Goal: Task Accomplishment & Management: Manage account settings

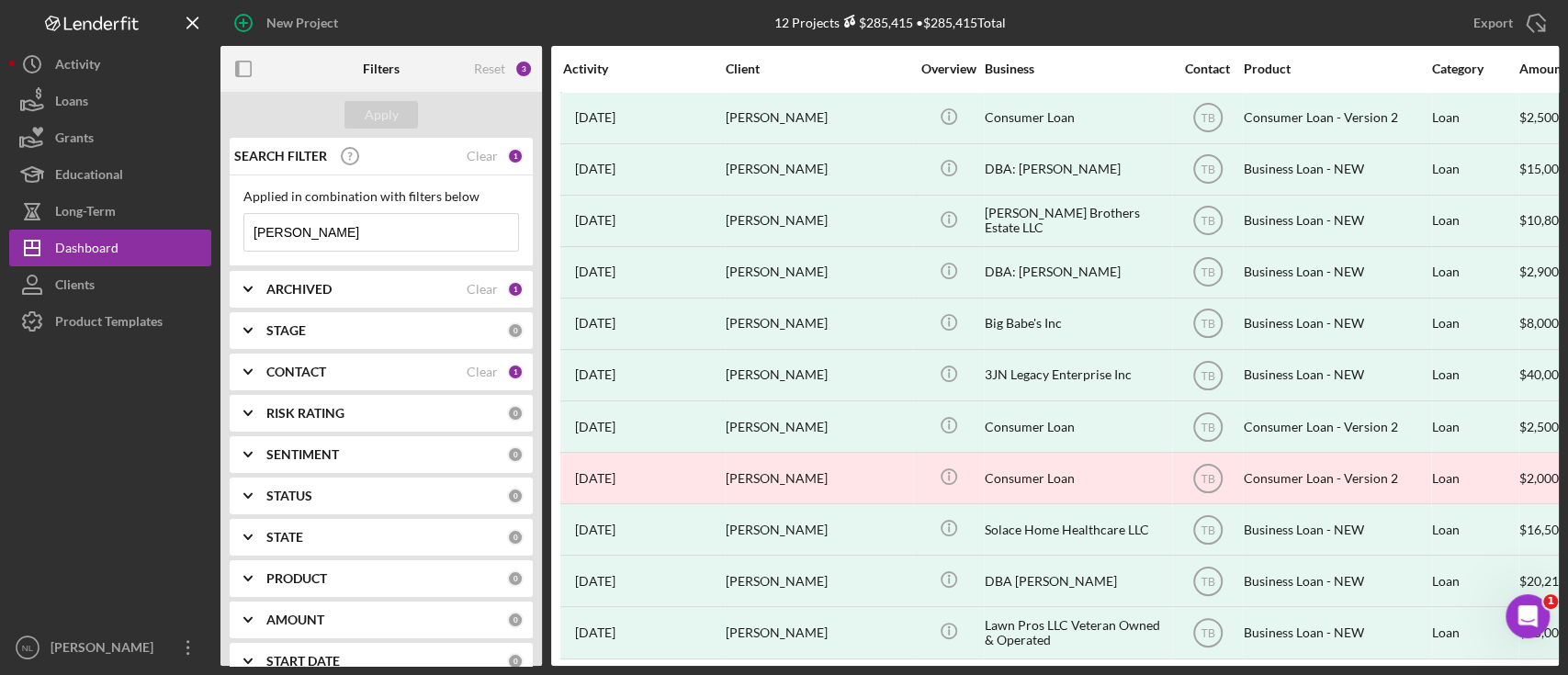
click at [341, 210] on div "Applied in combination with filters below anthony jones Icon/Menu Close" at bounding box center [380, 221] width 275 height 62
click at [345, 224] on input "anthony jones" at bounding box center [380, 232] width 273 height 37
click at [316, 296] on div "ARCHIVED Clear 1" at bounding box center [395, 289] width 257 height 16
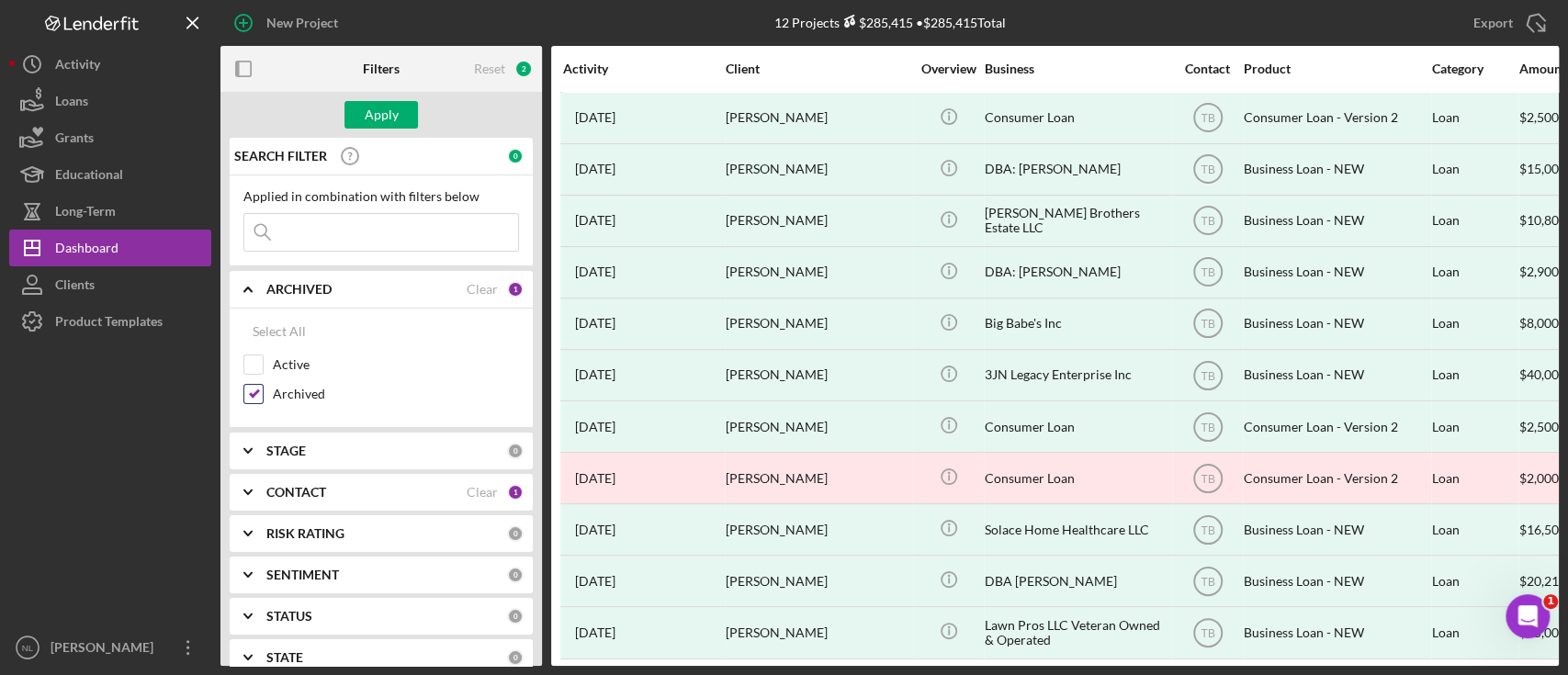
click at [254, 392] on input "Archived" at bounding box center [253, 394] width 18 height 18
checkbox input "false"
click at [255, 364] on input "Active" at bounding box center [253, 364] width 18 height 18
checkbox input "true"
click at [277, 494] on b "CONTACT" at bounding box center [295, 492] width 60 height 15
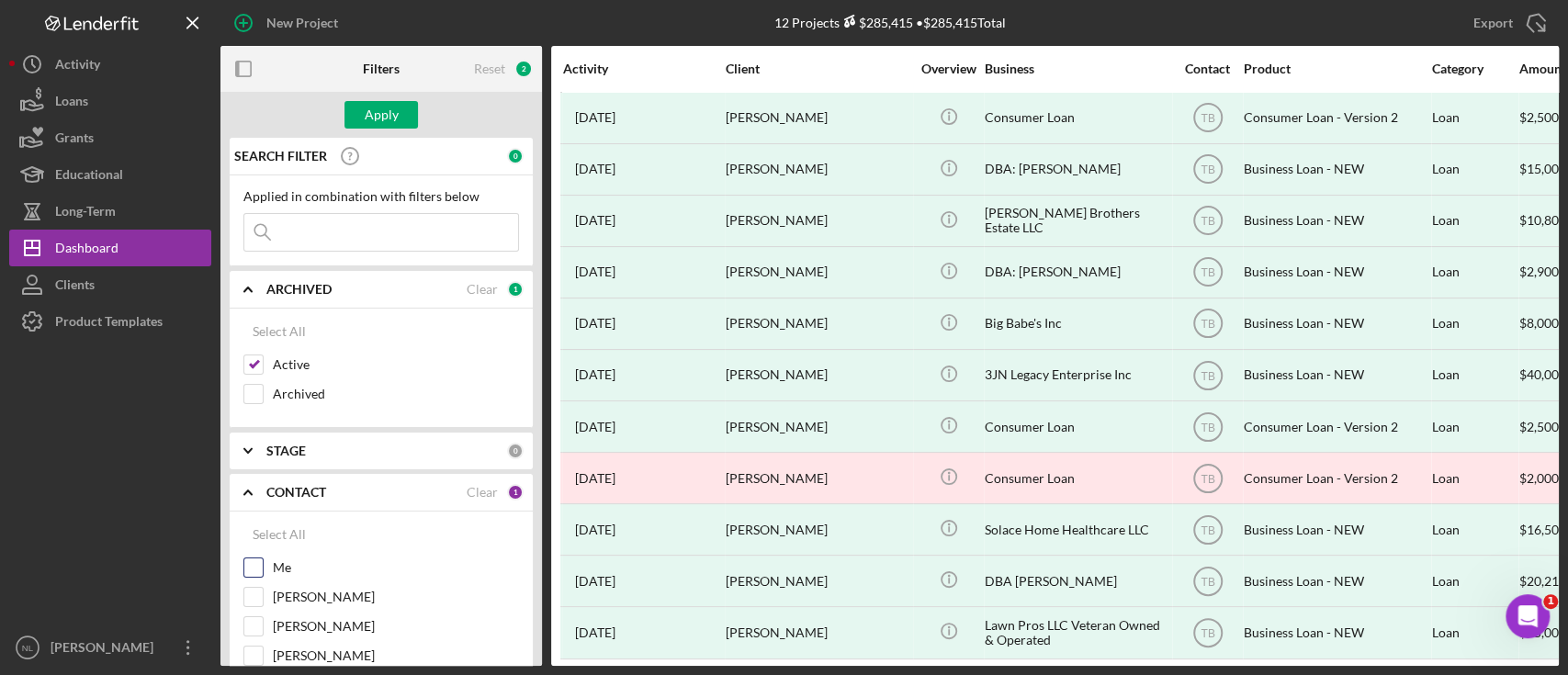
click at [257, 563] on input "Me" at bounding box center [253, 567] width 18 height 18
checkbox input "true"
click at [386, 115] on div "Apply" at bounding box center [381, 115] width 34 height 27
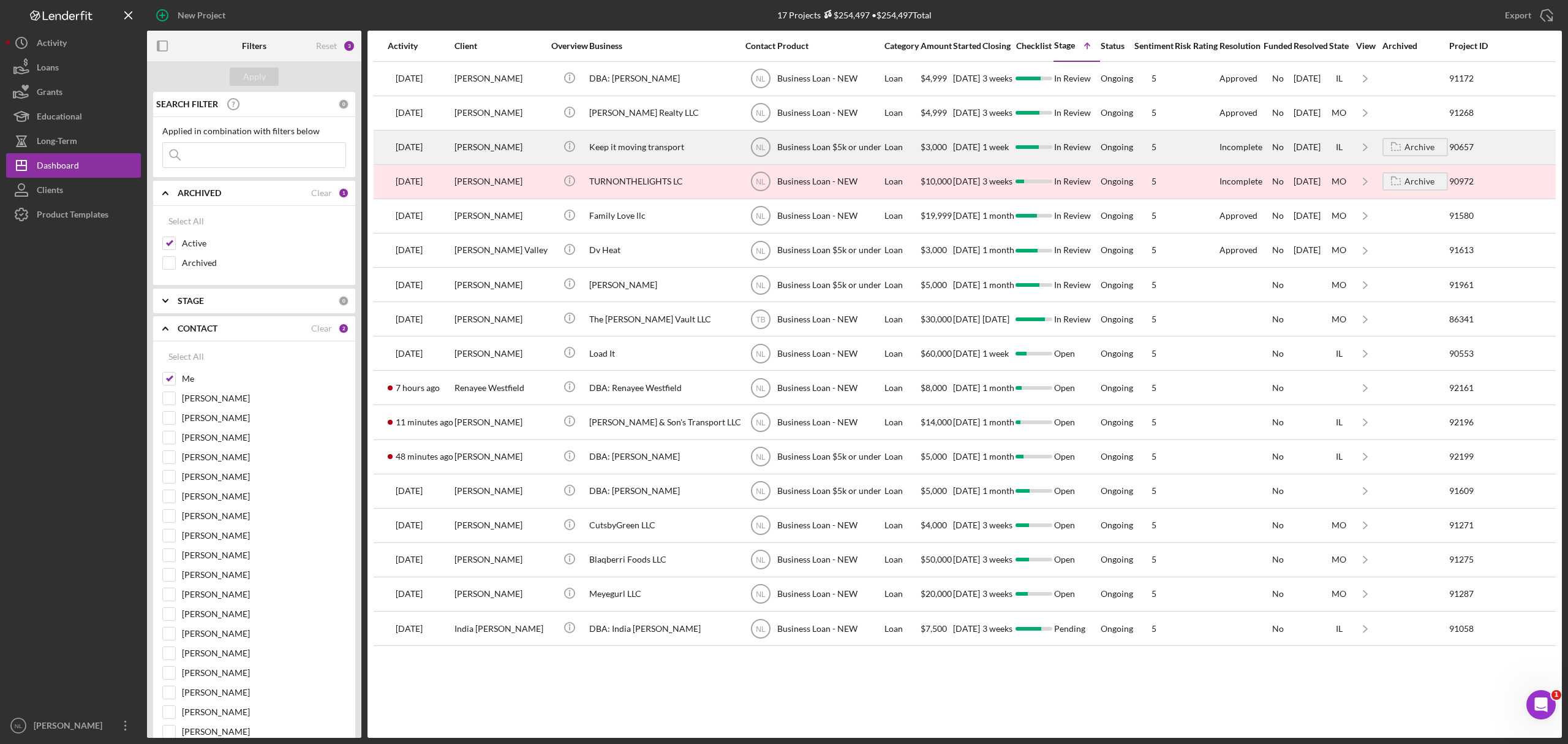
click at [476, 145] on div "[PERSON_NAME]" at bounding box center [501, 147] width 93 height 32
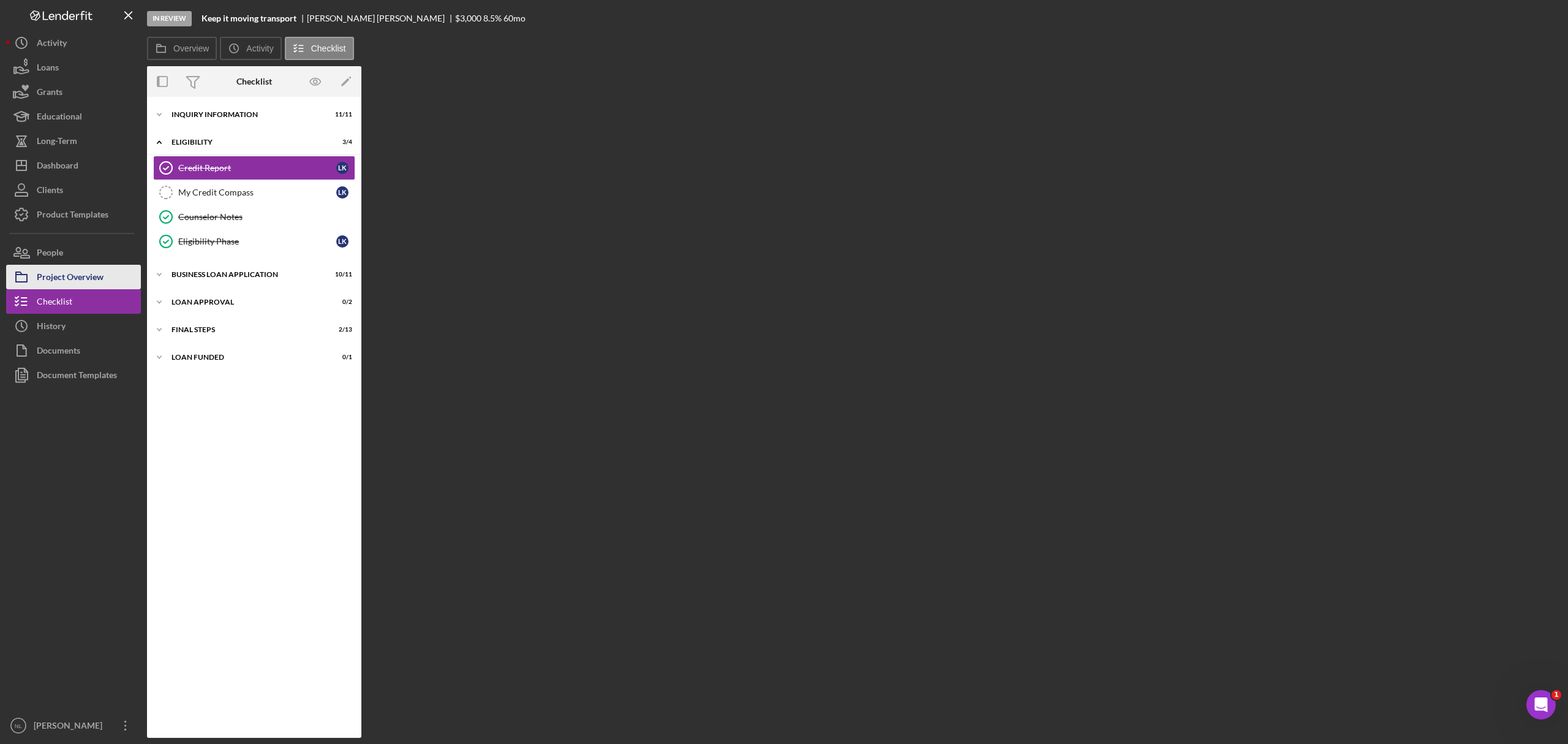
click at [64, 284] on div "Project Overview" at bounding box center [70, 279] width 67 height 28
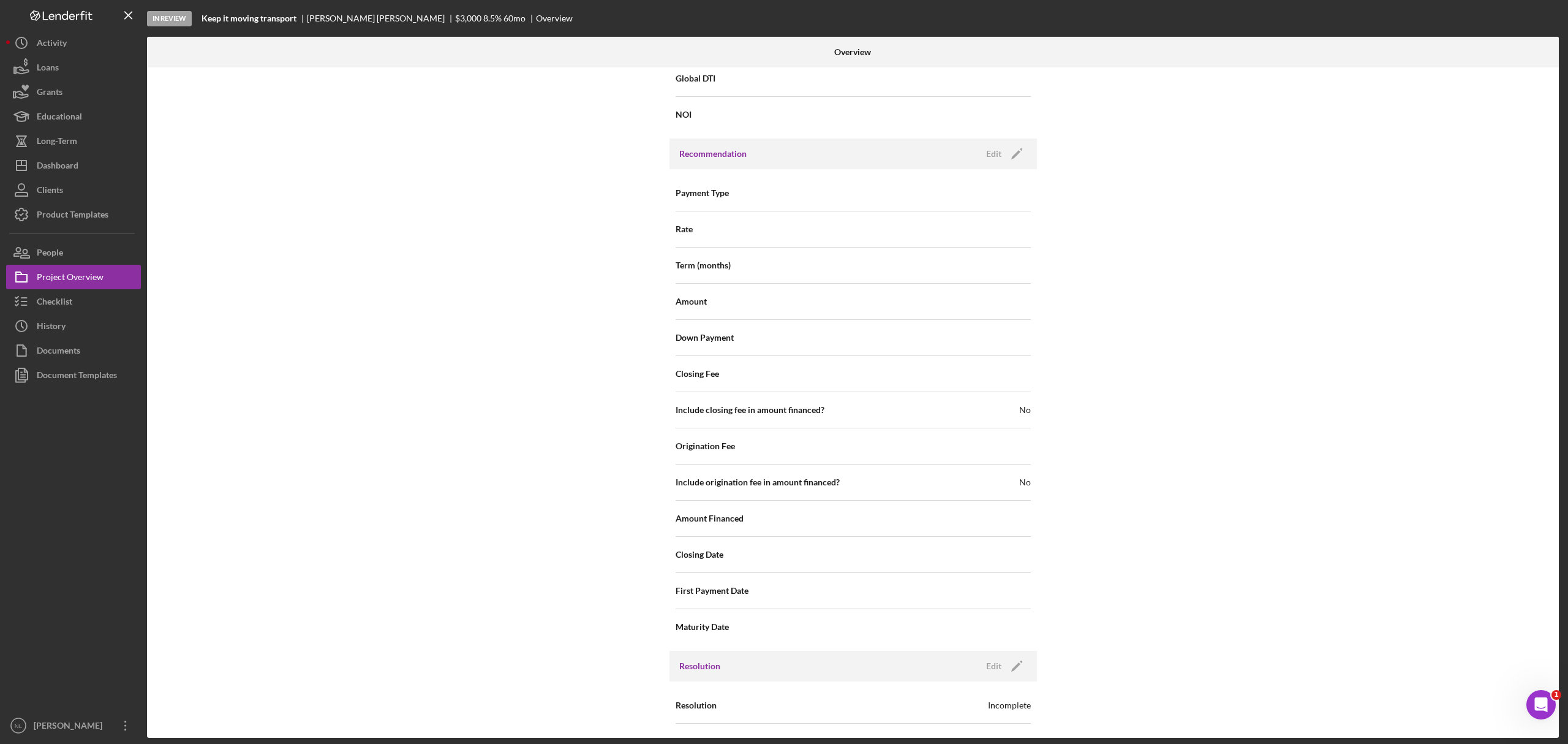
scroll to position [1162, 0]
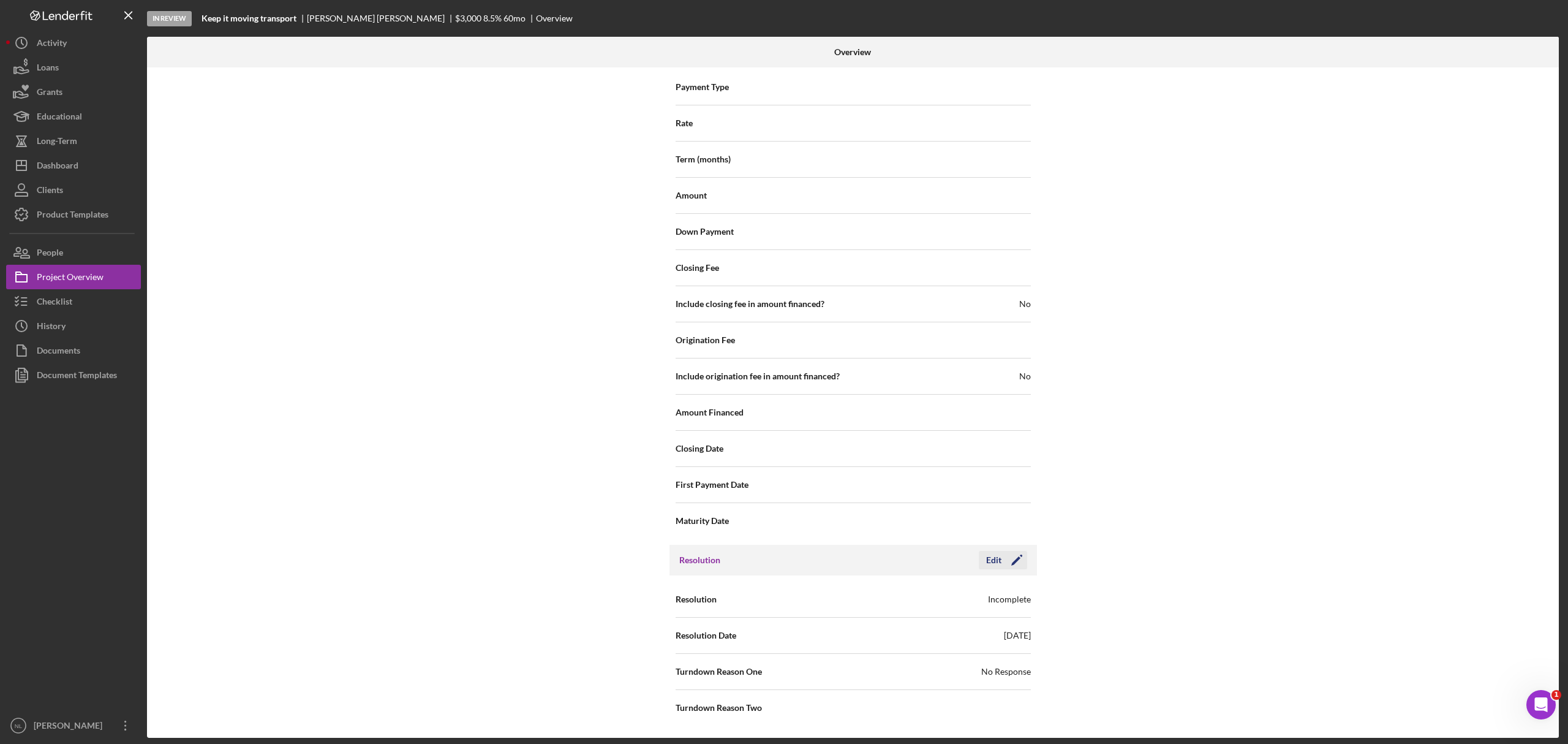
click at [1022, 450] on icon "Icon/Edit" at bounding box center [1017, 560] width 31 height 31
click at [942, 450] on div "Incomplete" at bounding box center [927, 600] width 147 height 28
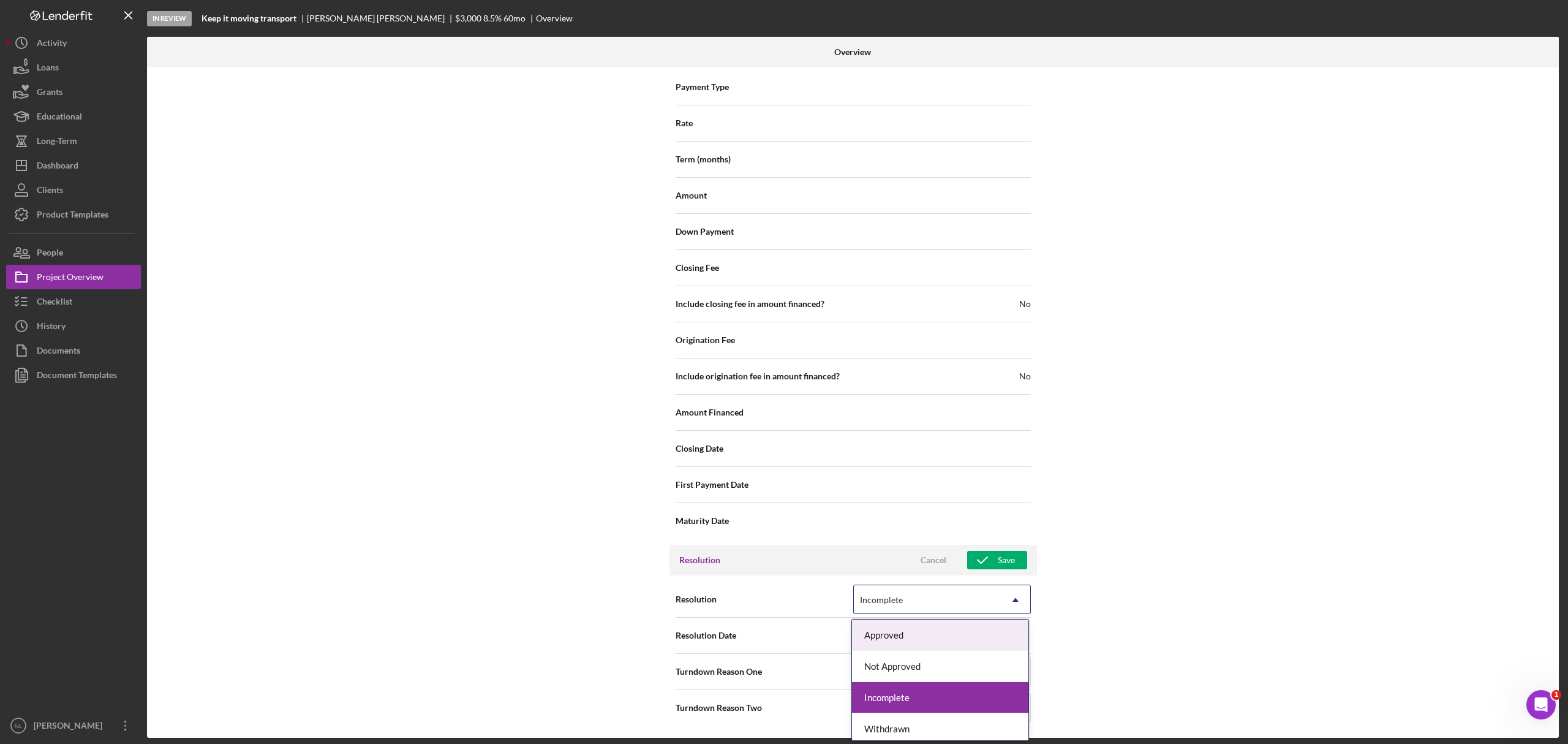
click at [893, 450] on div "Approved" at bounding box center [940, 635] width 176 height 31
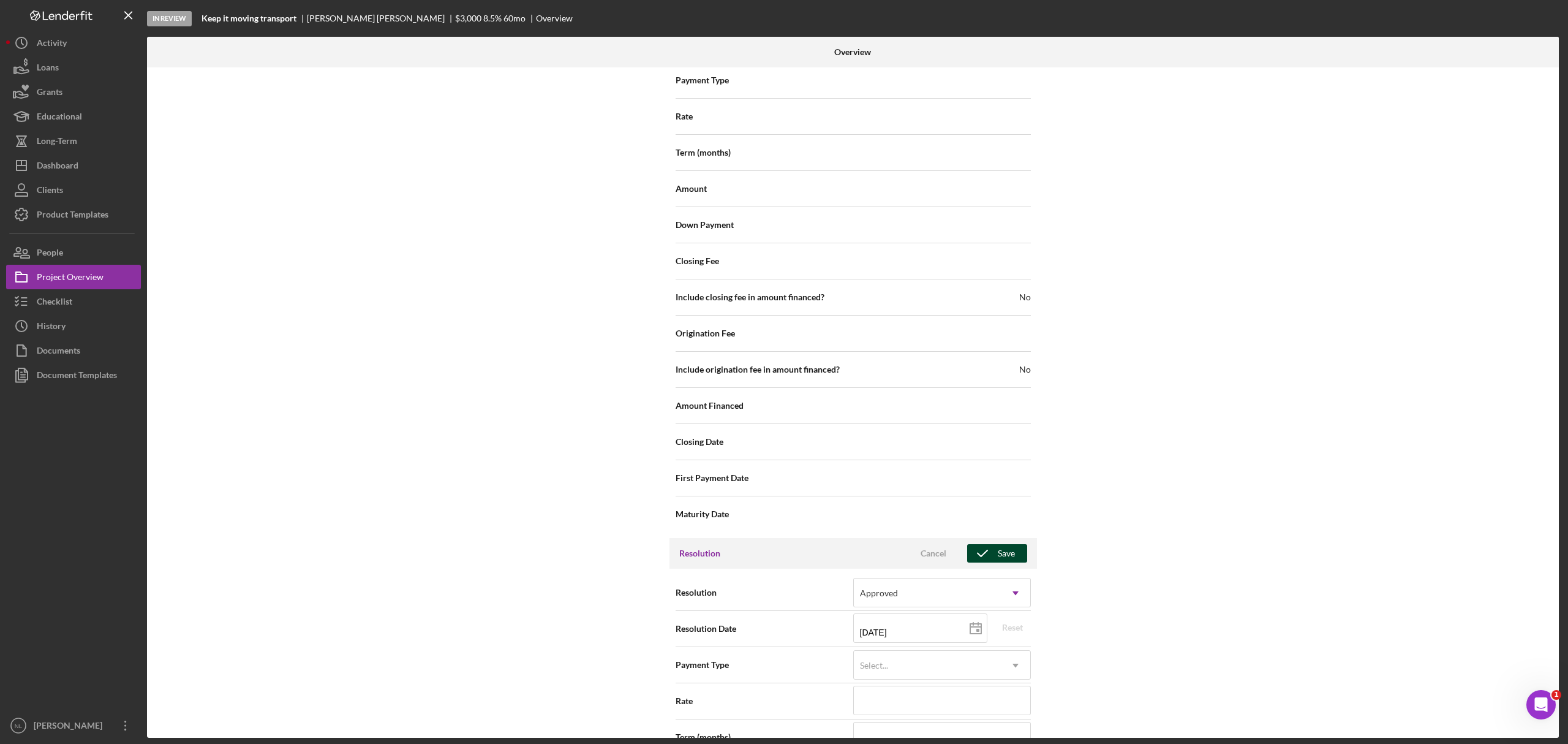
click at [1003, 450] on div "Save" at bounding box center [1006, 553] width 17 height 18
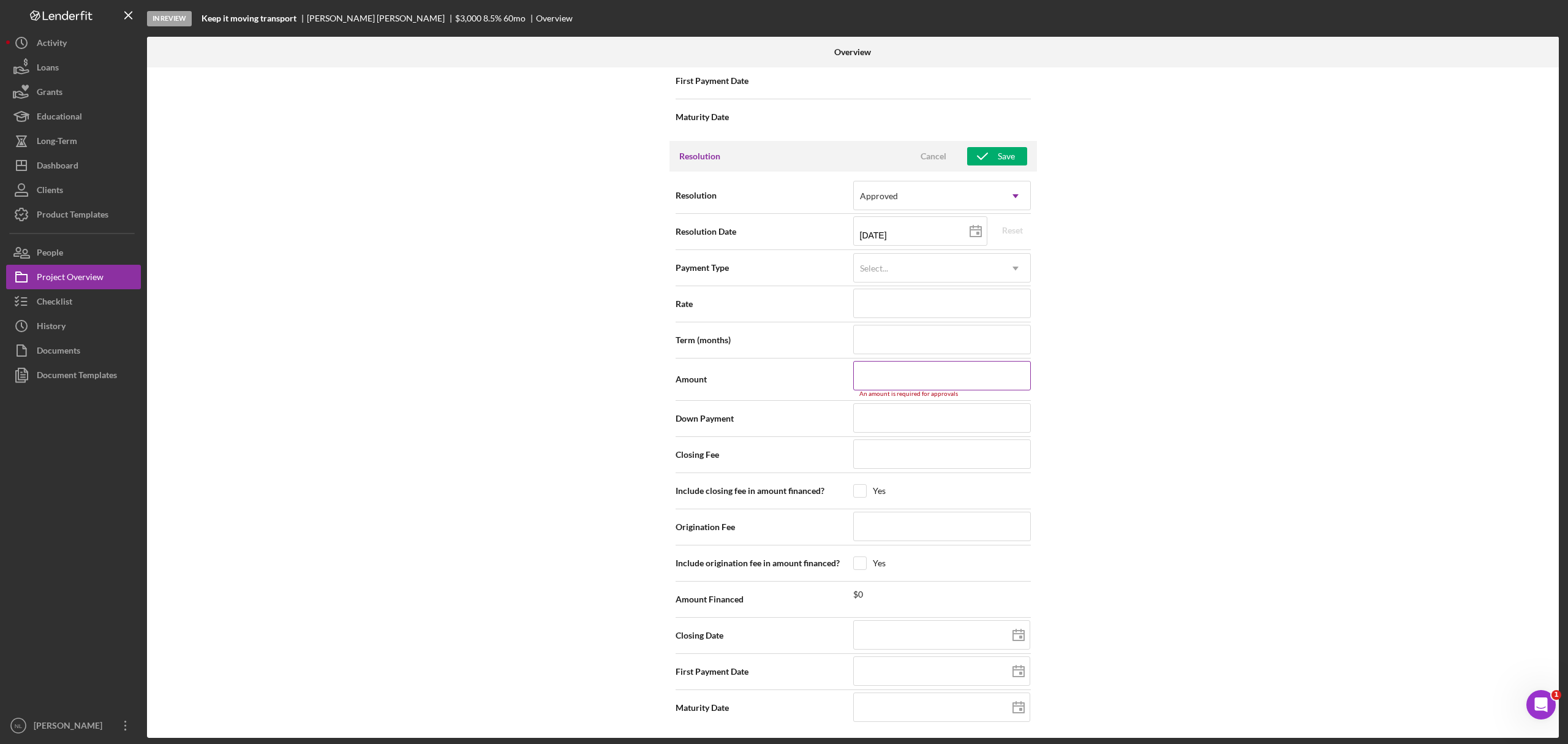
click at [942, 393] on div "An amount is required for approvals" at bounding box center [942, 394] width 177 height 8
click at [934, 385] on input at bounding box center [942, 376] width 177 height 30
type input "$2"
type input "$24"
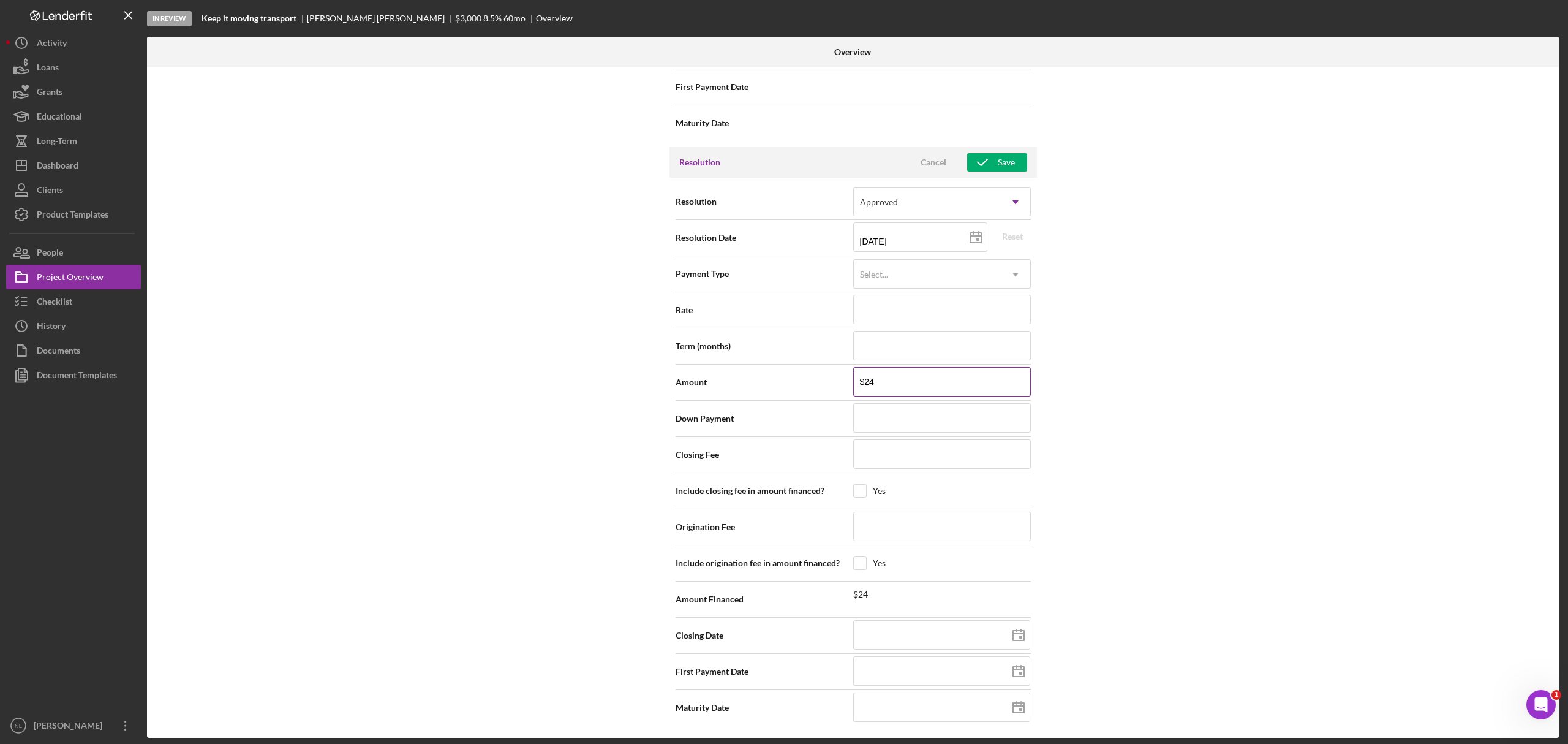
type input "$249"
type input "$2,499"
type input "$24,999"
type input "$2,499"
type input "$24,999"
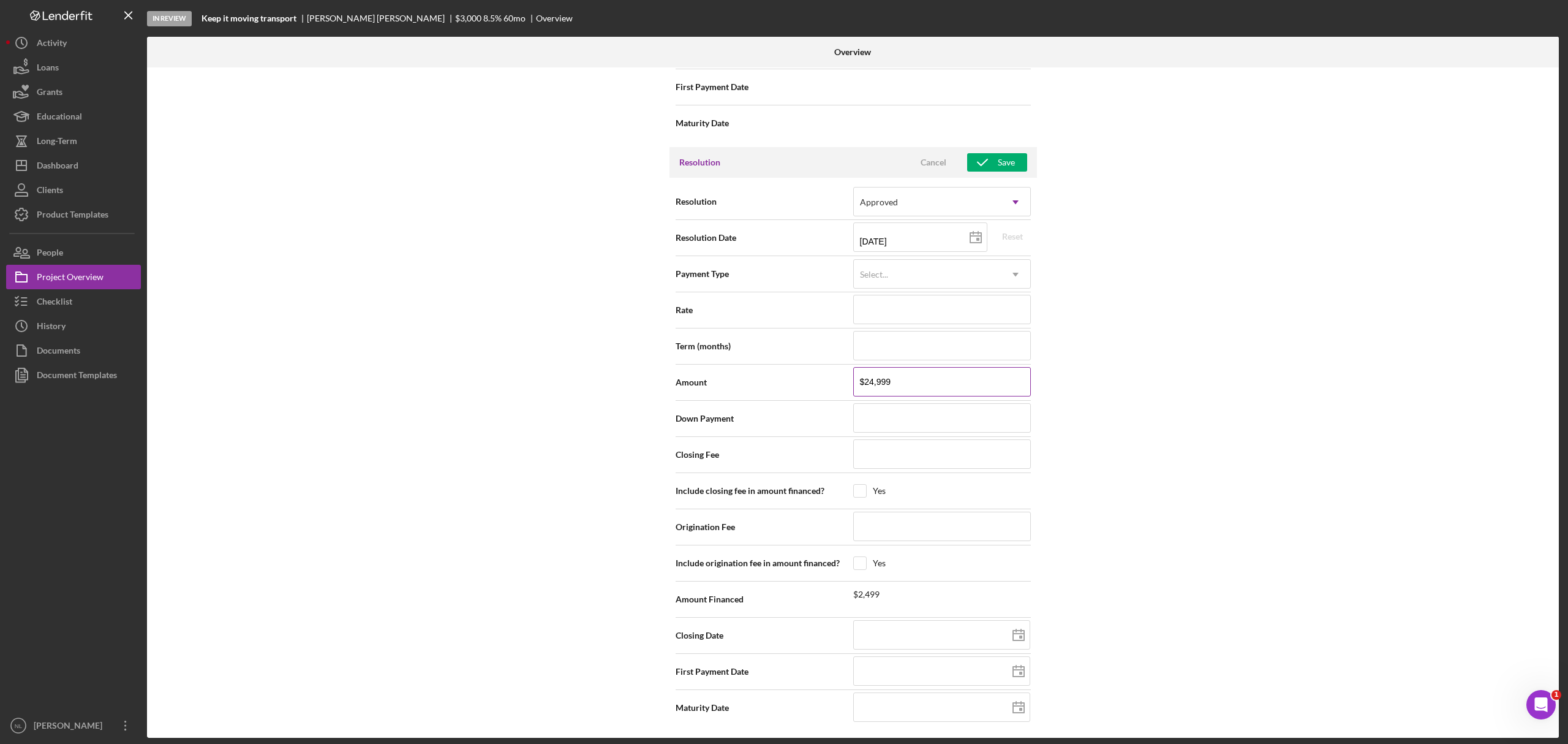
type input "$249,999"
type input "$24,999"
type input "$2,499"
click at [1045, 393] on div "Internal Workflow Stage In Review Icon/Dropdown Arrow Archive (can unarchive la…" at bounding box center [853, 403] width 1412 height 671
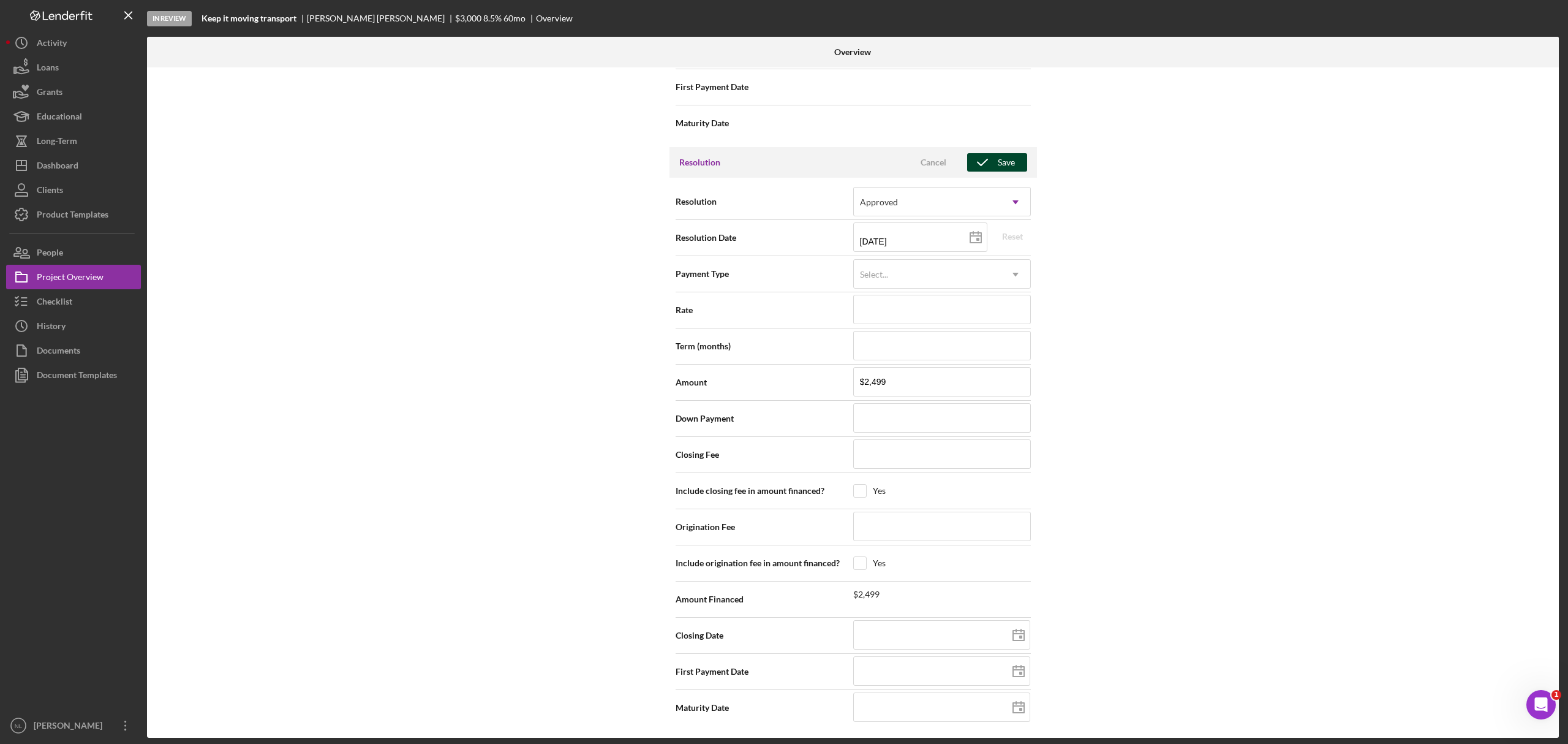
click at [985, 160] on icon "button" at bounding box center [982, 162] width 31 height 31
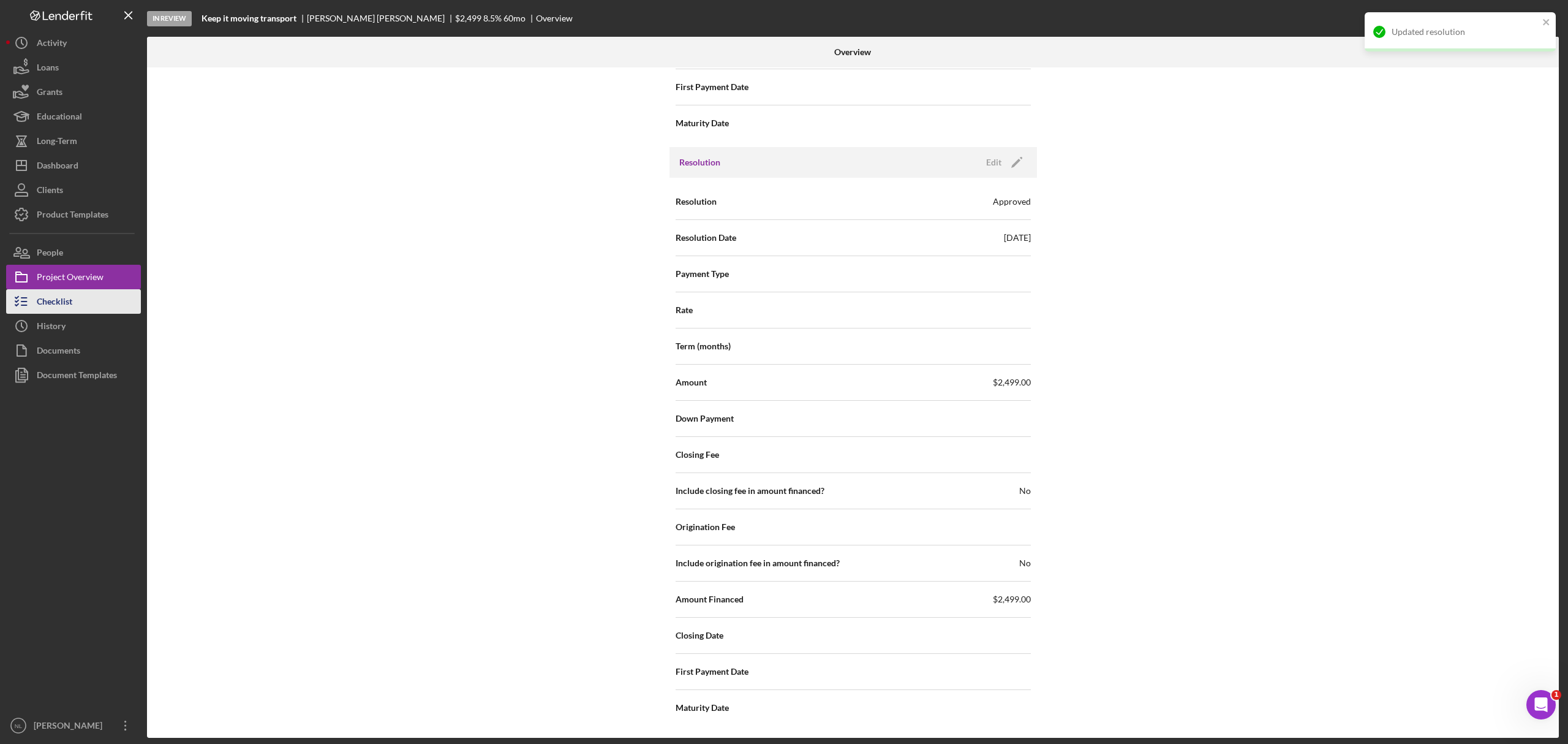
click at [73, 309] on button "Checklist" at bounding box center [73, 301] width 134 height 25
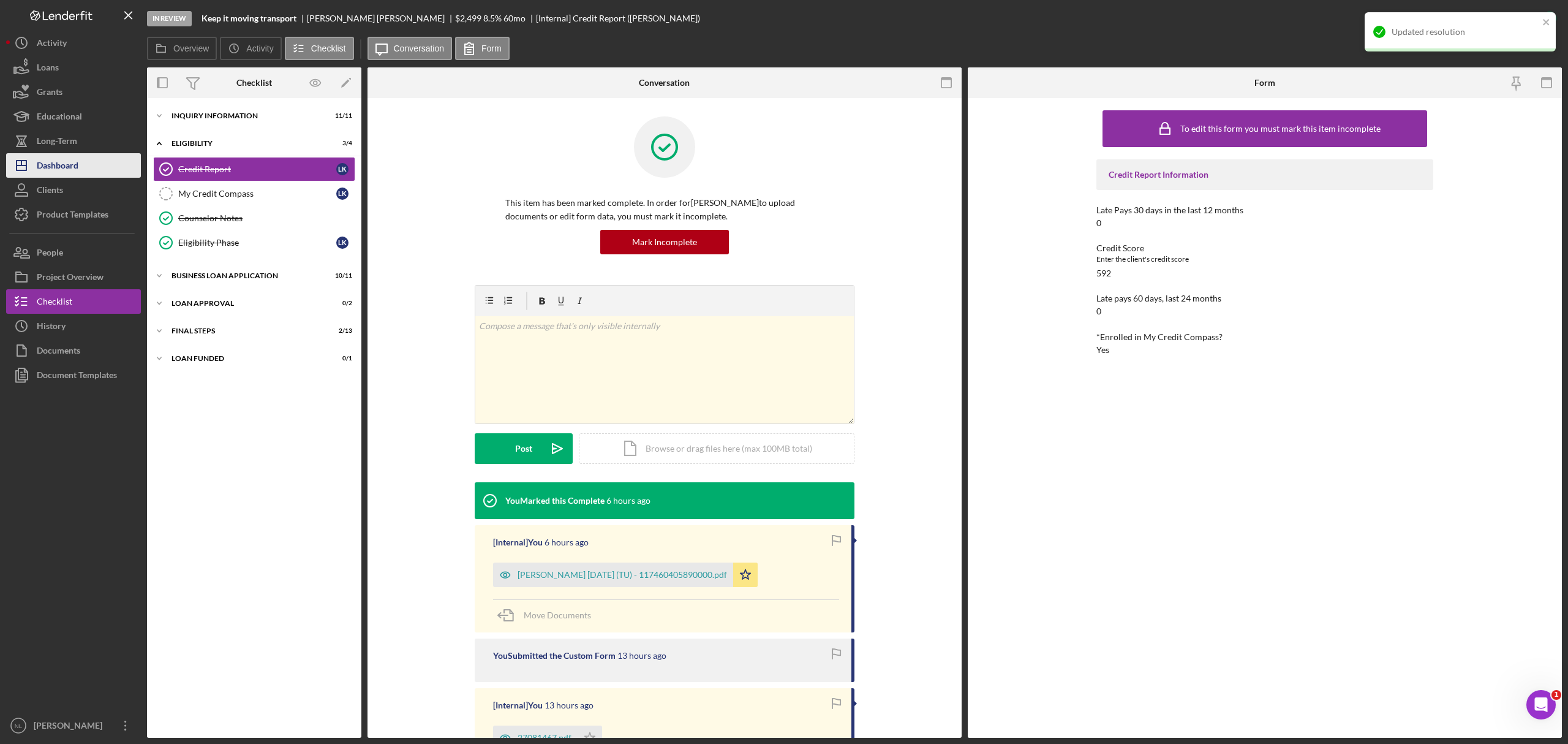
click at [67, 172] on div "Dashboard" at bounding box center [57, 167] width 42 height 28
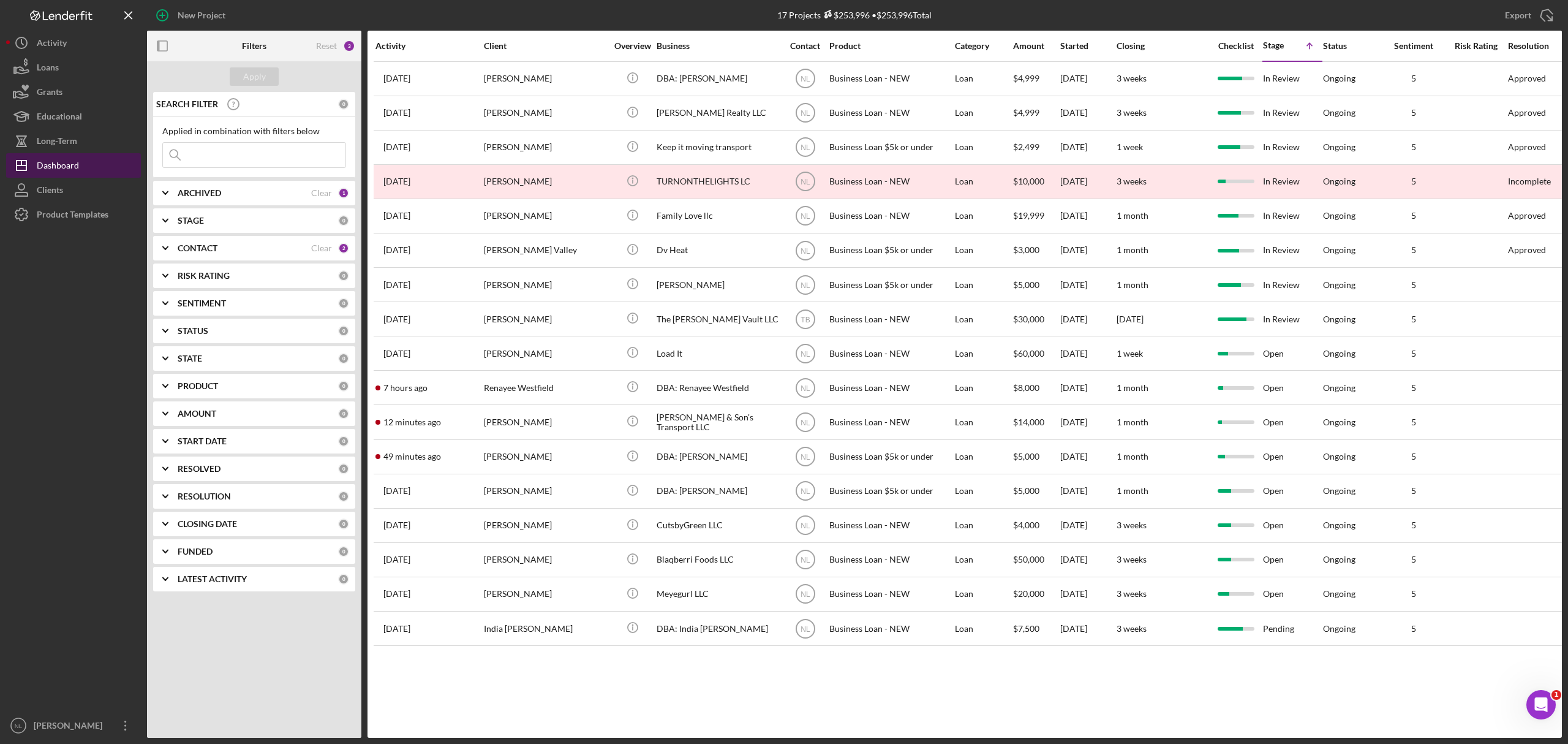
click at [67, 172] on div "Dashboard" at bounding box center [57, 167] width 42 height 28
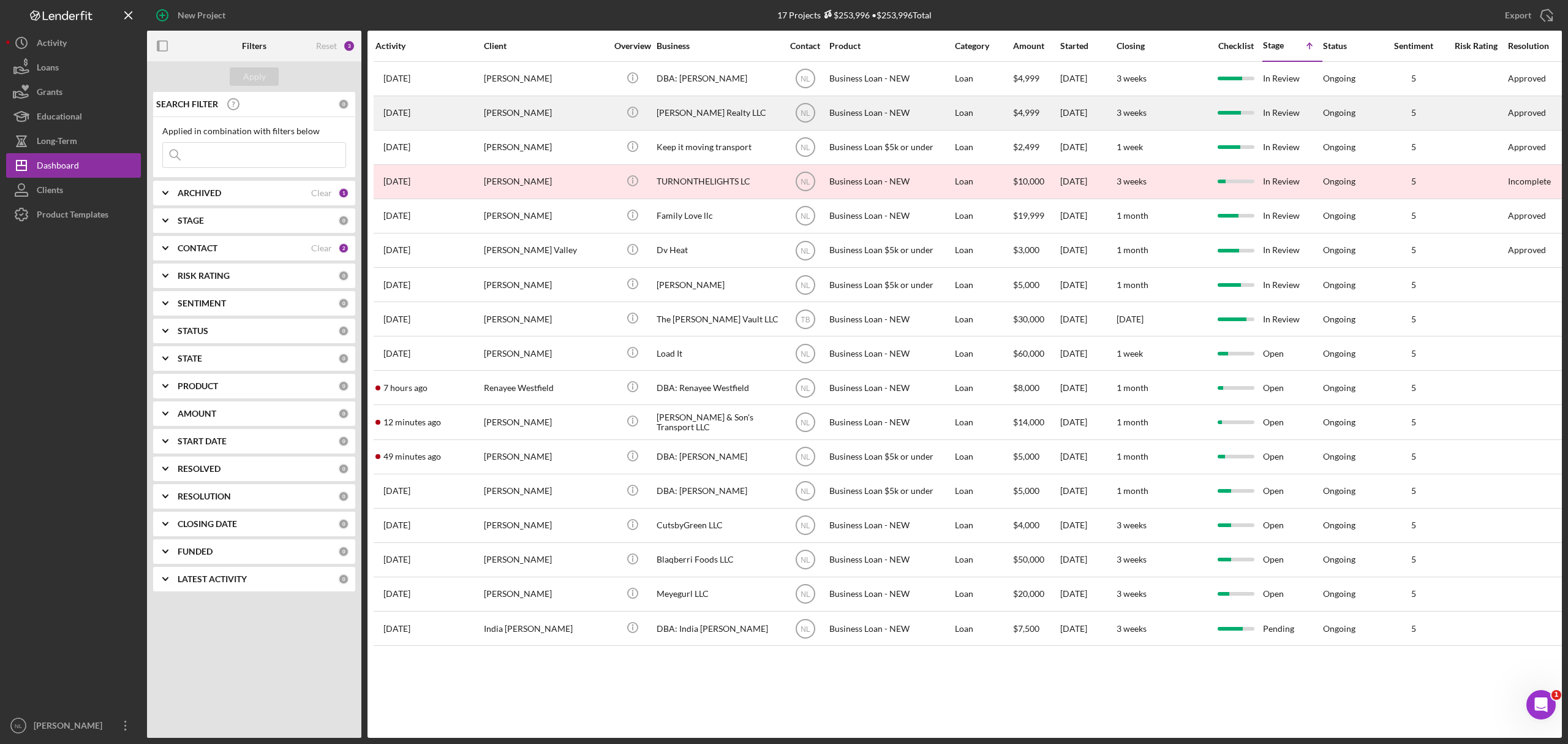
click at [518, 126] on div "[PERSON_NAME]" at bounding box center [545, 112] width 122 height 32
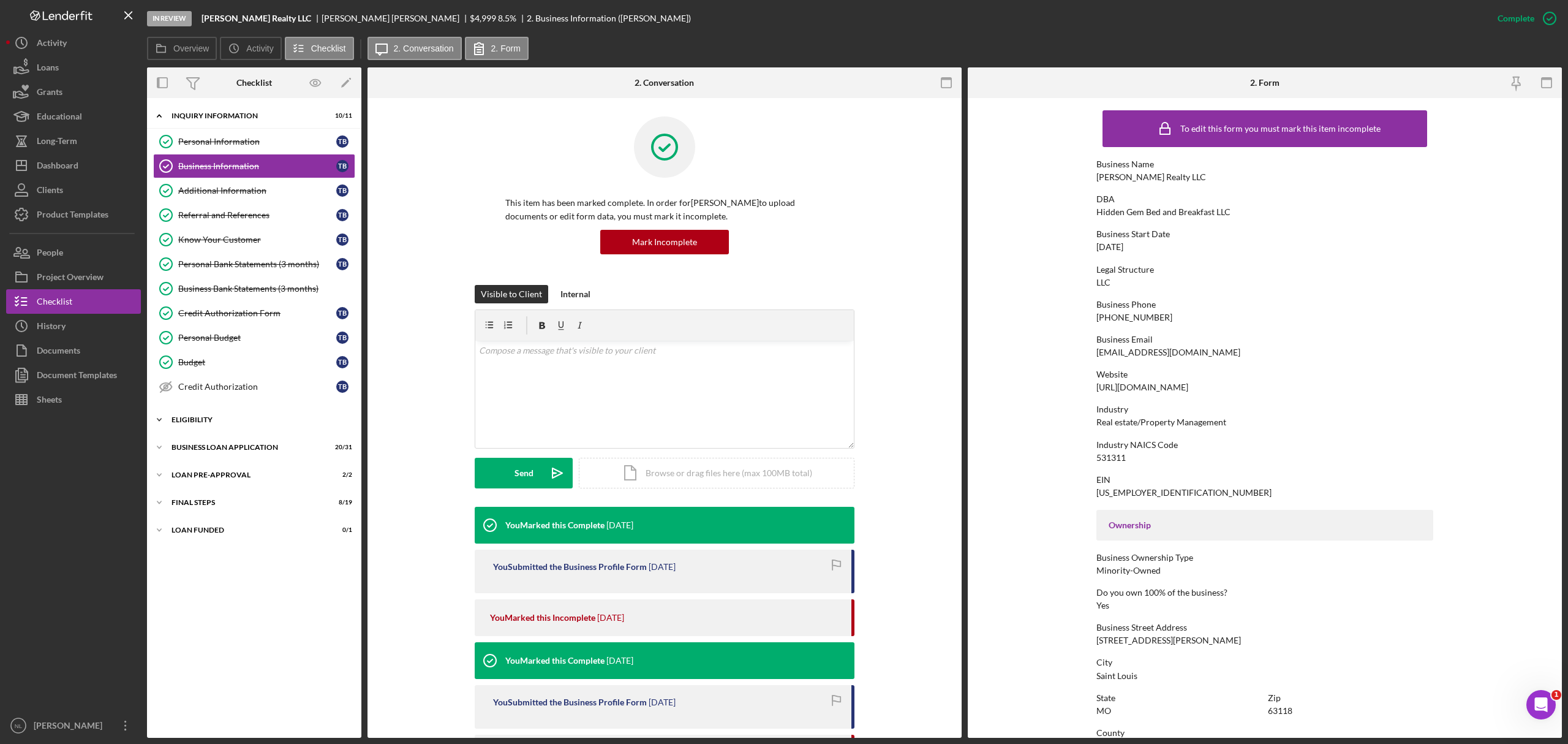
click at [225, 429] on div "Icon/Expander ELIGIBILITY 4 / 4" at bounding box center [254, 419] width 215 height 25
click at [250, 450] on div "Icon/Expander BUSINESS LOAN APPLICATION 20 / 31" at bounding box center [254, 552] width 215 height 25
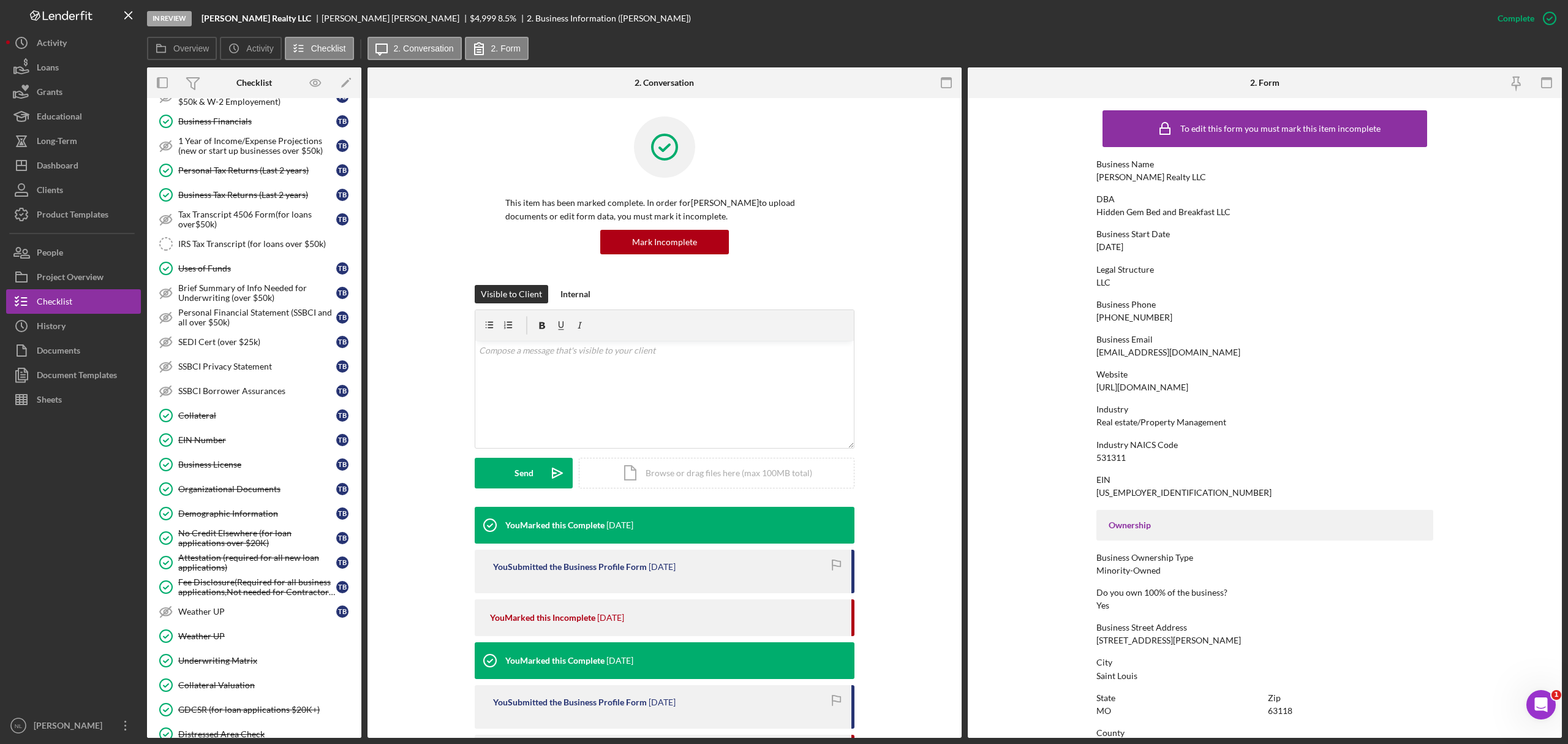
scroll to position [701, 0]
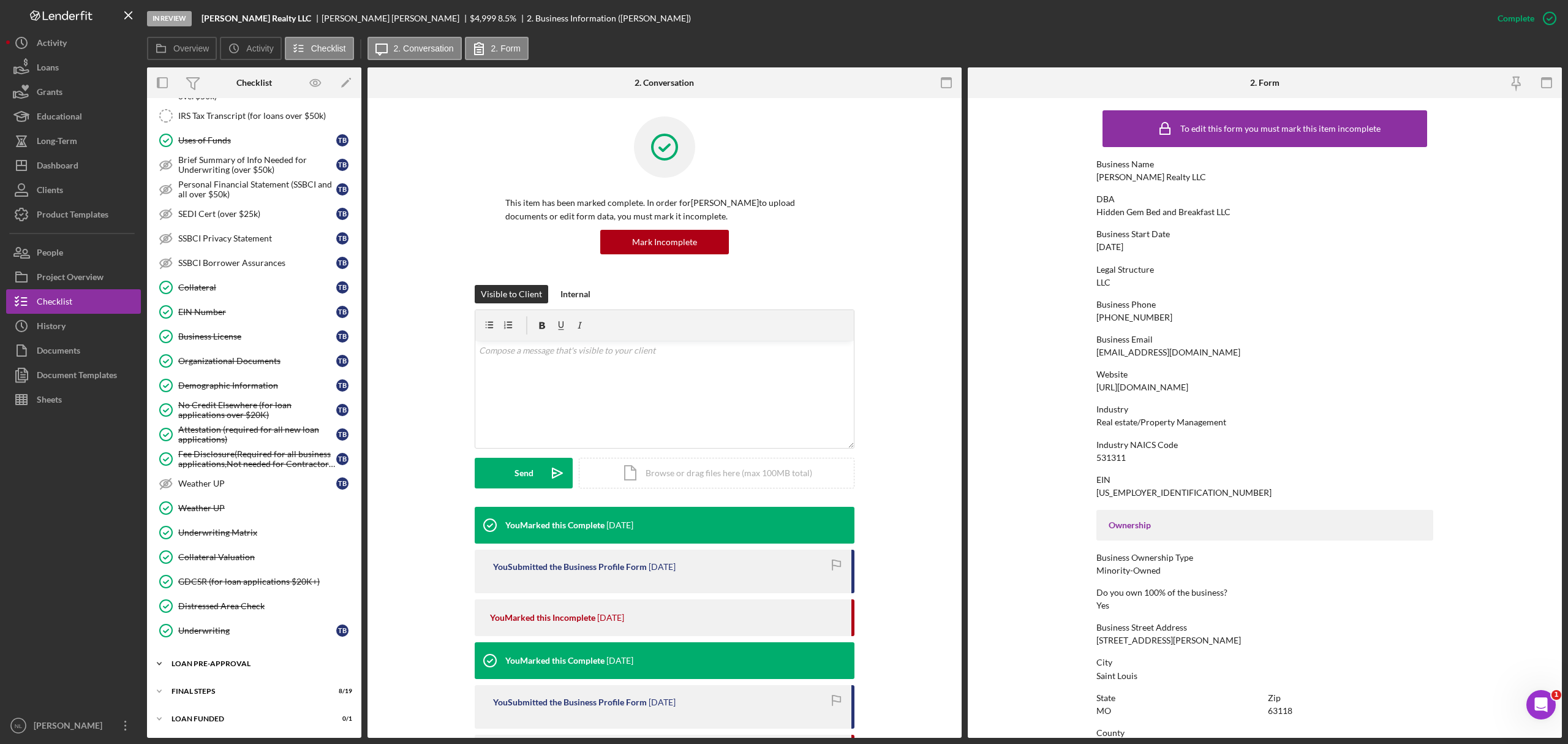
click at [233, 450] on div "LOAN PRE-APPROVAL" at bounding box center [259, 664] width 175 height 8
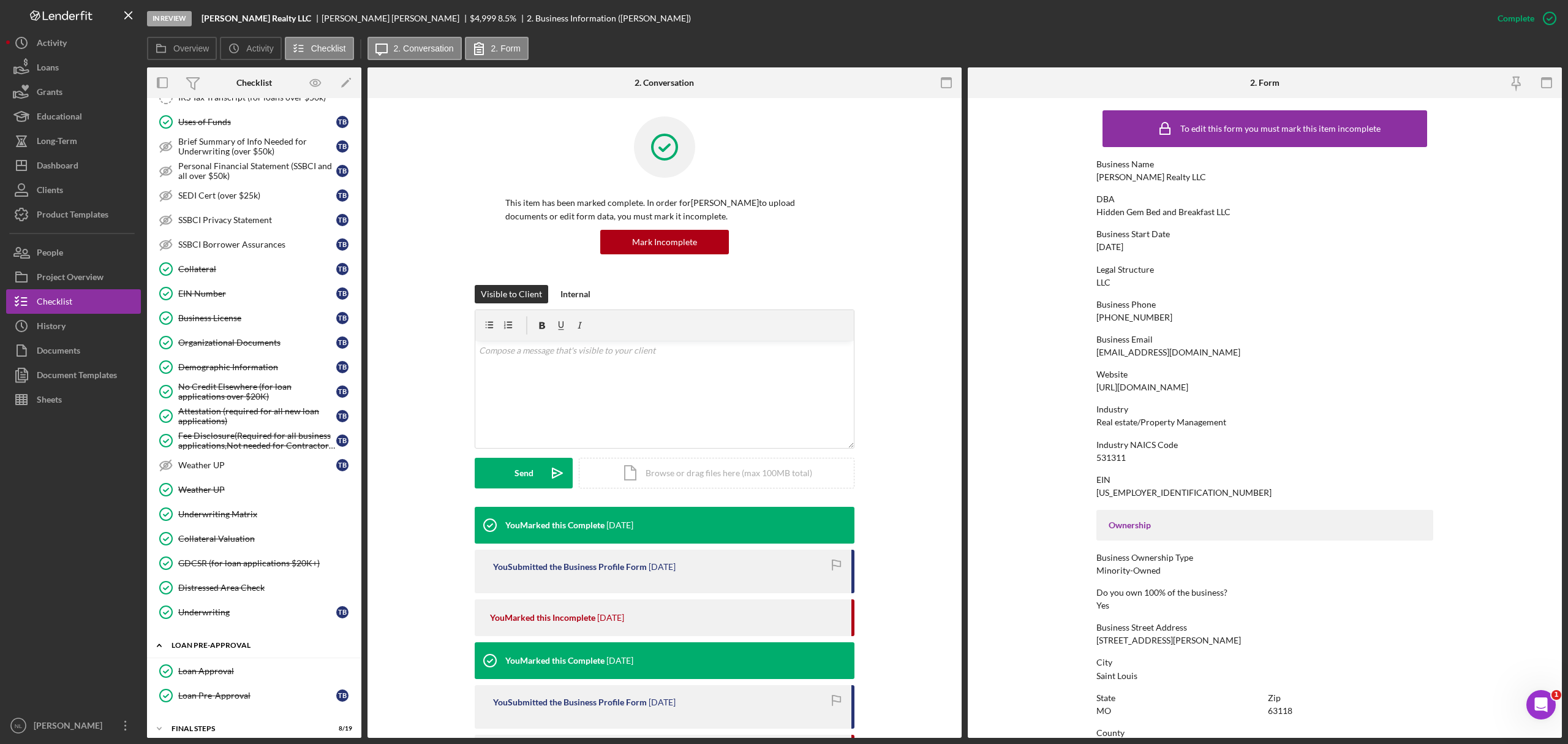
scroll to position [758, 0]
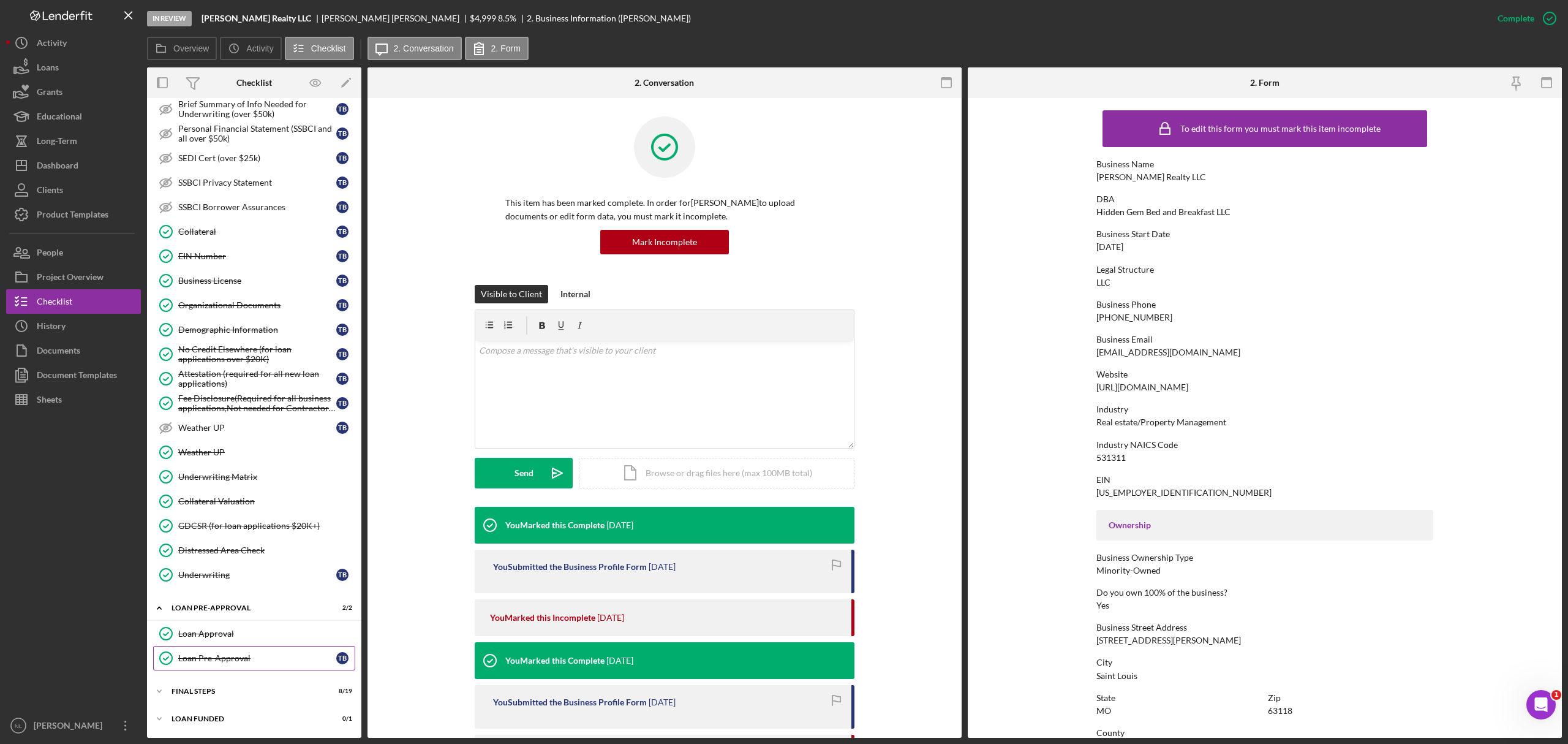
click at [232, 450] on link "Loan Pre-Approval Loan Pre-Approval T B" at bounding box center [254, 658] width 202 height 25
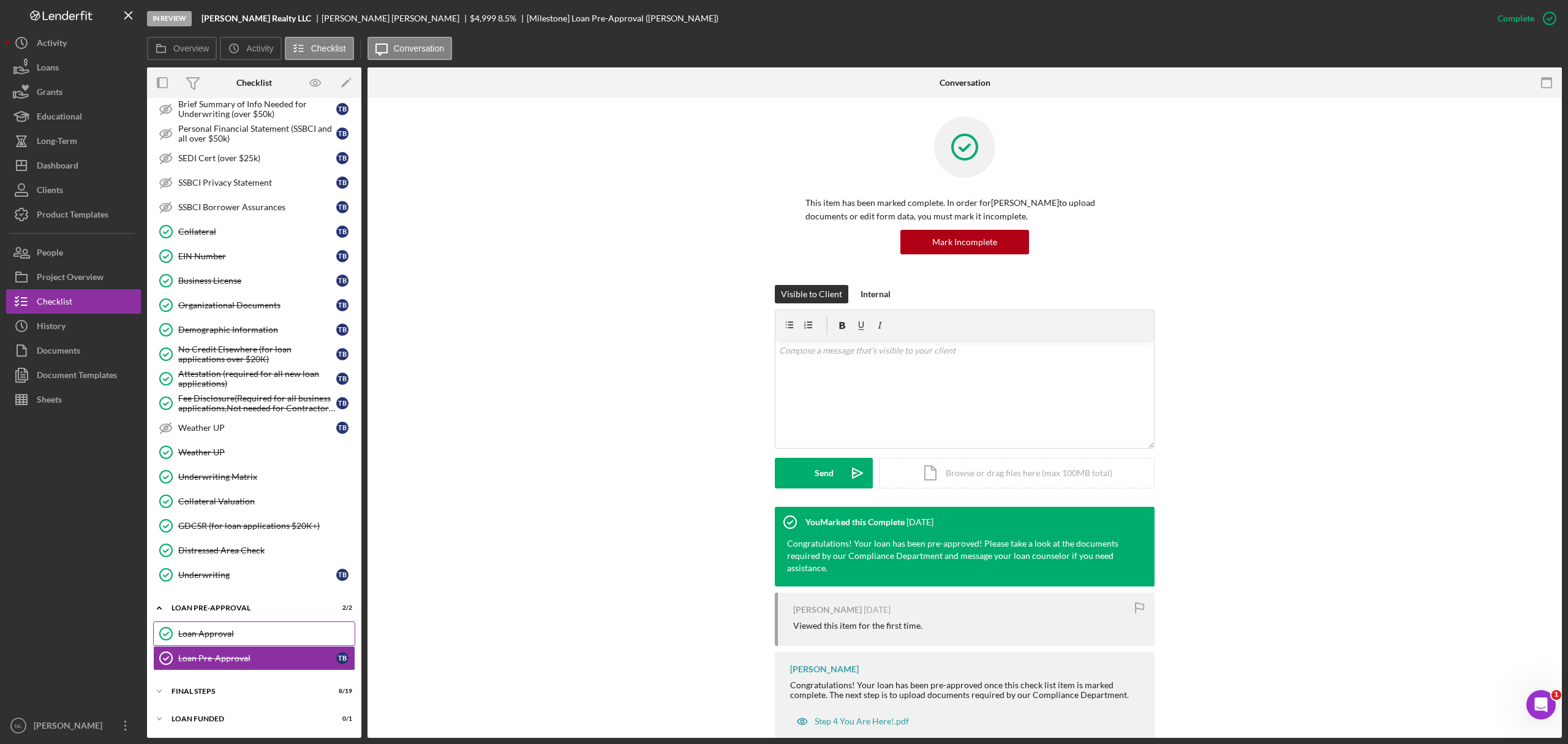
click at [230, 450] on link "Loan Approval Loan Approval" at bounding box center [254, 633] width 202 height 25
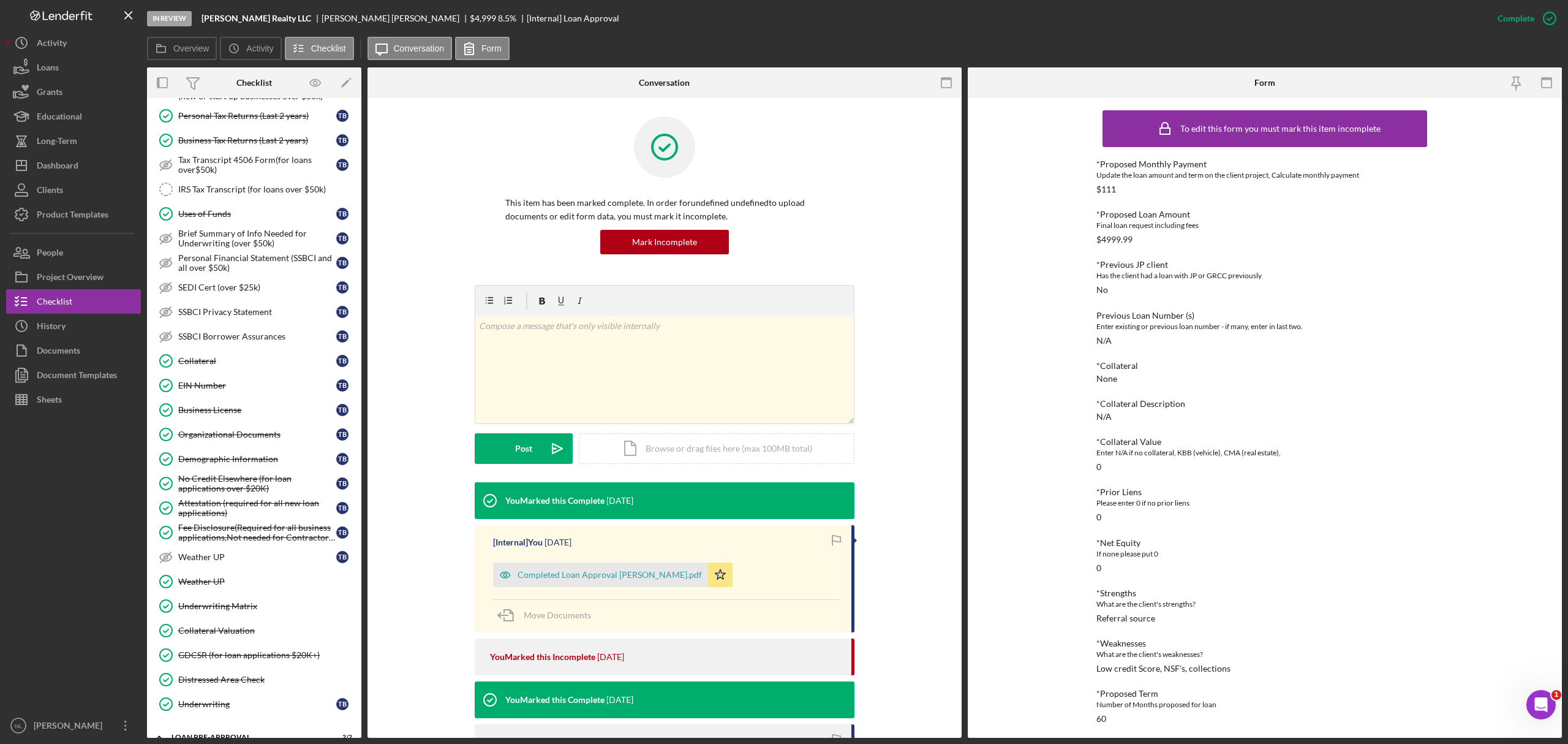
scroll to position [758, 0]
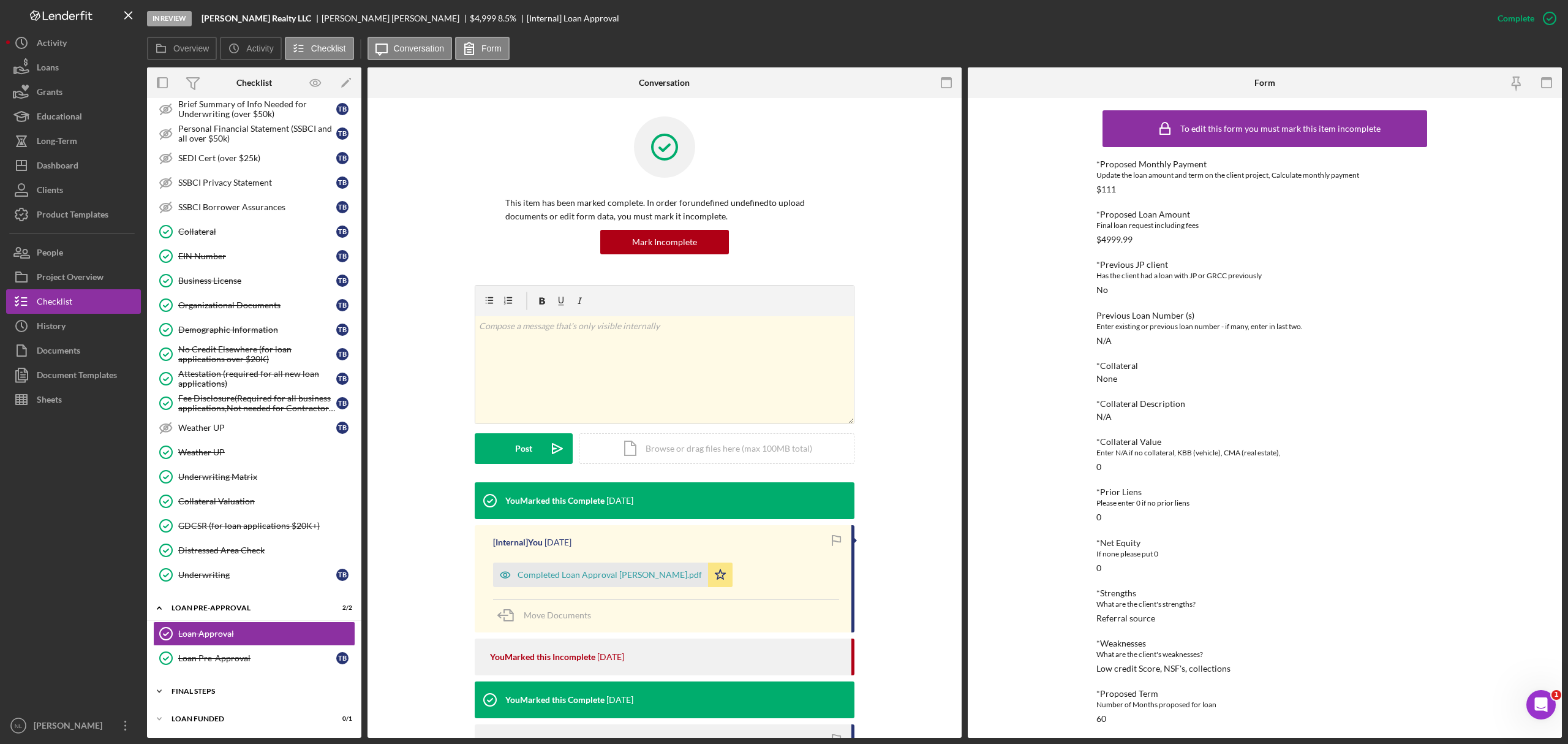
click at [251, 450] on div "Icon/Expander FINAL STEPS 8 / 19" at bounding box center [254, 691] width 215 height 25
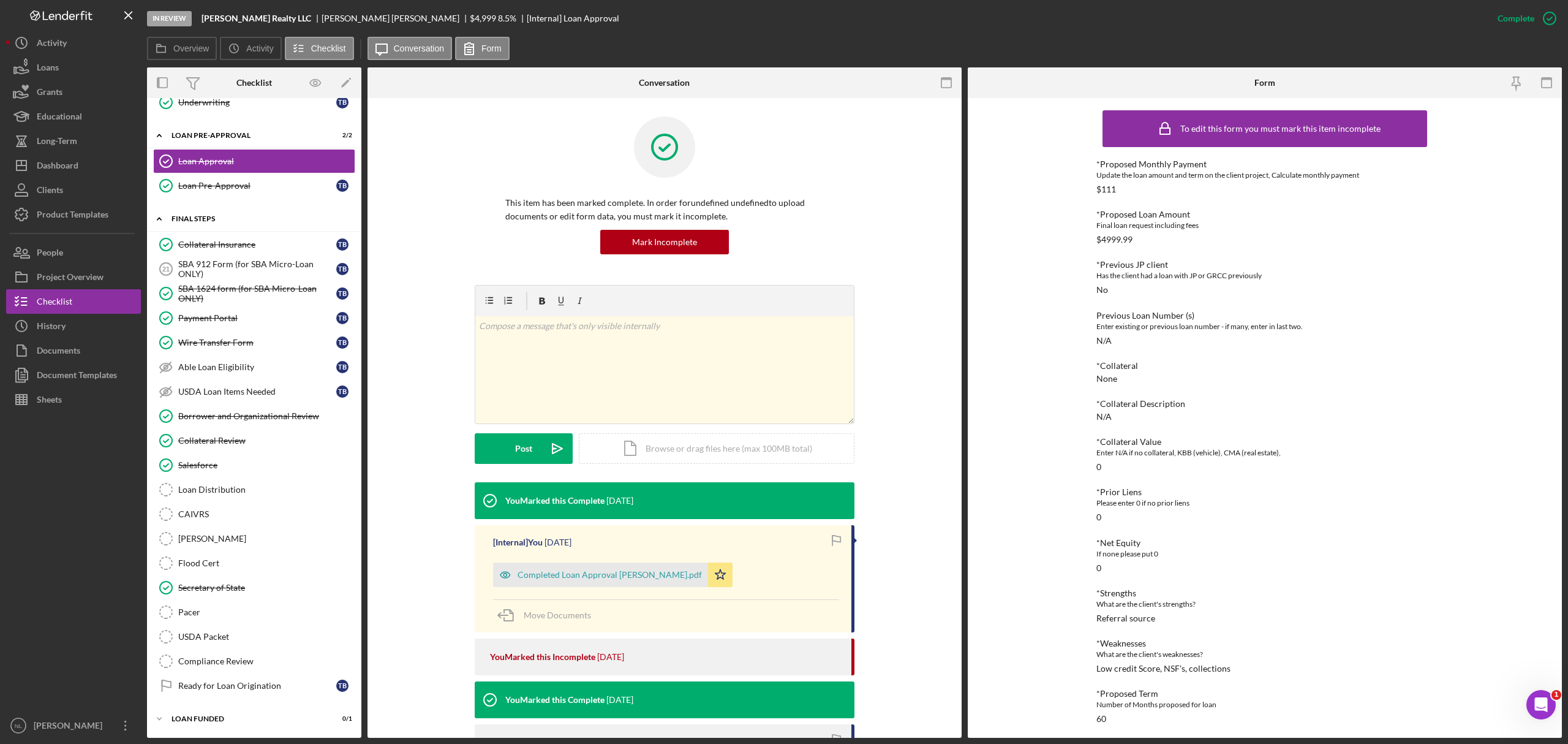
scroll to position [1239, 0]
click at [229, 268] on div "SBA 912 Form (for SBA Micro-Loan ONLY)" at bounding box center [257, 268] width 158 height 20
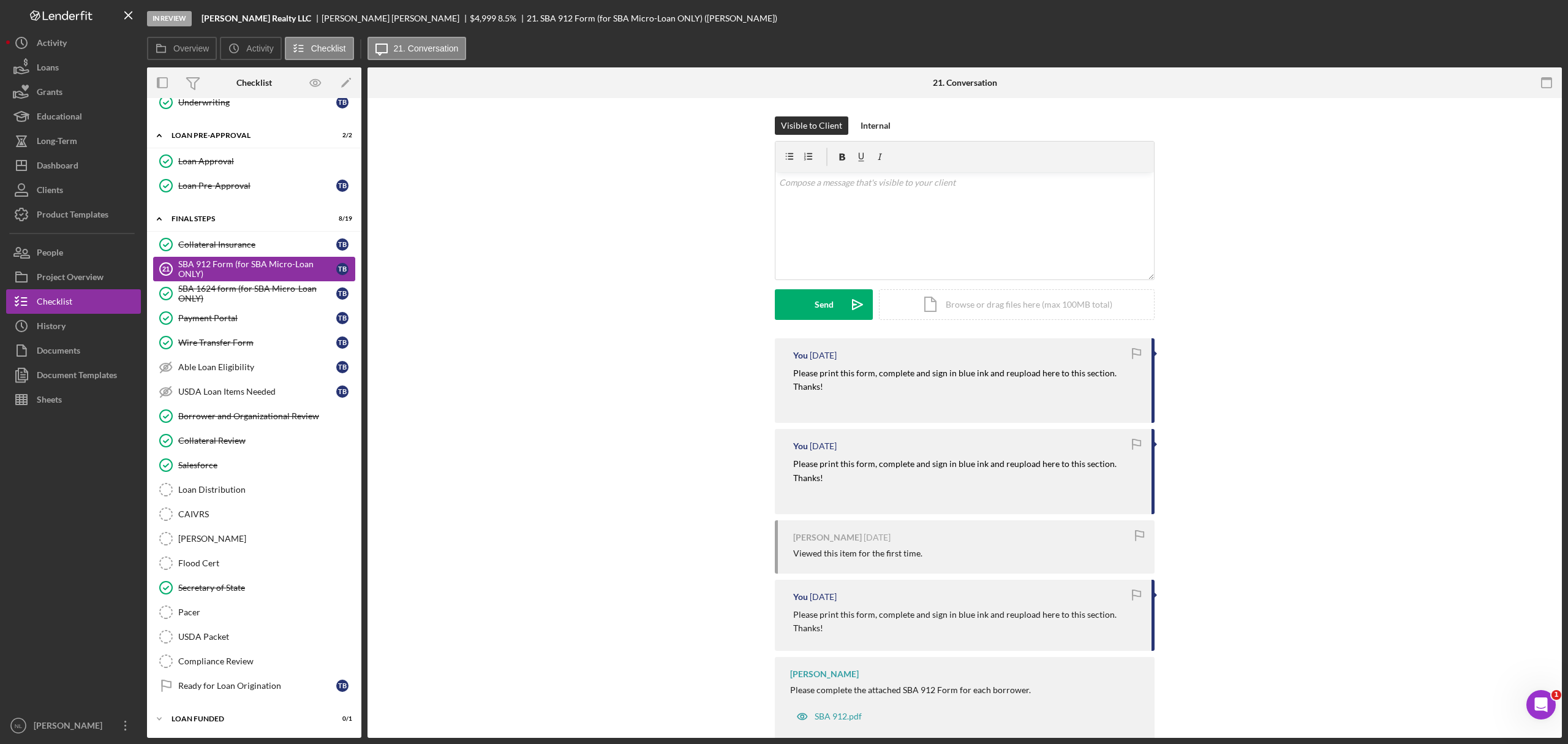
scroll to position [1239, 0]
click at [229, 268] on div "SBA 912 Form (for SBA Micro-Loan ONLY)" at bounding box center [257, 268] width 158 height 20
click at [246, 319] on link "Payment Portal Payment Portal T B" at bounding box center [254, 318] width 202 height 25
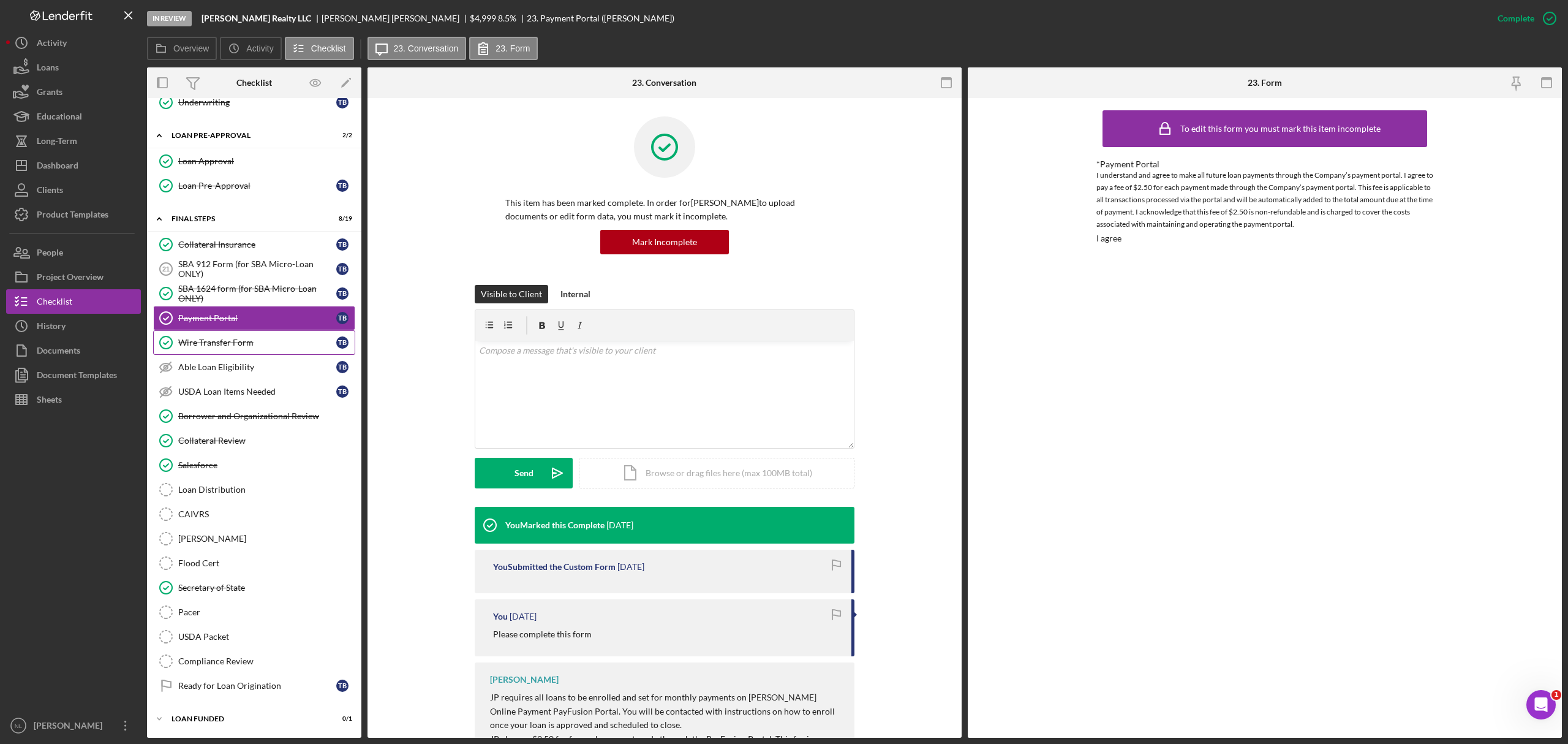
click at [226, 341] on div "Wire Transfer Form" at bounding box center [257, 343] width 158 height 10
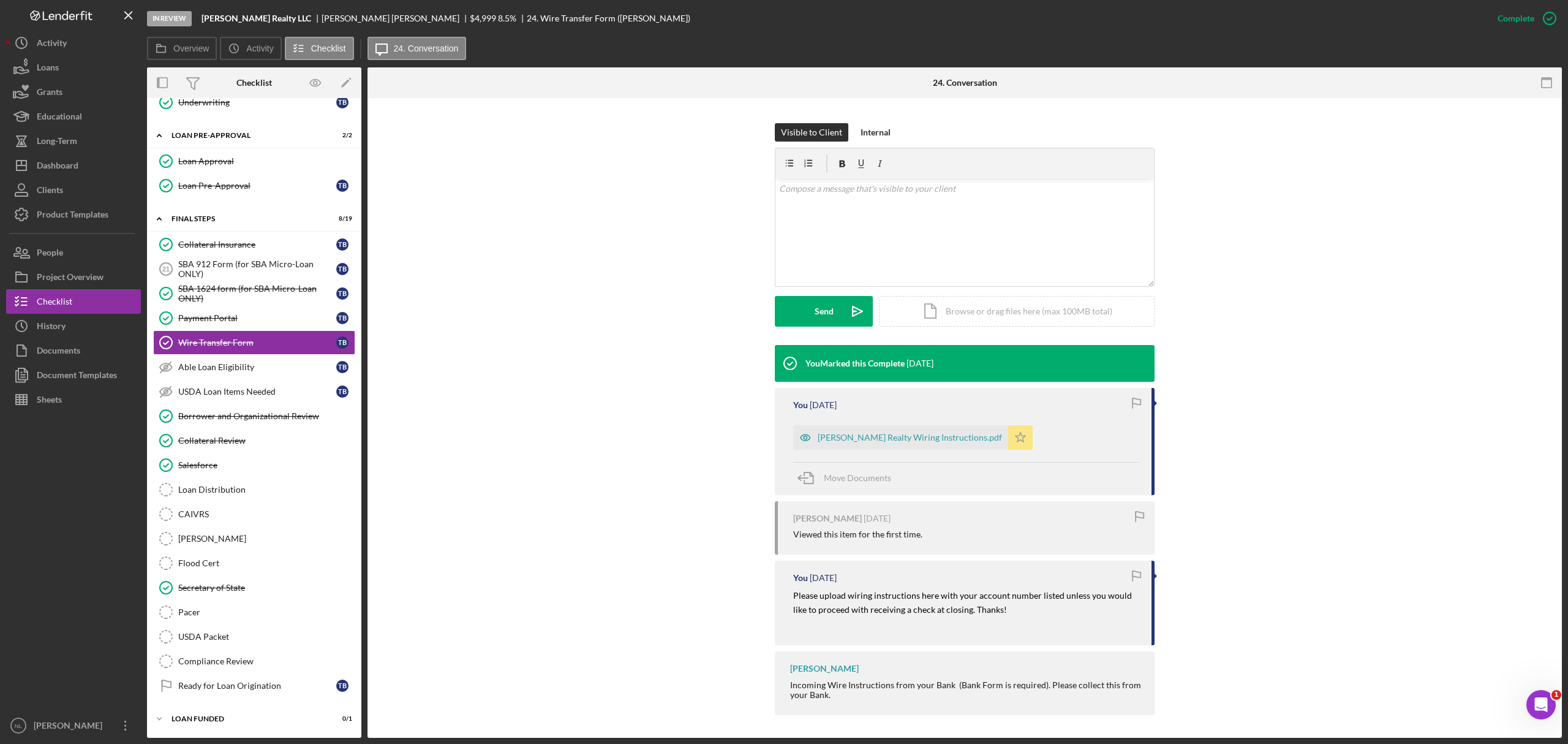
scroll to position [163, 0]
click at [924, 435] on div "Brooks Realty Wiring Instructions.pdf" at bounding box center [910, 436] width 184 height 10
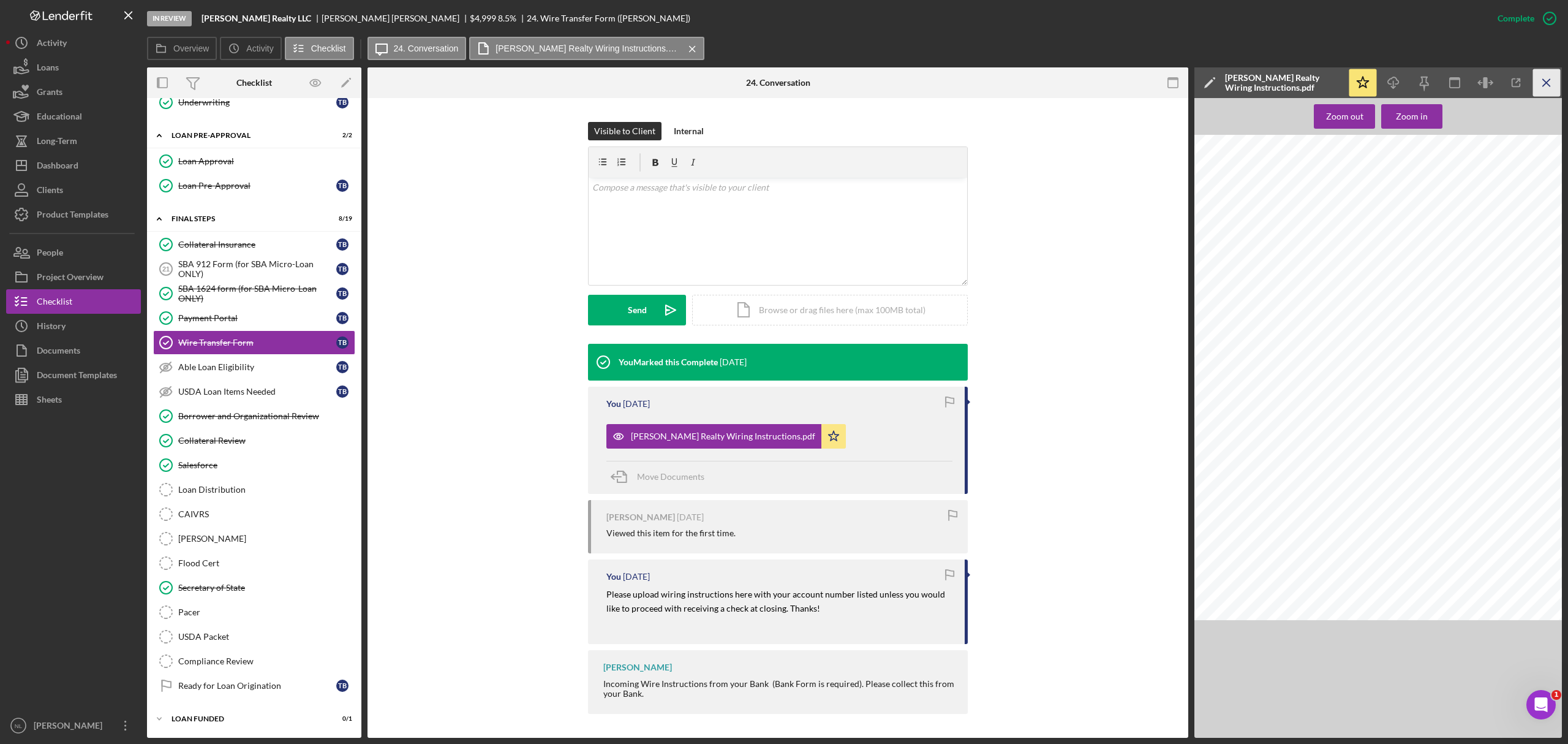
click at [1045, 92] on icon "Icon/Menu Close" at bounding box center [1547, 83] width 28 height 28
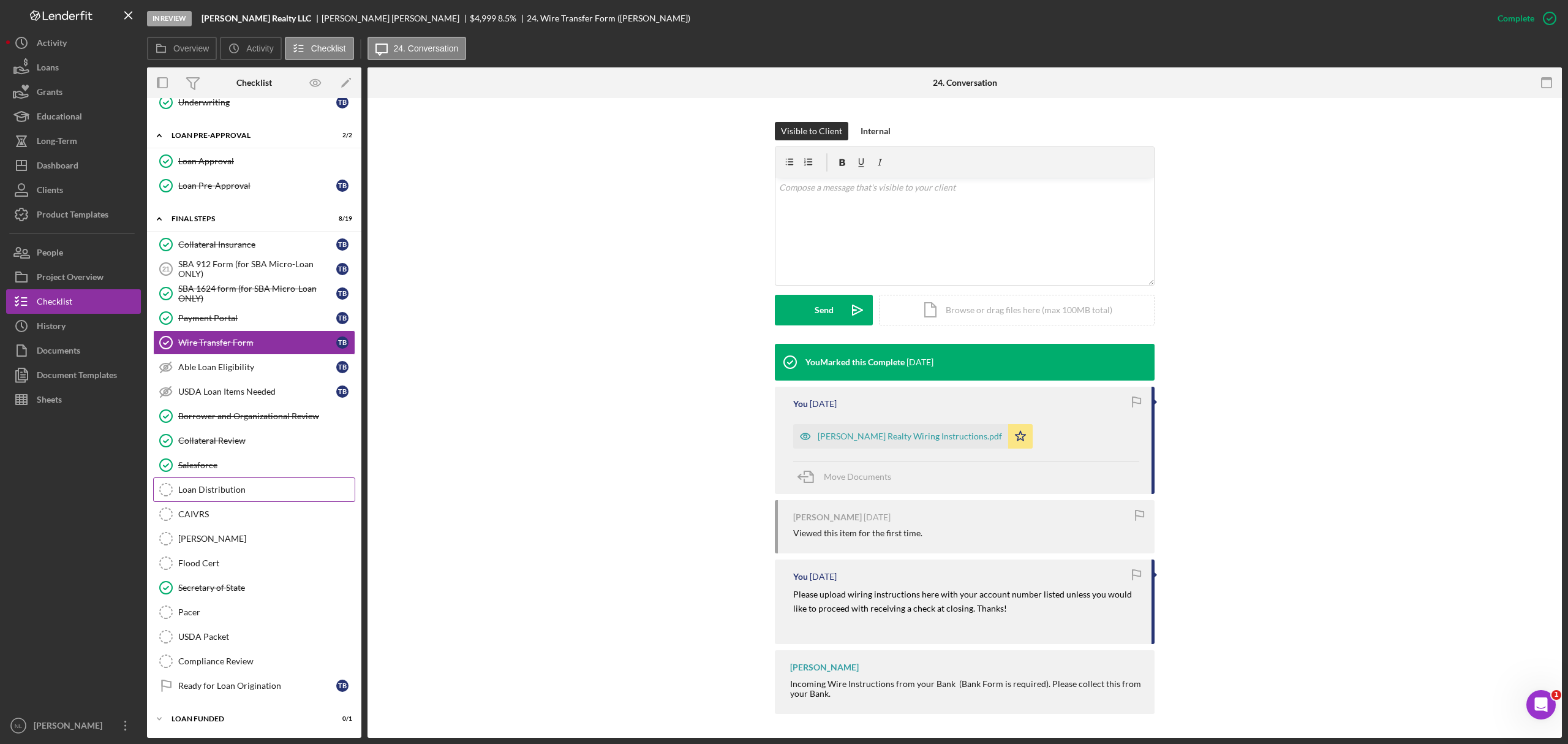
click at [238, 450] on link "Loan Distribution Loan Distribution" at bounding box center [254, 489] width 202 height 25
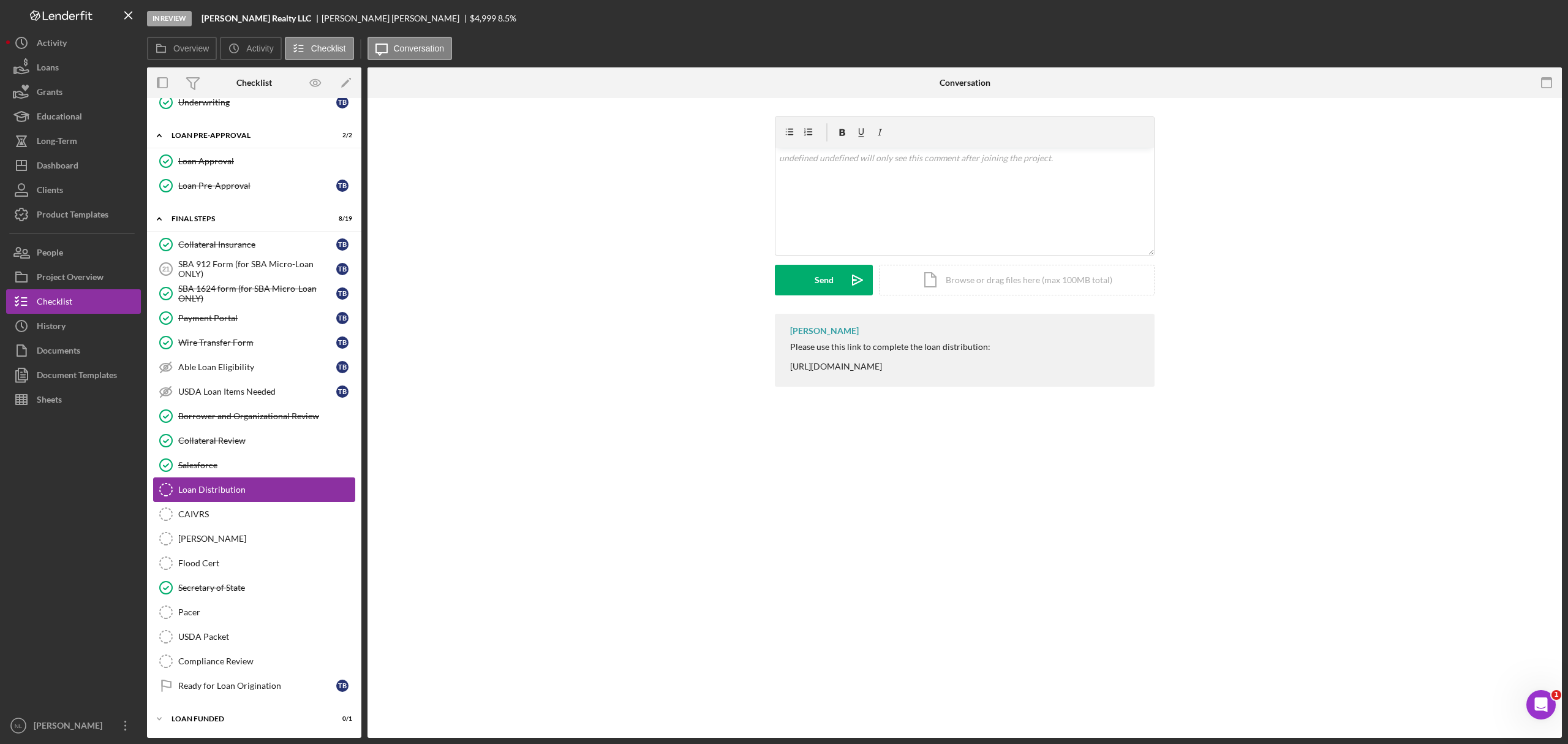
scroll to position [1239, 0]
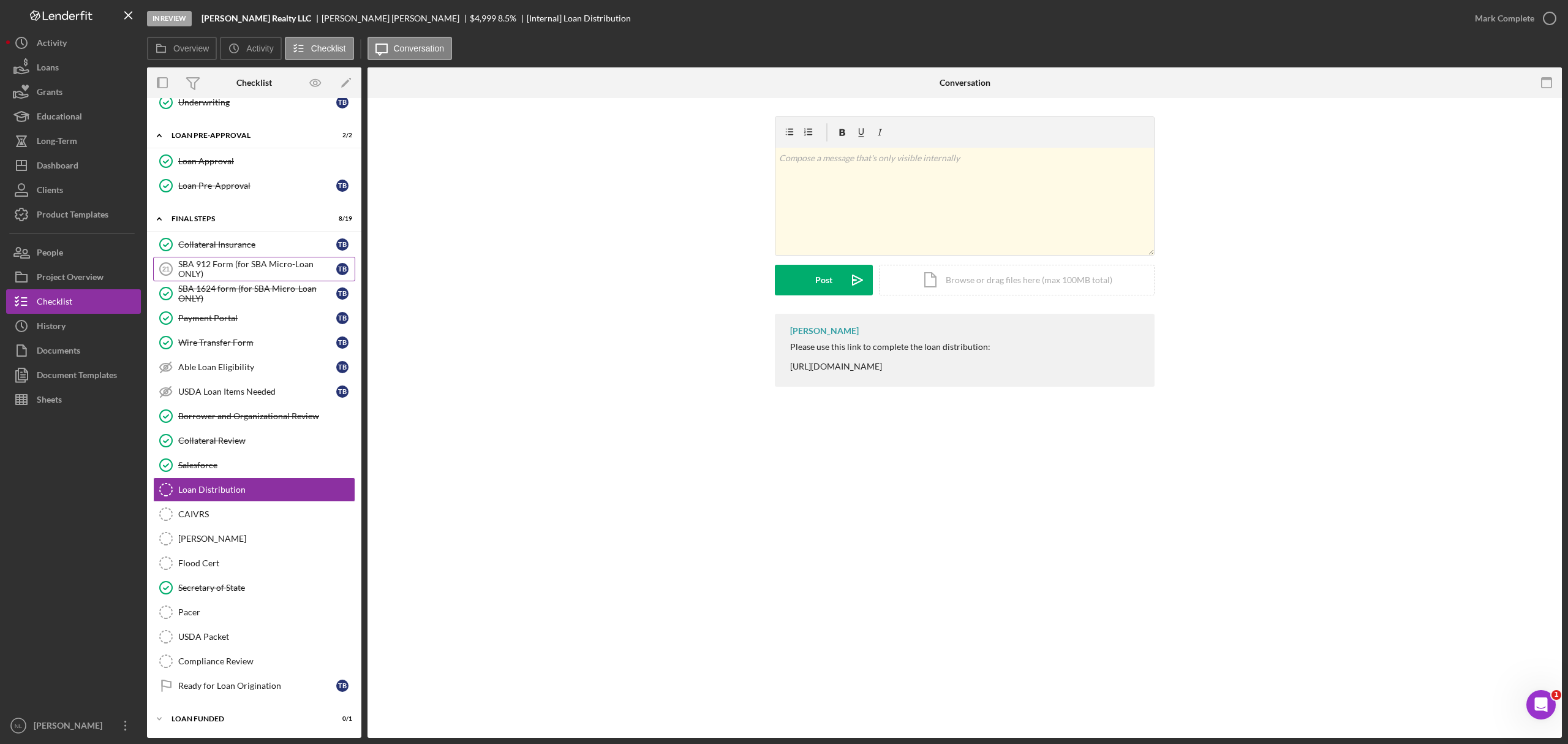
click at [225, 263] on div "SBA 912 Form (for SBA Micro-Loan ONLY)" at bounding box center [257, 268] width 158 height 20
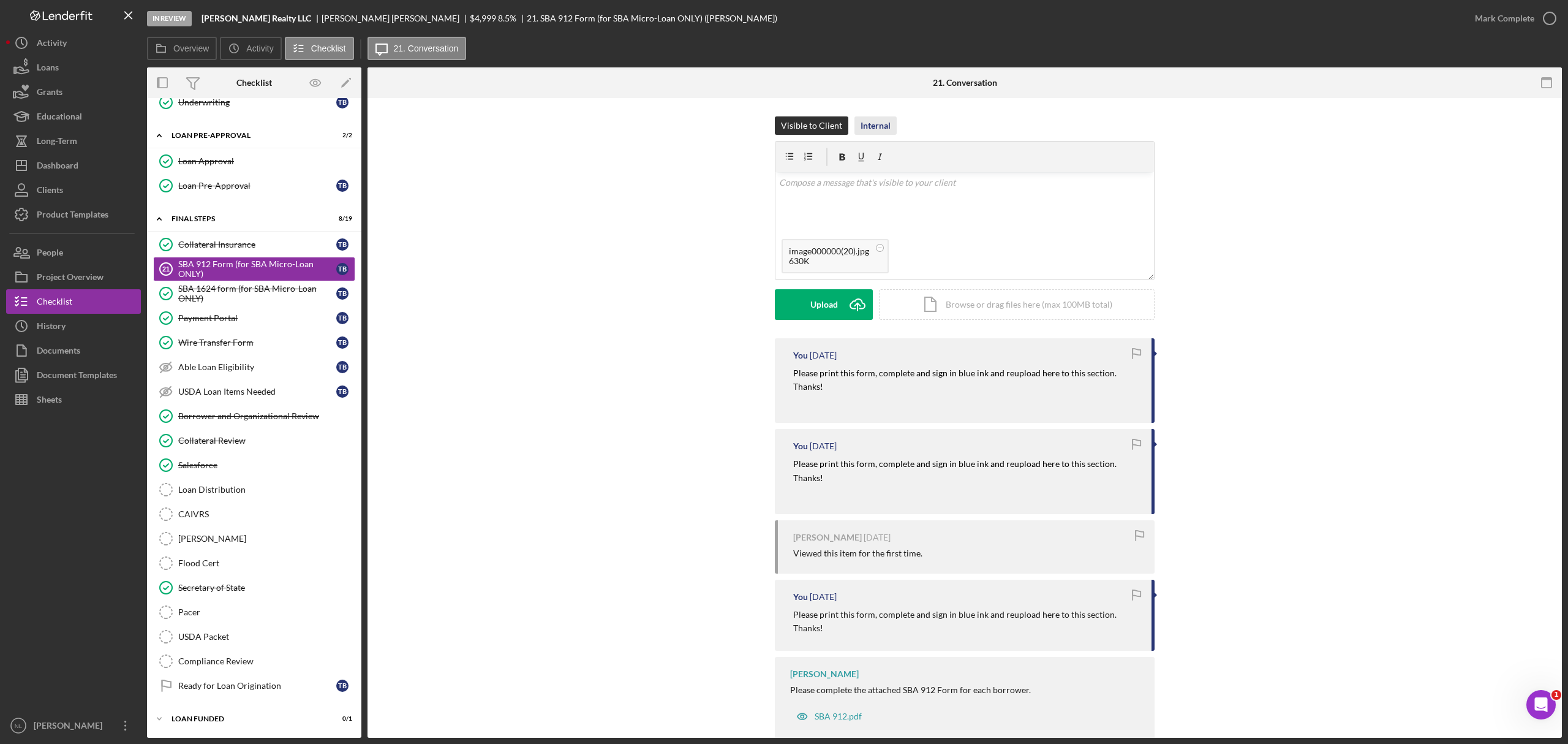
click at [869, 129] on div "Internal" at bounding box center [876, 125] width 30 height 18
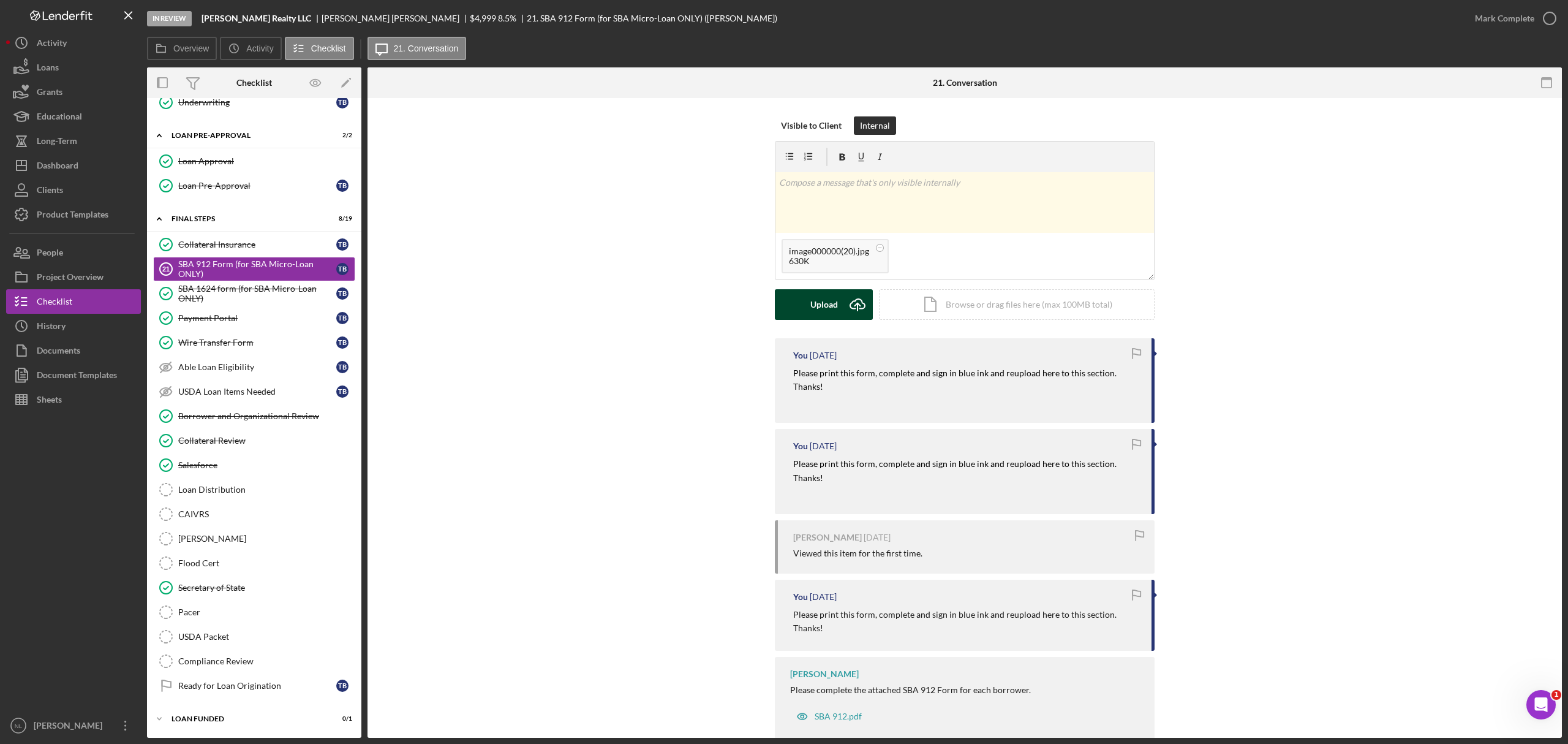
click at [812, 305] on div "Upload" at bounding box center [824, 304] width 28 height 31
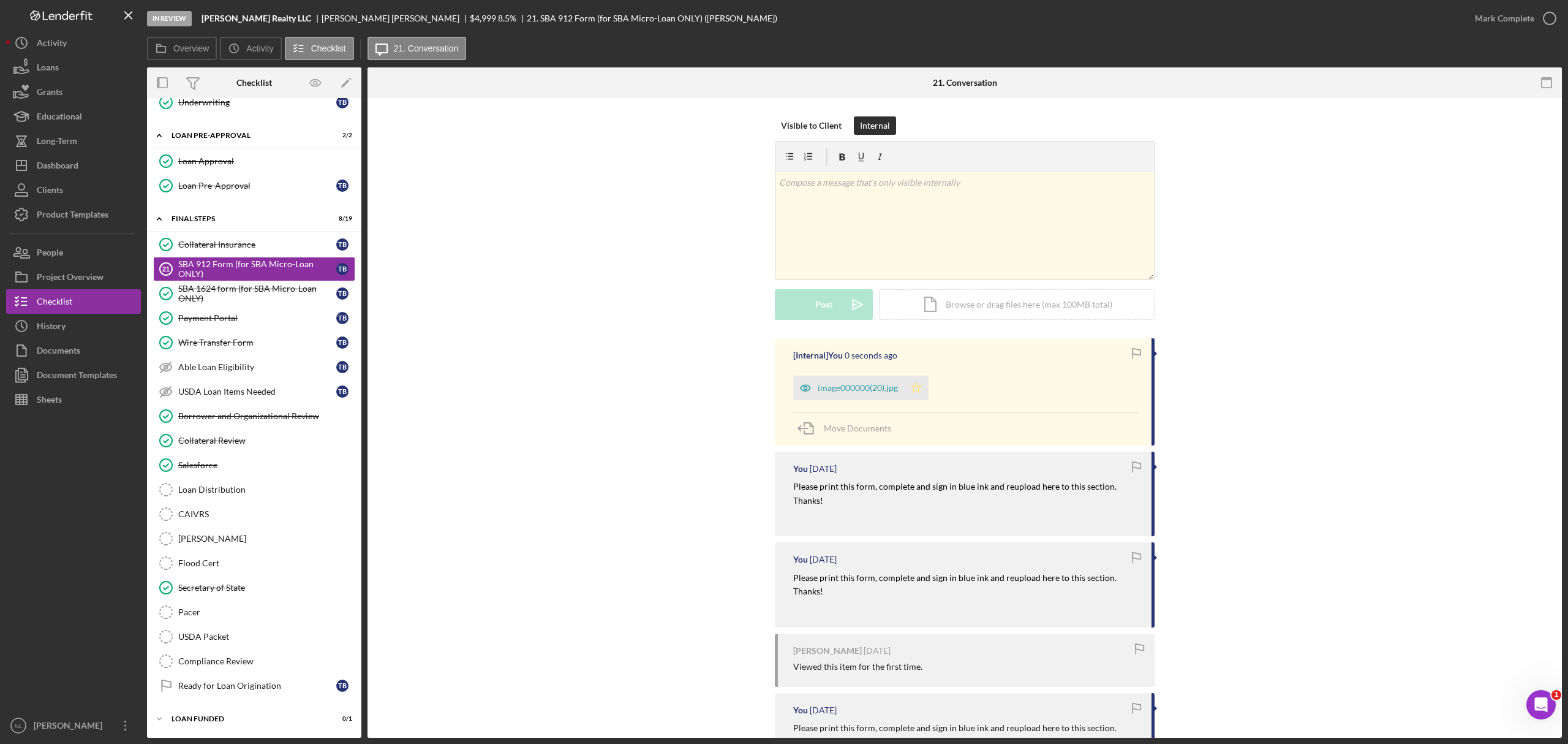
click at [915, 381] on icon "Icon/Star" at bounding box center [916, 388] width 25 height 25
click at [1045, 10] on div "Mark Complete" at bounding box center [1505, 18] width 59 height 25
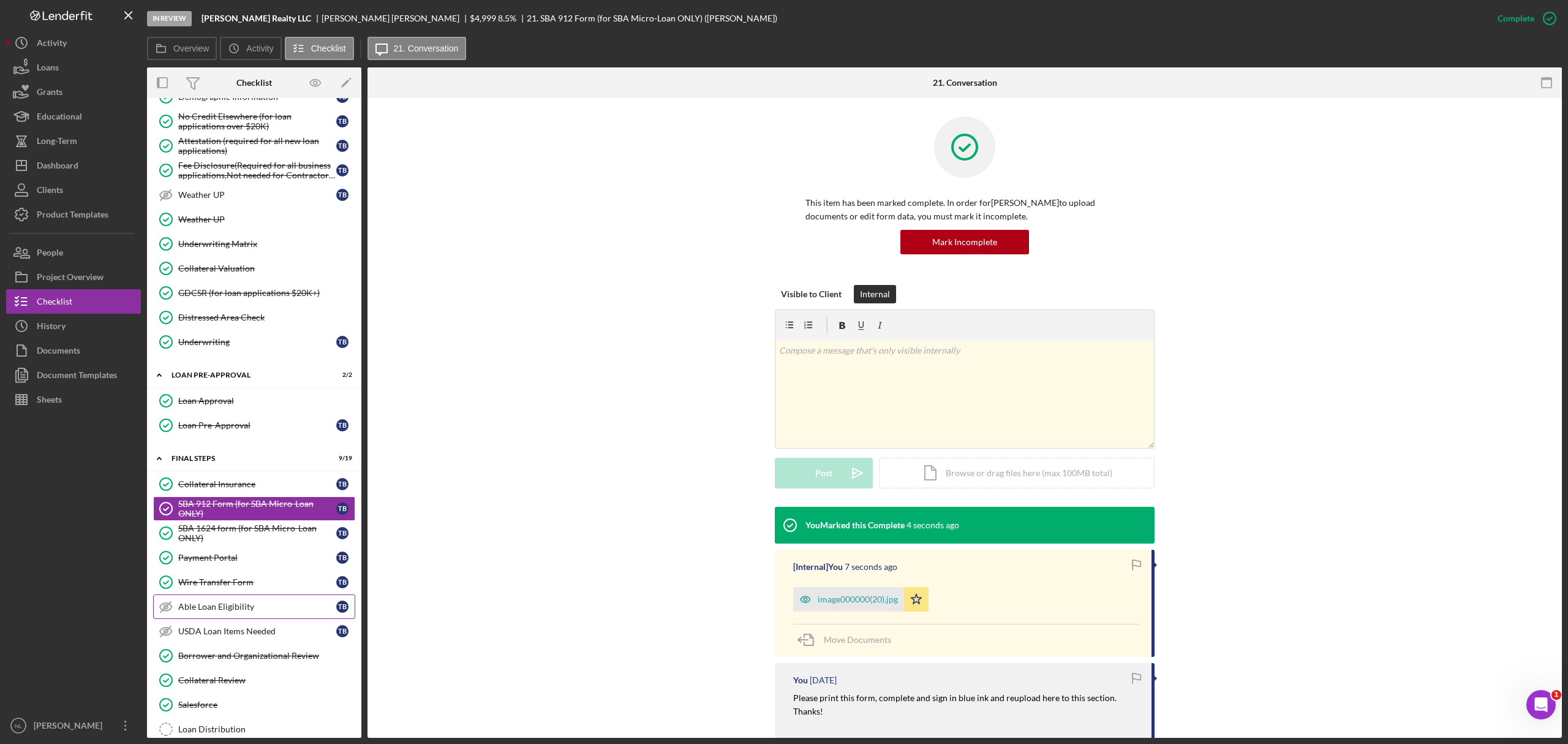
scroll to position [959, 0]
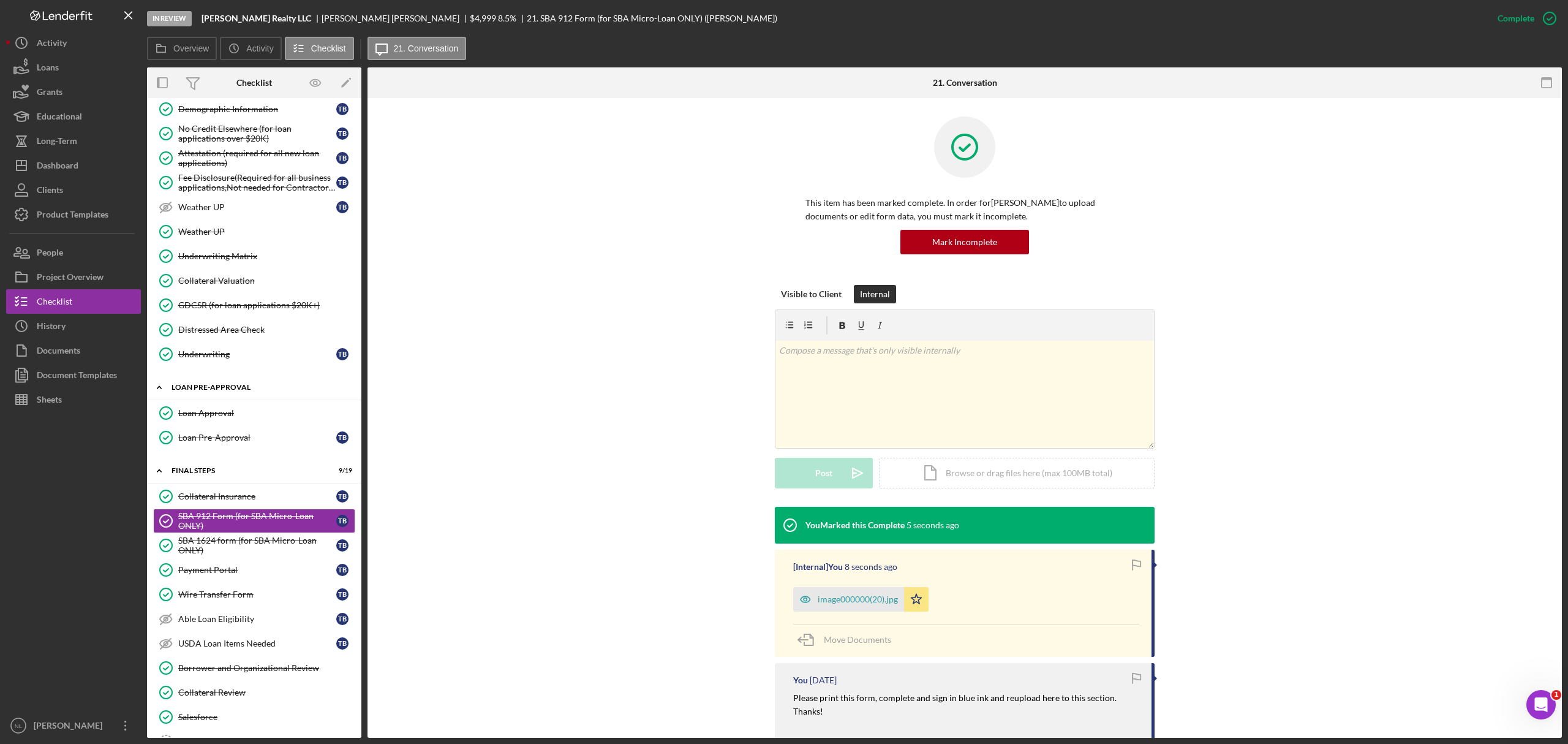
click at [209, 400] on div "Icon/Expander LOAN PRE-APPROVAL 2 / 2" at bounding box center [254, 388] width 215 height 25
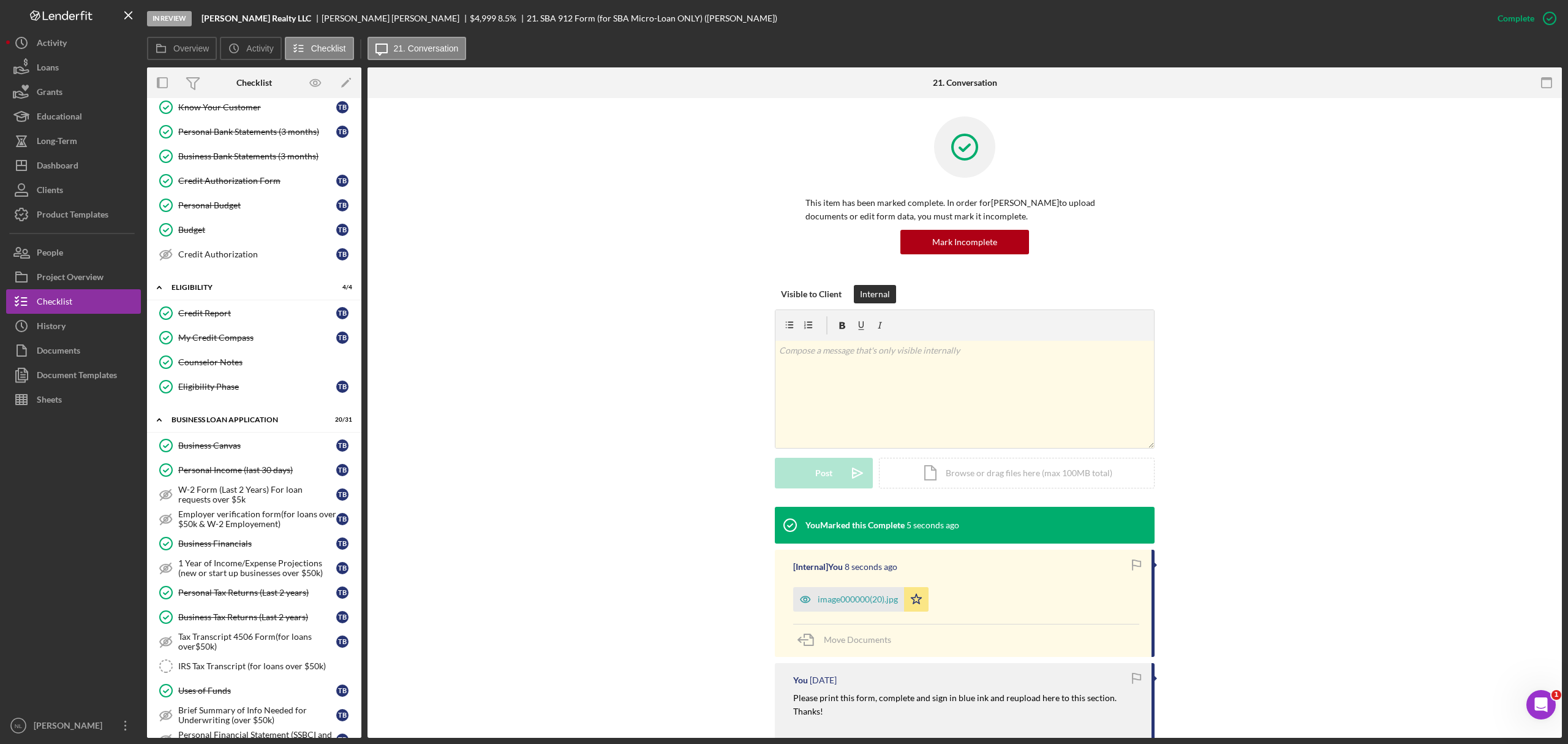
scroll to position [0, 0]
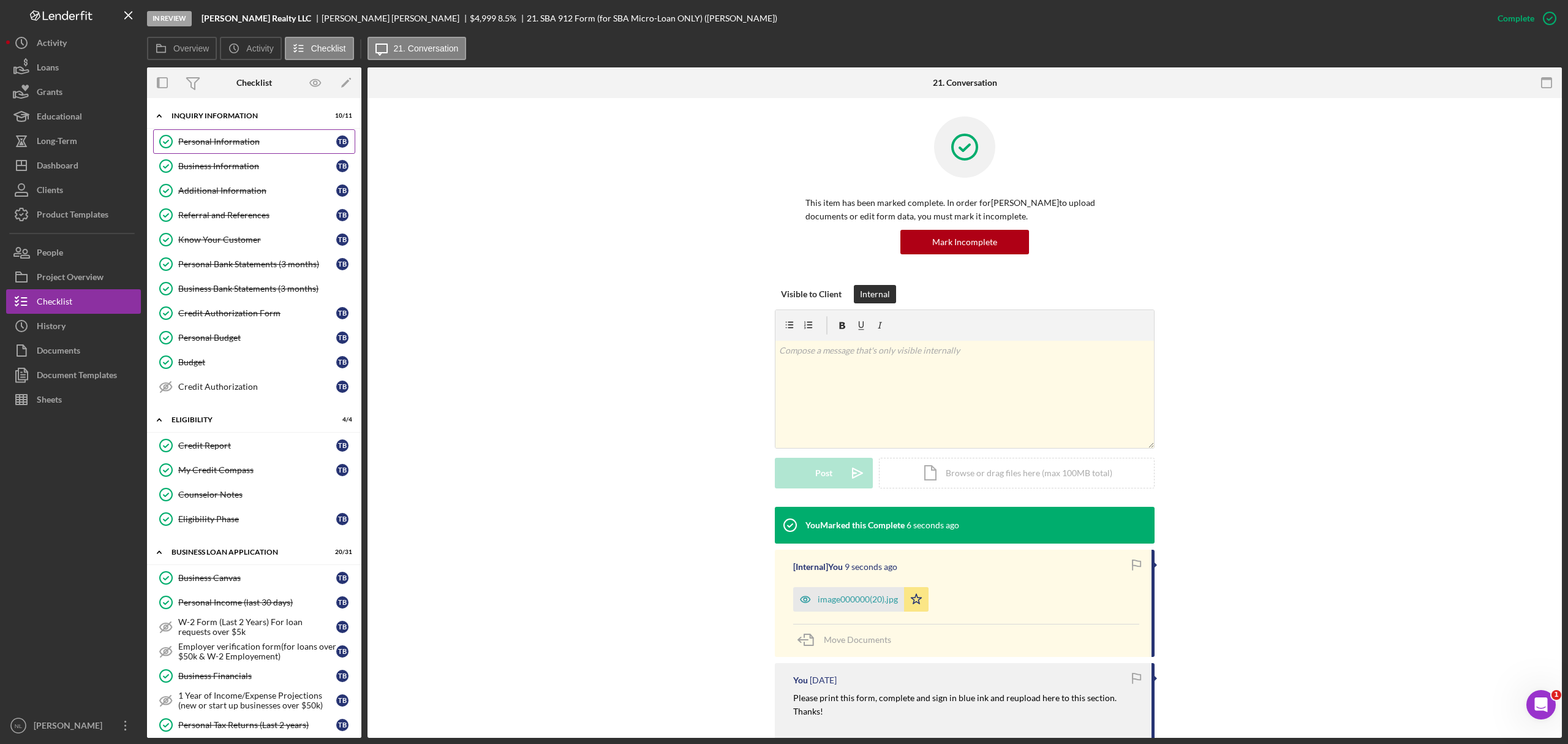
click at [248, 150] on link "Personal Information Personal Information T B" at bounding box center [254, 141] width 202 height 25
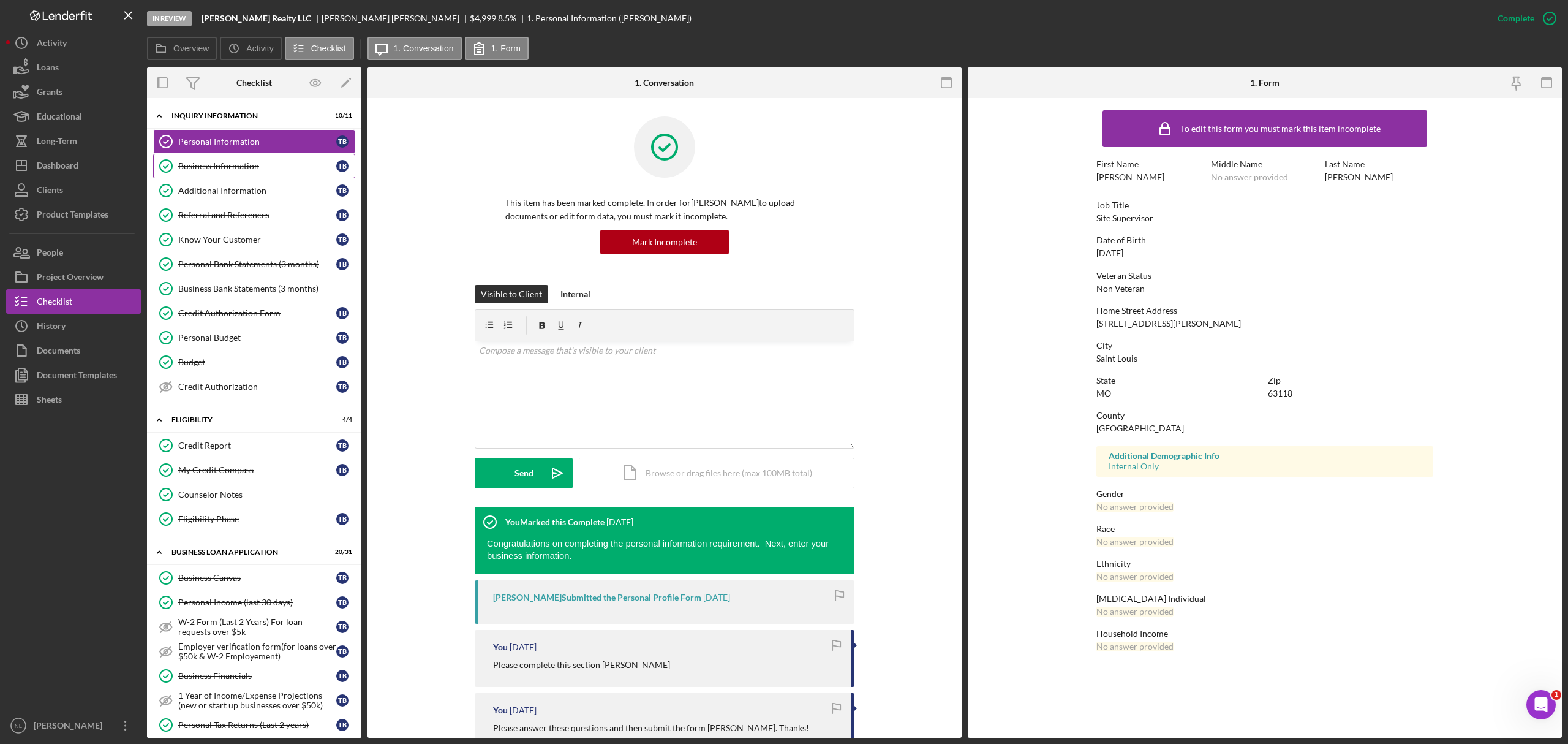
click at [244, 164] on div "Business Information" at bounding box center [257, 166] width 158 height 10
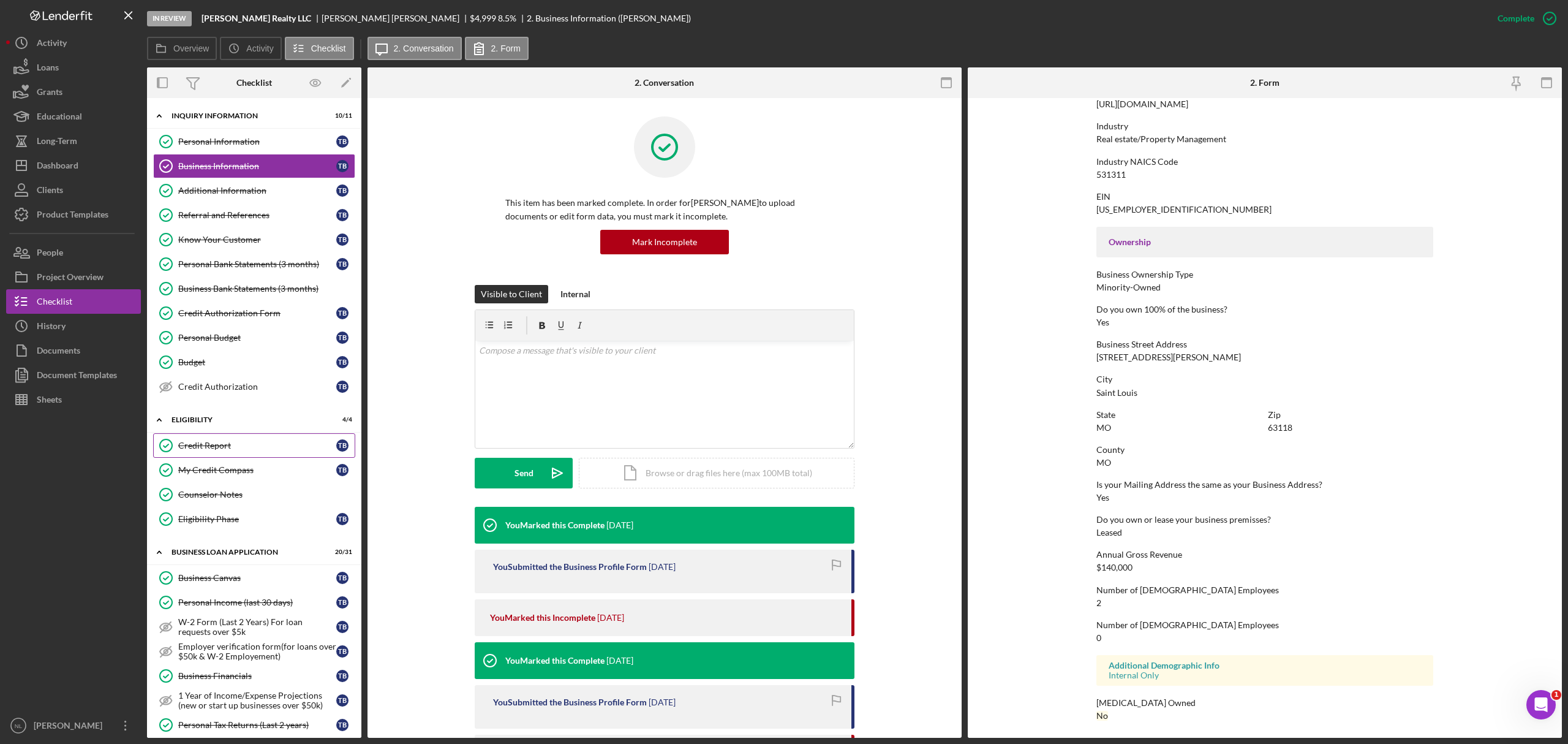
click at [256, 450] on link "Credit Report Credit Report T B" at bounding box center [254, 445] width 202 height 25
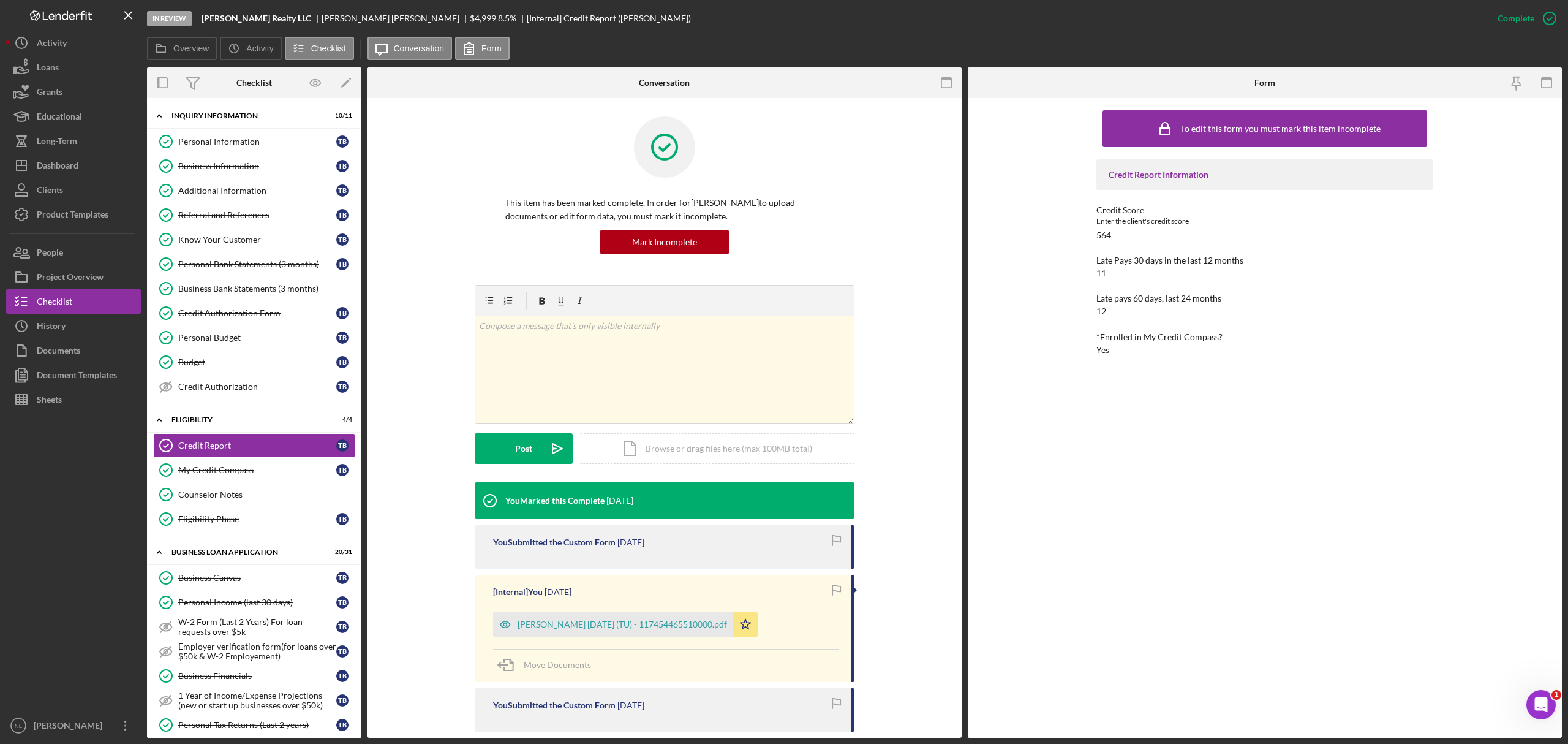
scroll to position [87, 0]
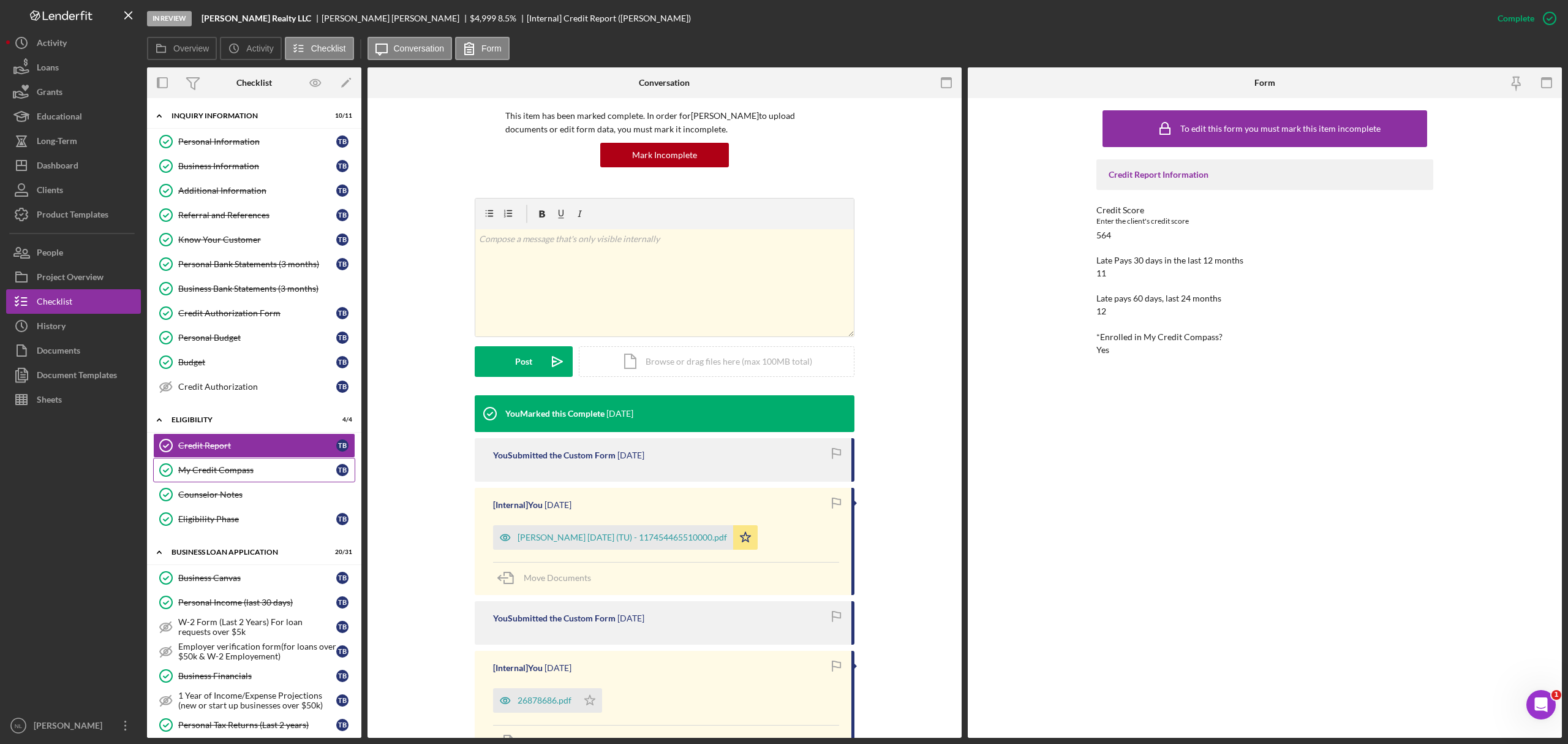
click at [251, 450] on div "My Credit Compass" at bounding box center [257, 471] width 158 height 10
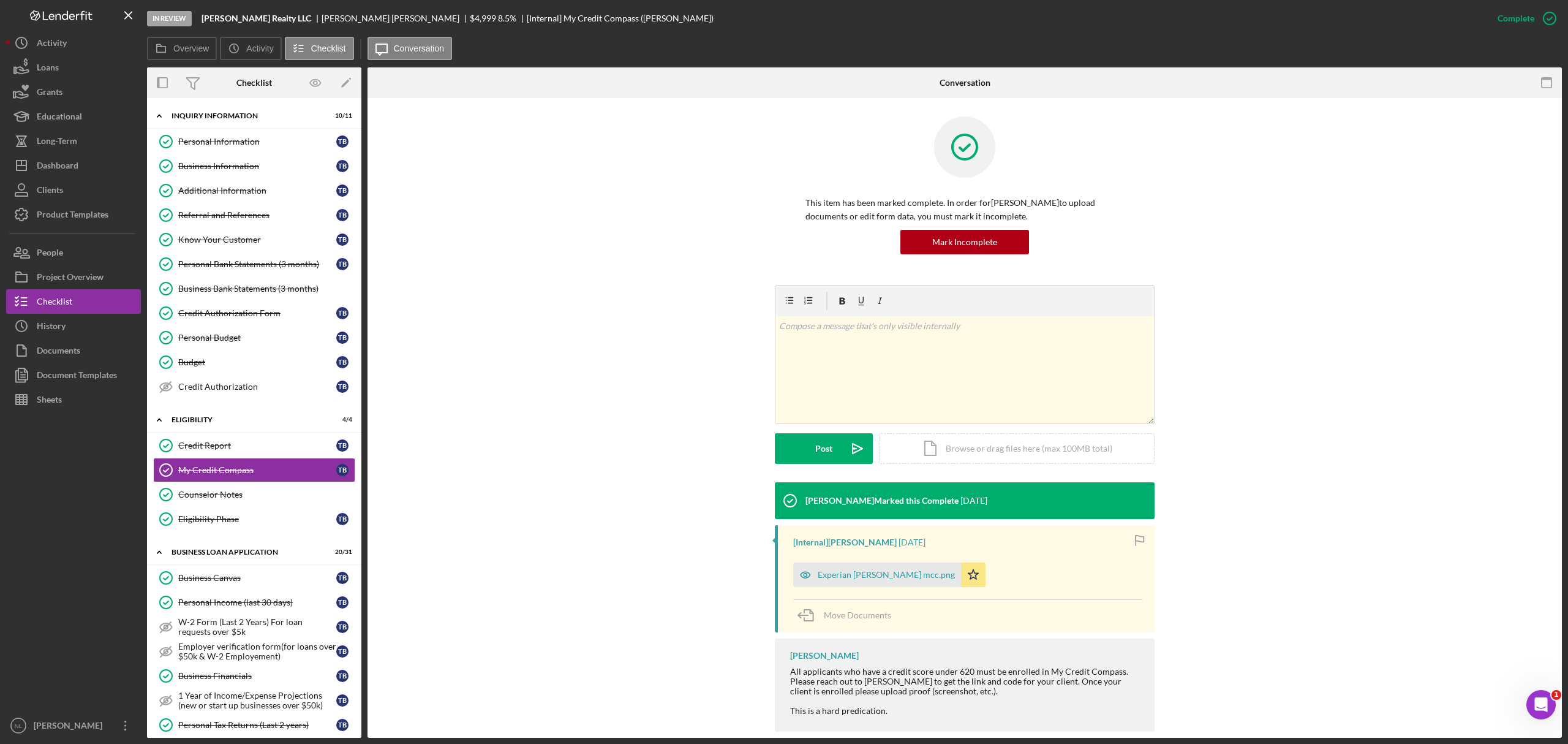
scroll to position [18, 0]
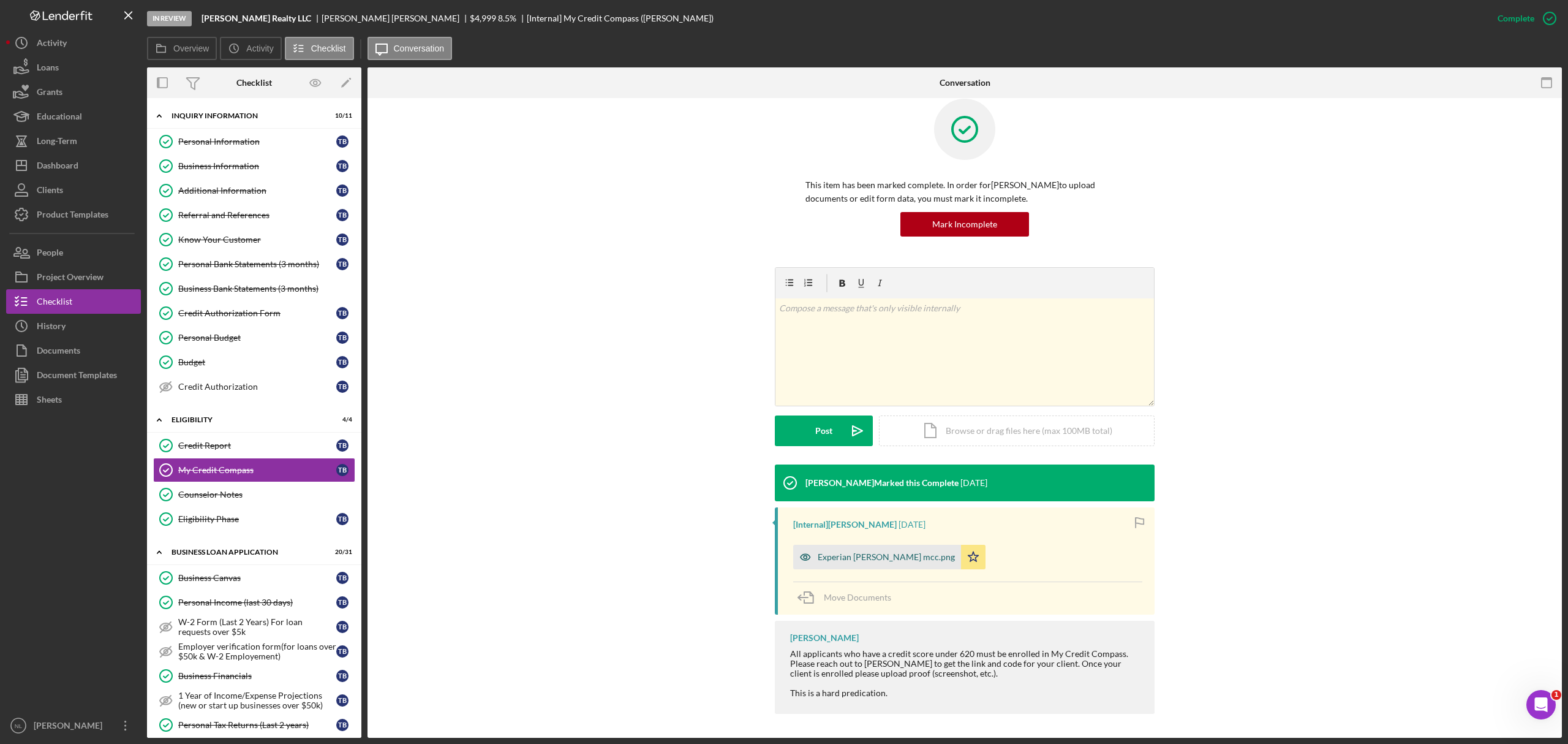
click at [848, 450] on div "Experian tavon brooks mcc.png" at bounding box center [877, 557] width 168 height 25
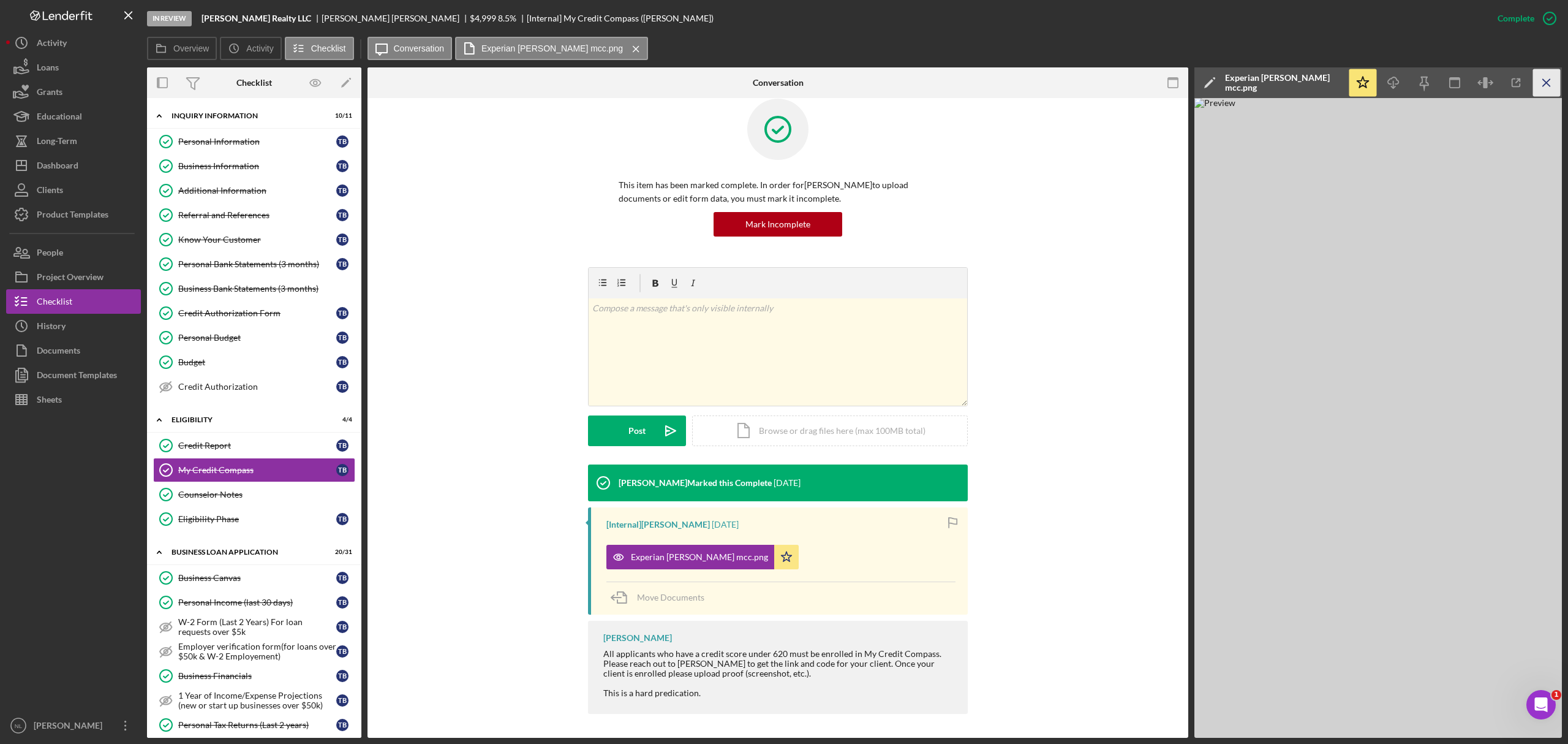
click at [1045, 89] on icon "Icon/Menu Close" at bounding box center [1547, 83] width 28 height 28
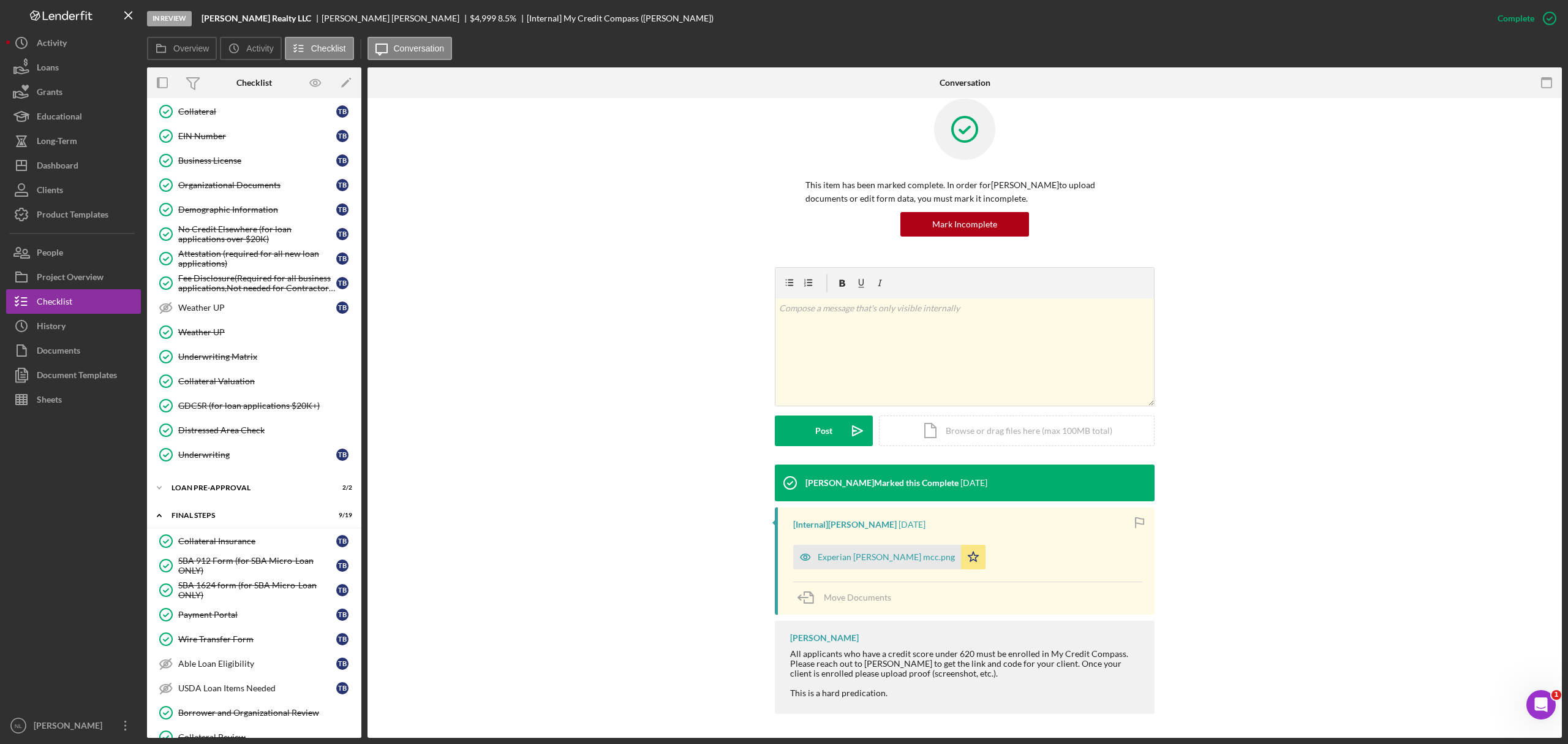
scroll to position [1182, 0]
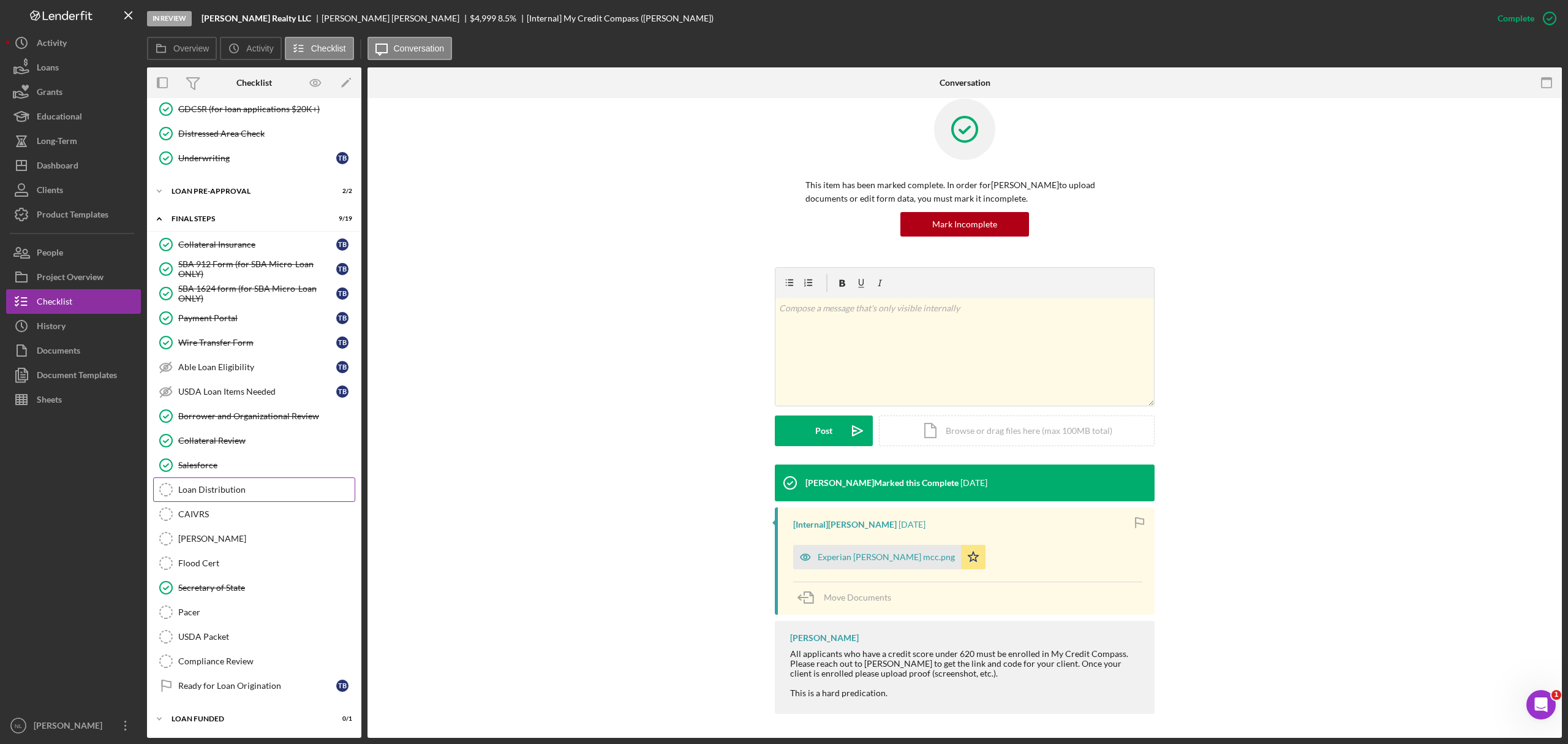
click at [209, 450] on div "Loan Distribution" at bounding box center [266, 490] width 176 height 10
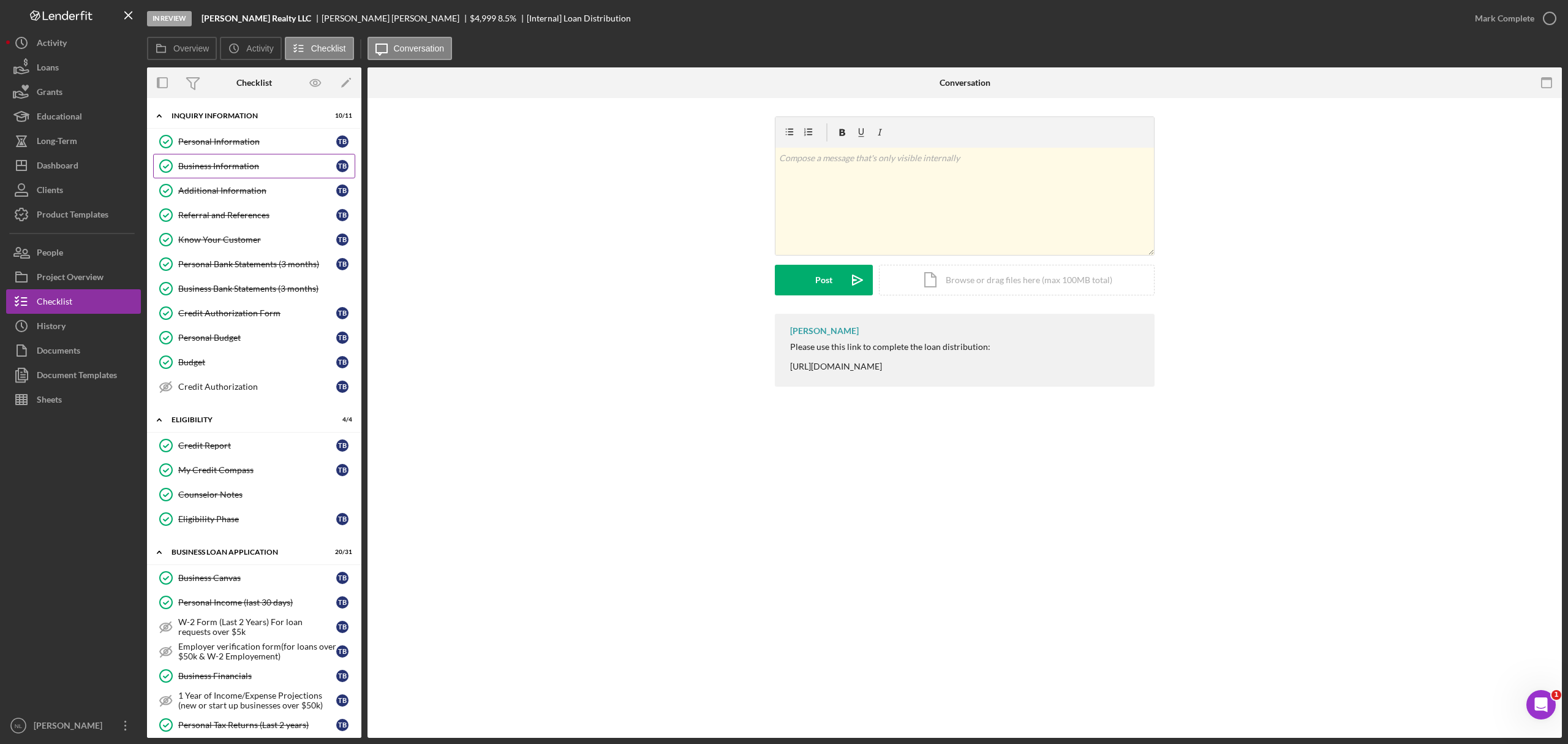
click at [220, 168] on div "Business Information" at bounding box center [257, 166] width 158 height 10
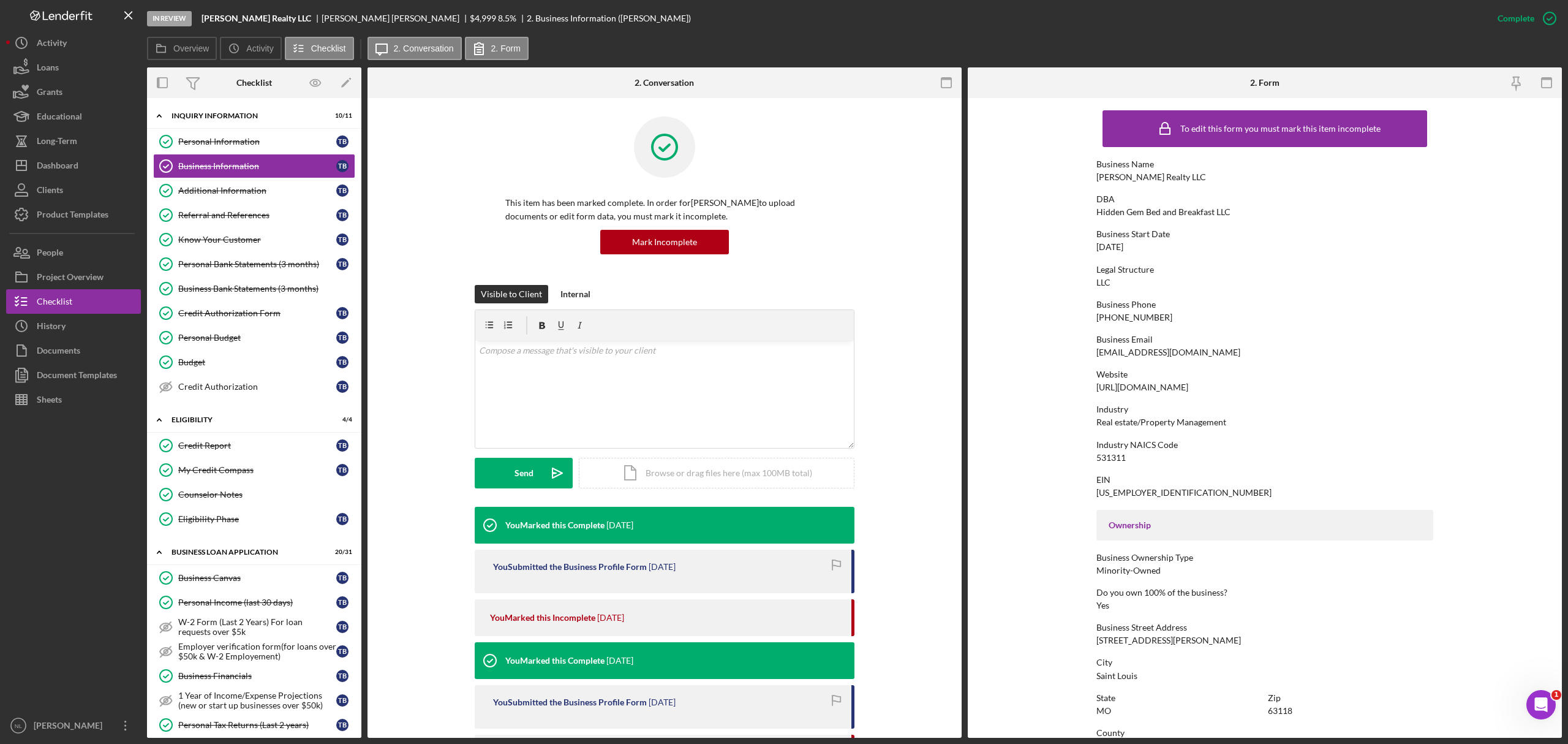
scroll to position [165, 0]
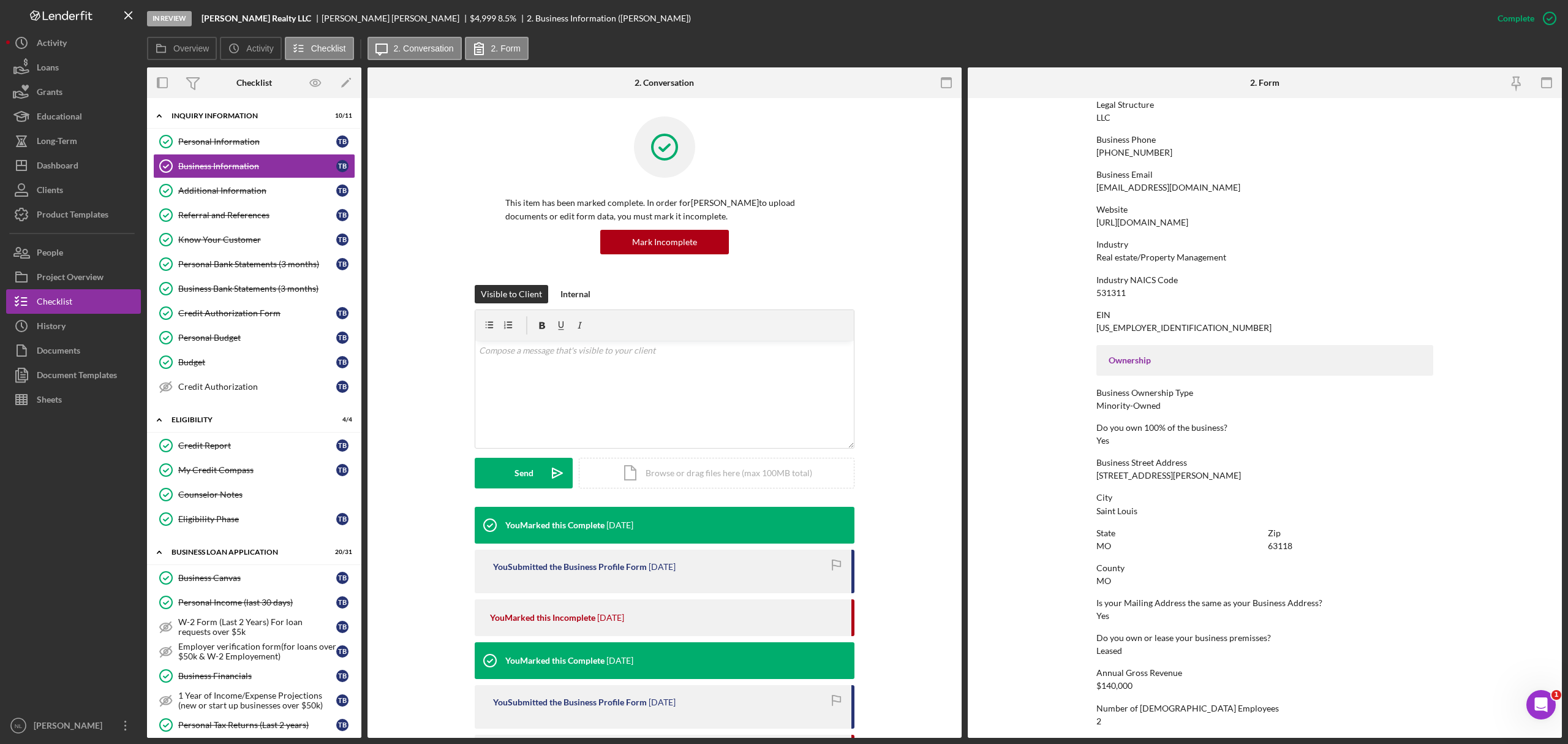
click at [1045, 450] on div "3170 S Compton Ave" at bounding box center [1168, 476] width 145 height 10
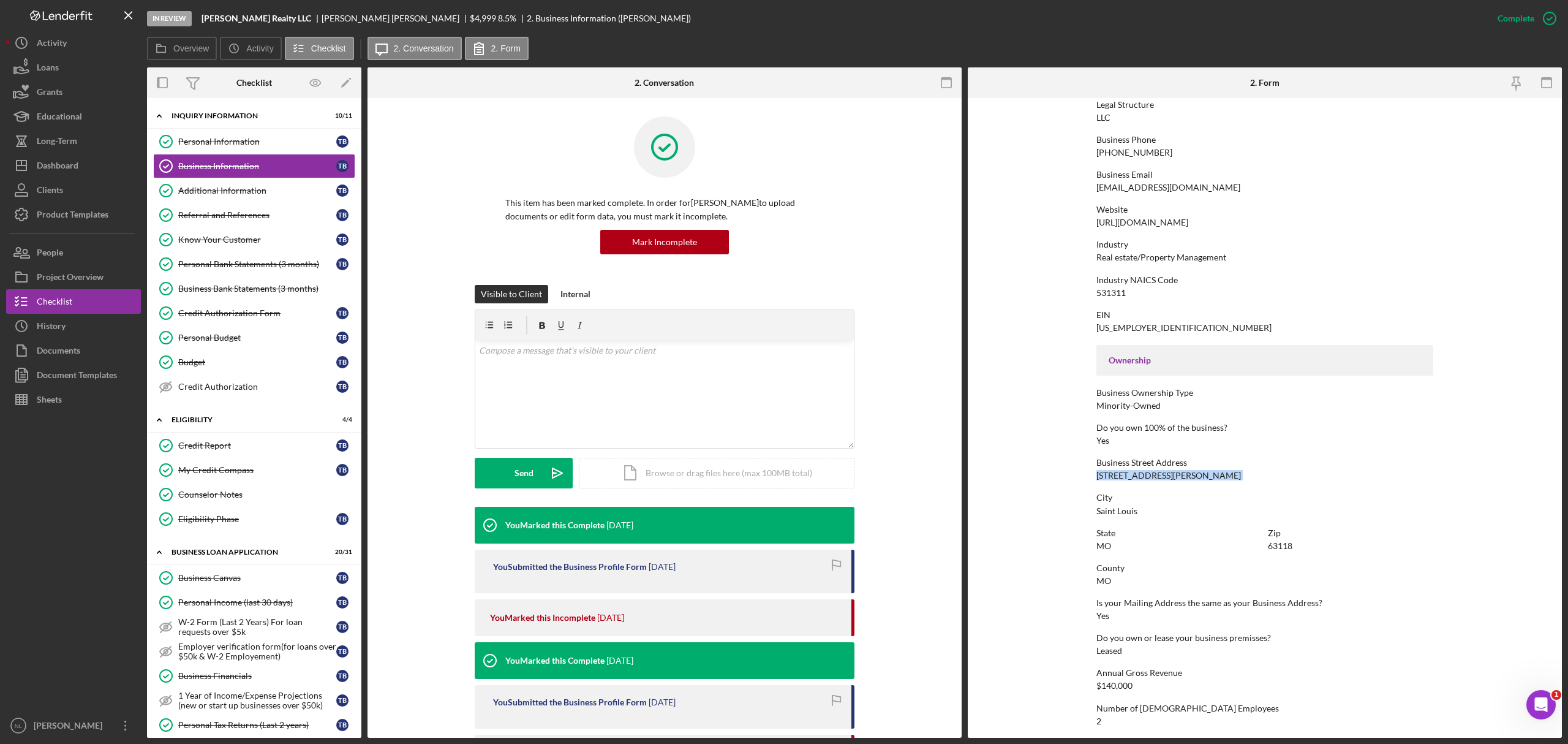
copy div "3170 S Compton Ave"
click at [243, 140] on div "Personal Information" at bounding box center [257, 141] width 158 height 10
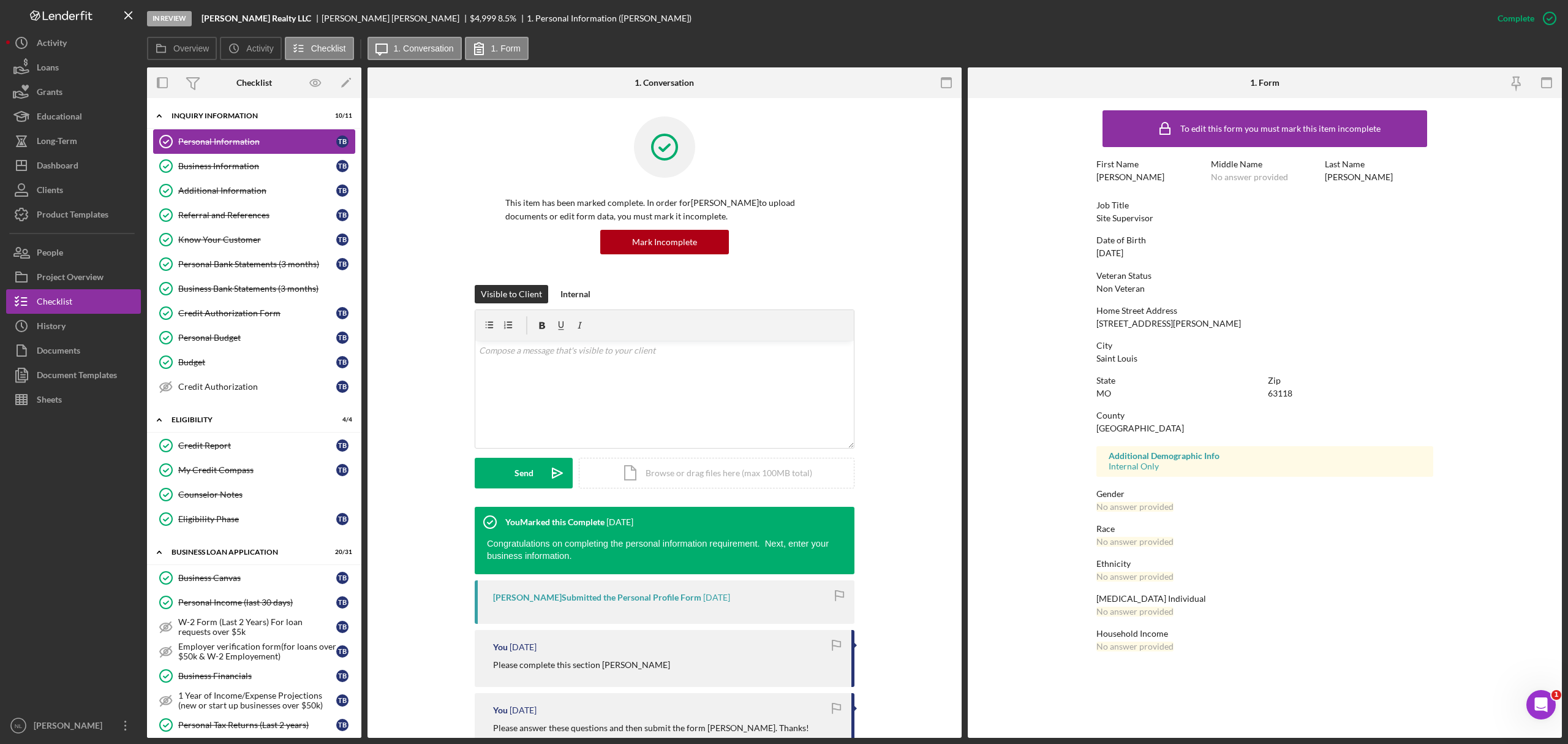
click at [267, 153] on link "Personal Information Personal Information T B" at bounding box center [254, 141] width 202 height 25
click at [1045, 321] on div "3170 S Compton Ave" at bounding box center [1168, 324] width 145 height 10
copy div "3170 S Compton Ave"
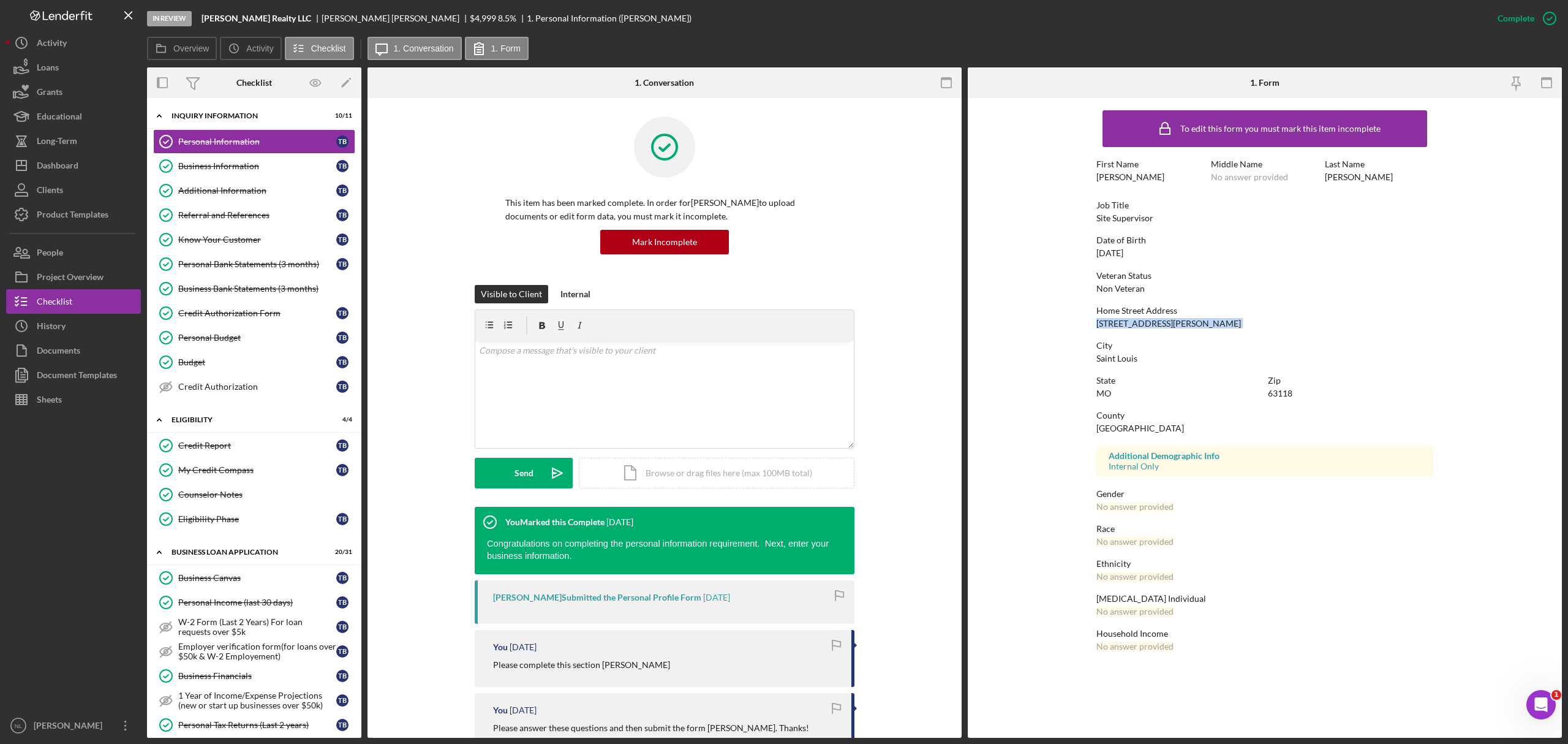
click at [1045, 395] on div "63118" at bounding box center [1280, 393] width 25 height 10
copy div "63118"
click at [275, 164] on div "Business Information" at bounding box center [257, 166] width 158 height 10
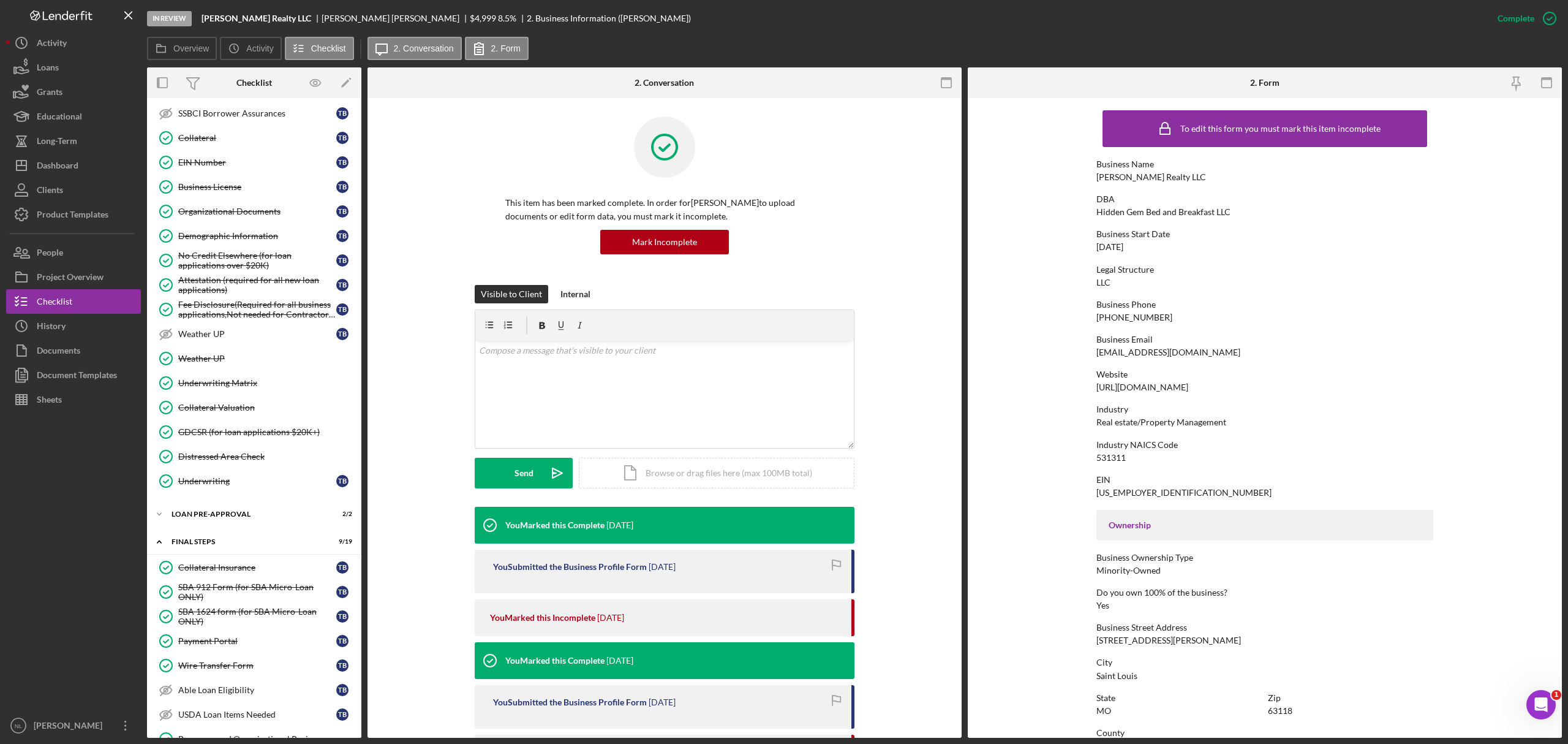
scroll to position [1182, 0]
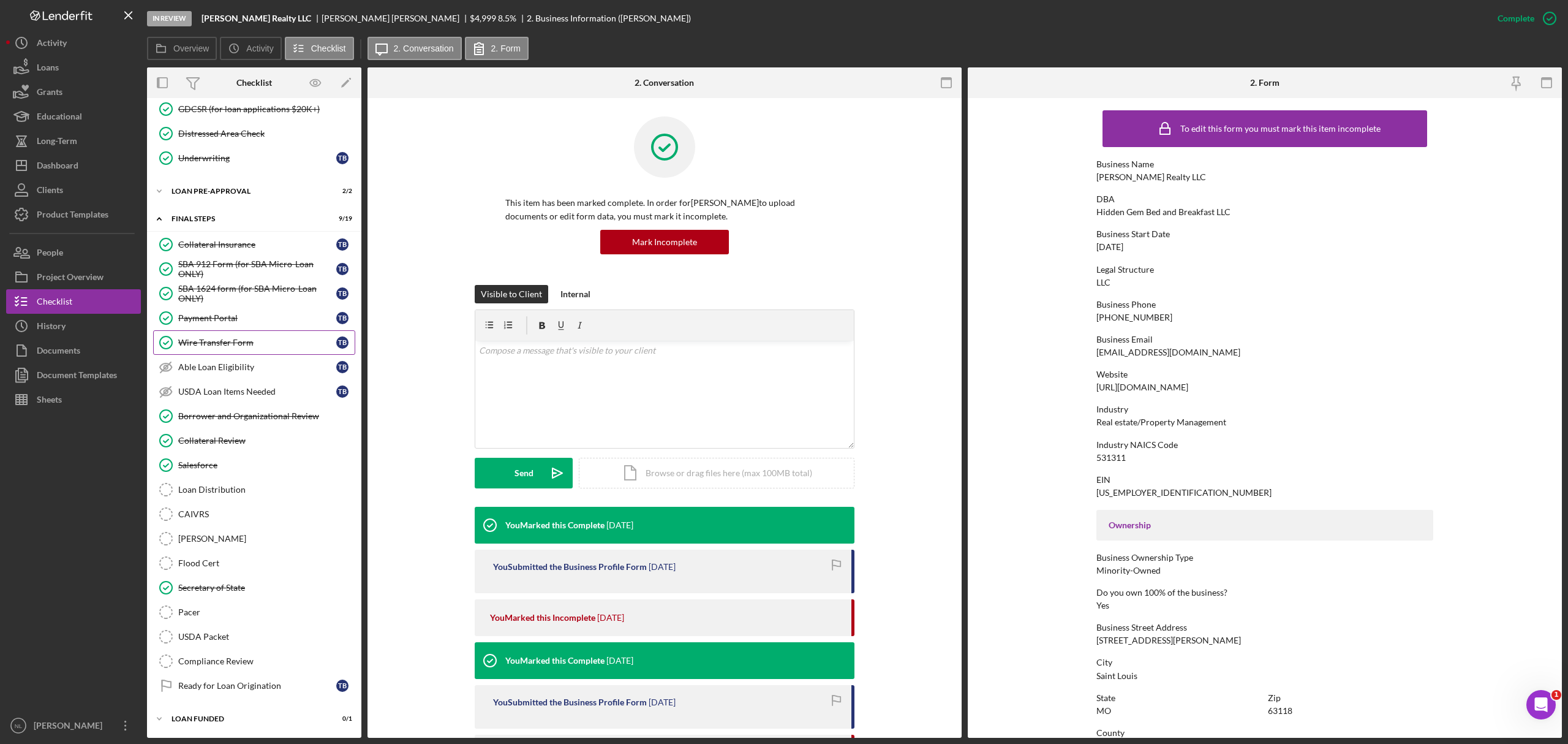
click at [230, 338] on div "Wire Transfer Form" at bounding box center [257, 343] width 158 height 10
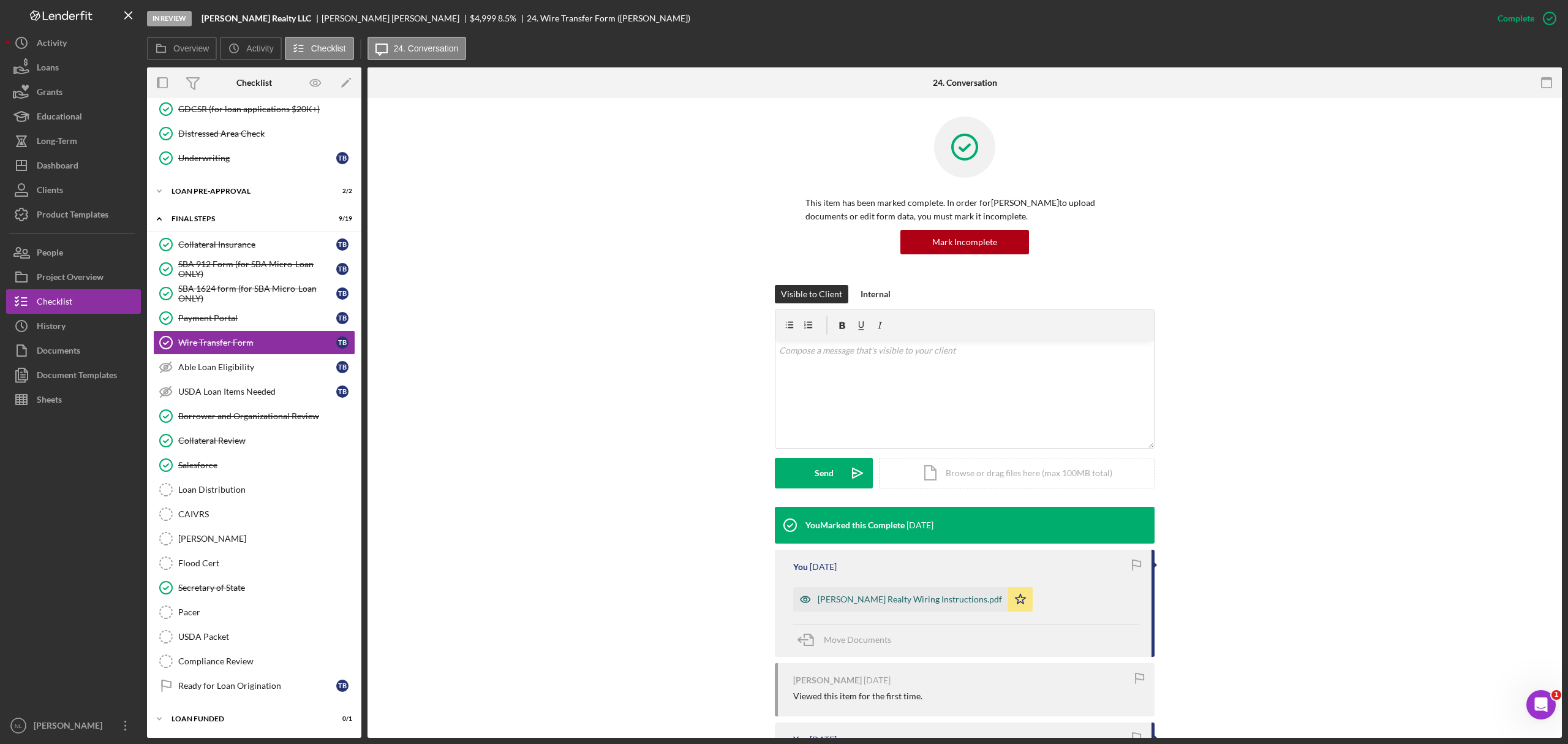
click at [854, 450] on div "Brooks Realty Wiring Instructions.pdf" at bounding box center [910, 599] width 184 height 10
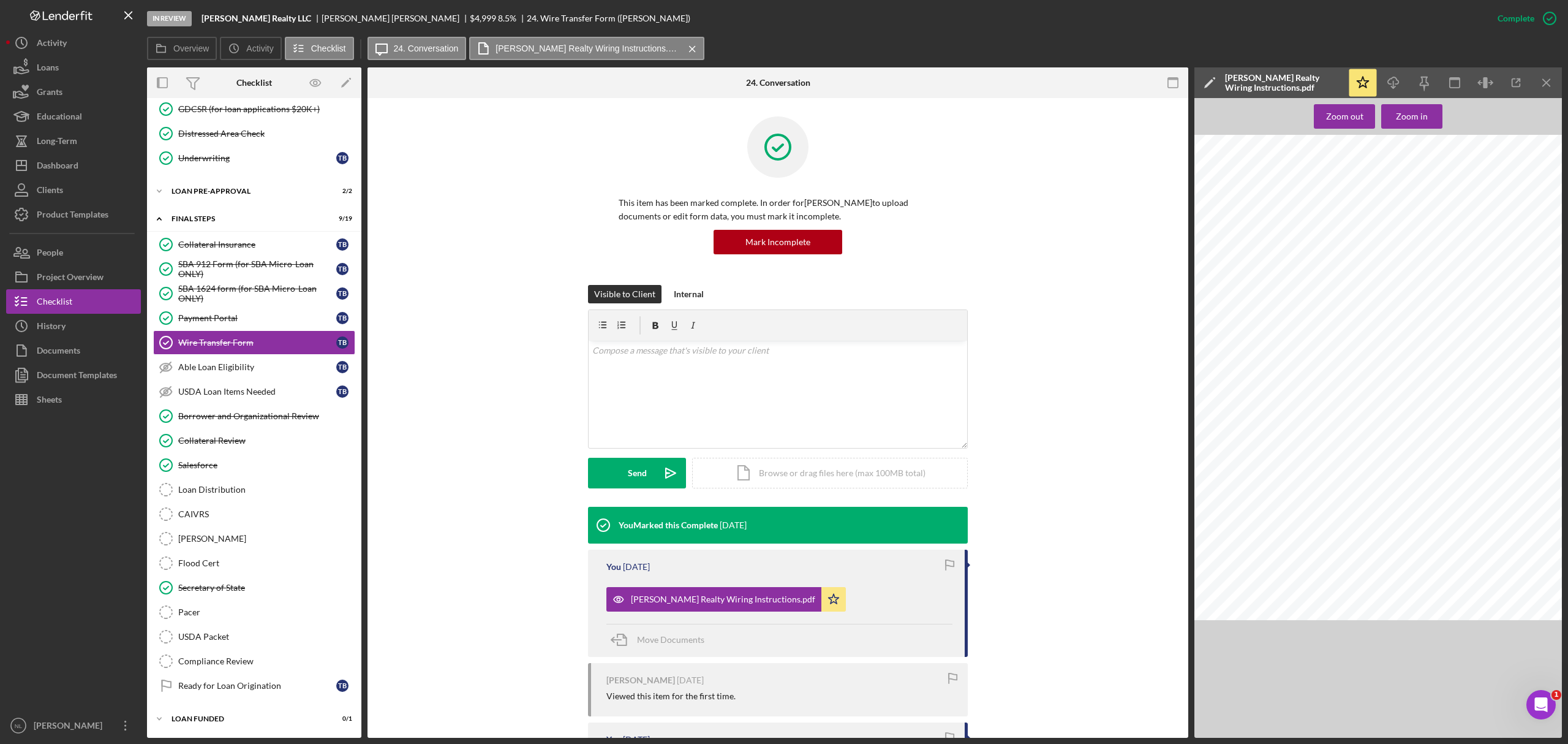
click at [1045, 99] on div "Zoom out Zoom in Account Name: Brooks Realty Account Number: 0332593678 Wiring …" at bounding box center [1378, 417] width 367 height 640
click at [1045, 93] on icon "Icon/Menu Close" at bounding box center [1547, 83] width 28 height 28
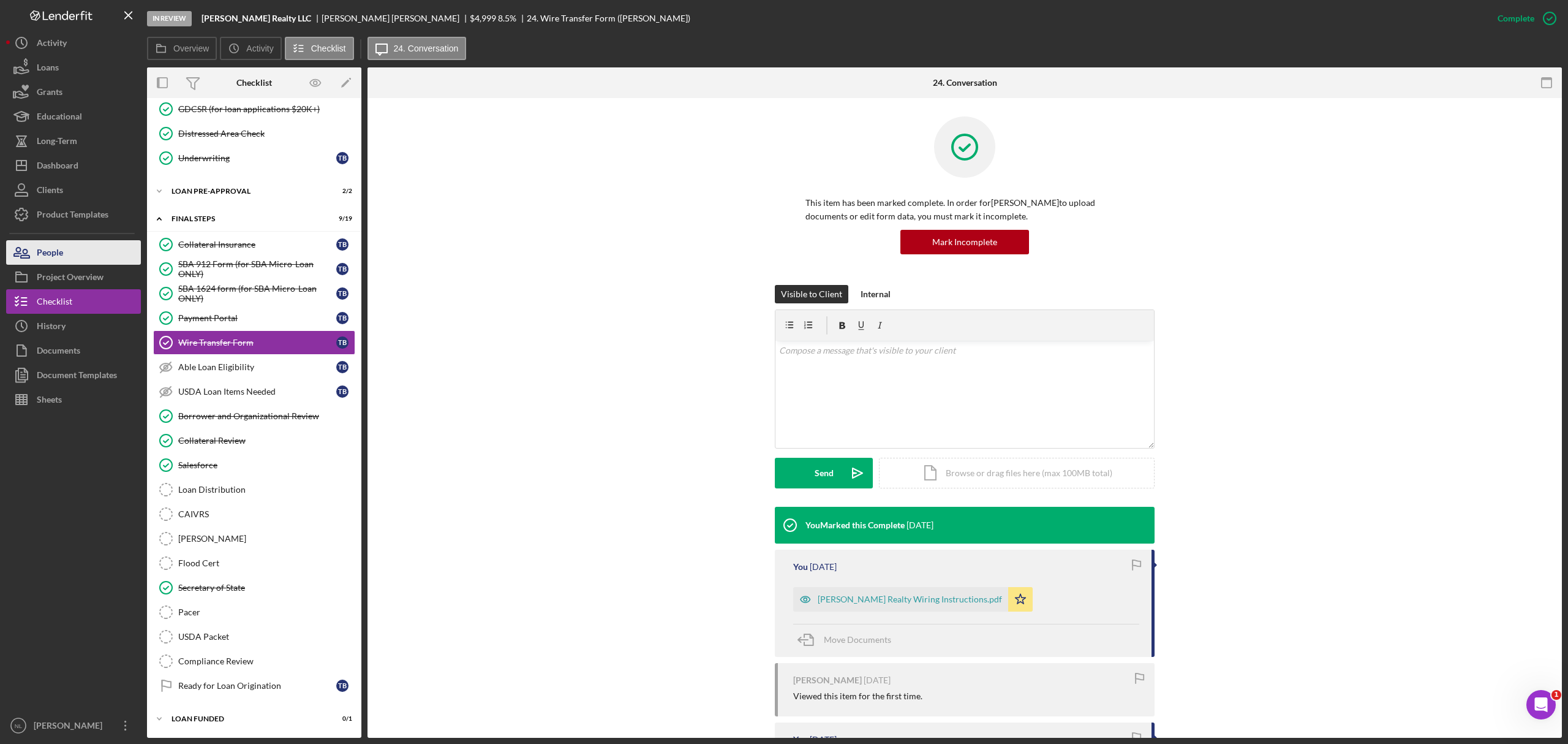
click at [98, 246] on button "People" at bounding box center [73, 252] width 134 height 25
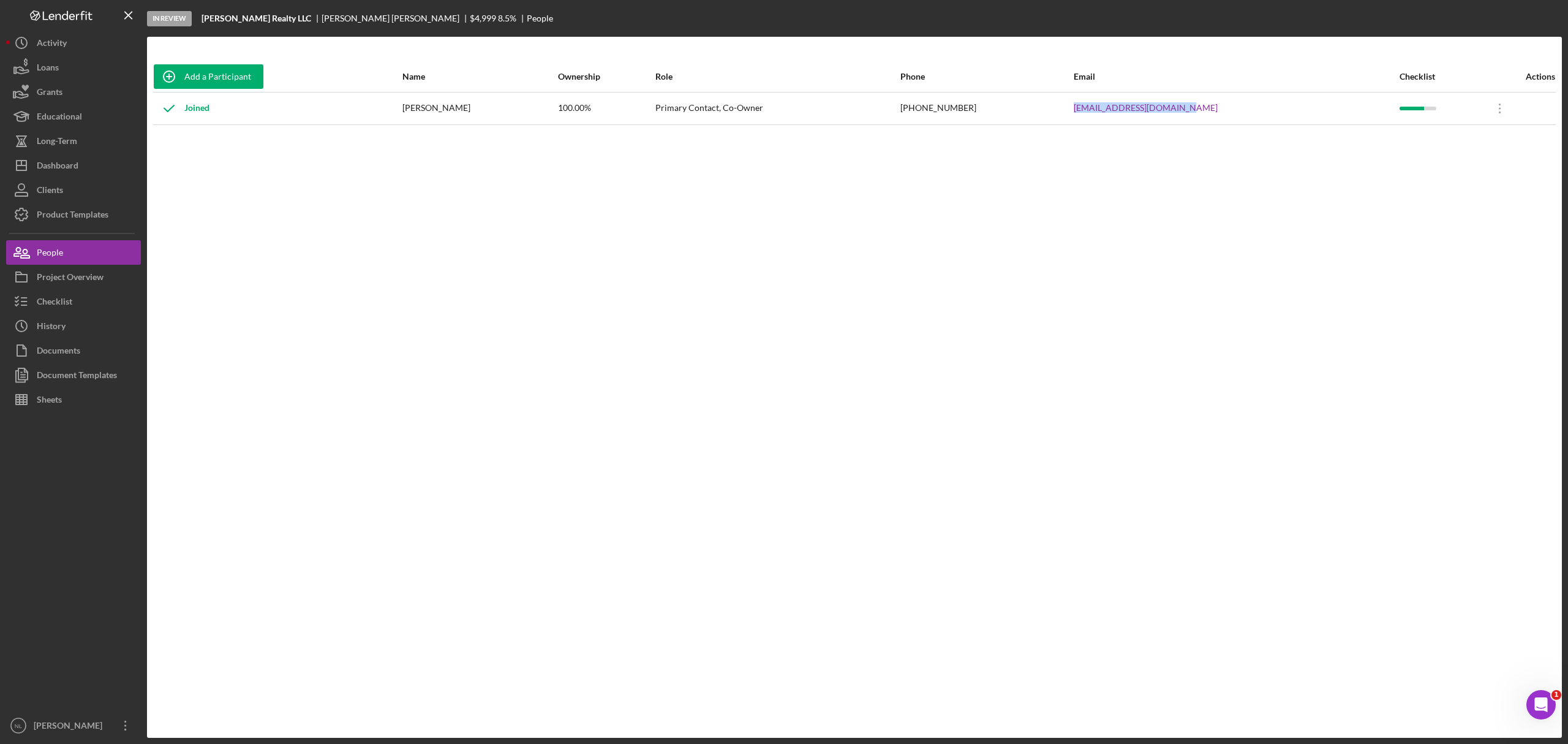
drag, startPoint x: 1248, startPoint y: 104, endPoint x: 1084, endPoint y: 119, distance: 164.7
click at [1045, 119] on tr "Joined Tavon Brooks 100.00% Primary Contact, Co-Owner (314) 333-2879 tavonbrook…" at bounding box center [855, 108] width 1403 height 32
copy tr "tavonbrooksllc@gmail.com"
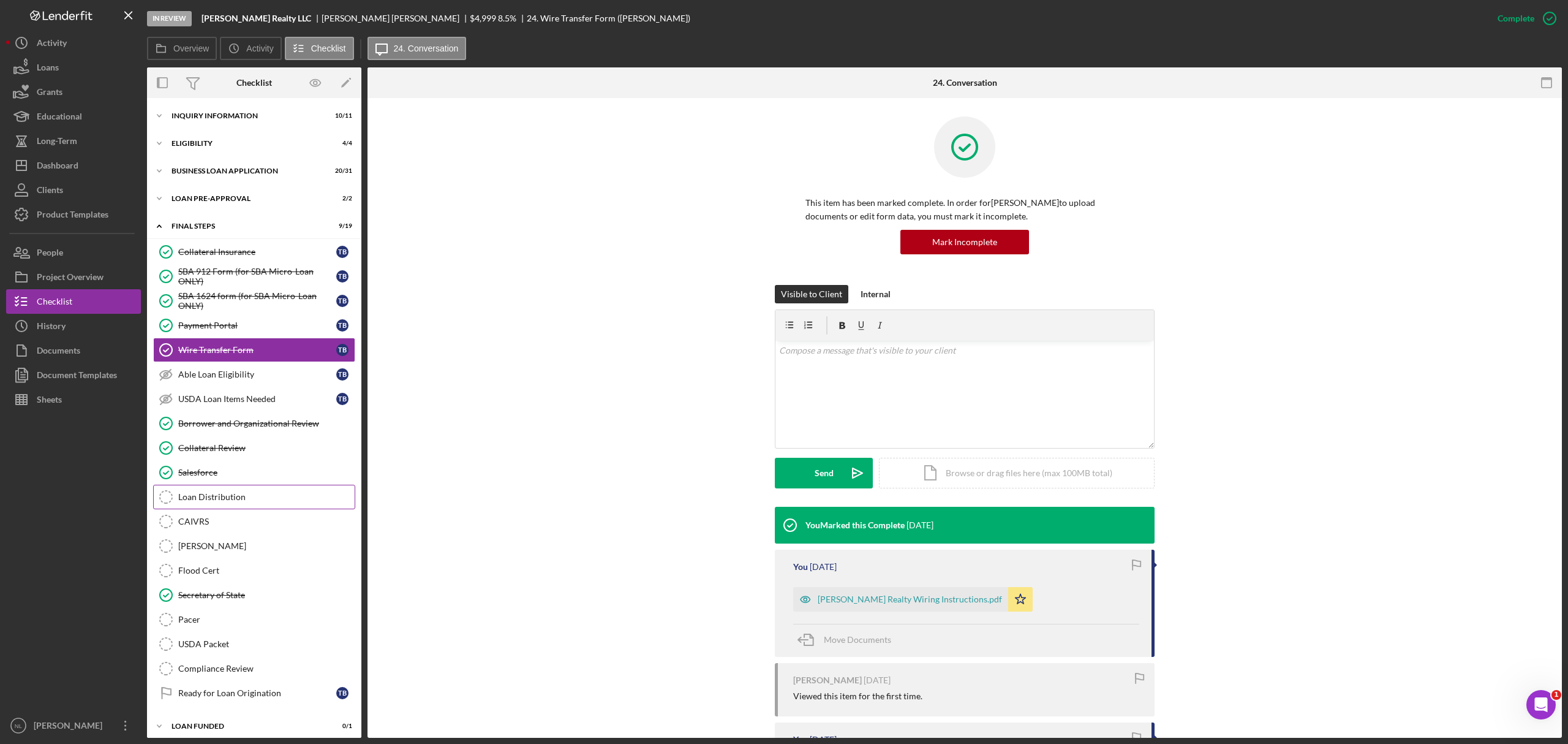
click at [234, 450] on div "Loan Distribution" at bounding box center [266, 497] width 176 height 10
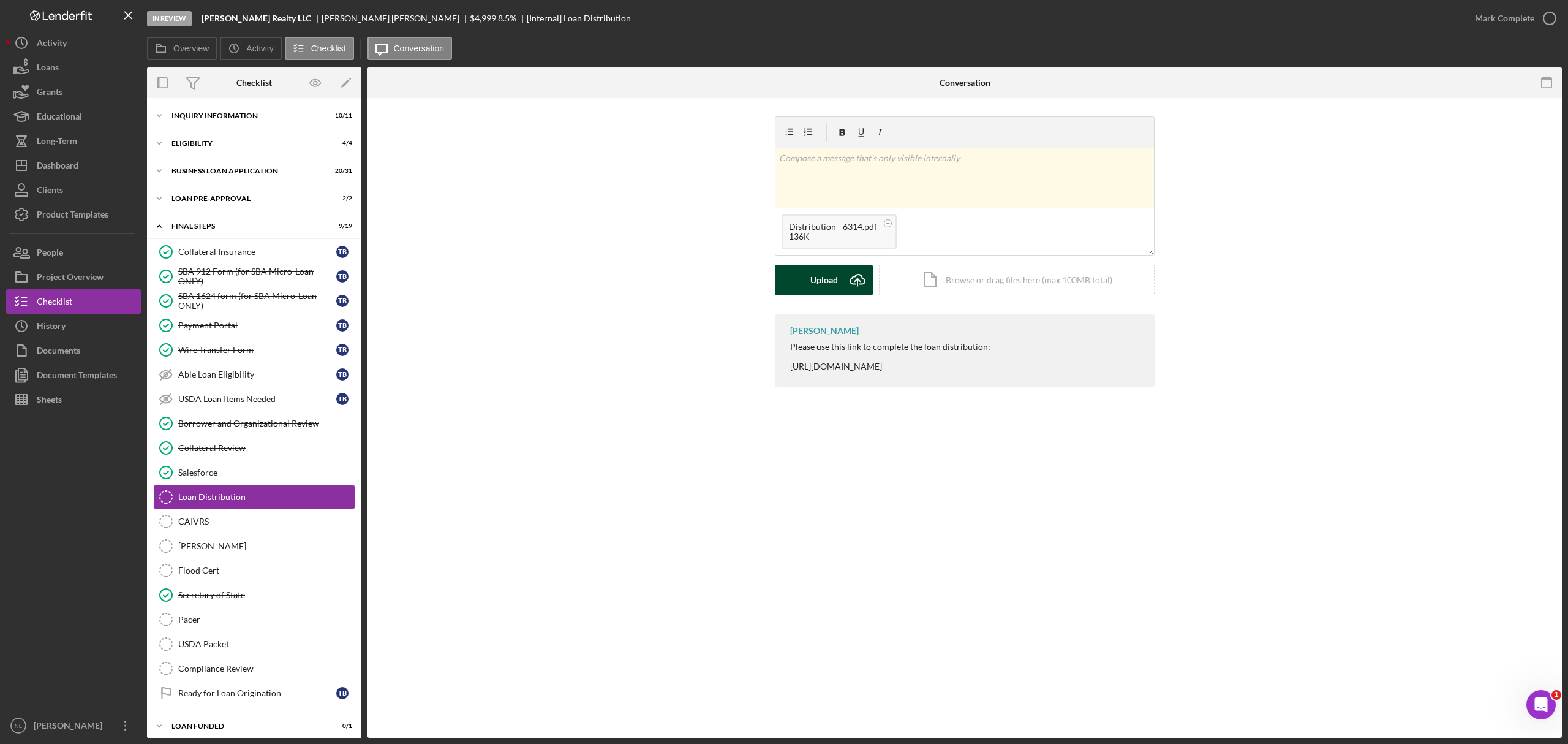
click at [812, 275] on div "Upload" at bounding box center [824, 280] width 28 height 31
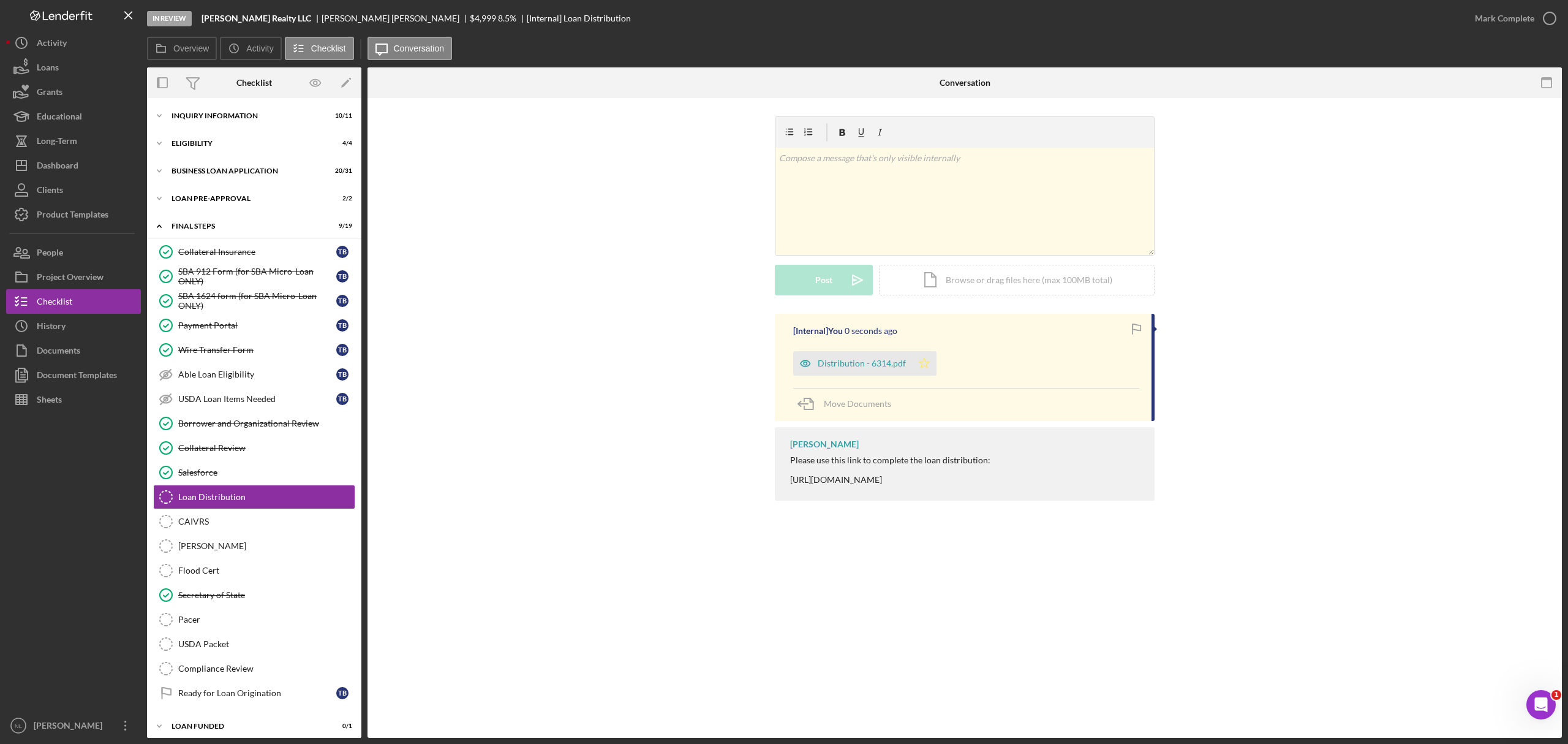
click at [922, 362] on polygon "button" at bounding box center [925, 363] width 10 height 10
click at [1045, 25] on div "Mark Complete" at bounding box center [1505, 18] width 59 height 25
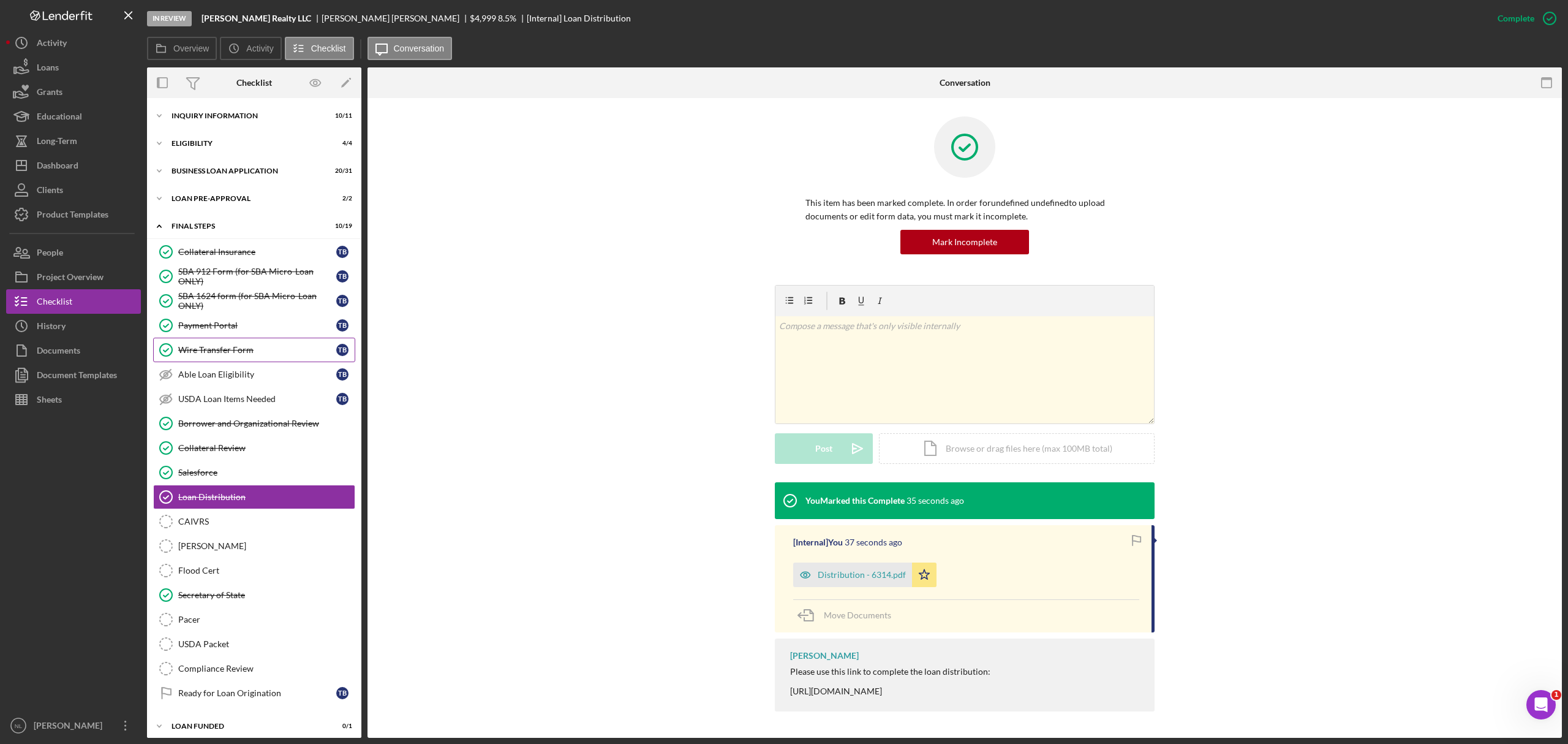
click at [241, 353] on div "Wire Transfer Form" at bounding box center [257, 350] width 158 height 10
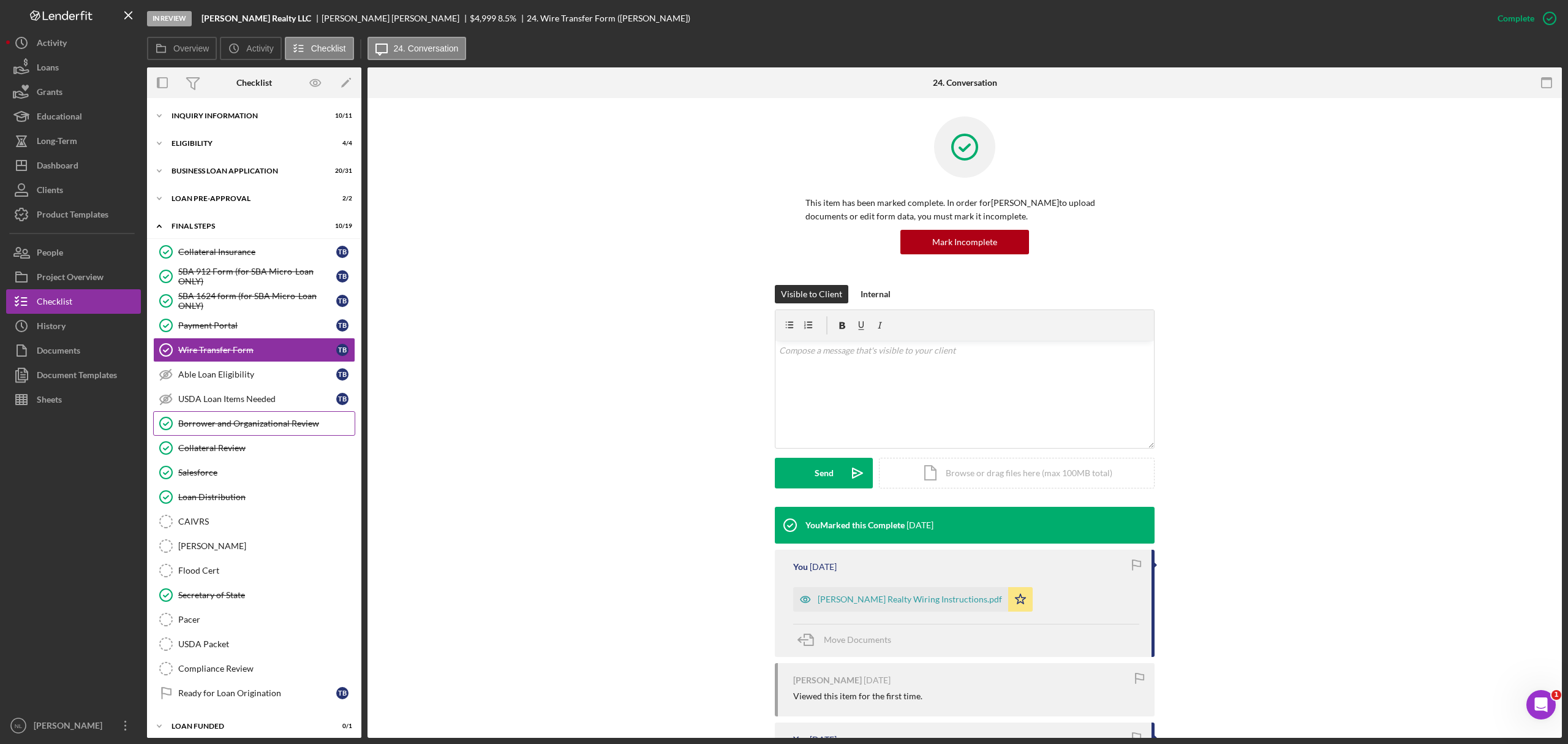
click at [250, 428] on div "Borrower and Organizational Review" at bounding box center [266, 424] width 176 height 10
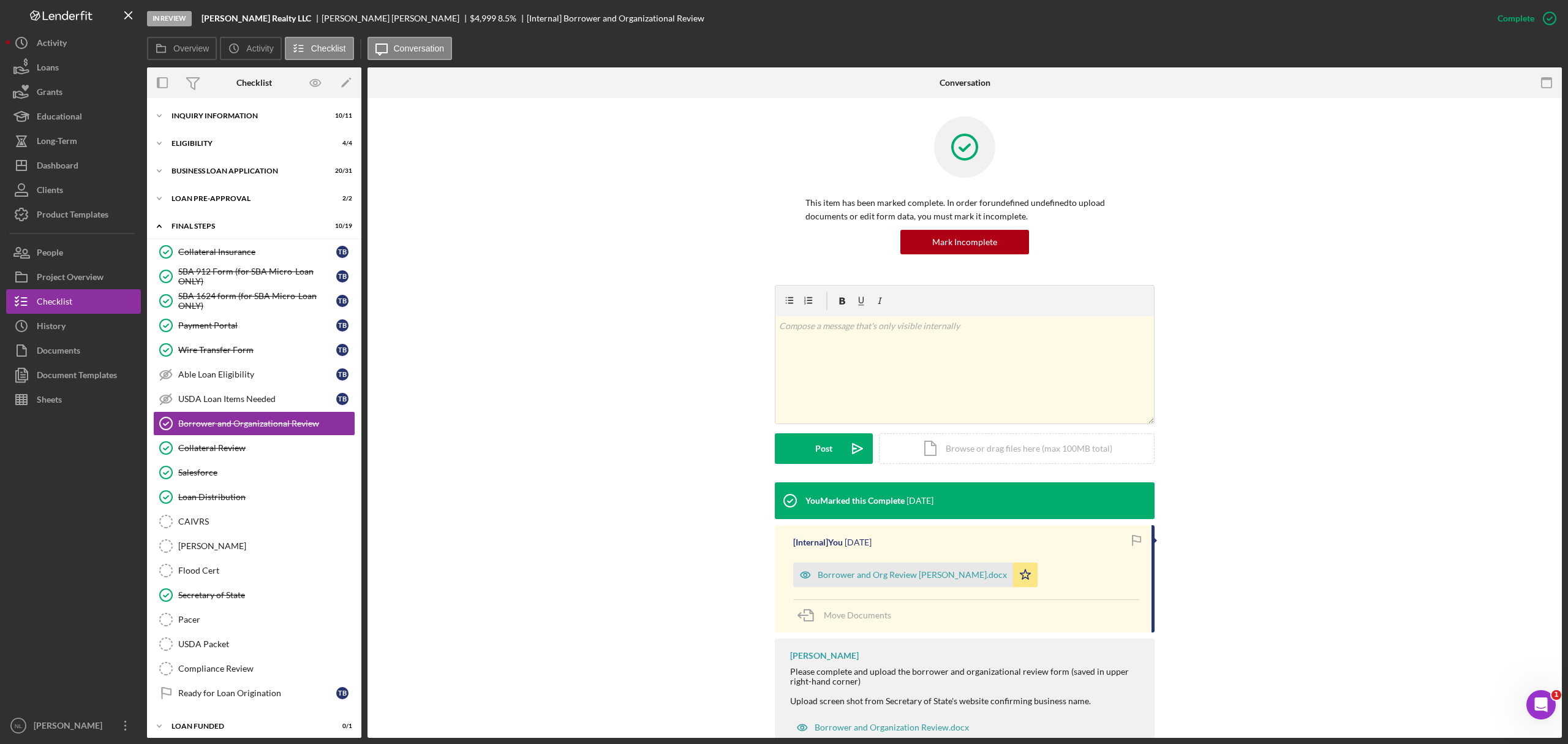
scroll to position [39, 0]
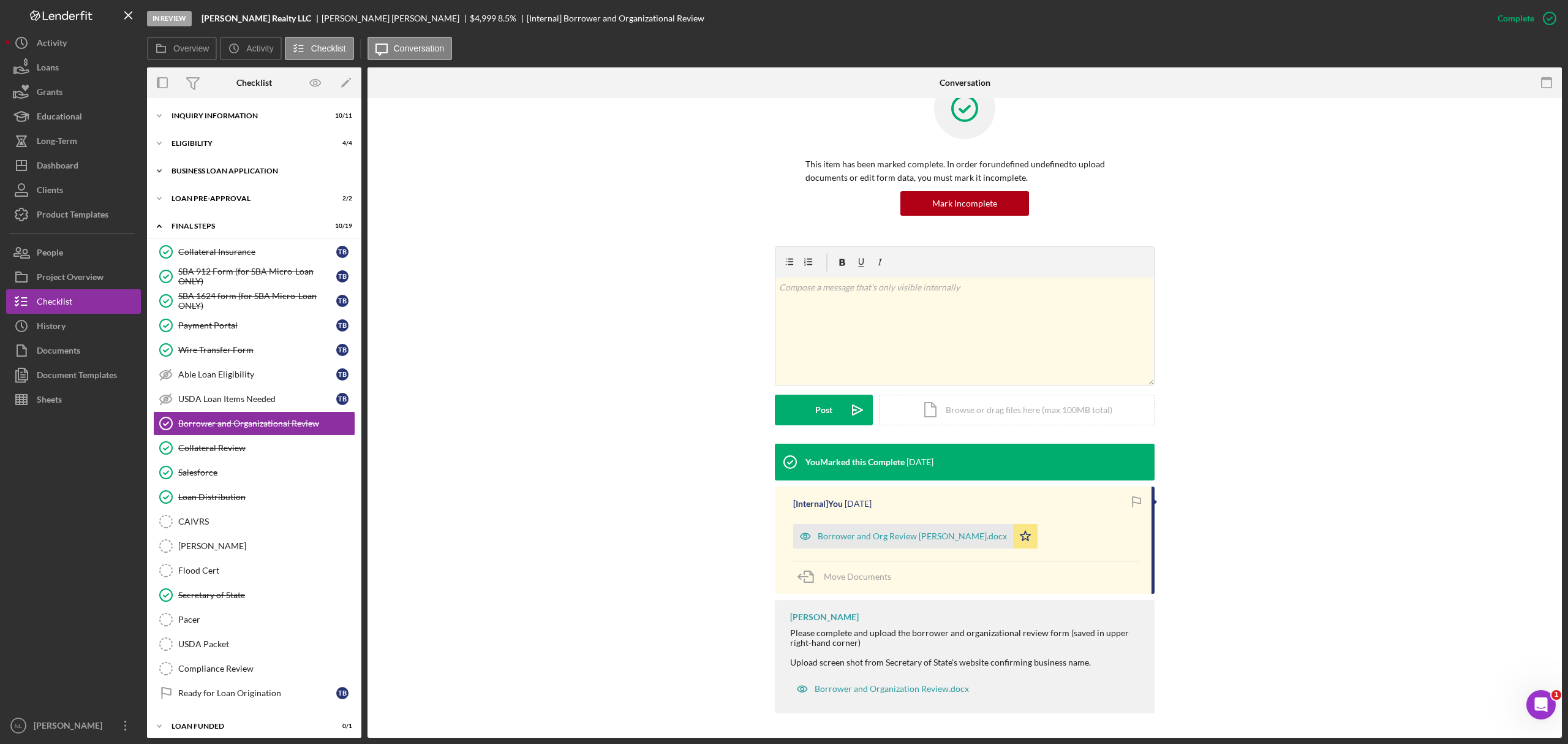
click at [228, 172] on div "BUSINESS LOAN APPLICATION" at bounding box center [259, 171] width 175 height 8
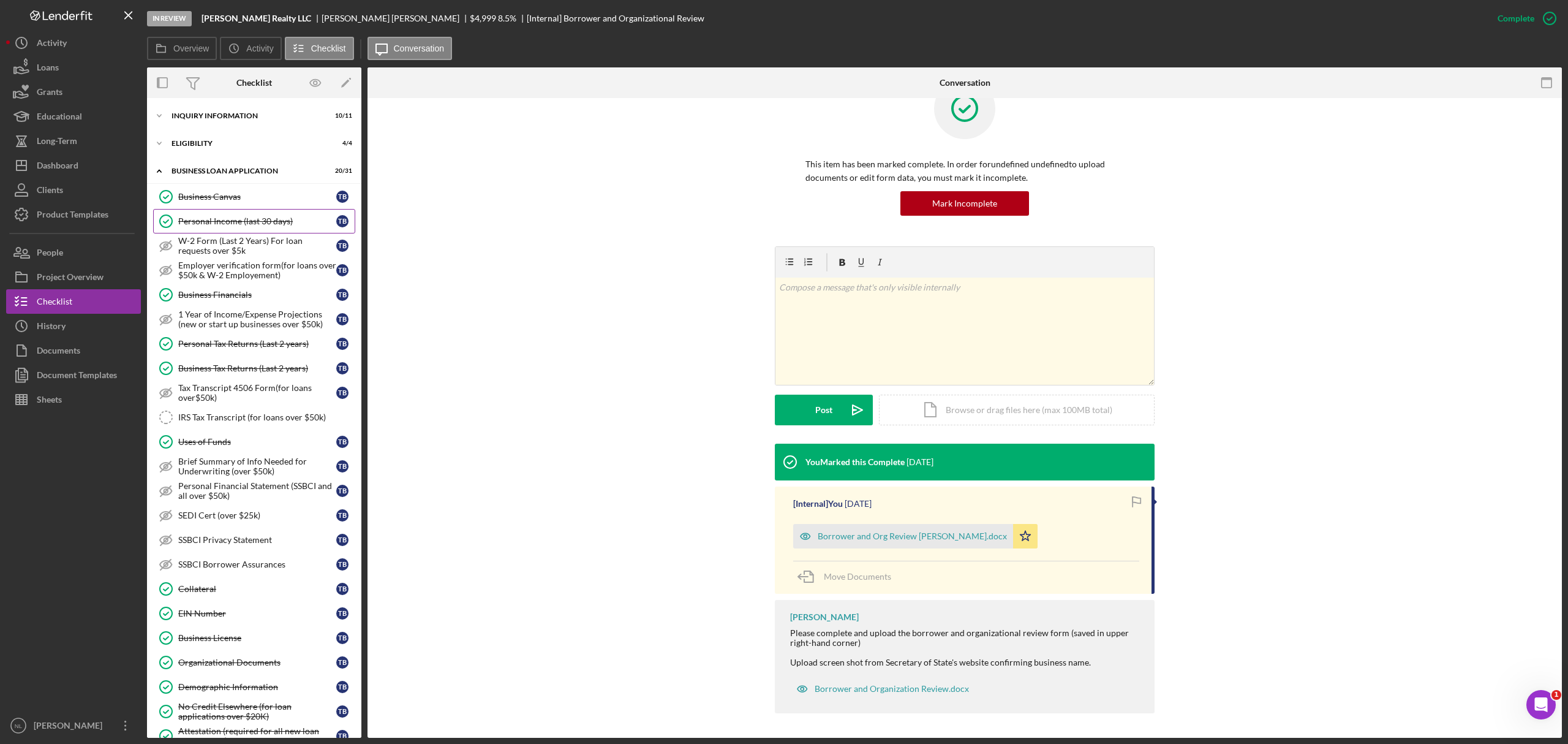
click at [242, 217] on div "Personal Income (last 30 days)" at bounding box center [257, 222] width 158 height 10
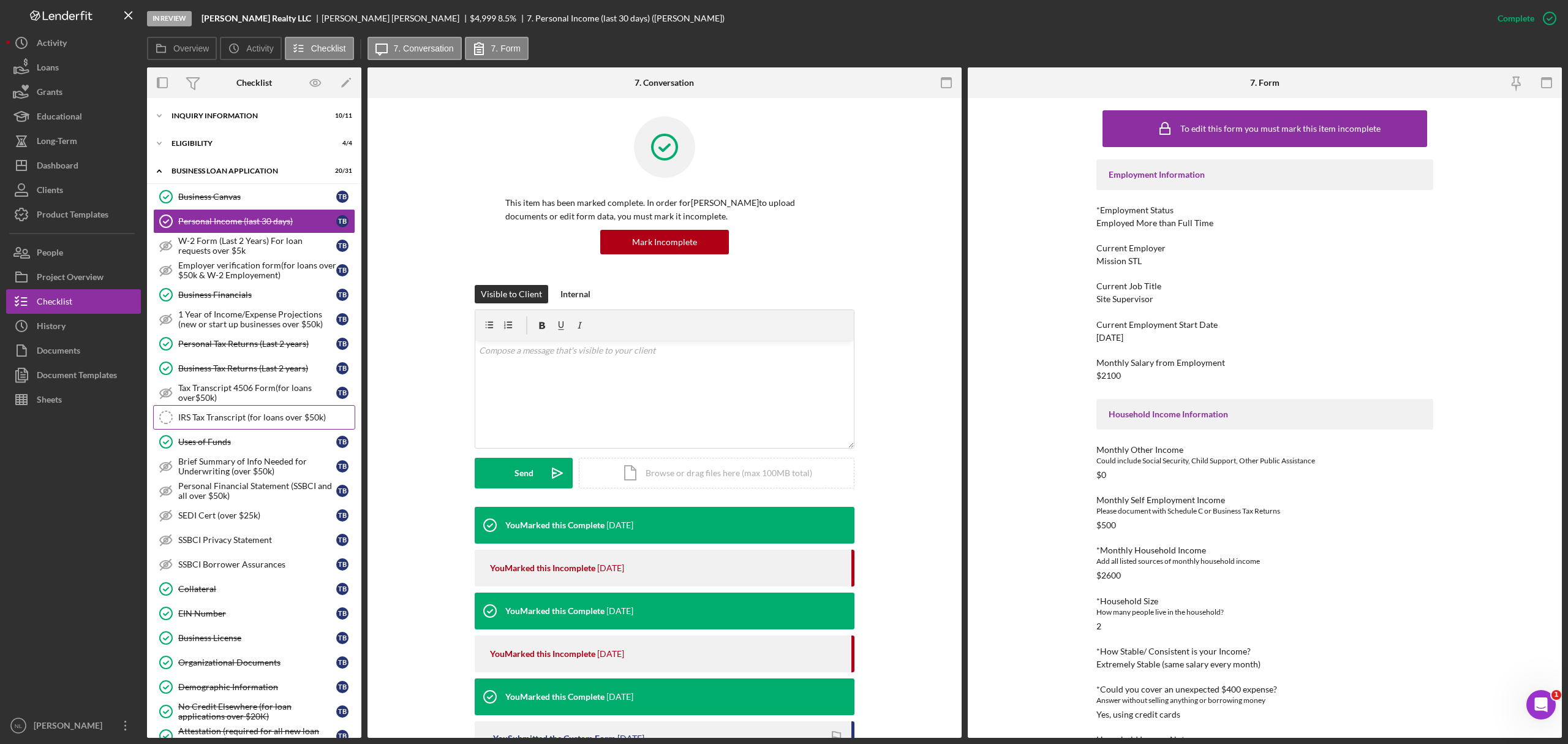
scroll to position [120, 0]
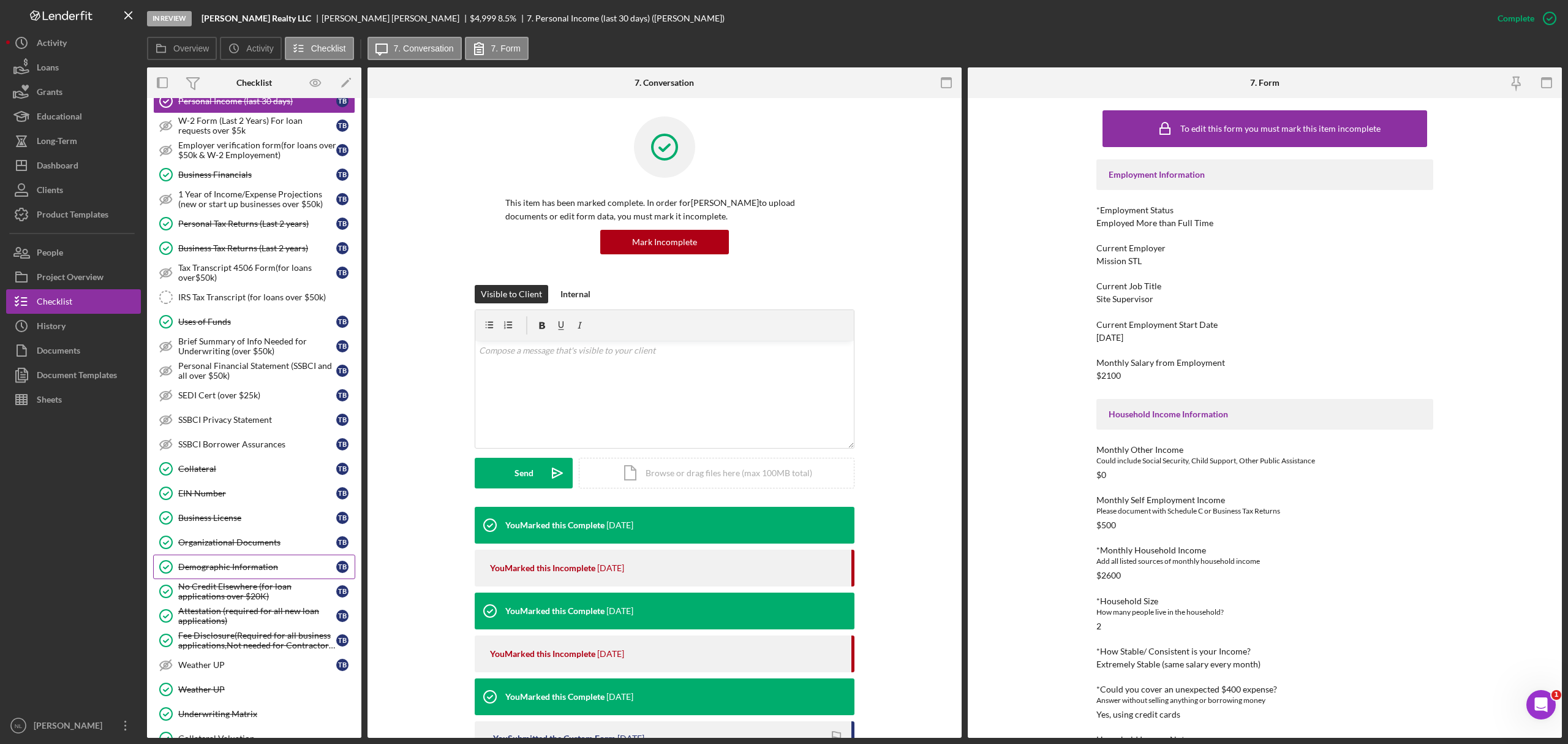
click at [234, 450] on link "Demographic Information Demographic Information T B" at bounding box center [254, 567] width 202 height 25
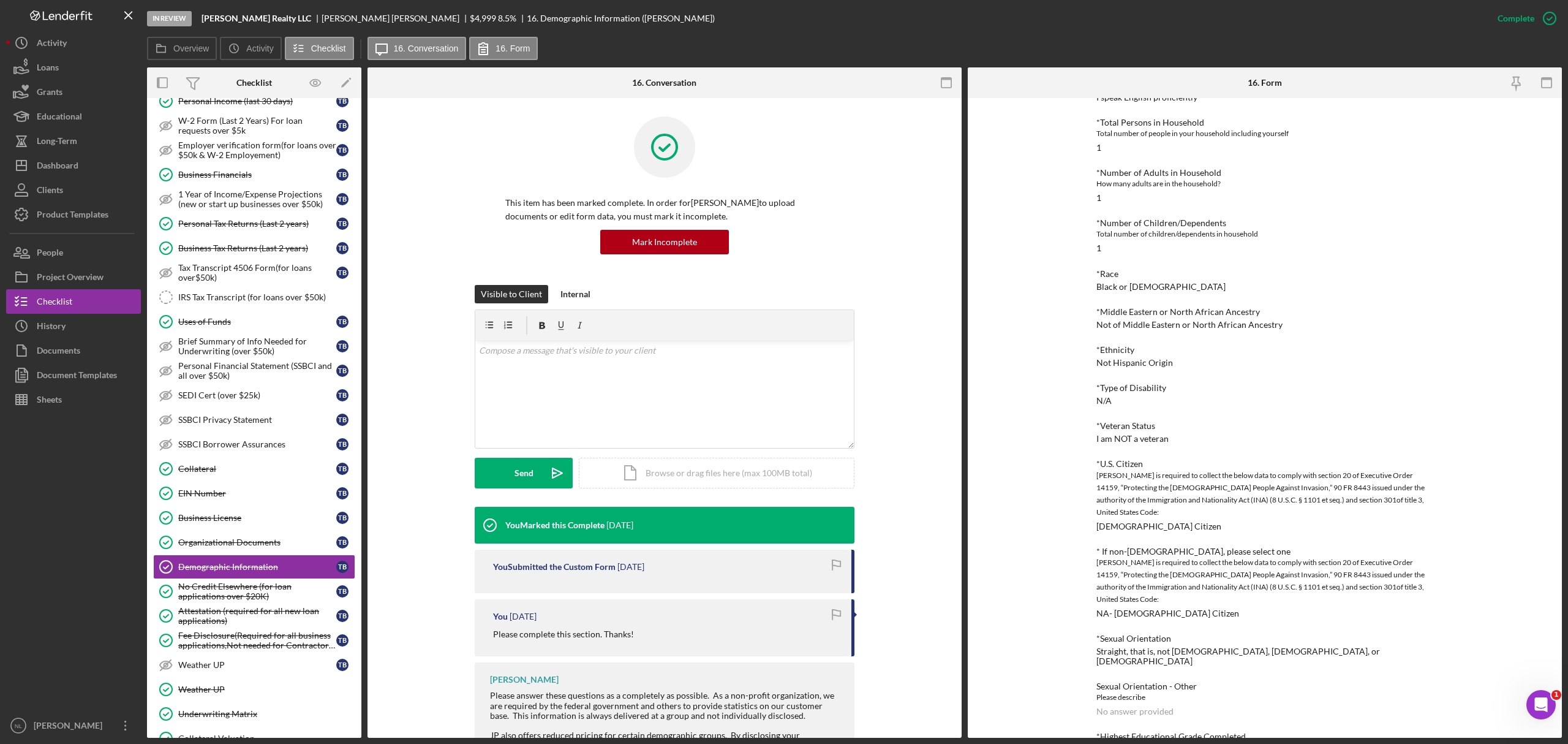
scroll to position [285, 0]
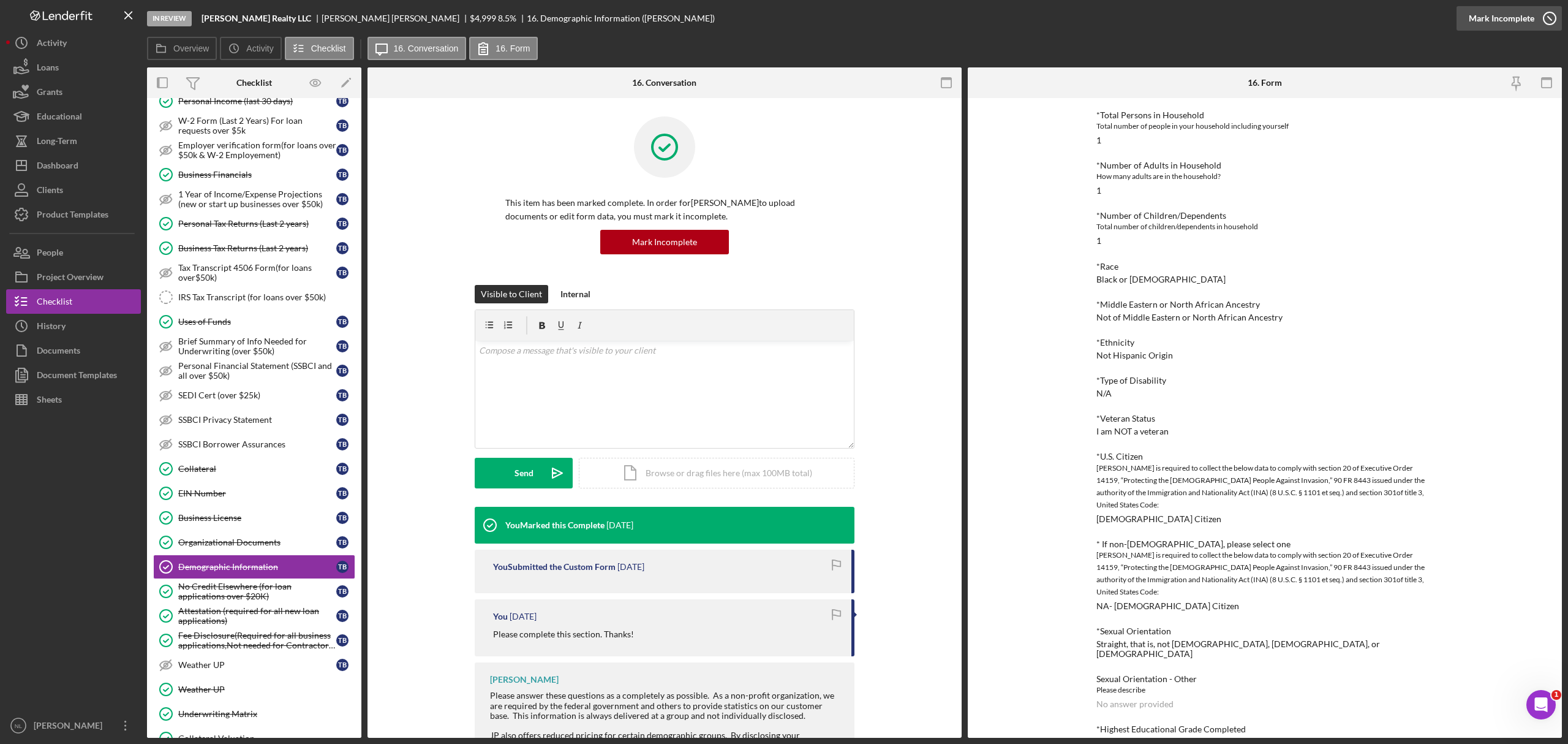
click at [1045, 16] on div "Mark Incomplete" at bounding box center [1502, 18] width 66 height 25
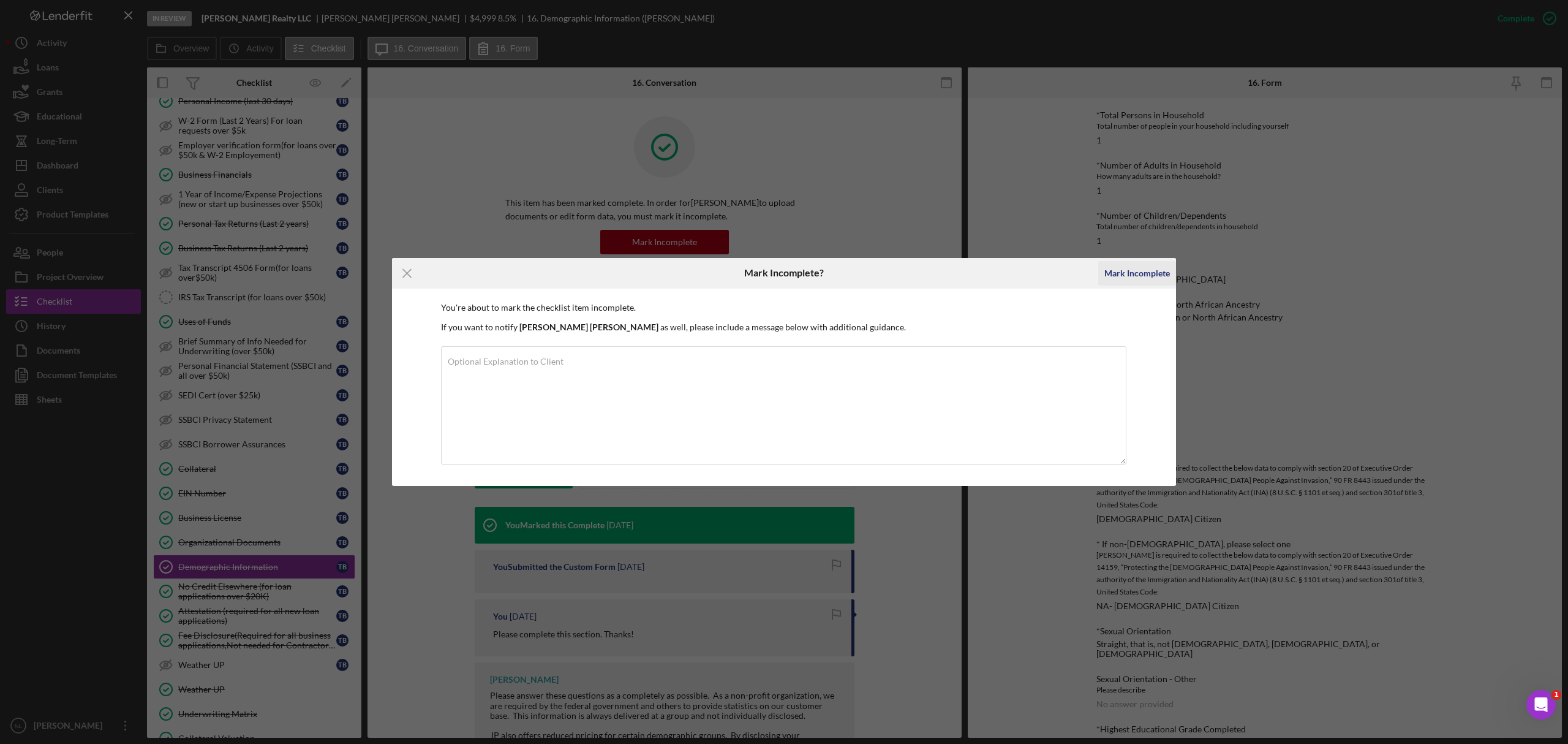
click at [1045, 270] on div "Mark Incomplete" at bounding box center [1137, 273] width 66 height 25
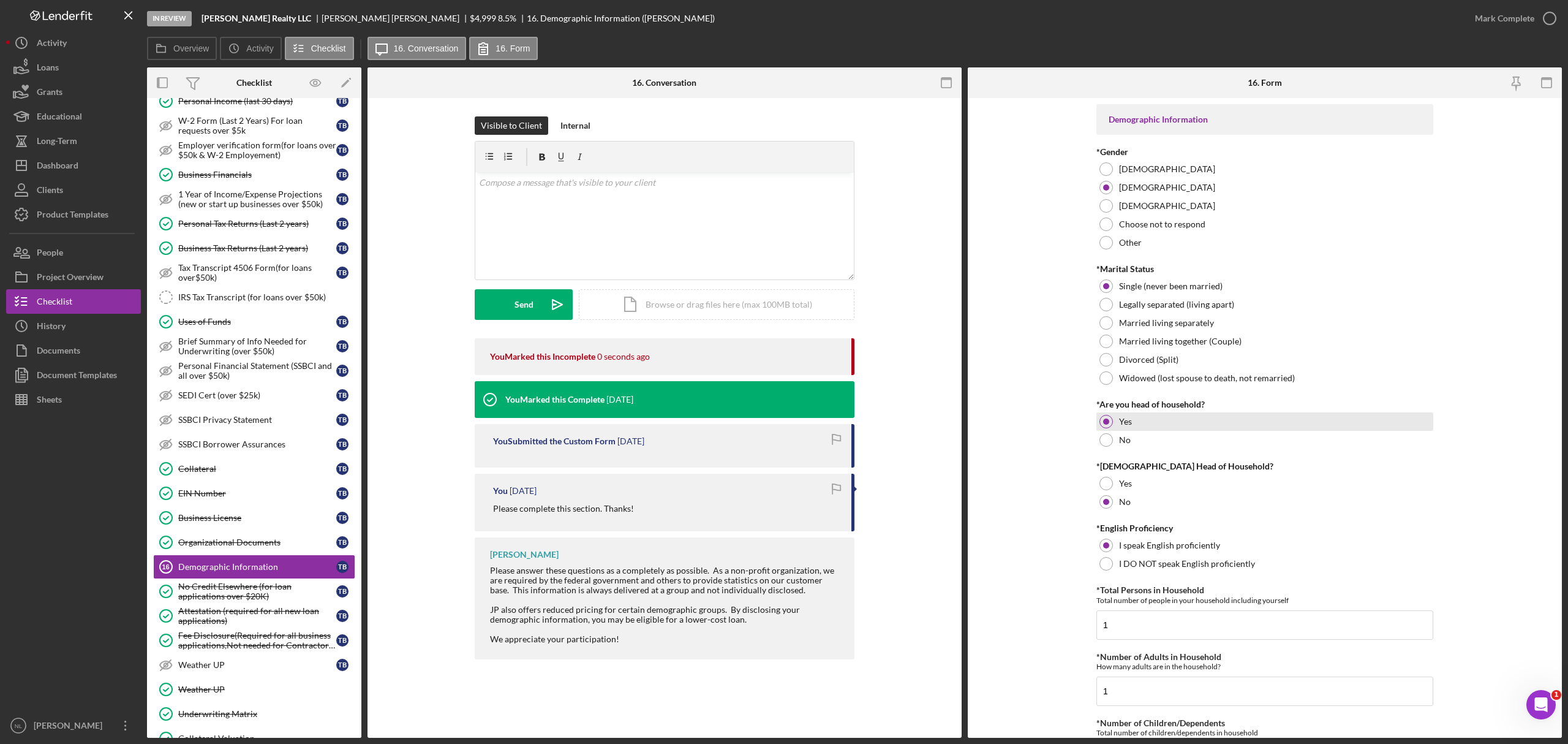
scroll to position [215, 0]
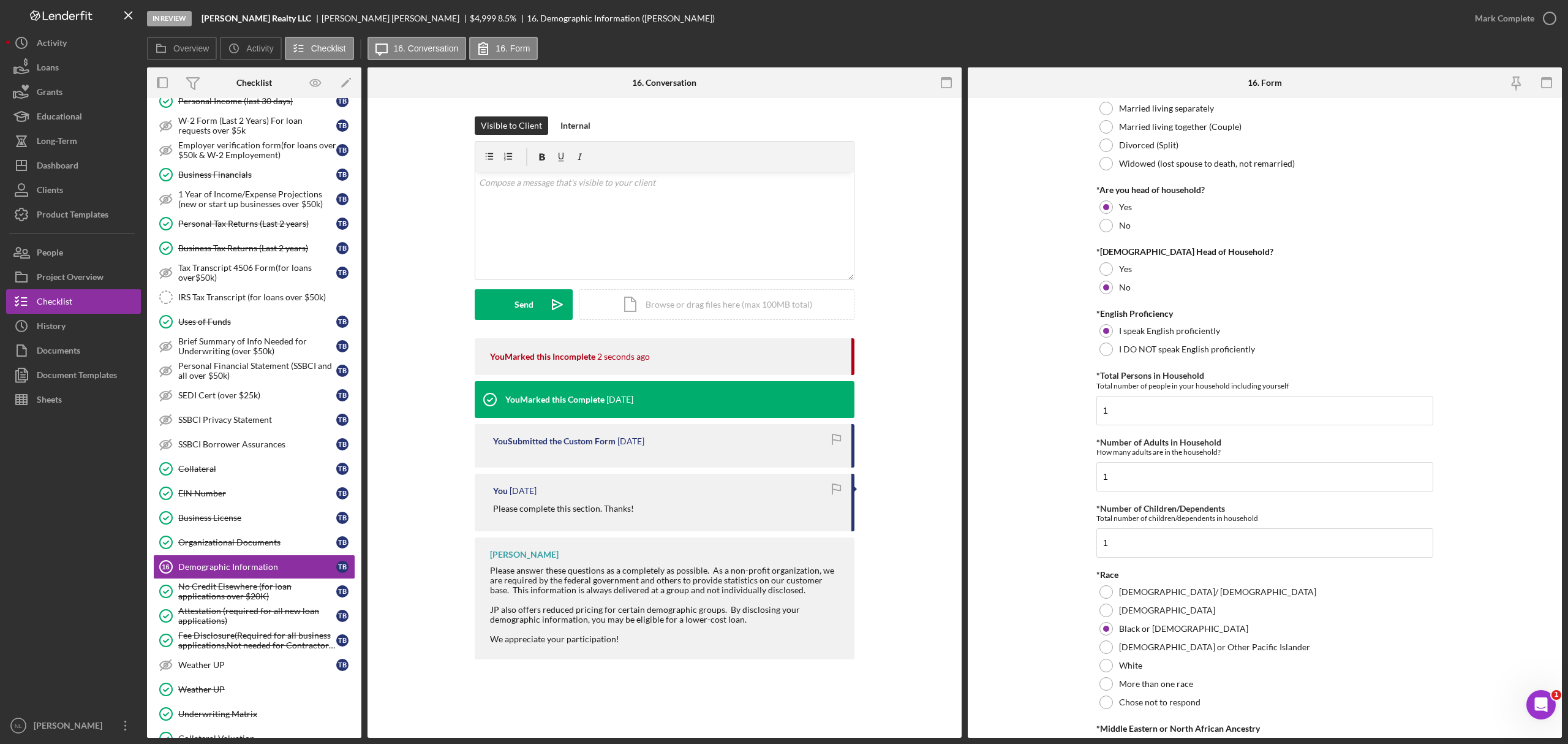
click at [1045, 421] on input "1" at bounding box center [1265, 411] width 337 height 30
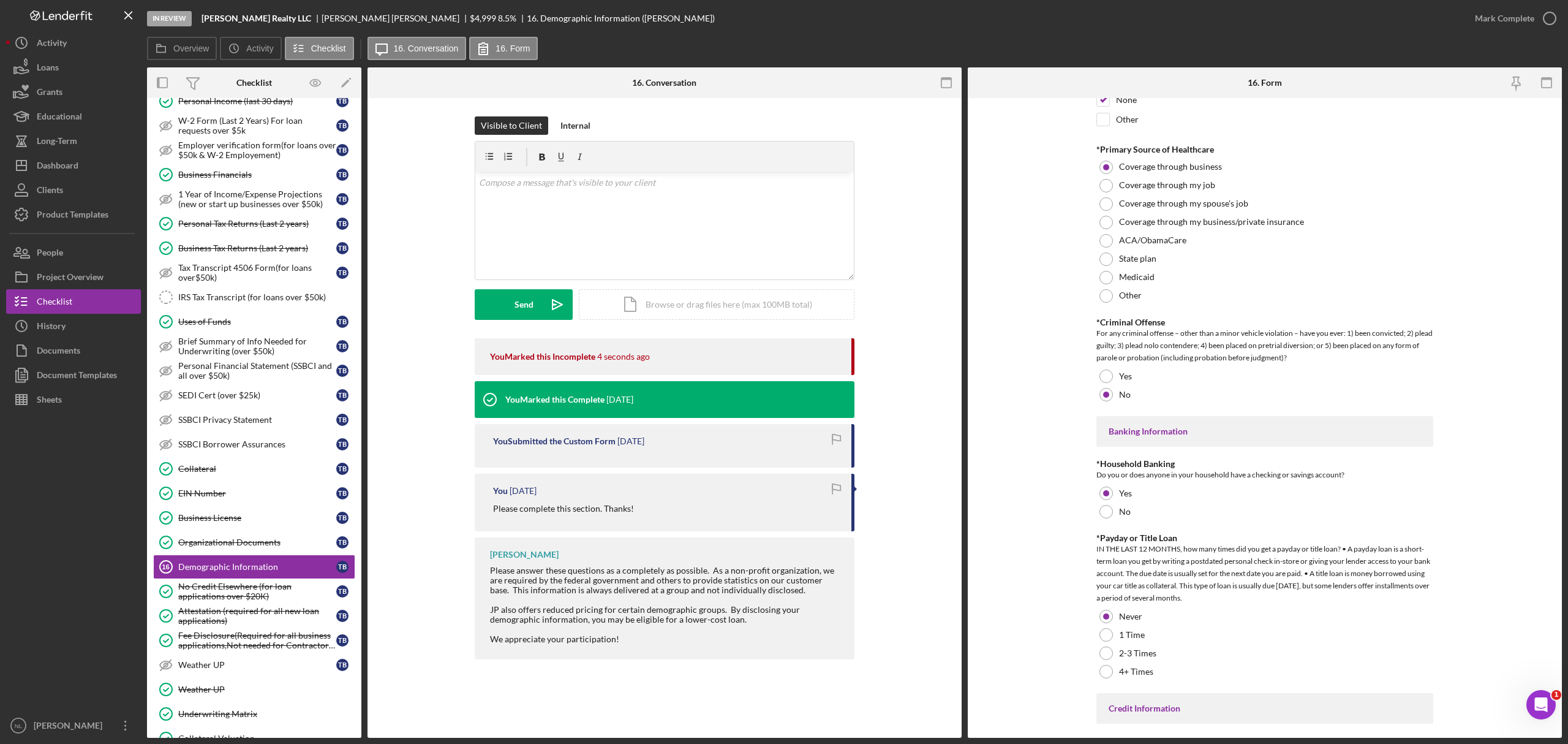
scroll to position [2229, 0]
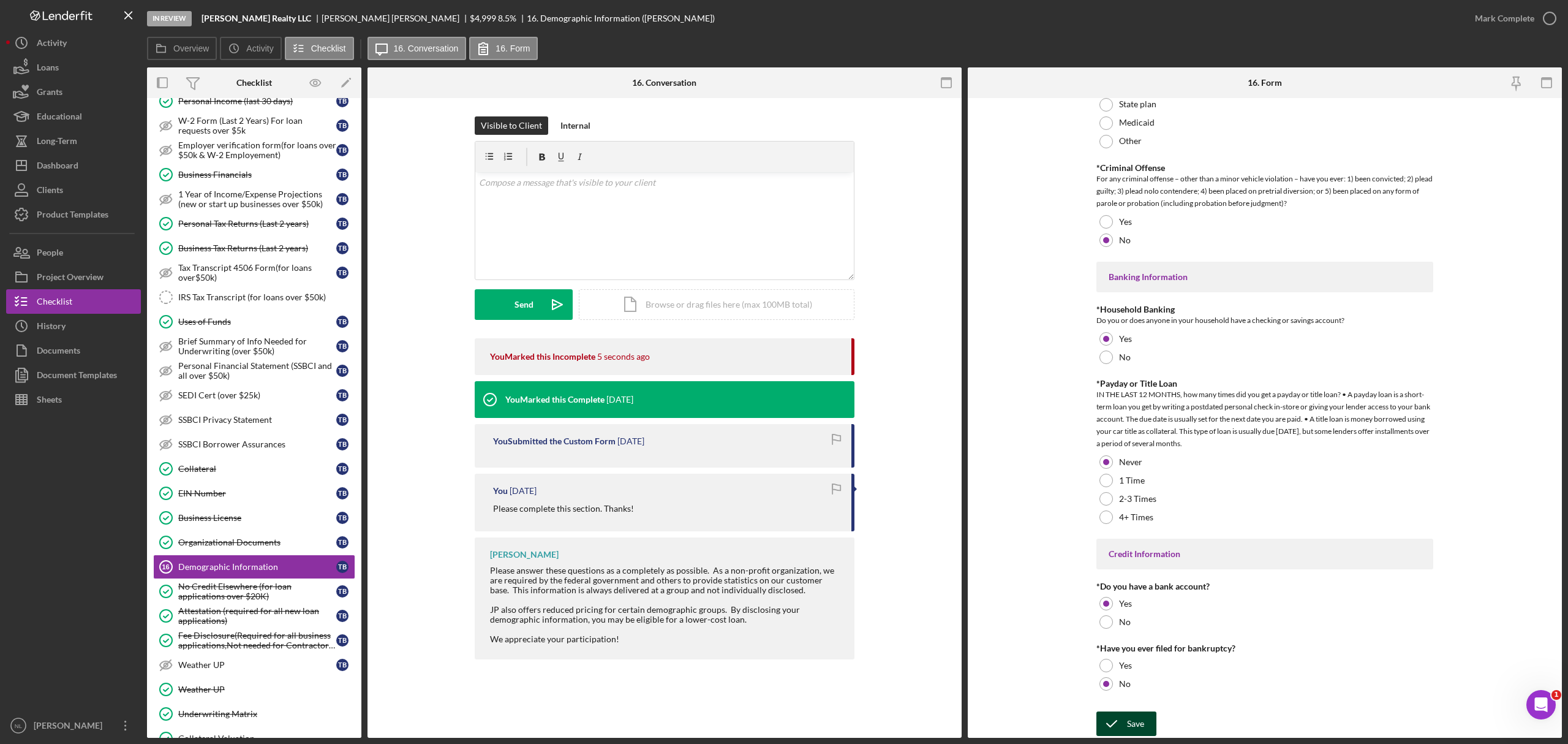
type input "2"
click at [1045, 450] on div "Save" at bounding box center [1136, 724] width 17 height 25
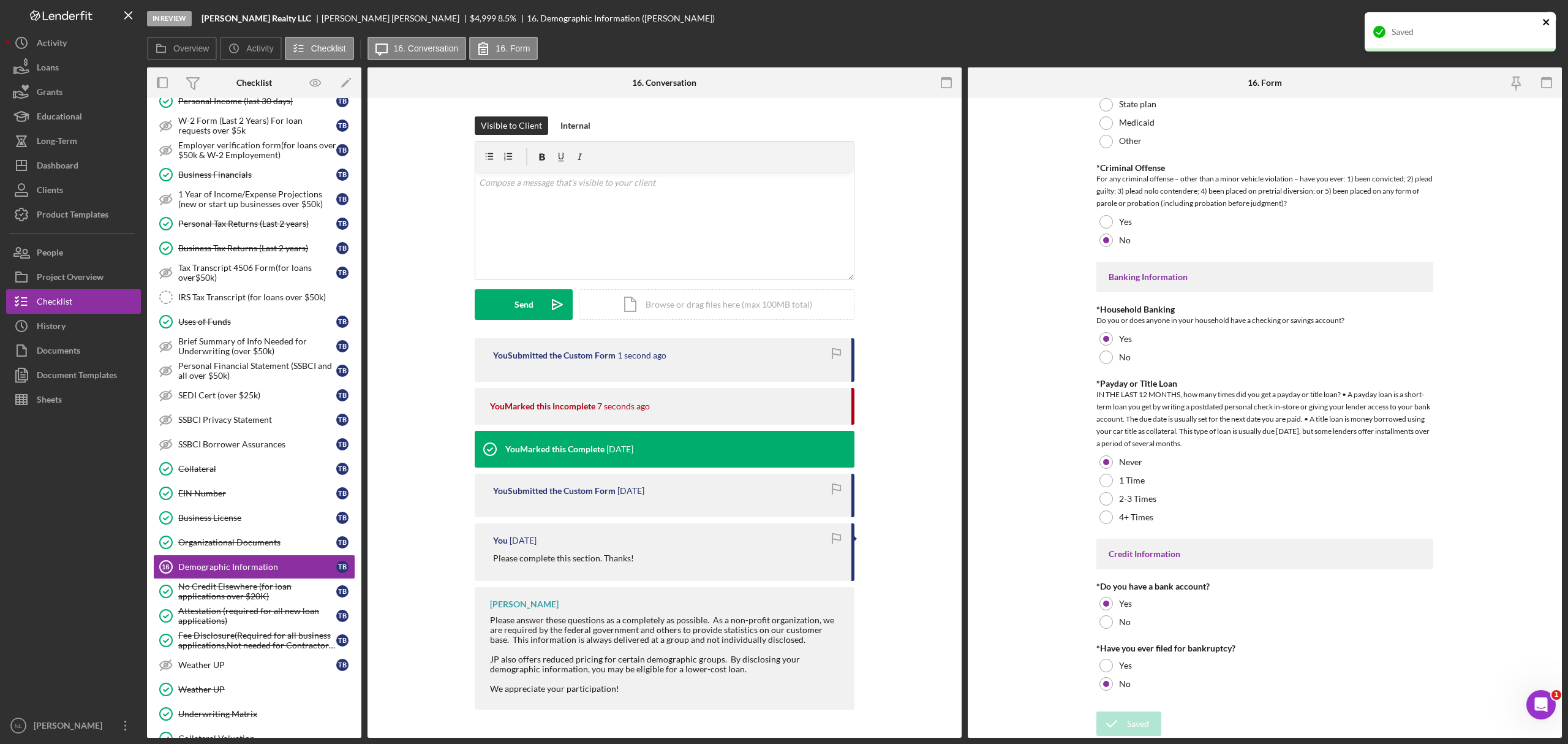
click at [1045, 21] on icon "close" at bounding box center [1547, 22] width 6 height 6
click at [1045, 22] on div "Mark Complete" at bounding box center [1505, 18] width 59 height 25
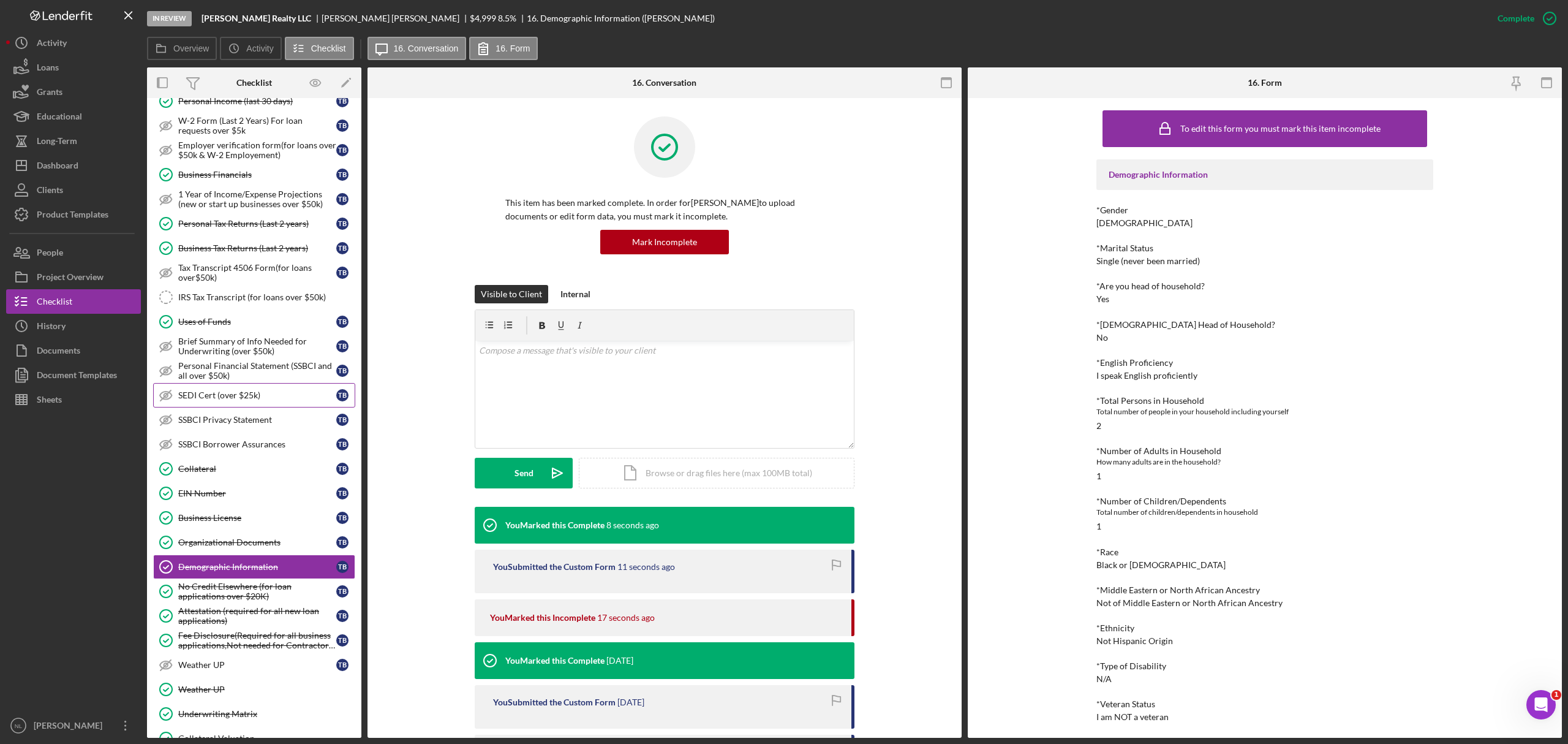
scroll to position [0, 0]
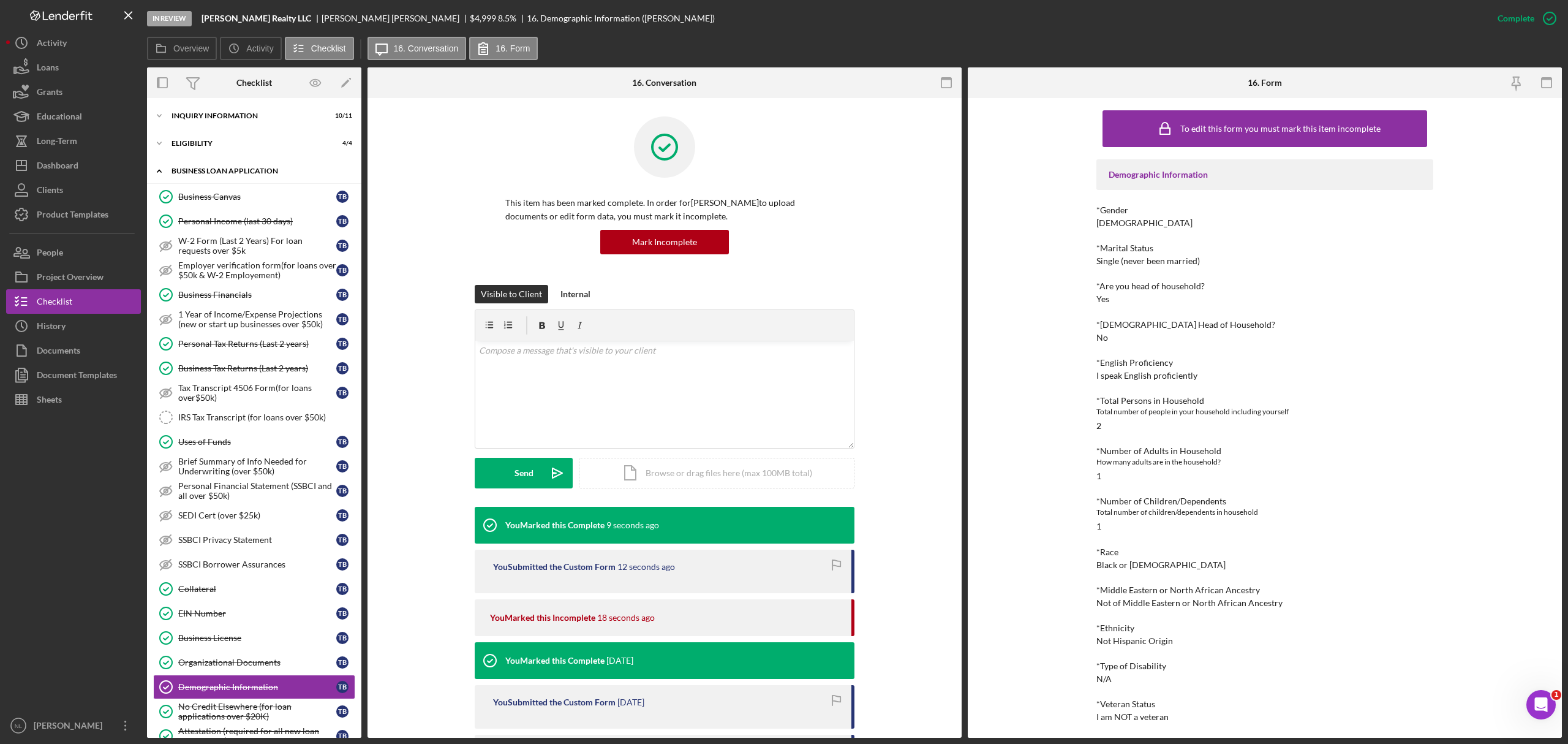
click at [209, 162] on div "Icon/Expander BUSINESS LOAN APPLICATION 20 / 31" at bounding box center [254, 171] width 215 height 25
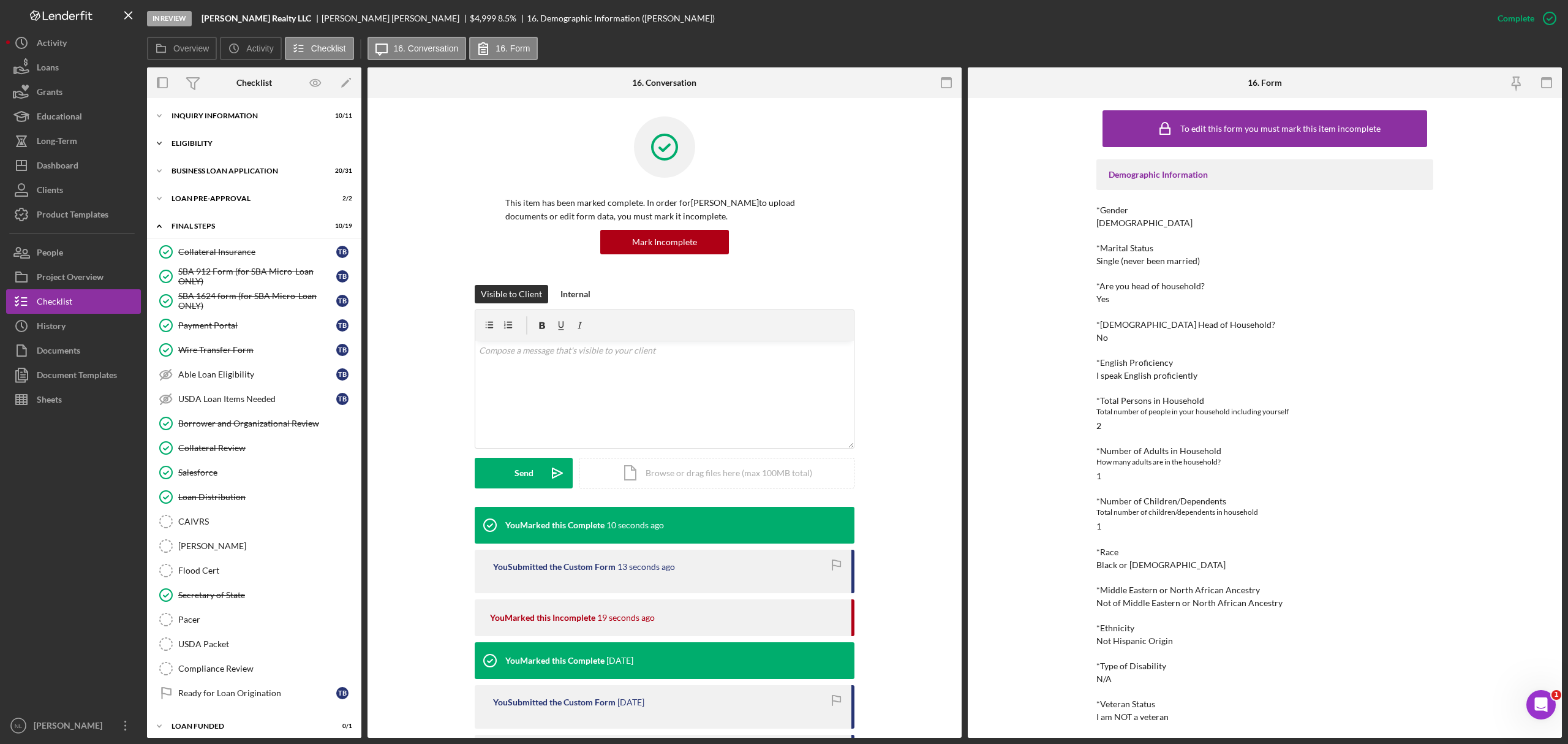
click at [194, 143] on div "ELIGIBILITY" at bounding box center [259, 143] width 175 height 8
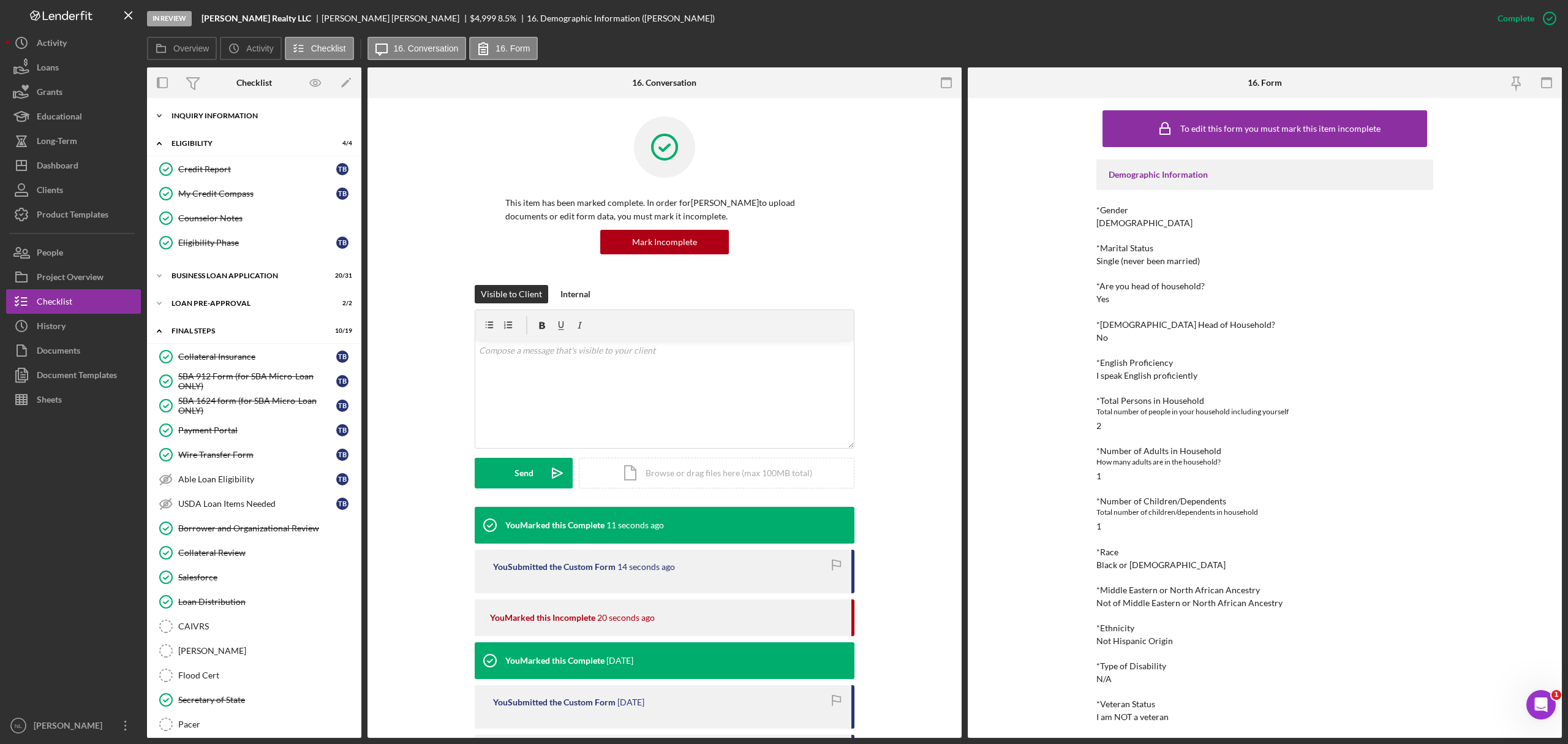
click at [203, 108] on div "Icon/Expander INQUIRY INFORMATION 10 / 11" at bounding box center [254, 116] width 215 height 25
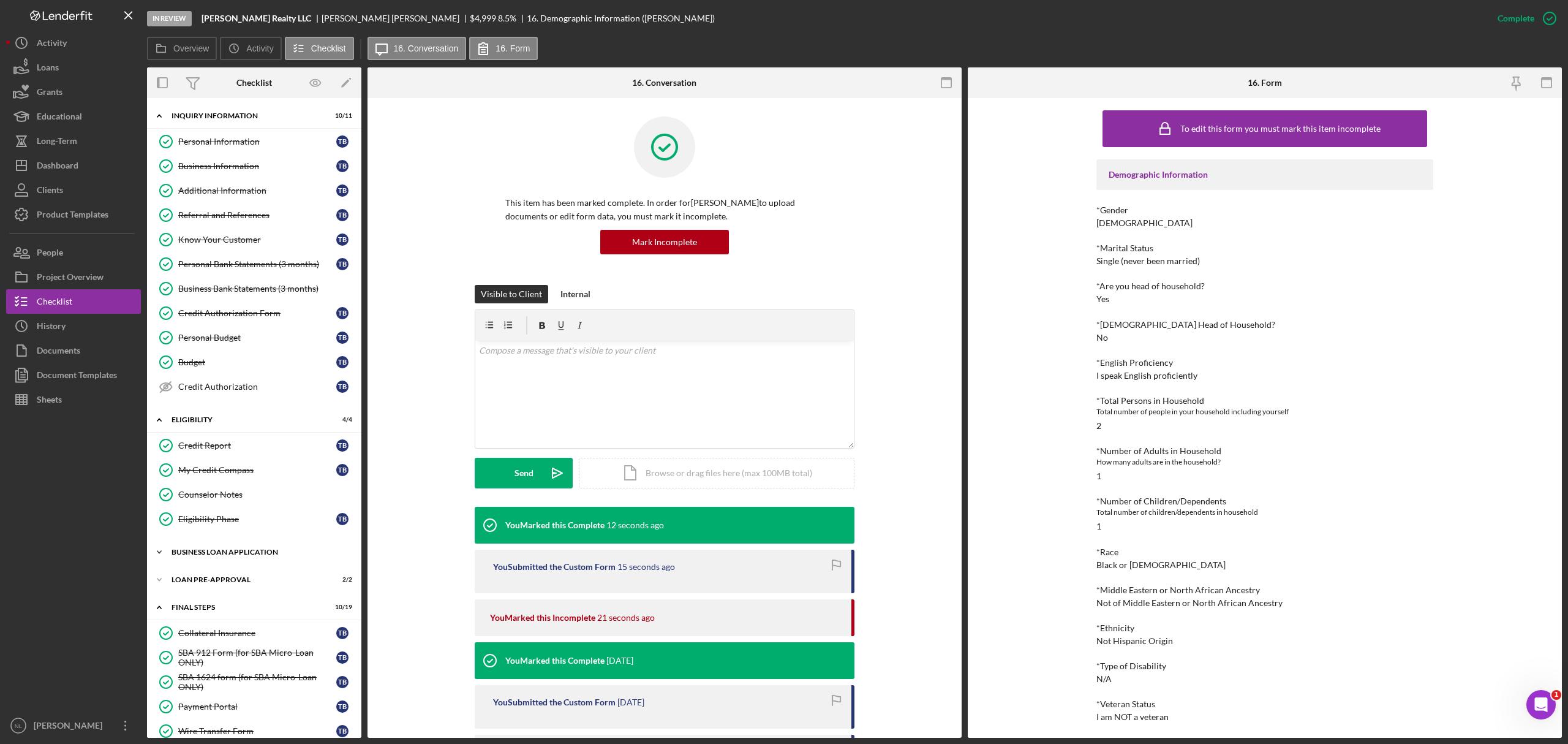
click at [268, 450] on div "Icon/Expander BUSINESS LOAN APPLICATION 20 / 31" at bounding box center [254, 552] width 215 height 25
click at [223, 218] on div "Referral and References" at bounding box center [257, 215] width 158 height 10
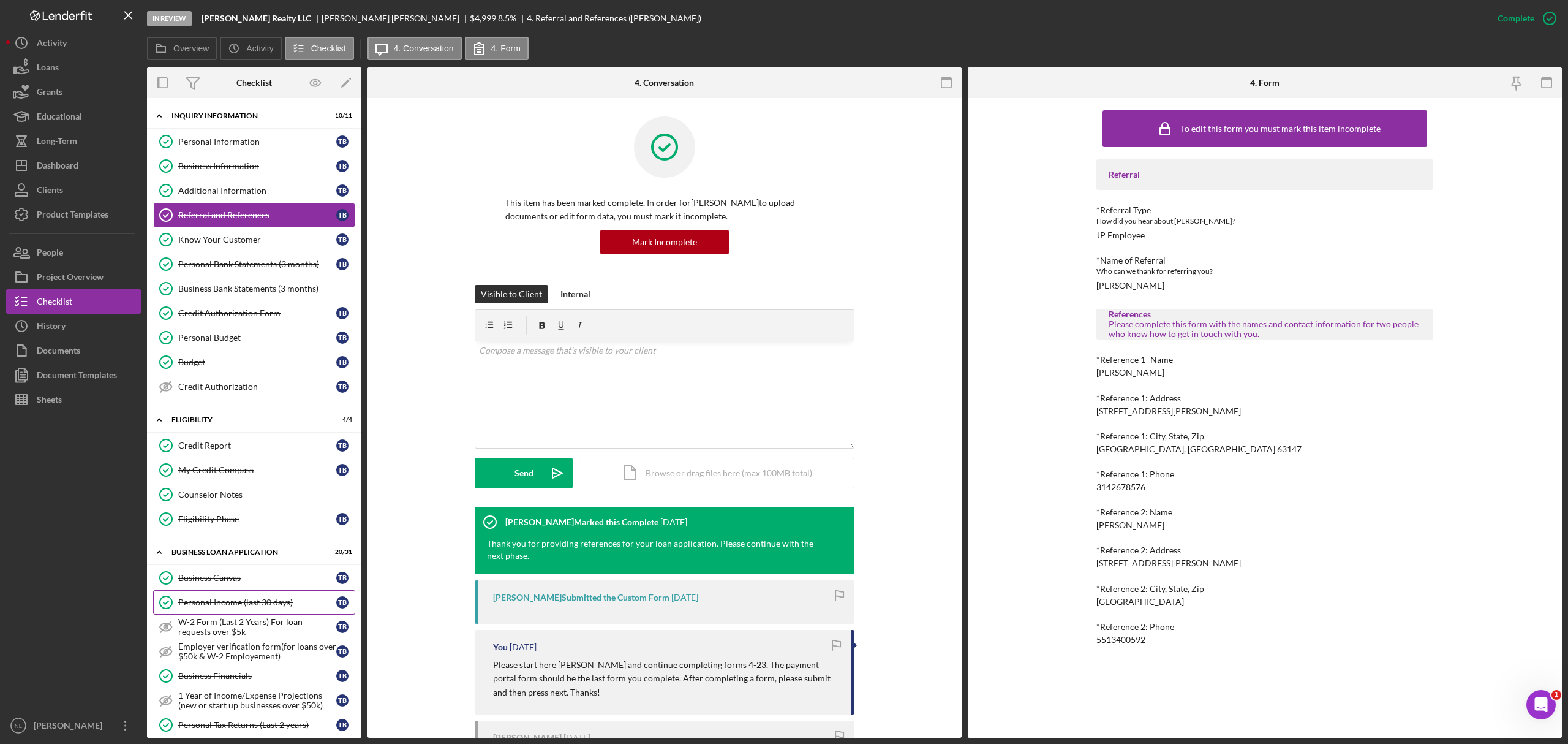
click at [262, 450] on link "Personal Income (last 30 days) Personal Income (last 30 days) T B" at bounding box center [254, 603] width 202 height 25
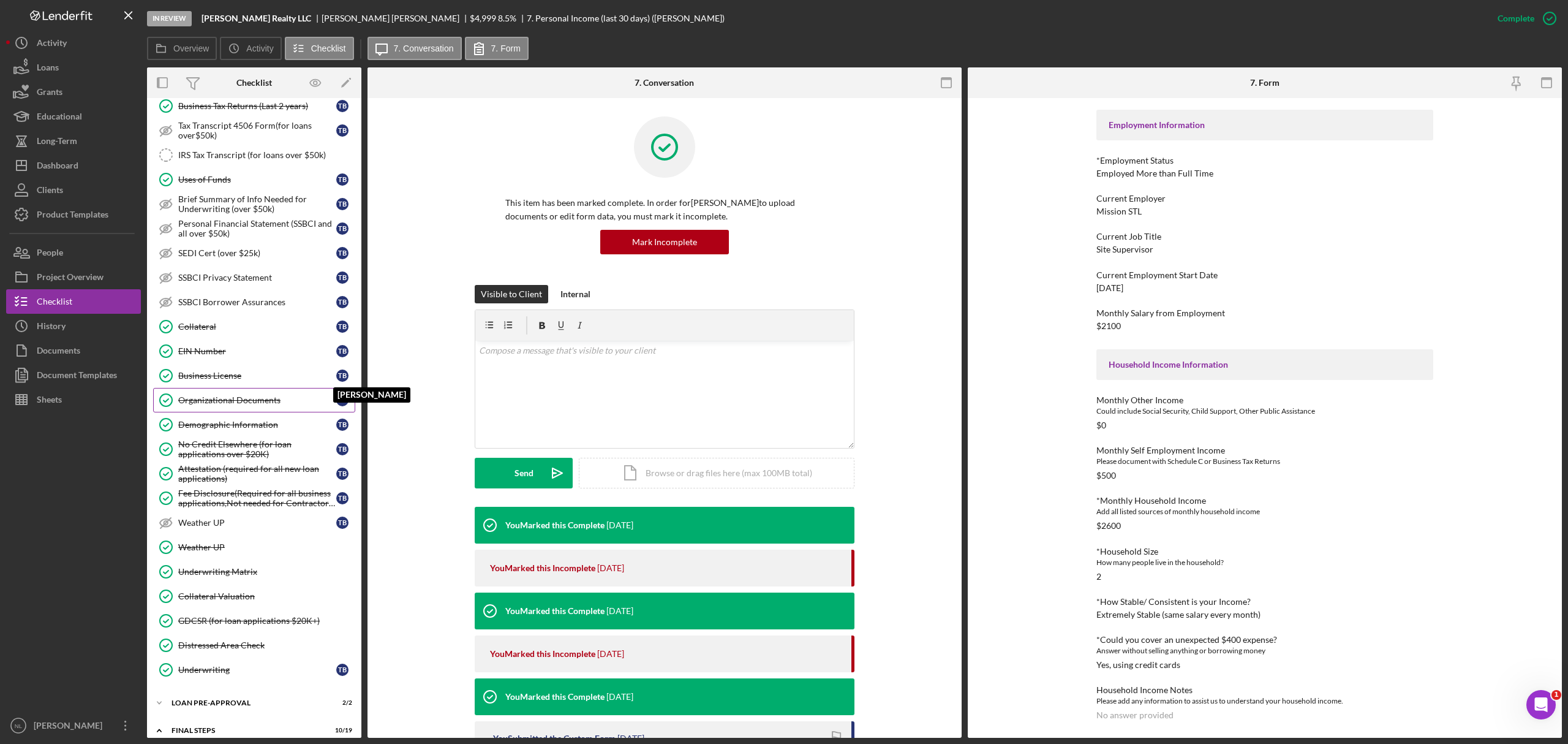
scroll to position [683, 0]
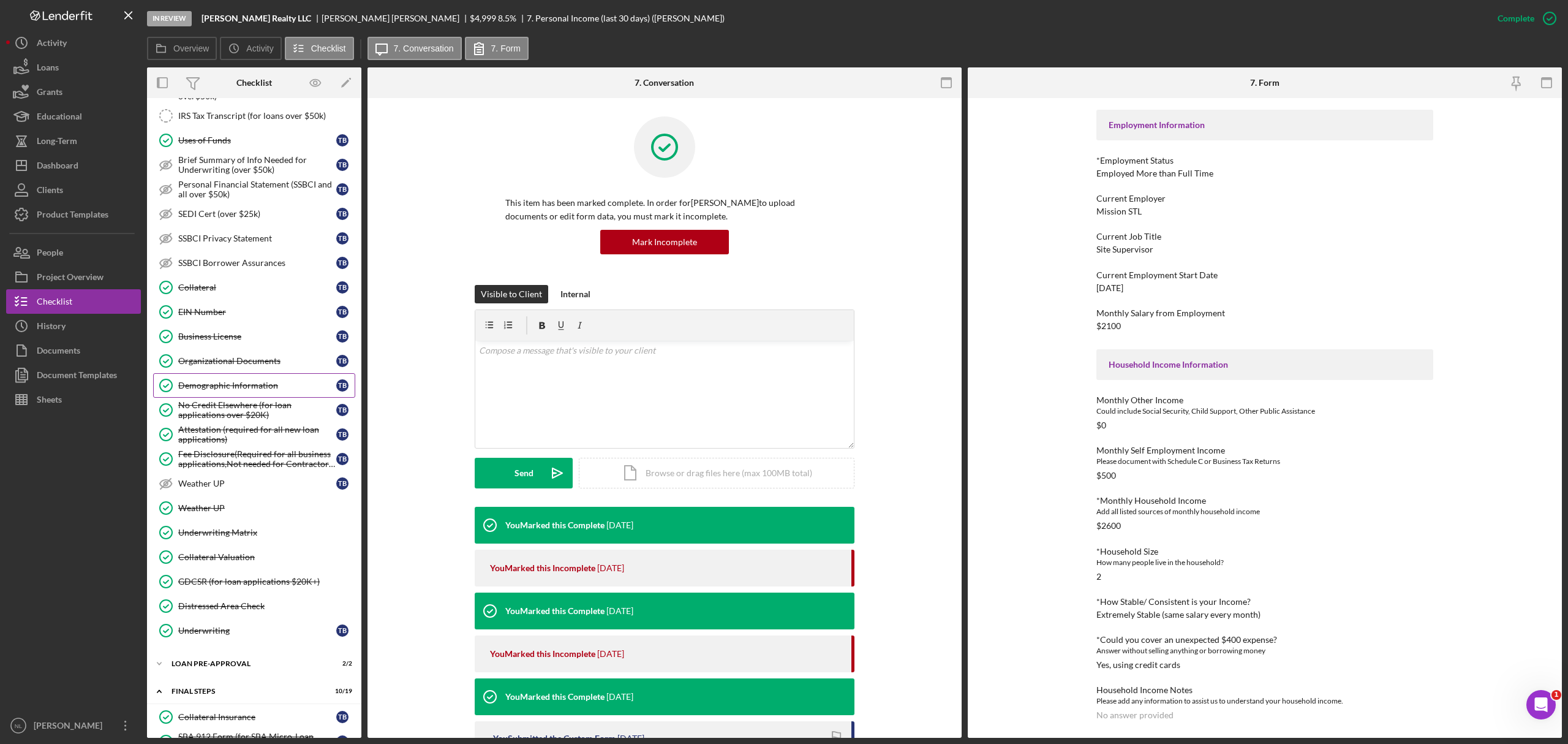
click at [238, 393] on link "Demographic Information Demographic Information T B" at bounding box center [254, 385] width 202 height 25
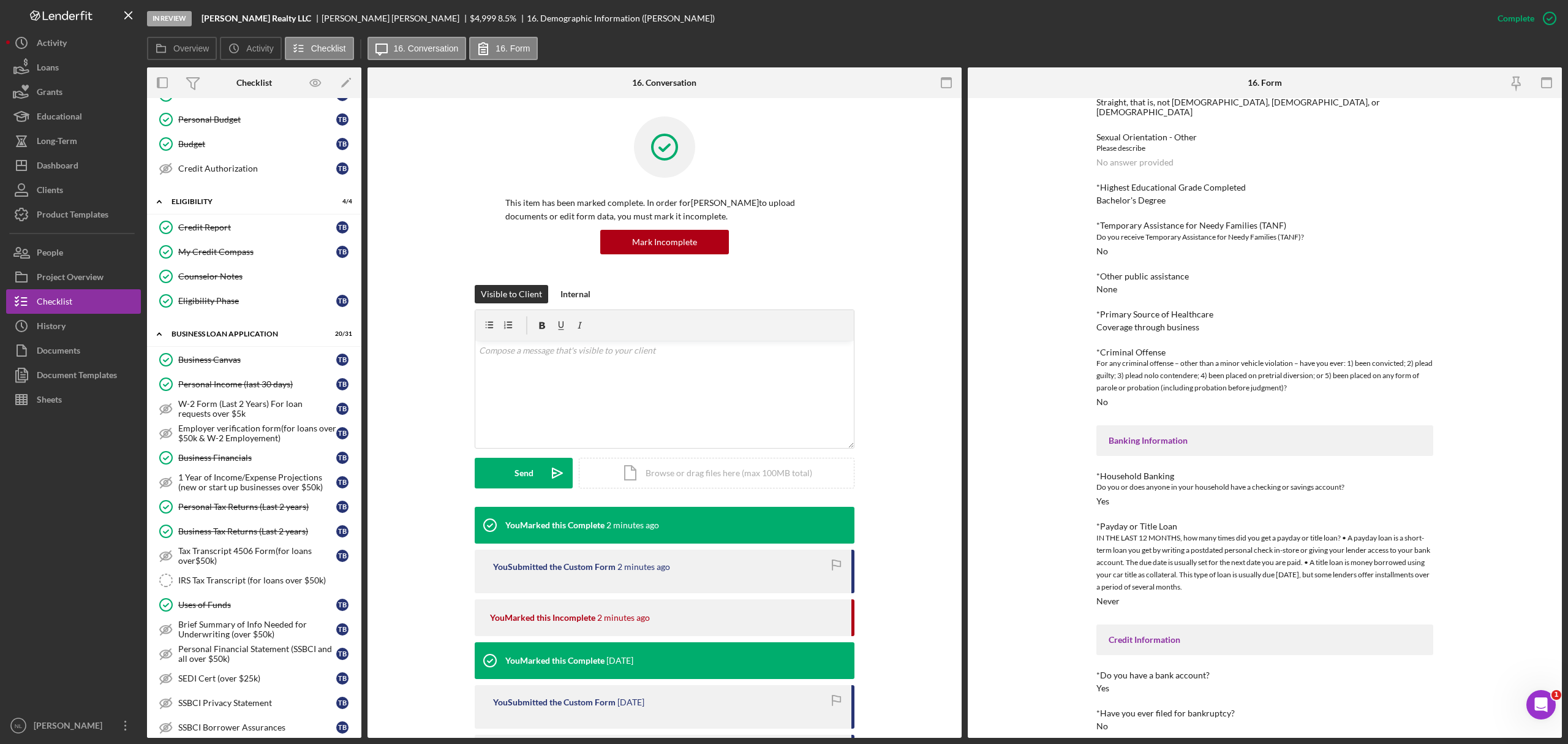
scroll to position [216, 0]
click at [255, 391] on div "Personal Income (last 30 days)" at bounding box center [257, 387] width 158 height 10
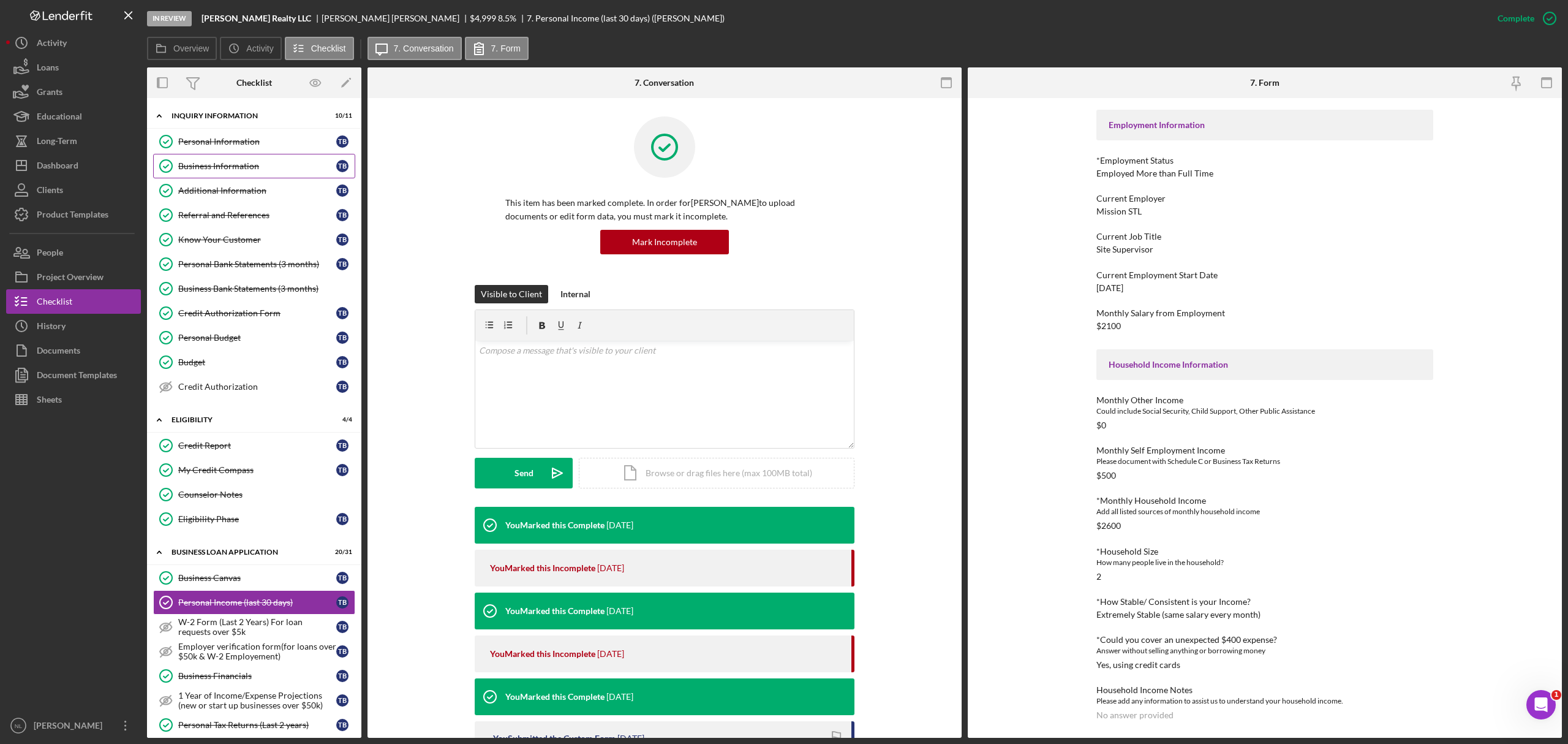
click at [212, 155] on link "Business Information Business Information T B" at bounding box center [254, 166] width 202 height 25
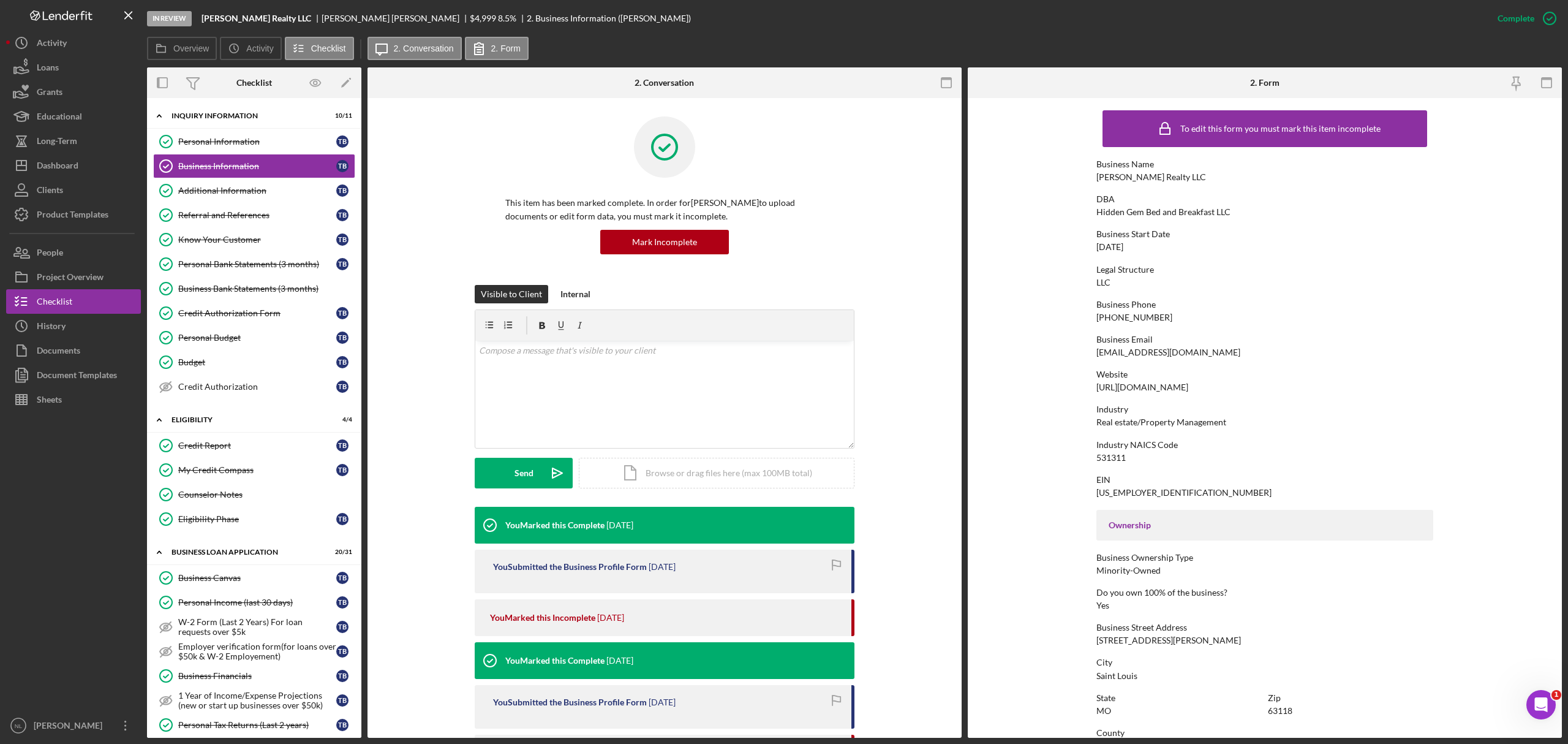
click at [1045, 246] on div "06/12/2022" at bounding box center [1110, 247] width 27 height 10
copy div "06/12/2022"
click at [168, 445] on circle at bounding box center [165, 445] width 12 height 12
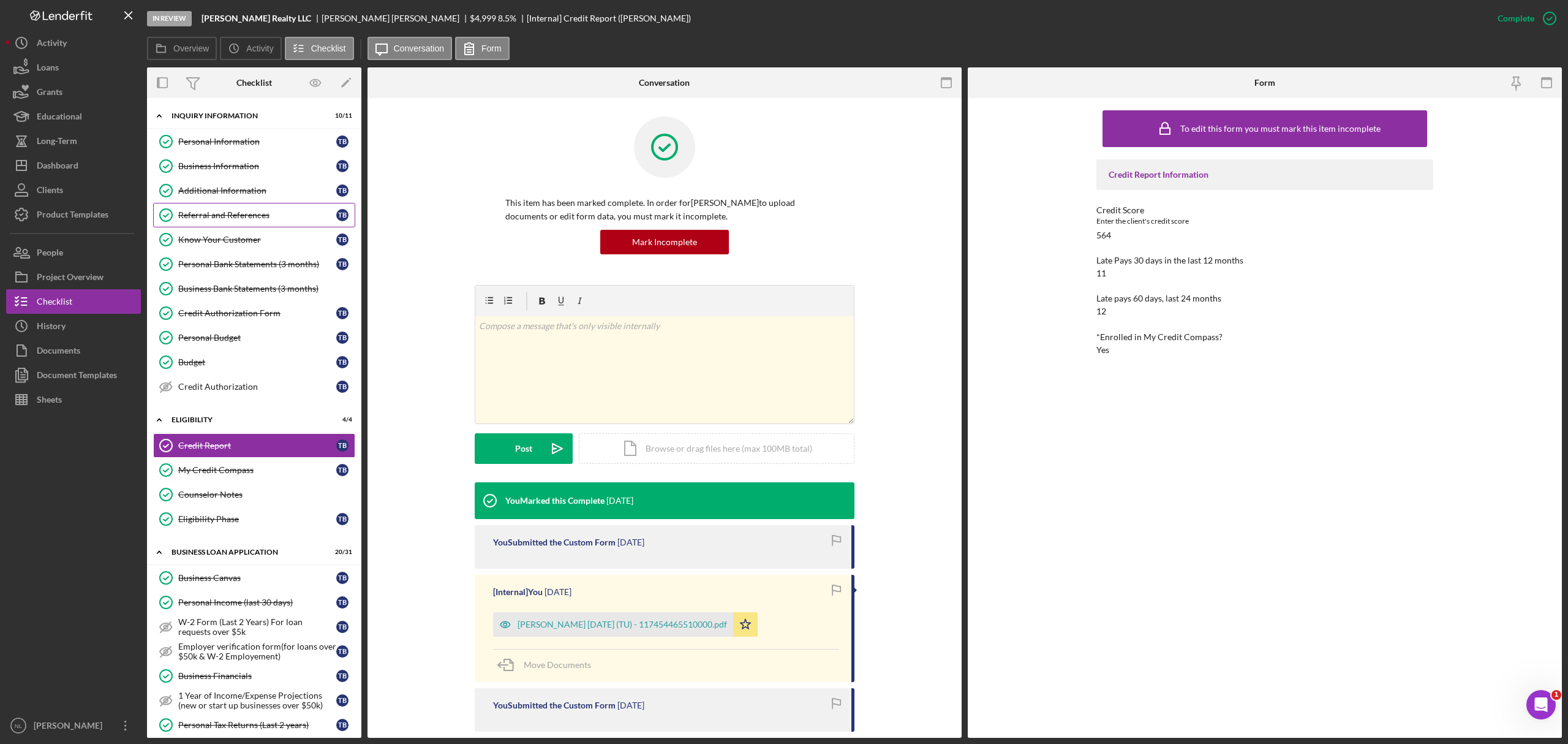
click at [250, 219] on div "Referral and References" at bounding box center [257, 215] width 158 height 10
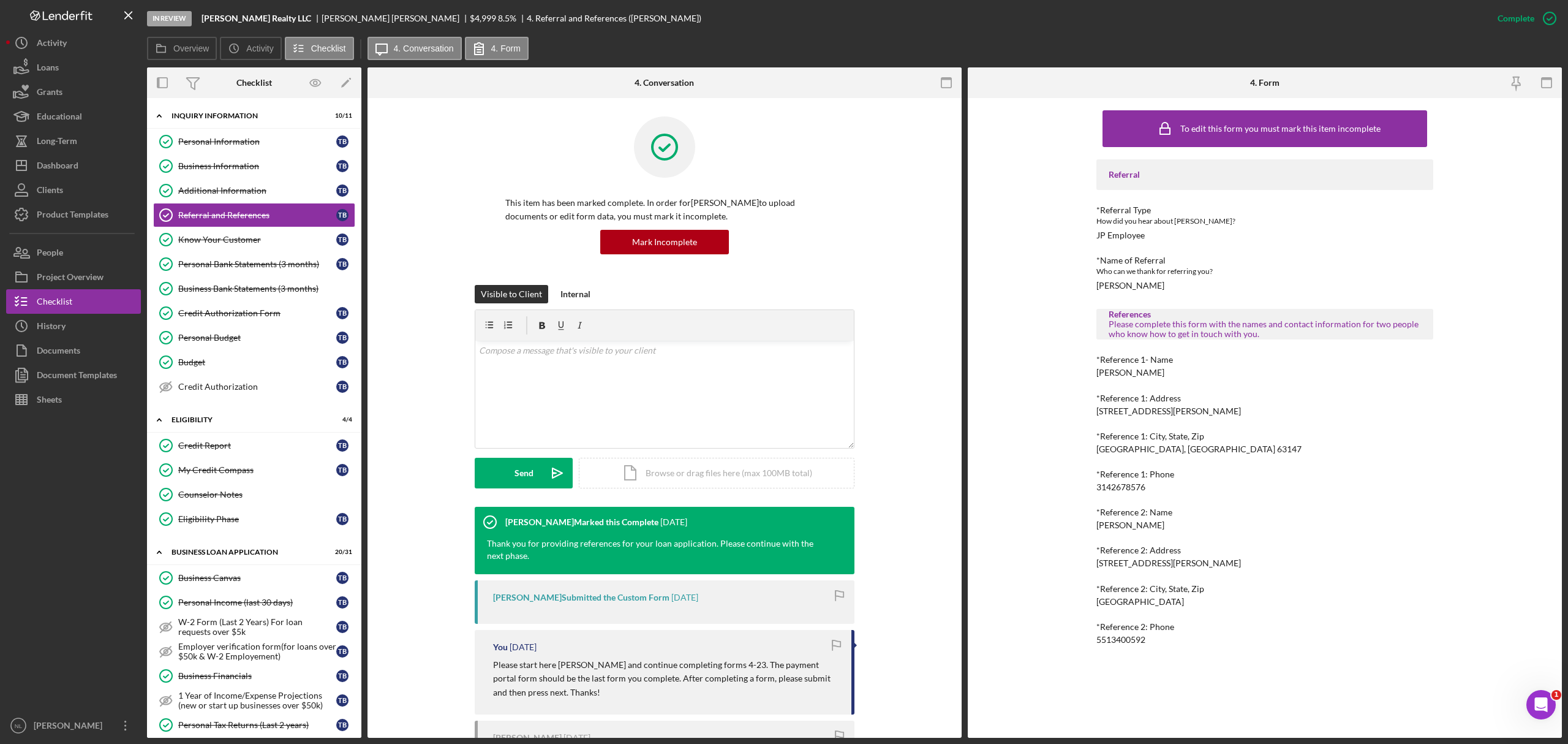
click at [1045, 371] on div "David Hill" at bounding box center [1131, 373] width 68 height 10
drag, startPoint x: 1120, startPoint y: 371, endPoint x: 1106, endPoint y: 491, distance: 120.8
click at [1045, 450] on div "3142678576" at bounding box center [1121, 488] width 49 height 10
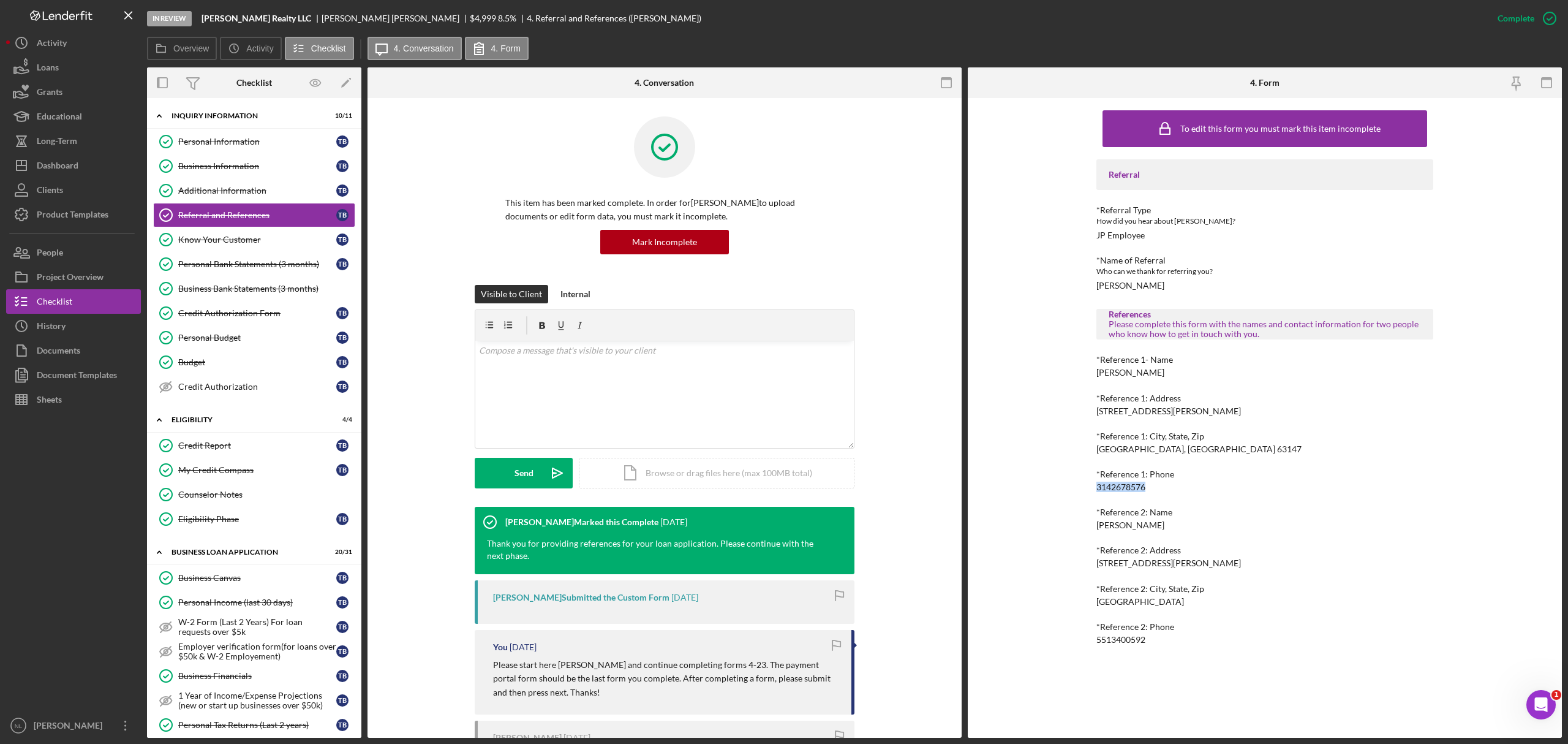
click at [1045, 450] on div "3142678576" at bounding box center [1121, 488] width 49 height 10
copy div "3142678576"
click at [1045, 450] on div "5513400592" at bounding box center [1121, 640] width 49 height 10
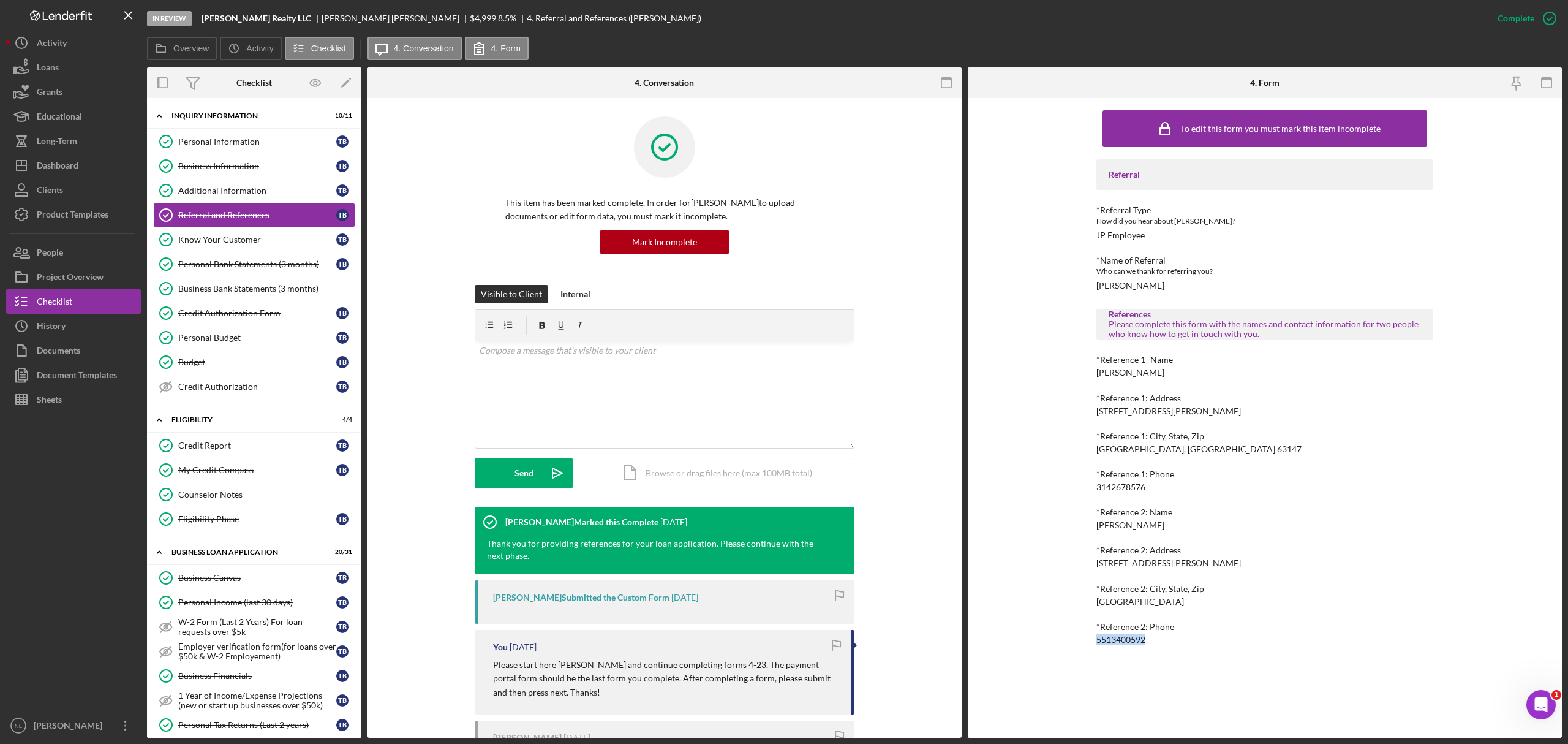
copy div "5513400592 Logo-Reversed Created with Sketch. Icon/Menu Close Icon/Dashboard Da…"
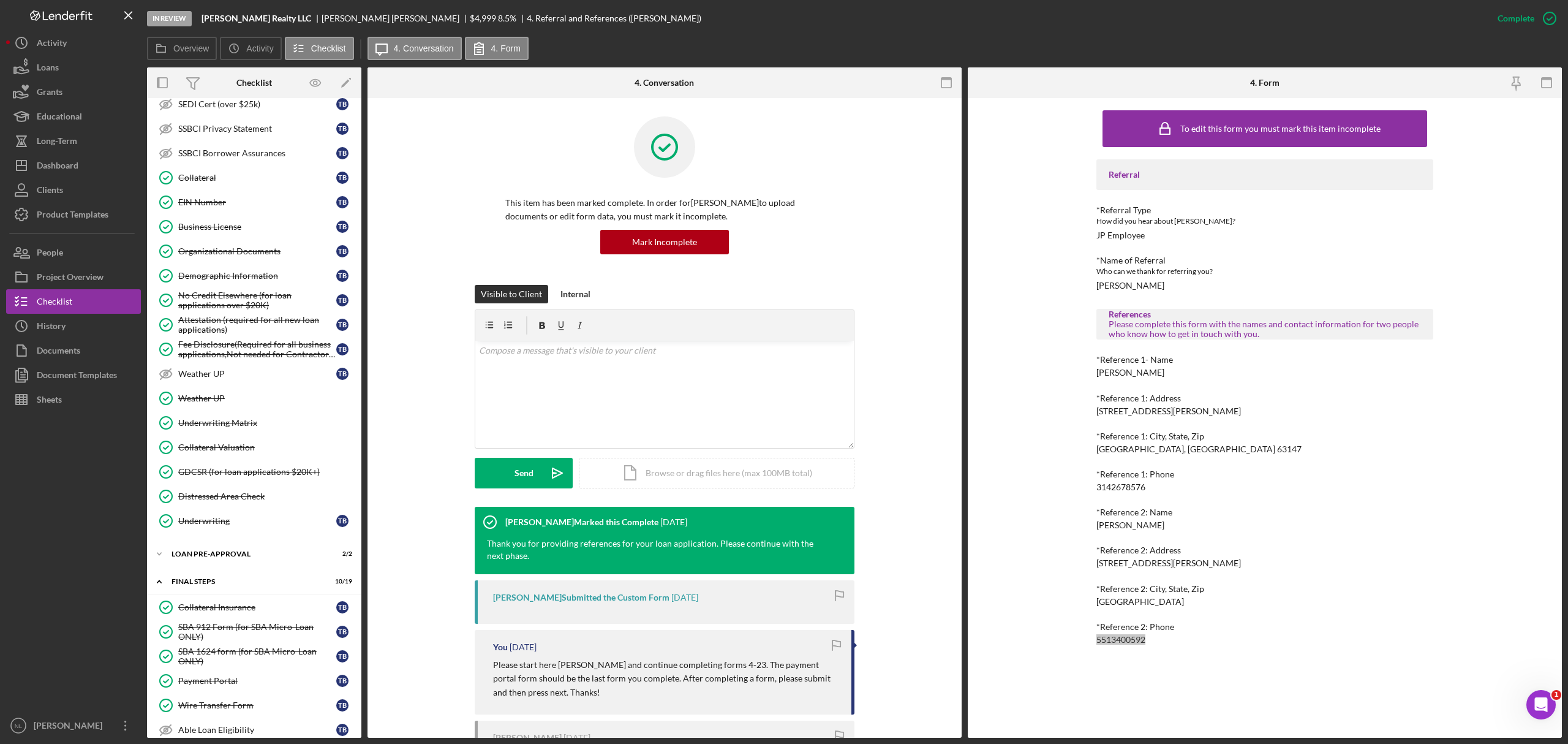
scroll to position [798, 0]
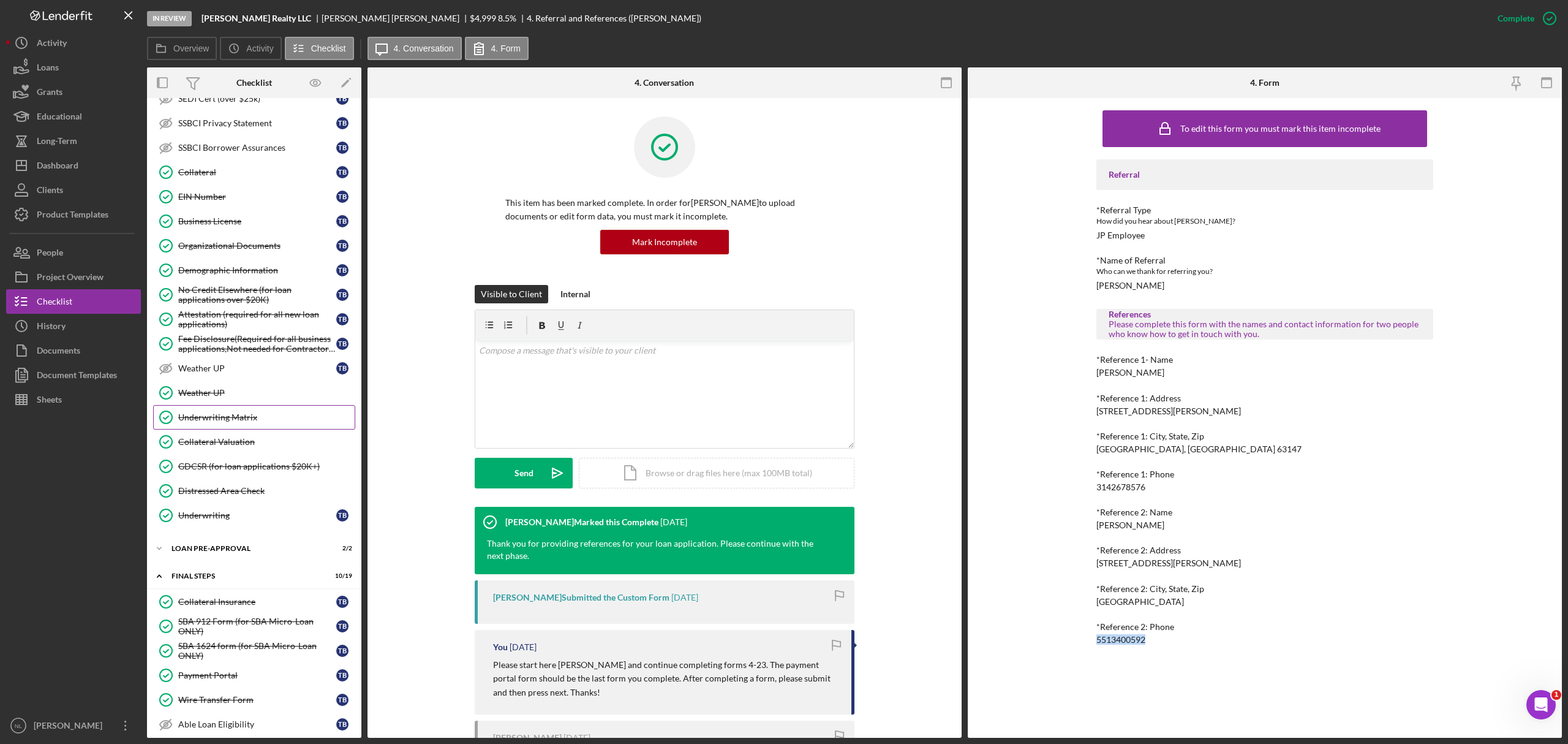
click at [263, 429] on link "Underwriting Matrix Underwriting Matrix" at bounding box center [254, 417] width 202 height 25
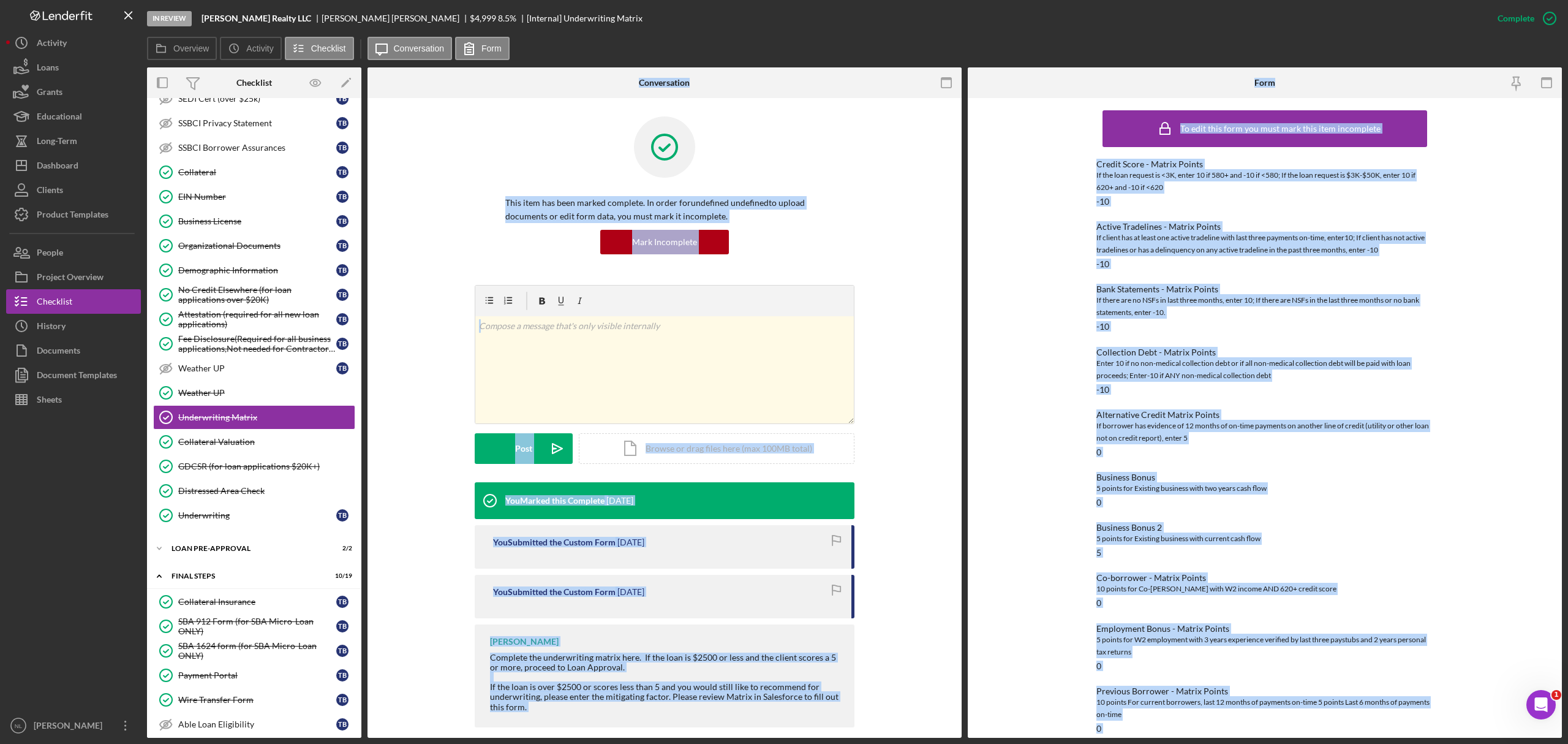
click at [1045, 450] on div "To edit this form you must mark this item incomplete Credit Score - Matrix Poin…" at bounding box center [1264, 417] width 594 height 640
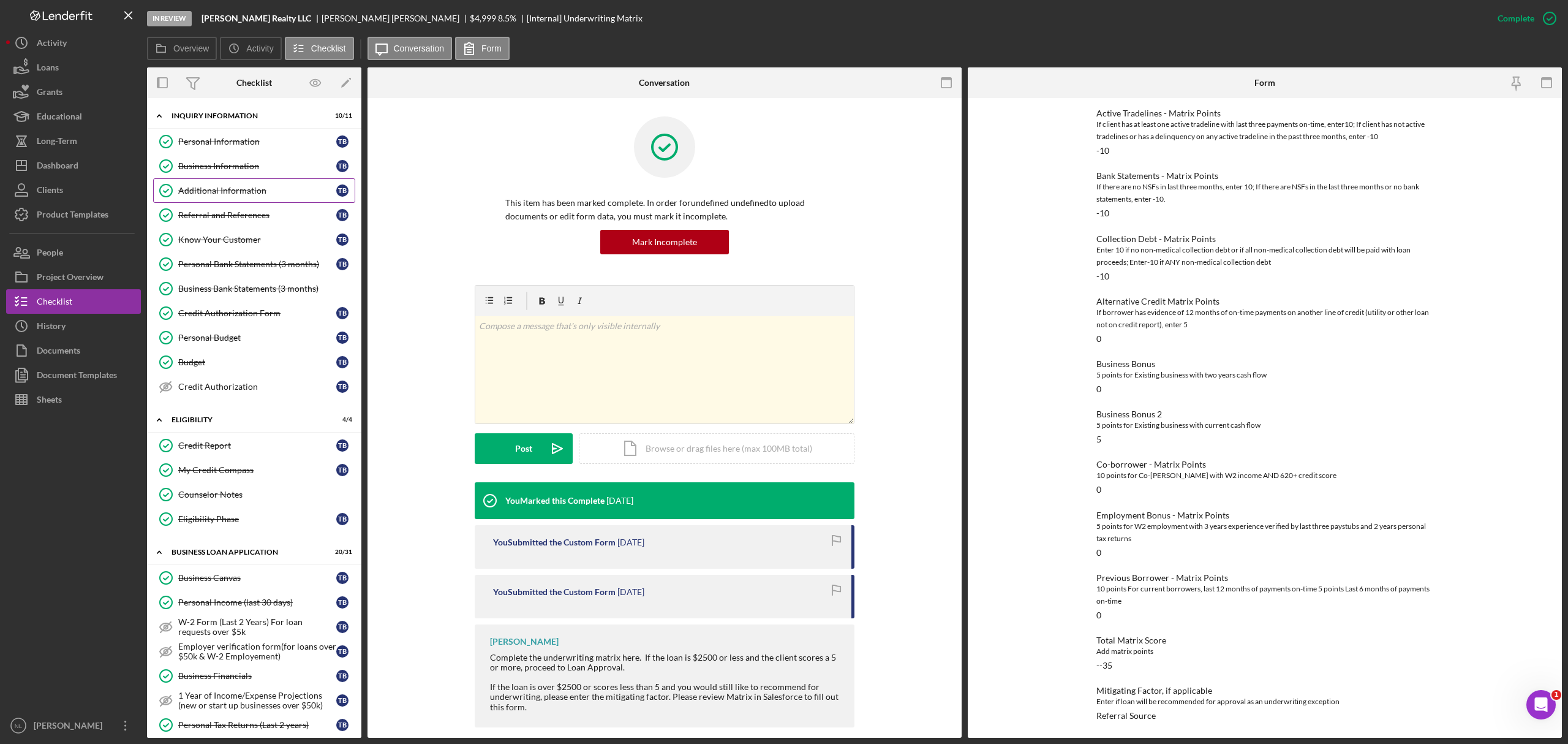
click at [253, 196] on div "Additional Information" at bounding box center [257, 191] width 158 height 10
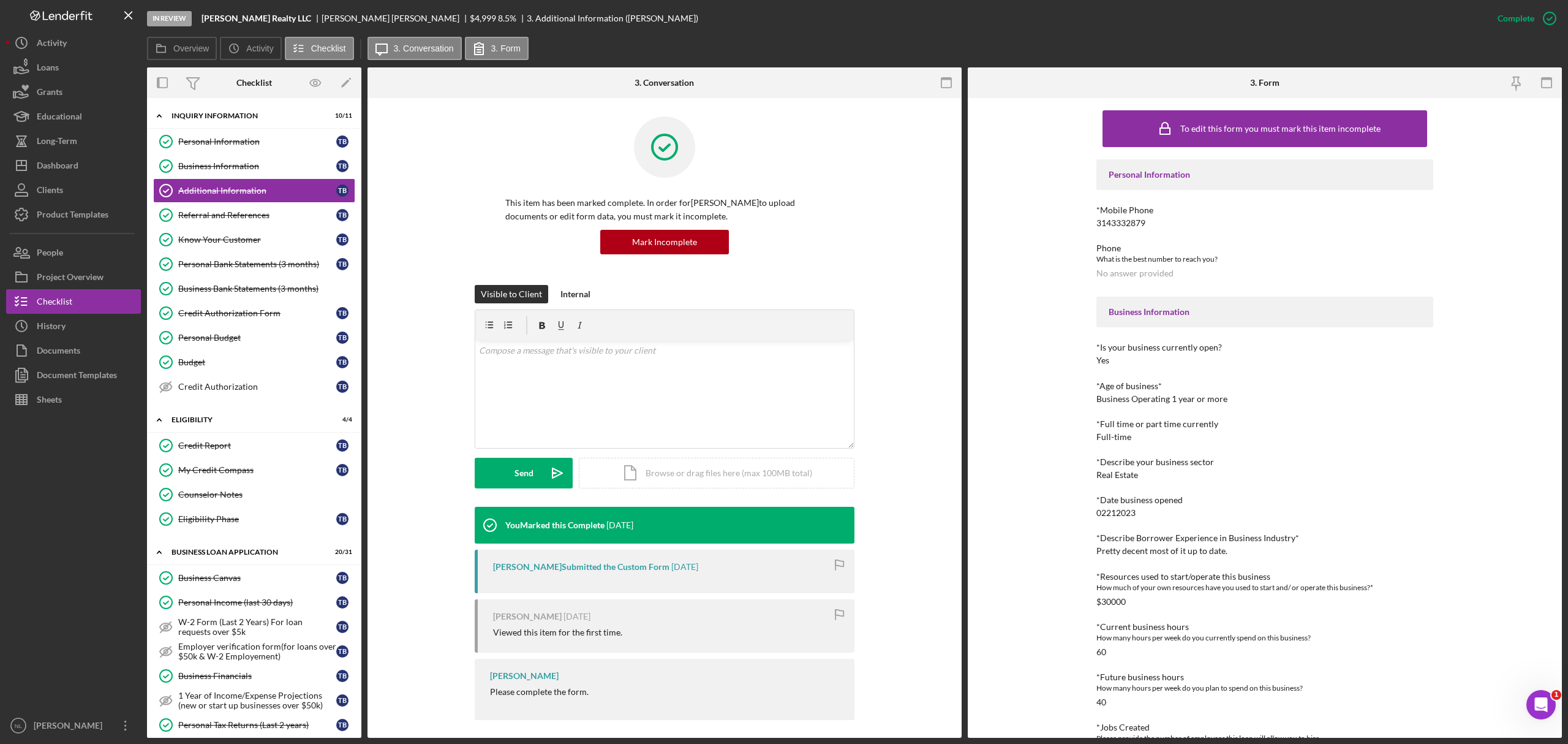
scroll to position [143, 0]
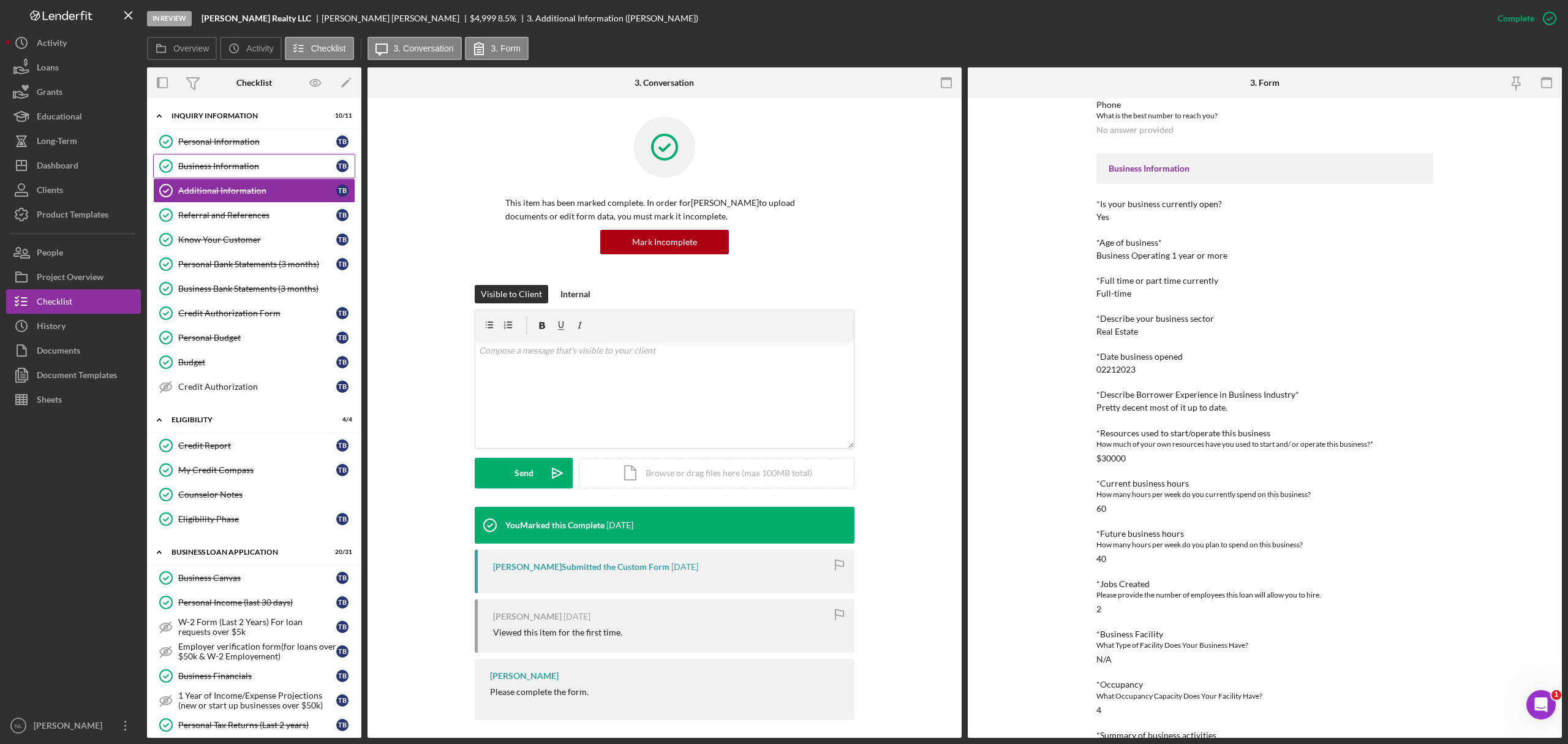
click at [287, 172] on link "Business Information Business Information T B" at bounding box center [254, 166] width 202 height 25
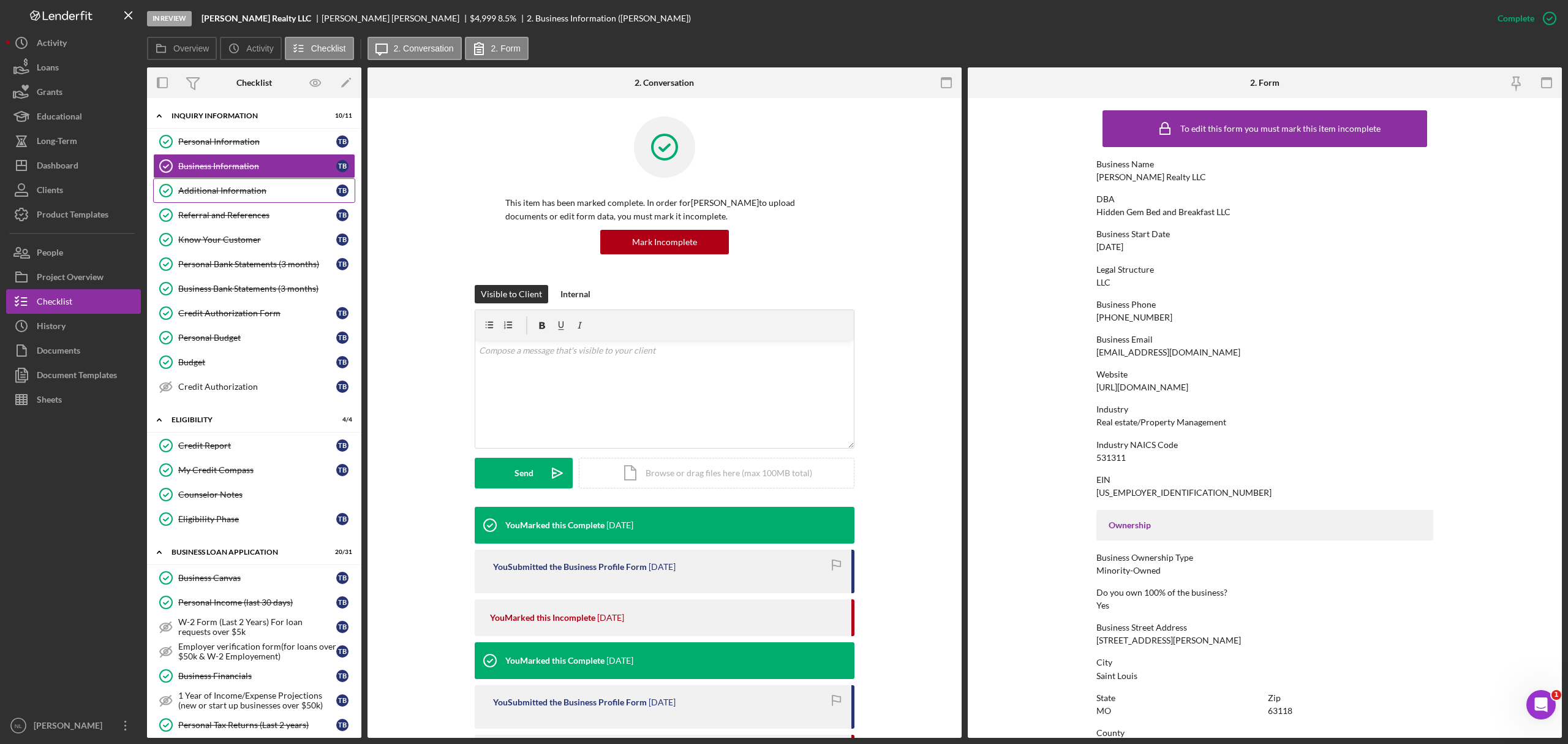
click at [292, 183] on link "Additional Information Additional Information T B" at bounding box center [254, 190] width 202 height 25
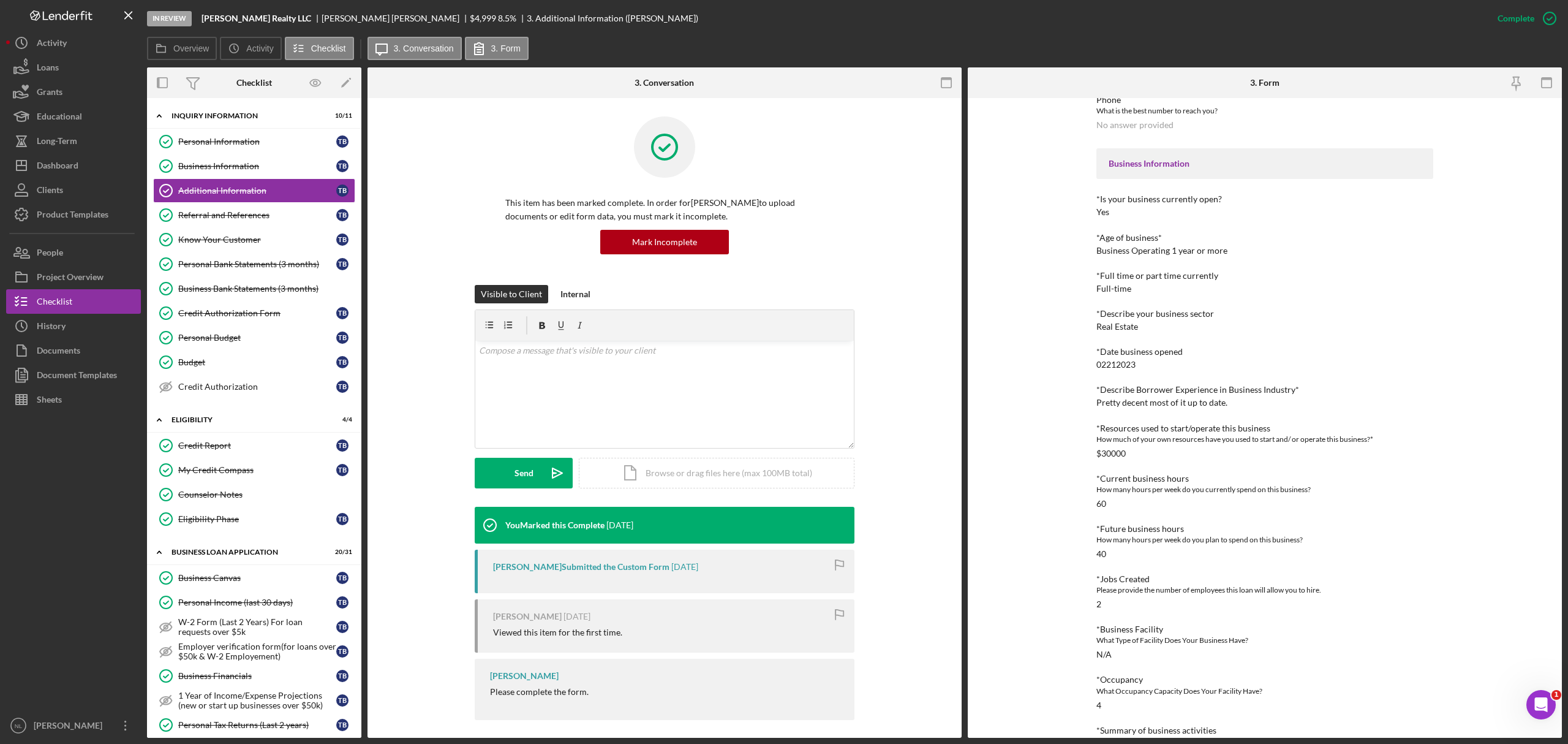
scroll to position [253, 0]
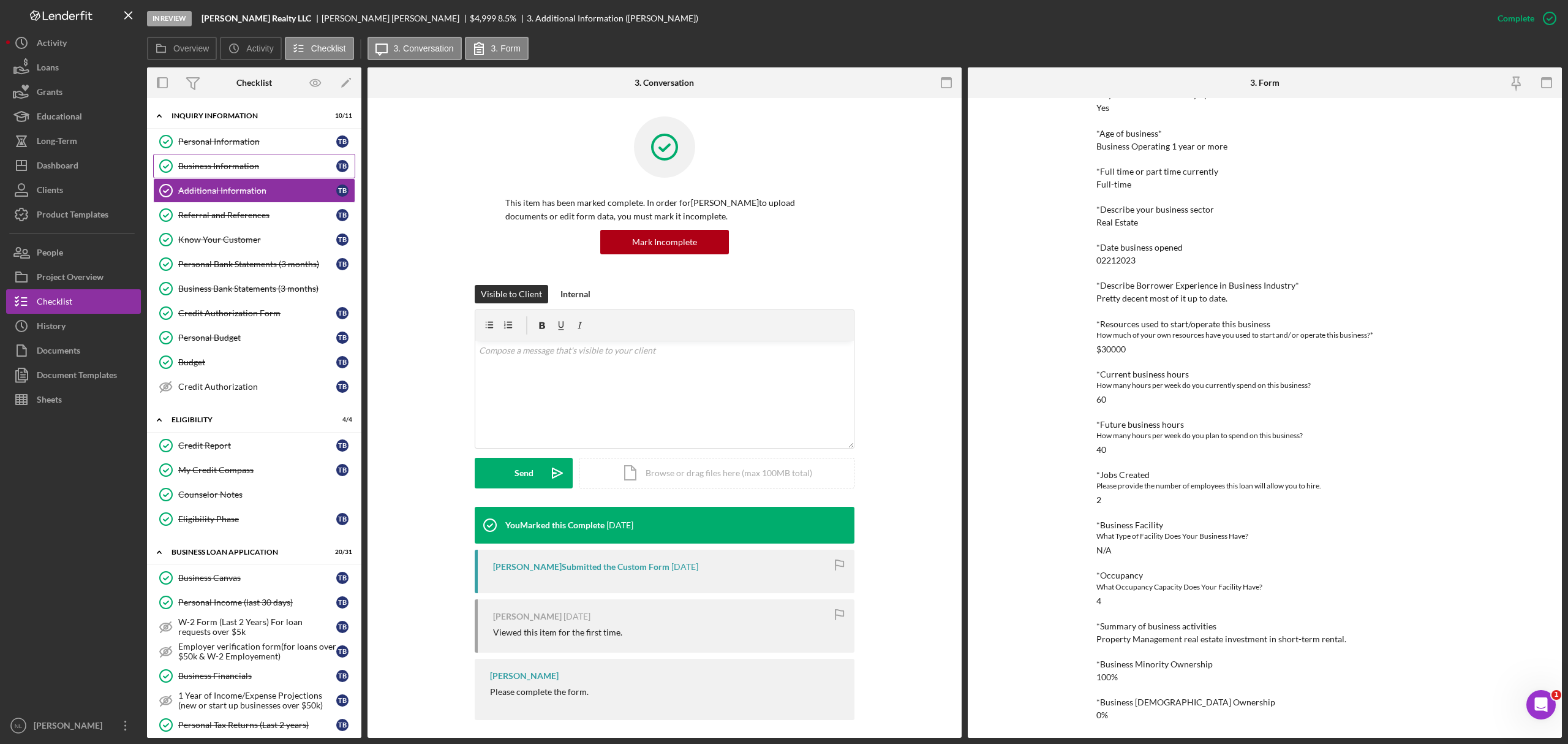
click at [239, 171] on div "Business Information" at bounding box center [257, 166] width 158 height 10
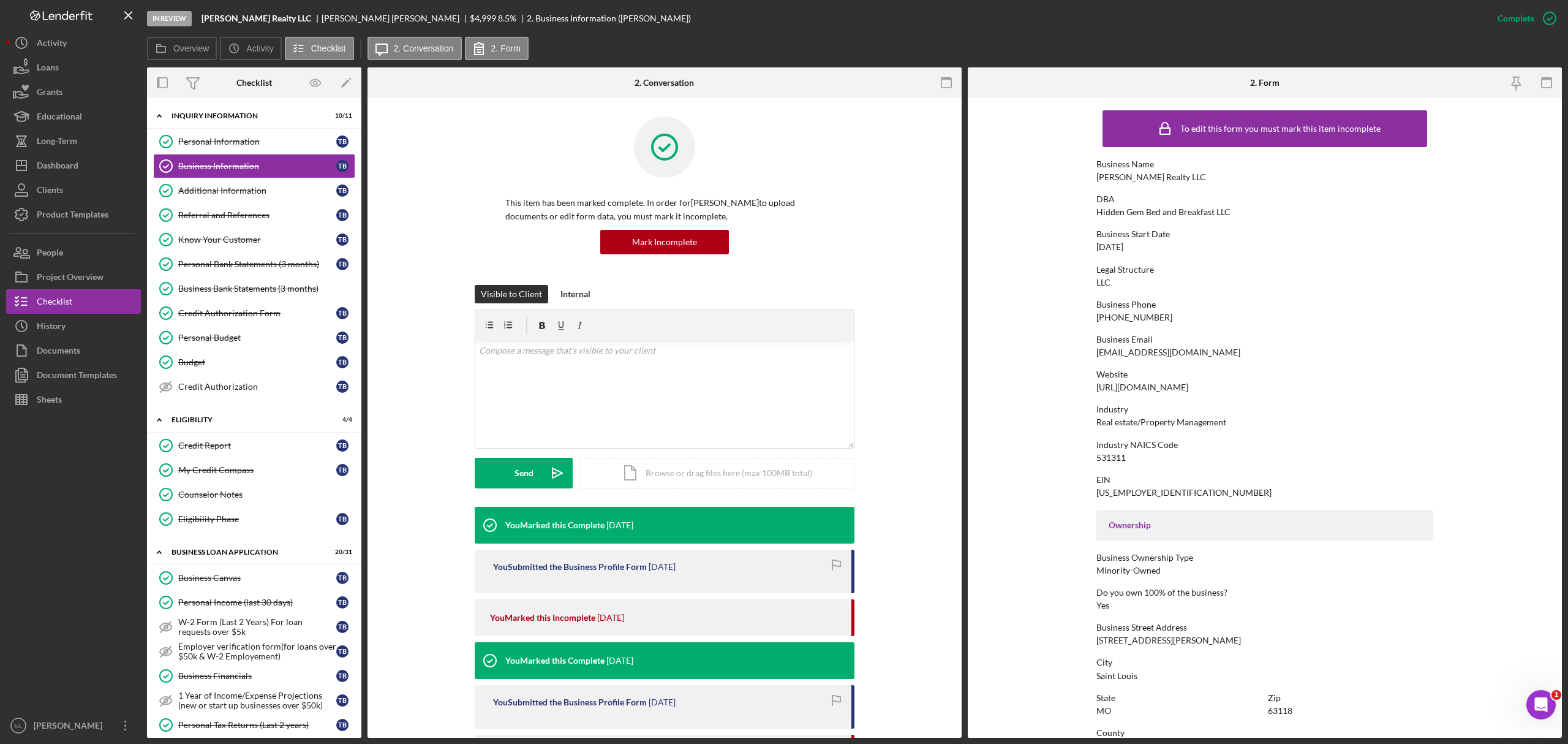
click at [1045, 321] on div "(314) 333-2879" at bounding box center [1134, 318] width 76 height 10
copy div "(314) 333-2879"
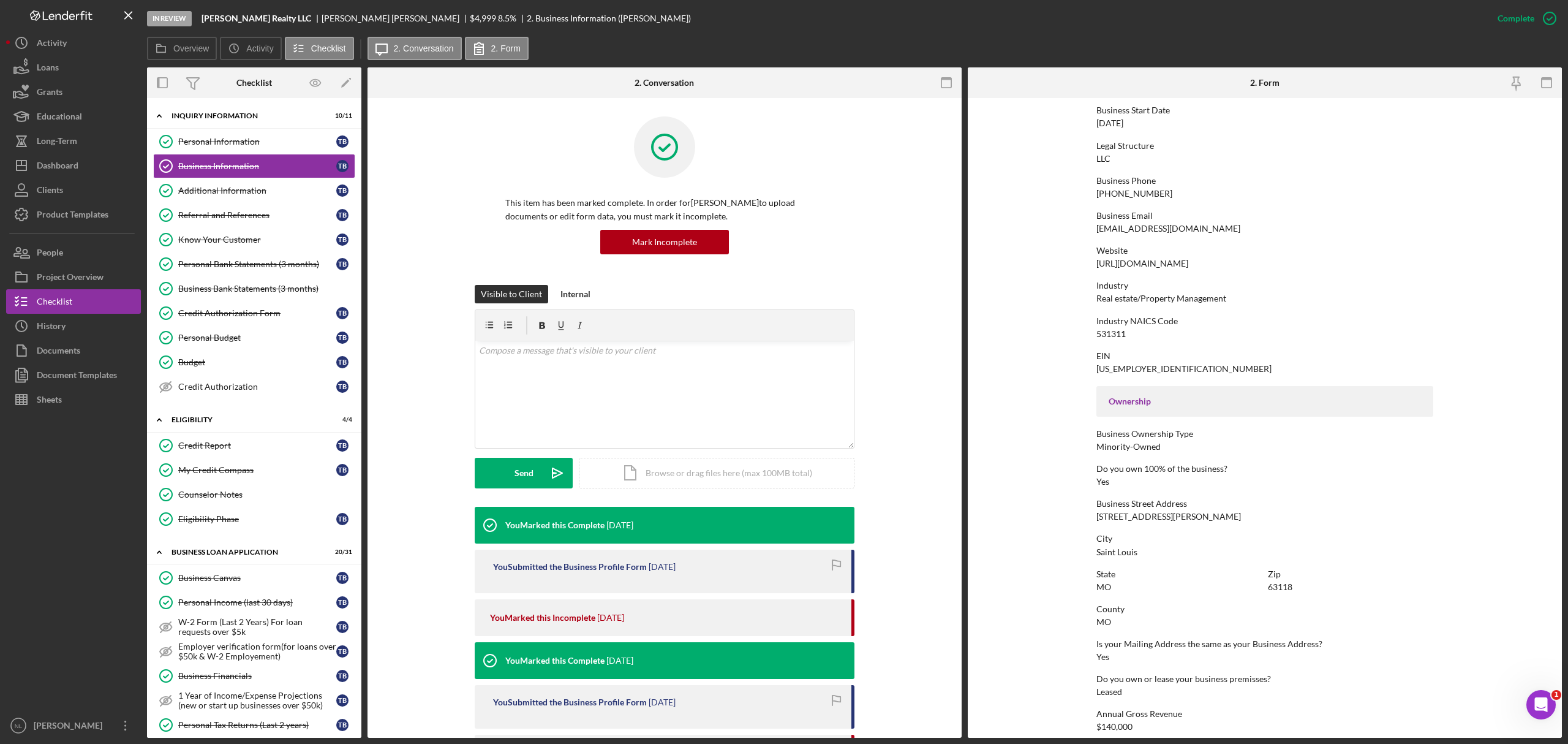
click at [1045, 450] on div "3170 S Compton Ave" at bounding box center [1168, 517] width 145 height 10
drag, startPoint x: 1120, startPoint y: 515, endPoint x: 1142, endPoint y: 524, distance: 23.8
click at [1045, 450] on div "To edit this form you must mark this item incomplete Business Name Brooks Realt…" at bounding box center [1265, 436] width 337 height 912
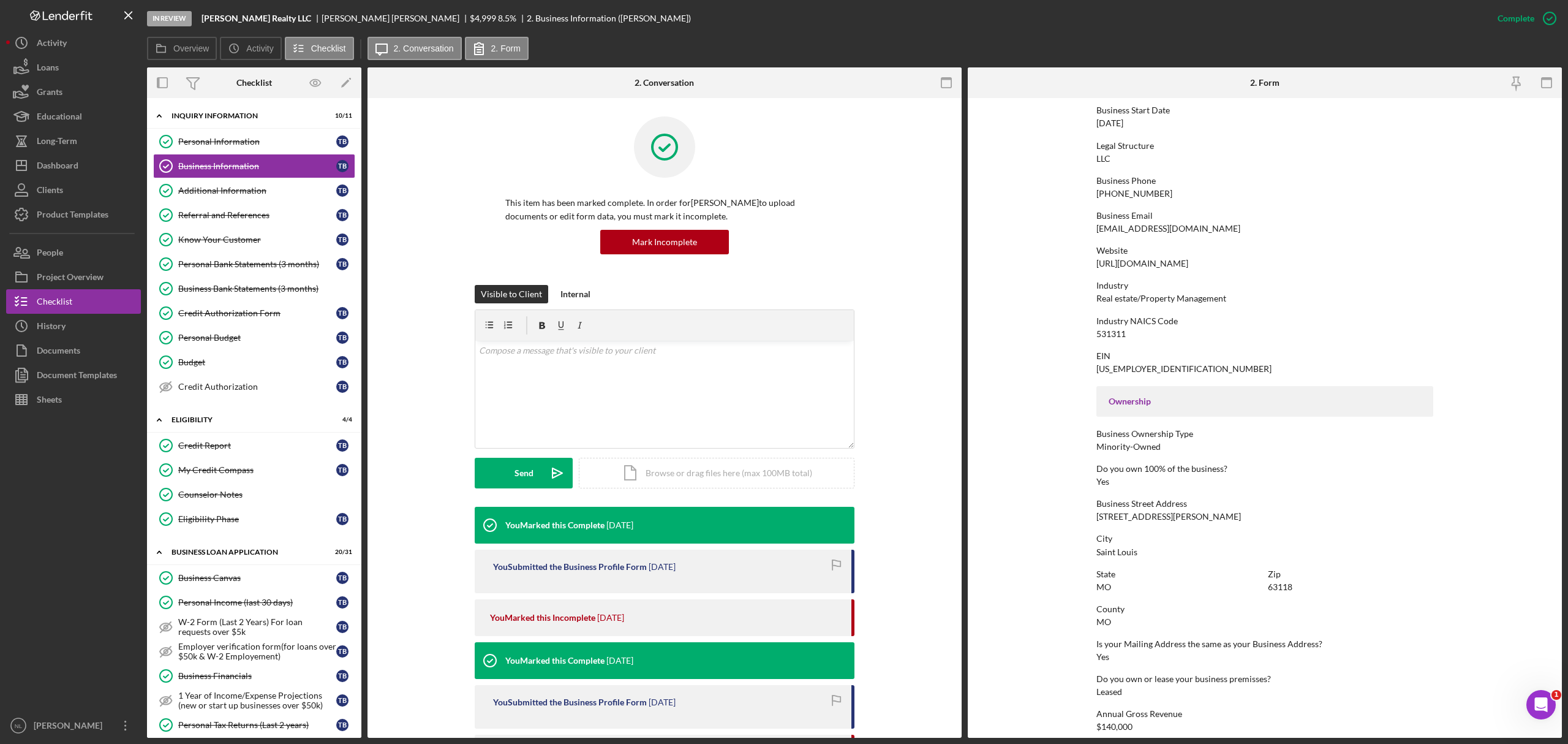
click at [1045, 450] on div "To edit this form you must mark this item incomplete Business Name Brooks Realt…" at bounding box center [1265, 436] width 337 height 912
click at [1045, 450] on div "3170 S Compton Ave" at bounding box center [1168, 517] width 145 height 10
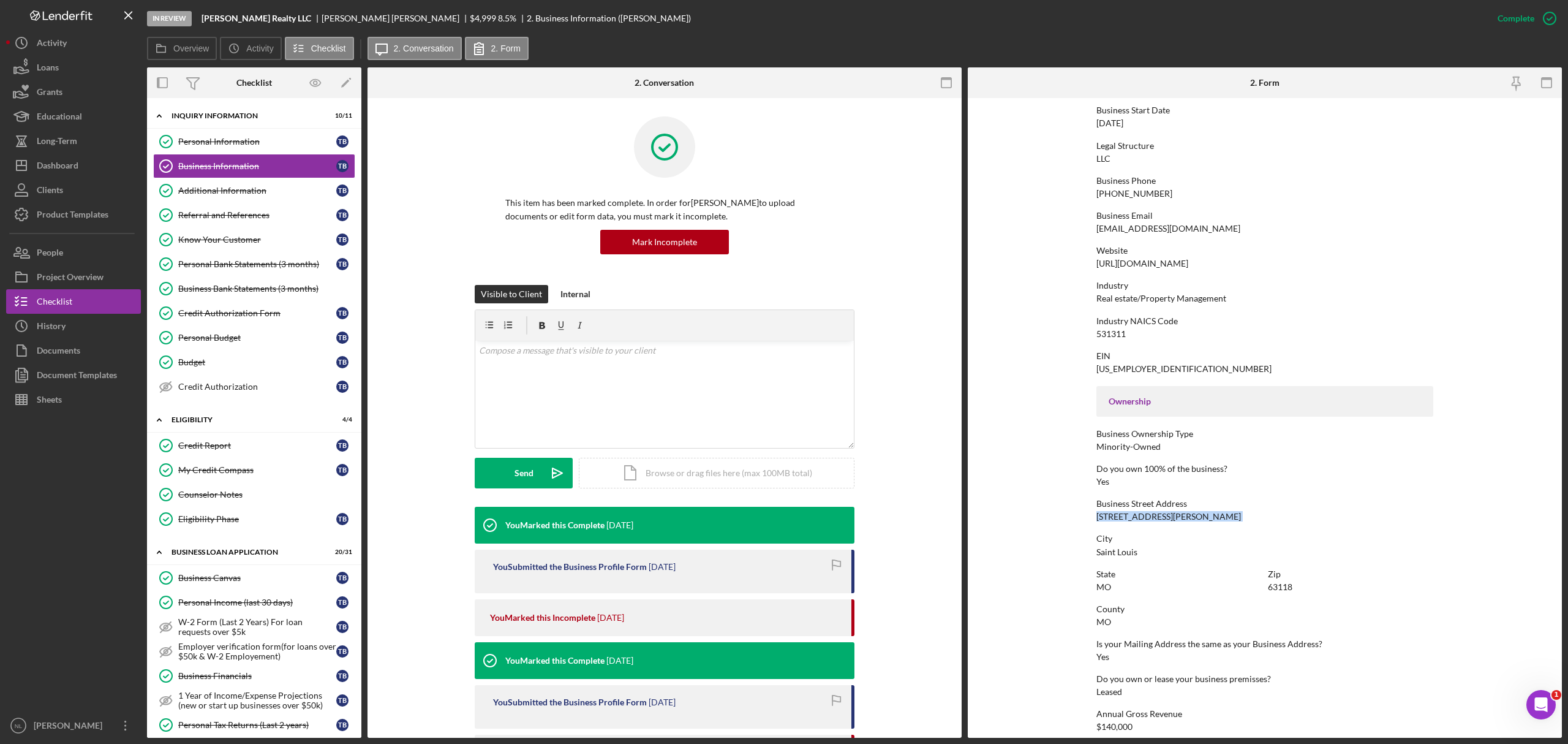
click at [1045, 450] on div "3170 S Compton Ave" at bounding box center [1168, 517] width 145 height 10
drag, startPoint x: 1129, startPoint y: 515, endPoint x: 1157, endPoint y: 523, distance: 29.1
click at [1045, 450] on div "To edit this form you must mark this item incomplete Business Name Brooks Realt…" at bounding box center [1265, 436] width 337 height 912
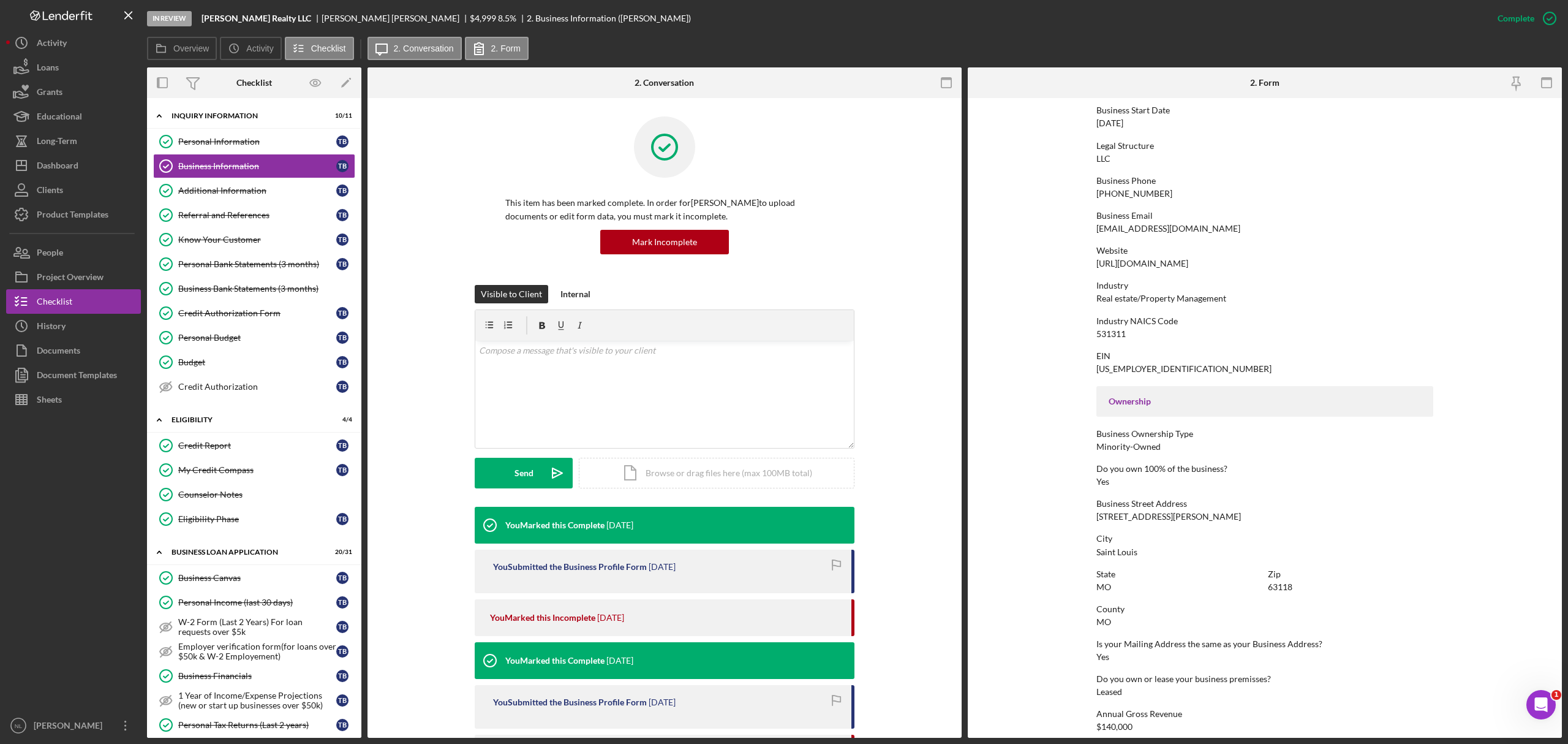
click at [1045, 450] on div "3170 S Compton Ave" at bounding box center [1168, 517] width 145 height 10
copy div "3170 S Compton Ave"
click at [1045, 333] on div "531311" at bounding box center [1111, 334] width 30 height 10
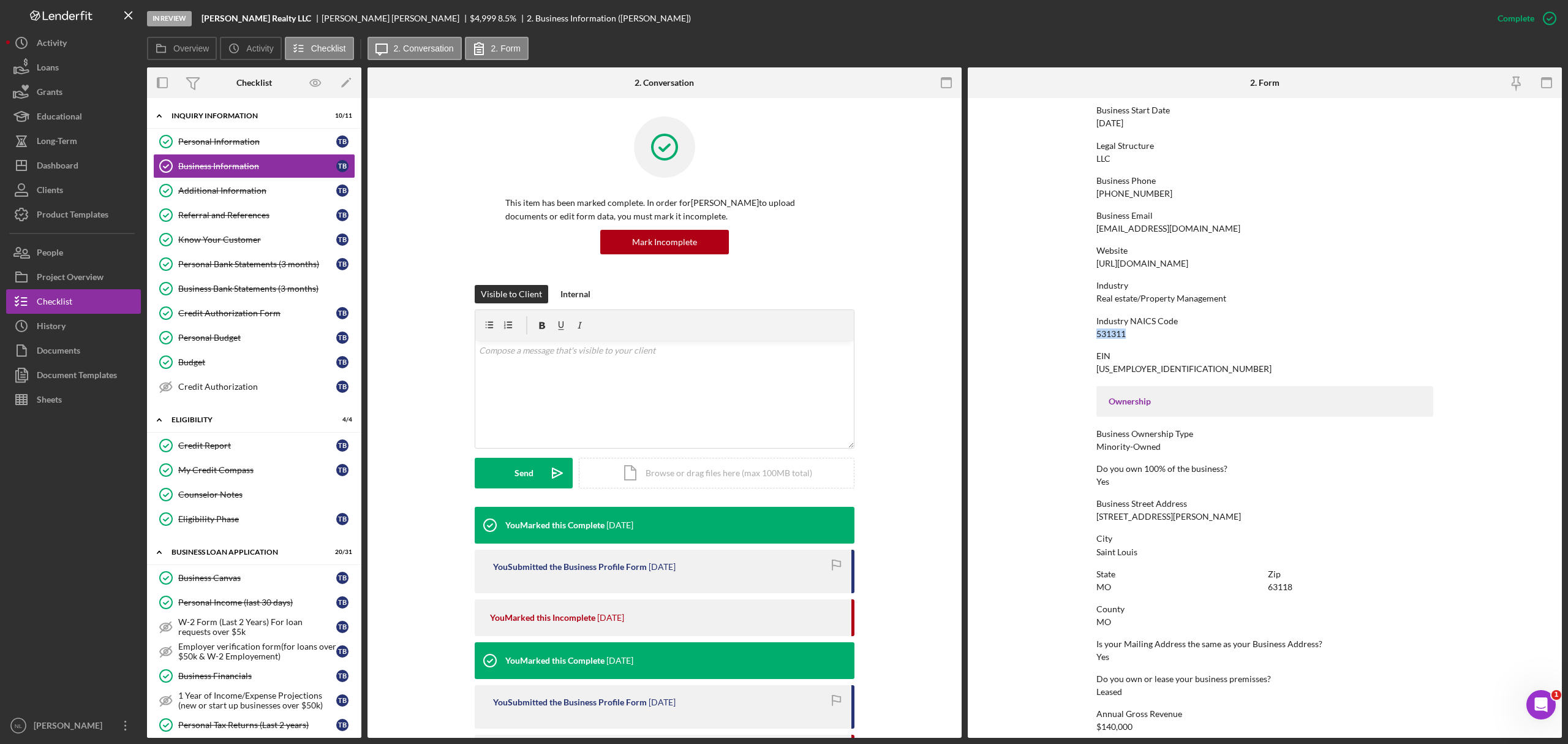
click at [1045, 333] on div "531311" at bounding box center [1111, 334] width 30 height 10
copy div "531311"
click at [273, 197] on link "Additional Information Additional Information T B" at bounding box center [254, 190] width 202 height 25
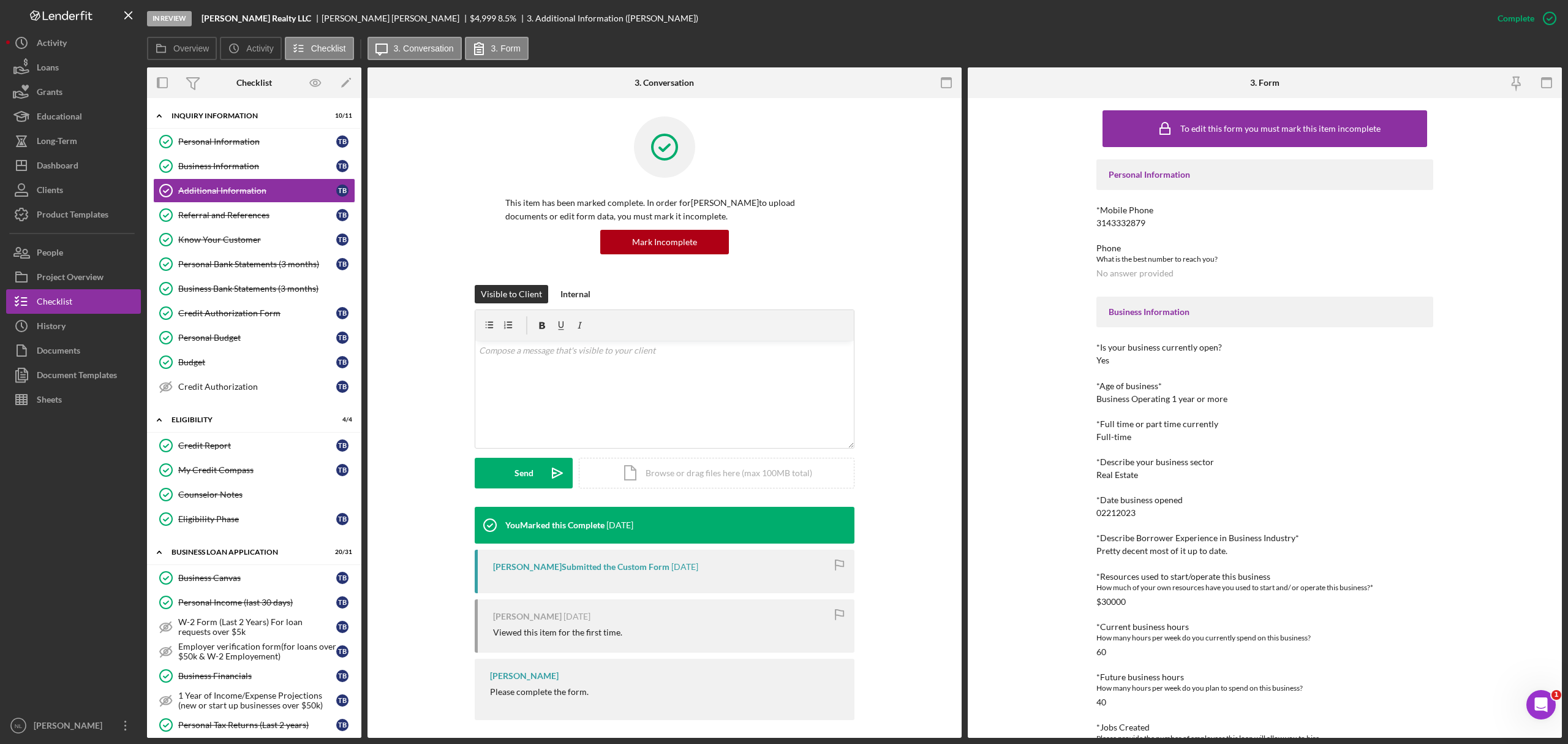
scroll to position [118, 0]
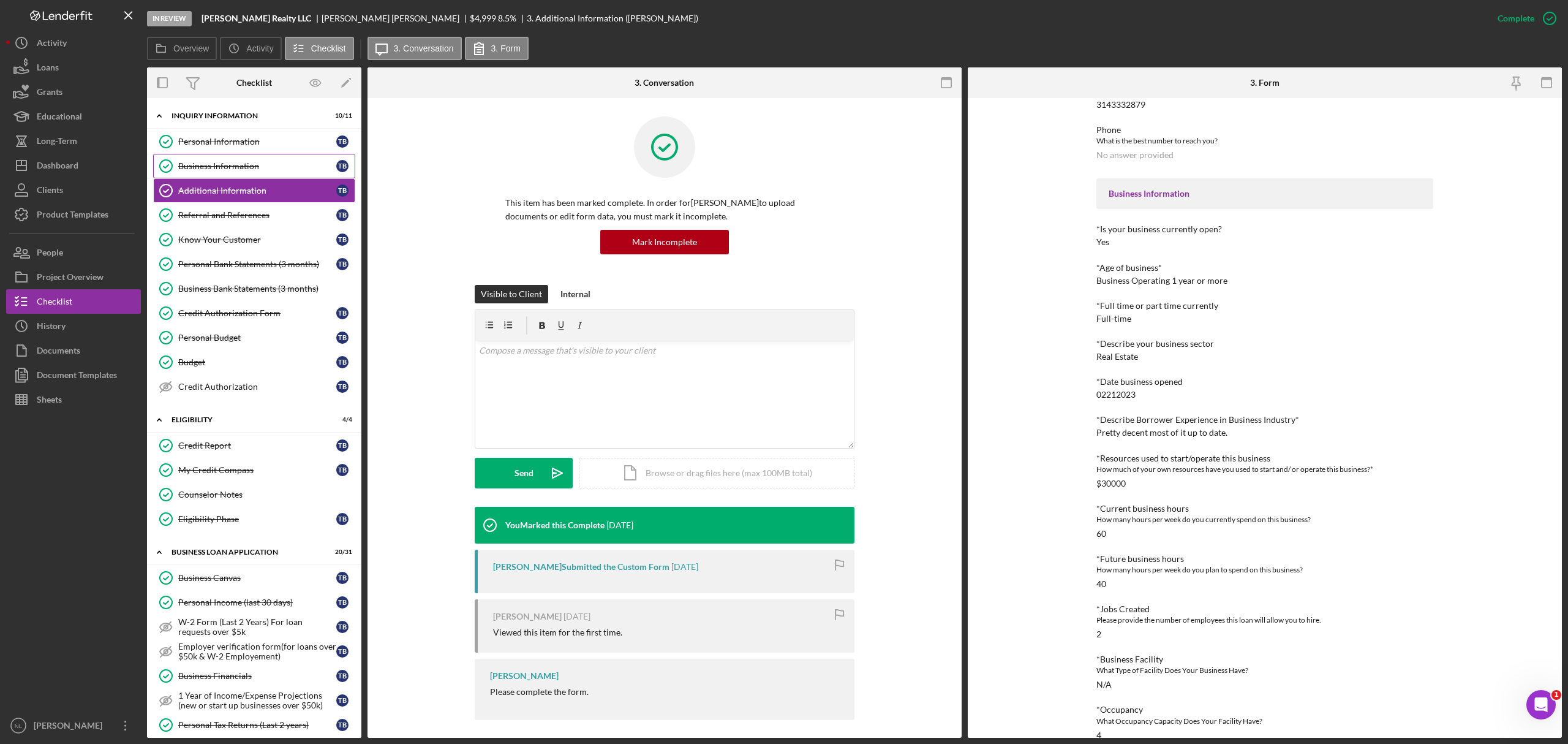
click at [282, 163] on div "Business Information" at bounding box center [257, 166] width 158 height 10
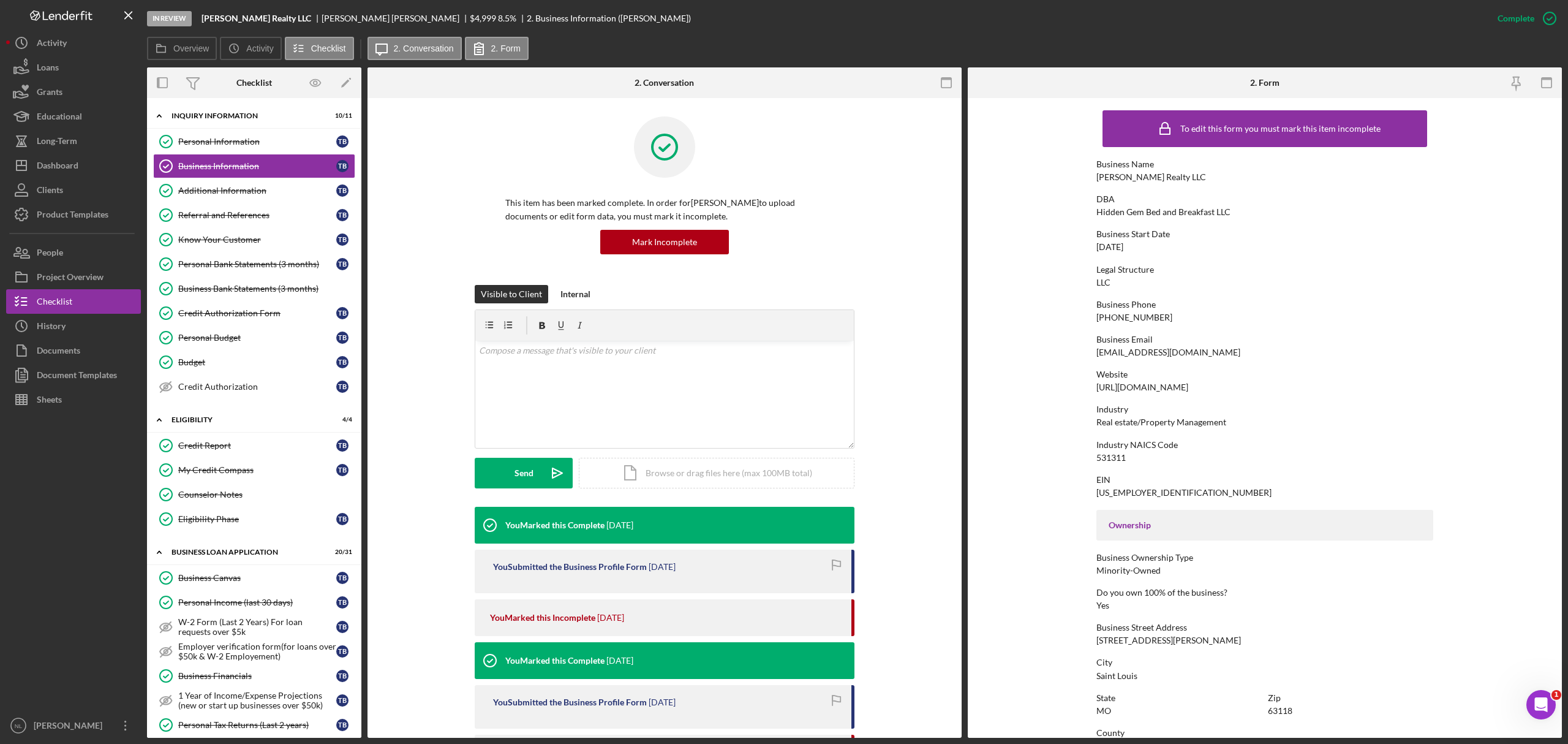
click at [554, 256] on div "This item has been marked complete. In order for Tavon Brooks to upload documen…" at bounding box center [665, 200] width 380 height 169
click at [259, 195] on div "Additional Information" at bounding box center [257, 191] width 158 height 10
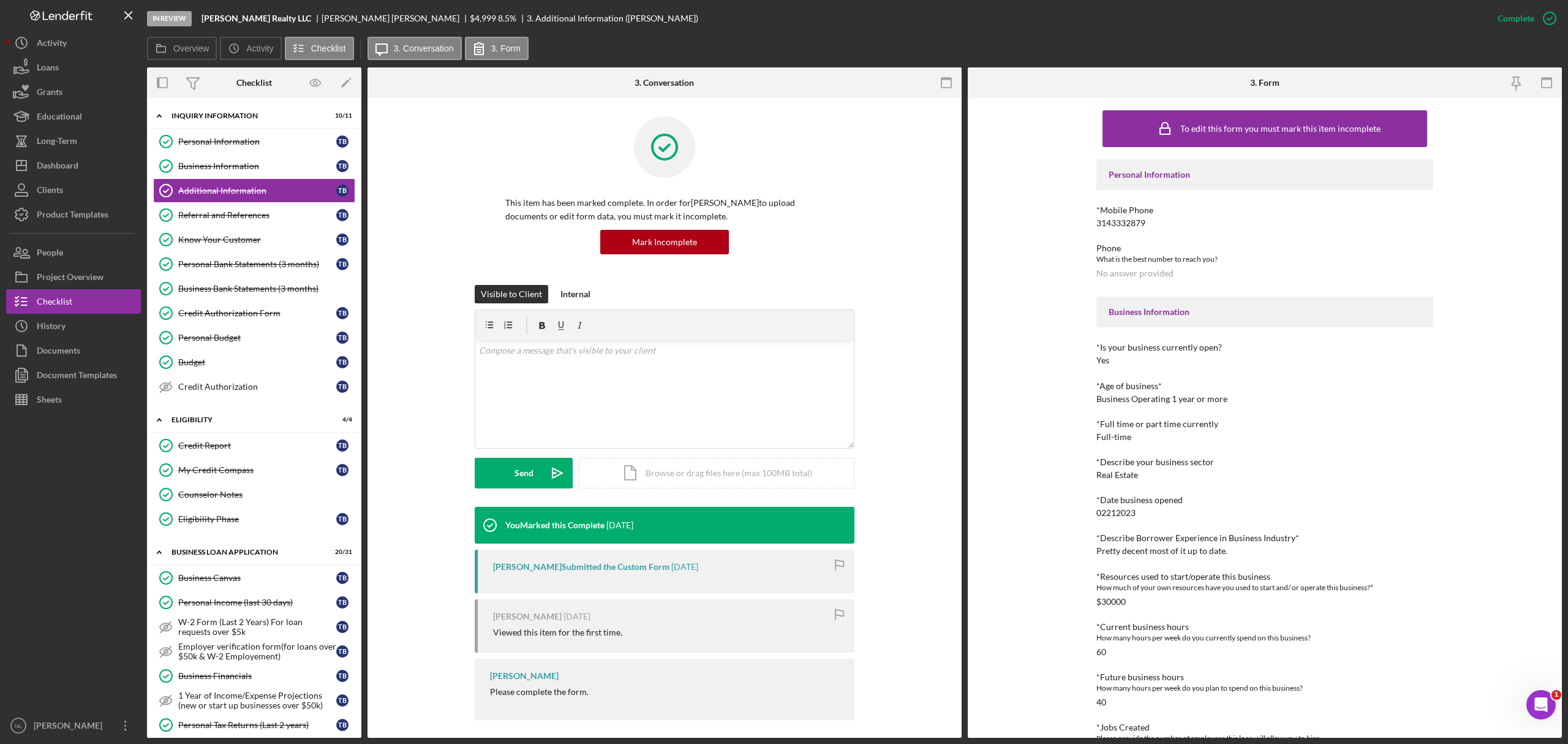
scroll to position [253, 0]
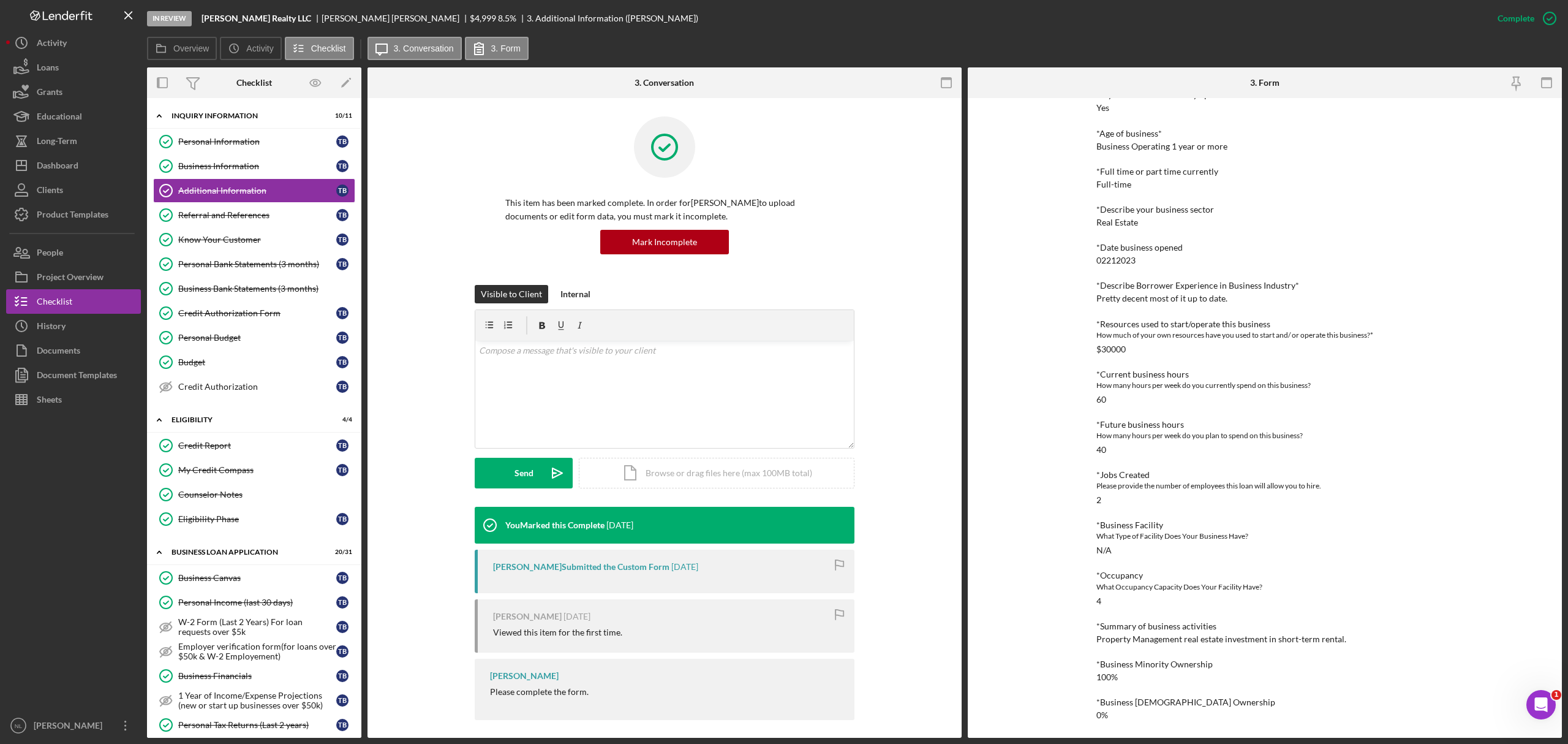
click at [1045, 450] on div "Property Management real estate investment in short-term rental." at bounding box center [1221, 639] width 250 height 10
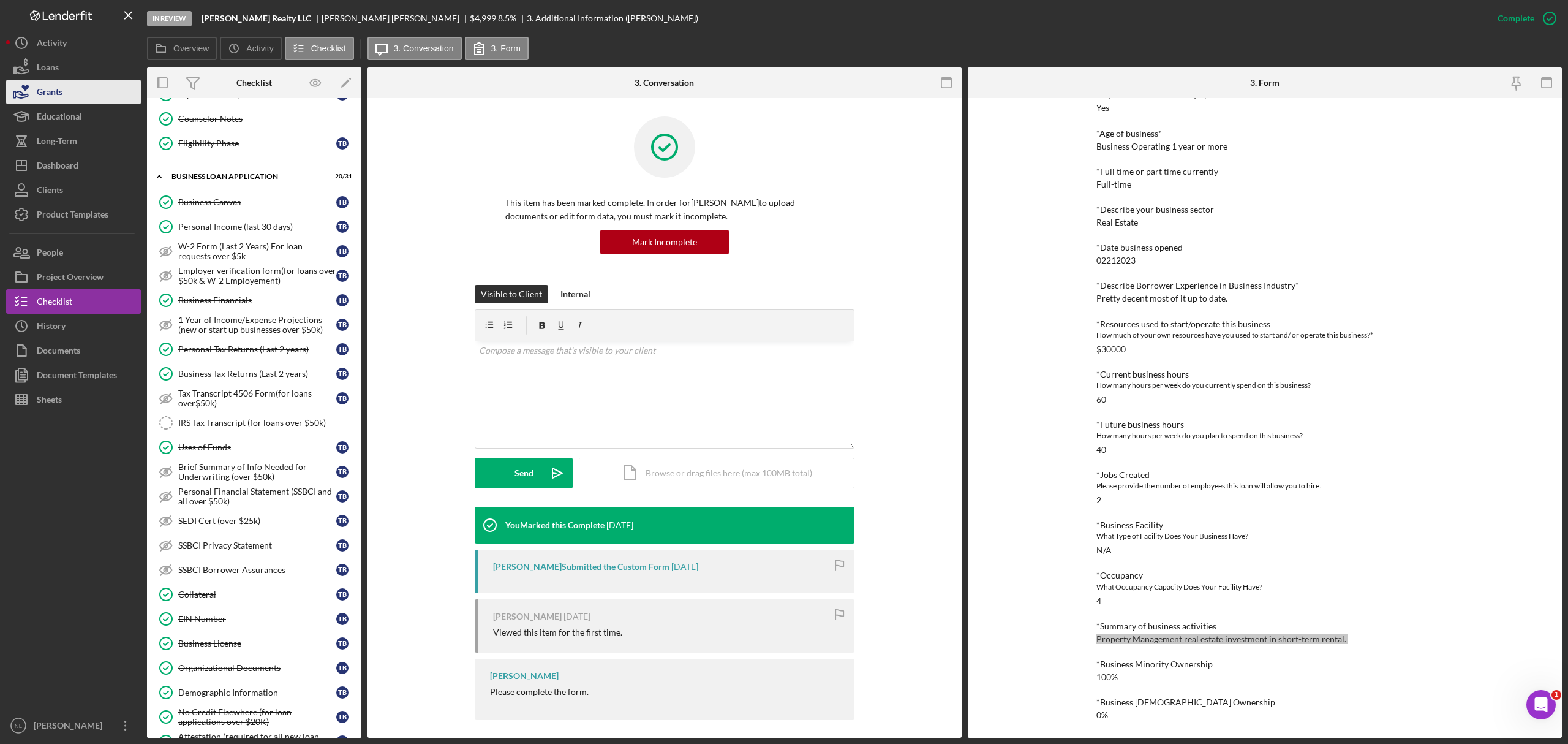
scroll to position [340, 0]
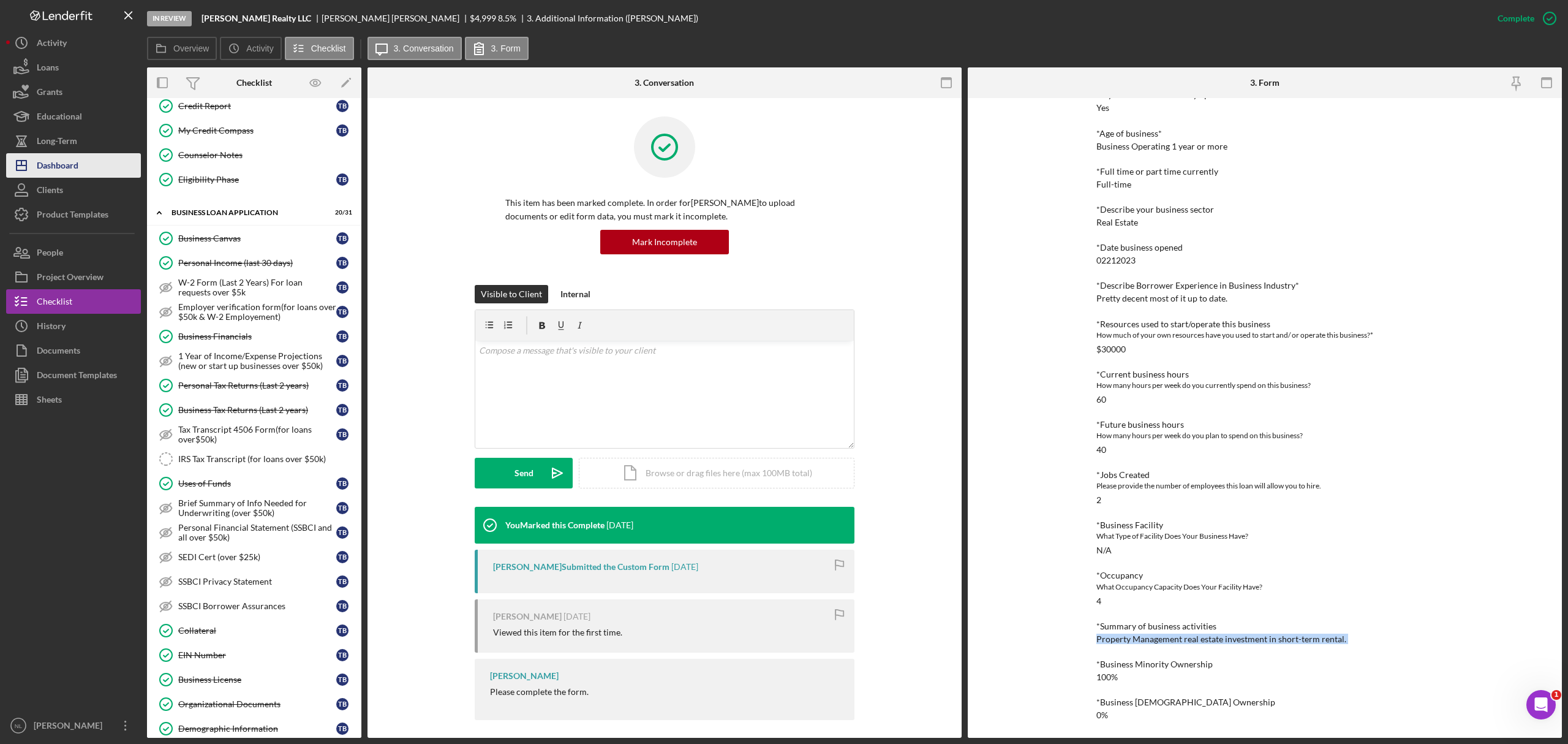
click at [78, 165] on div "Dashboard" at bounding box center [57, 167] width 42 height 28
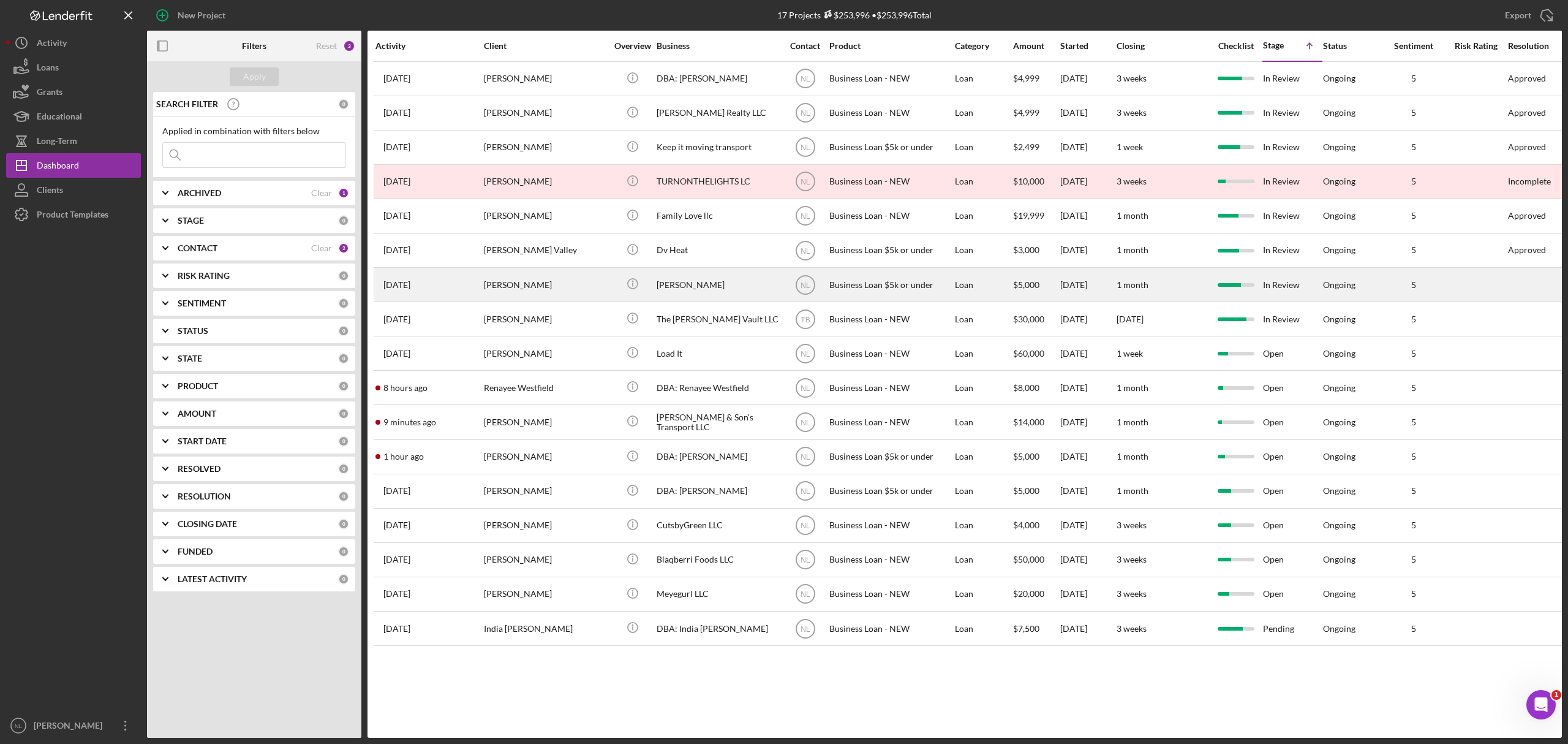
click at [523, 275] on div "[PERSON_NAME]" at bounding box center [545, 284] width 122 height 32
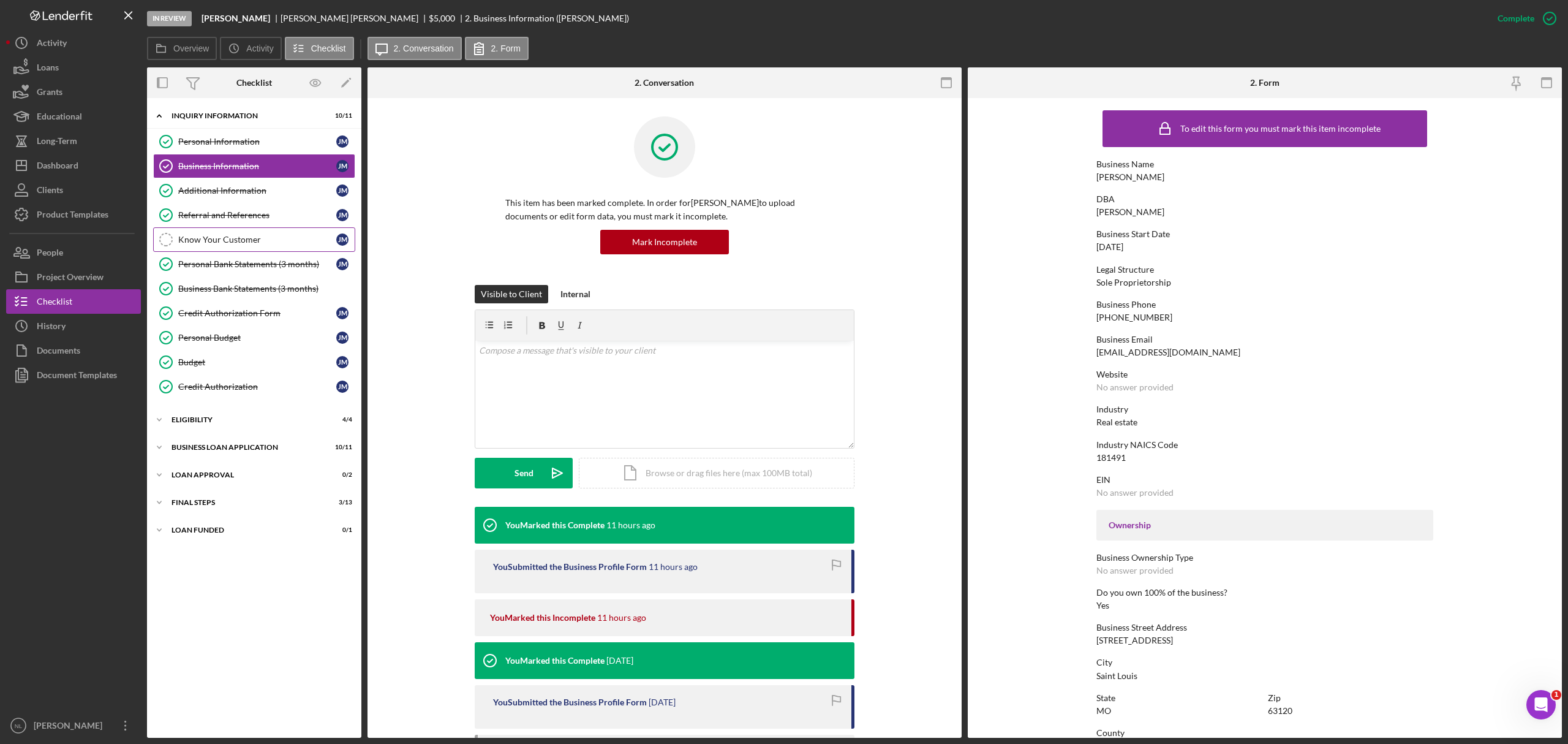
click at [229, 243] on div "Know Your Customer" at bounding box center [257, 240] width 158 height 10
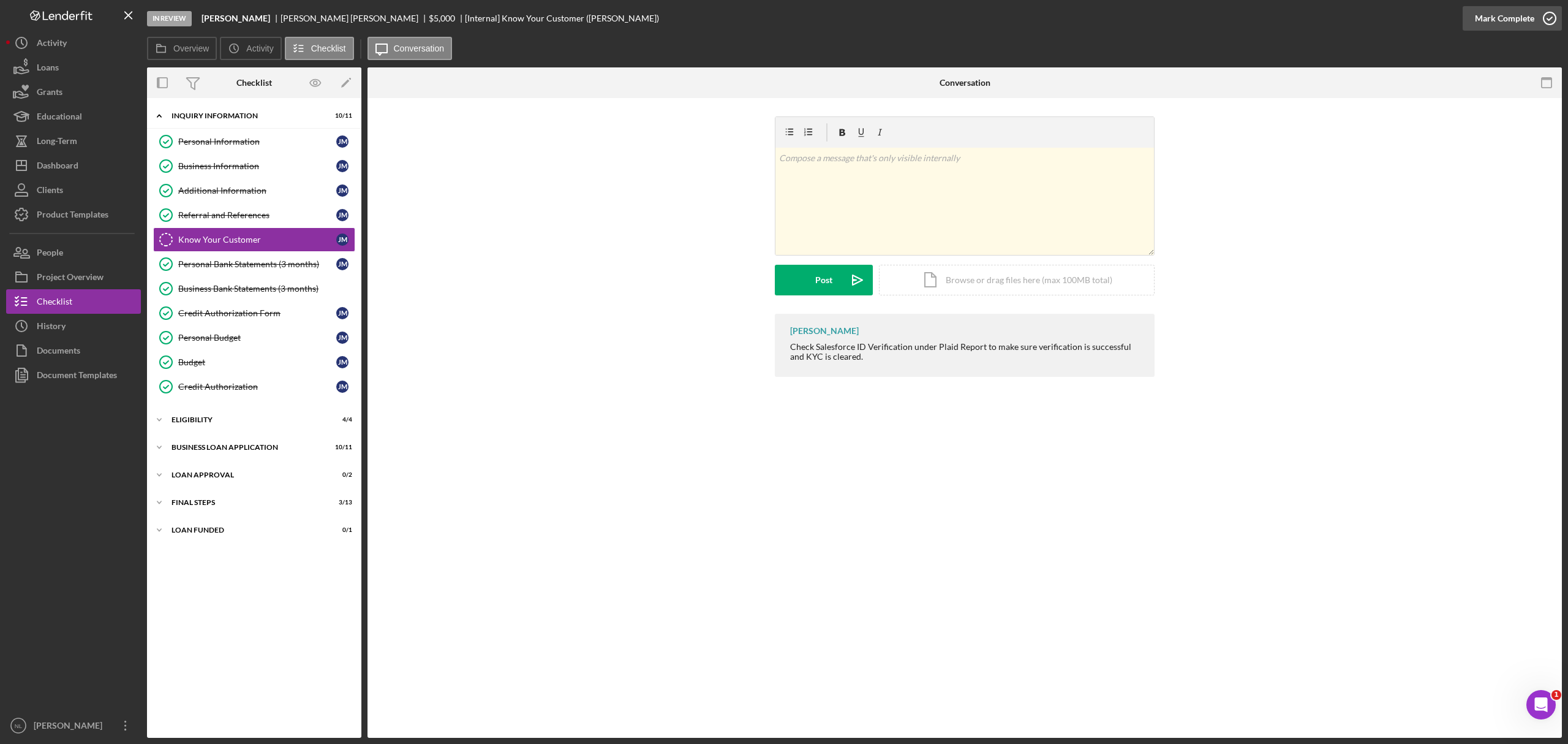
click at [1045, 25] on div "Mark Complete" at bounding box center [1505, 18] width 59 height 25
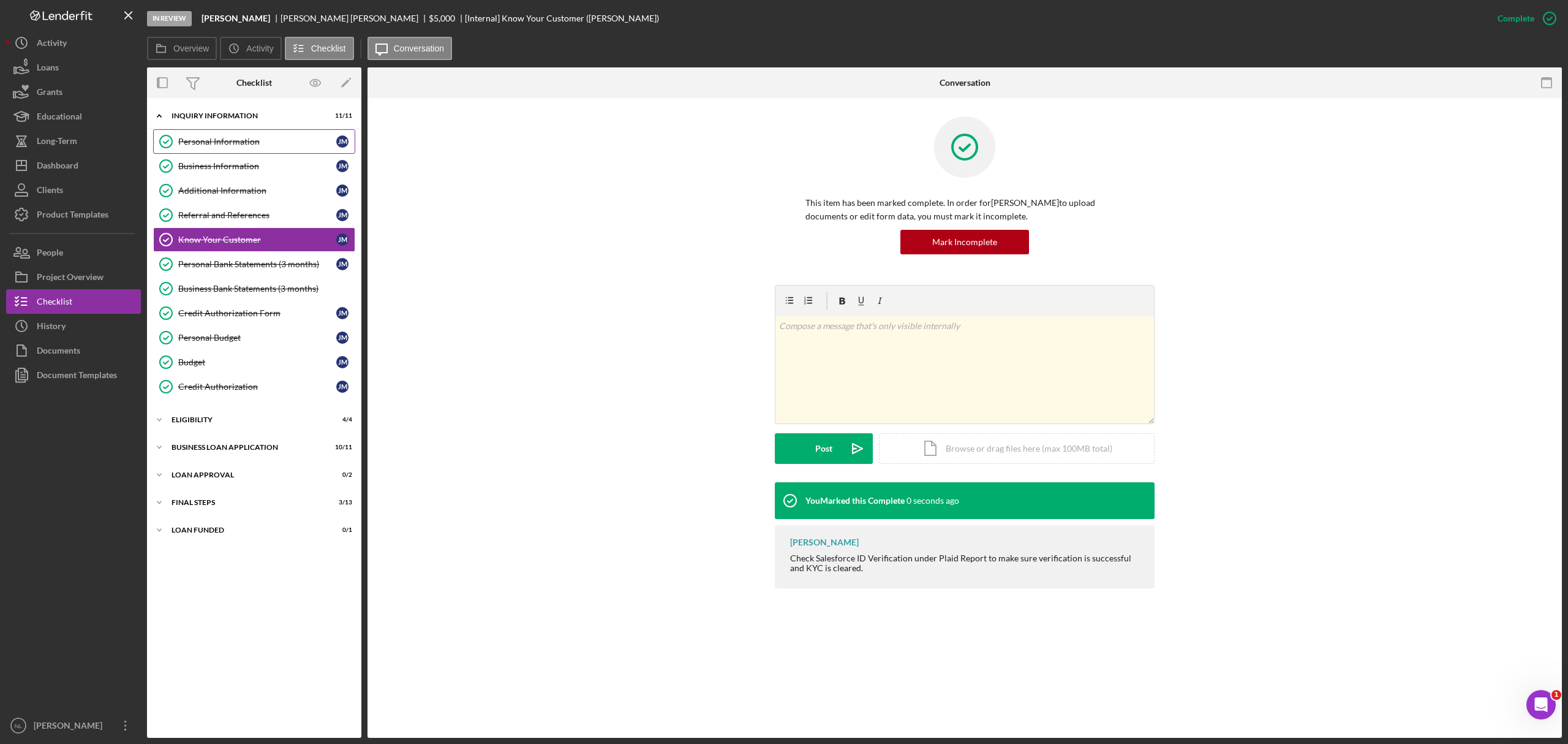
click at [282, 131] on link "Personal Information Personal Information [PERSON_NAME]" at bounding box center [254, 141] width 202 height 25
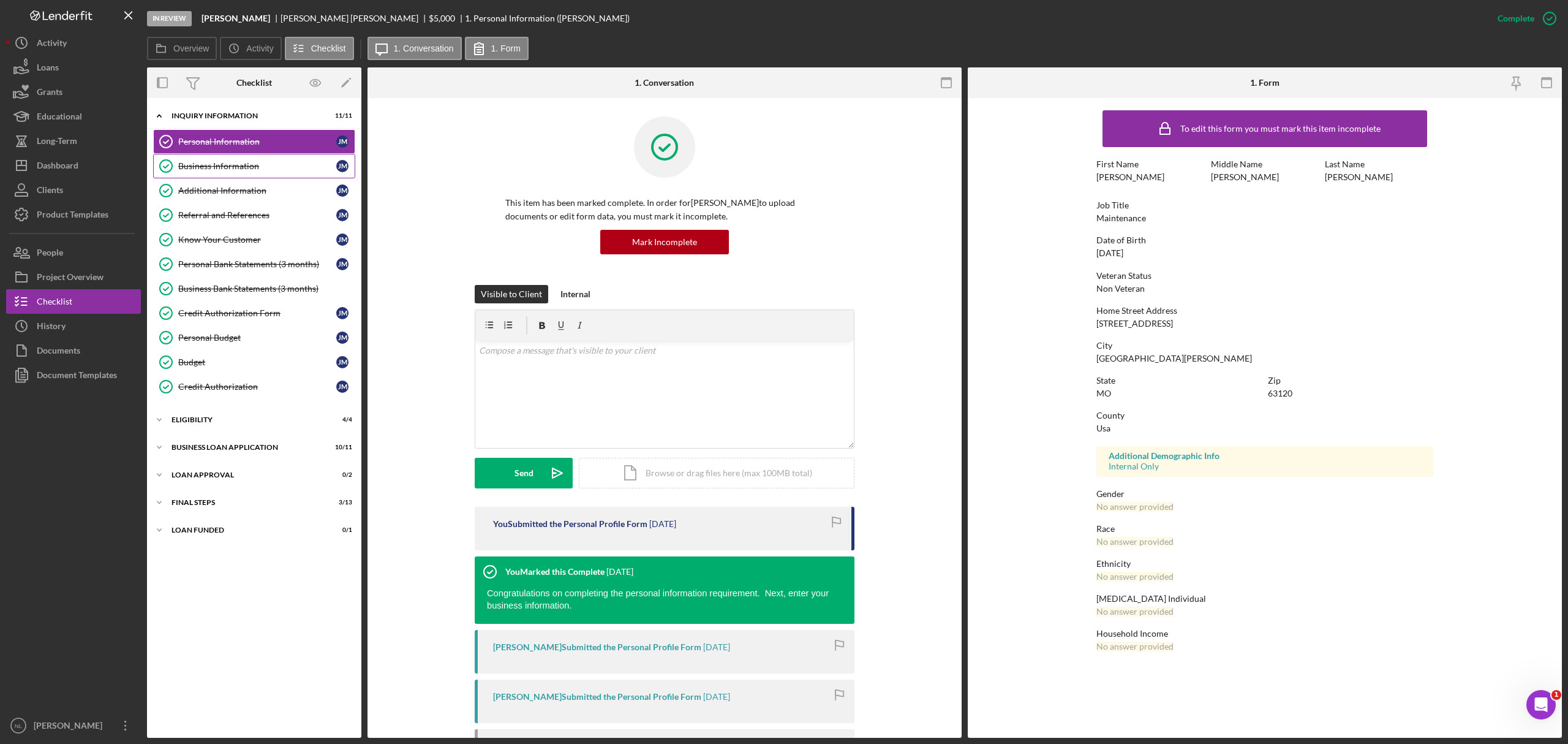
click at [263, 170] on div "Business Information" at bounding box center [257, 166] width 158 height 10
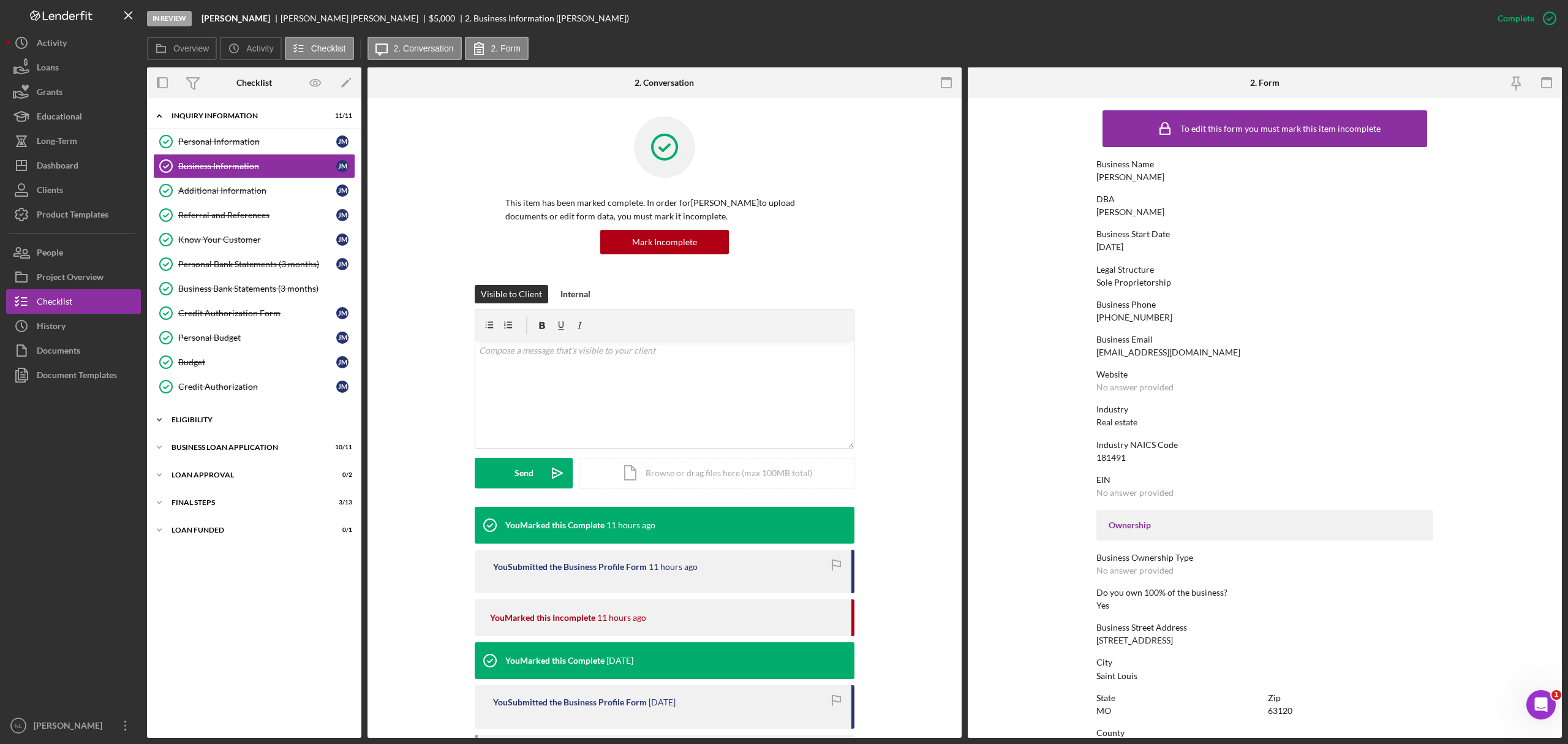
click at [232, 432] on div "Icon/Expander Eligibility 4 / 4" at bounding box center [254, 419] width 215 height 25
click at [228, 450] on link "Credit Report Credit Report [PERSON_NAME]" at bounding box center [254, 445] width 202 height 25
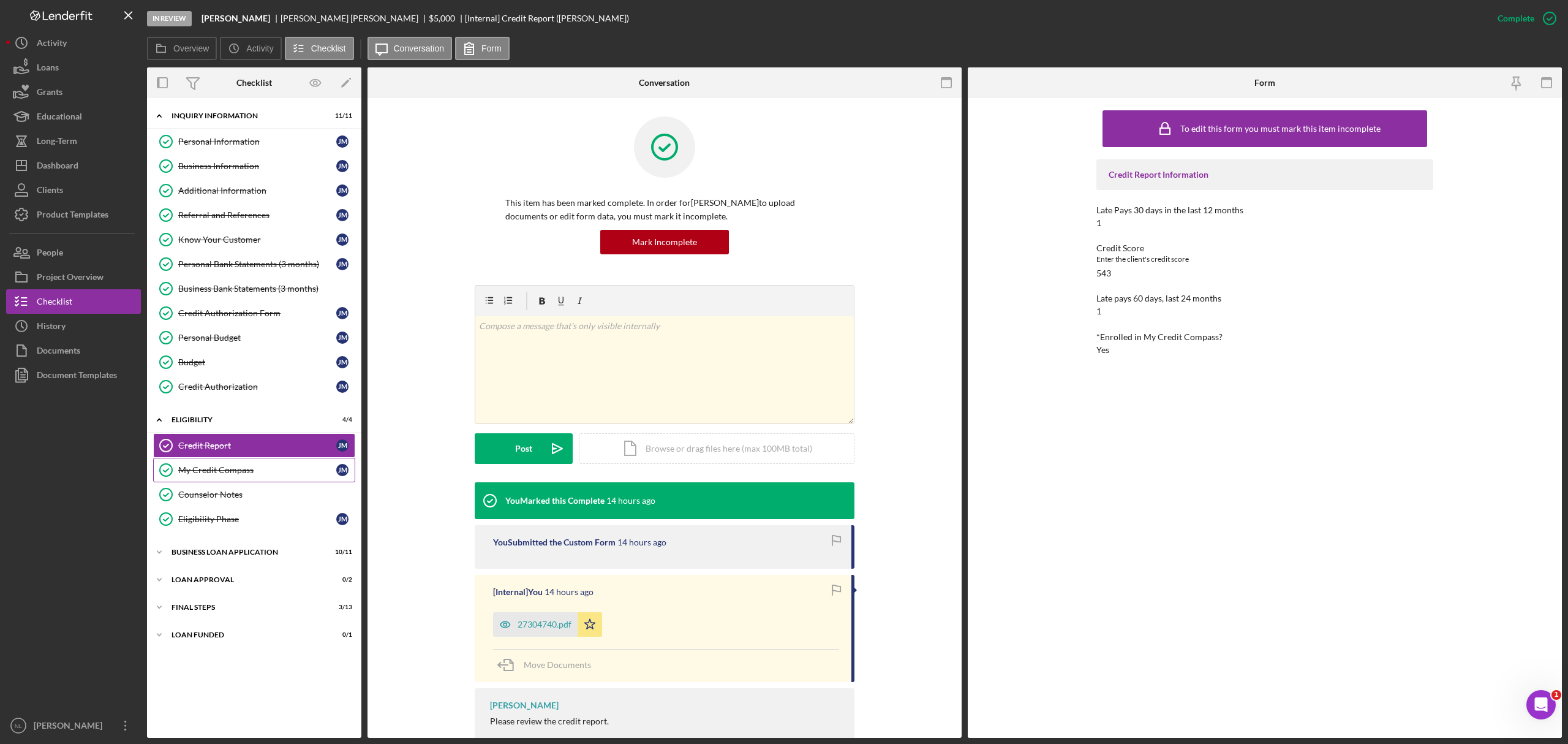
click at [223, 450] on div "My Credit Compass" at bounding box center [257, 471] width 158 height 10
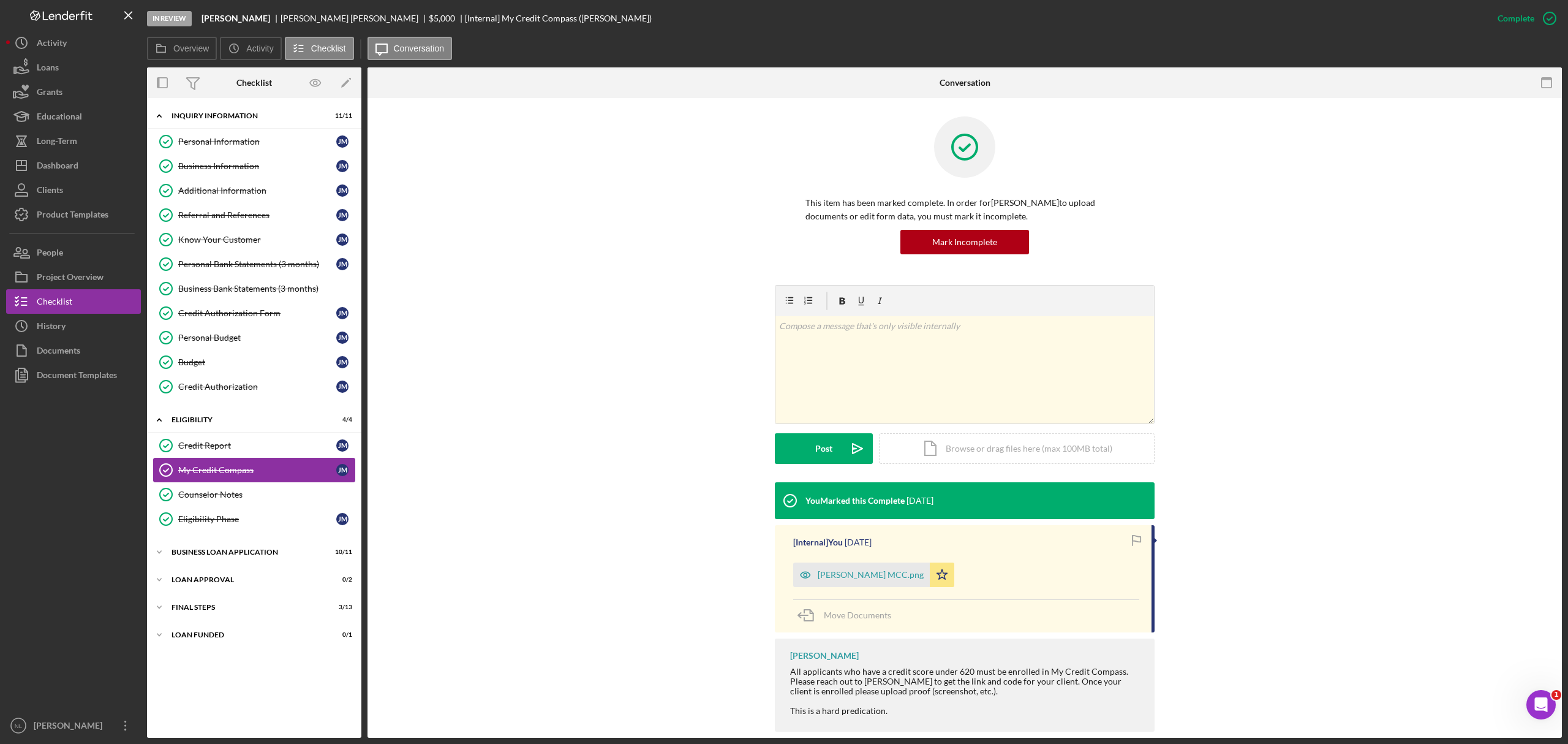
click at [214, 450] on link "My Credit Compass My Credit Compass J M" at bounding box center [254, 470] width 202 height 25
click at [215, 450] on div "Credit Report" at bounding box center [257, 446] width 158 height 10
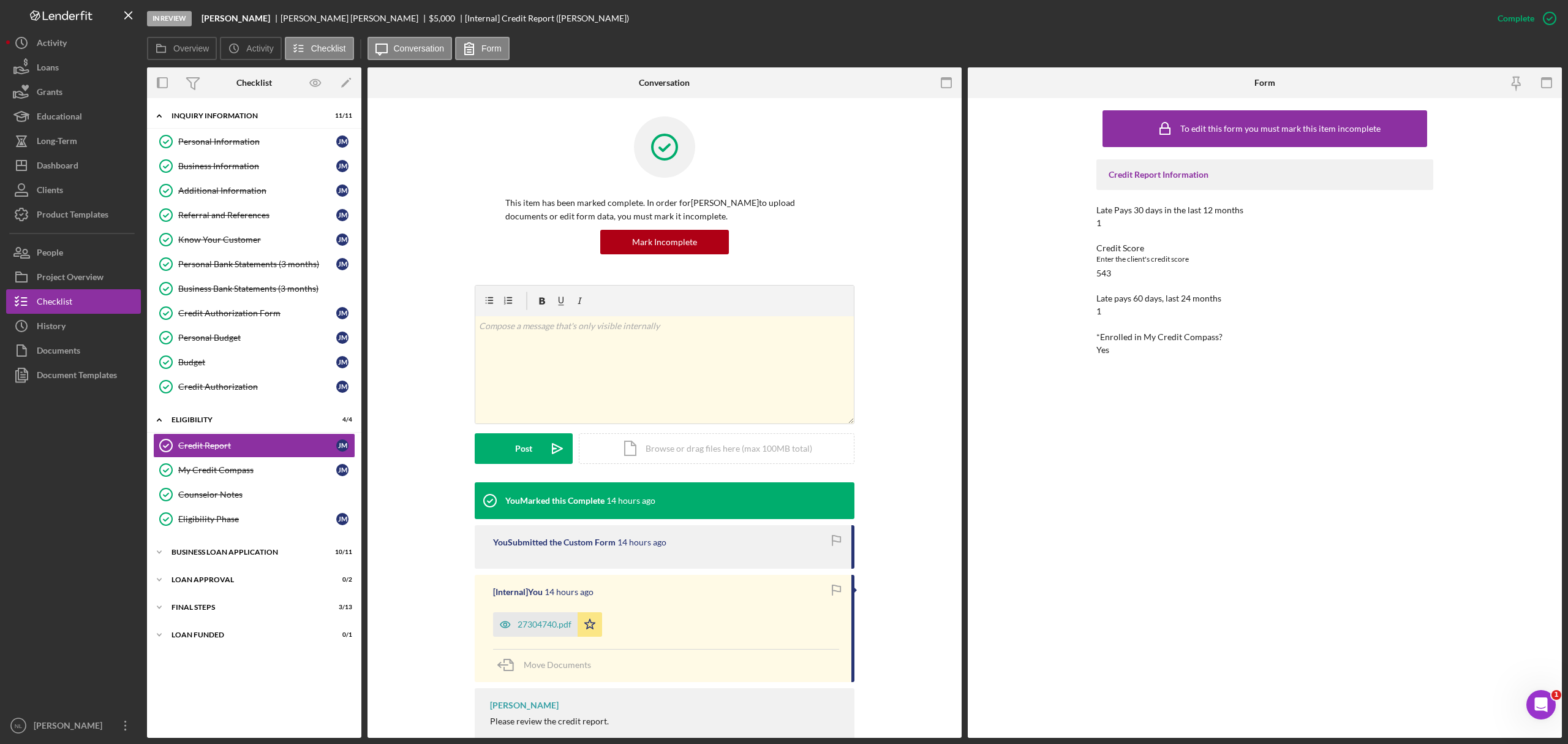
scroll to position [85, 0]
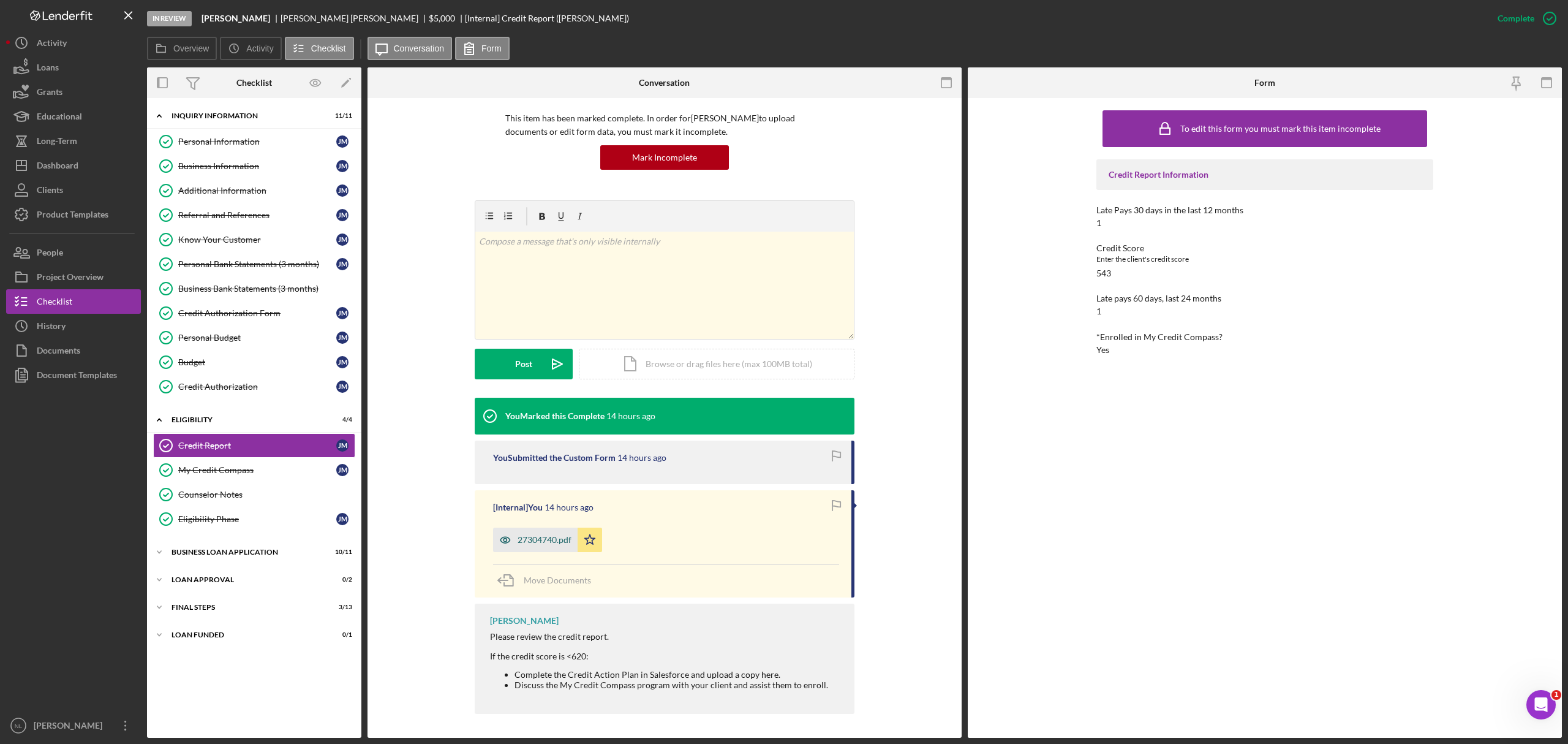
click at [557, 450] on div "27304740.pdf" at bounding box center [544, 540] width 54 height 10
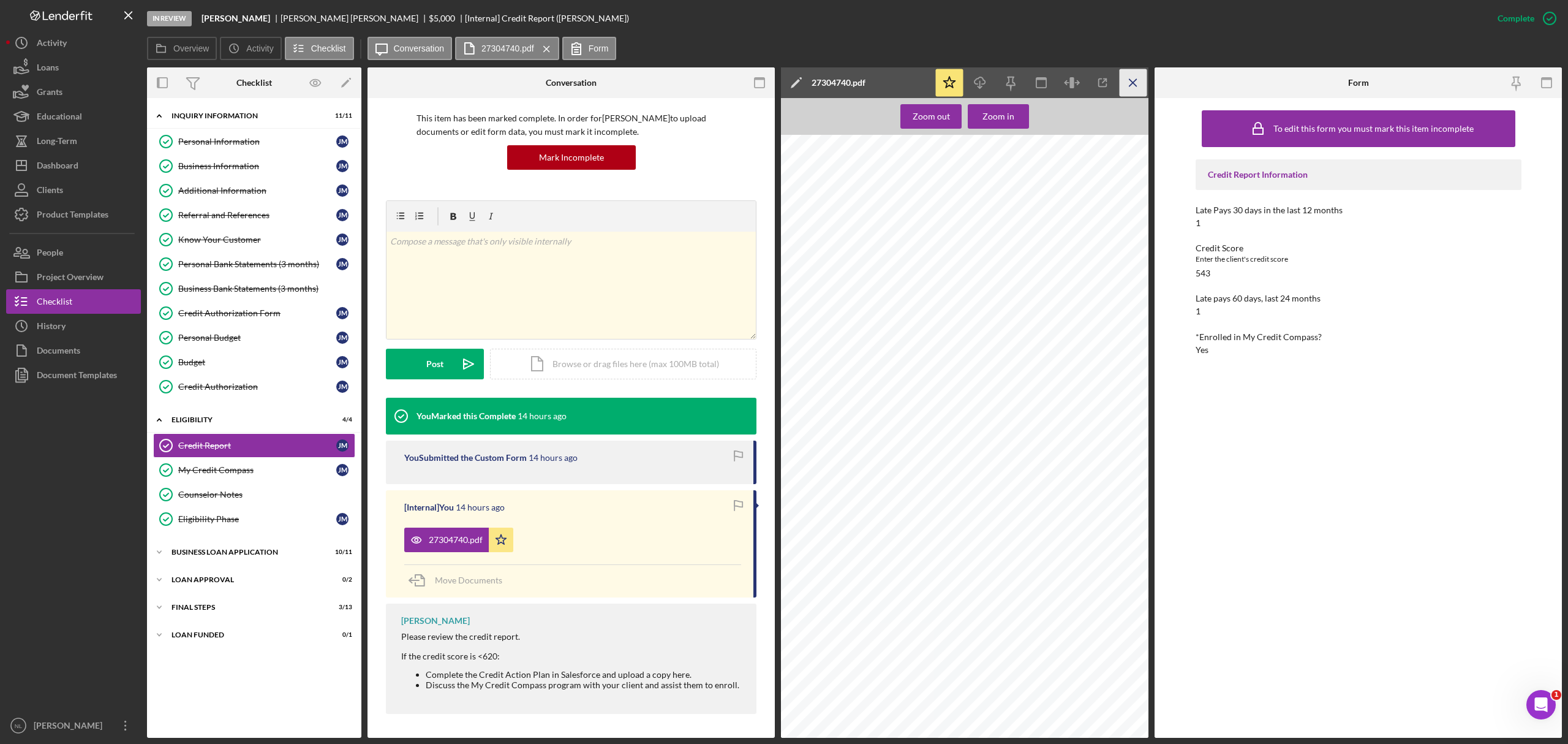
click at [1045, 85] on icon "Icon/Menu Close" at bounding box center [1134, 83] width 28 height 28
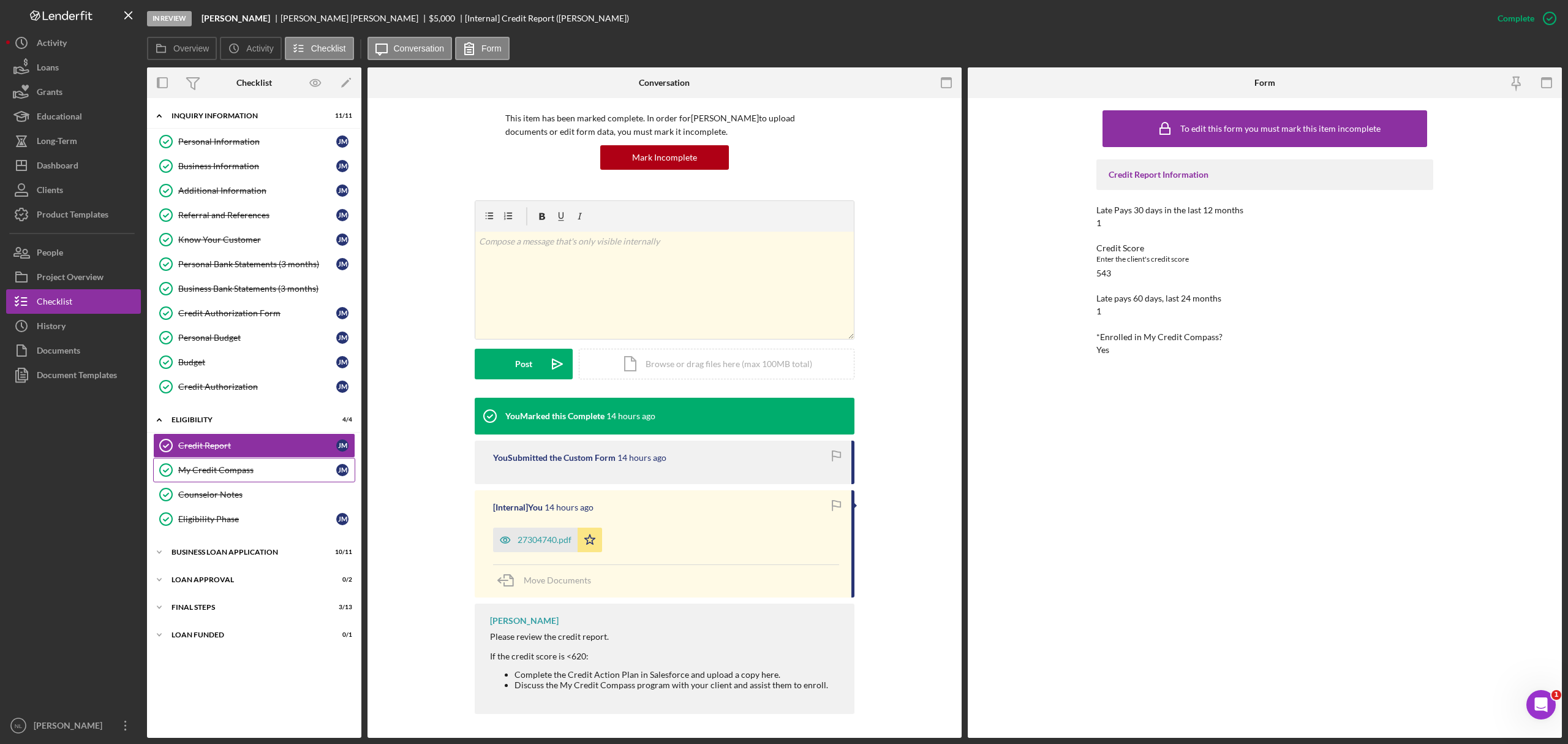
click at [221, 450] on link "My Credit Compass My Credit Compass J M" at bounding box center [254, 470] width 202 height 25
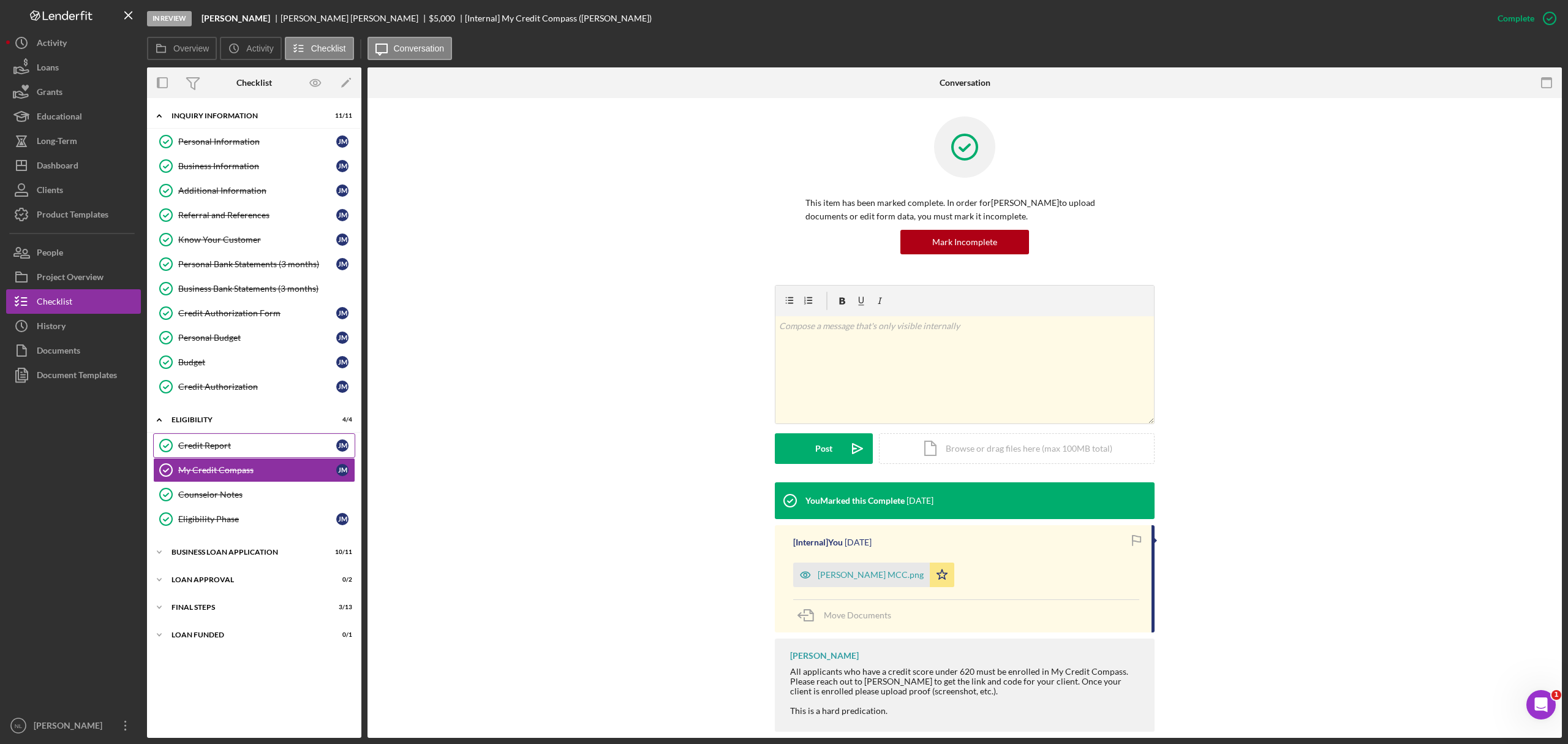
click at [253, 450] on link "Credit Report Credit Report [PERSON_NAME]" at bounding box center [254, 445] width 202 height 25
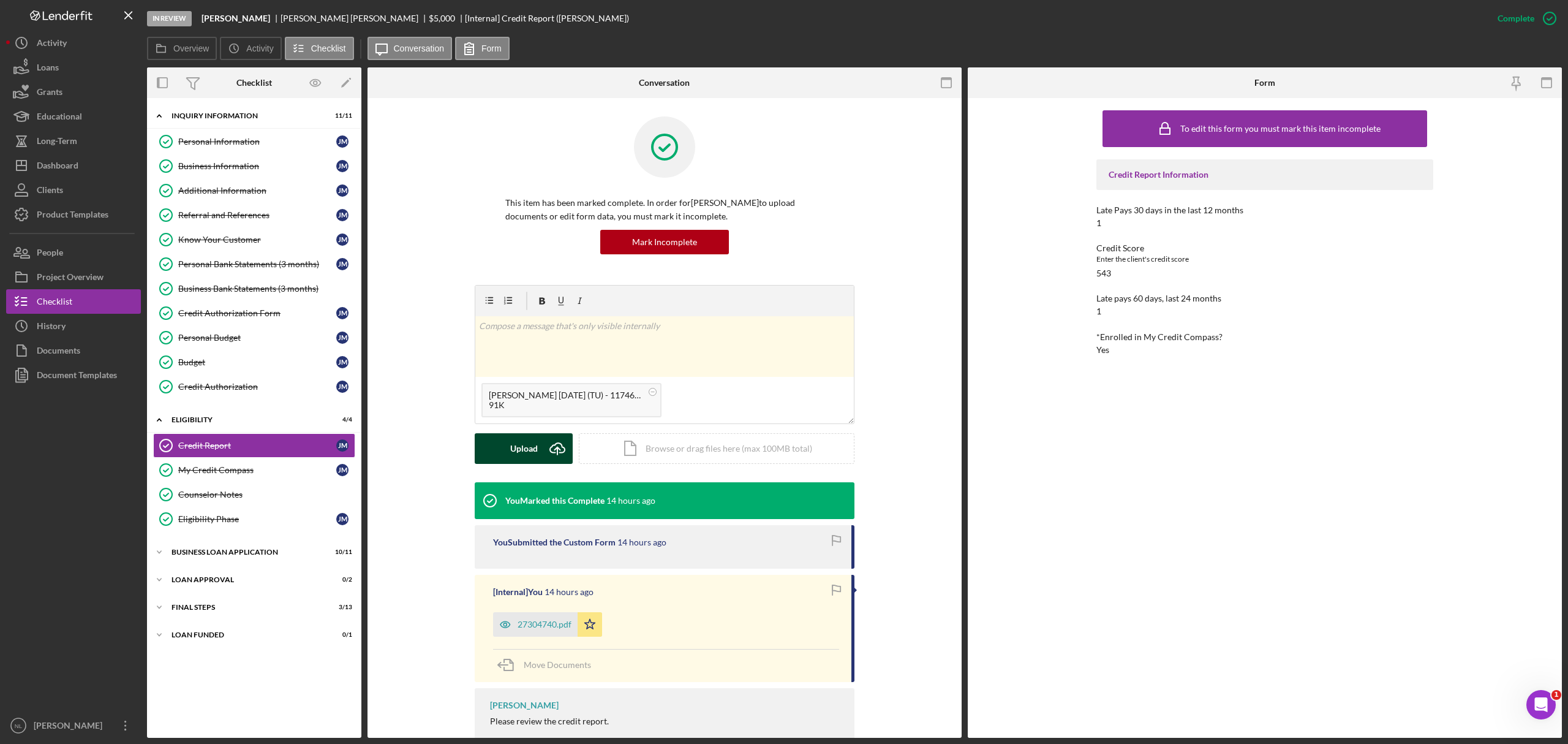
click at [554, 450] on icon "Icon/Upload" at bounding box center [557, 448] width 31 height 31
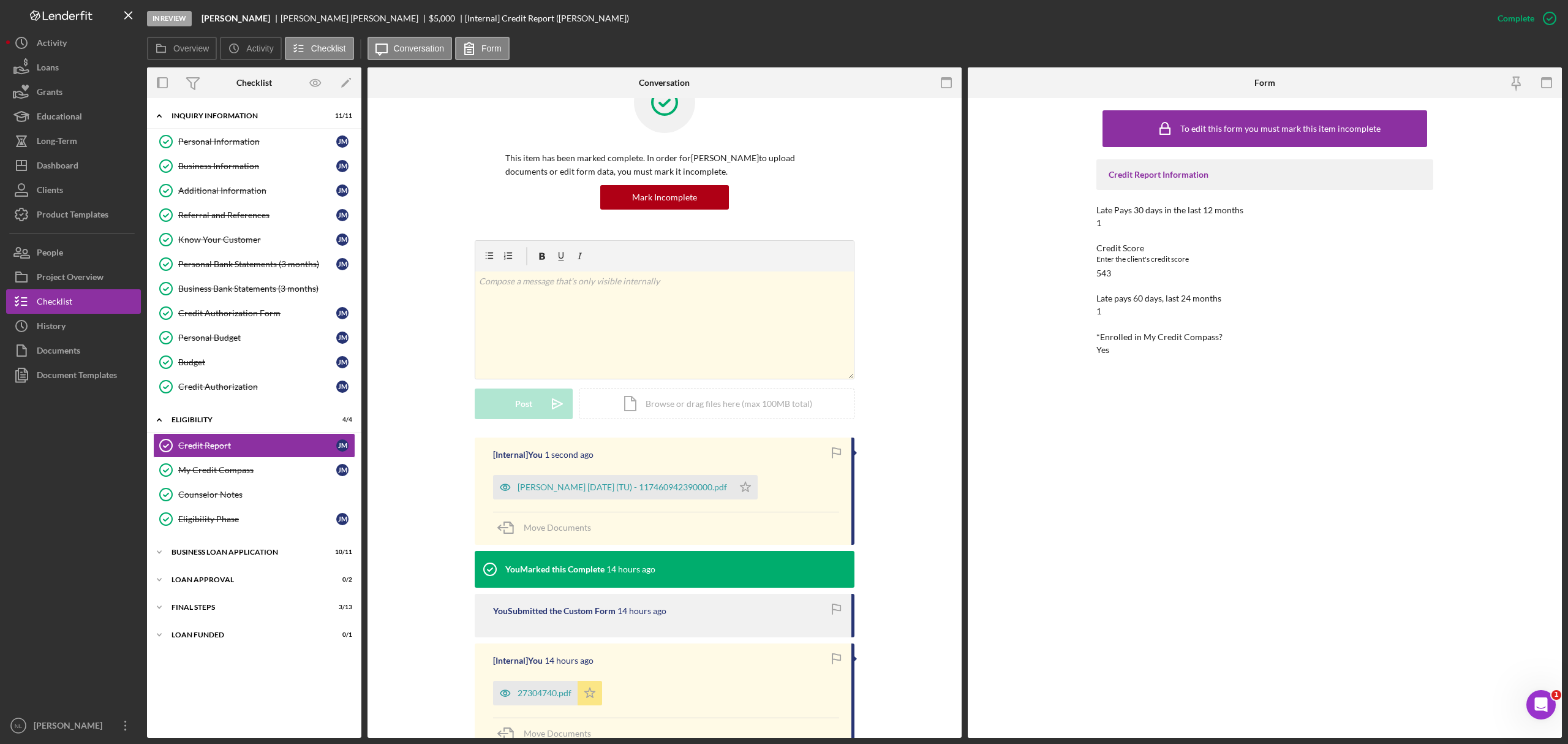
scroll to position [47, 0]
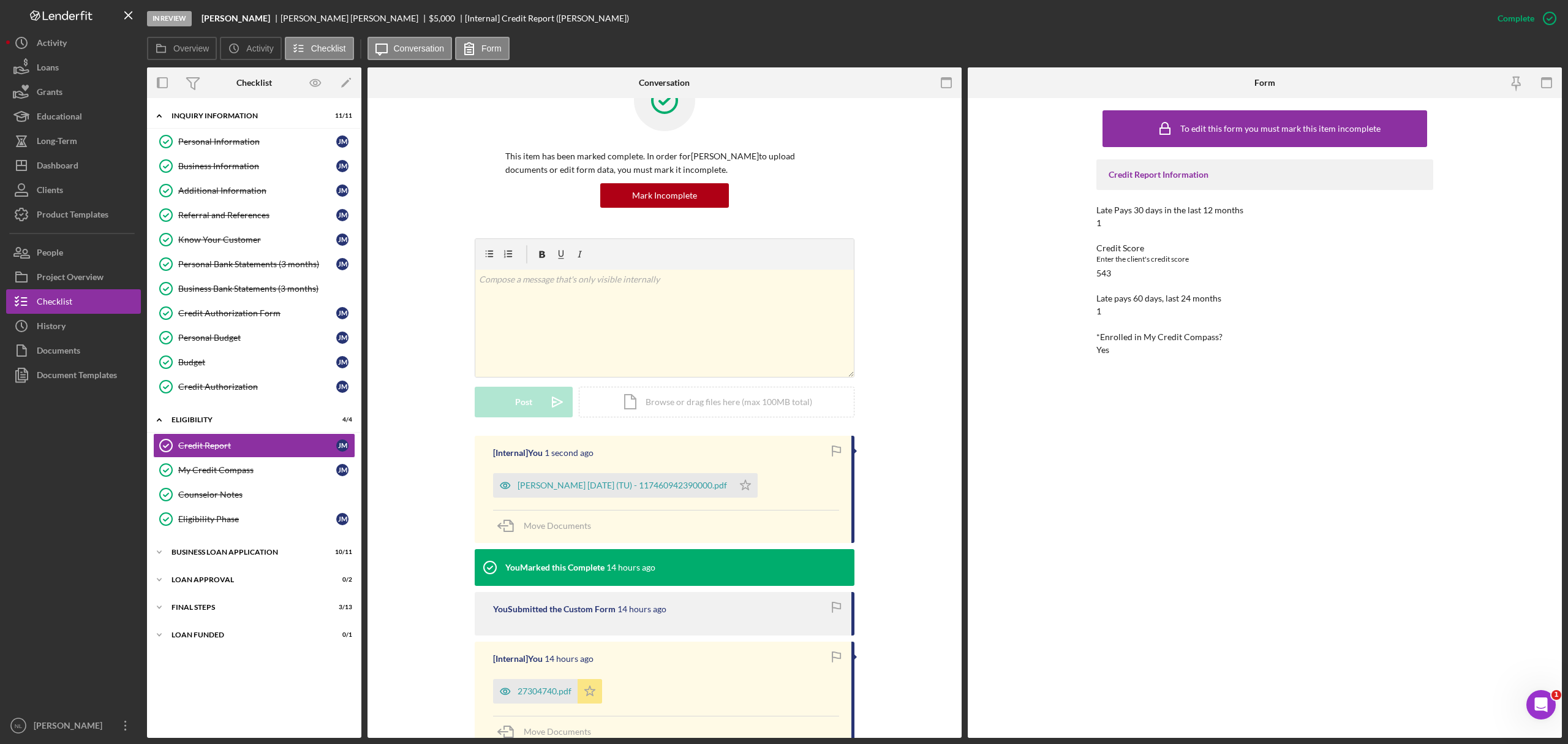
click at [597, 450] on icon "Icon/Star" at bounding box center [590, 691] width 25 height 25
click at [742, 450] on icon "Icon/Star" at bounding box center [745, 485] width 25 height 25
click at [1045, 17] on div "Mark Incomplete" at bounding box center [1502, 18] width 66 height 25
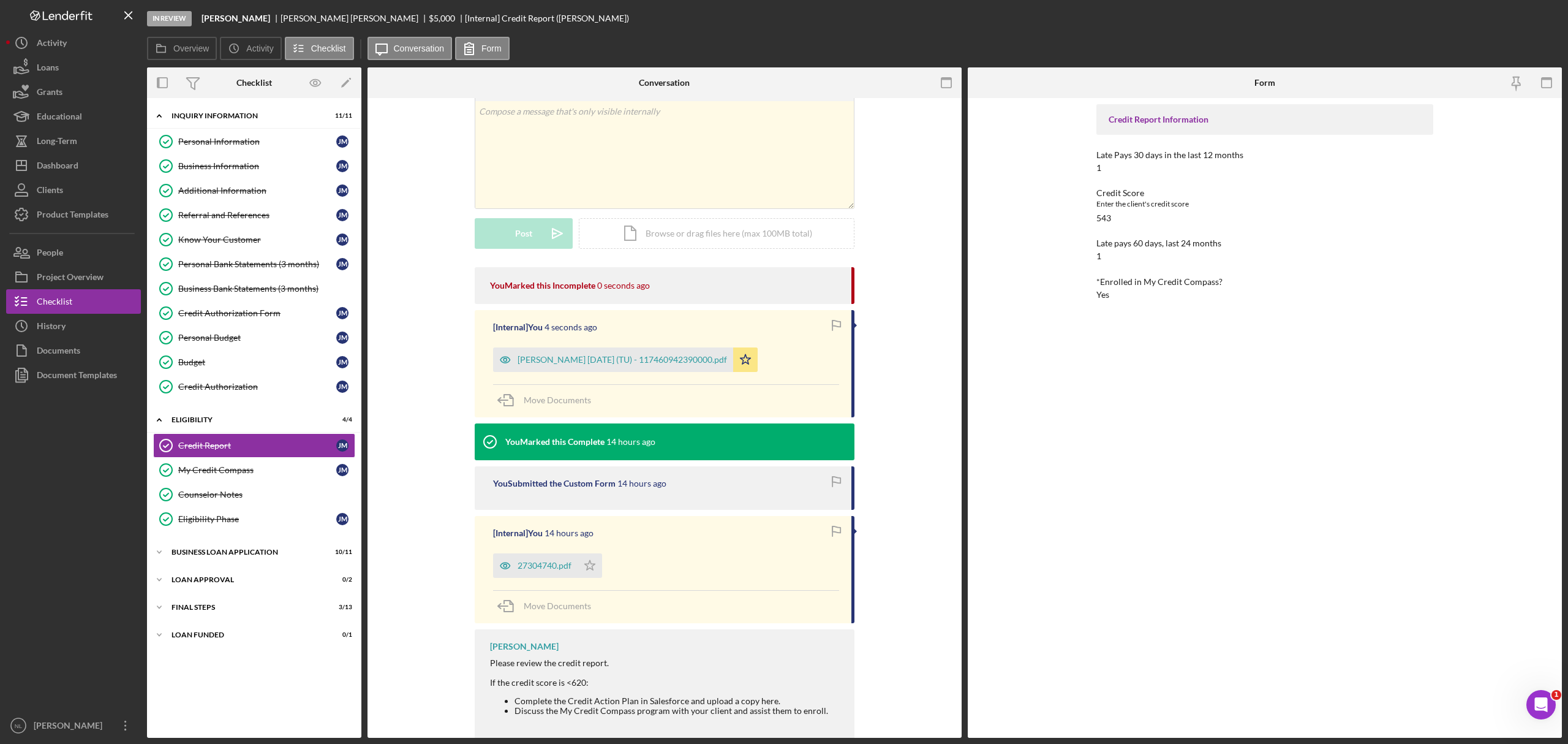
scroll to position [0, 0]
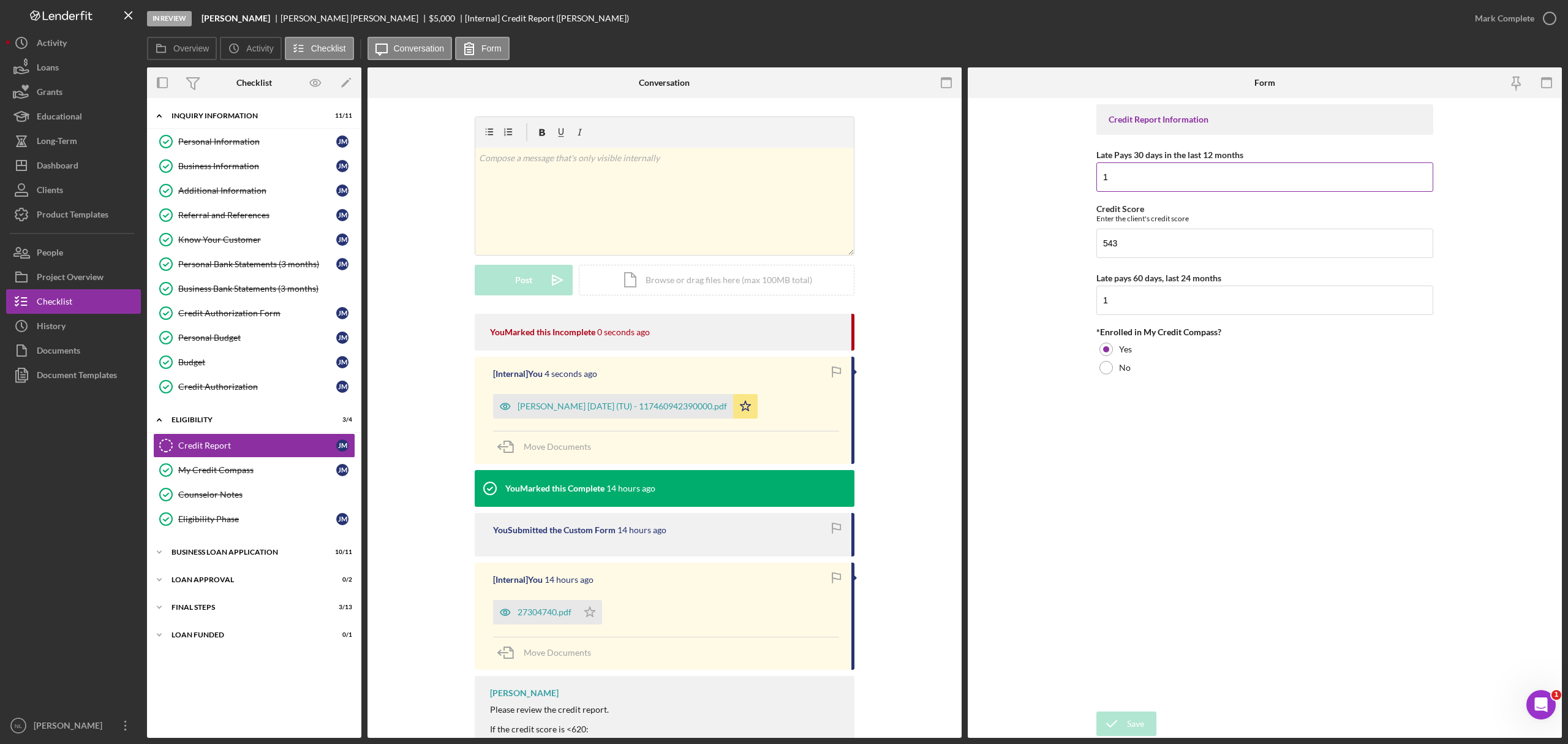
click at [1045, 188] on input "1" at bounding box center [1265, 177] width 337 height 30
type input "2"
click at [1045, 450] on icon "submit" at bounding box center [1112, 724] width 31 height 31
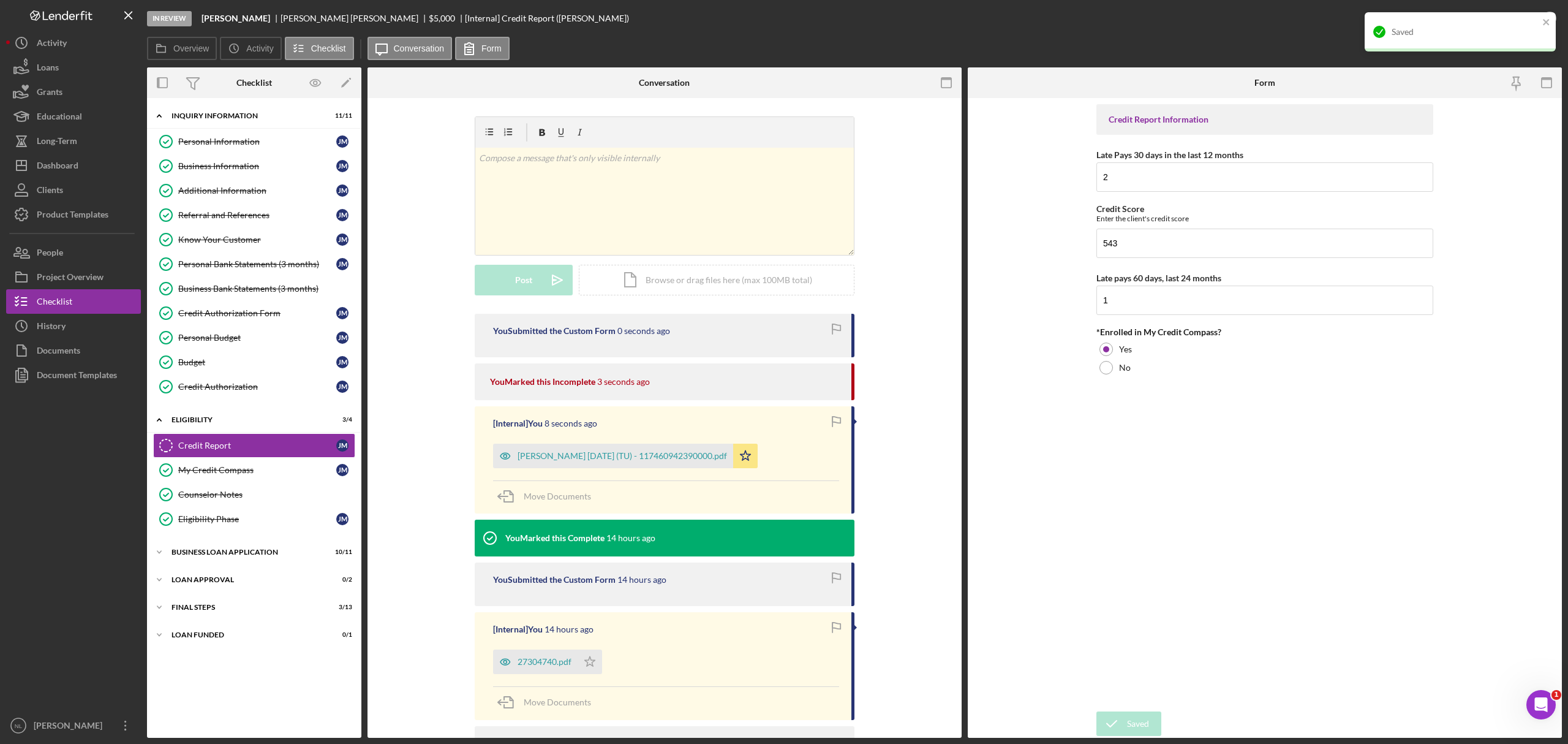
click at [1045, 25] on div "Saved" at bounding box center [1456, 32] width 173 height 20
click at [1045, 23] on div "Mark Complete" at bounding box center [1505, 18] width 59 height 25
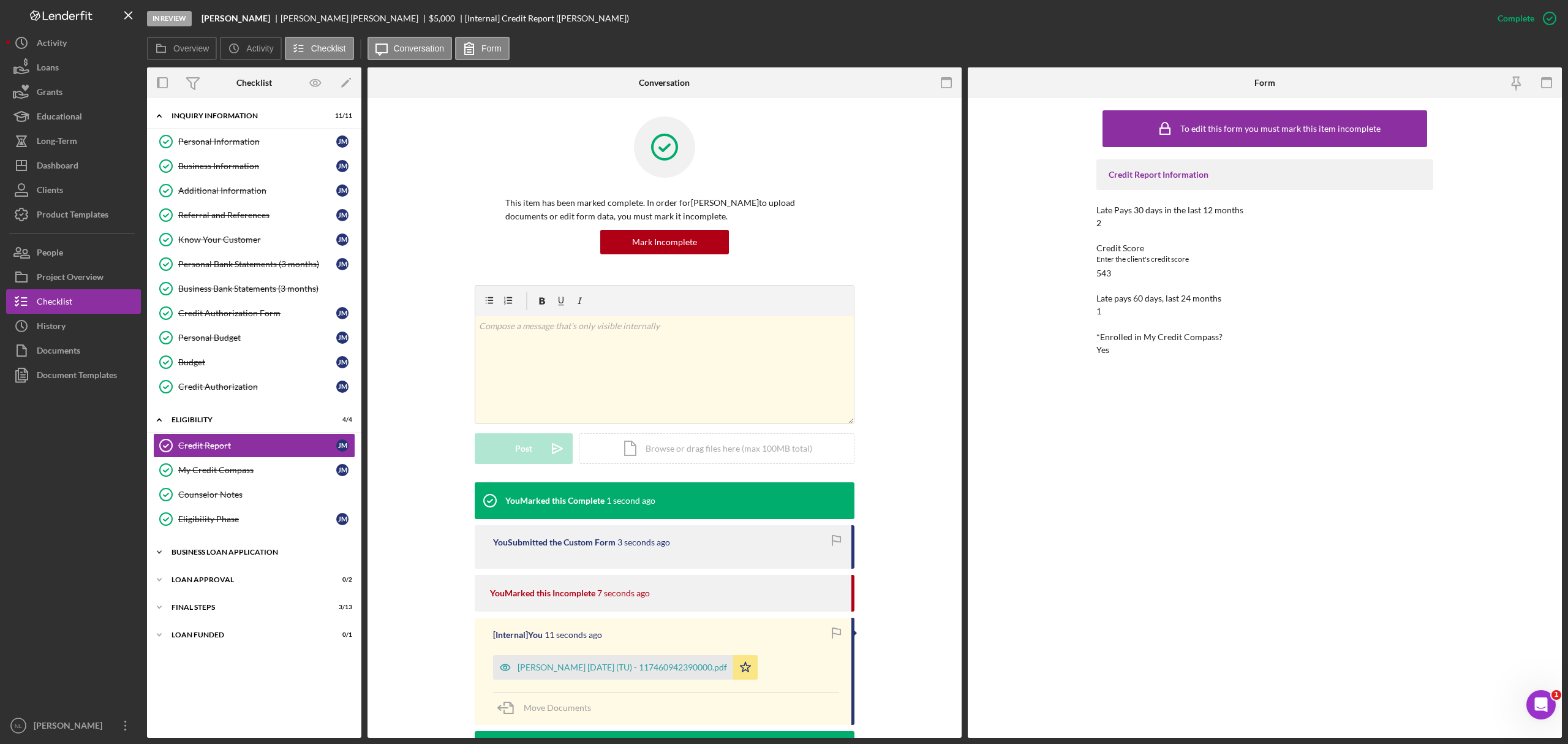
click at [233, 450] on div "Icon/Expander BUSINESS LOAN APPLICATION 10 / 11" at bounding box center [254, 552] width 215 height 25
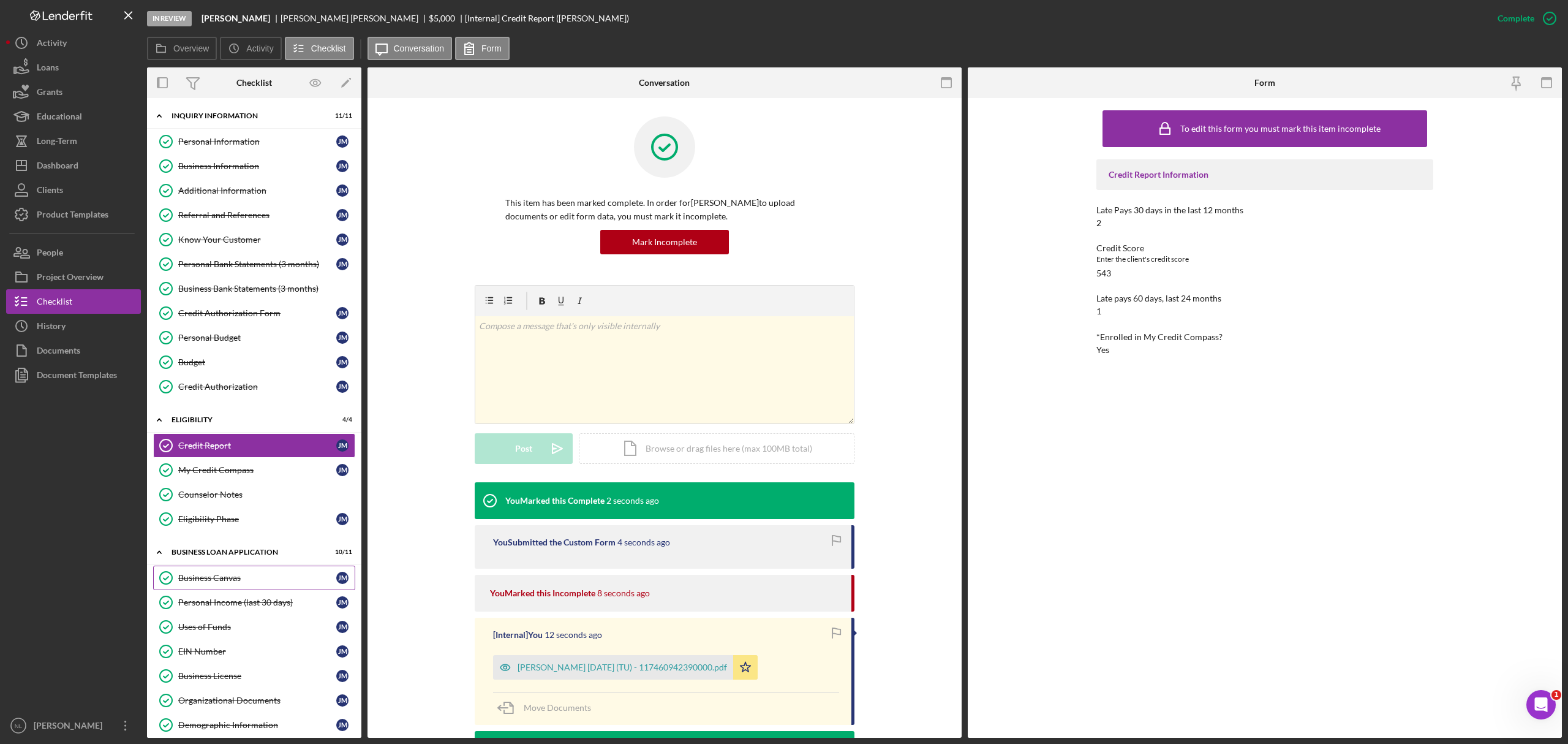
click at [229, 450] on link "Business Canvas Business Canvas [PERSON_NAME]" at bounding box center [254, 578] width 202 height 25
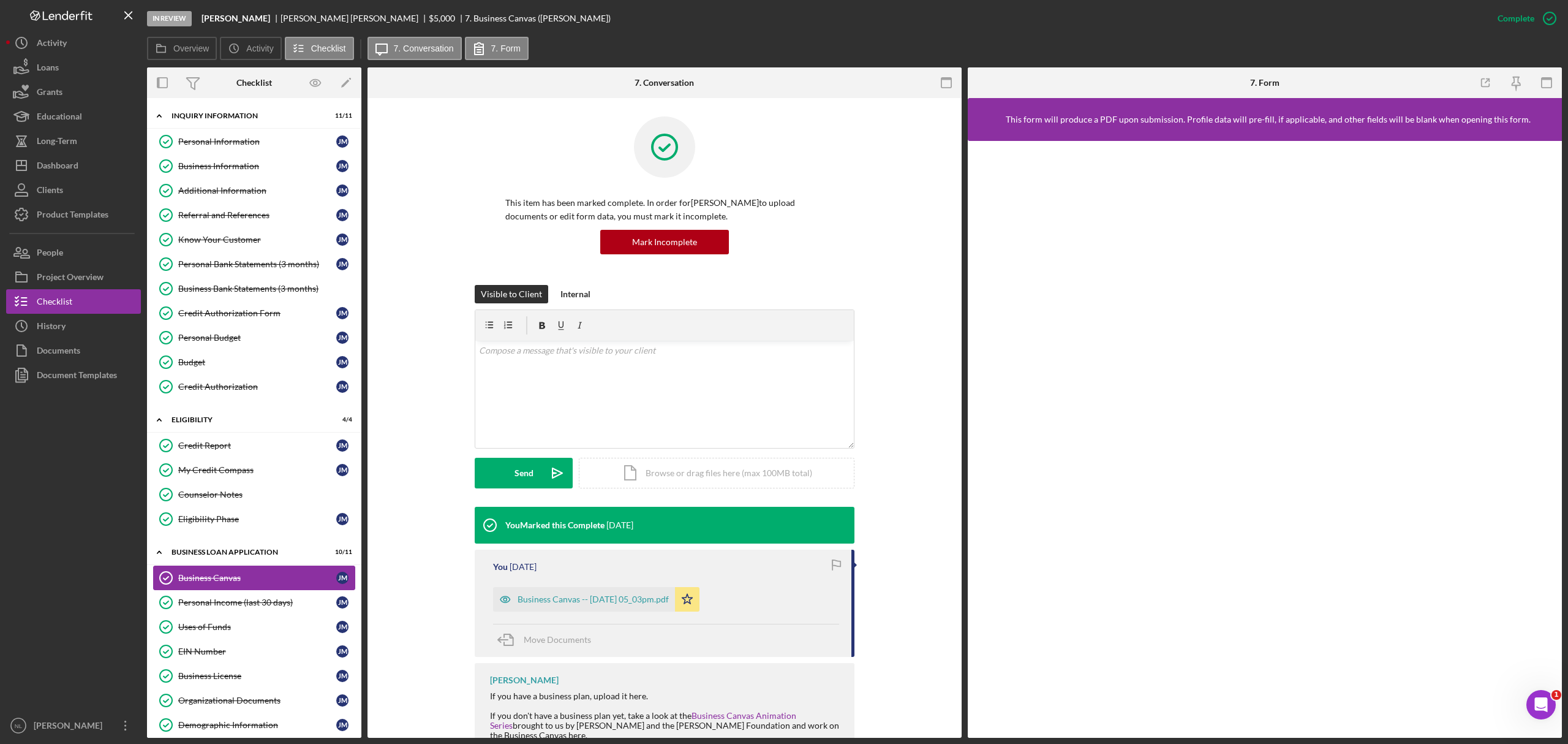
scroll to position [114, 0]
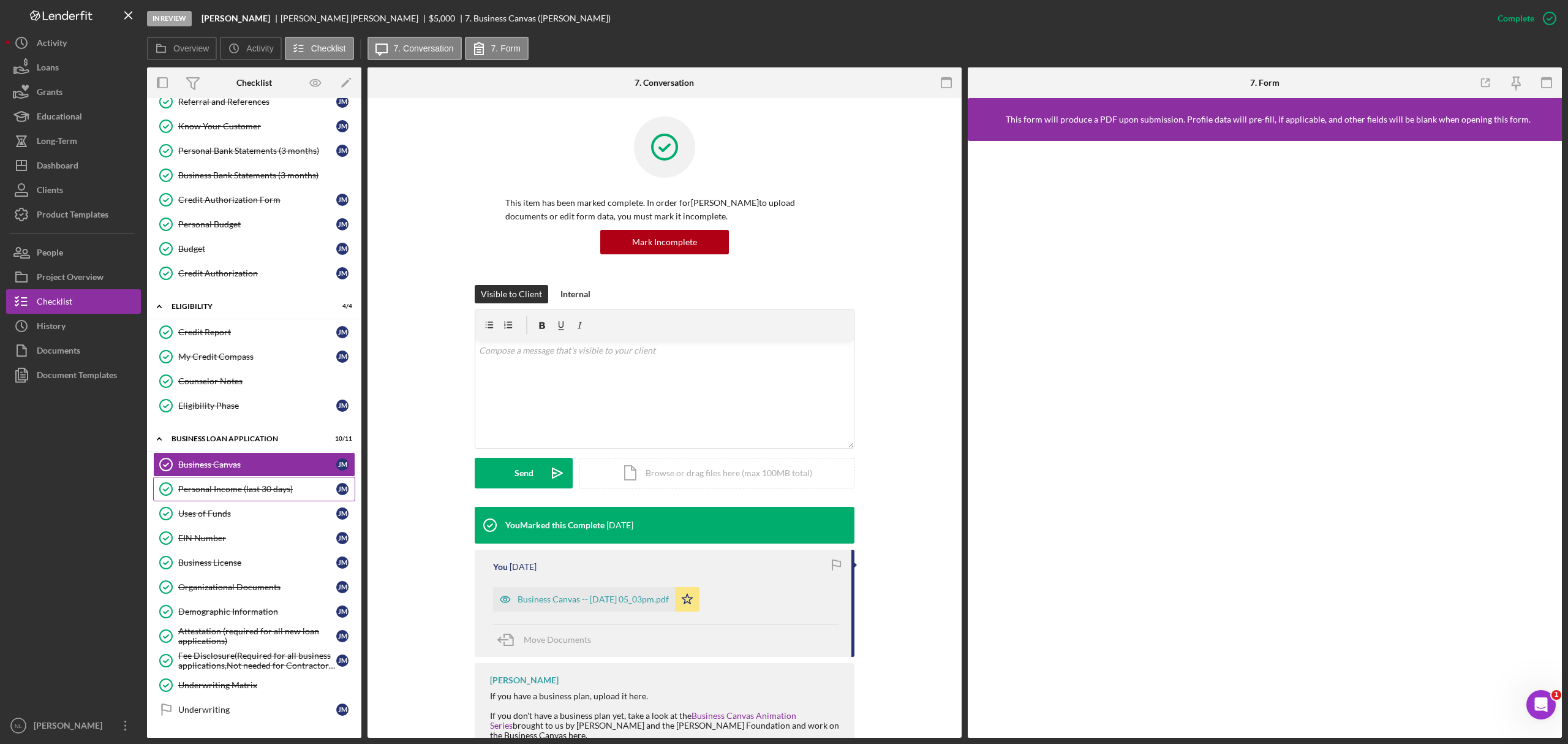
click at [213, 450] on div "Personal Income (last 30 days)" at bounding box center [257, 489] width 158 height 10
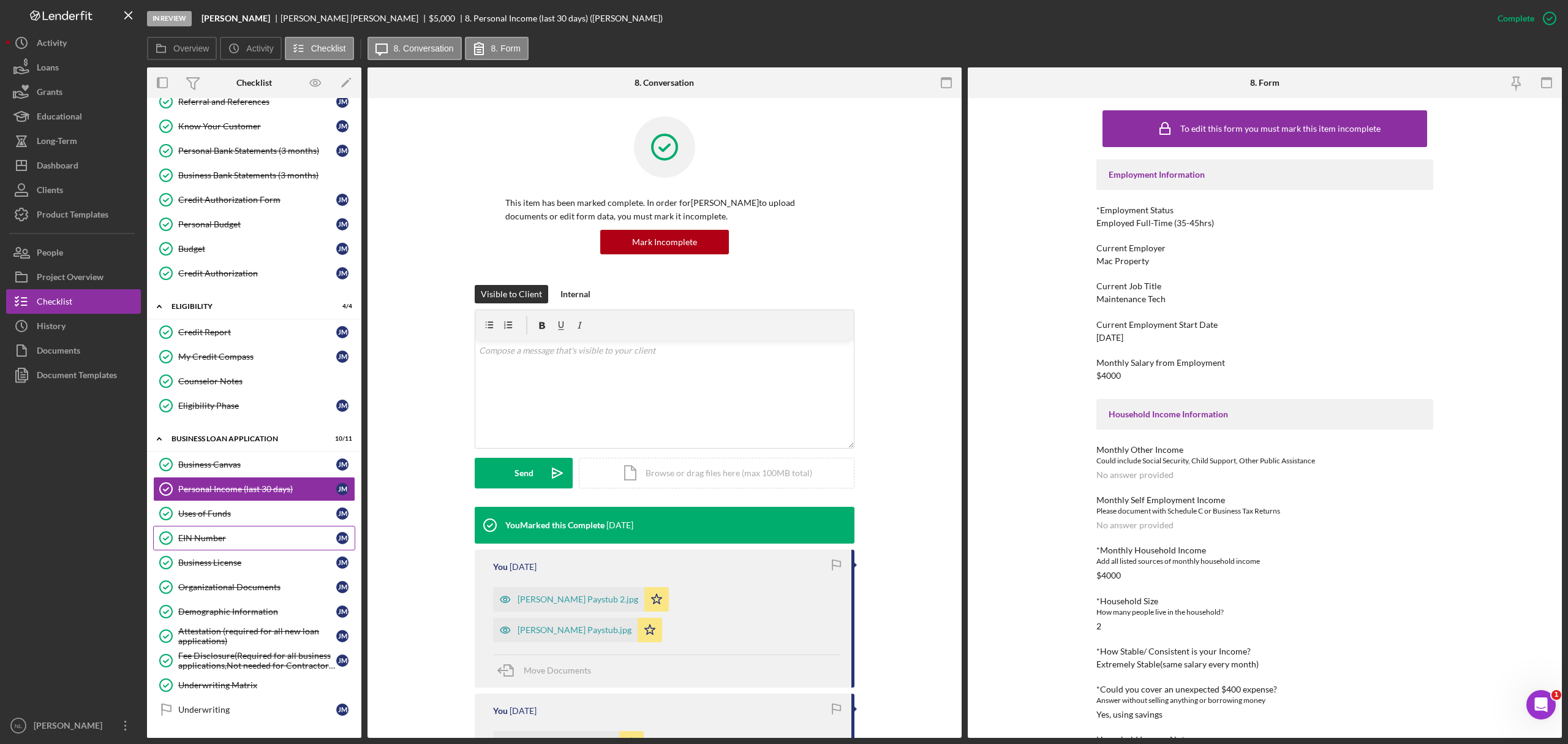
click at [217, 450] on link "EIN Number EIN Number J M" at bounding box center [254, 538] width 202 height 25
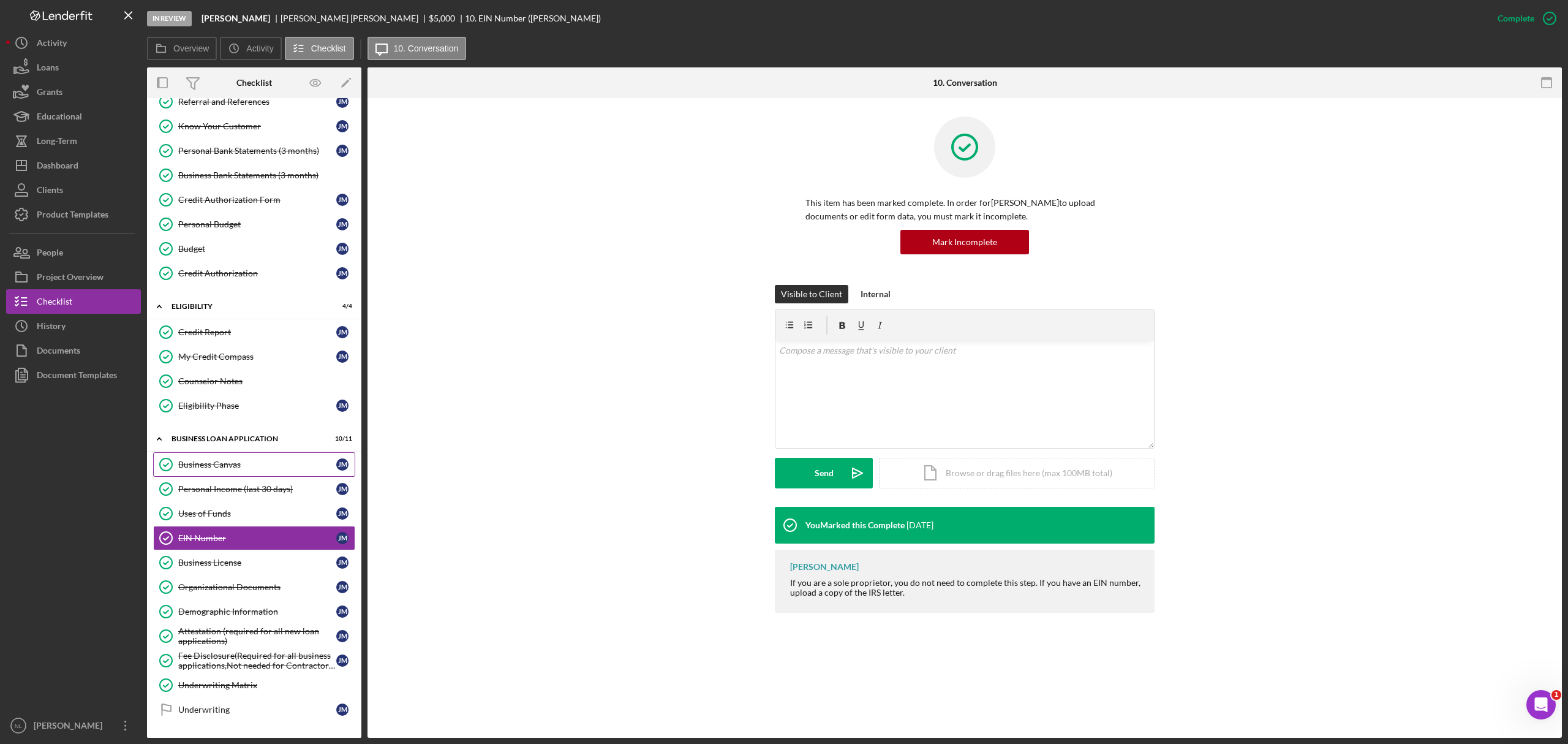
click at [191, 450] on link "Business Canvas Business Canvas [PERSON_NAME]" at bounding box center [254, 464] width 202 height 25
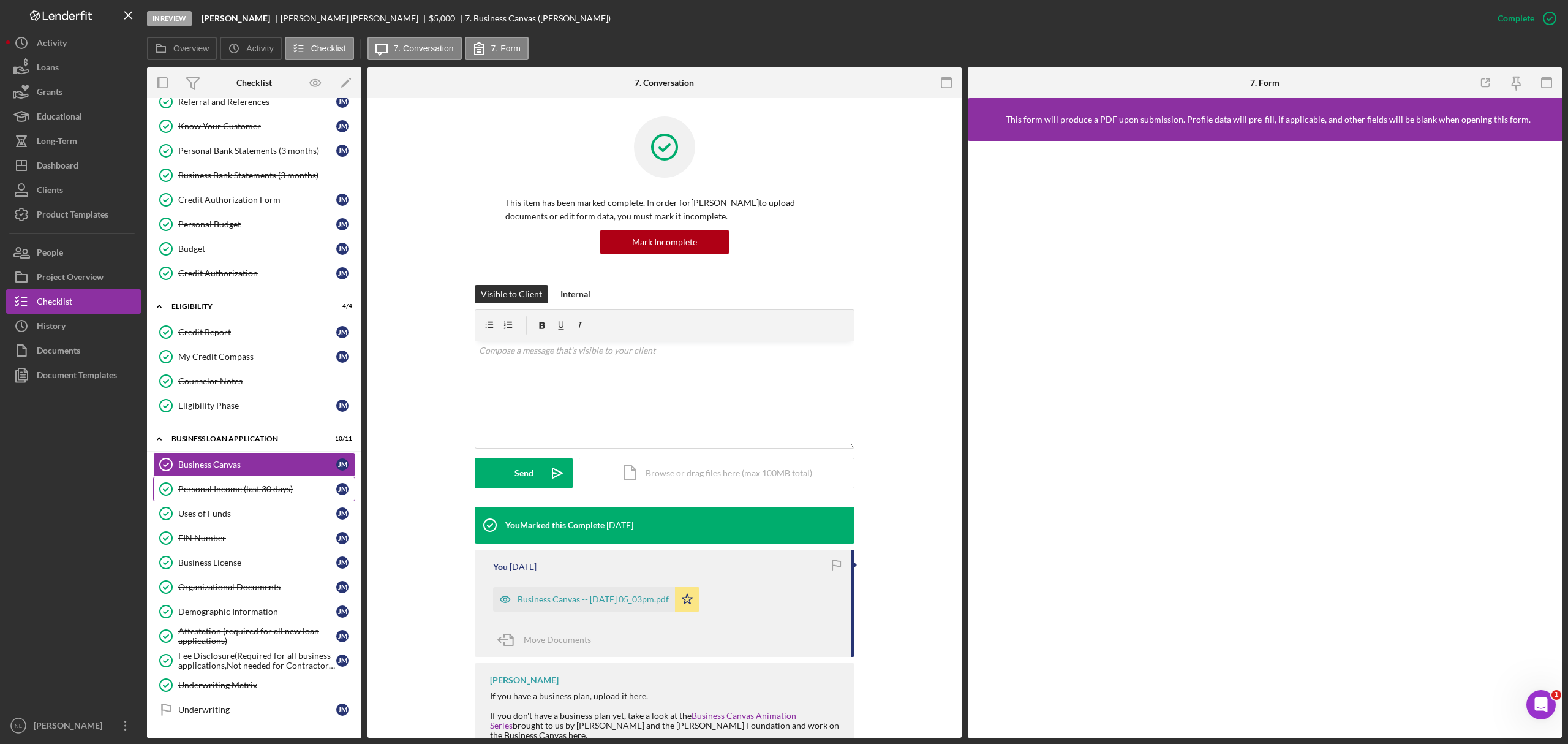
click at [199, 450] on div "Personal Income (last 30 days)" at bounding box center [257, 489] width 158 height 10
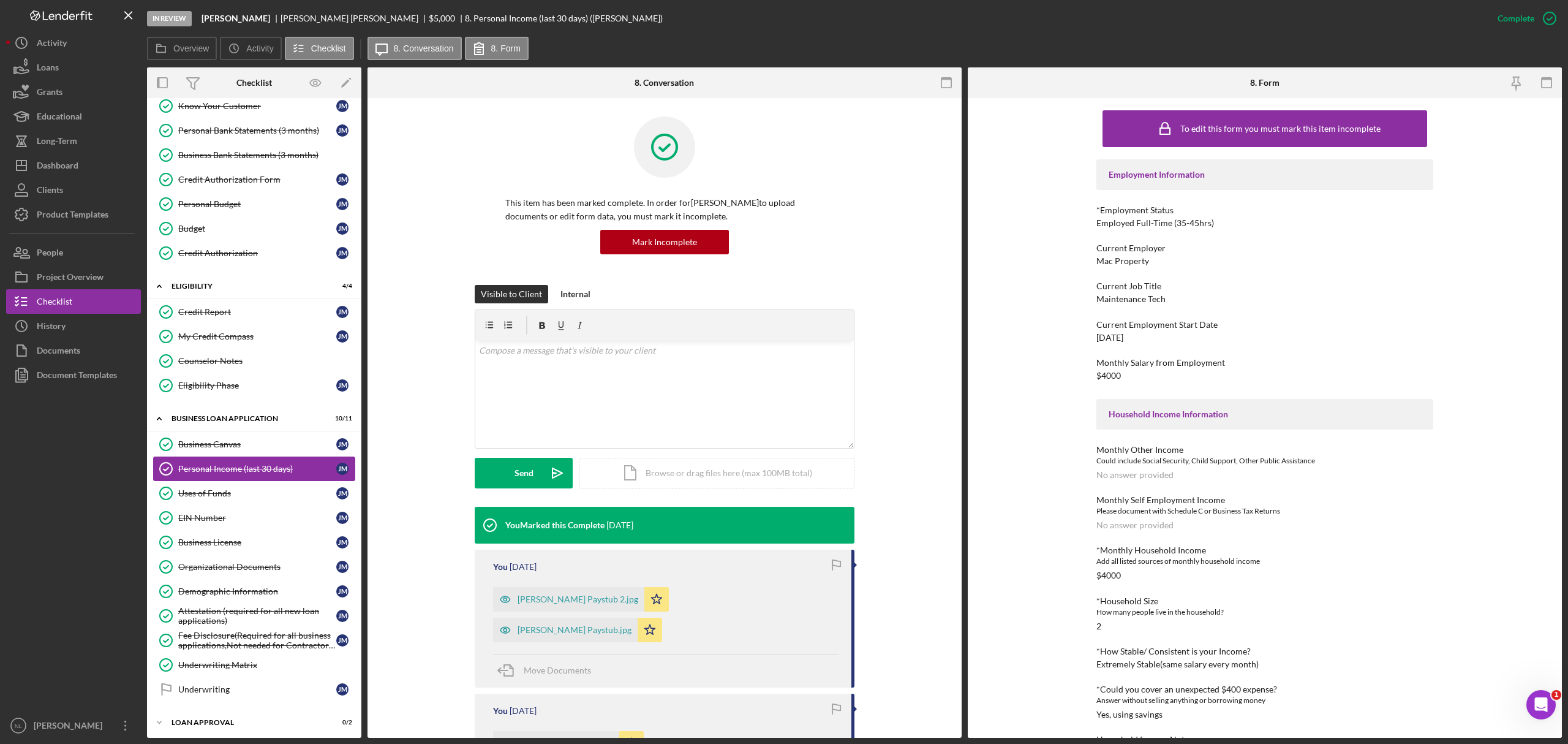
scroll to position [172, 0]
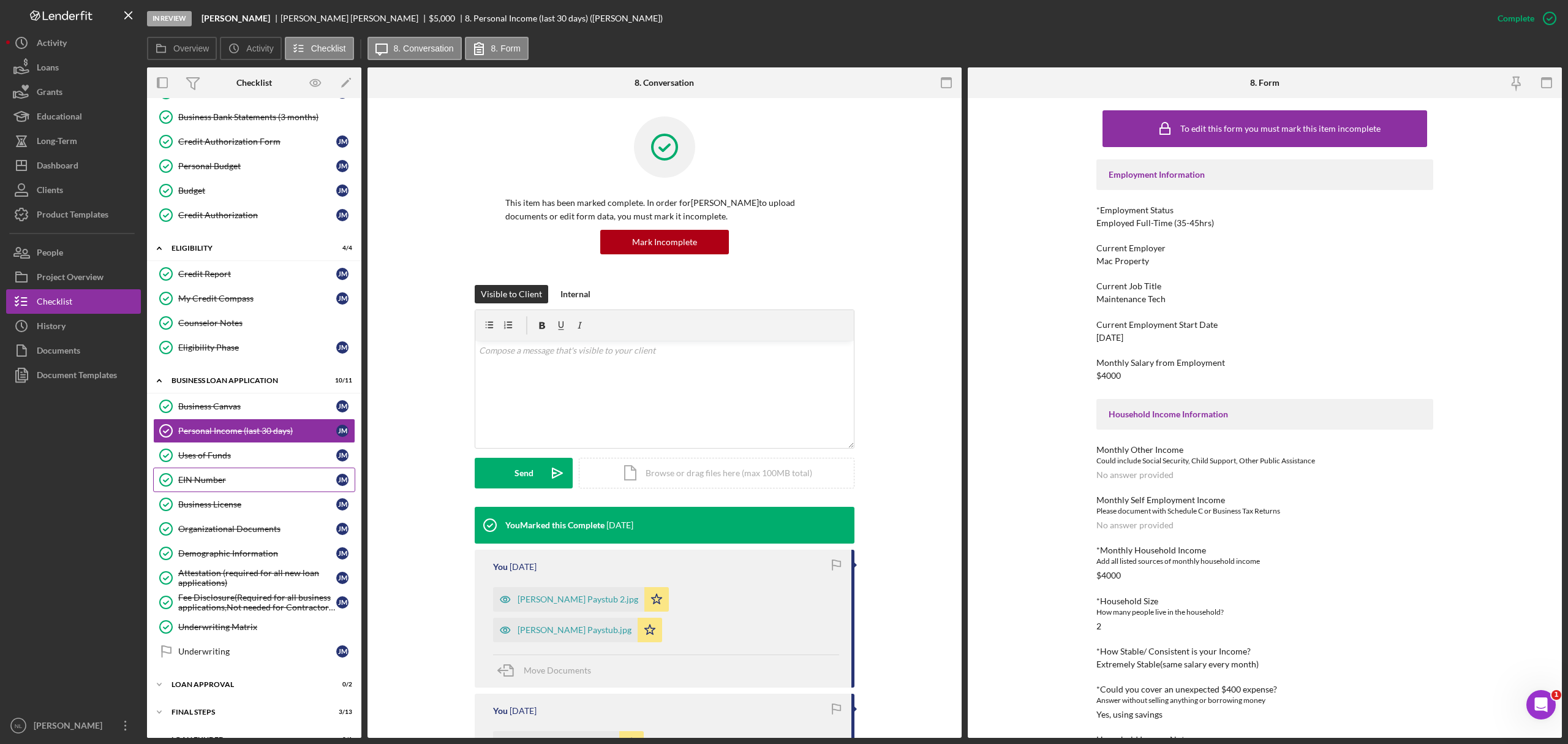
click at [201, 450] on link "EIN Number EIN Number J M" at bounding box center [254, 479] width 202 height 25
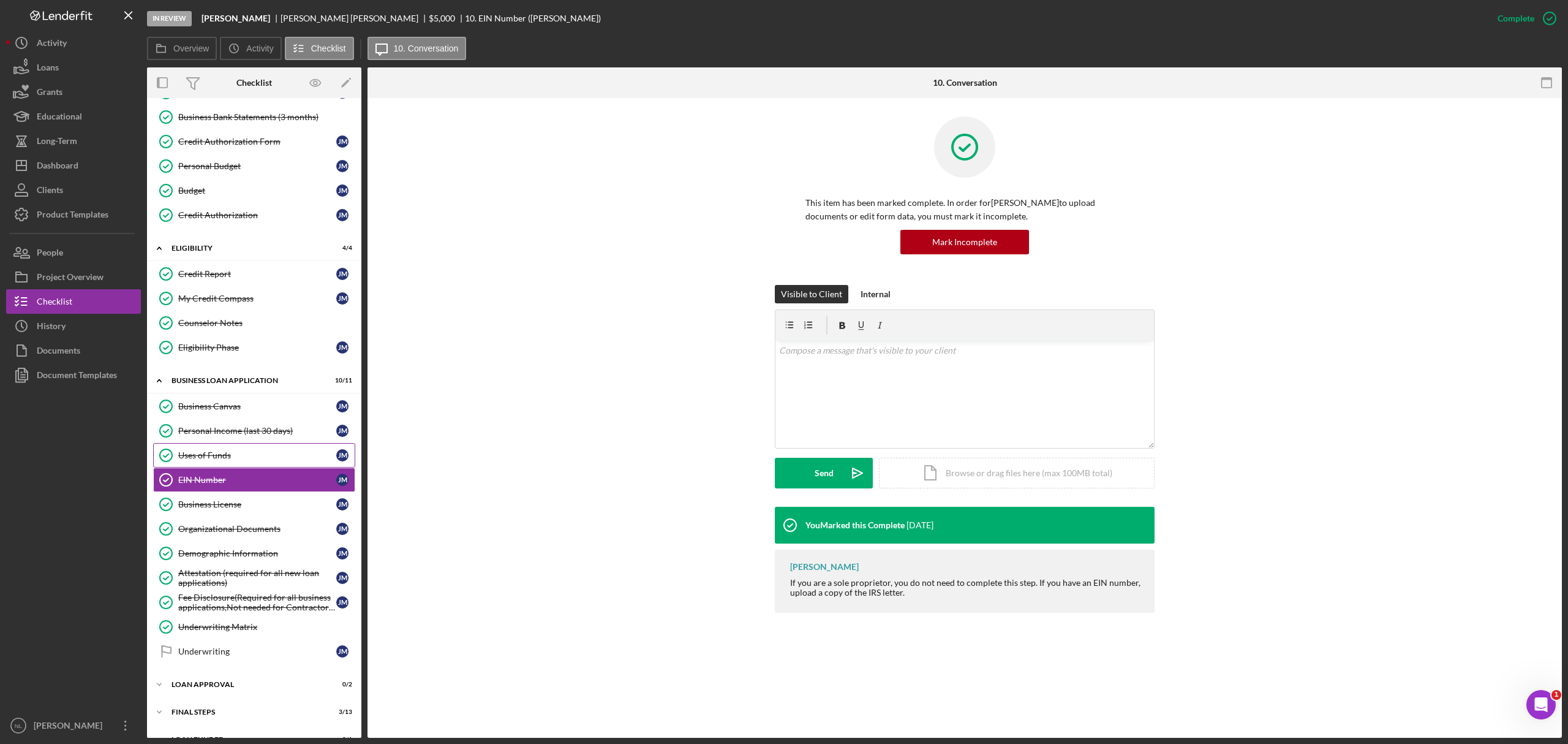
click at [194, 450] on div "Uses of Funds" at bounding box center [257, 455] width 158 height 10
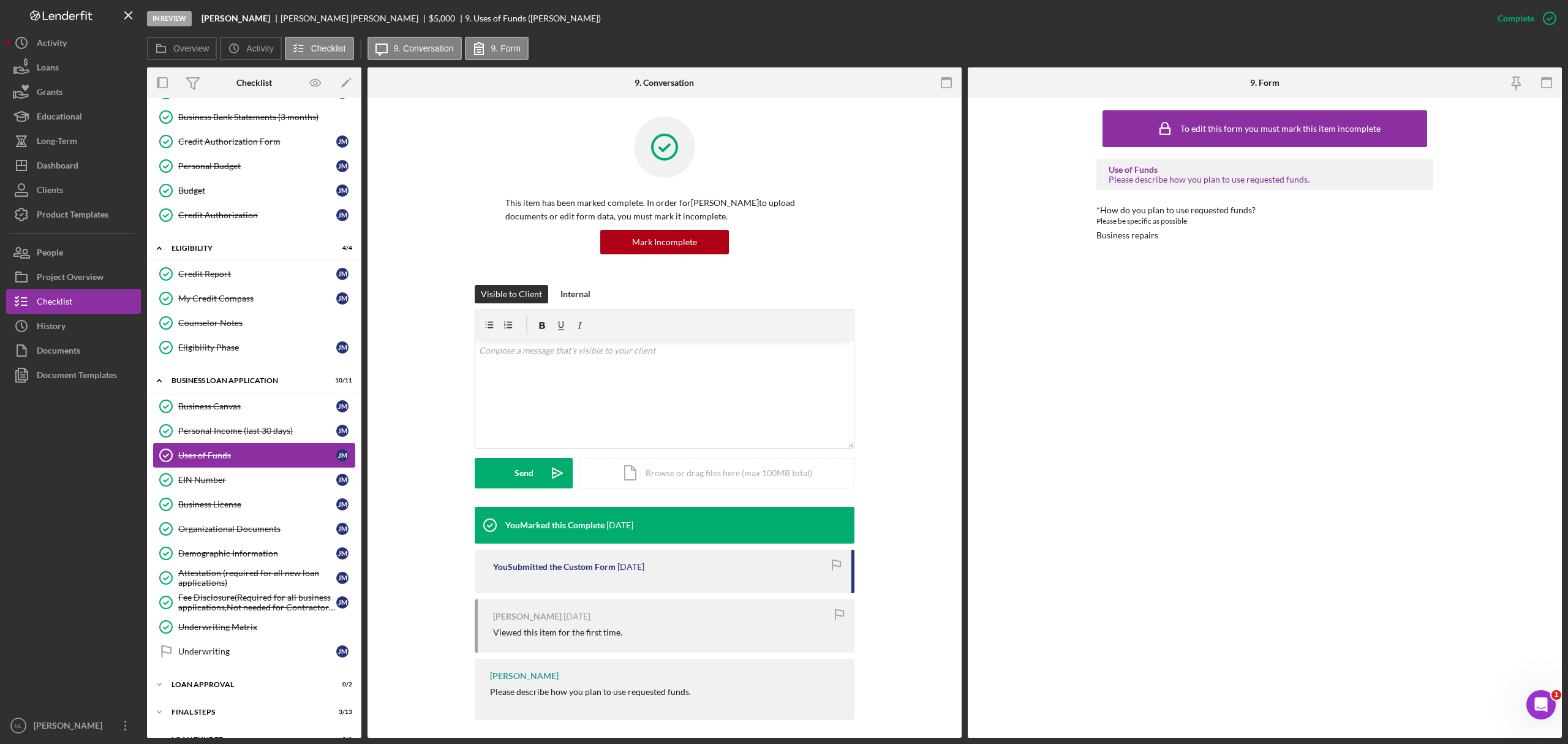
scroll to position [202, 0]
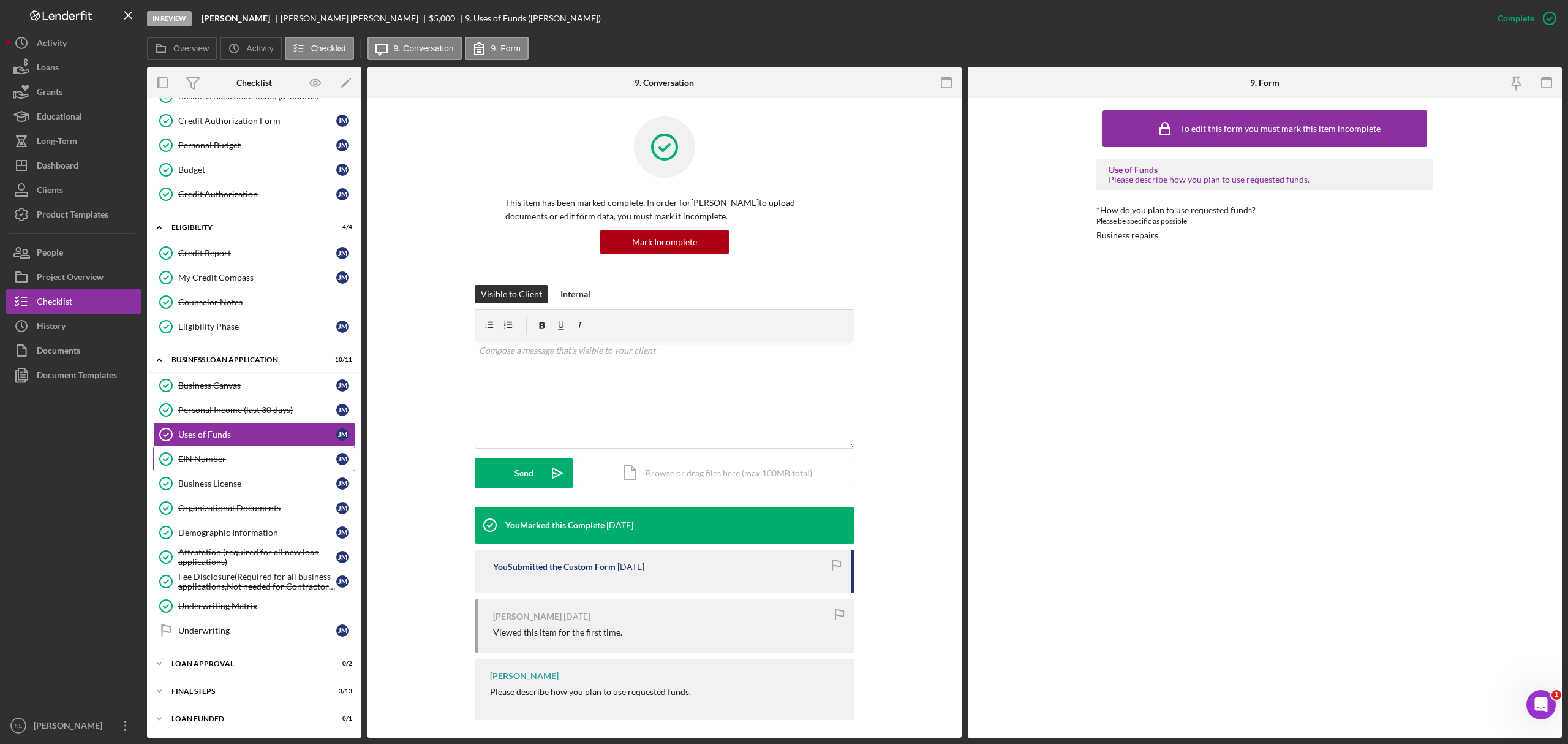
click at [194, 450] on div "EIN Number" at bounding box center [257, 459] width 158 height 10
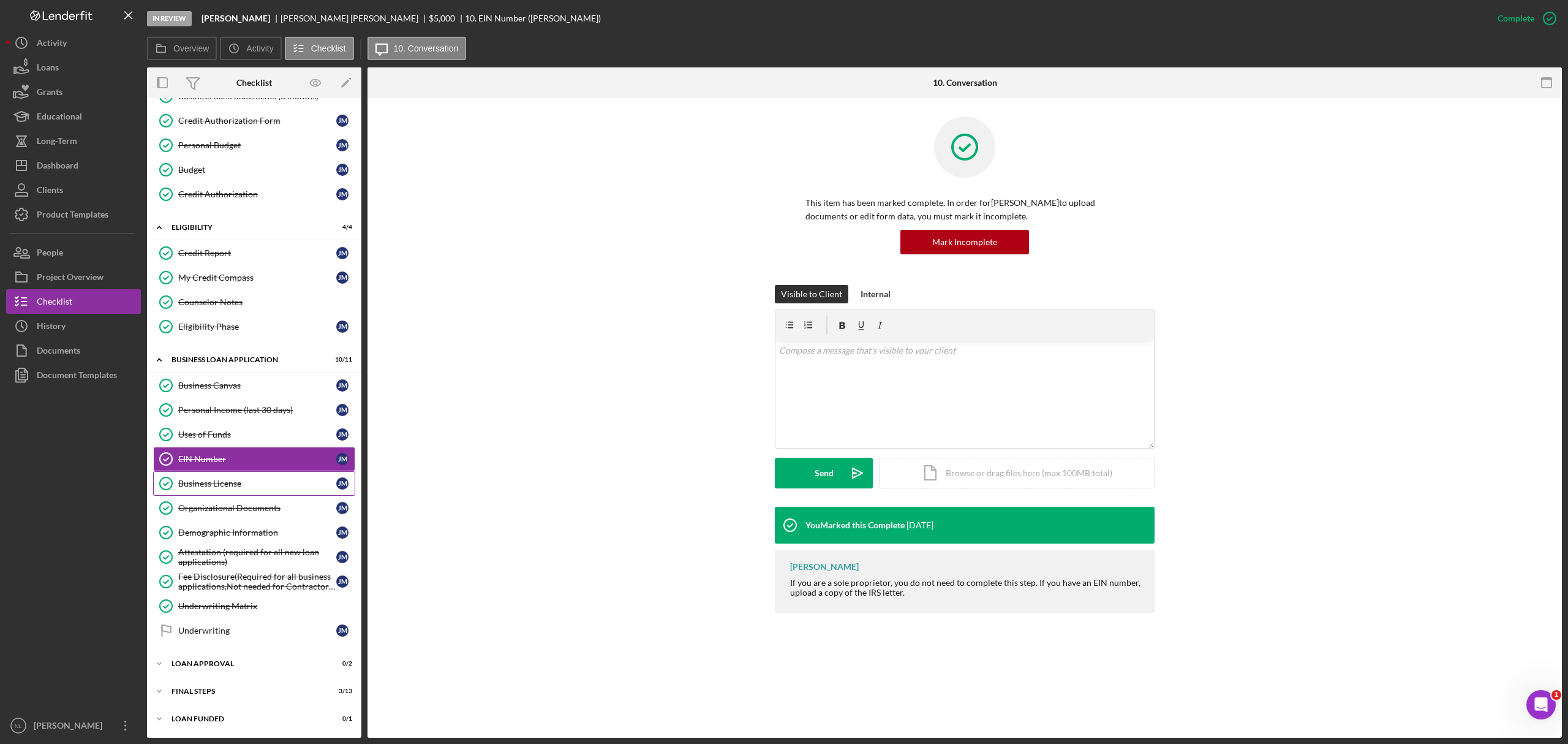
click at [278, 450] on link "Business License Business License J M" at bounding box center [254, 483] width 202 height 25
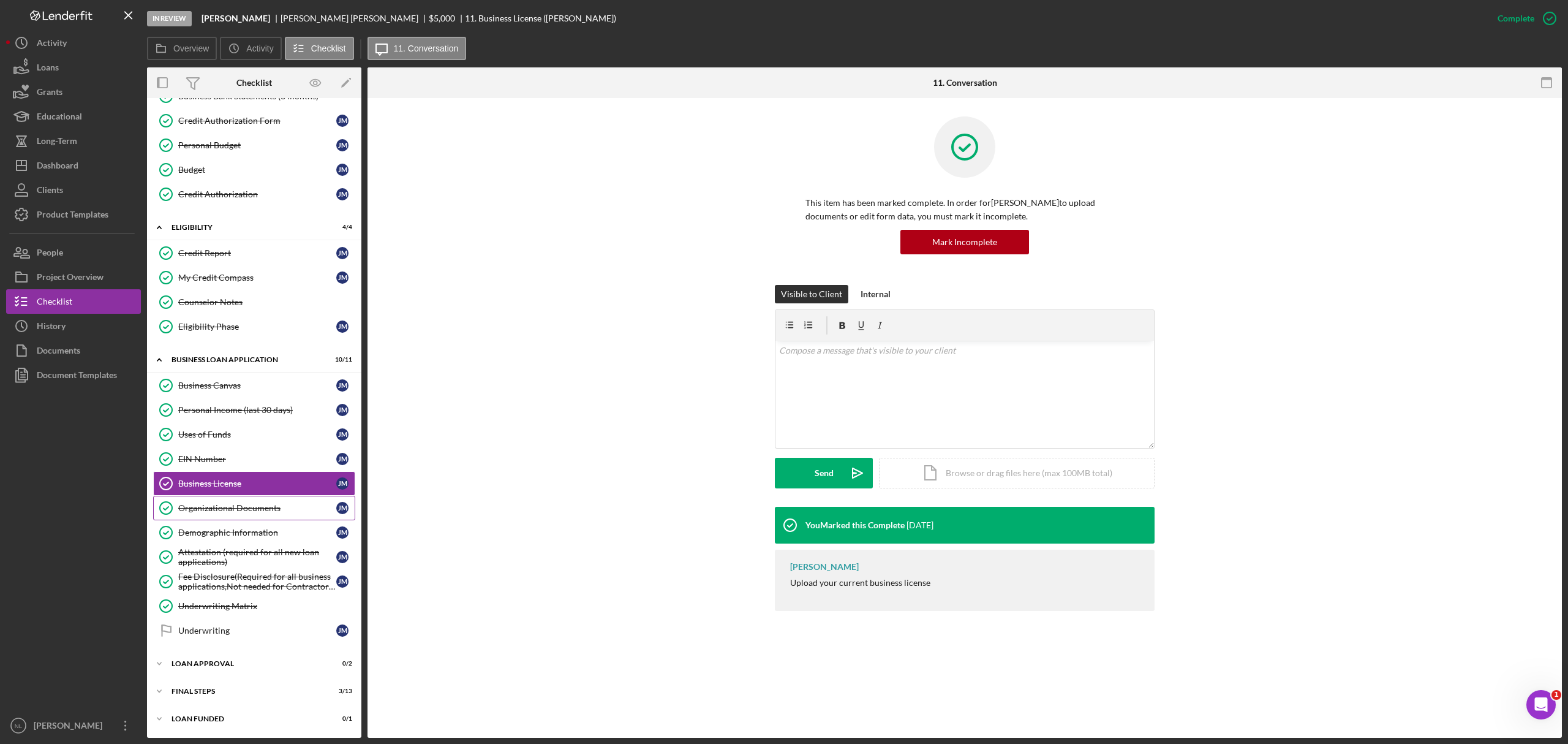
click at [261, 450] on div "Organizational Documents" at bounding box center [257, 508] width 158 height 10
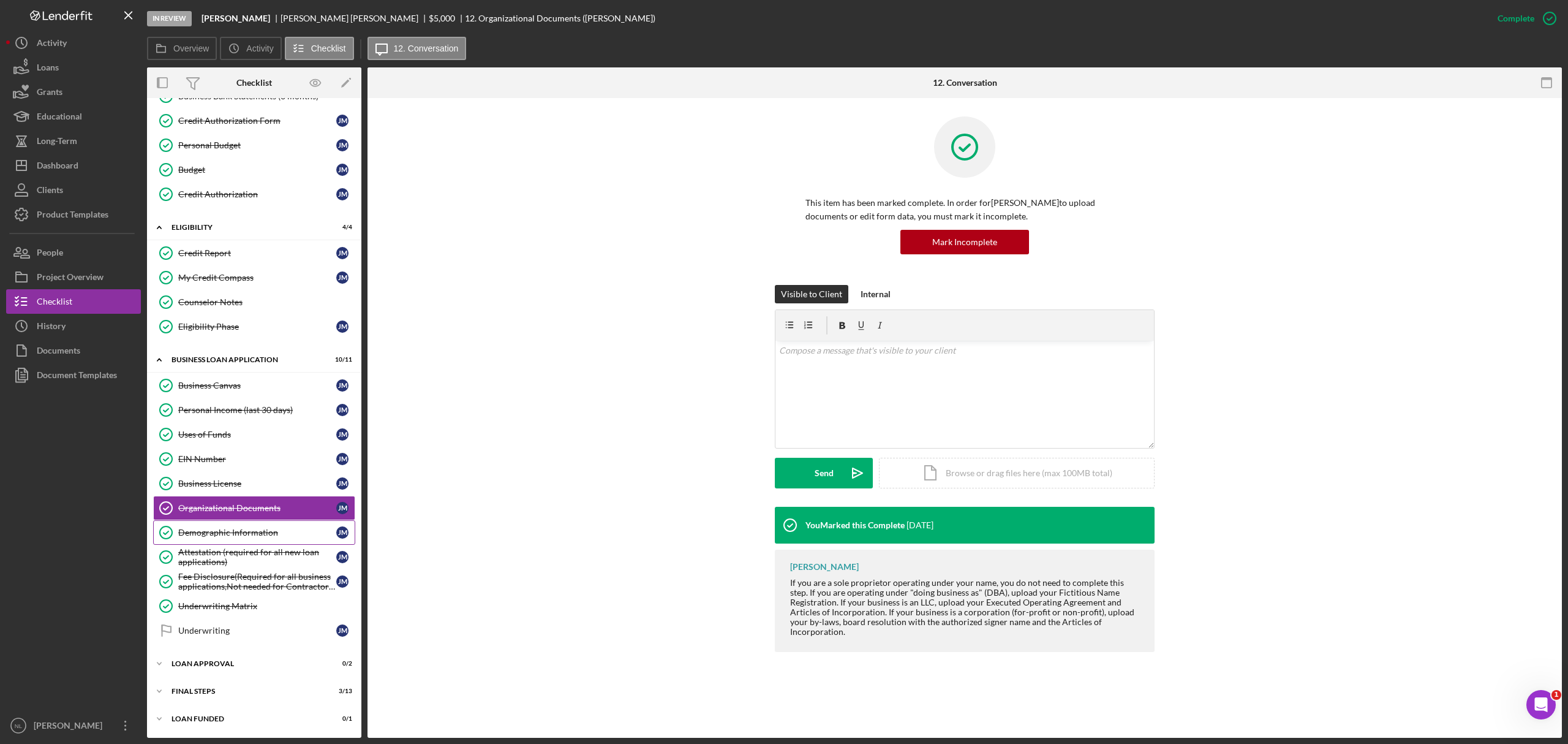
click at [258, 450] on link "Demographic Information Demographic Information [PERSON_NAME]" at bounding box center [254, 532] width 202 height 25
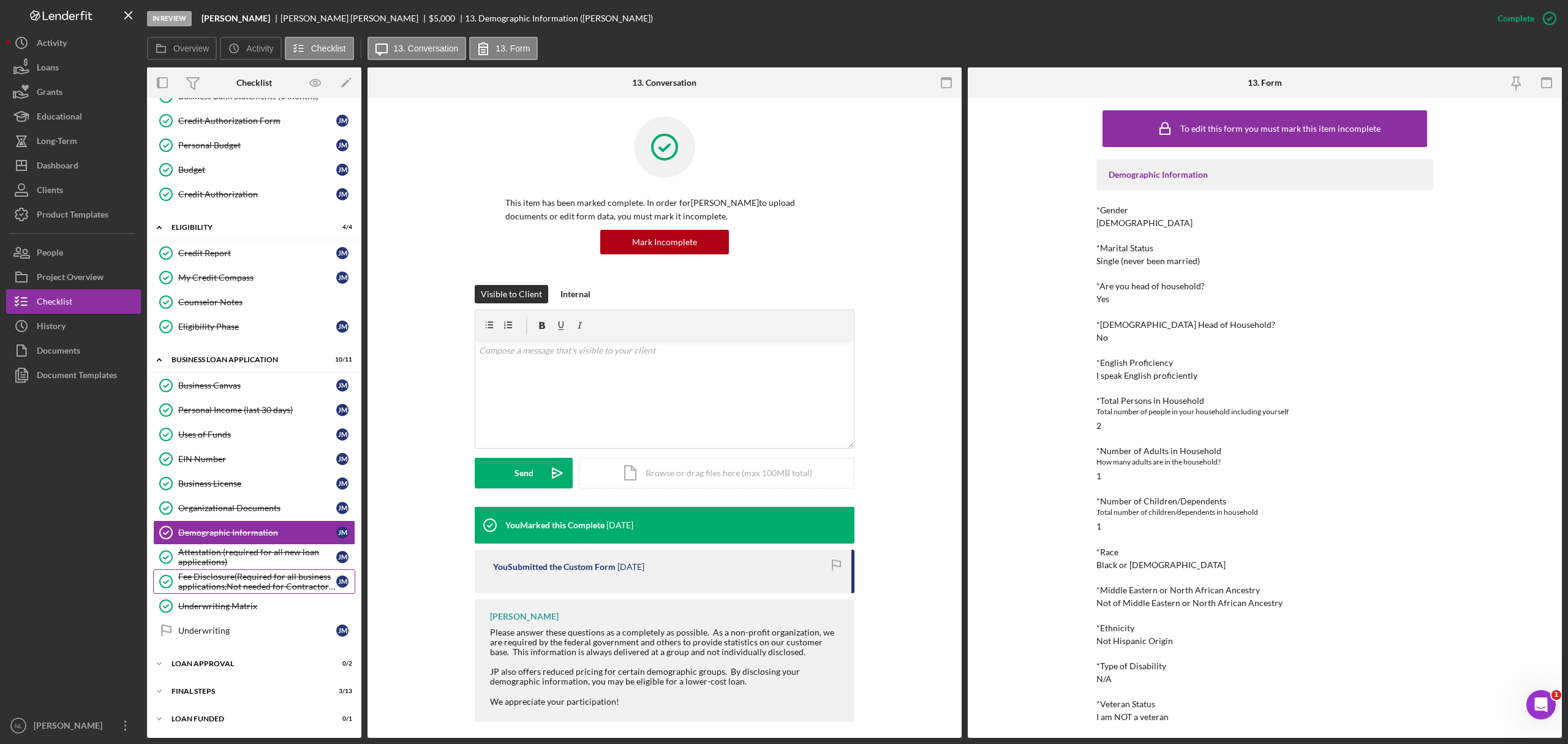
click at [250, 450] on div "Fee Disclosure(Required for all business applications,Not needed for Contractor…" at bounding box center [257, 581] width 158 height 20
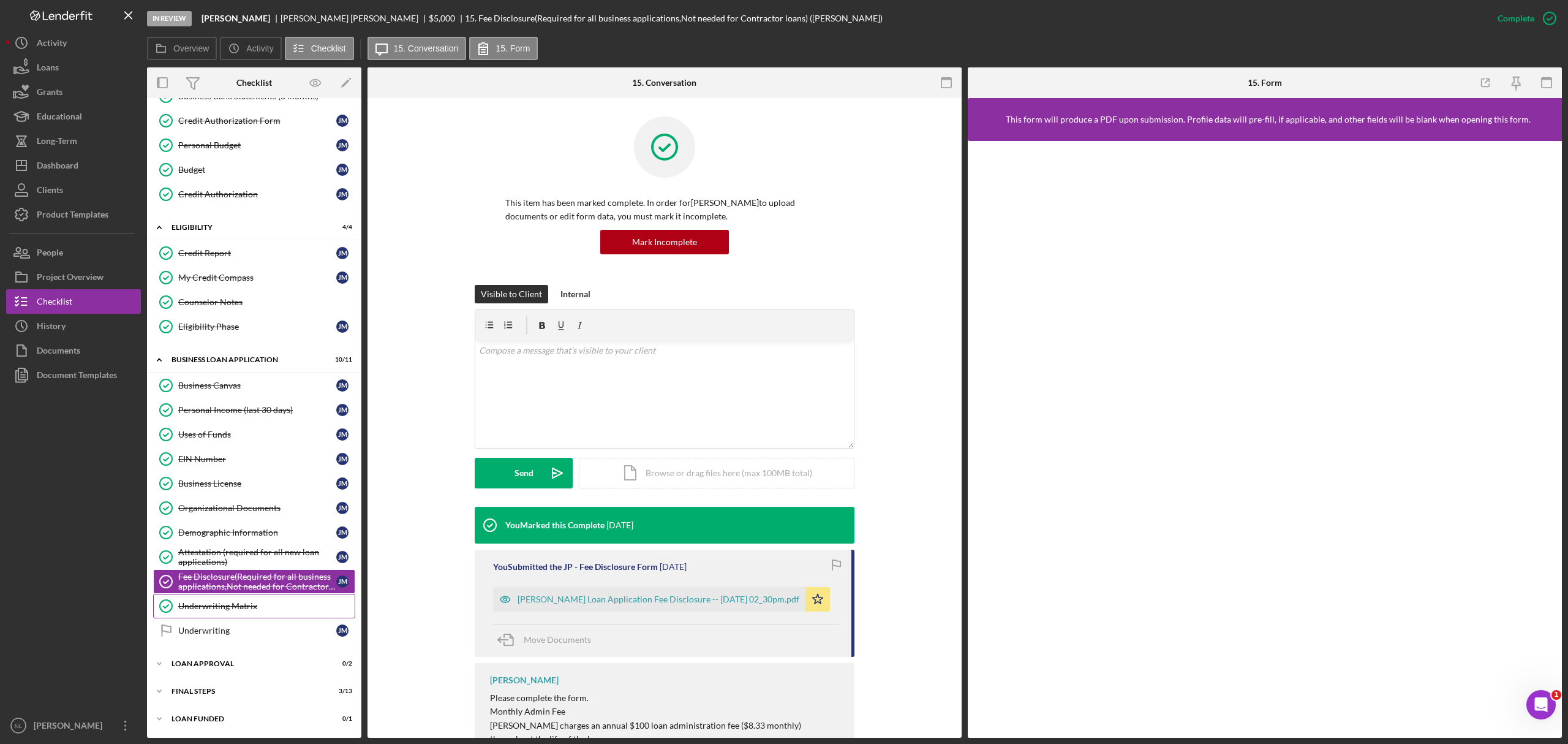
click at [244, 450] on div "Underwriting Matrix" at bounding box center [266, 606] width 176 height 10
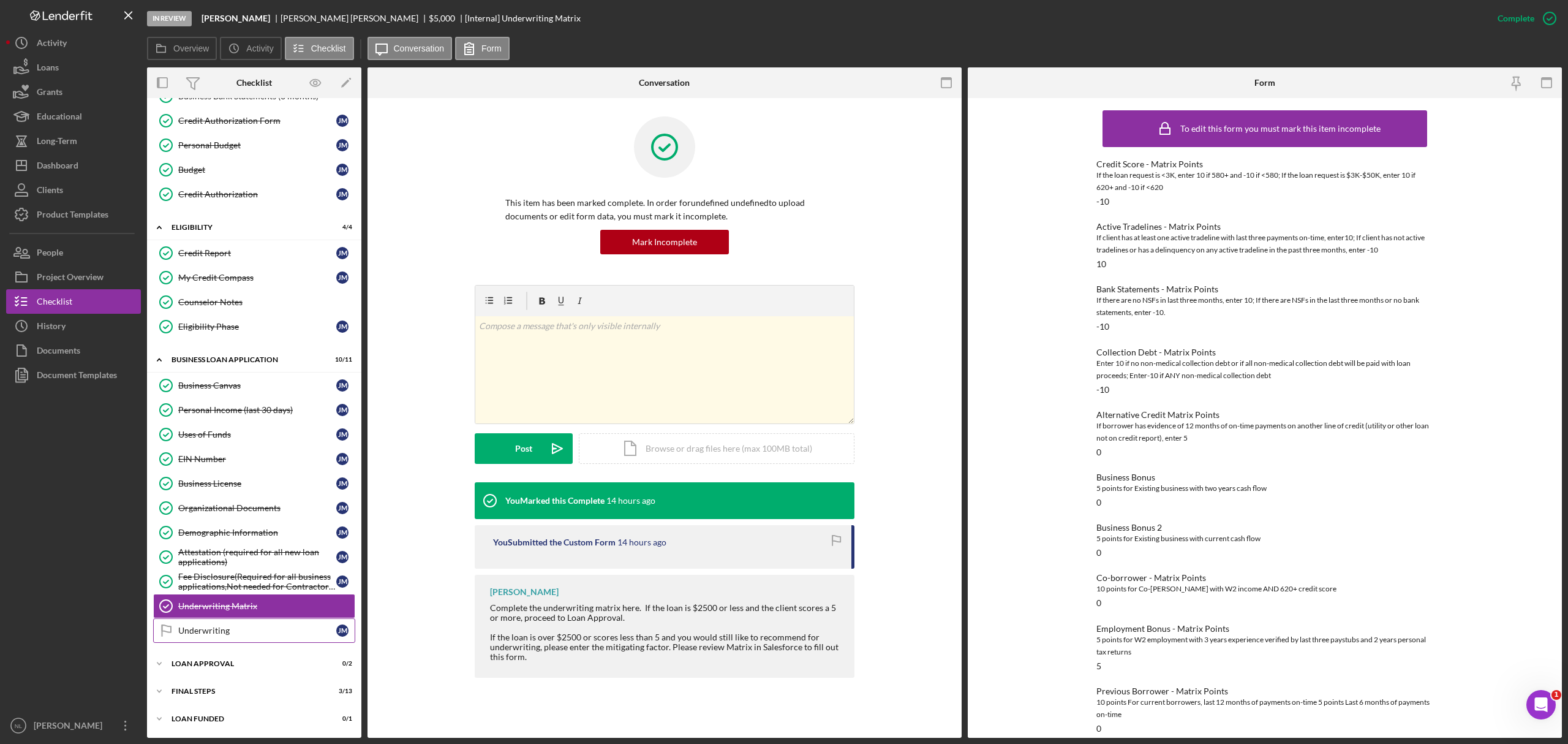
click at [238, 450] on div "Underwriting" at bounding box center [257, 631] width 158 height 10
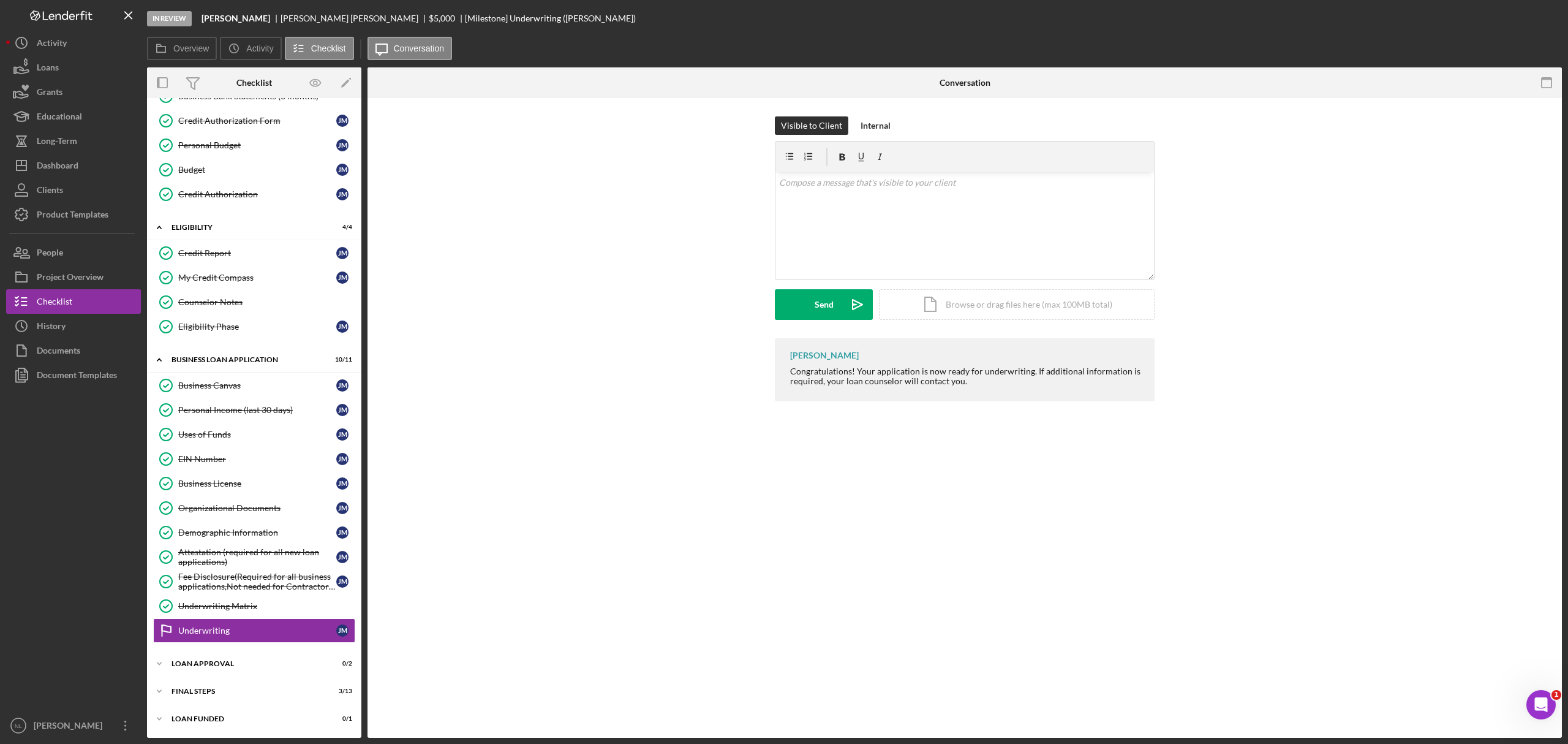
scroll to position [202, 0]
click at [1045, 15] on div "Mark Complete" at bounding box center [1505, 18] width 59 height 25
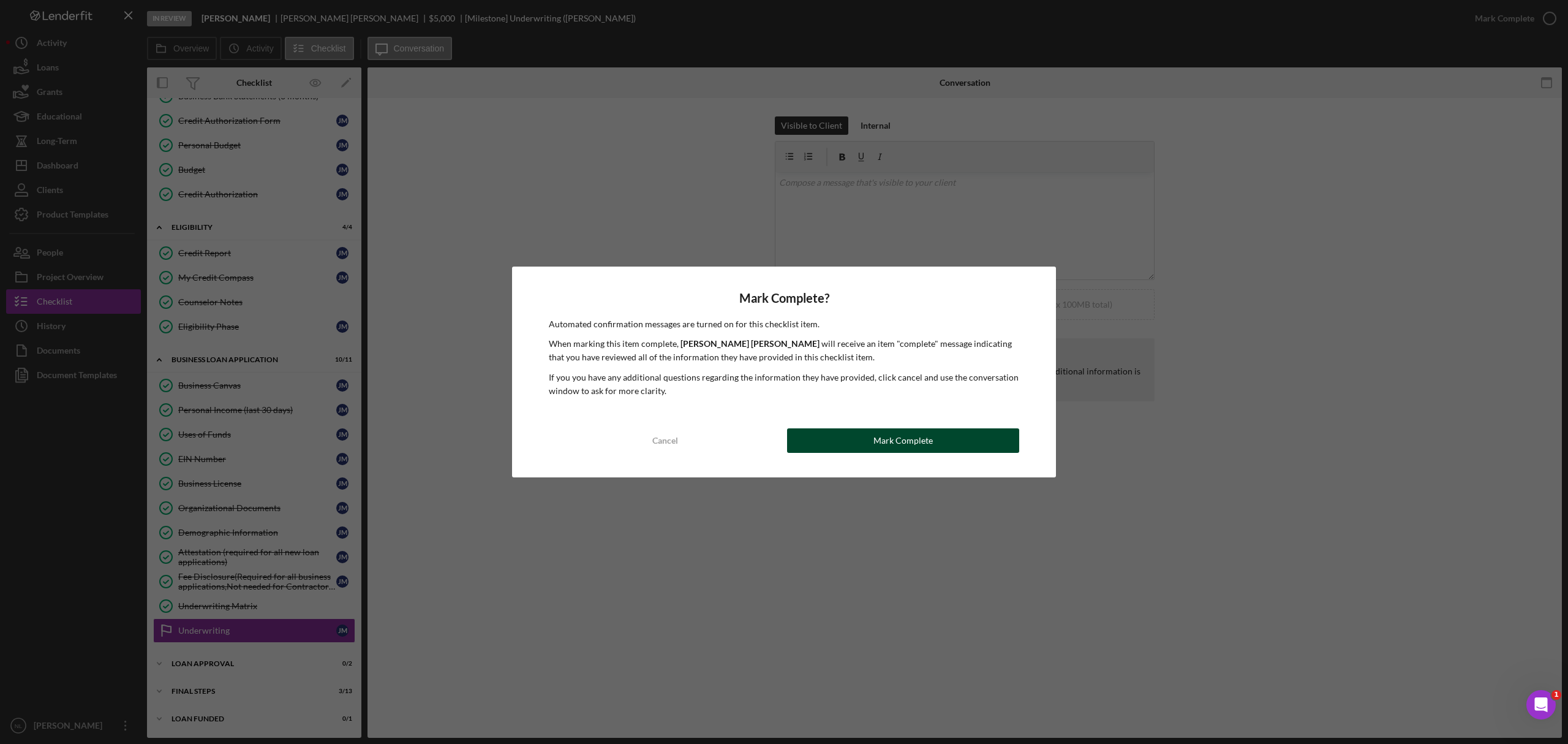
click at [815, 435] on button "Mark Complete" at bounding box center [903, 440] width 232 height 25
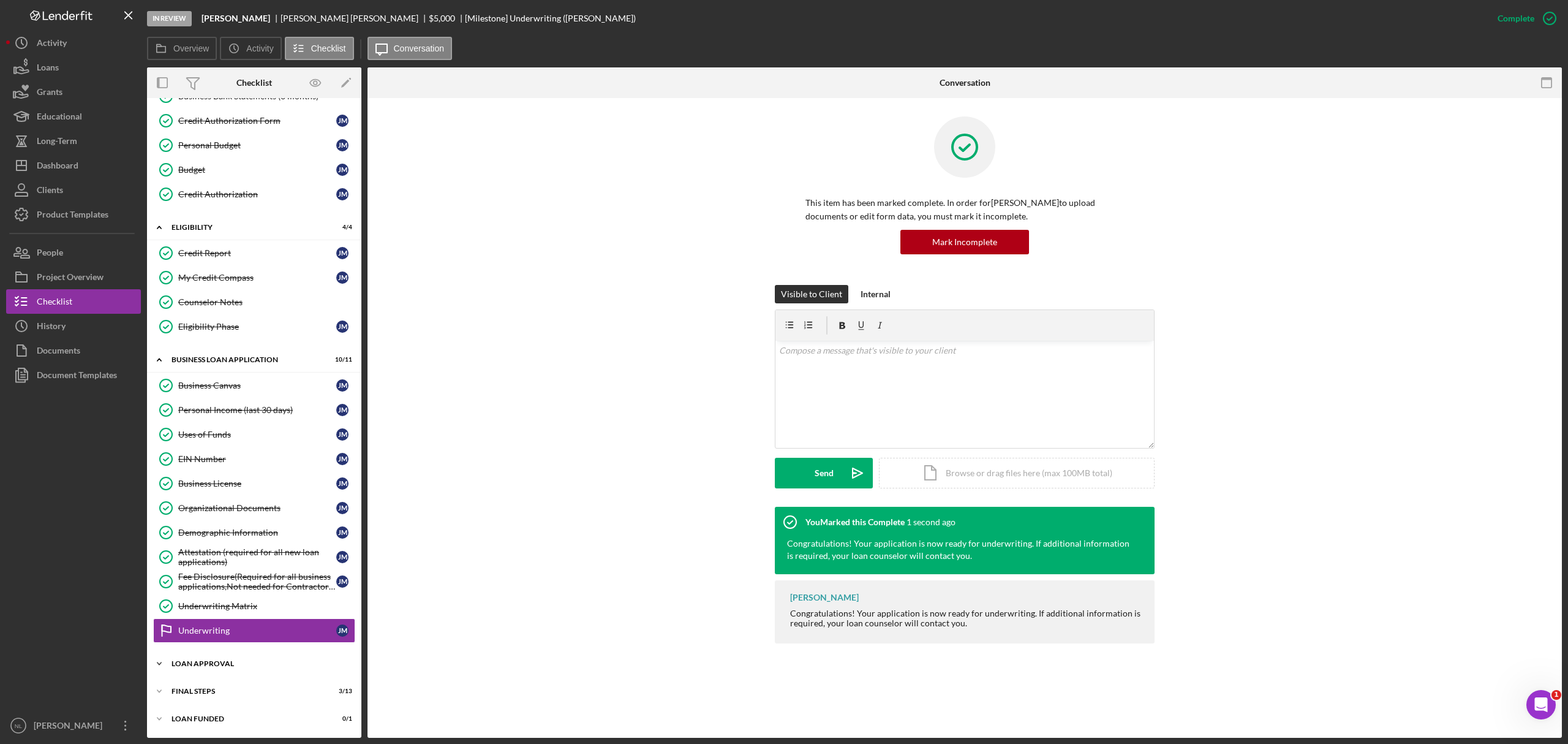
click at [197, 450] on div "Loan Approval" at bounding box center [259, 664] width 175 height 8
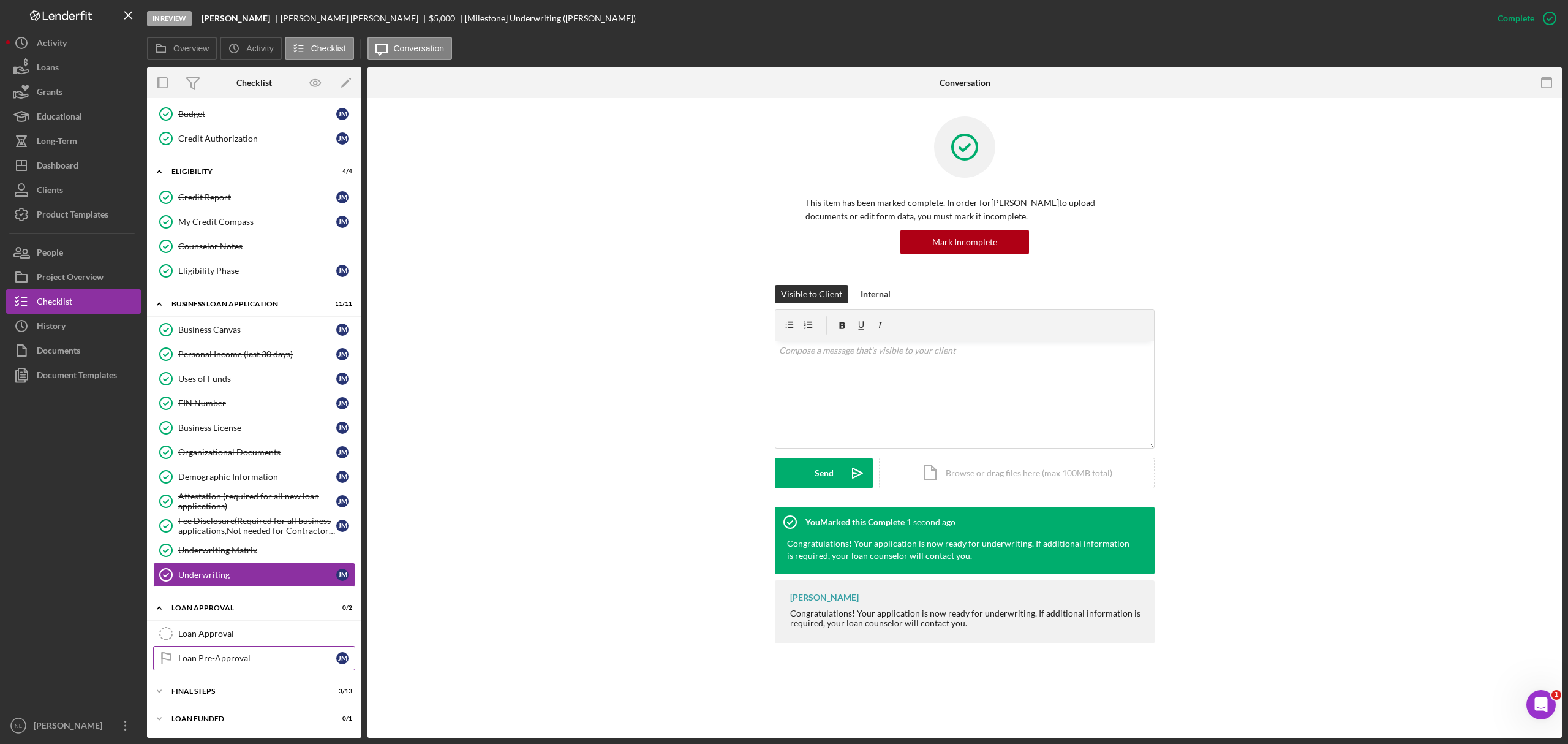
click at [197, 450] on link "Loan Pre-Approval Loan Pre-Approval J M" at bounding box center [254, 658] width 202 height 25
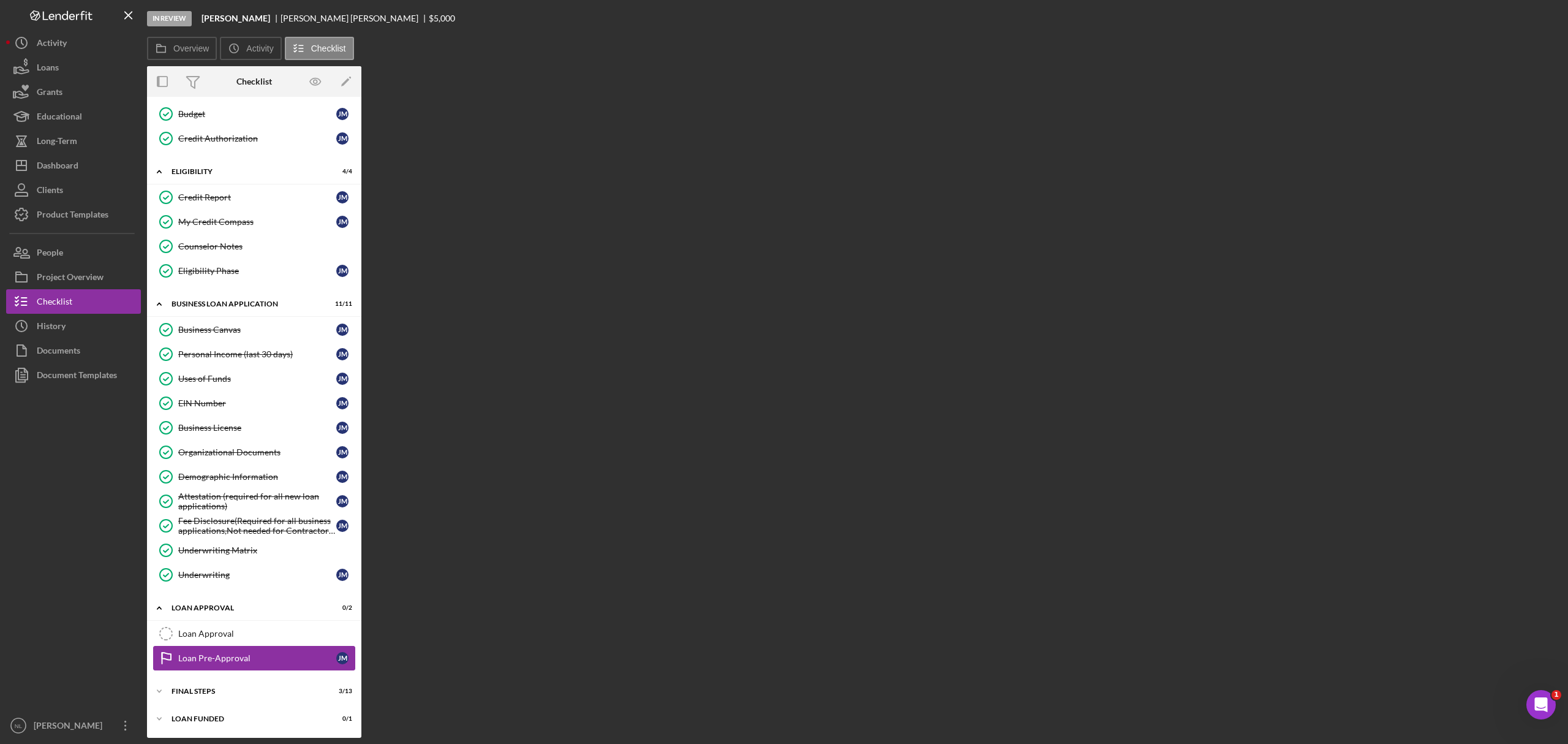
scroll to position [260, 0]
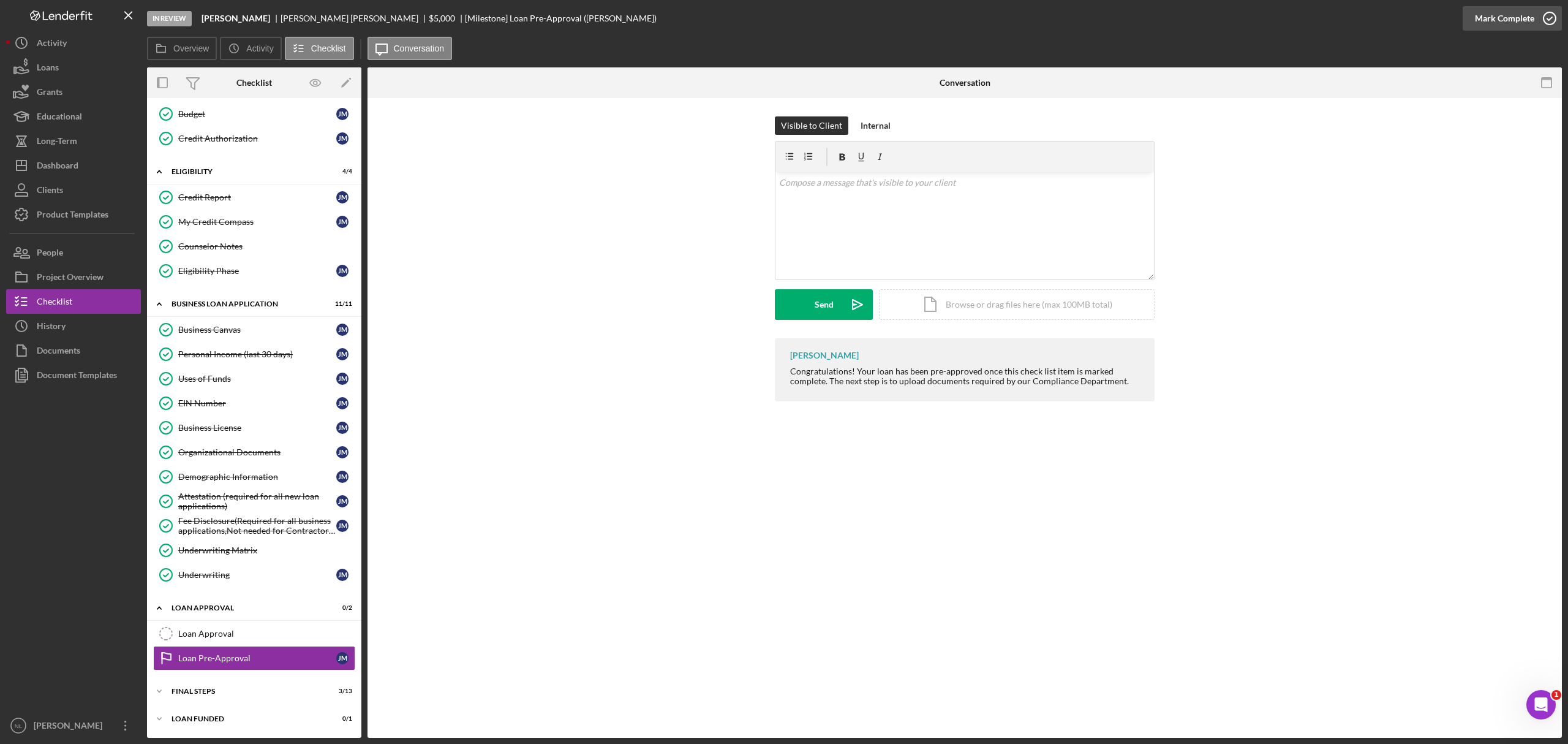
click at [1045, 26] on button "Mark Complete" at bounding box center [1512, 18] width 99 height 25
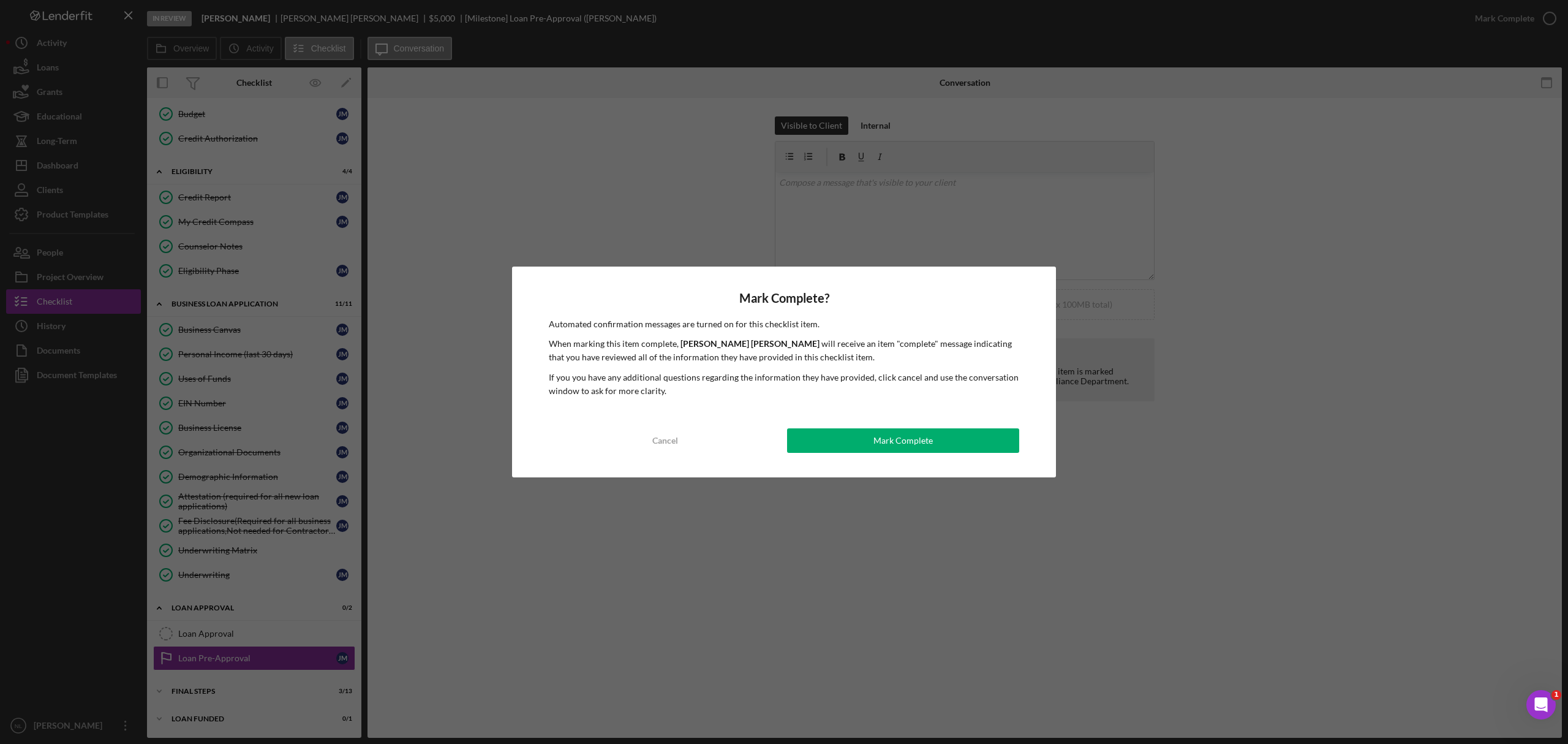
click at [934, 424] on div "Mark Complete? Automated confirmation messages are turned on for this checklist…" at bounding box center [784, 372] width 544 height 212
click at [910, 450] on div "Mark Complete" at bounding box center [903, 440] width 59 height 25
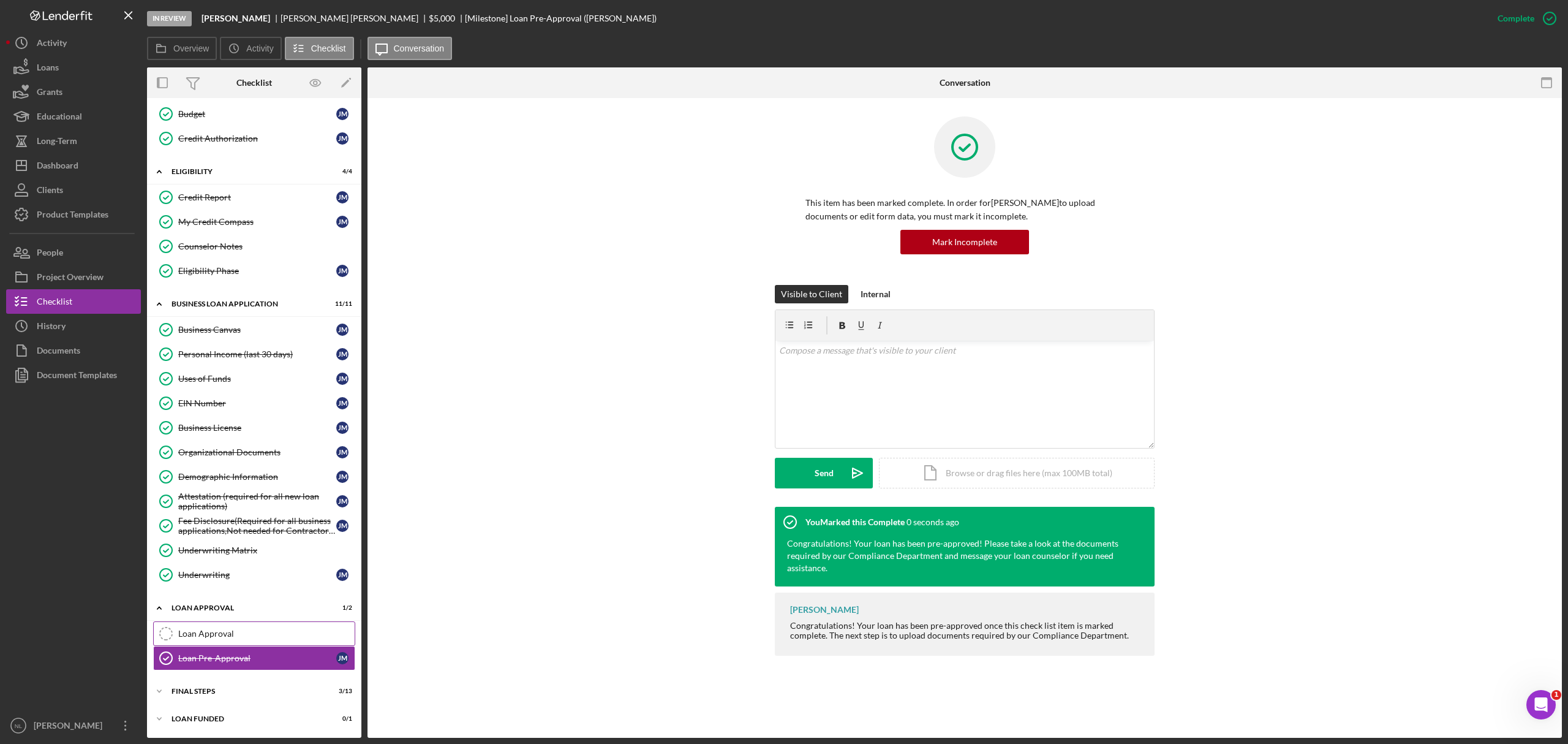
click at [236, 450] on link "Loan Approval Loan Approval" at bounding box center [254, 633] width 202 height 25
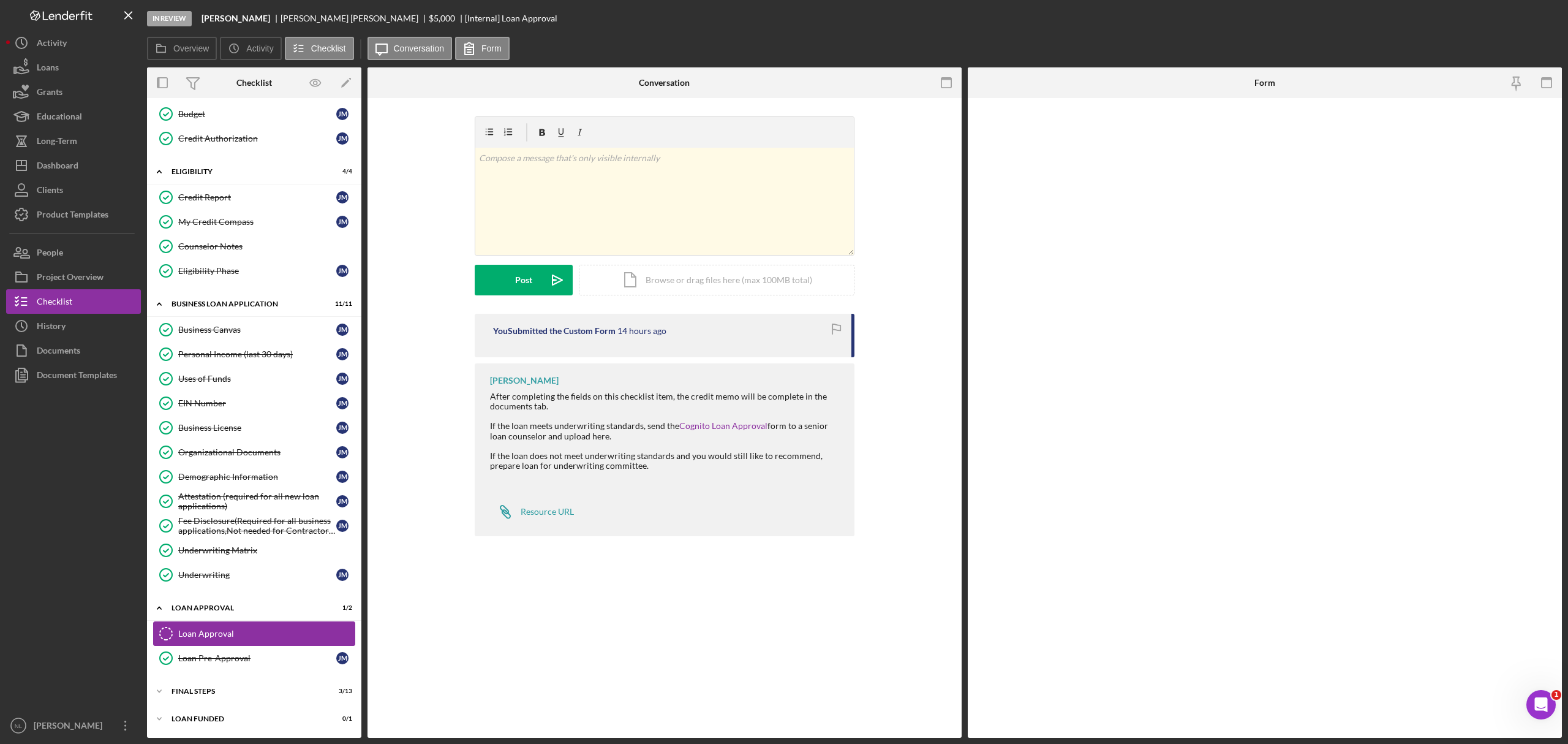
scroll to position [260, 0]
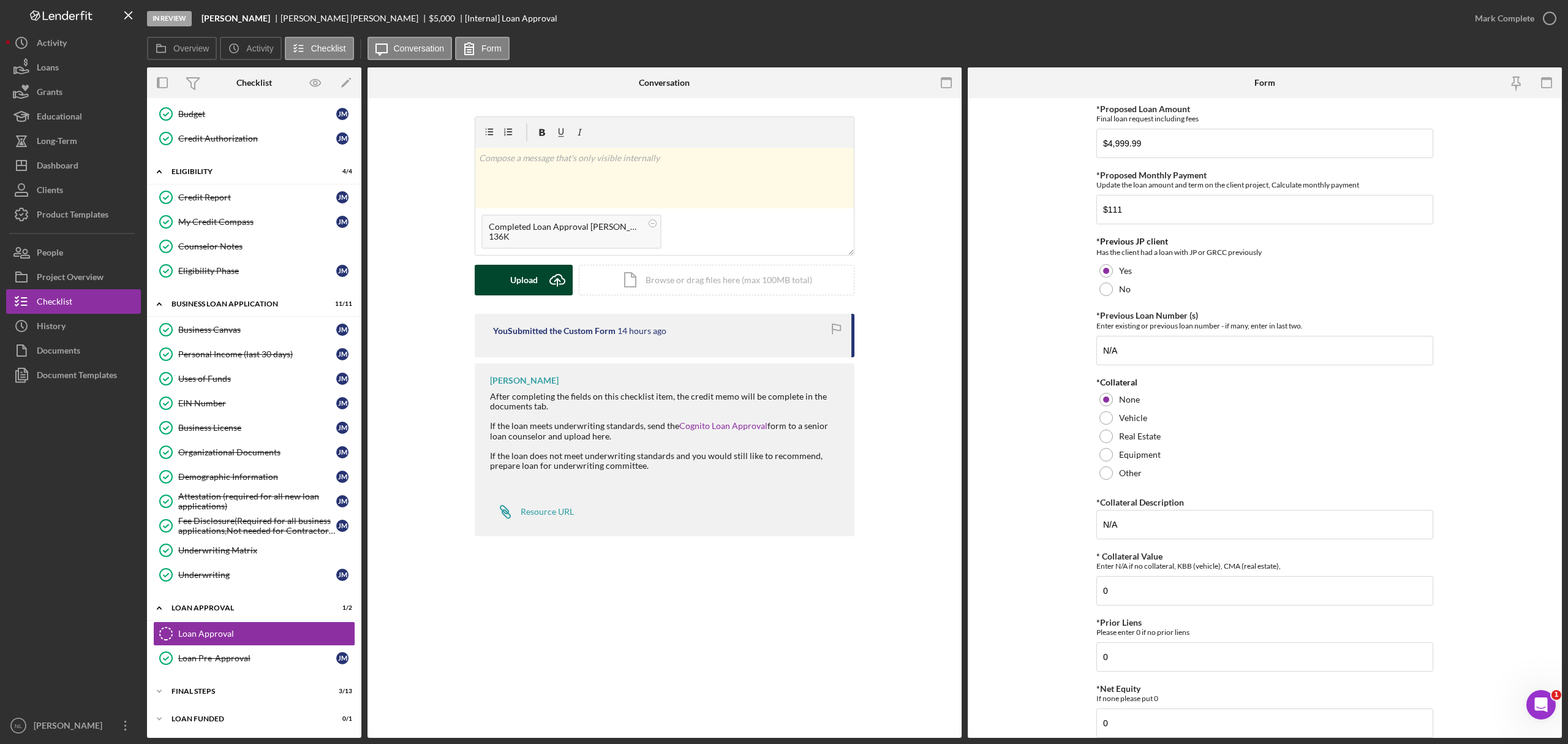
click at [548, 280] on icon "Icon/Upload" at bounding box center [557, 280] width 31 height 31
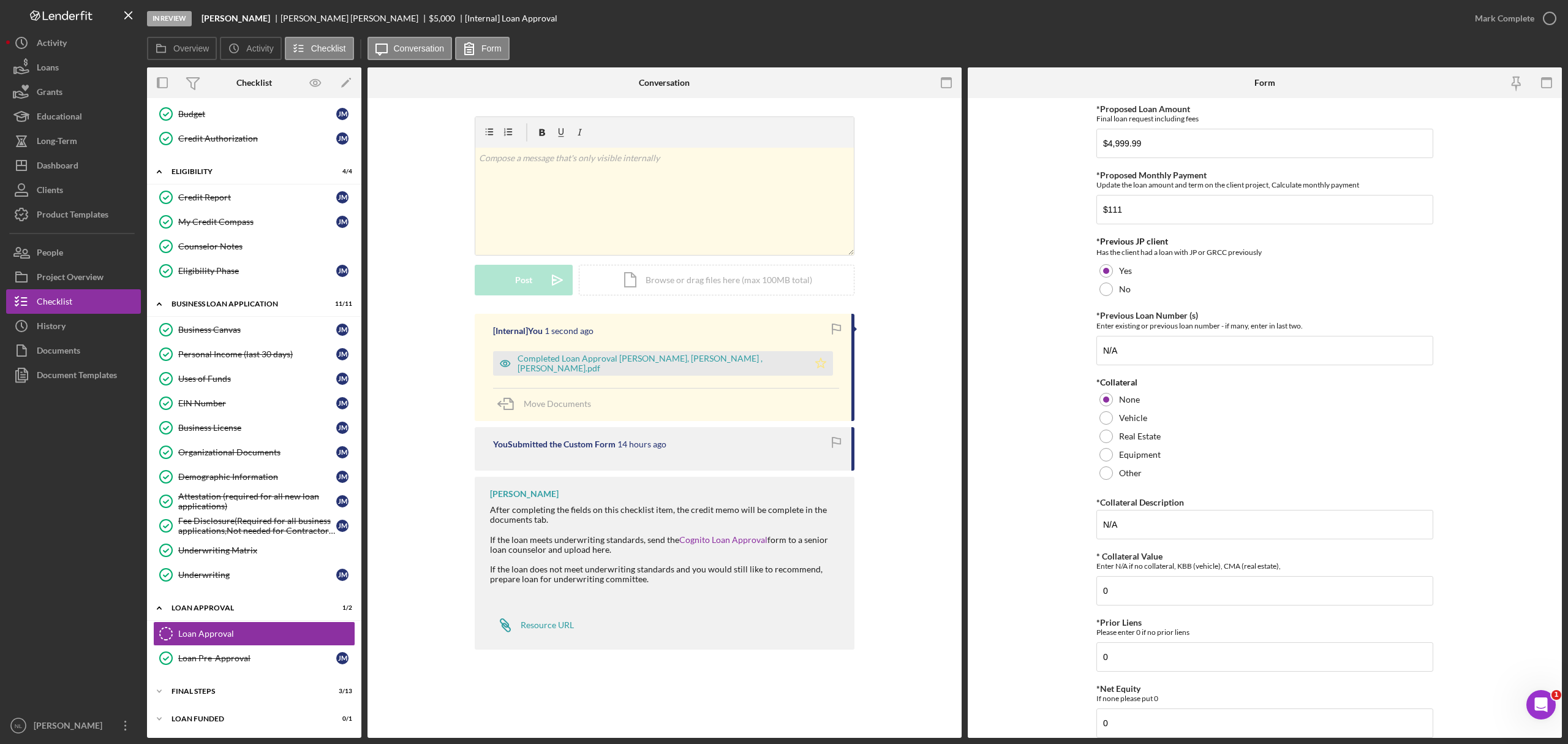
click at [809, 361] on icon "Icon/Star" at bounding box center [821, 363] width 25 height 25
click at [1045, 15] on div "Mark Complete" at bounding box center [1505, 18] width 59 height 25
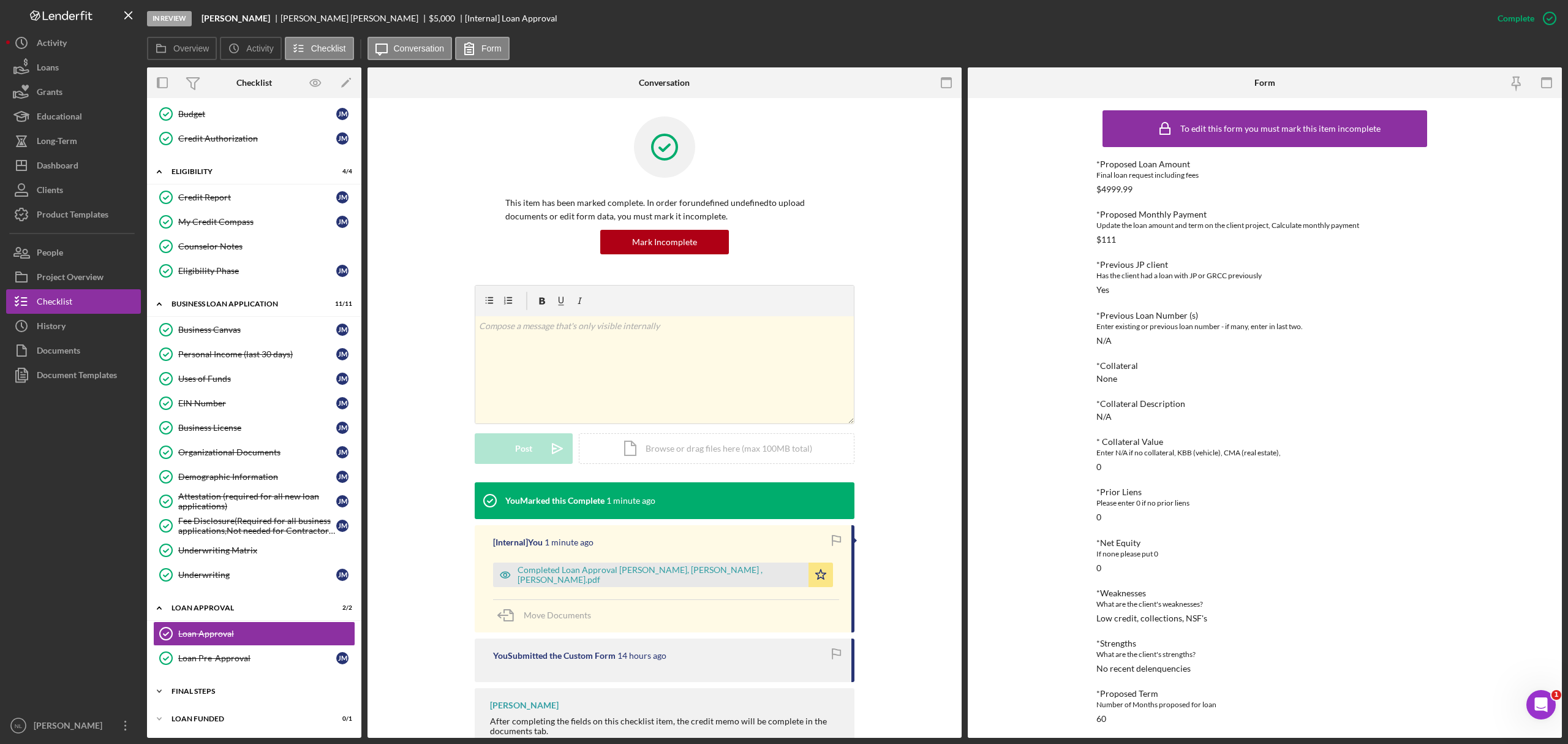
click at [230, 450] on div "Final Steps" at bounding box center [259, 692] width 175 height 8
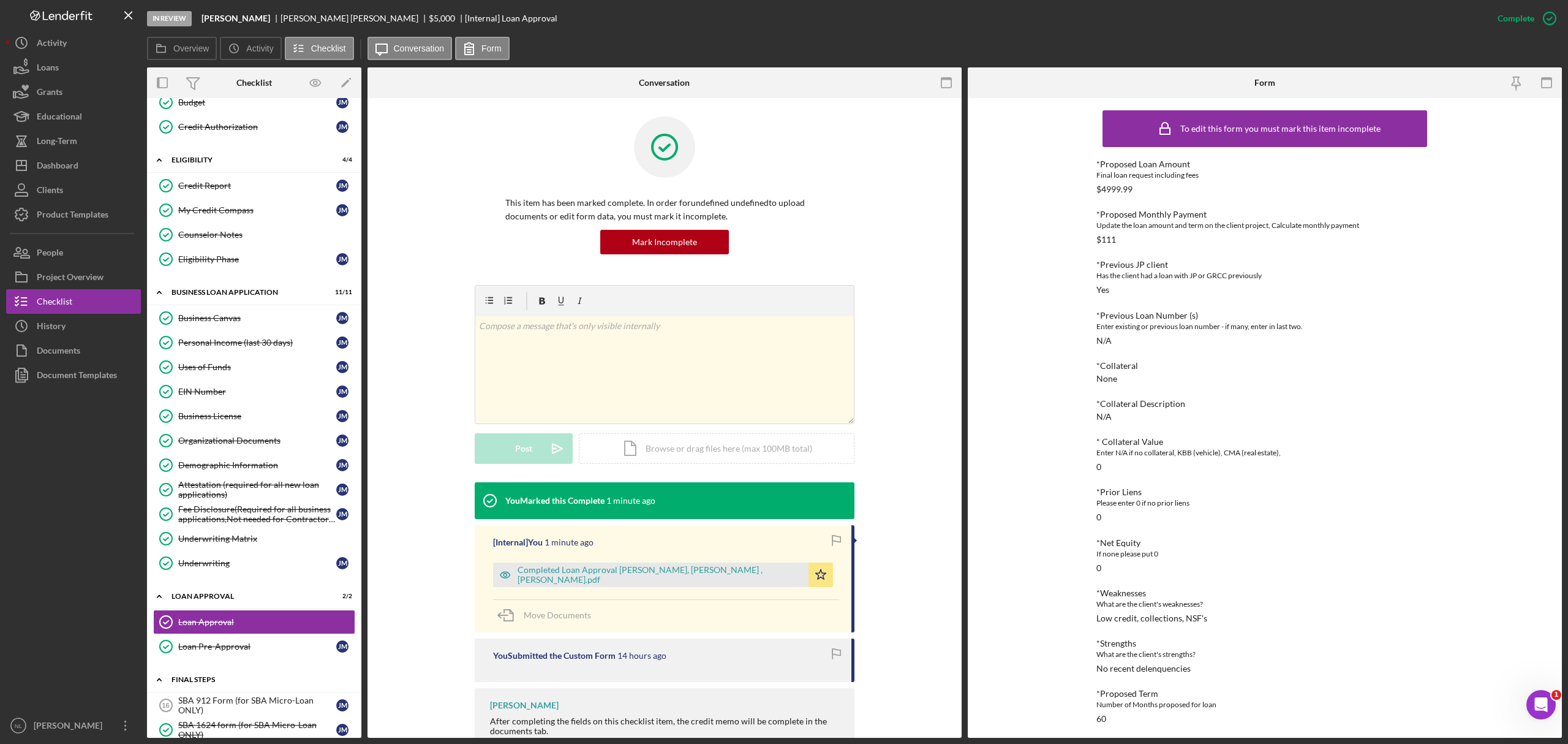
scroll to position [591, 0]
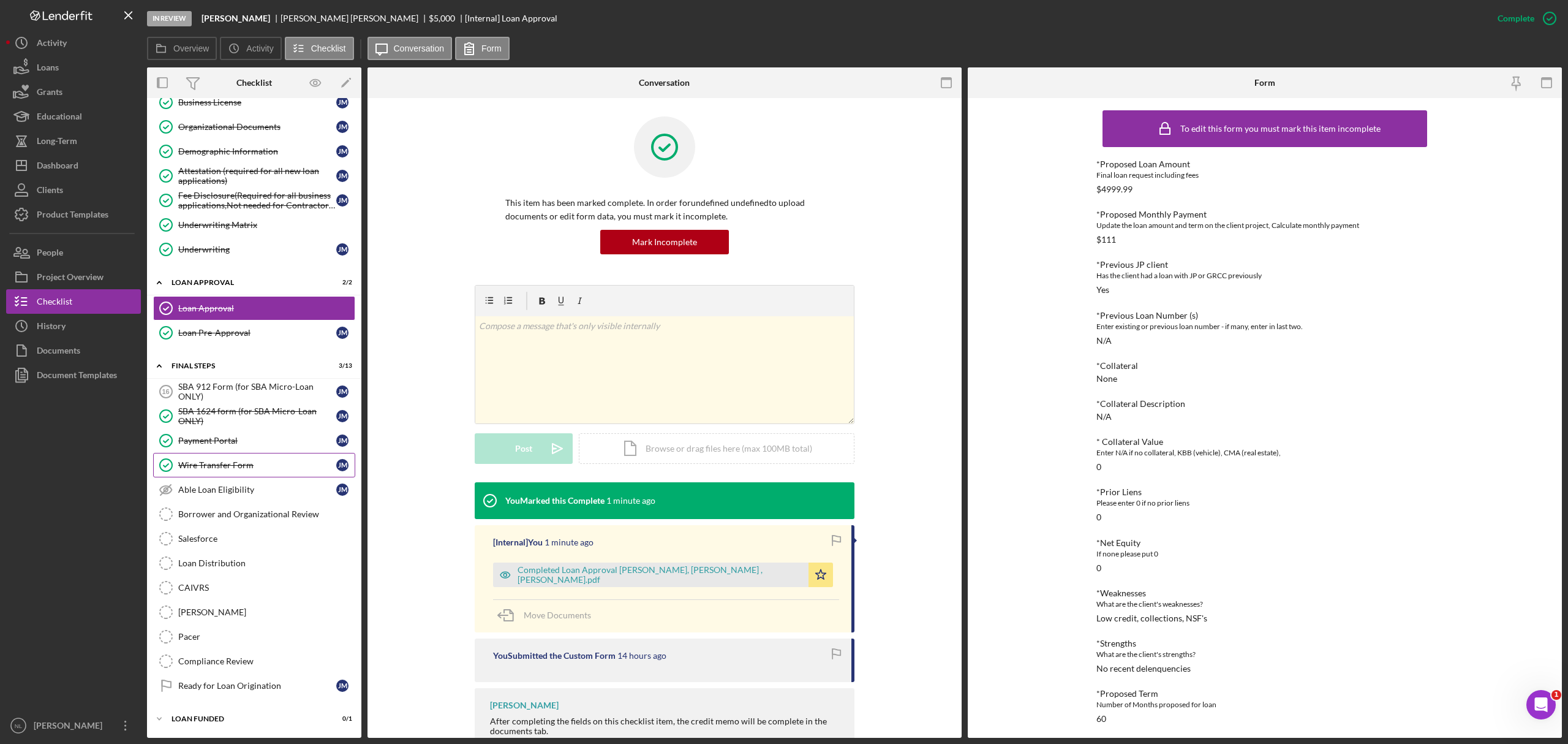
click at [226, 450] on div "Wire Transfer Form" at bounding box center [257, 465] width 158 height 10
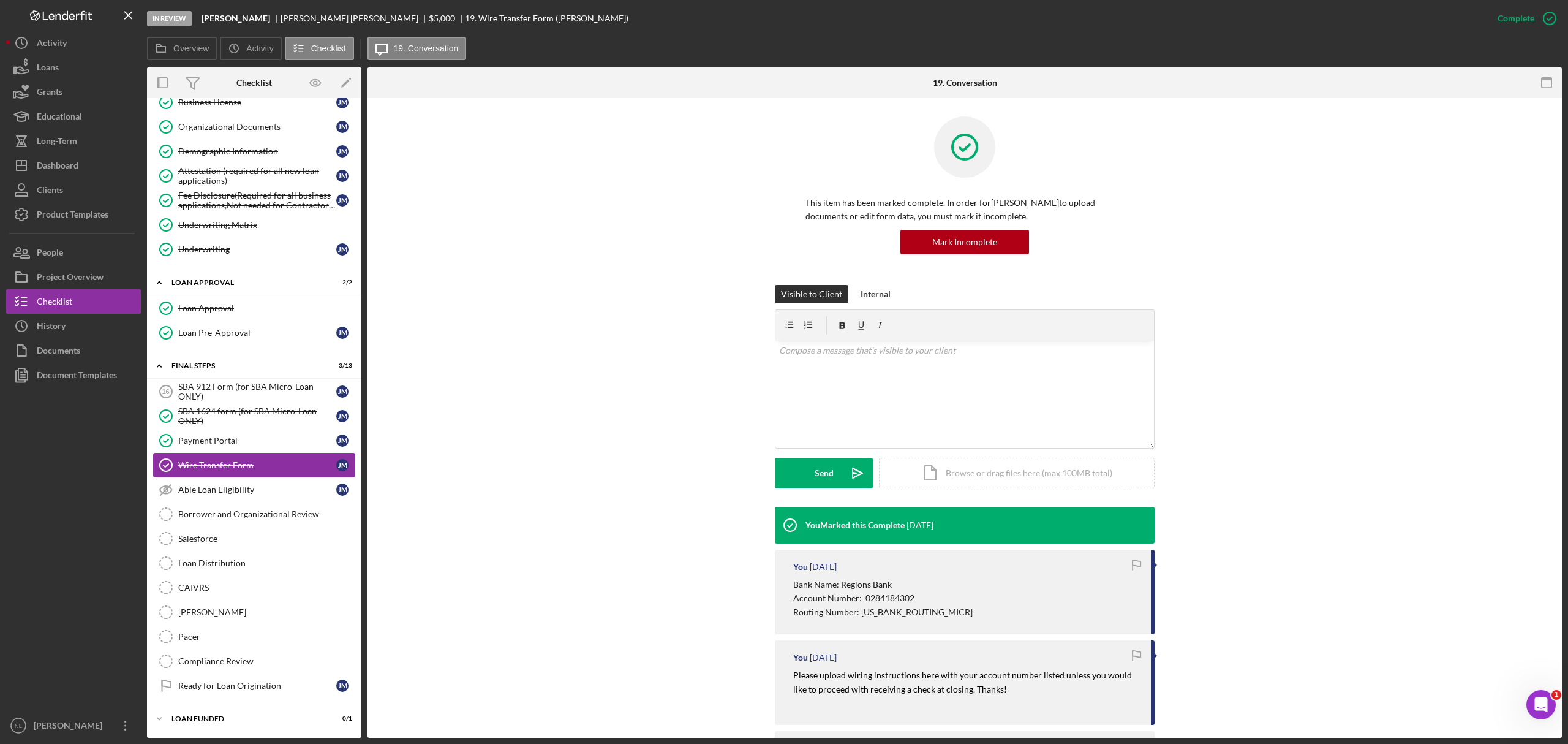
scroll to position [591, 0]
click at [268, 391] on div "SBA 912 Form (for SBA Micro-Loan ONLY)" at bounding box center [257, 392] width 158 height 20
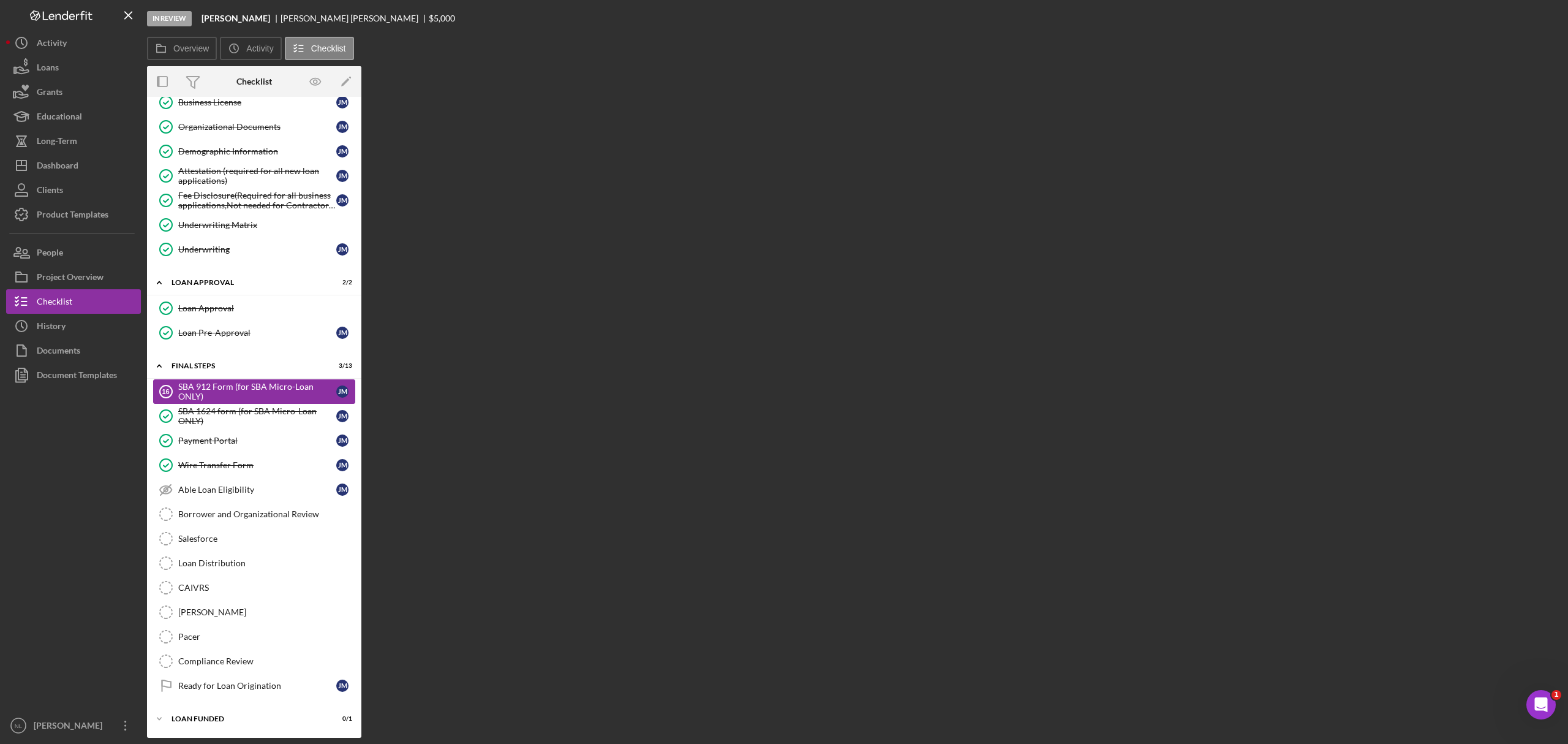
scroll to position [591, 0]
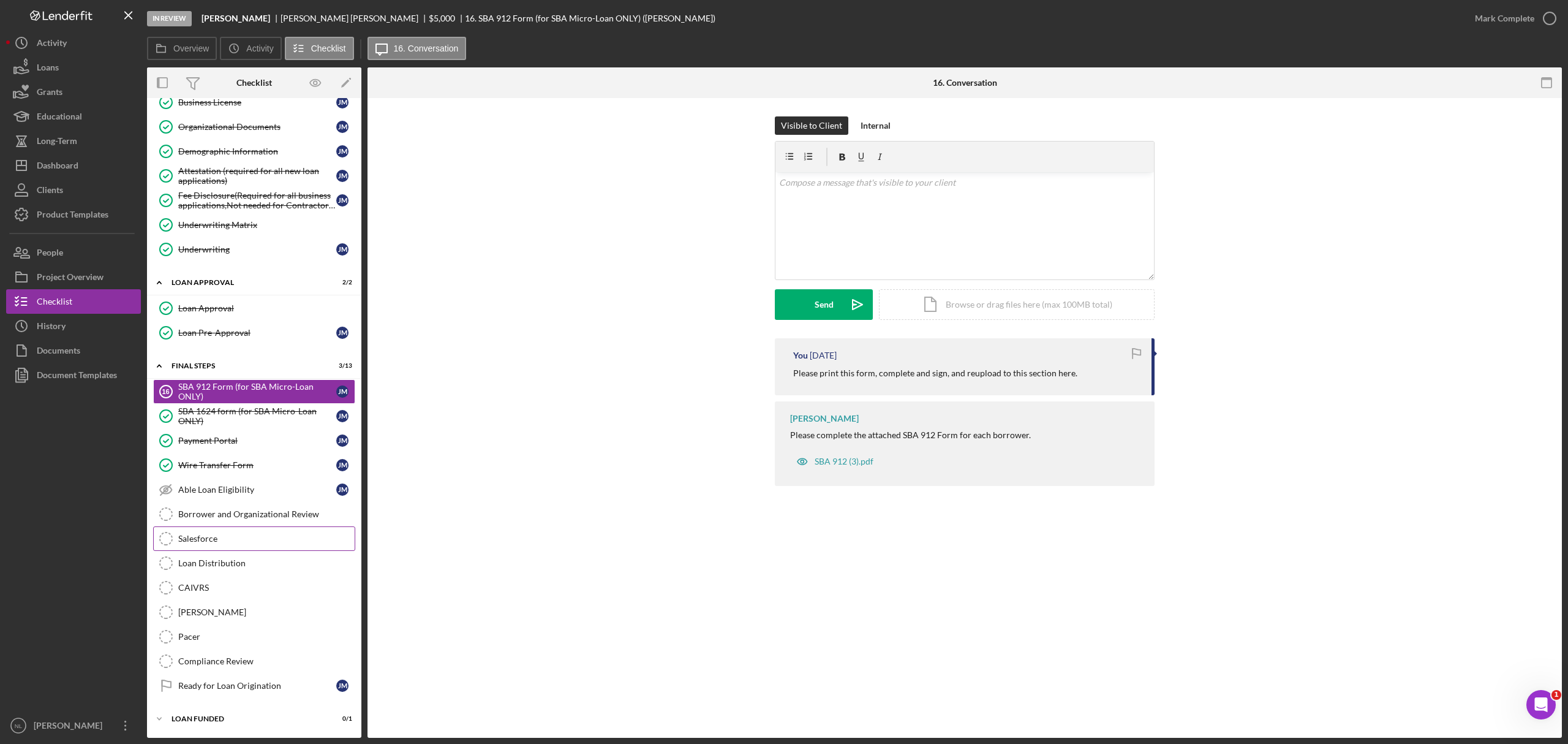
click at [234, 450] on div "Salesforce" at bounding box center [266, 539] width 176 height 10
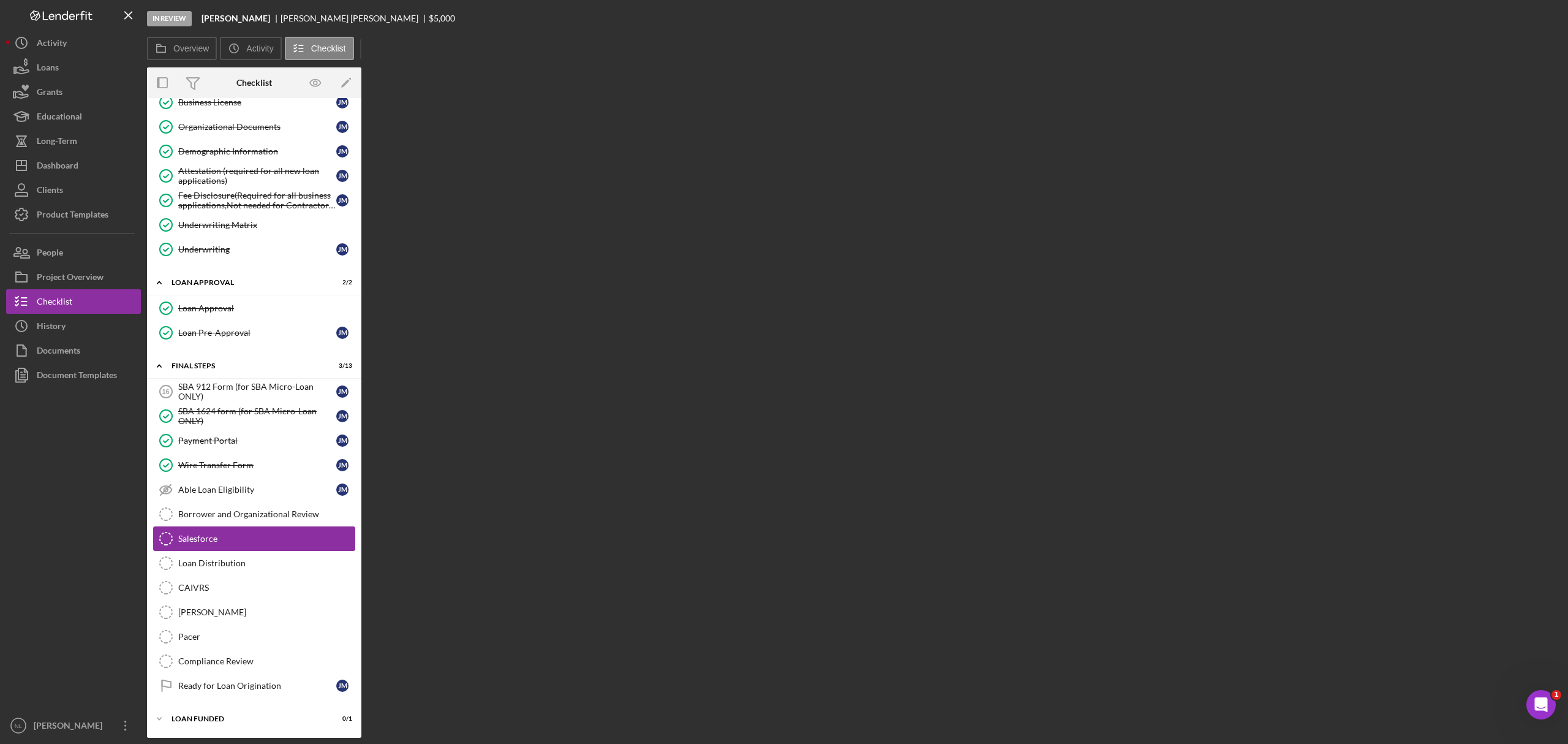
scroll to position [591, 0]
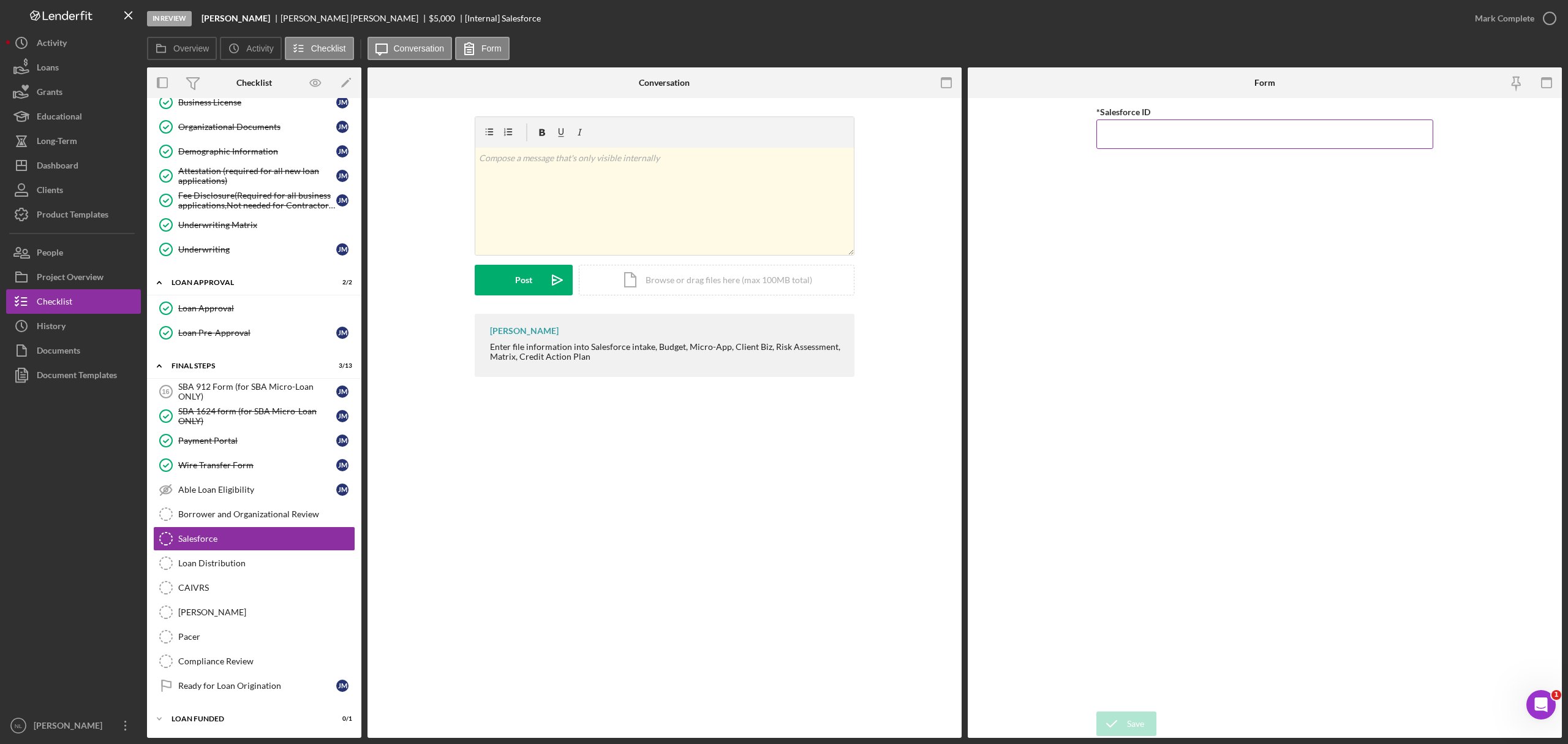
click at [1045, 136] on input "*Salesforce ID" at bounding box center [1265, 134] width 337 height 30
paste input "a0wPC000002P4ldYAC"
type input "a0wPC000002P4ldYAC"
click at [1045, 450] on div "Save" at bounding box center [1136, 724] width 17 height 25
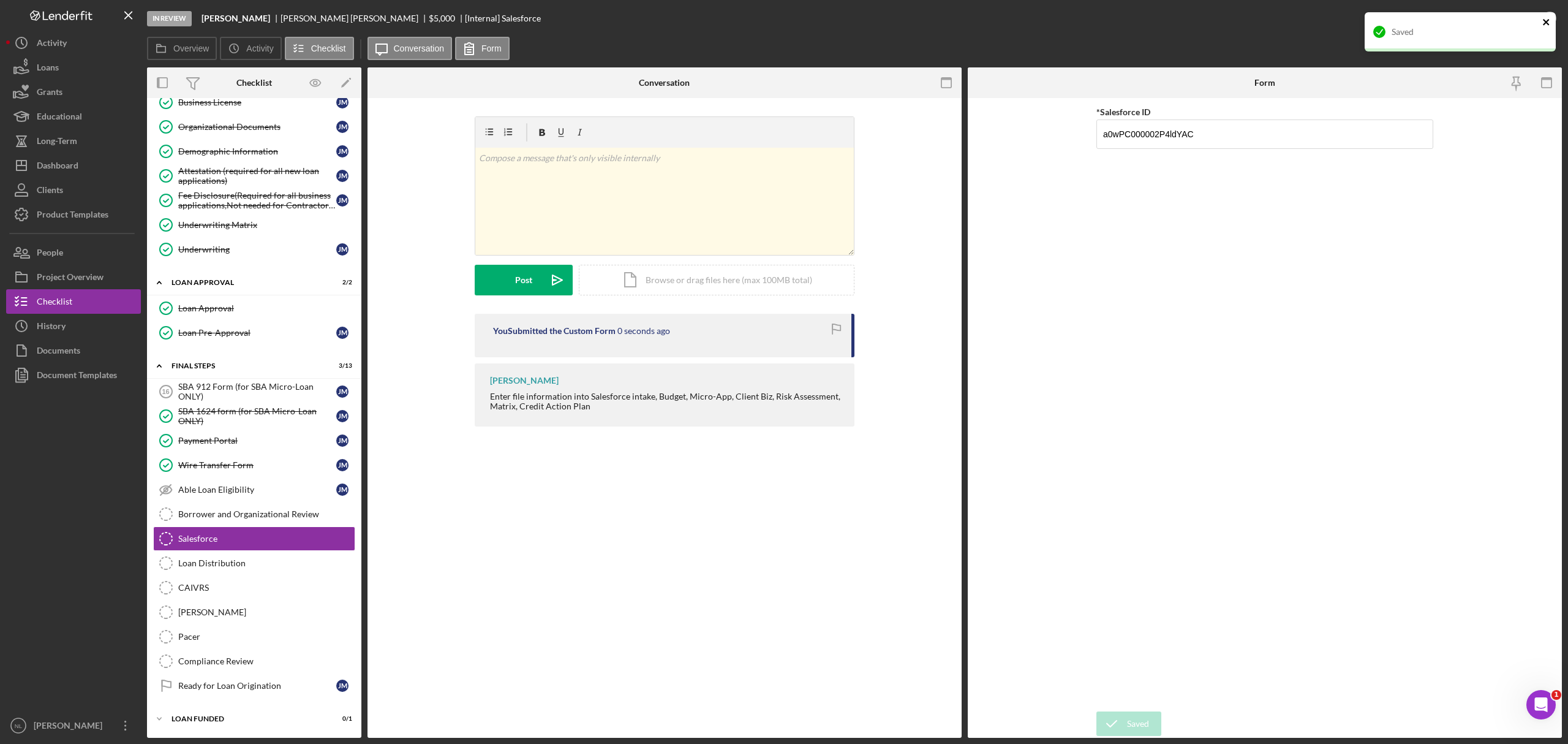
click at [1045, 18] on icon "close" at bounding box center [1547, 22] width 9 height 10
click at [1045, 27] on div "Mark Complete" at bounding box center [1505, 18] width 59 height 25
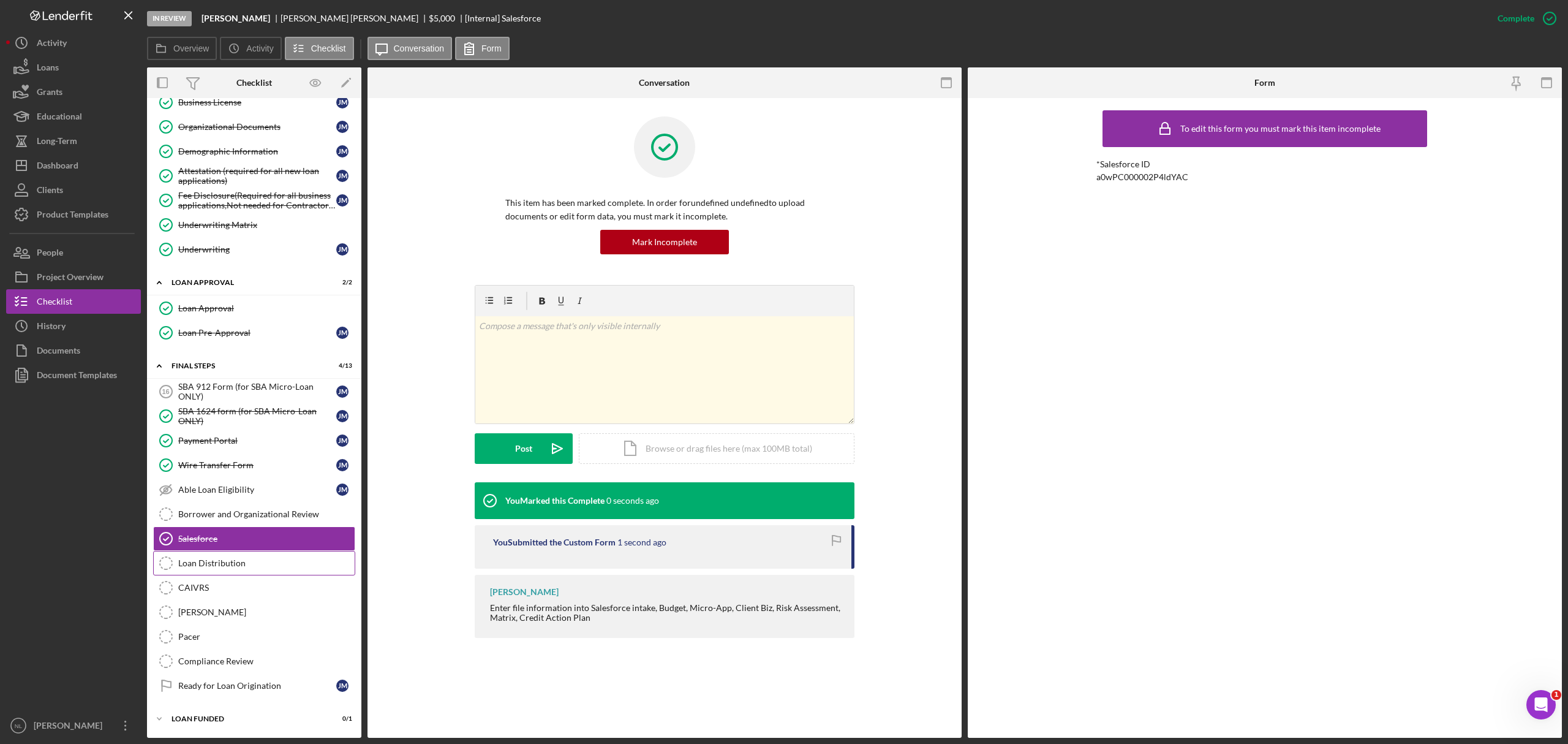
click at [237, 450] on div "Loan Distribution" at bounding box center [266, 563] width 176 height 10
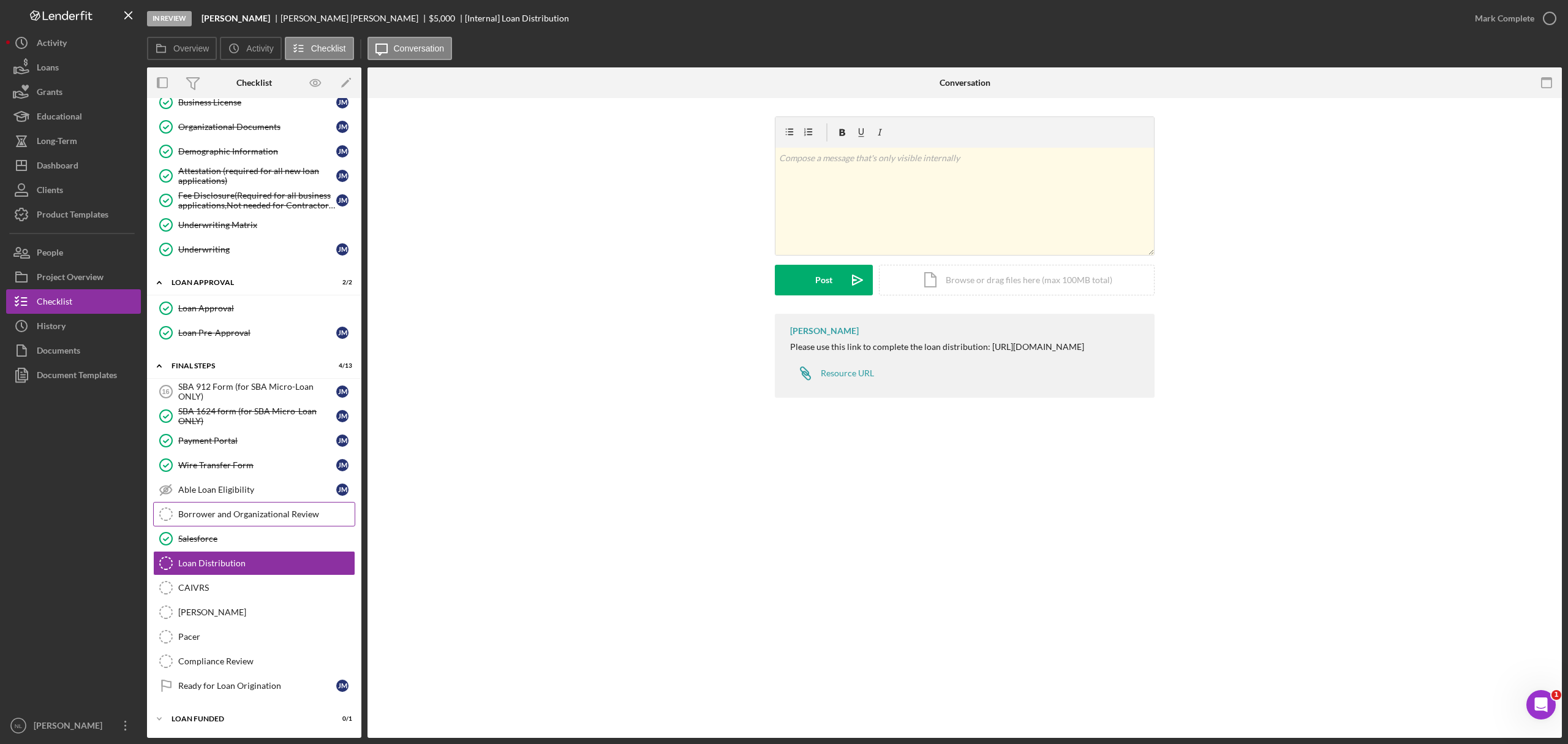
click at [208, 450] on div "Borrower and Organizational Review" at bounding box center [266, 514] width 176 height 10
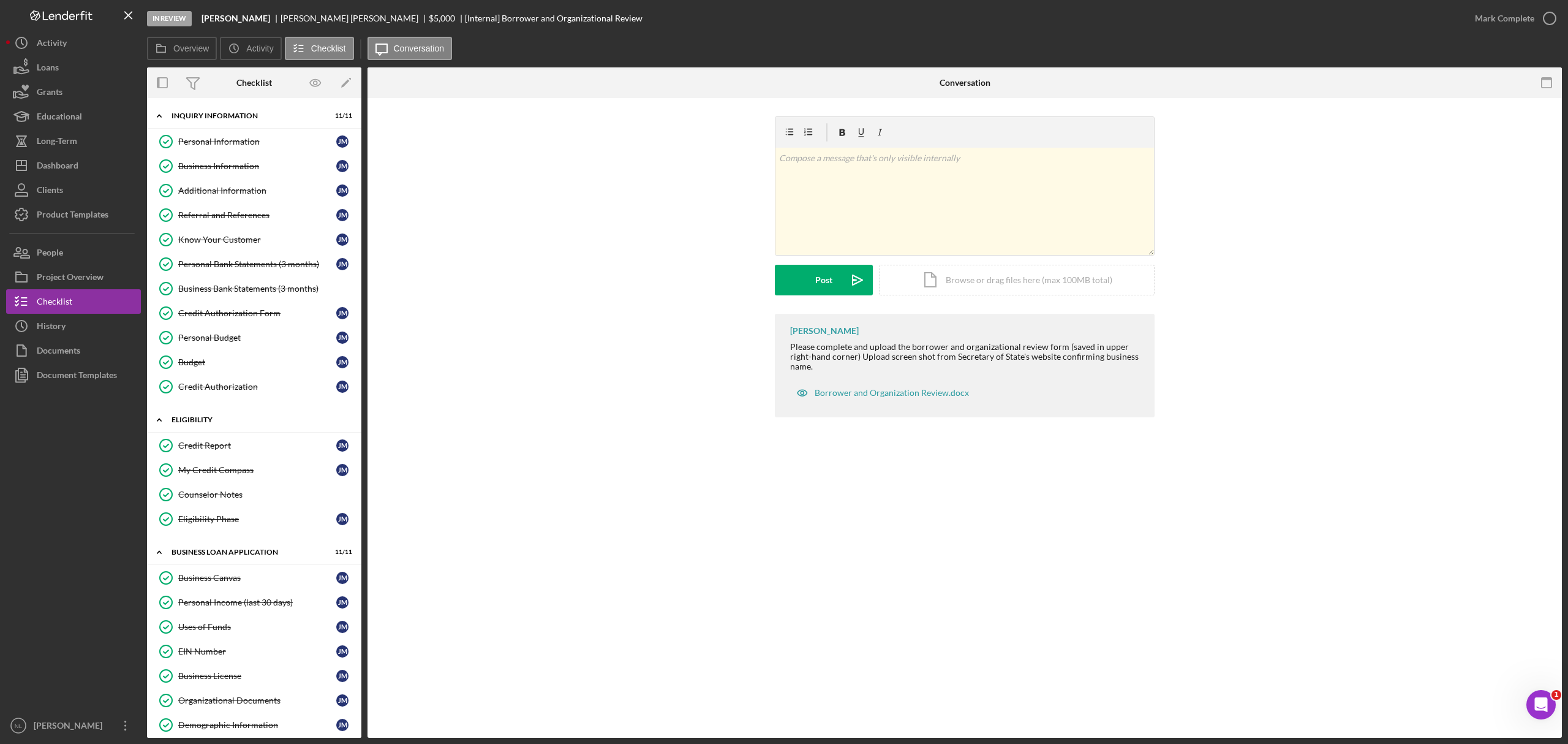
click at [282, 433] on div "Icon/Expander Eligibility 4 / 4" at bounding box center [254, 420] width 215 height 25
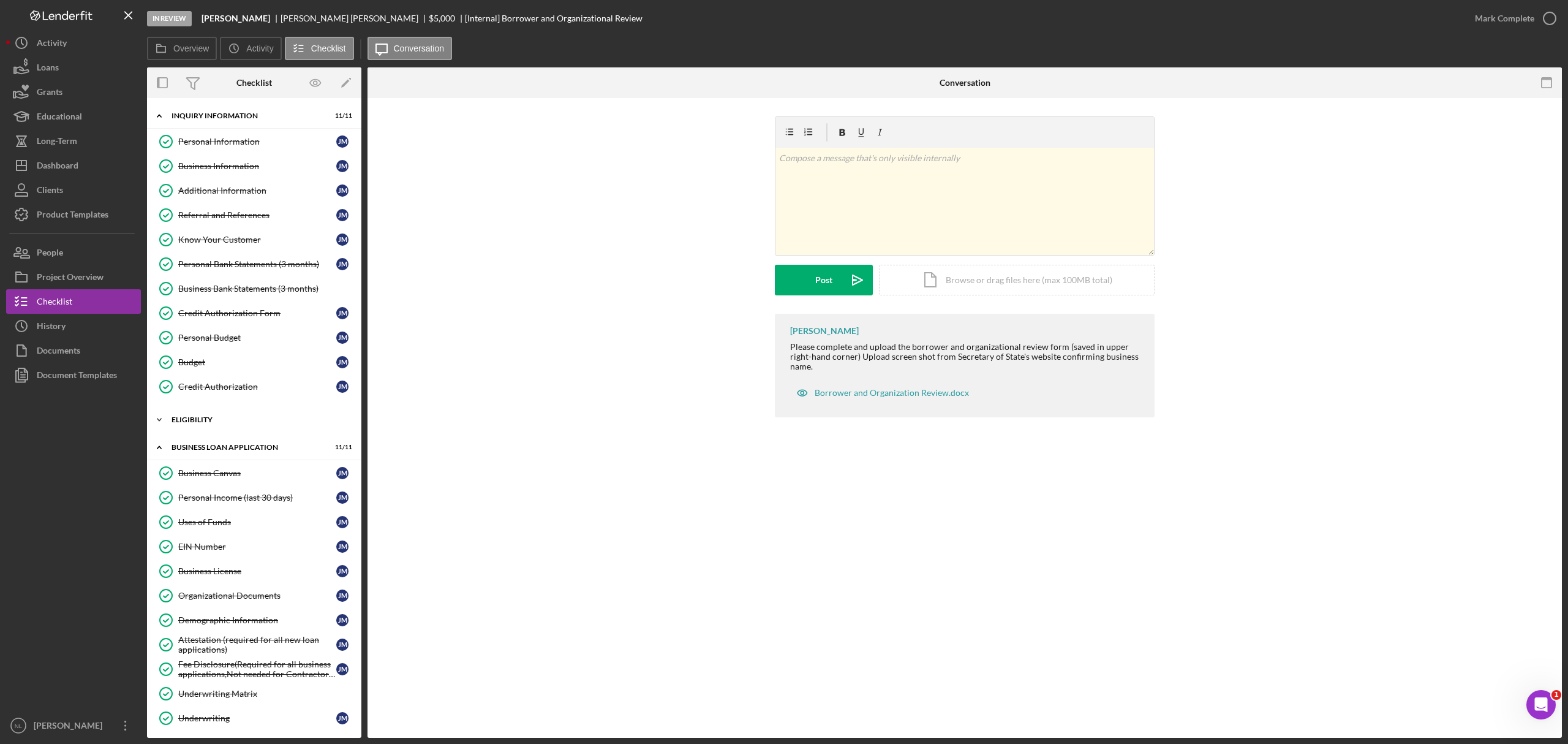
click at [229, 424] on div "Eligibility" at bounding box center [259, 420] width 175 height 8
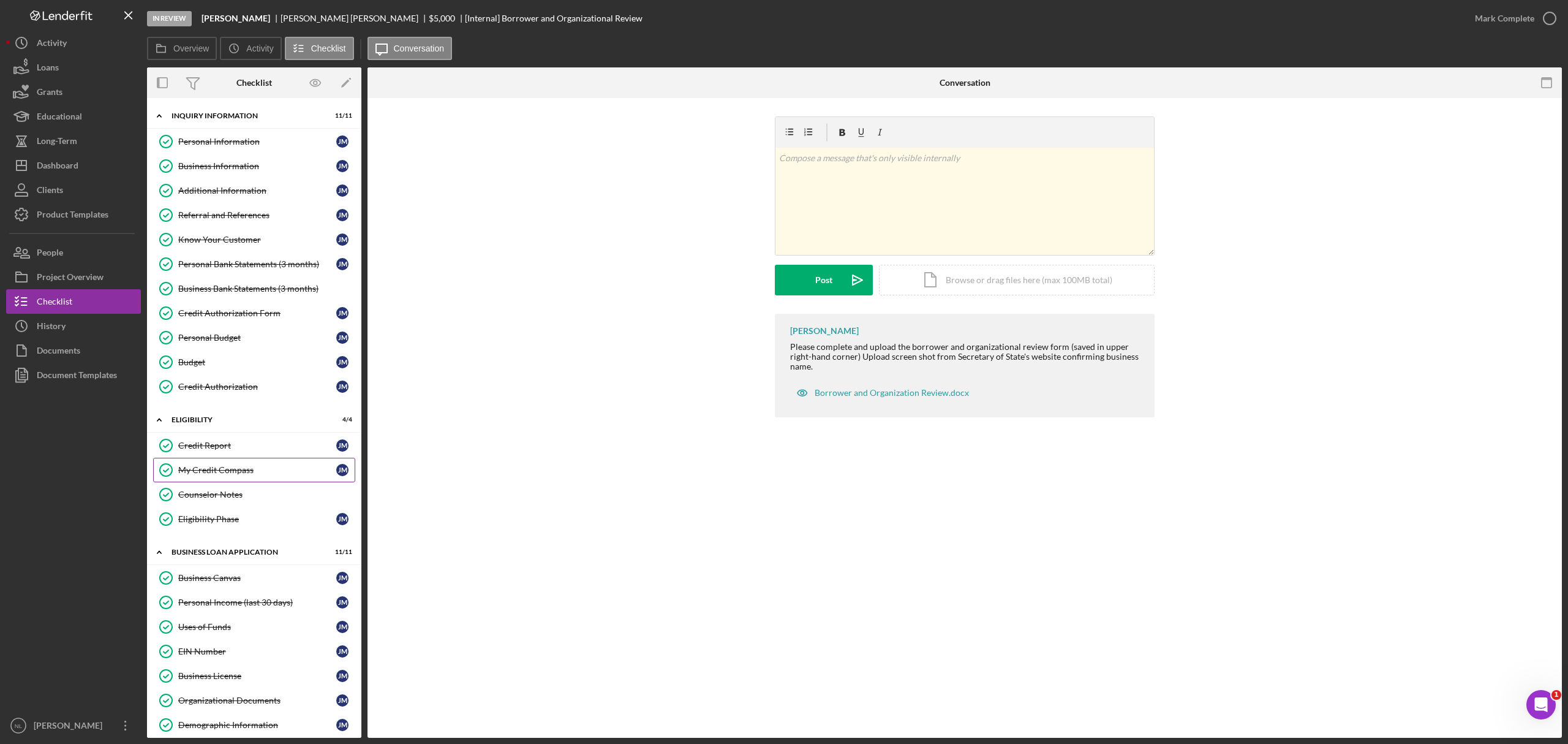
click at [234, 450] on div "My Credit Compass" at bounding box center [257, 471] width 158 height 10
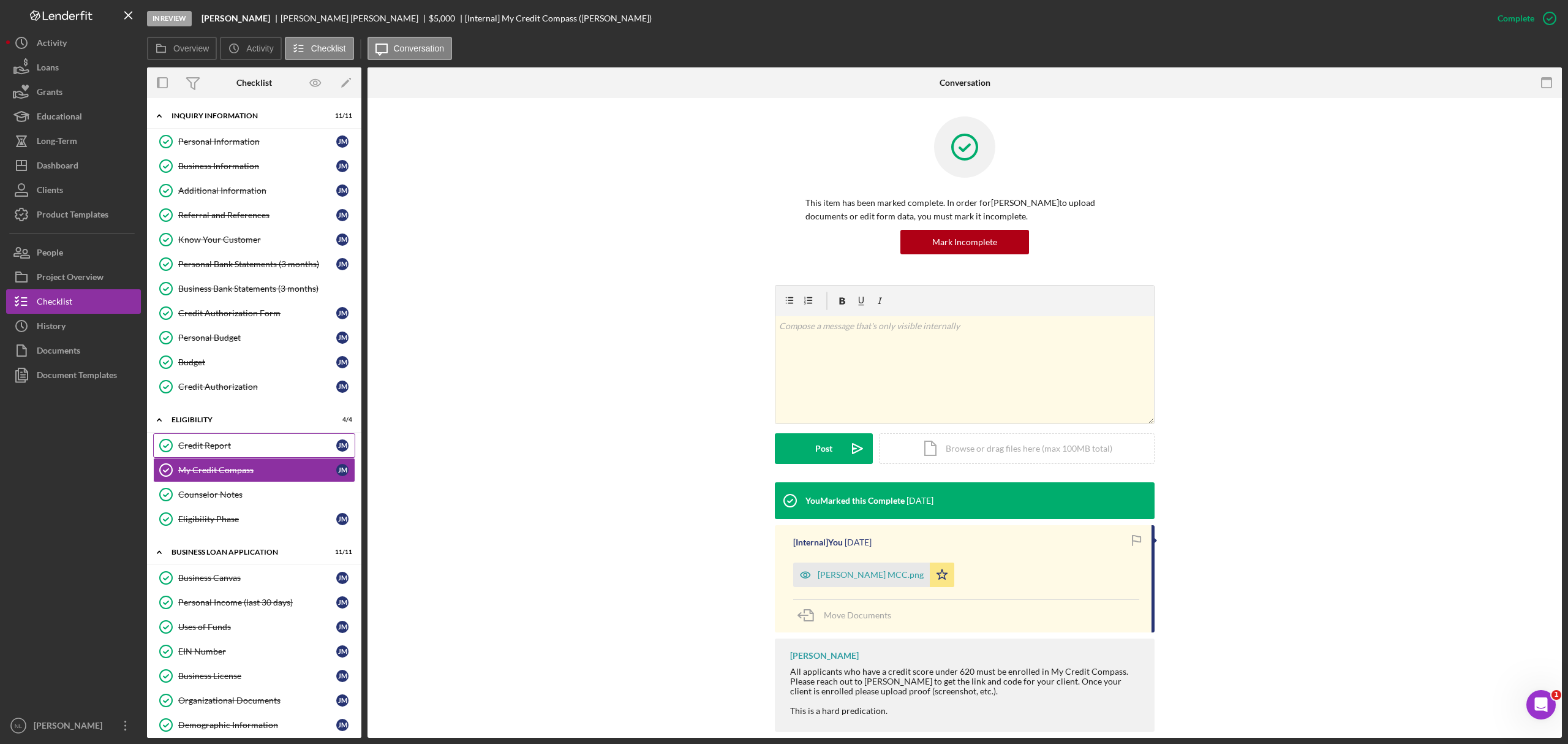
click at [227, 450] on div "Credit Report" at bounding box center [257, 446] width 158 height 10
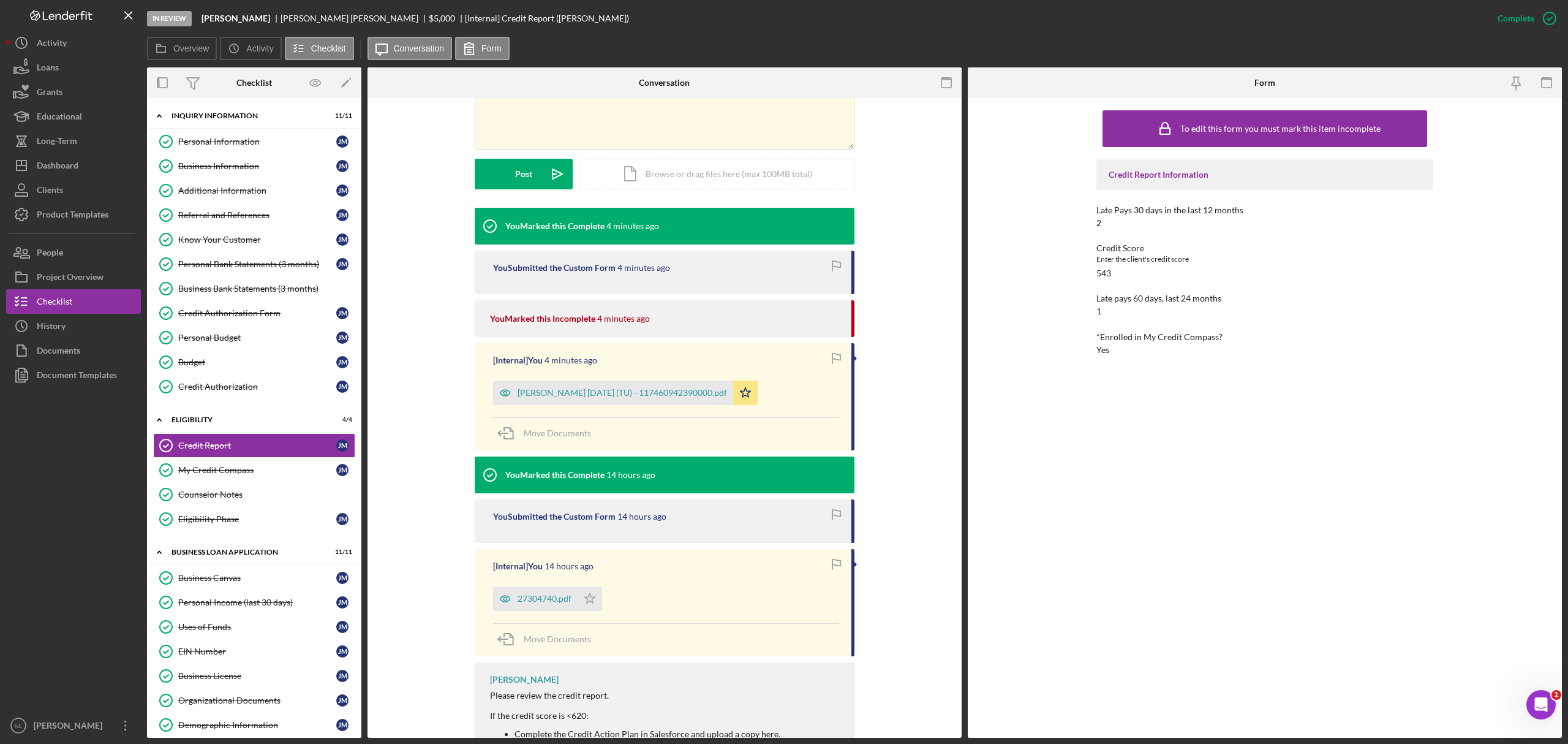
scroll to position [276, 0]
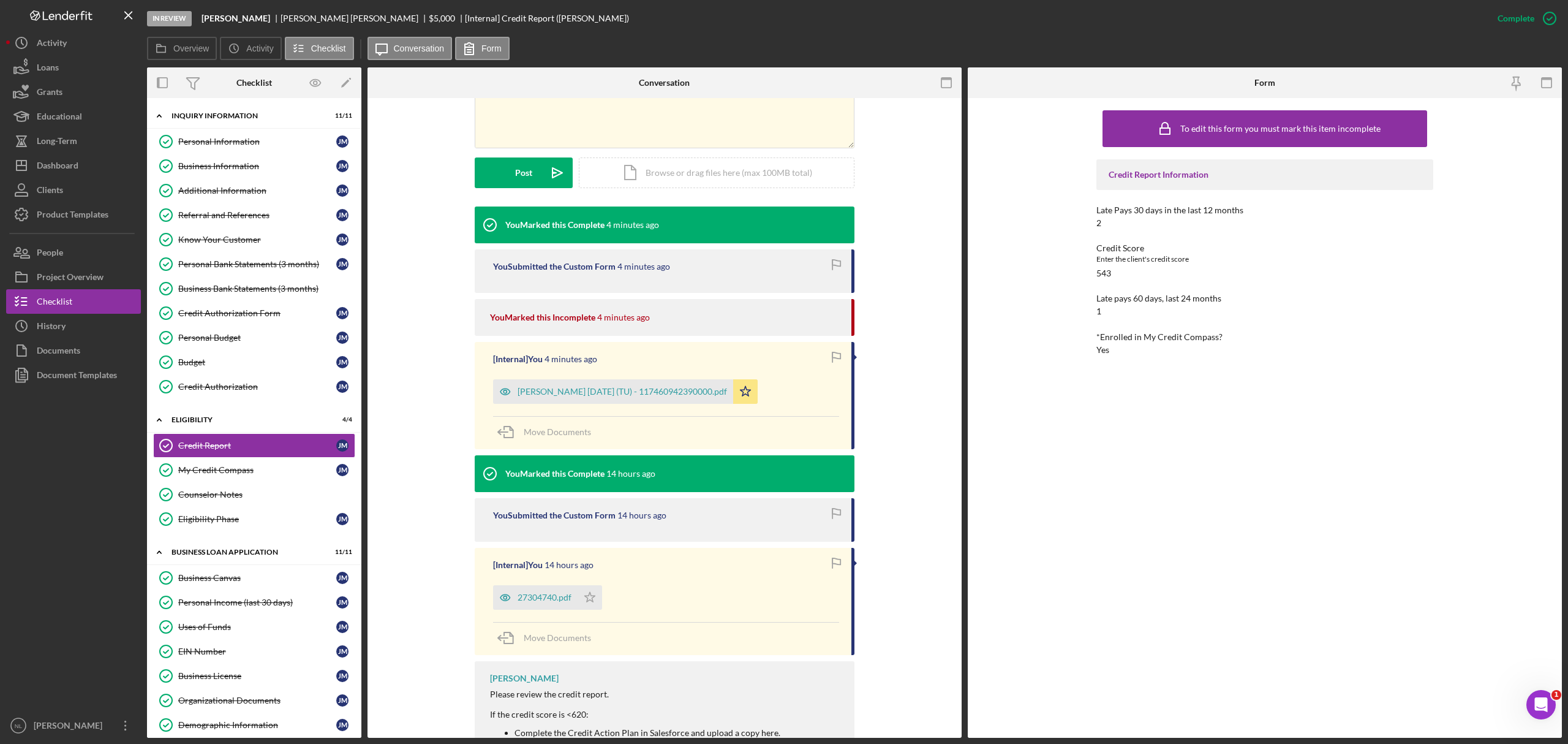
click at [559, 450] on div "[Internal] You 14 hours ago 27304740.pdf Icon/Star Move Documents" at bounding box center [665, 602] width 380 height 107
click at [552, 450] on div "27304740.pdf" at bounding box center [544, 597] width 54 height 10
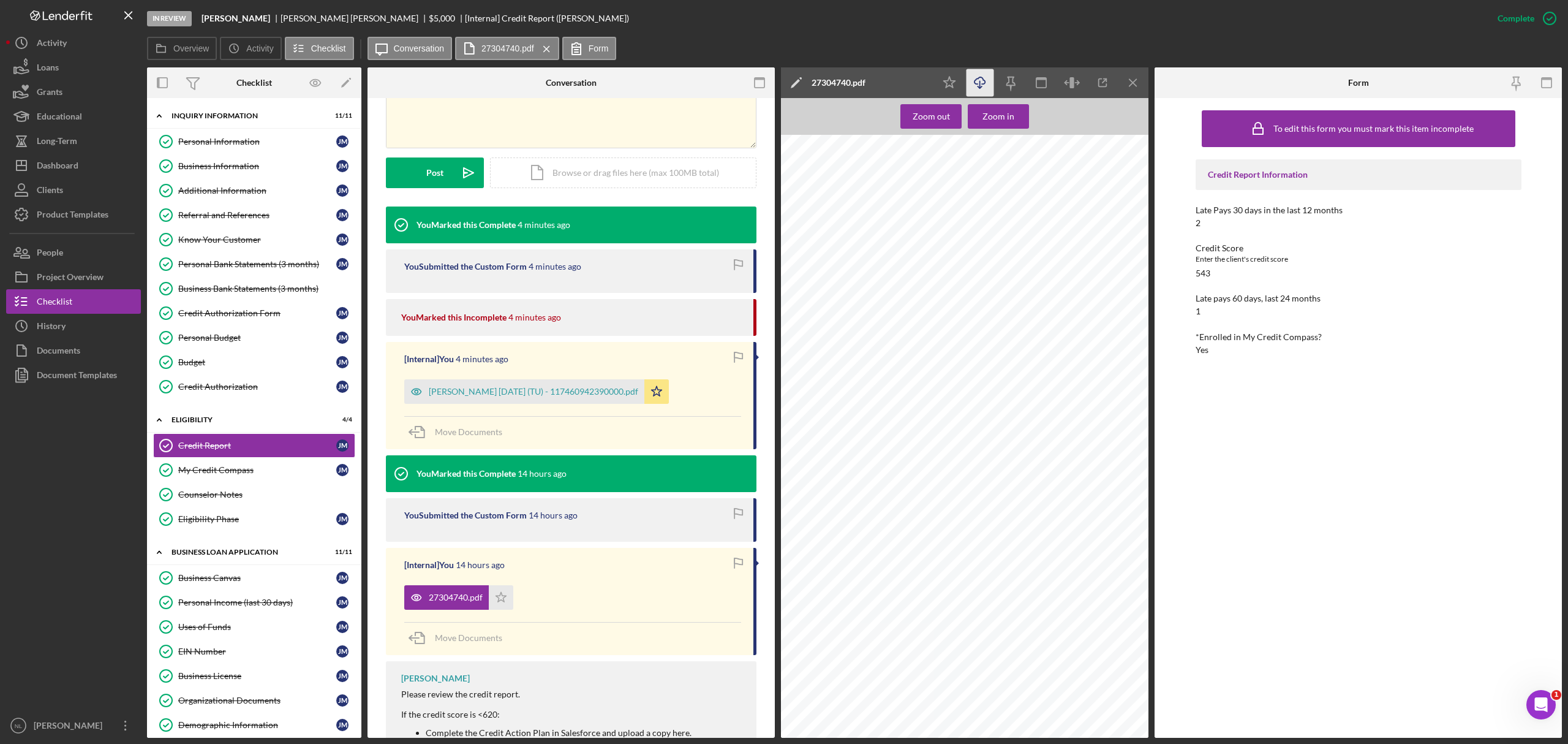
click at [978, 87] on polyline "button" at bounding box center [980, 87] width 4 height 2
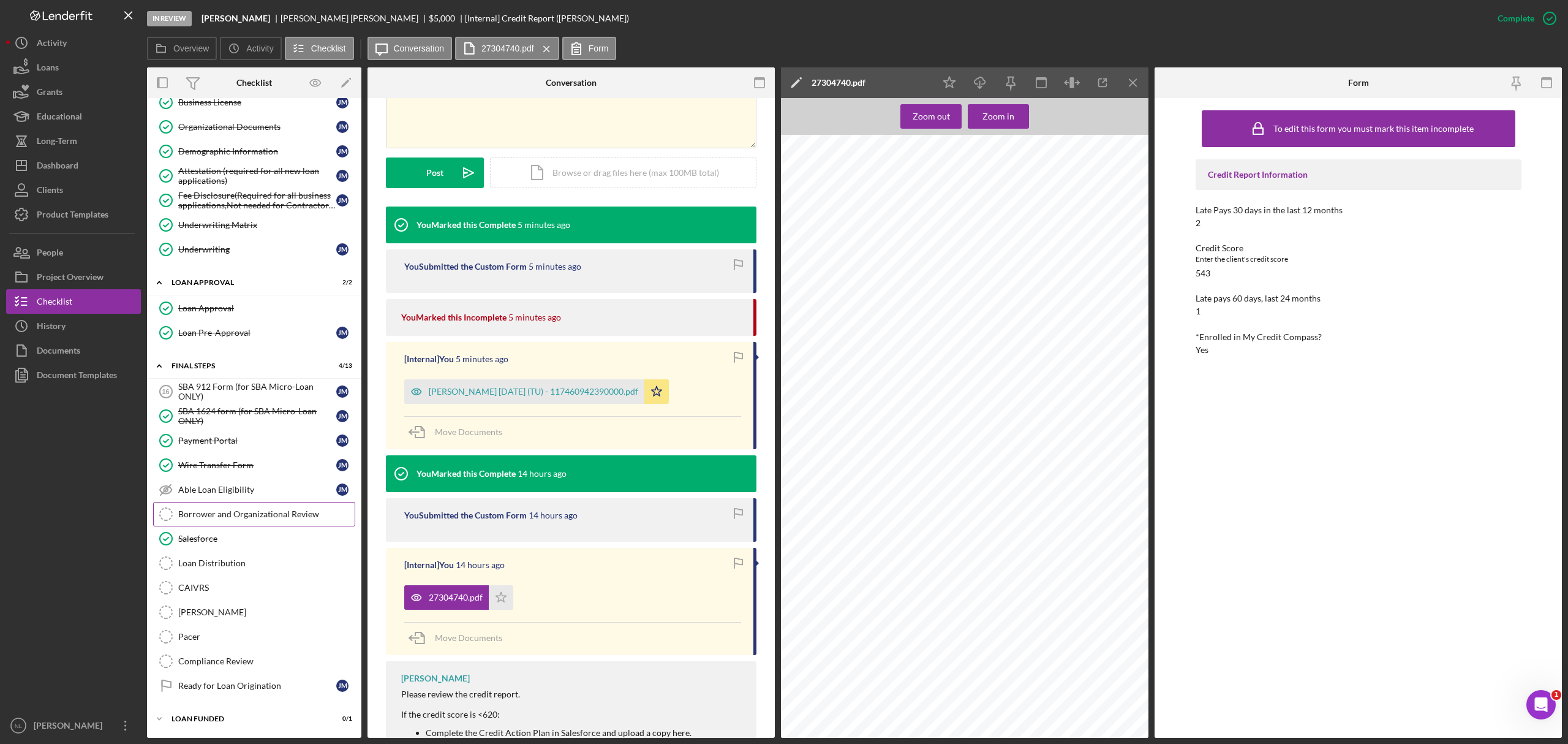
click at [236, 450] on div "Borrower and Organizational Review" at bounding box center [266, 514] width 176 height 10
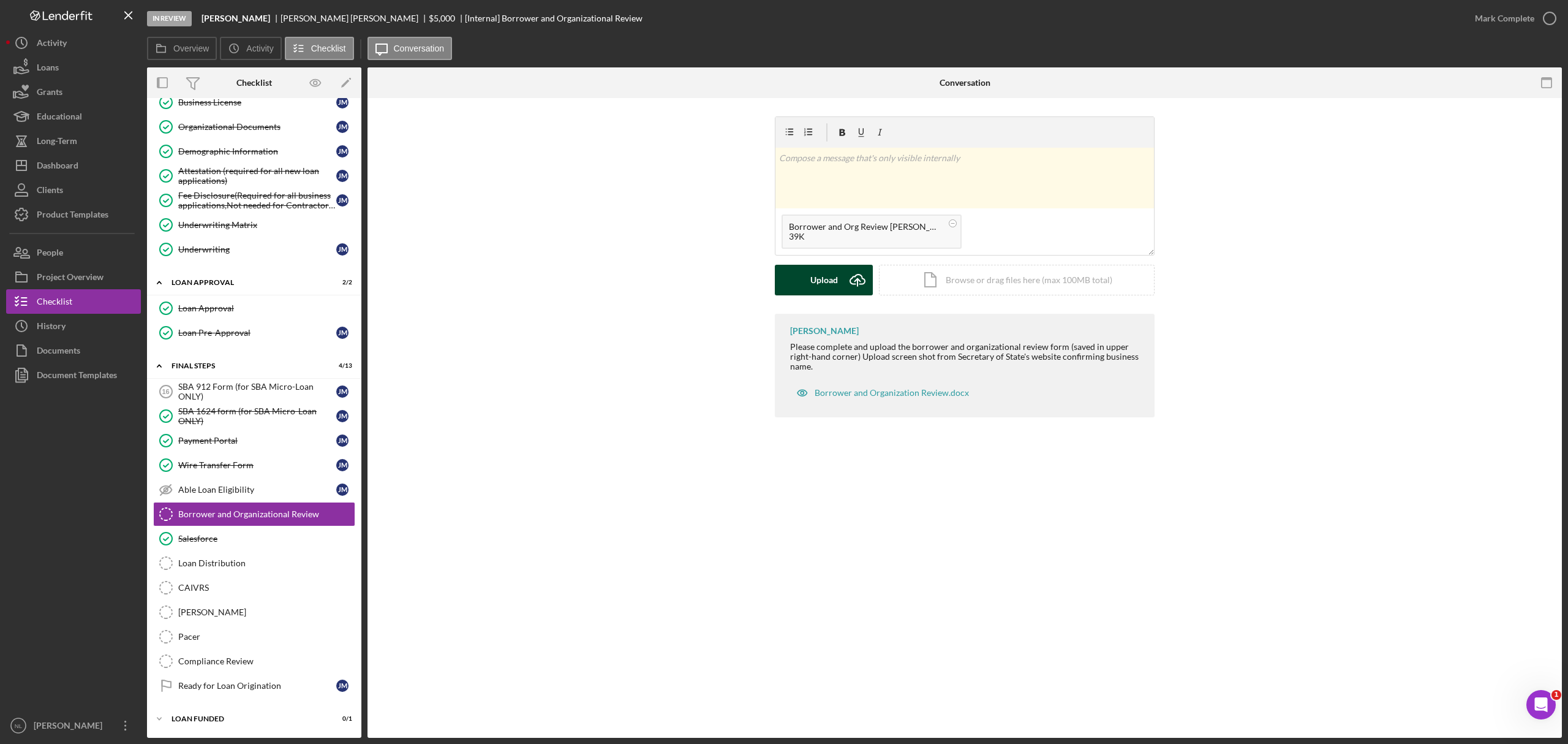
click at [804, 279] on button "Upload Icon/Upload" at bounding box center [824, 280] width 98 height 31
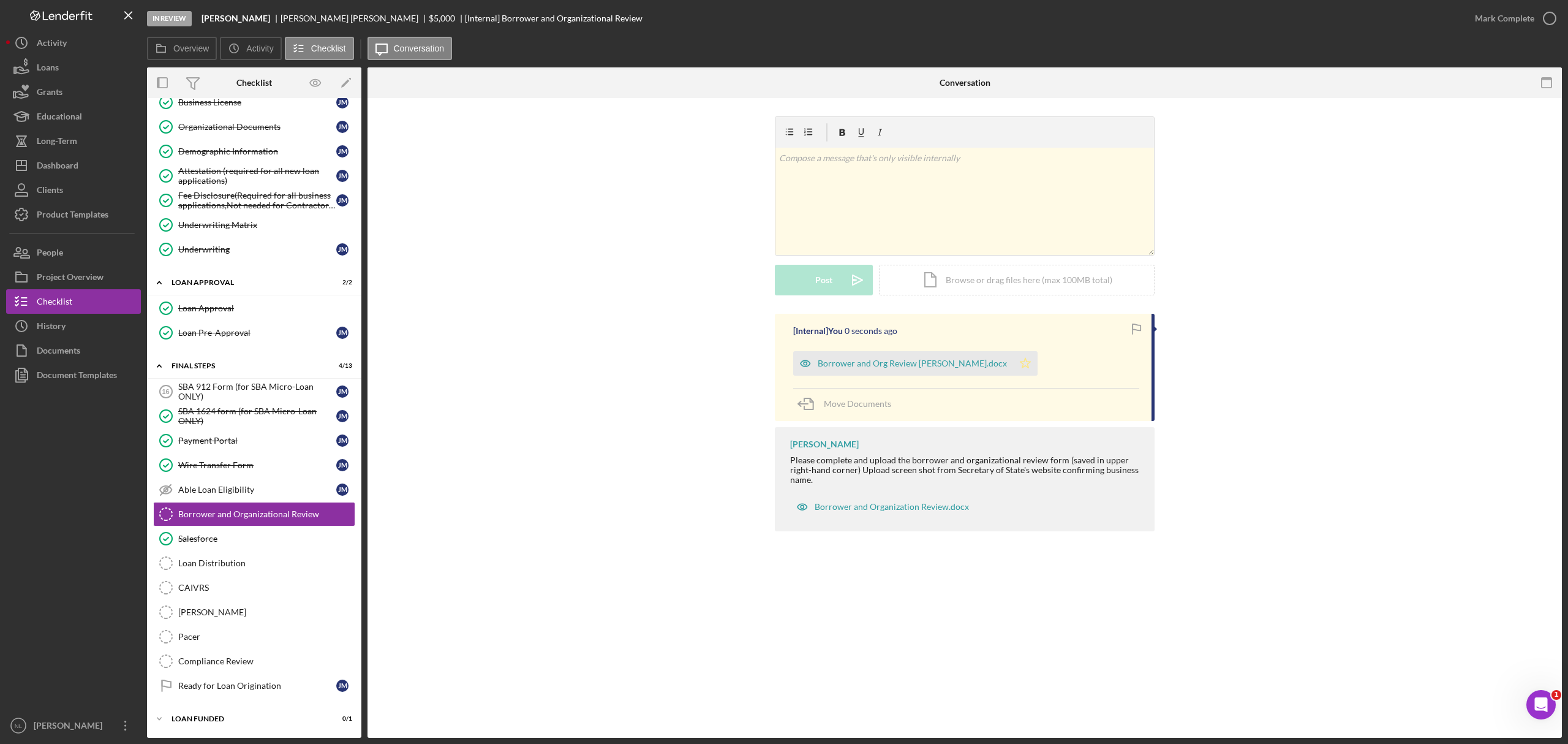
click at [1013, 365] on icon "Icon/Star" at bounding box center [1025, 363] width 25 height 25
click at [1045, 20] on div "Mark Complete" at bounding box center [1505, 18] width 59 height 25
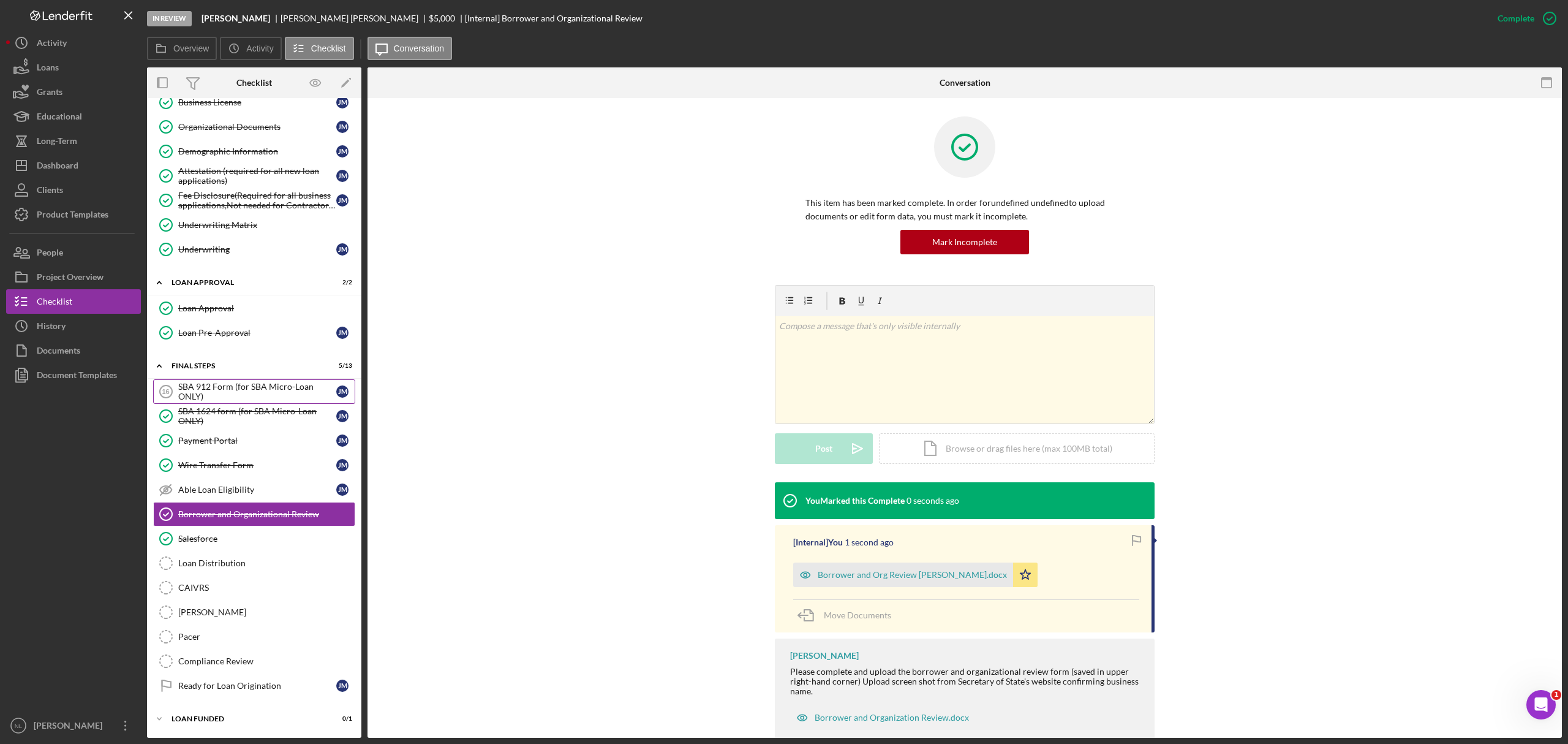
click at [219, 385] on div "SBA 912 Form (for SBA Micro-Loan ONLY)" at bounding box center [257, 392] width 158 height 20
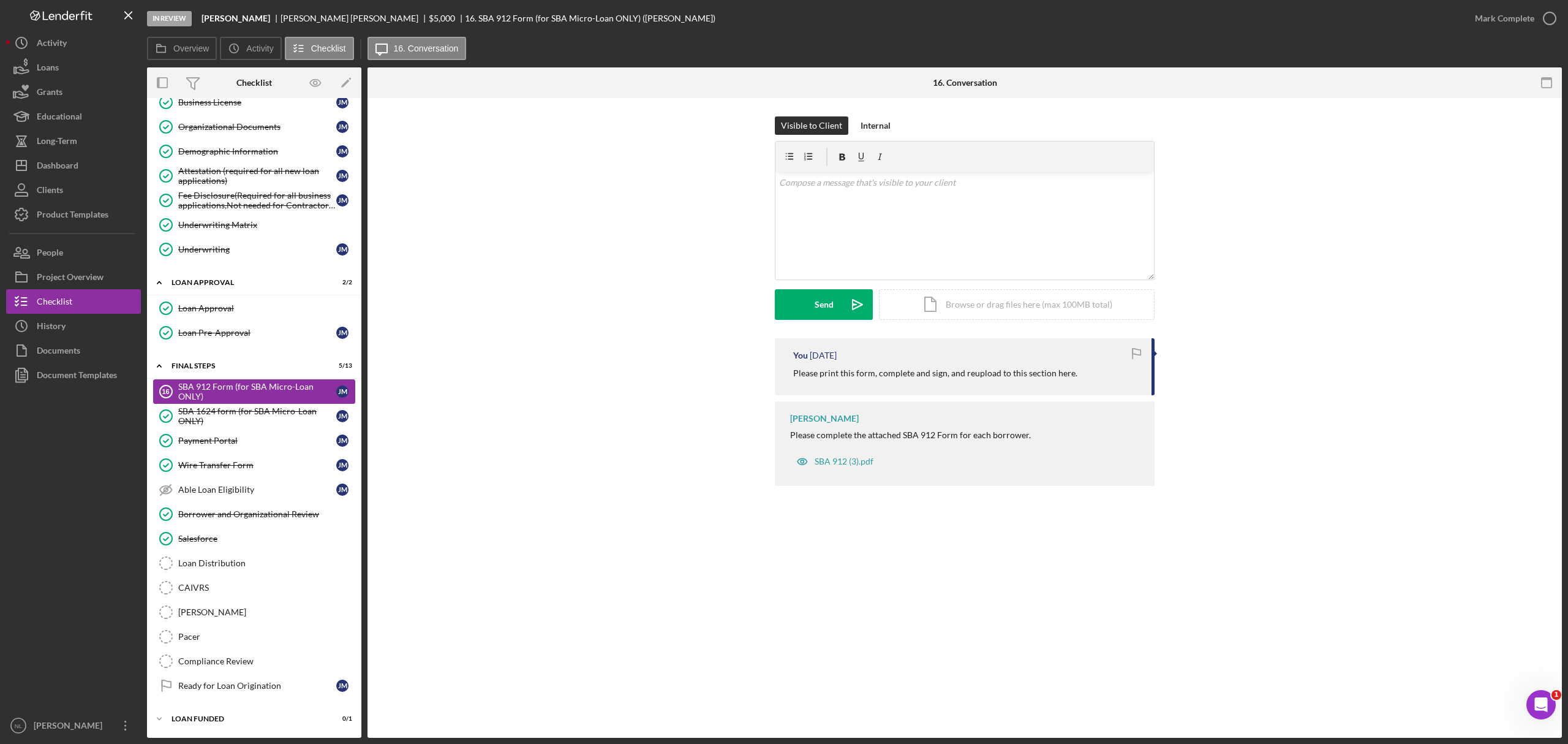
click at [219, 385] on div "SBA 912 Form (for SBA Micro-Loan ONLY)" at bounding box center [257, 392] width 158 height 20
click at [870, 117] on div "Internal" at bounding box center [876, 125] width 30 height 18
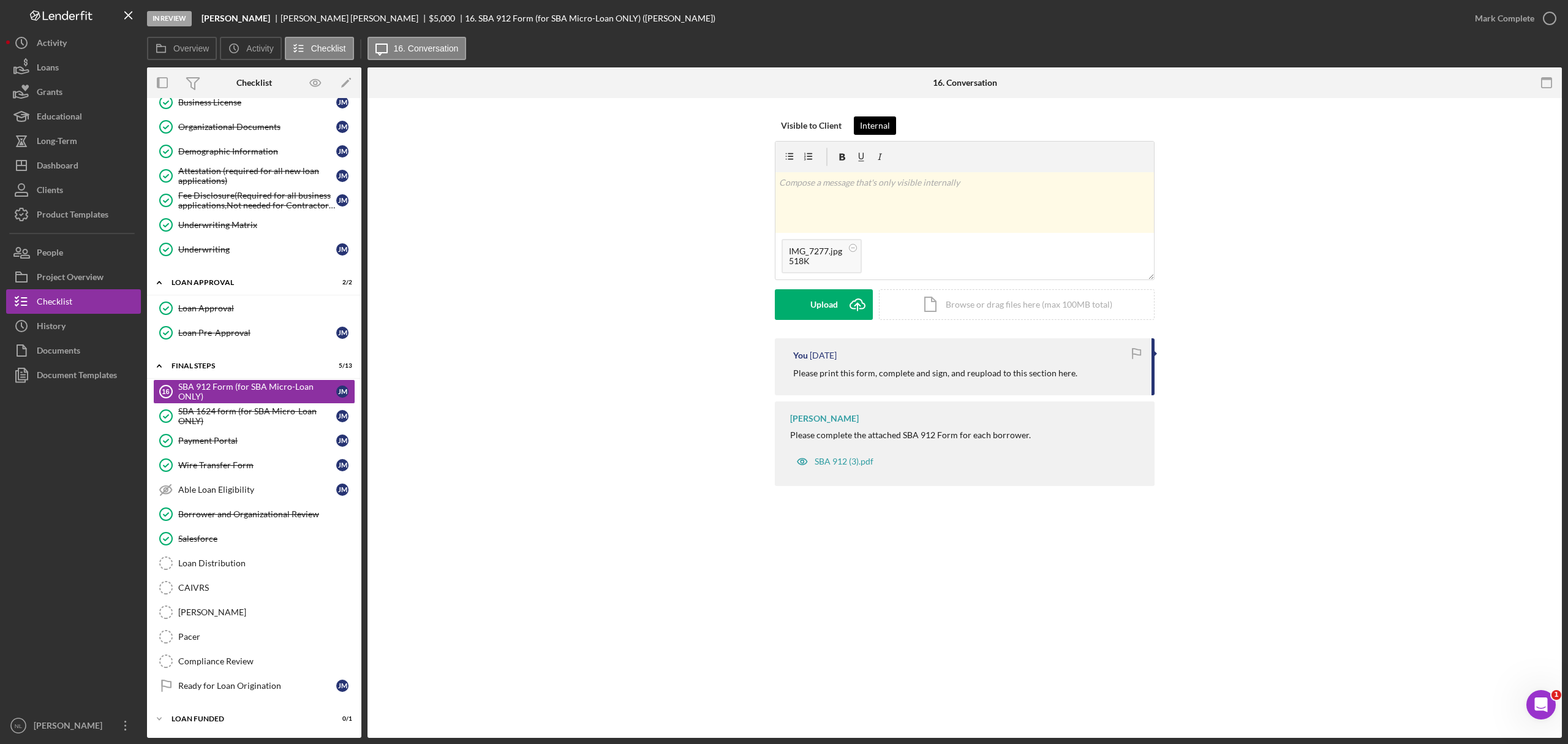
click at [870, 131] on div "Internal" at bounding box center [875, 125] width 30 height 18
click at [822, 316] on div "Upload" at bounding box center [824, 304] width 28 height 31
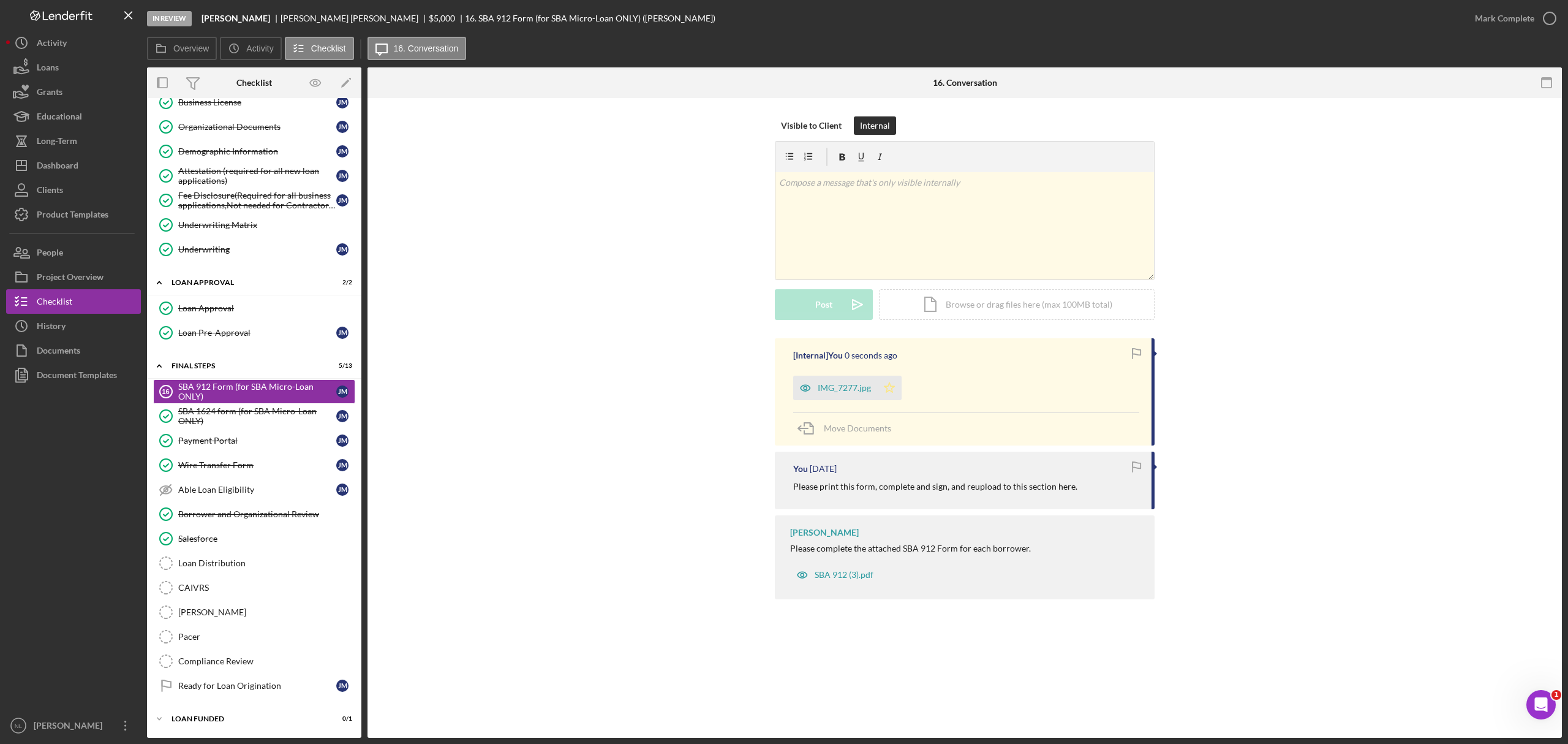
click at [887, 396] on icon "Icon/Star" at bounding box center [889, 388] width 25 height 25
click at [1045, 23] on div "Mark Complete" at bounding box center [1505, 18] width 59 height 25
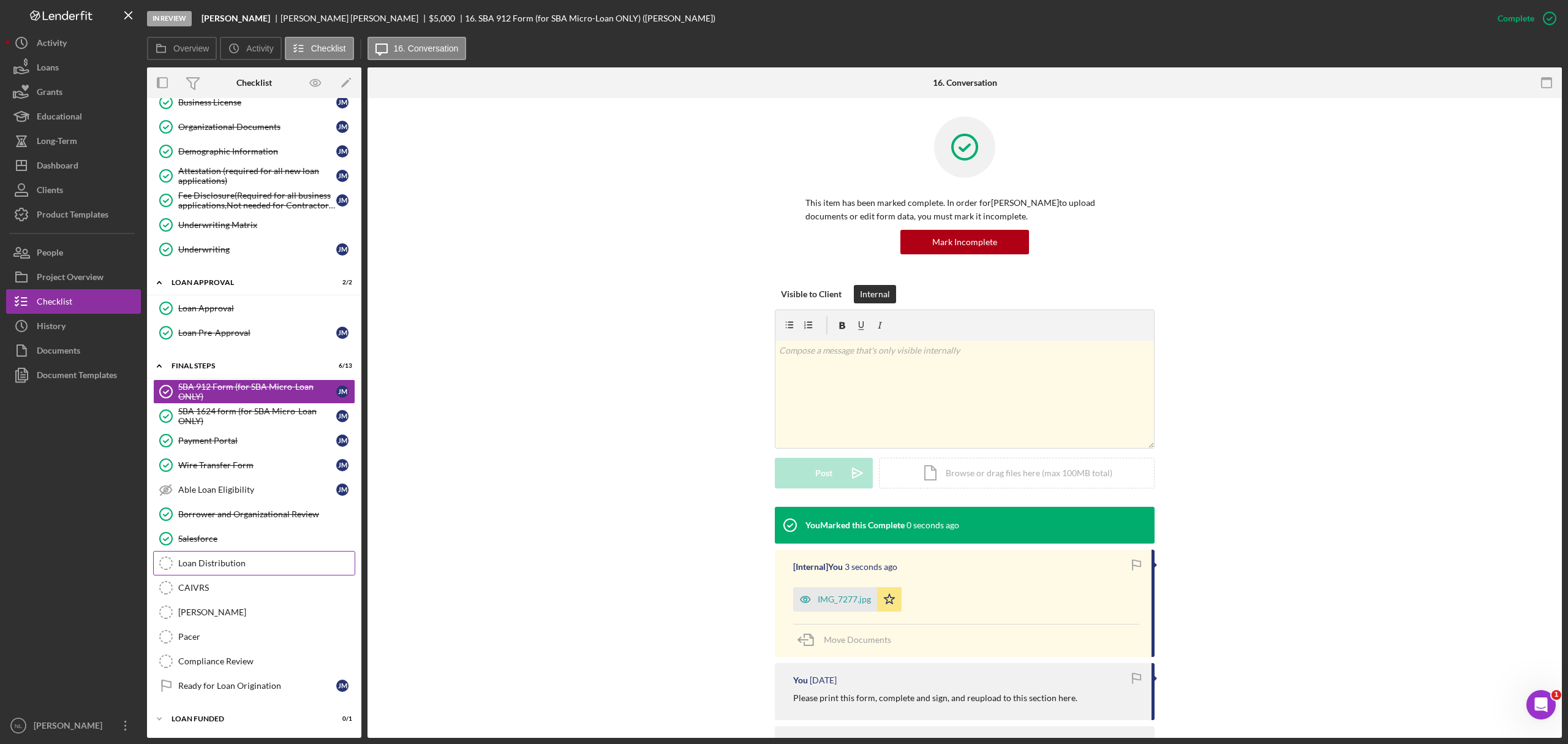
click at [182, 450] on link "Loan Distribution Loan Distribution" at bounding box center [254, 563] width 202 height 25
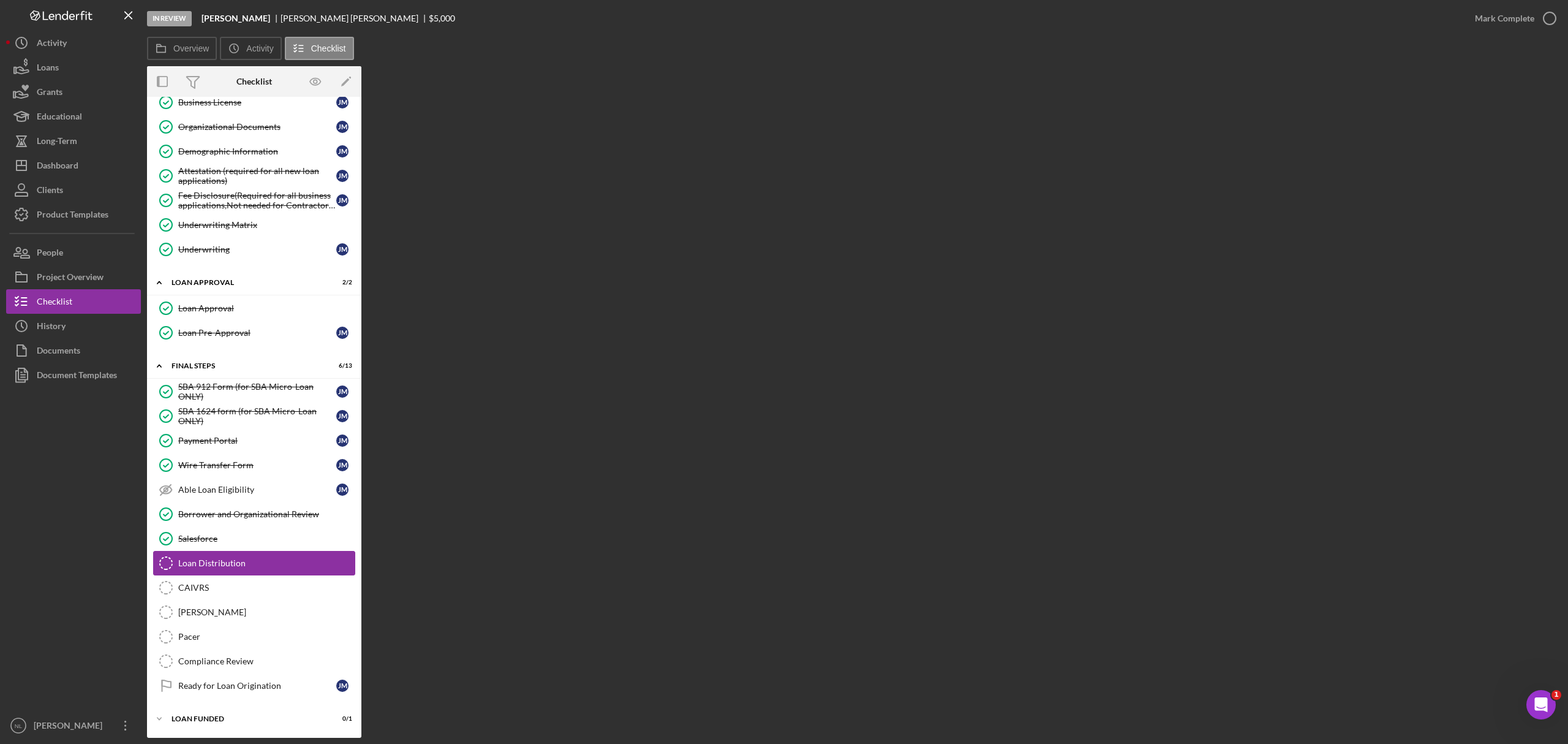
scroll to position [589, 0]
click at [218, 450] on div "Pacer" at bounding box center [266, 637] width 176 height 10
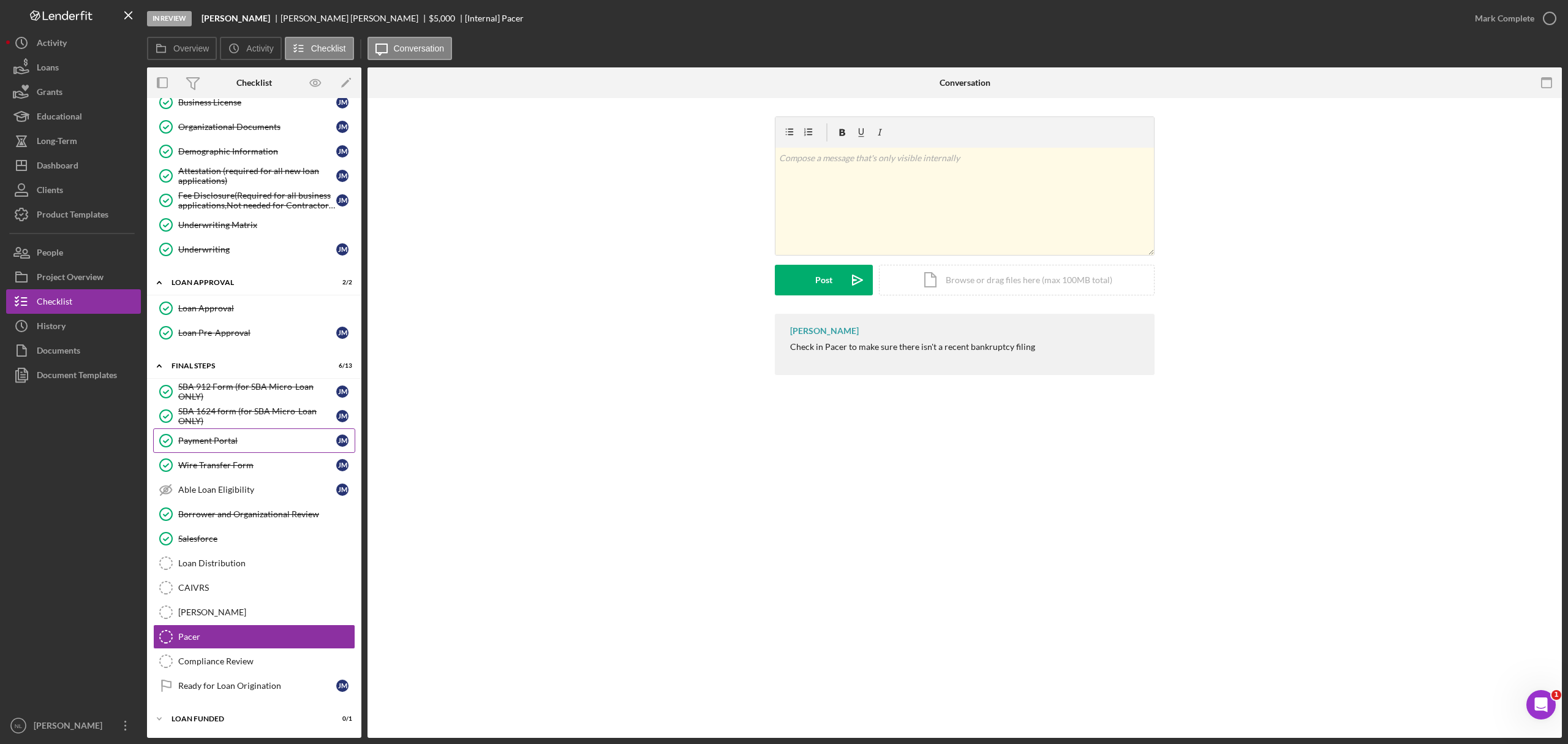
click at [228, 443] on div "Payment Portal" at bounding box center [257, 441] width 158 height 10
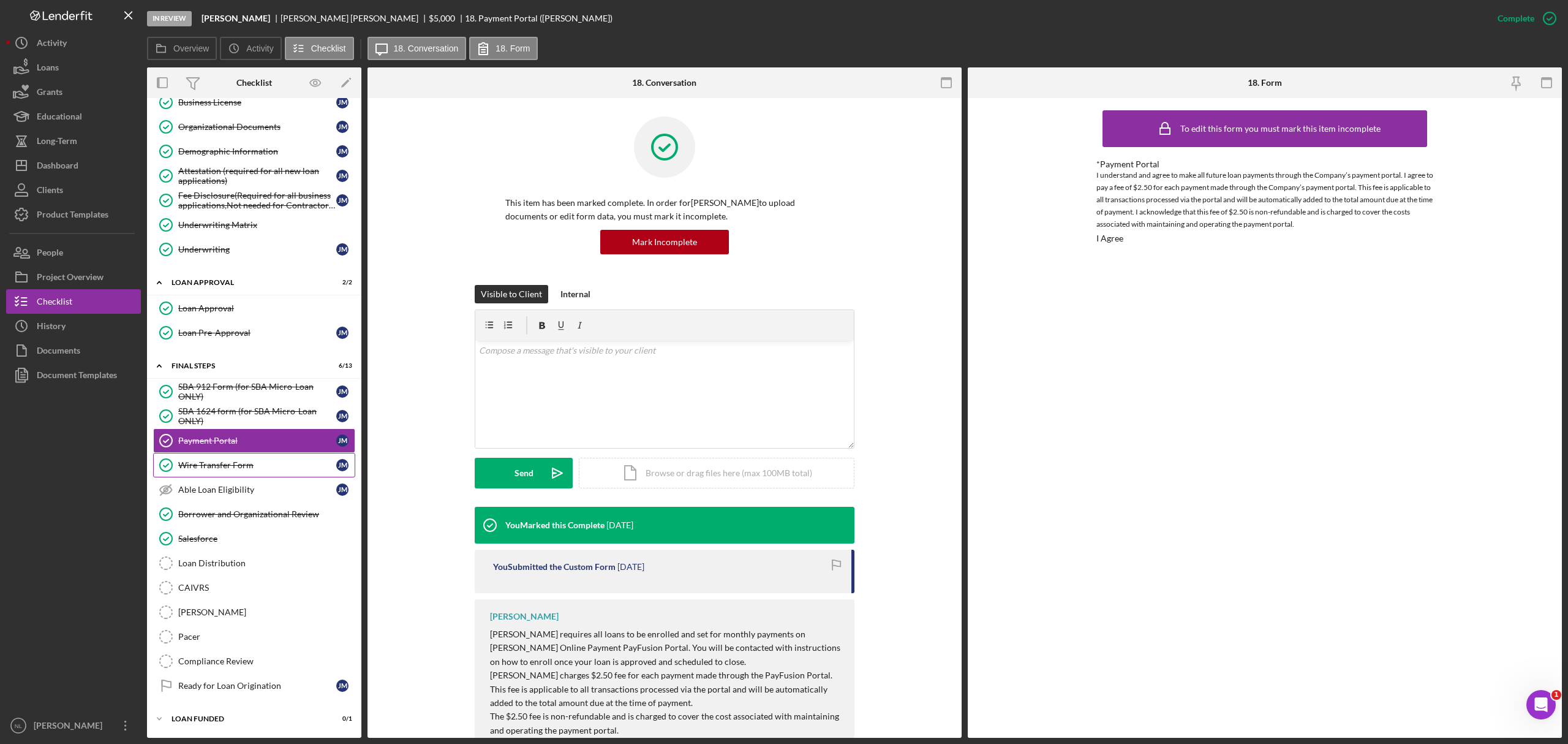
click at [220, 450] on div "Wire Transfer Form" at bounding box center [257, 465] width 158 height 10
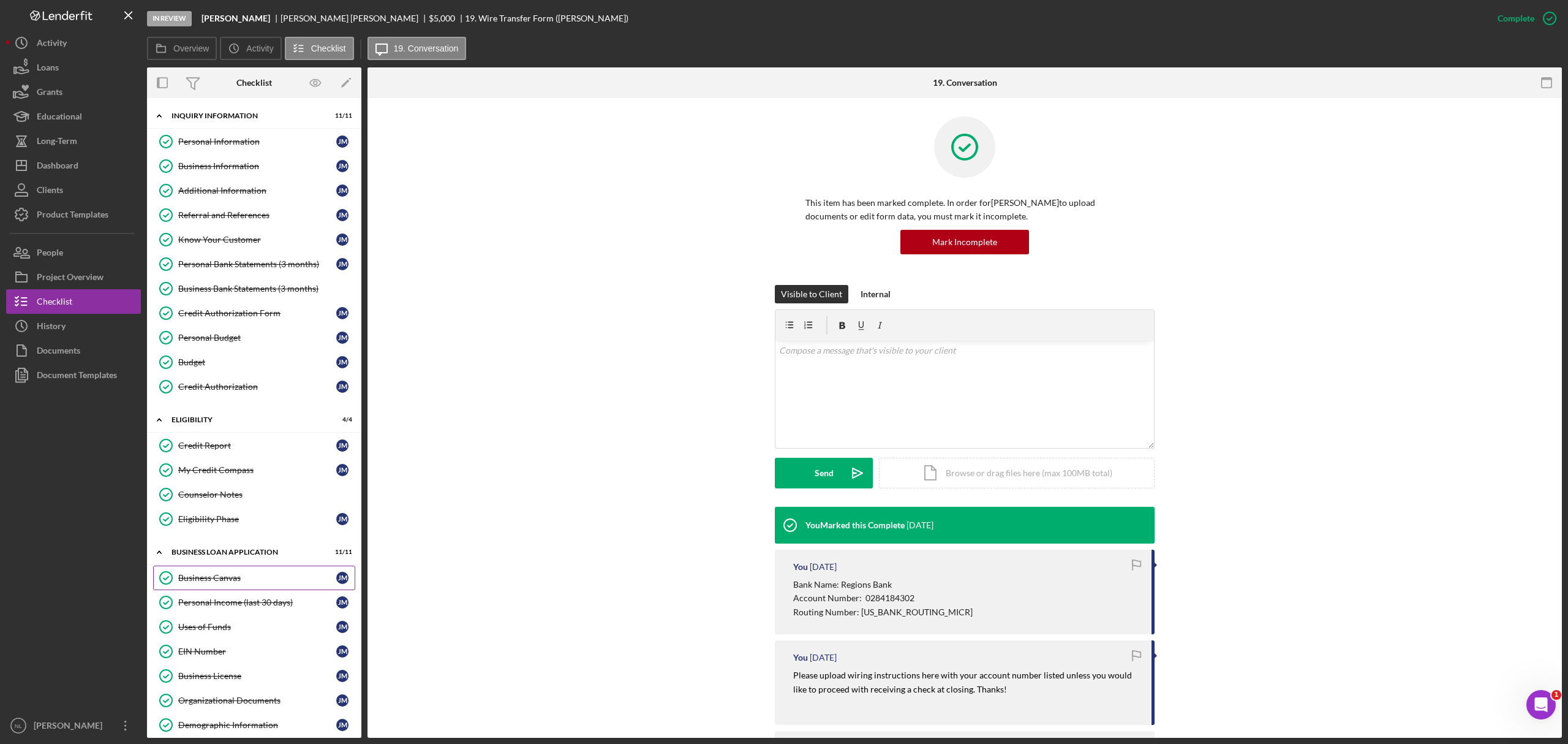
click at [221, 450] on div "Business Canvas" at bounding box center [257, 578] width 158 height 10
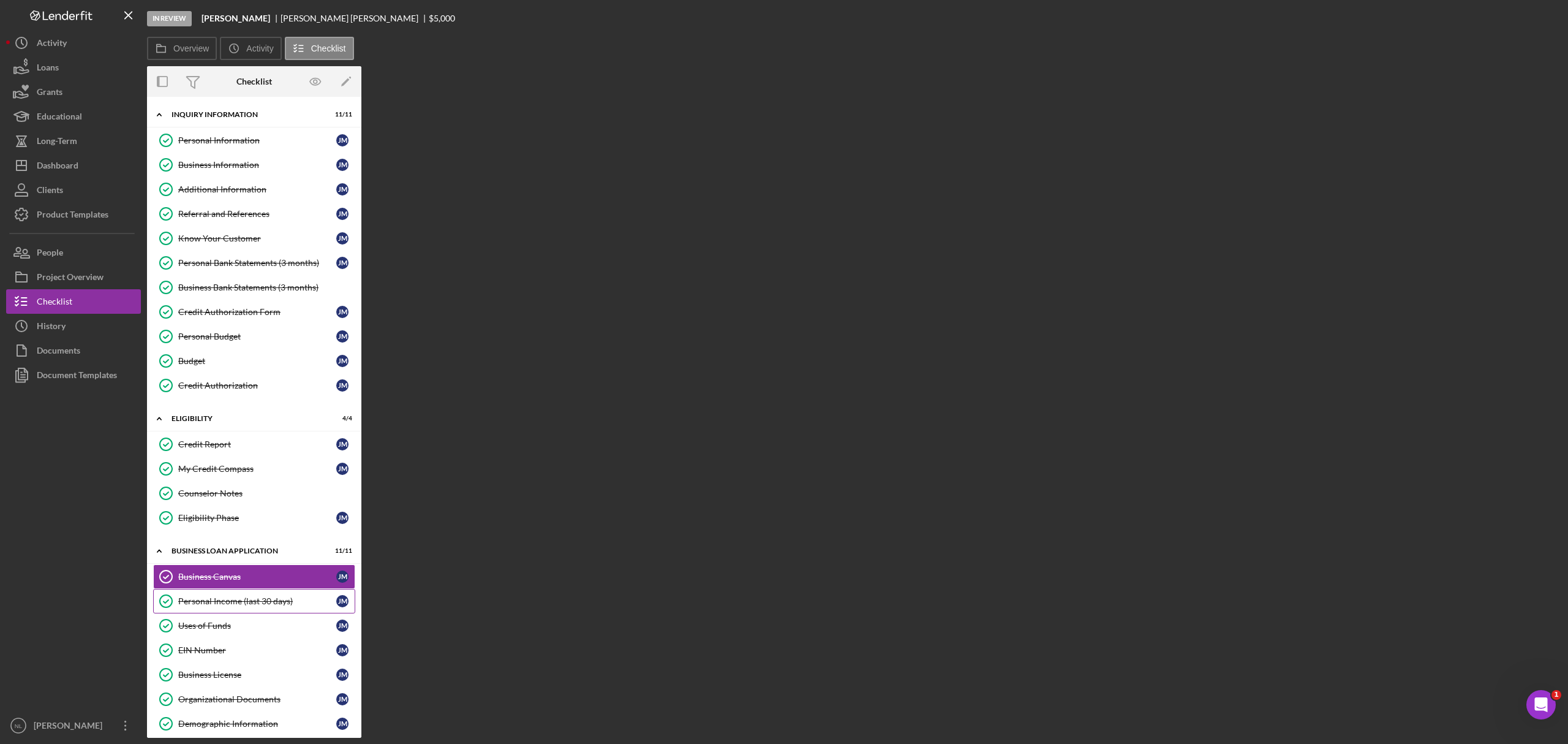
click at [227, 450] on div "Personal Income (last 30 days)" at bounding box center [257, 601] width 158 height 10
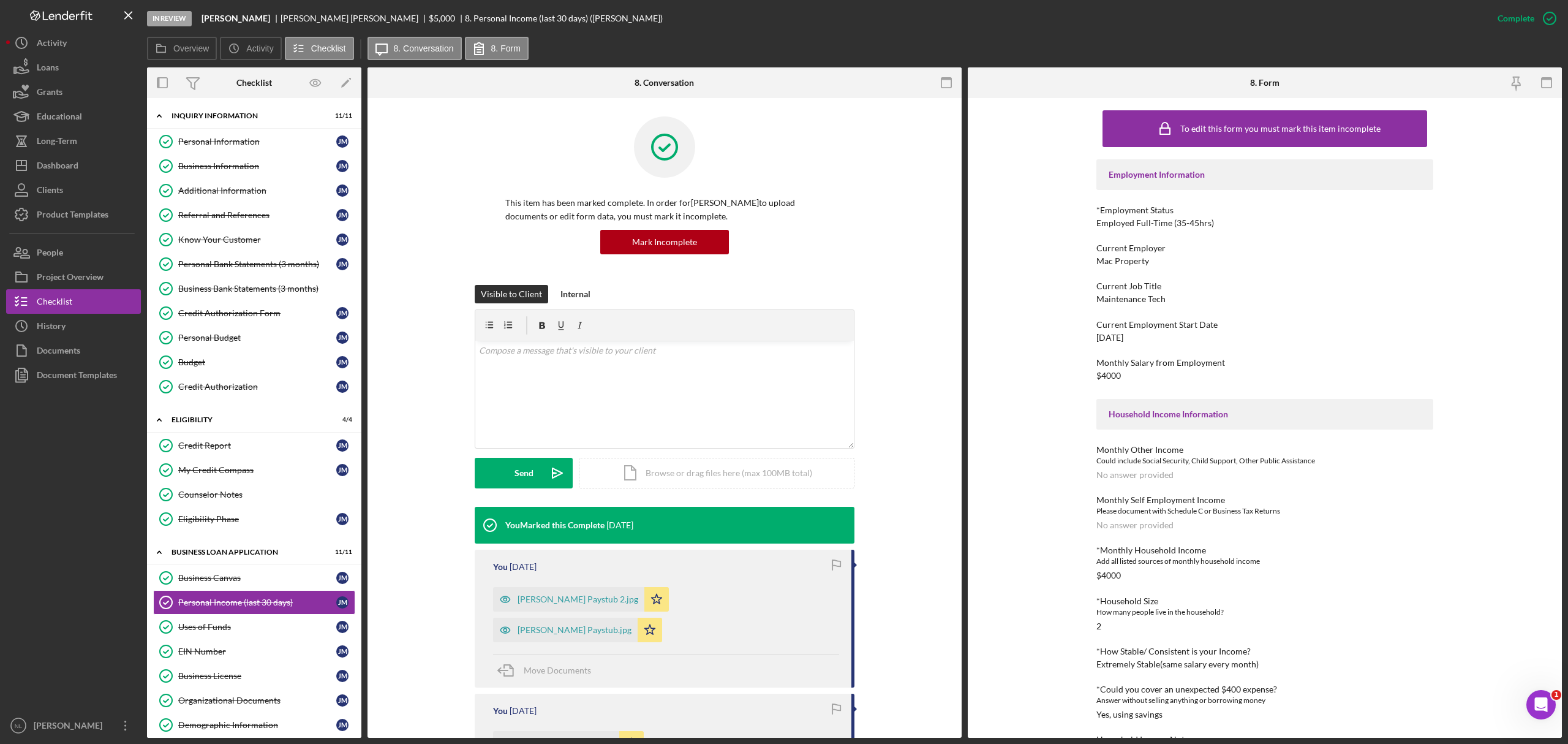
scroll to position [155, 0]
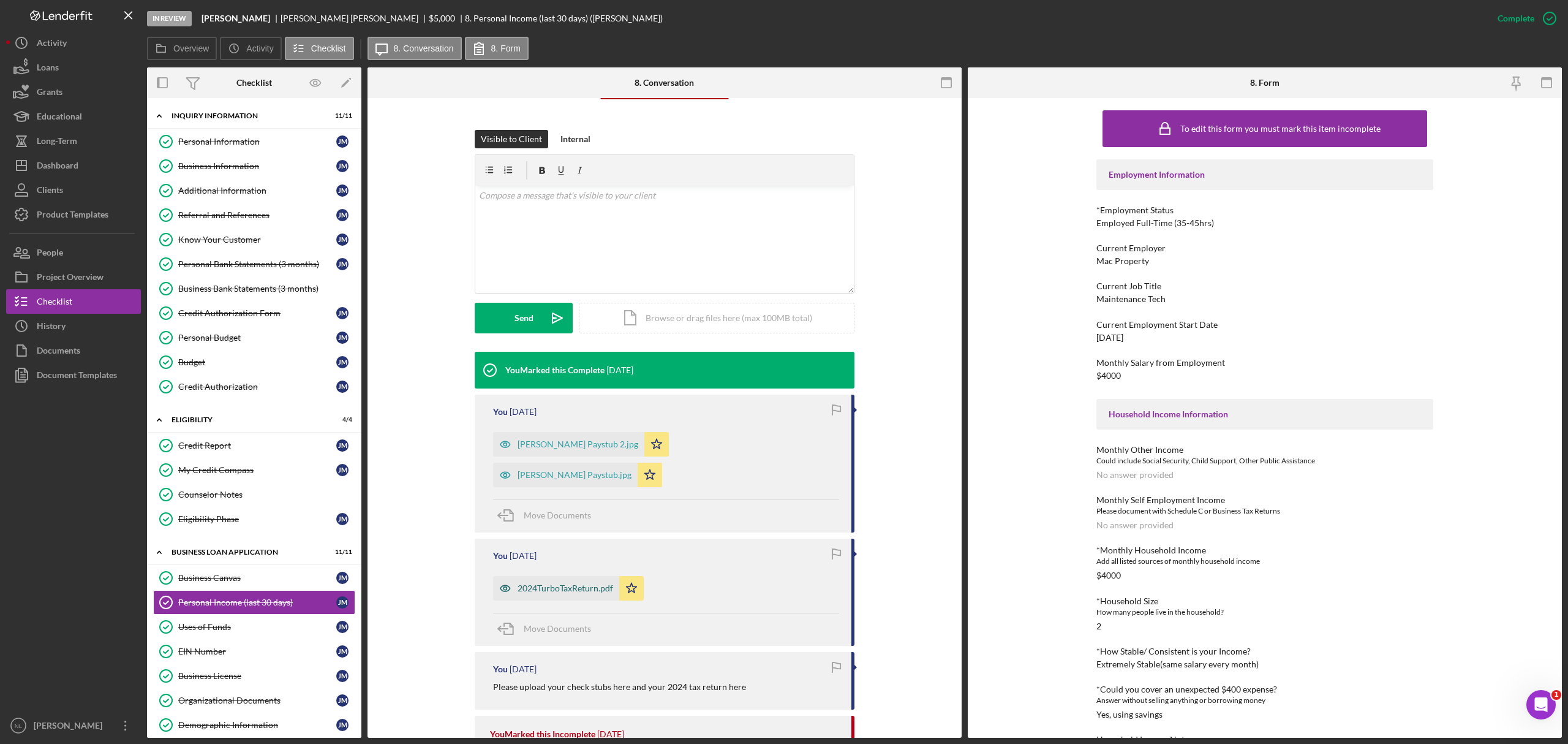
click at [578, 450] on div "2024TurboTaxReturn.pdf" at bounding box center [565, 589] width 95 height 10
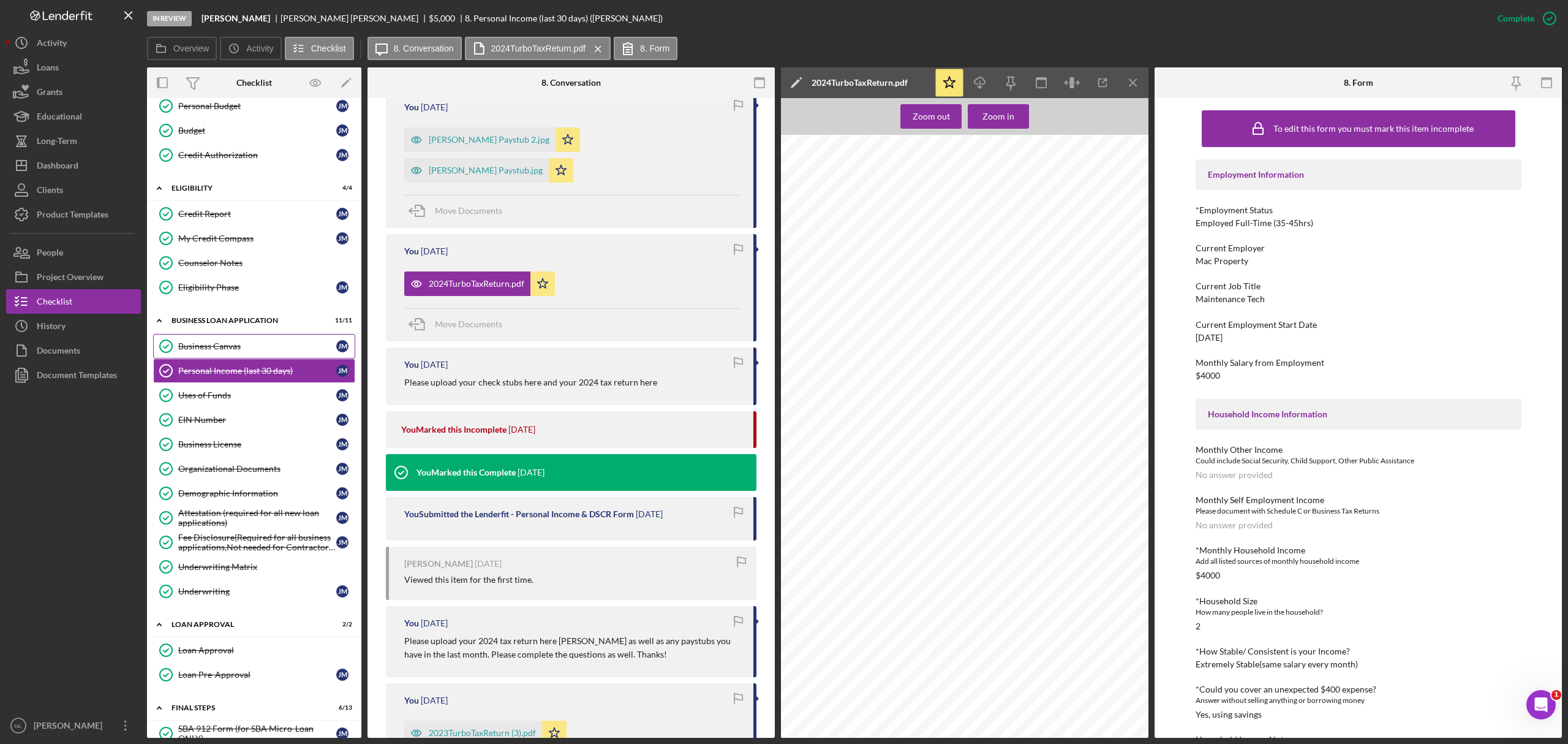
scroll to position [0, 0]
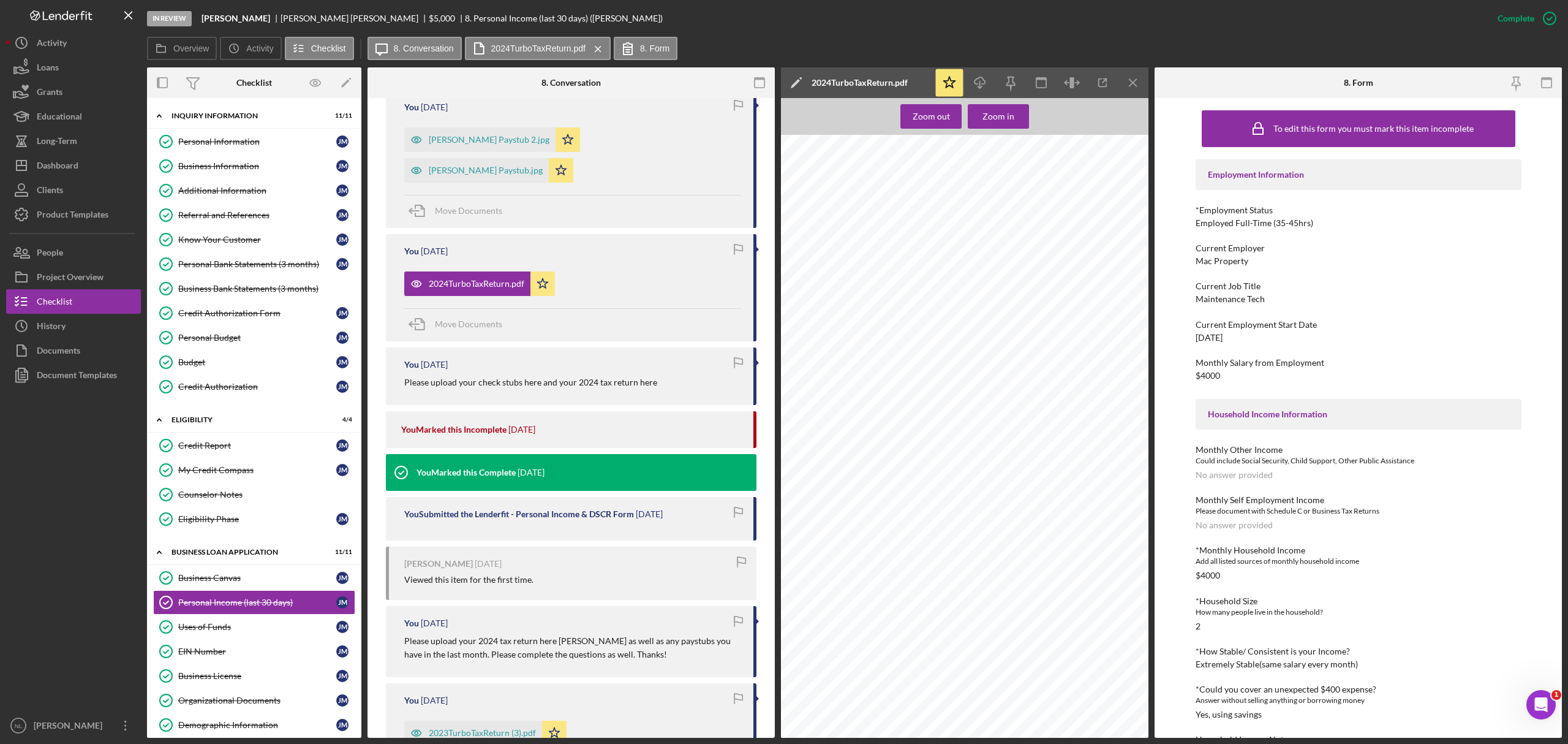
click at [246, 268] on div "Personal Bank Statements (3 months)" at bounding box center [257, 264] width 158 height 10
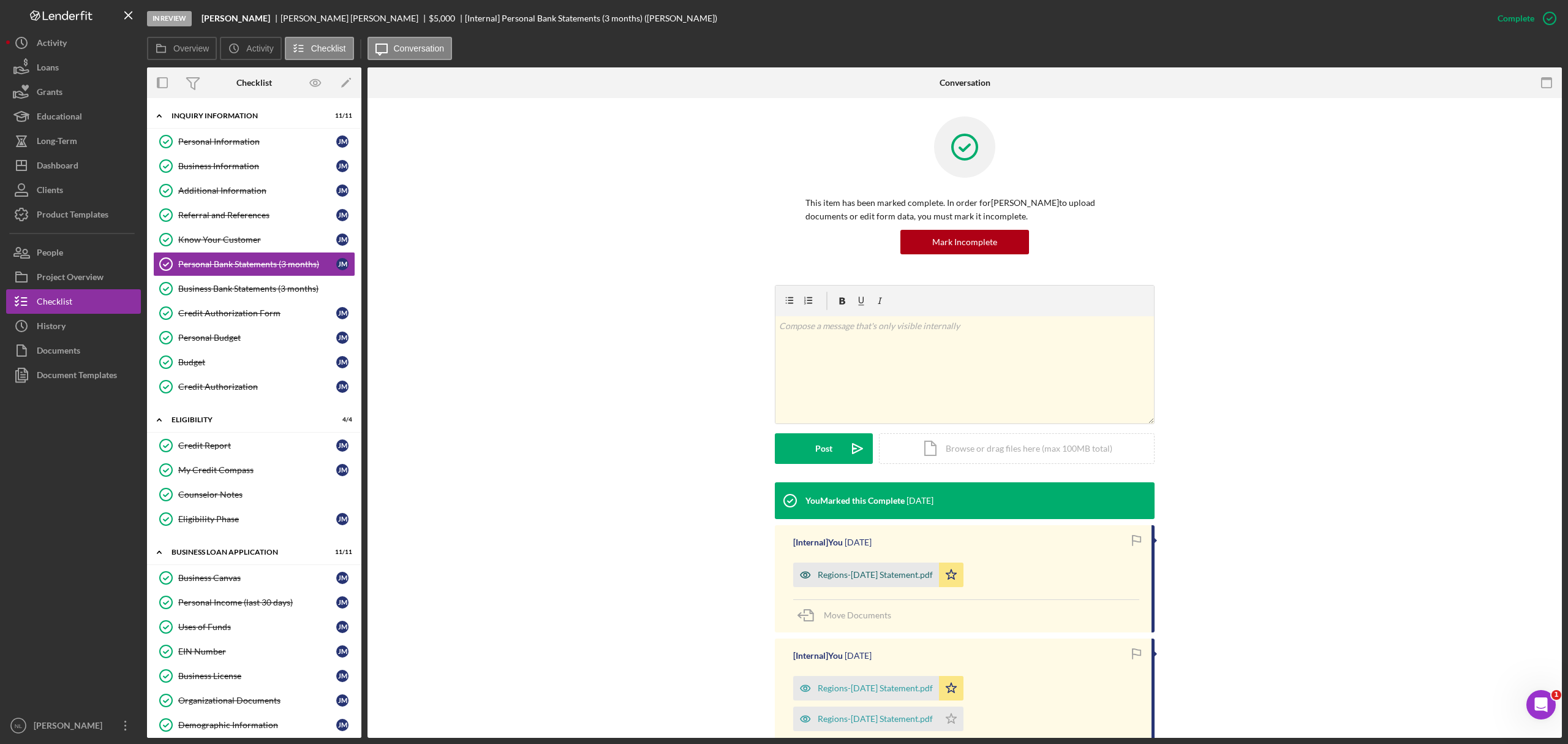
click at [855, 450] on div "Regions-[DATE] Statement.pdf" at bounding box center [876, 575] width 115 height 10
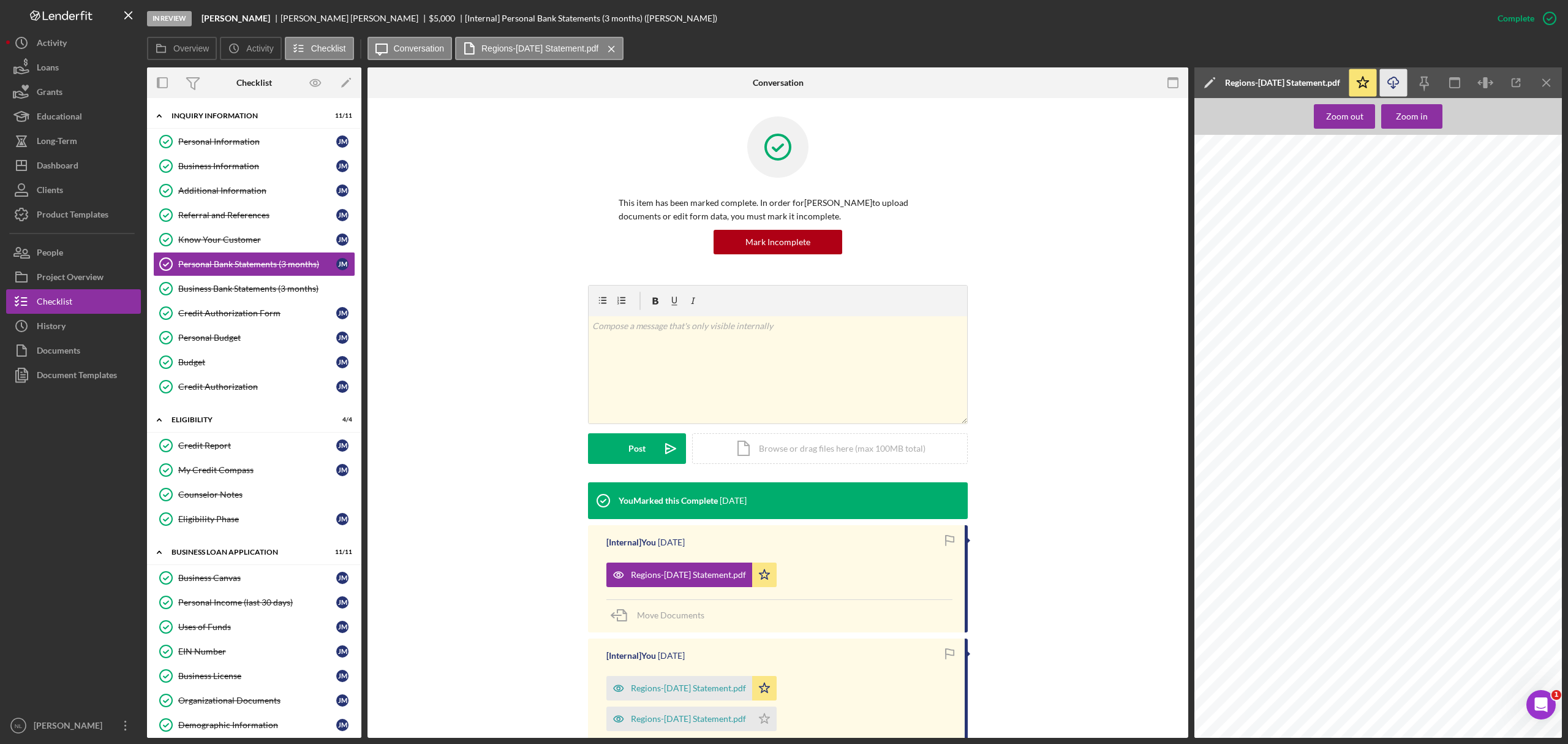
click at [1045, 84] on icon "Icon/Download" at bounding box center [1394, 83] width 28 height 28
click at [242, 450] on link "Personal Income (last 30 days) Personal Income (last 30 days) [PERSON_NAME]" at bounding box center [254, 603] width 202 height 25
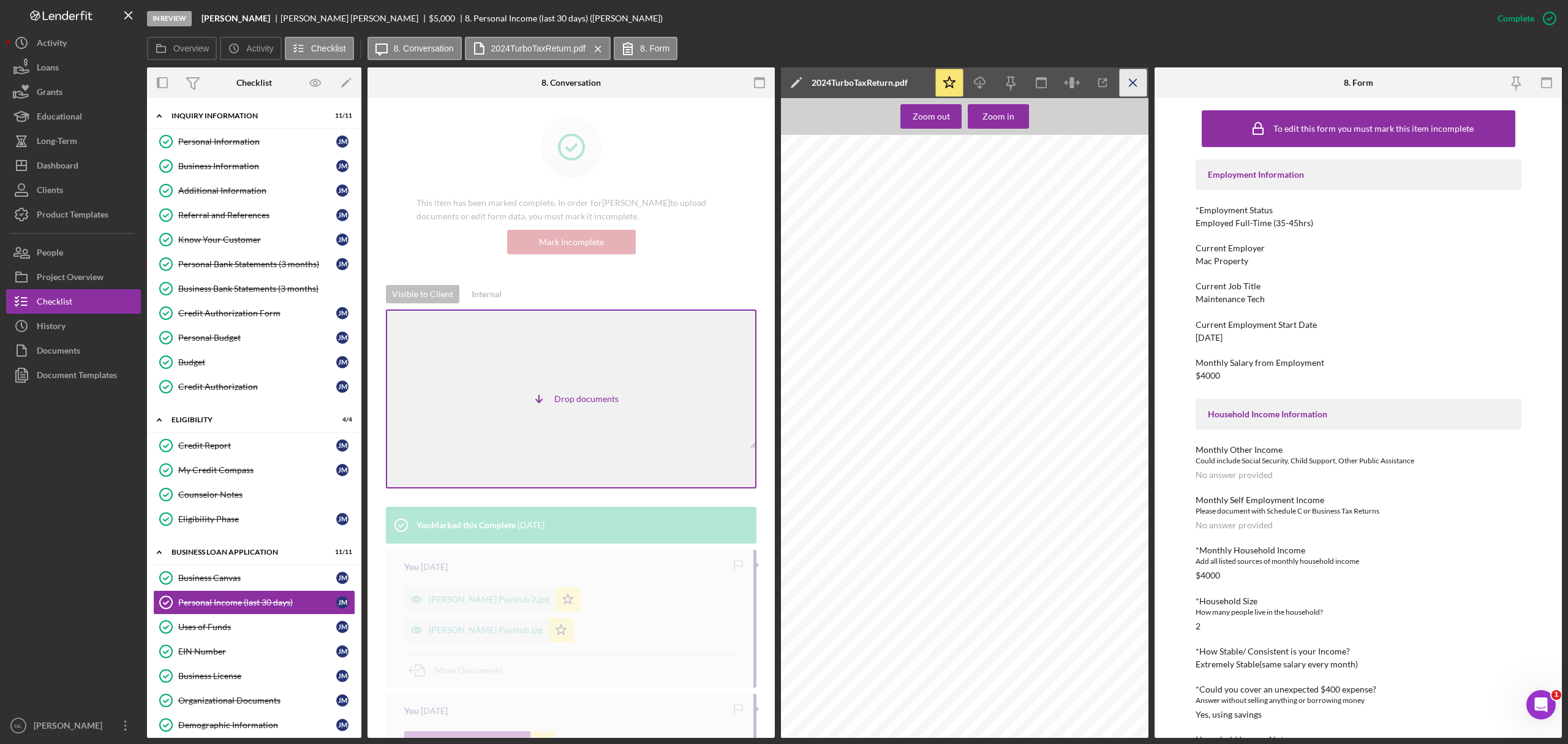
click at [1045, 85] on icon "Icon/Menu Close" at bounding box center [1134, 83] width 28 height 28
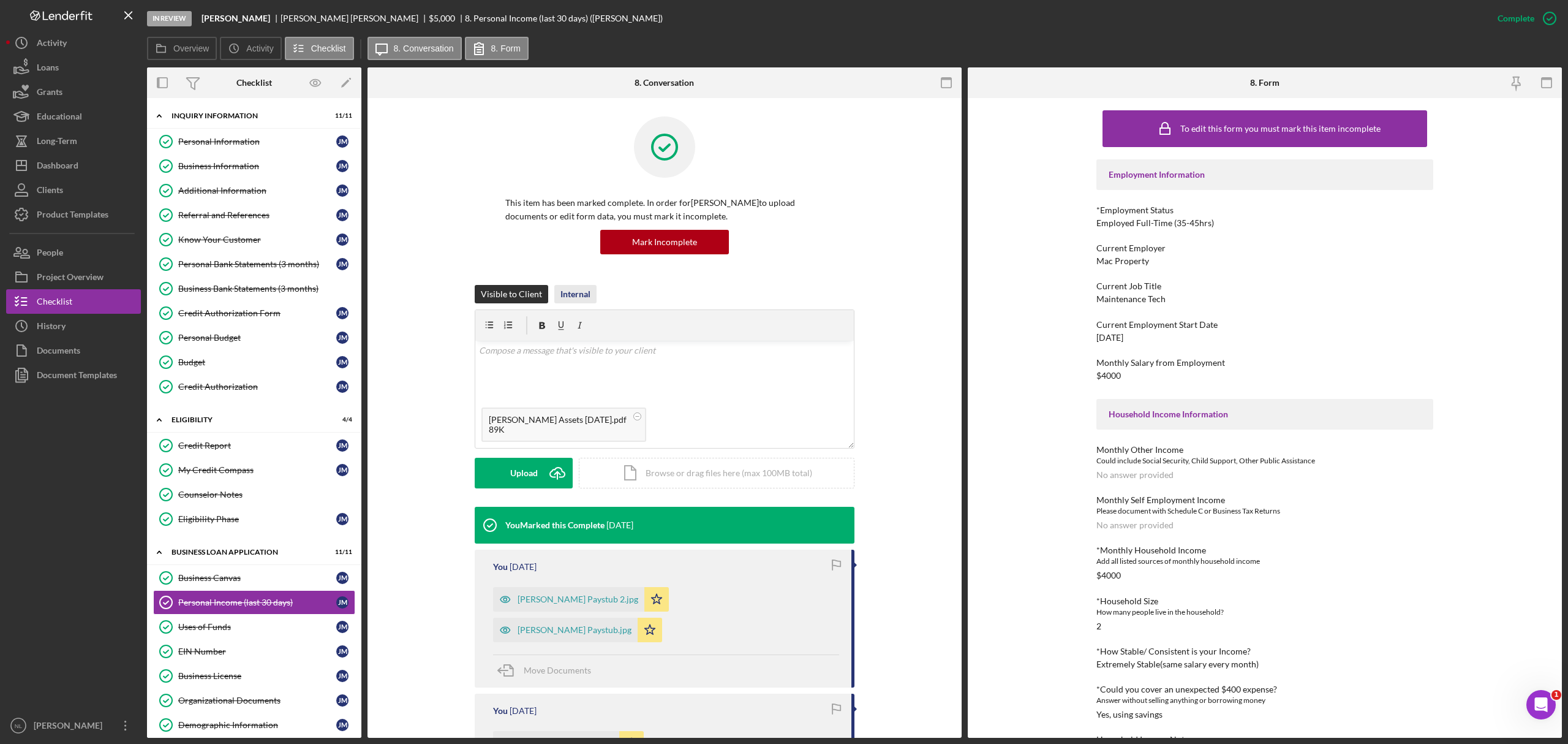
click at [569, 303] on div "Internal" at bounding box center [576, 294] width 30 height 18
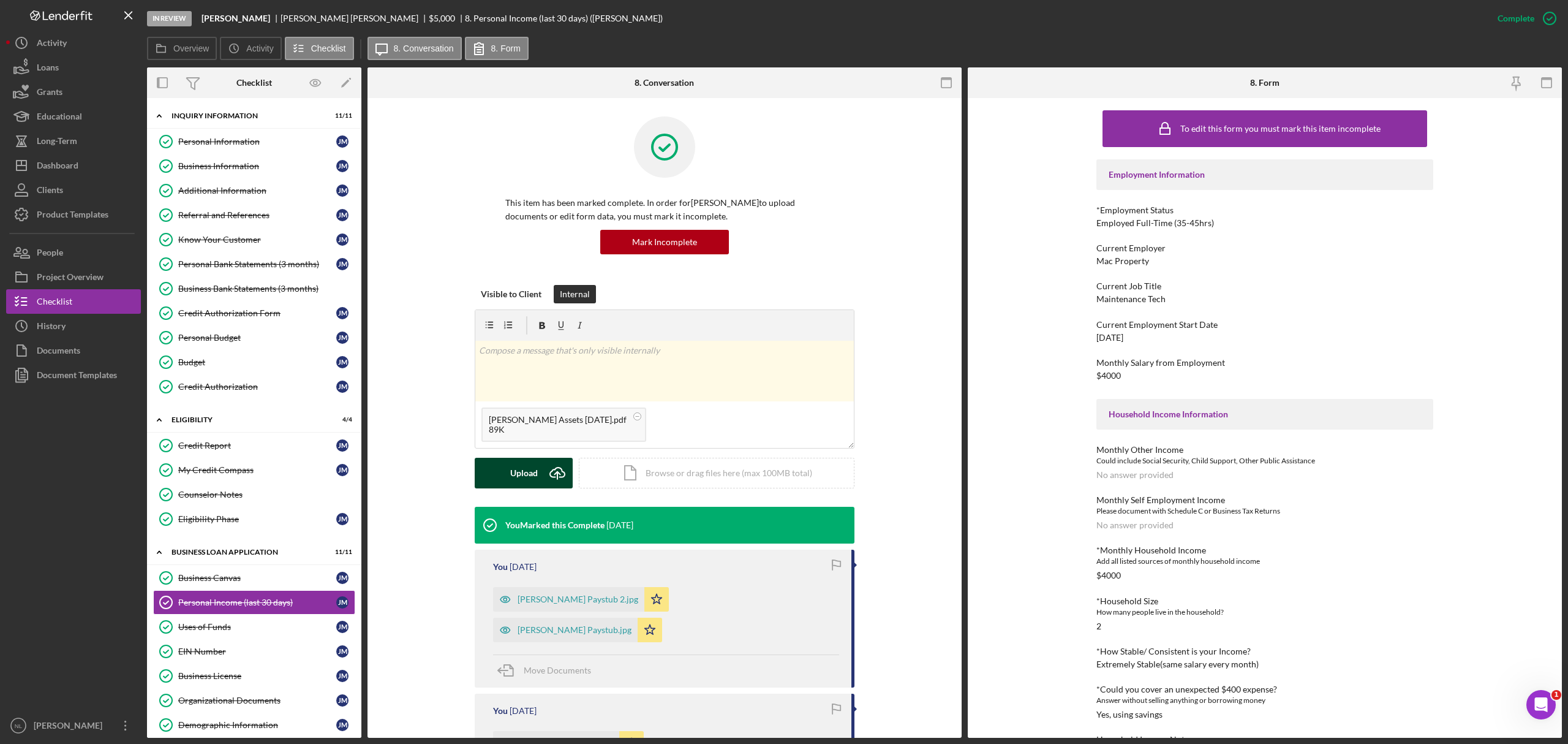
click at [547, 450] on icon "Icon/Upload" at bounding box center [557, 473] width 31 height 31
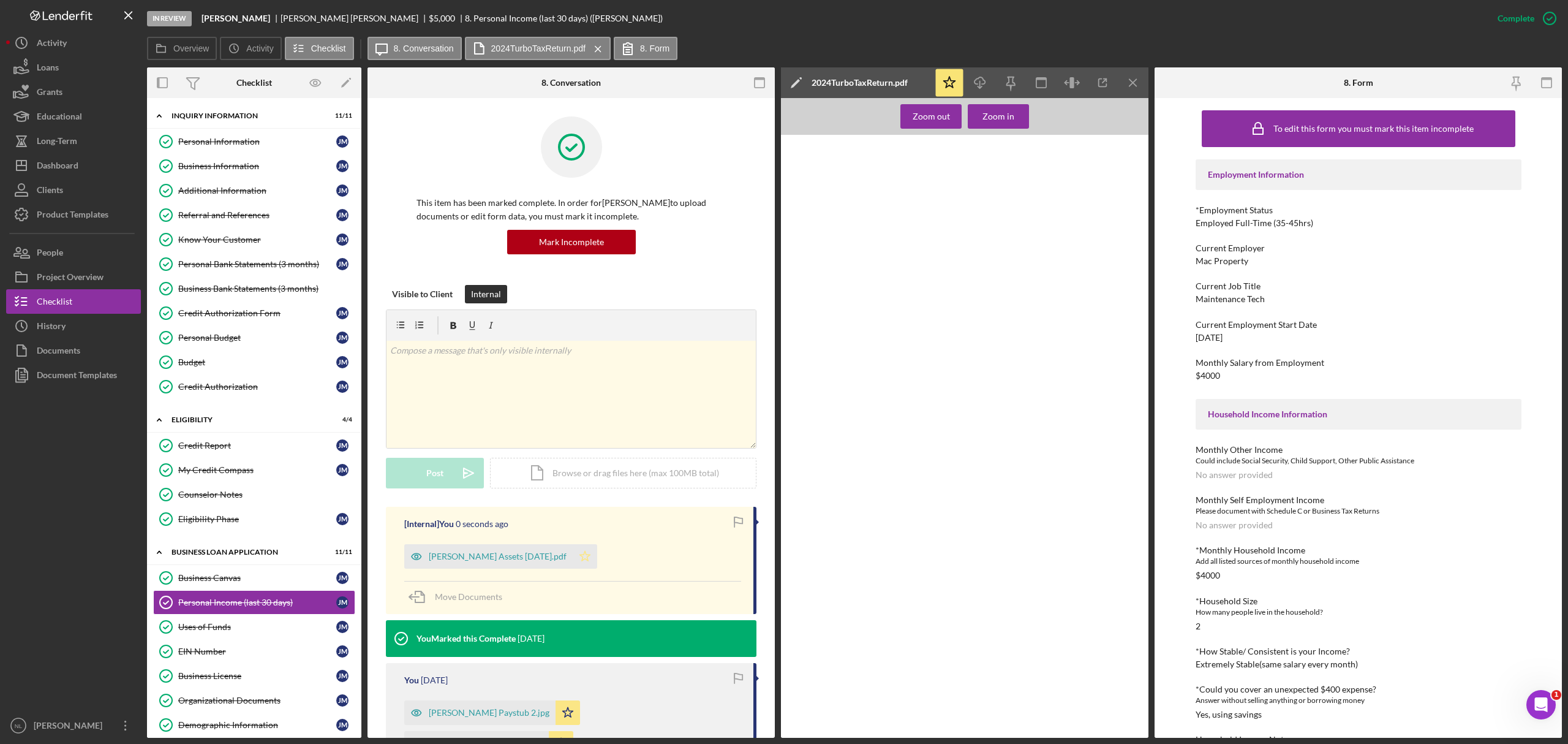
click at [588, 450] on polygon "button" at bounding box center [585, 556] width 10 height 10
click at [241, 450] on div "Uses of Funds" at bounding box center [257, 627] width 158 height 10
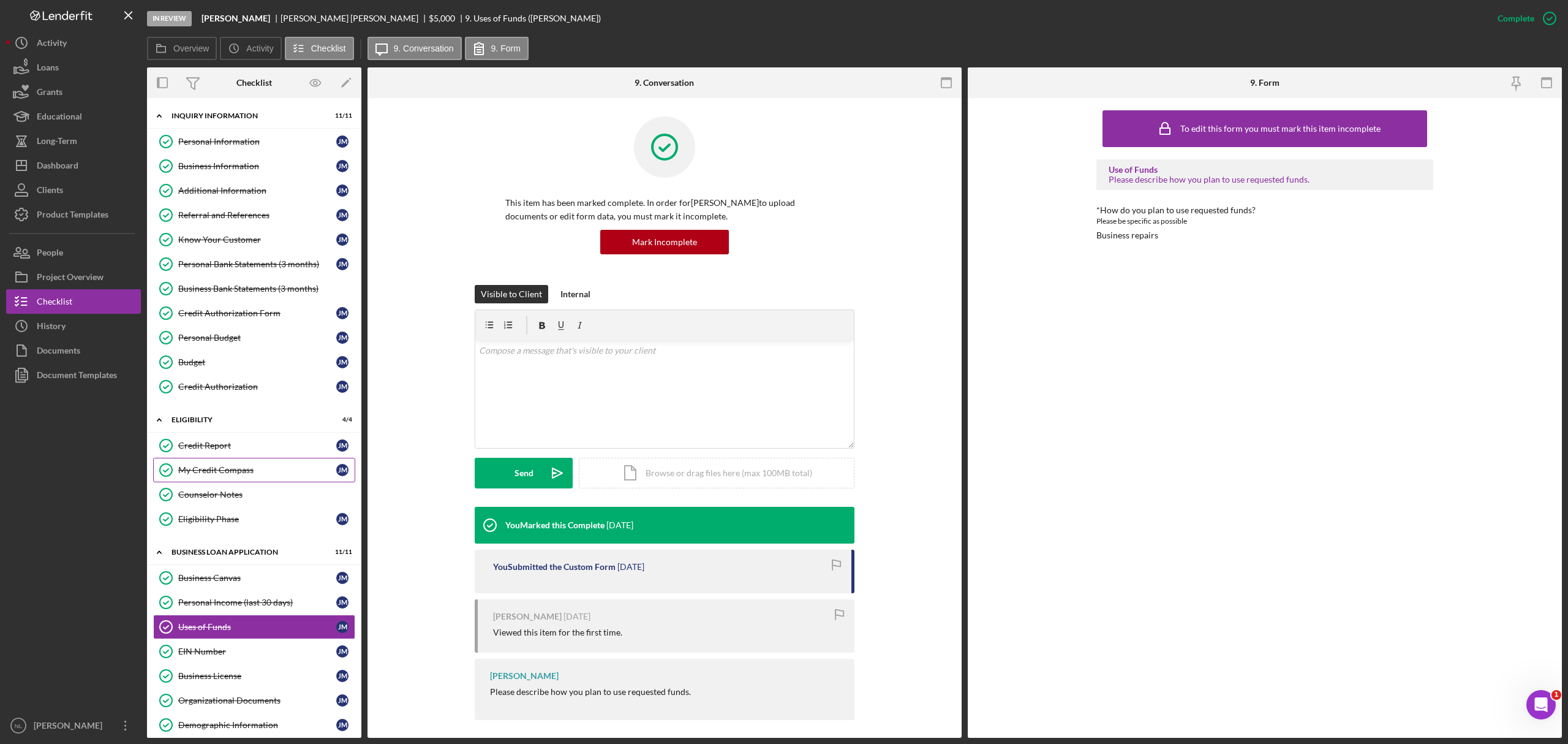
click at [217, 450] on div "My Credit Compass" at bounding box center [257, 471] width 158 height 10
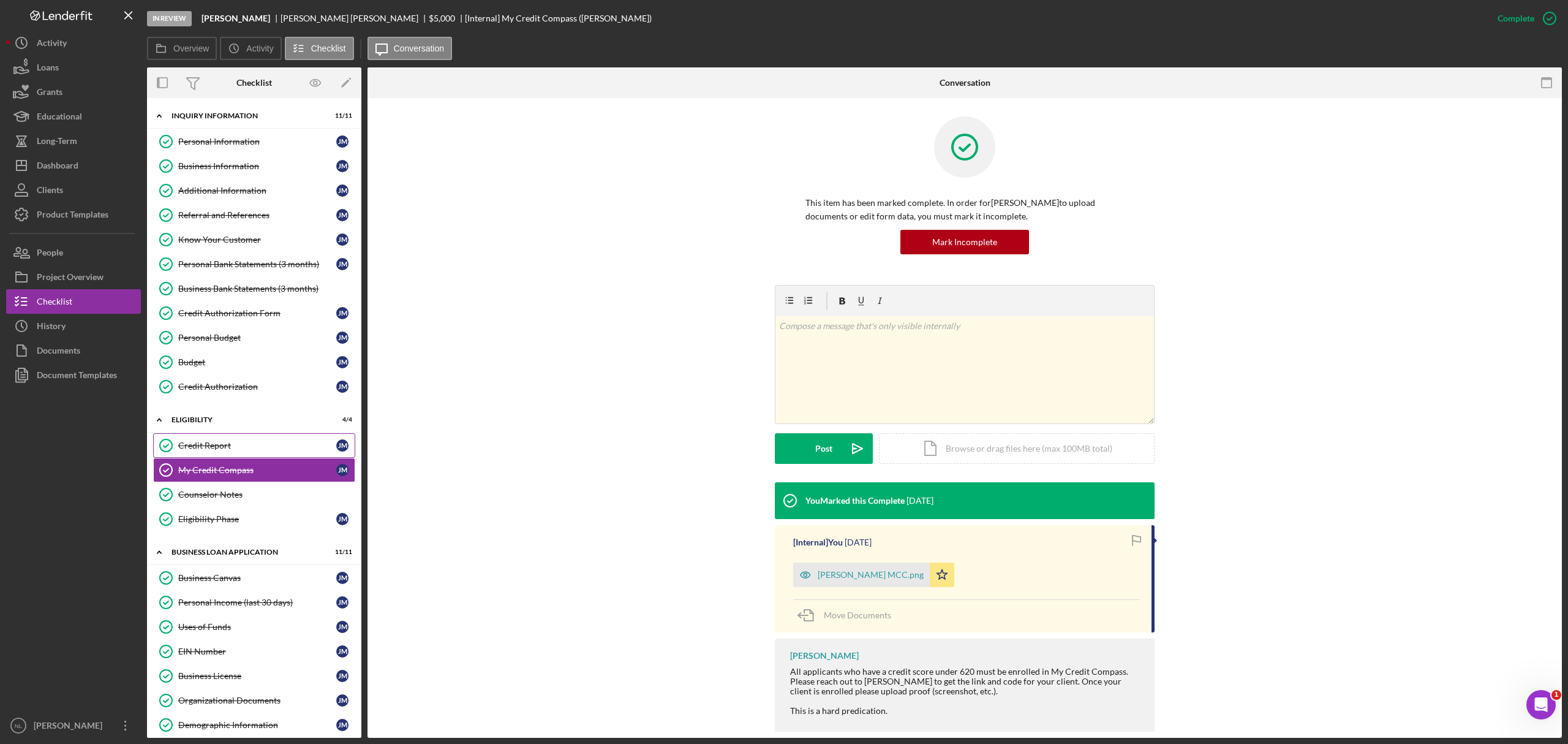
click at [195, 449] on div "Credit Report" at bounding box center [257, 446] width 158 height 10
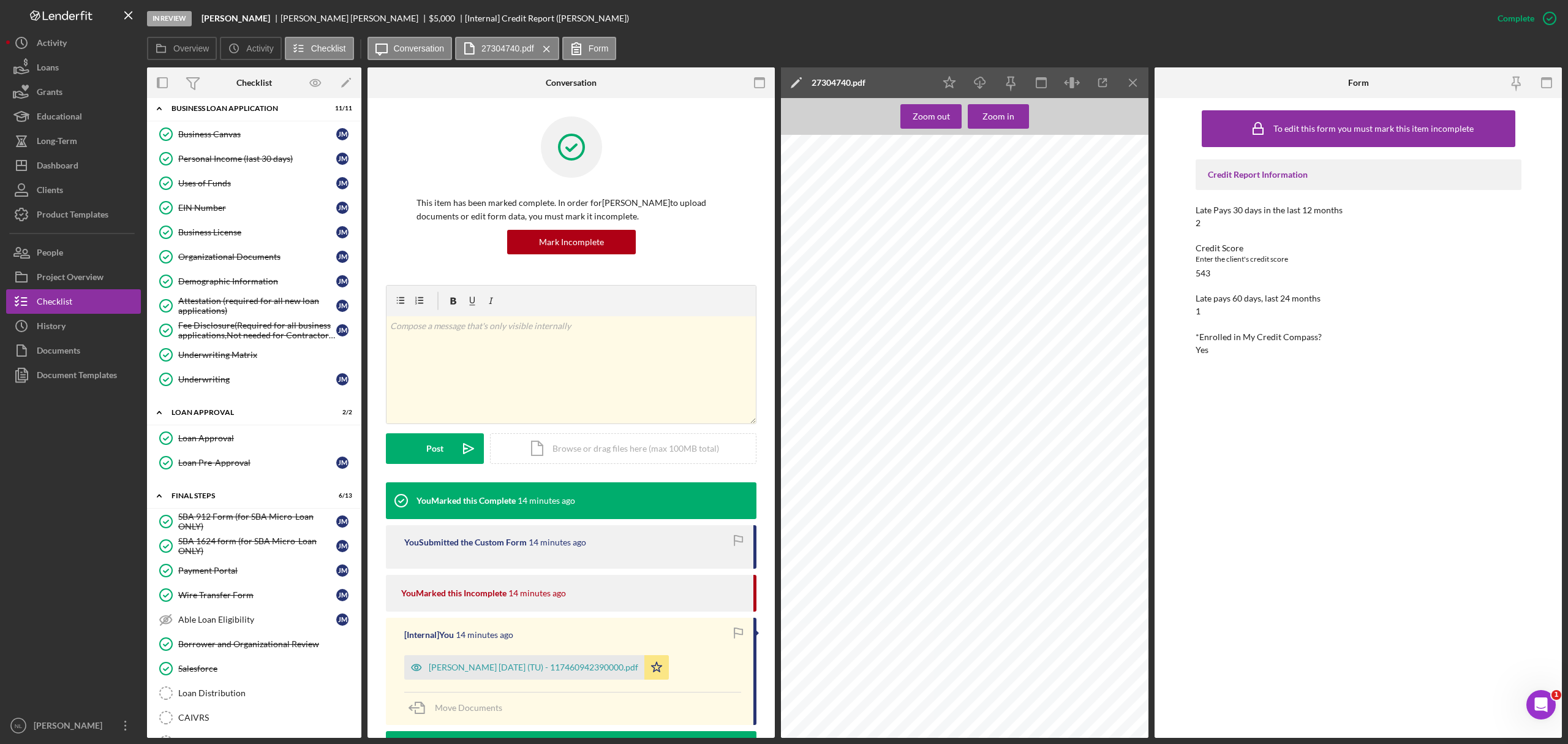
scroll to position [591, 0]
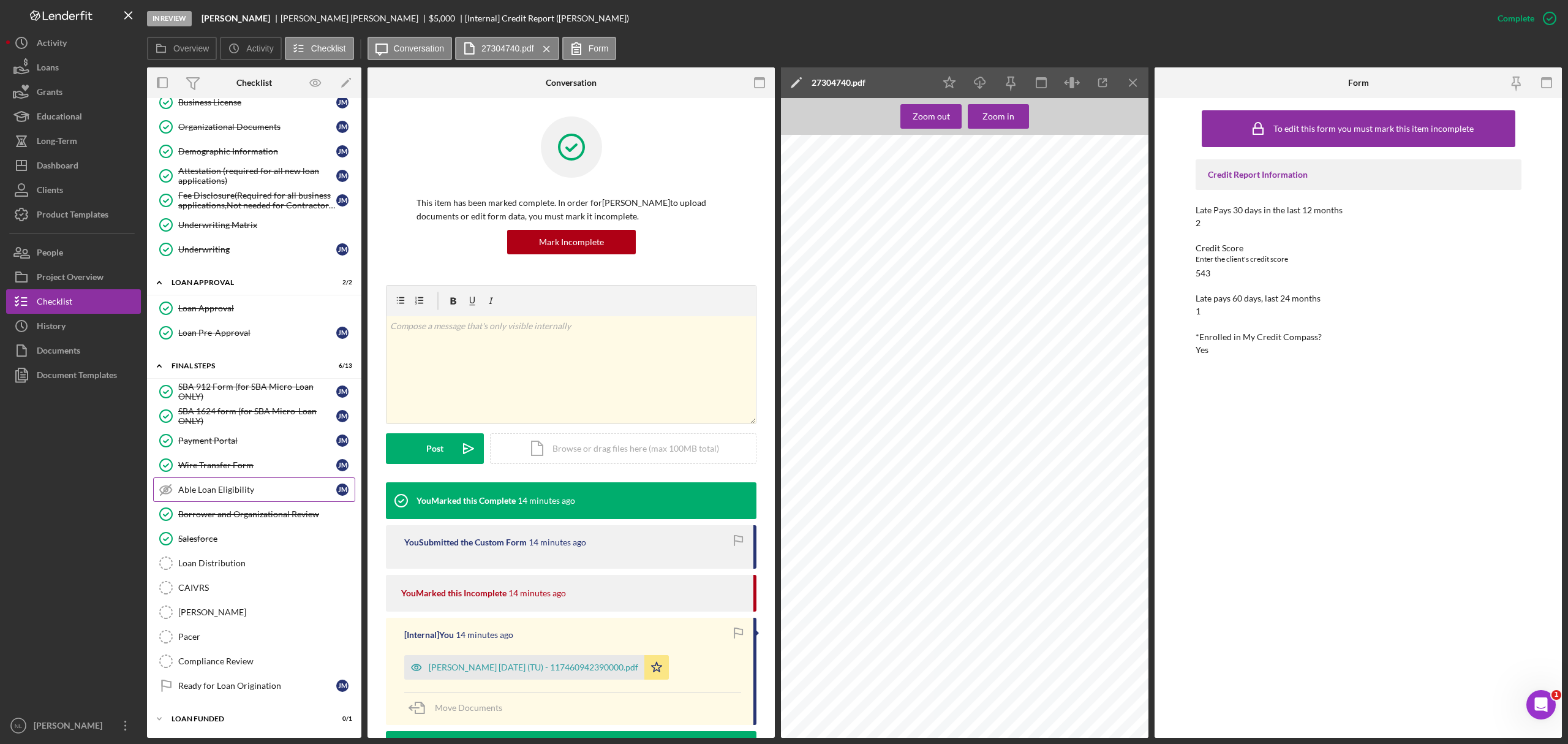
click at [255, 450] on link "Able Loan Eligibility Able Loan Eligibility J M" at bounding box center [254, 489] width 202 height 25
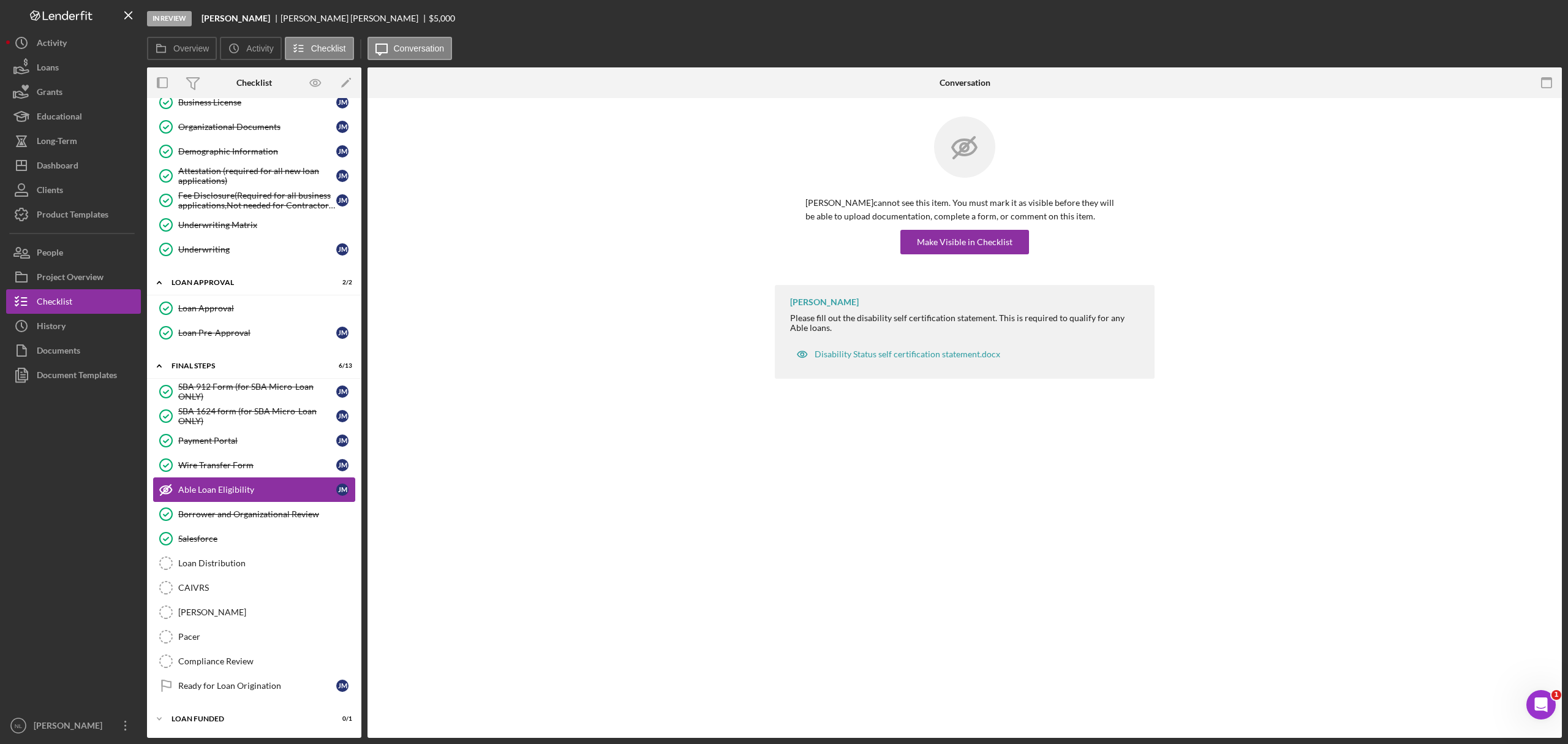
scroll to position [591, 0]
click at [249, 450] on link "Loan Distribution Loan Distribution" at bounding box center [254, 563] width 202 height 25
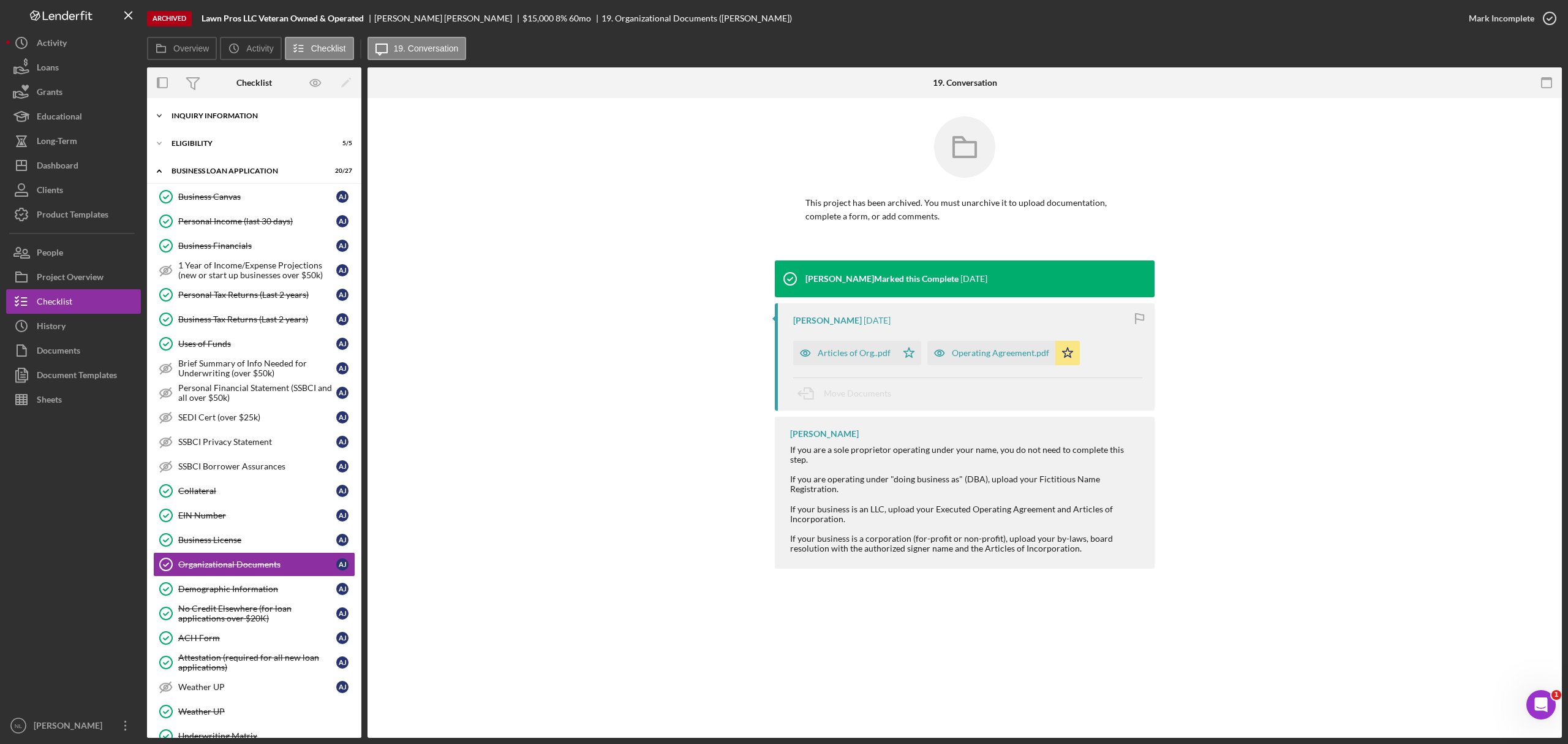
click at [205, 109] on div "Icon/Expander INQUIRY INFORMATION 11 / 11" at bounding box center [254, 116] width 215 height 25
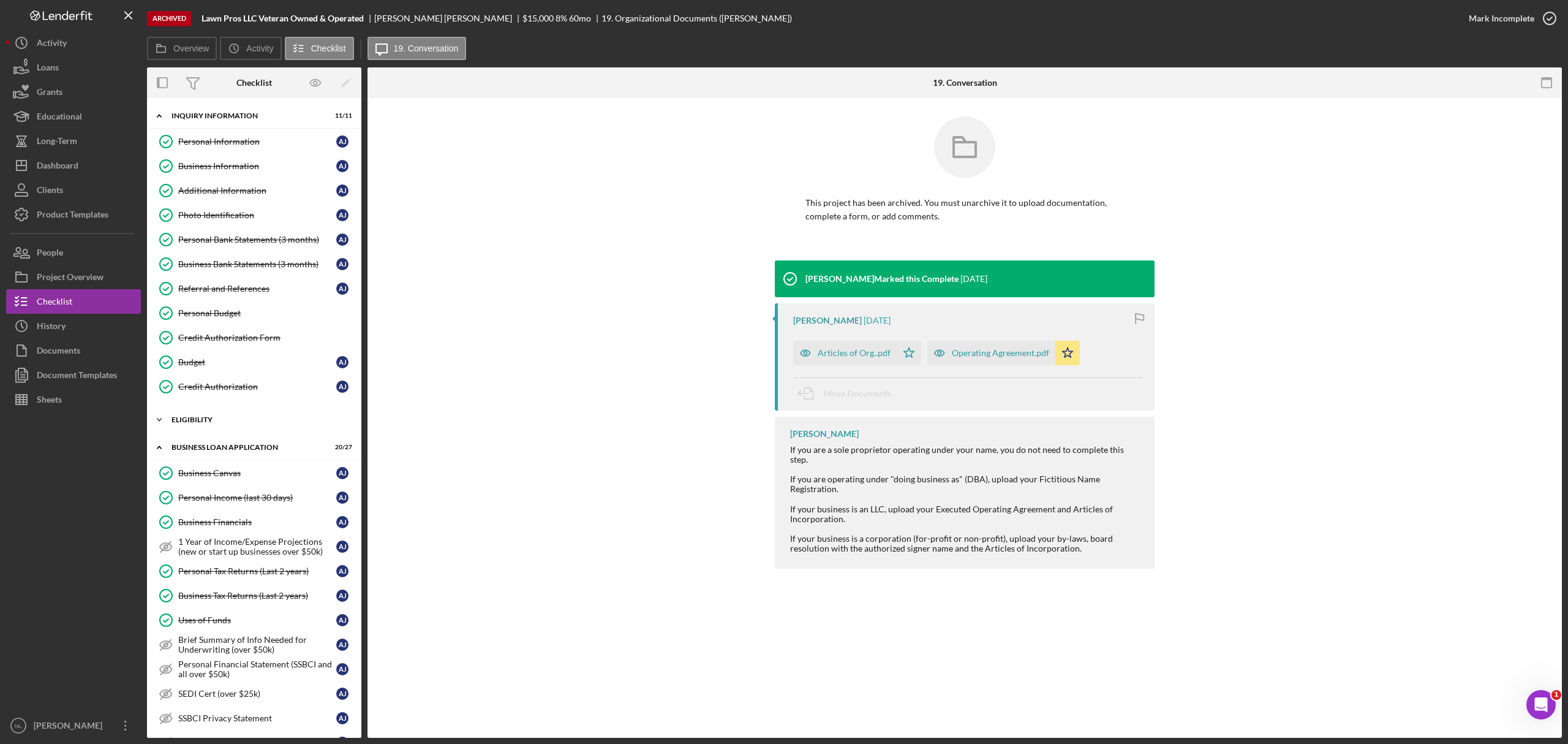
click at [250, 414] on div "Icon/Expander ELIGIBILITY 5 / 5" at bounding box center [254, 419] width 215 height 25
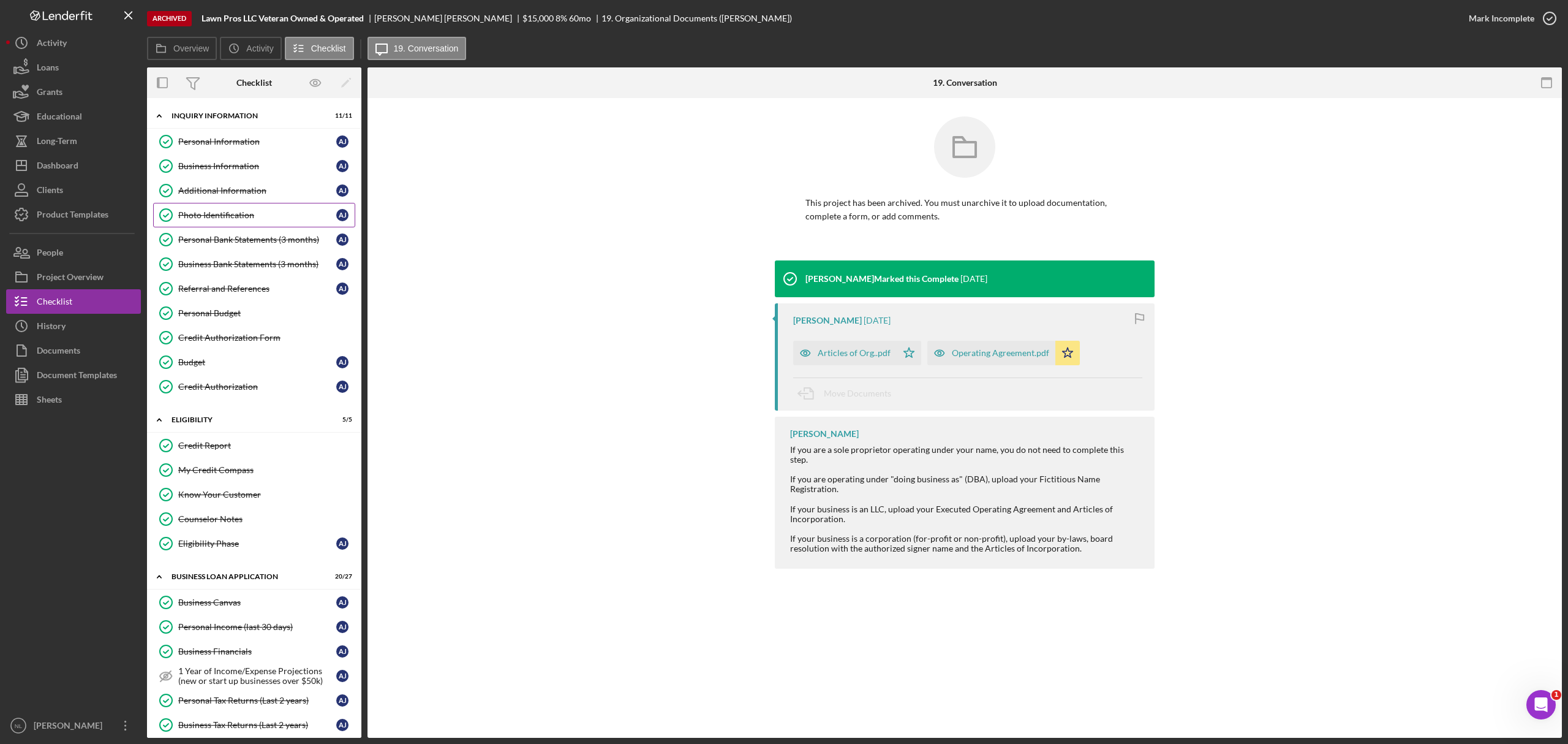
click at [256, 223] on link "Photo Identification Photo Identification A J" at bounding box center [254, 215] width 202 height 25
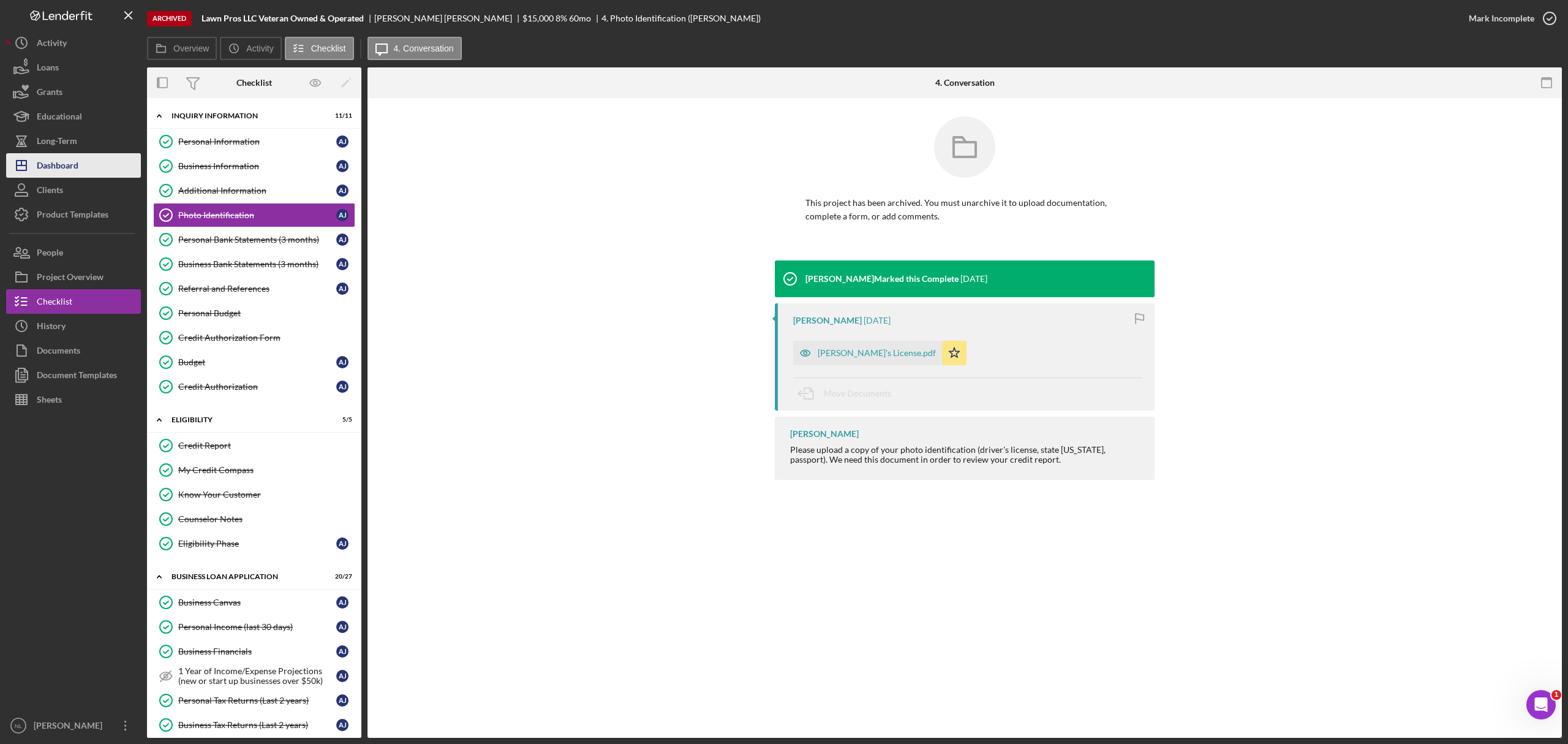
click at [64, 160] on div "Dashboard" at bounding box center [57, 167] width 42 height 28
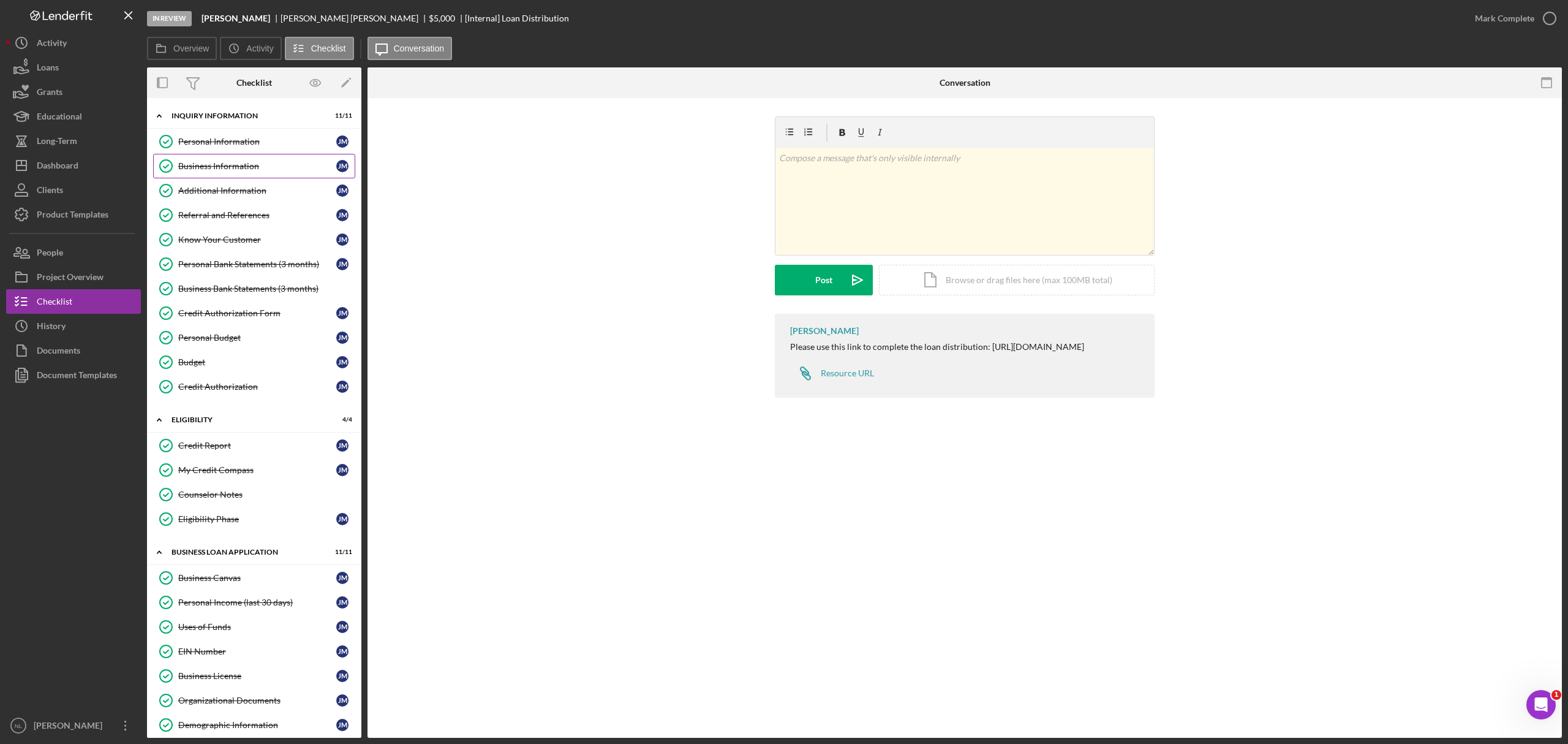
click at [218, 171] on div "Business Information" at bounding box center [257, 166] width 158 height 10
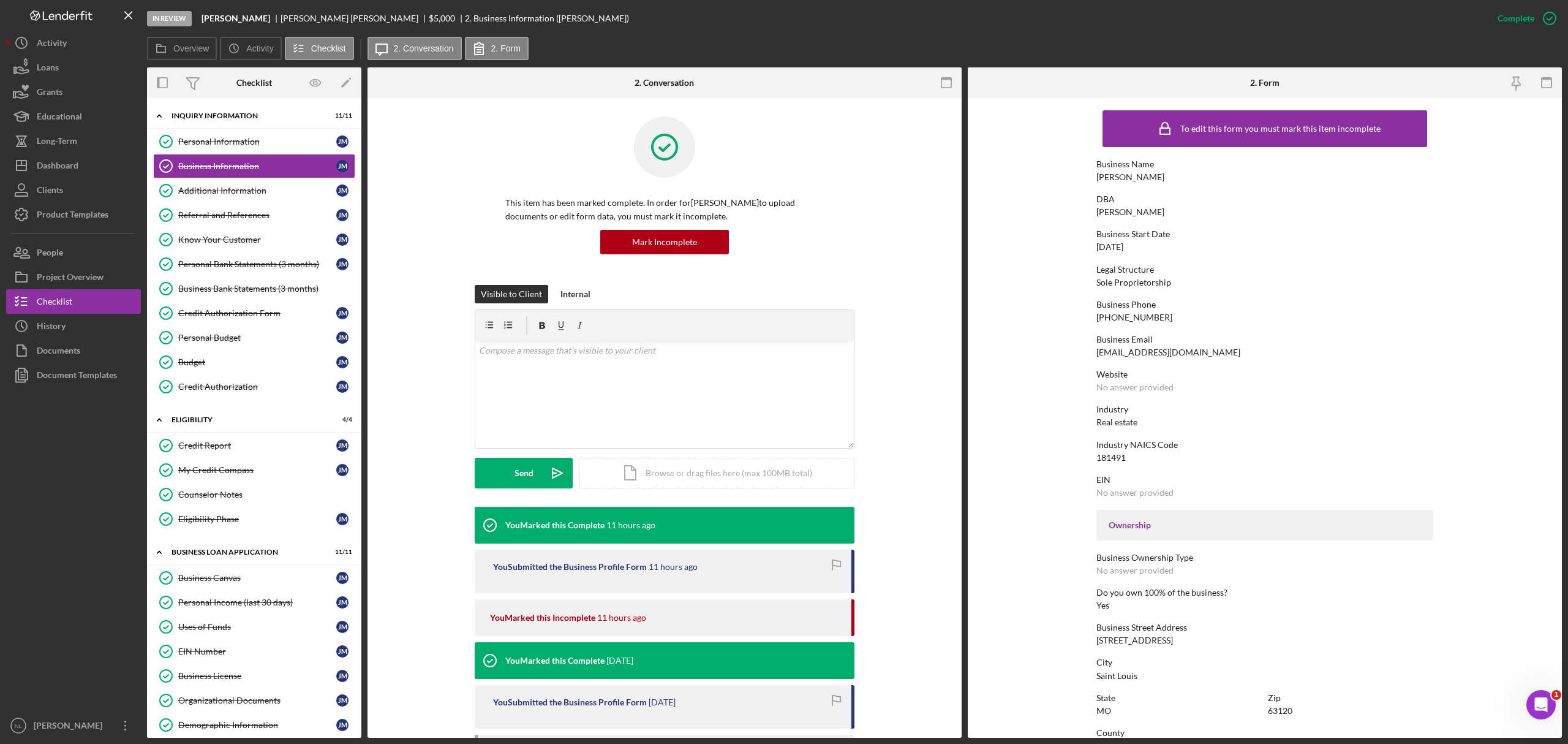
scroll to position [283, 0]
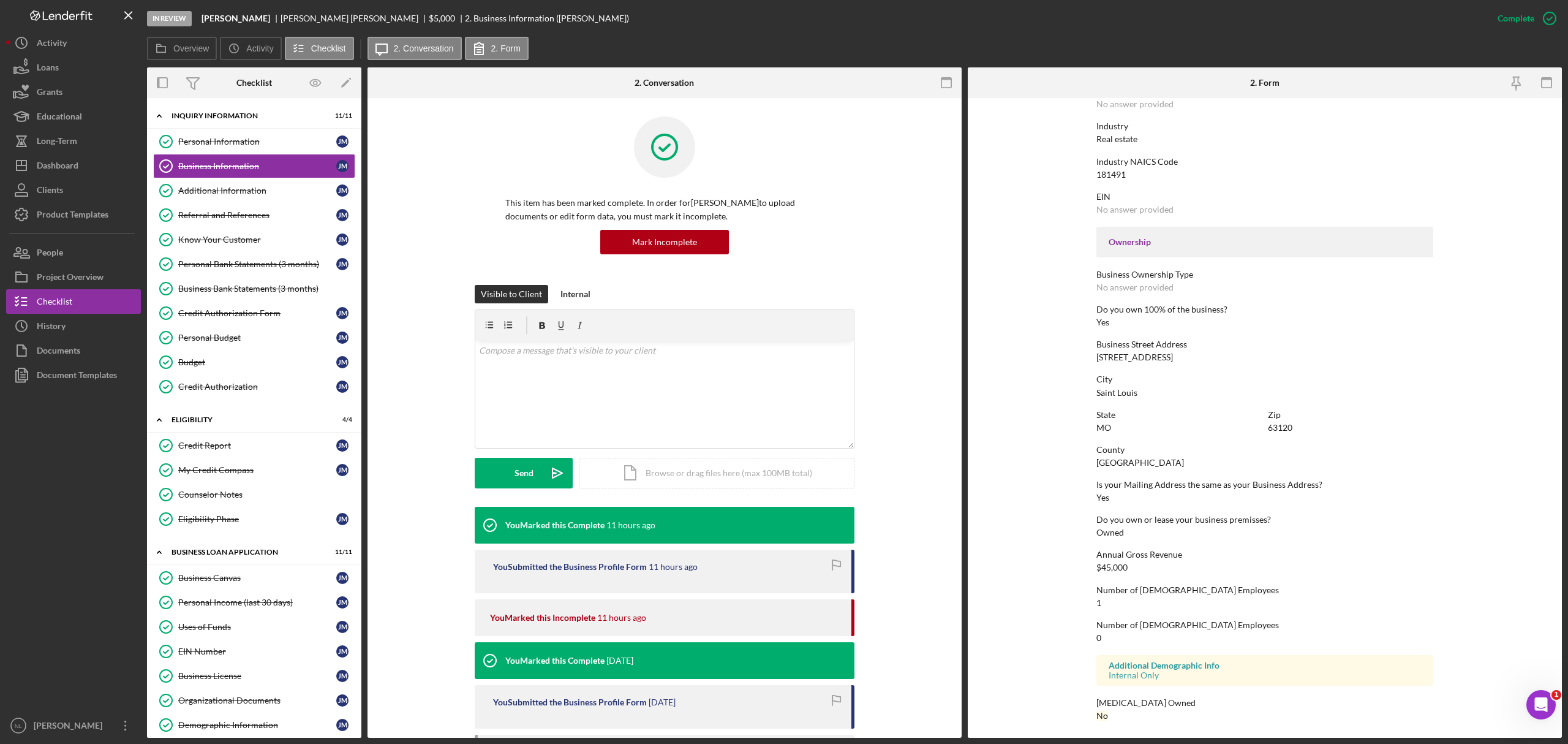
click at [1105, 359] on div "[STREET_ADDRESS]" at bounding box center [1134, 357] width 76 height 10
copy div "[STREET_ADDRESS]"
click at [1277, 425] on div "63120" at bounding box center [1280, 428] width 25 height 10
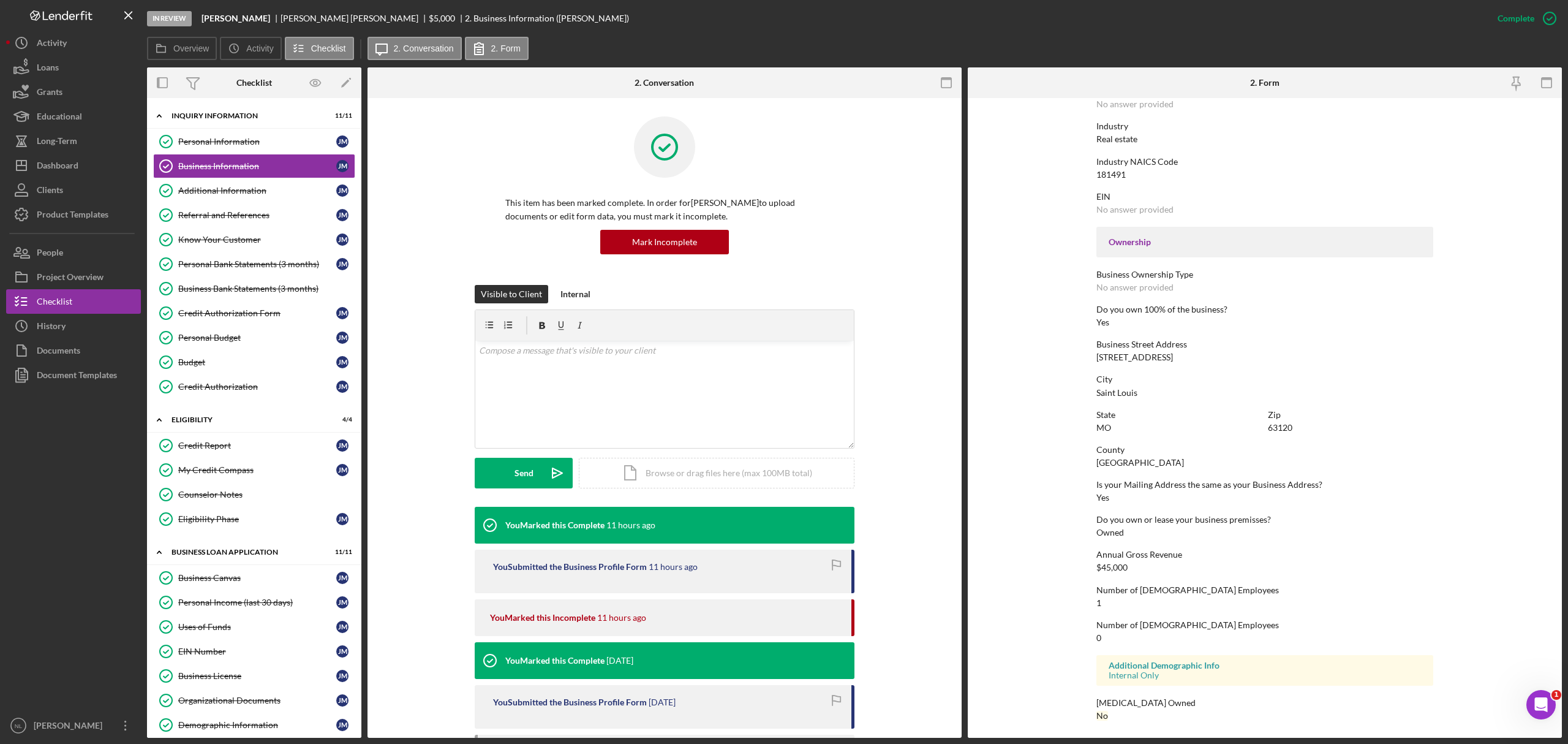
click at [1277, 425] on div "63120" at bounding box center [1280, 428] width 25 height 10
copy div "63120"
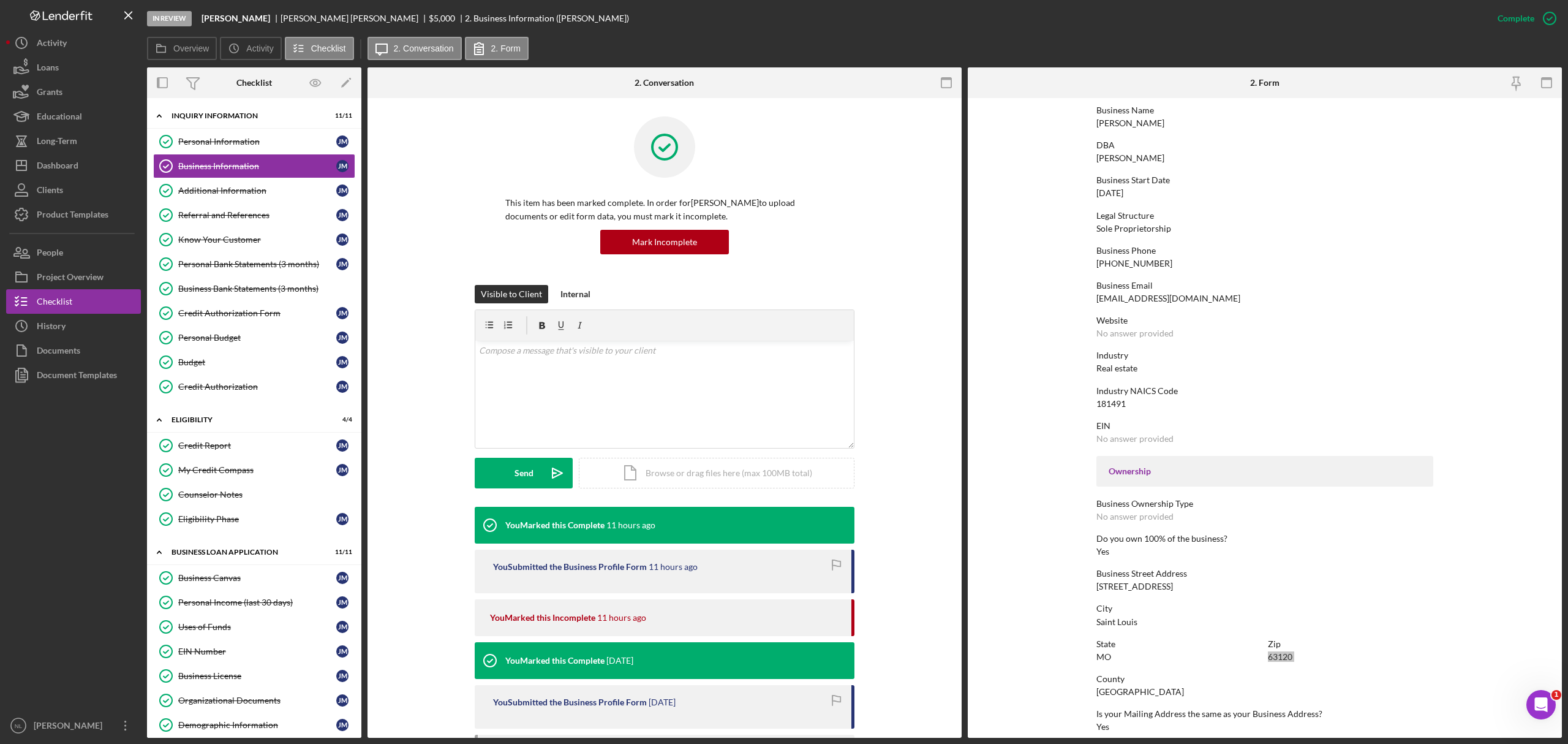
scroll to position [0, 0]
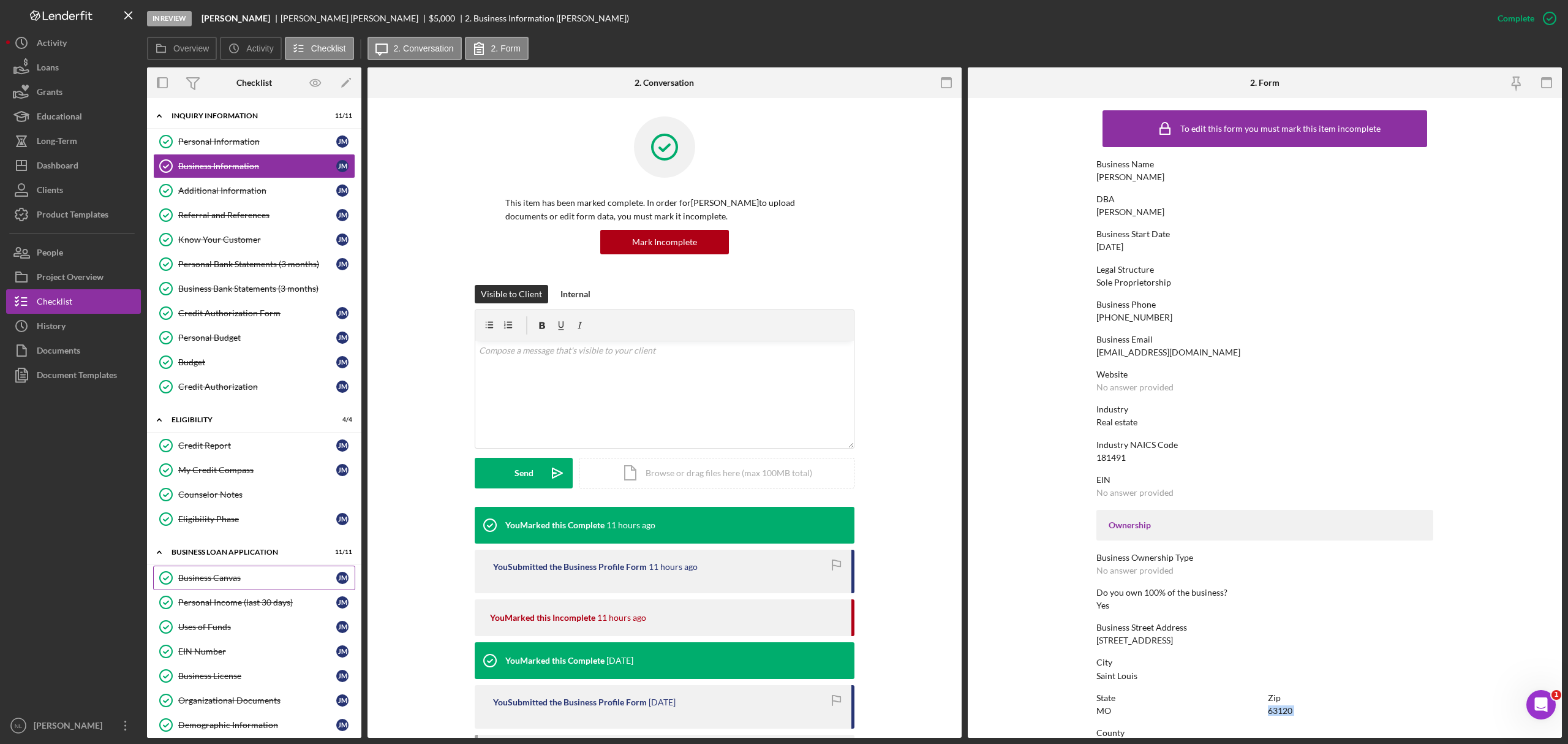
click at [273, 583] on div "Business Canvas" at bounding box center [257, 578] width 158 height 10
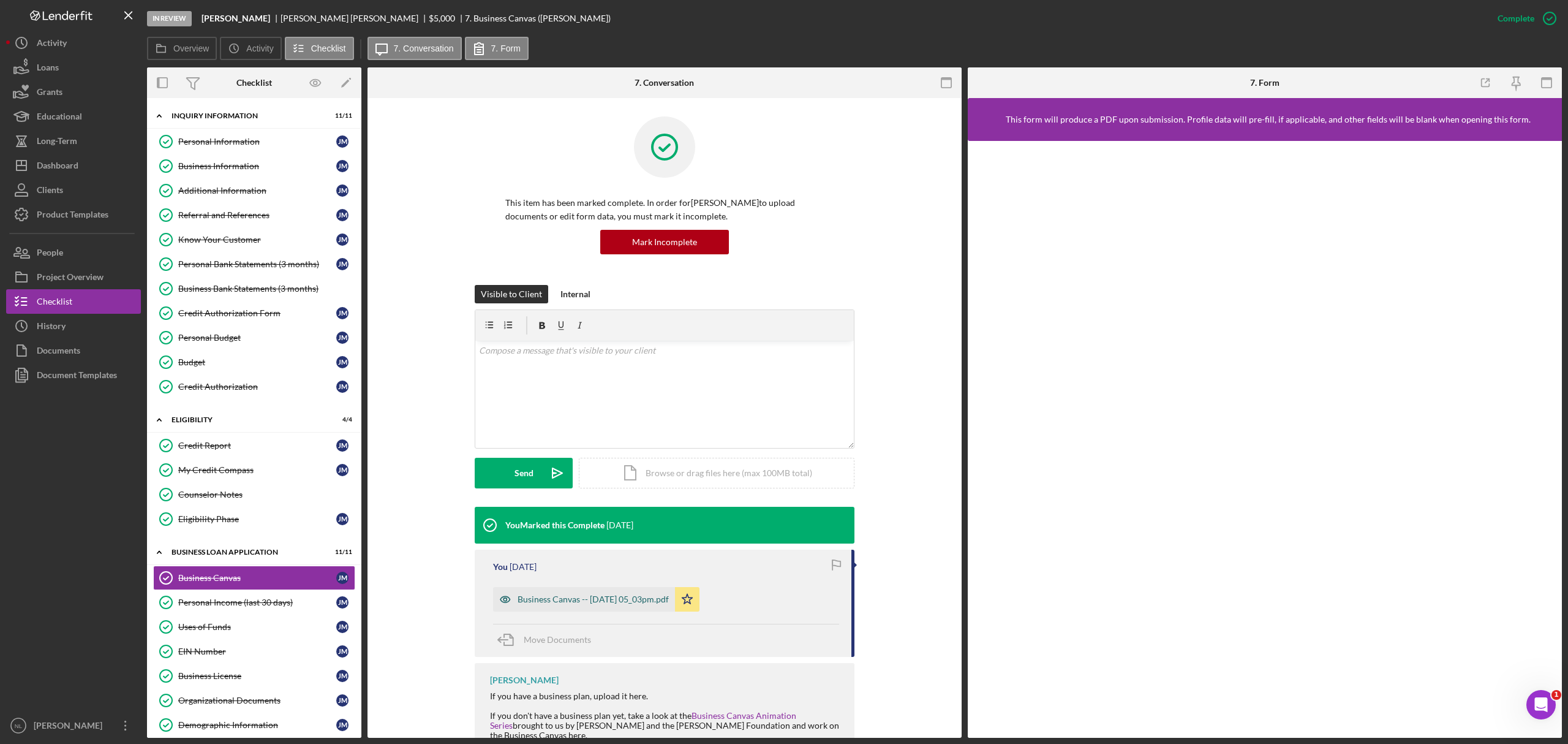
click at [554, 606] on div "Business Canvas -- [DATE] 05_03pm.pdf" at bounding box center [584, 599] width 182 height 25
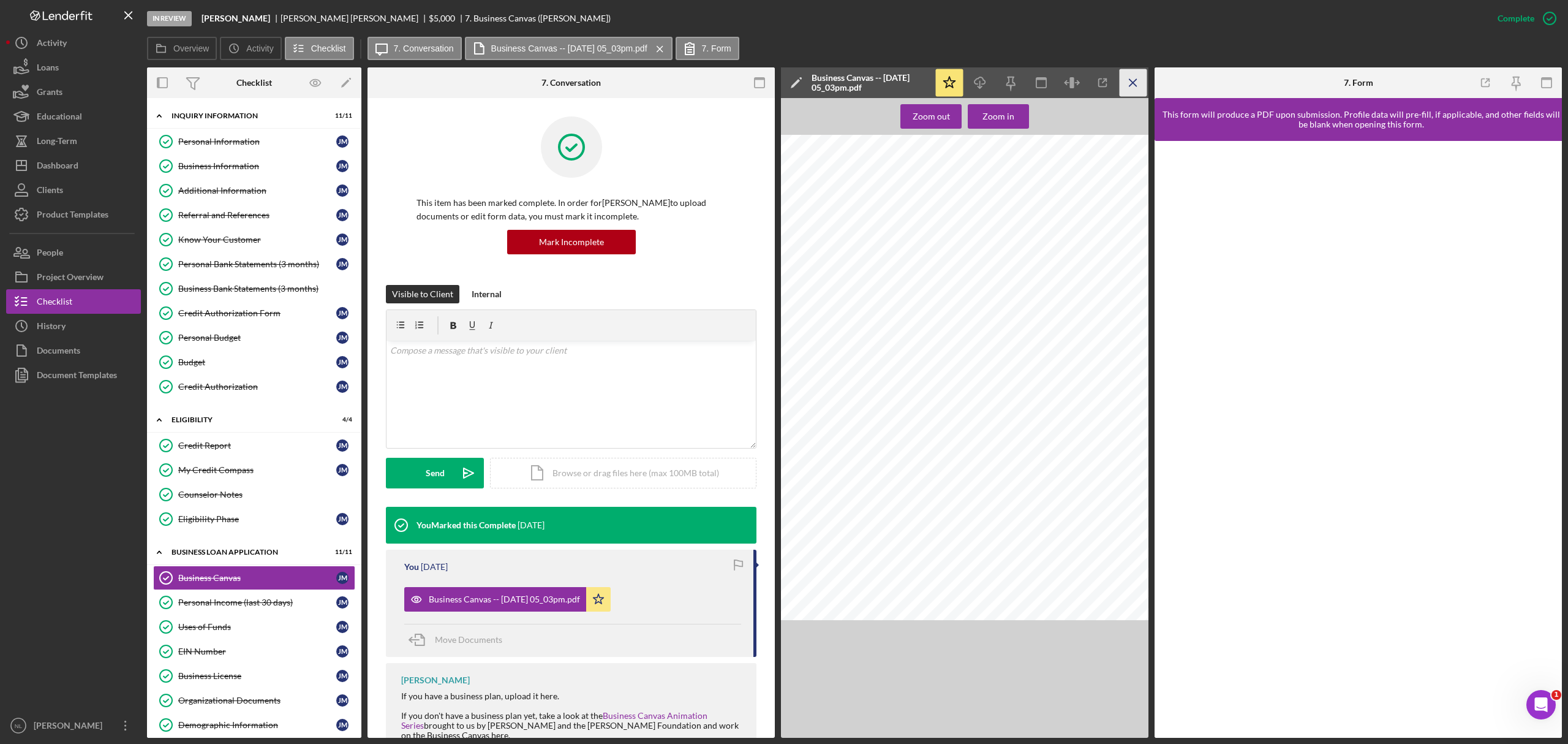
click at [1143, 76] on icon "Icon/Menu Close" at bounding box center [1134, 83] width 28 height 28
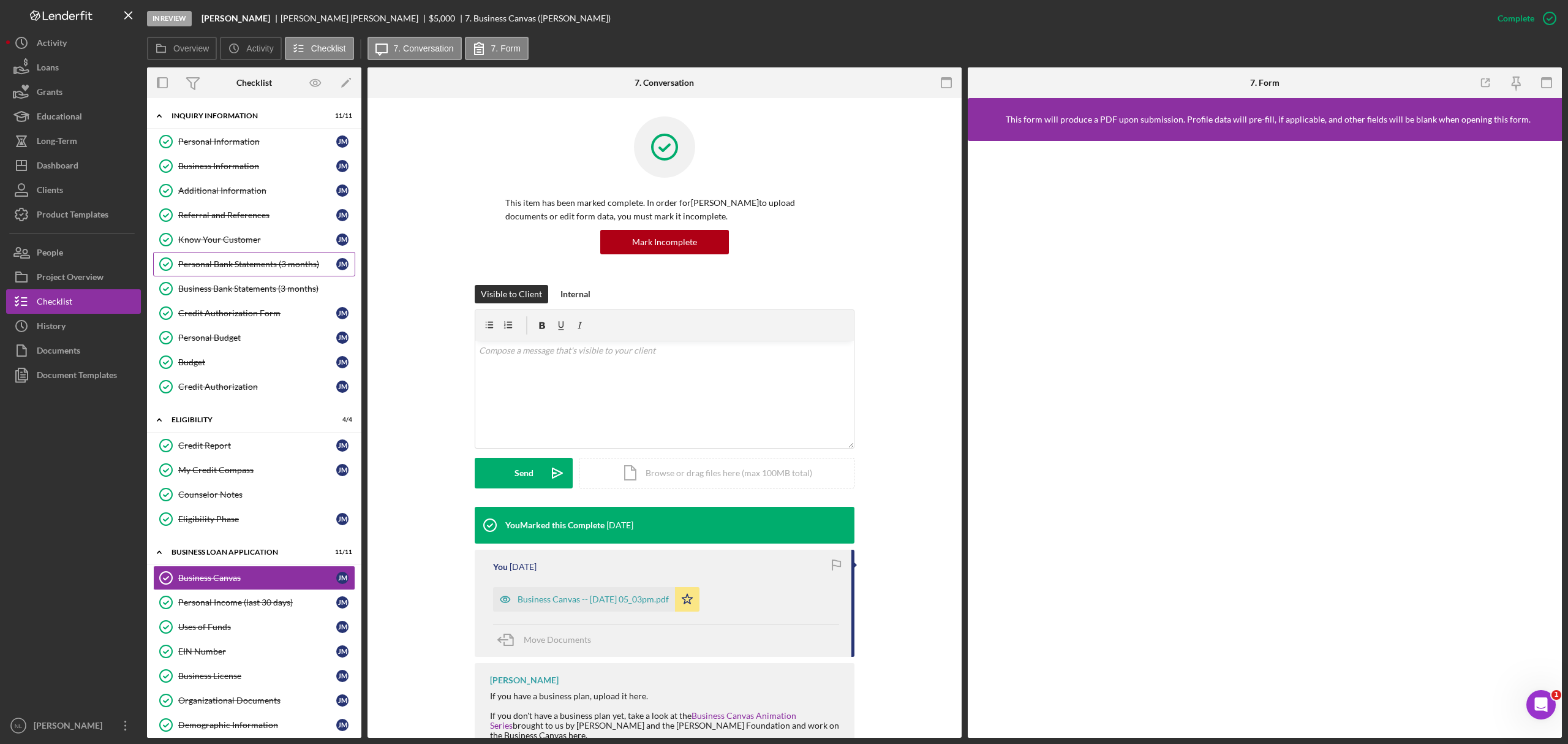
click at [275, 262] on div "Personal Bank Statements (3 months)" at bounding box center [257, 264] width 158 height 10
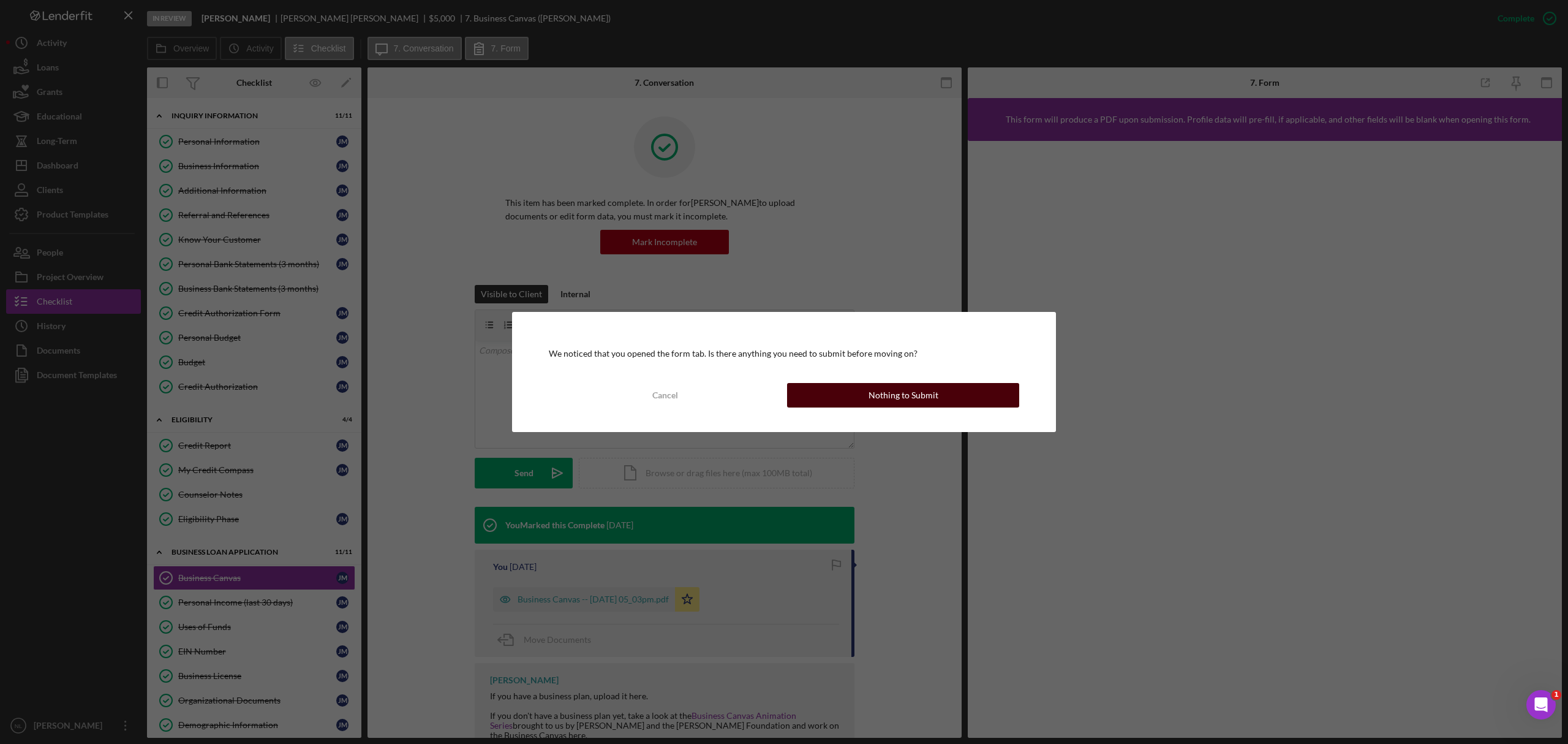
click at [861, 391] on button "Nothing to Submit" at bounding box center [903, 395] width 232 height 25
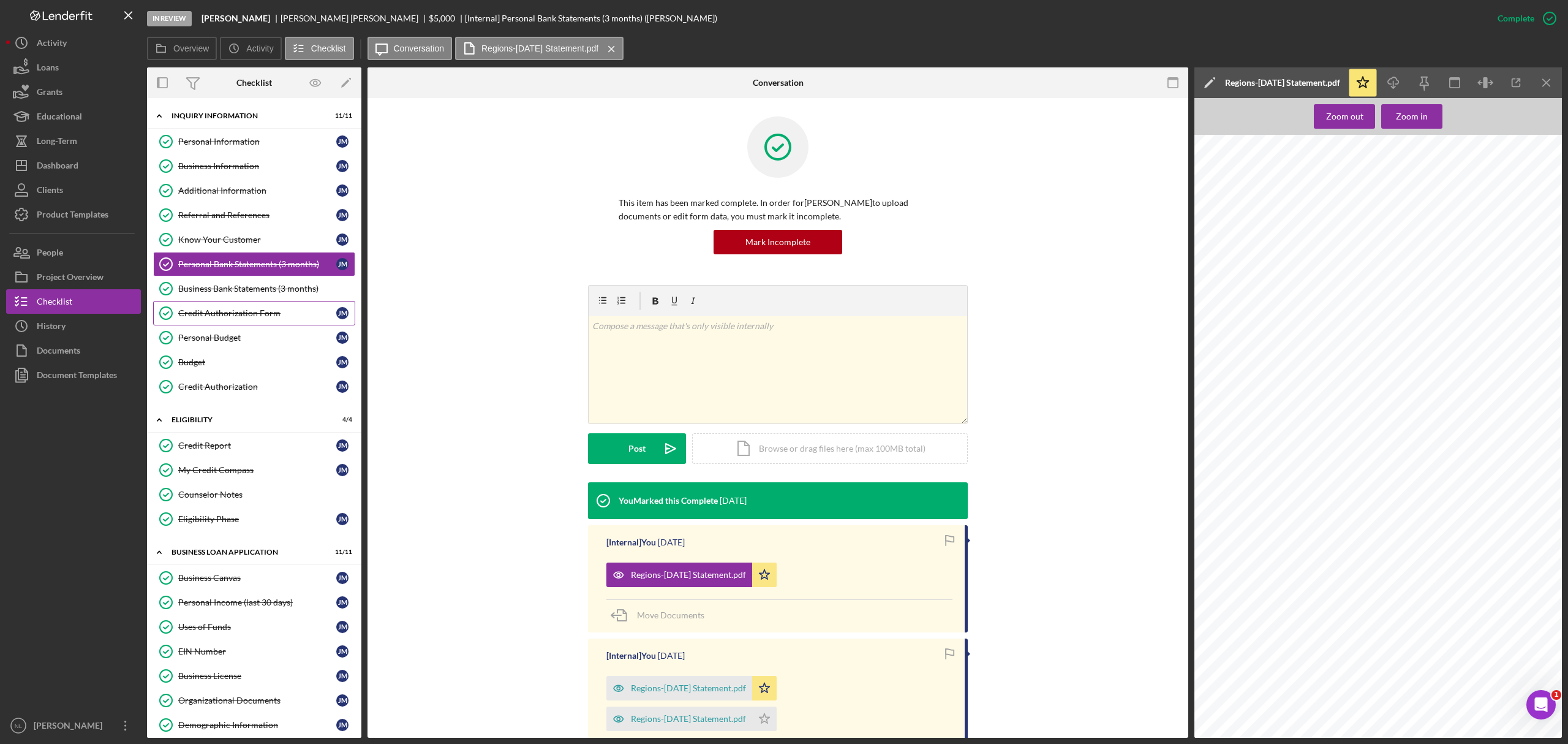
click at [223, 318] on div "Credit Authorization Form" at bounding box center [257, 313] width 158 height 10
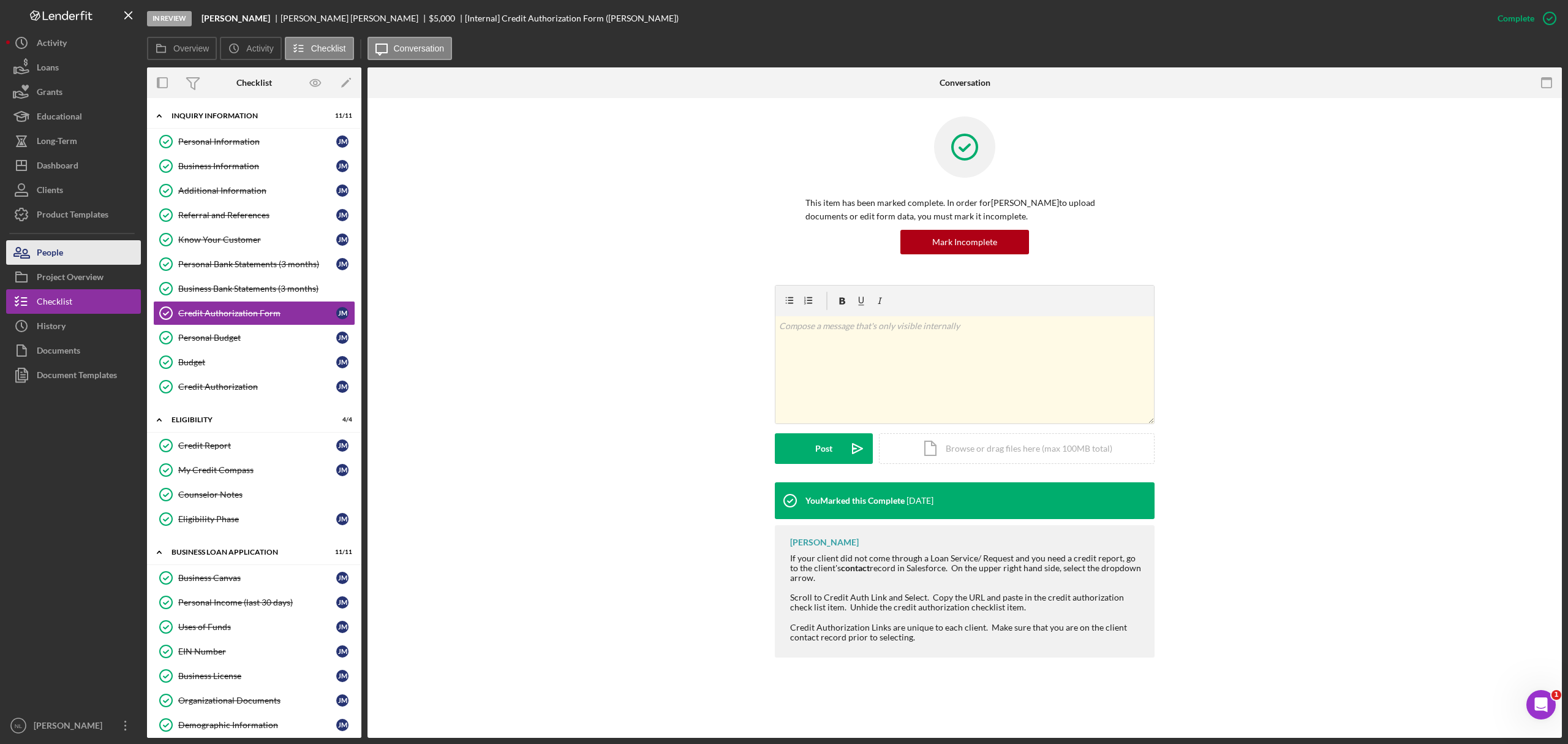
click at [89, 241] on button "People" at bounding box center [73, 252] width 134 height 25
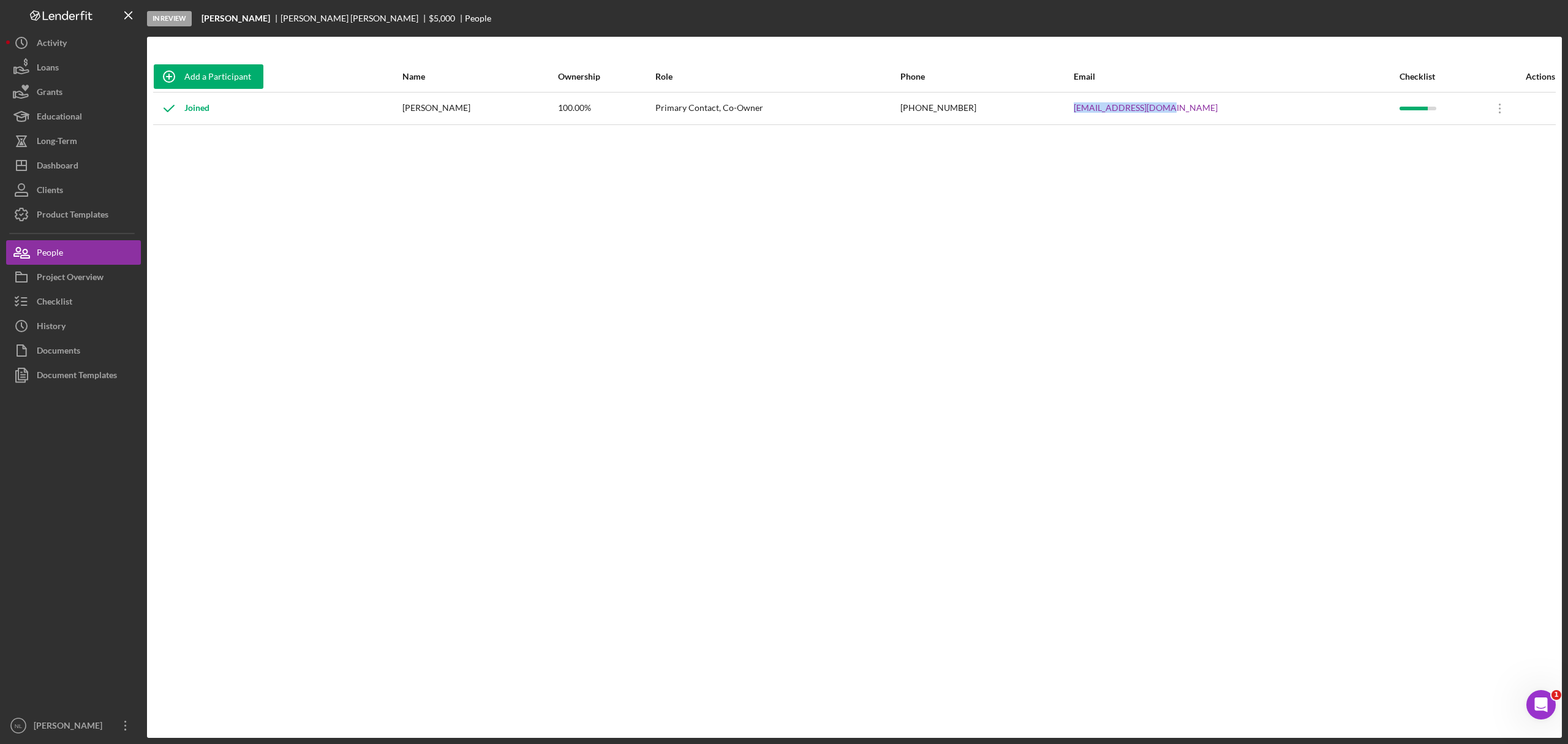
drag, startPoint x: 1246, startPoint y: 105, endPoint x: 1103, endPoint y: 114, distance: 143.3
click at [1103, 114] on tr "Joined [PERSON_NAME] 100.00% Primary Contact, Co-Owner [PHONE_NUMBER] [EMAIL_AD…" at bounding box center [855, 108] width 1403 height 32
copy tr "[EMAIL_ADDRESS][DOMAIN_NAME]"
click at [54, 305] on div "Checklist" at bounding box center [54, 303] width 35 height 28
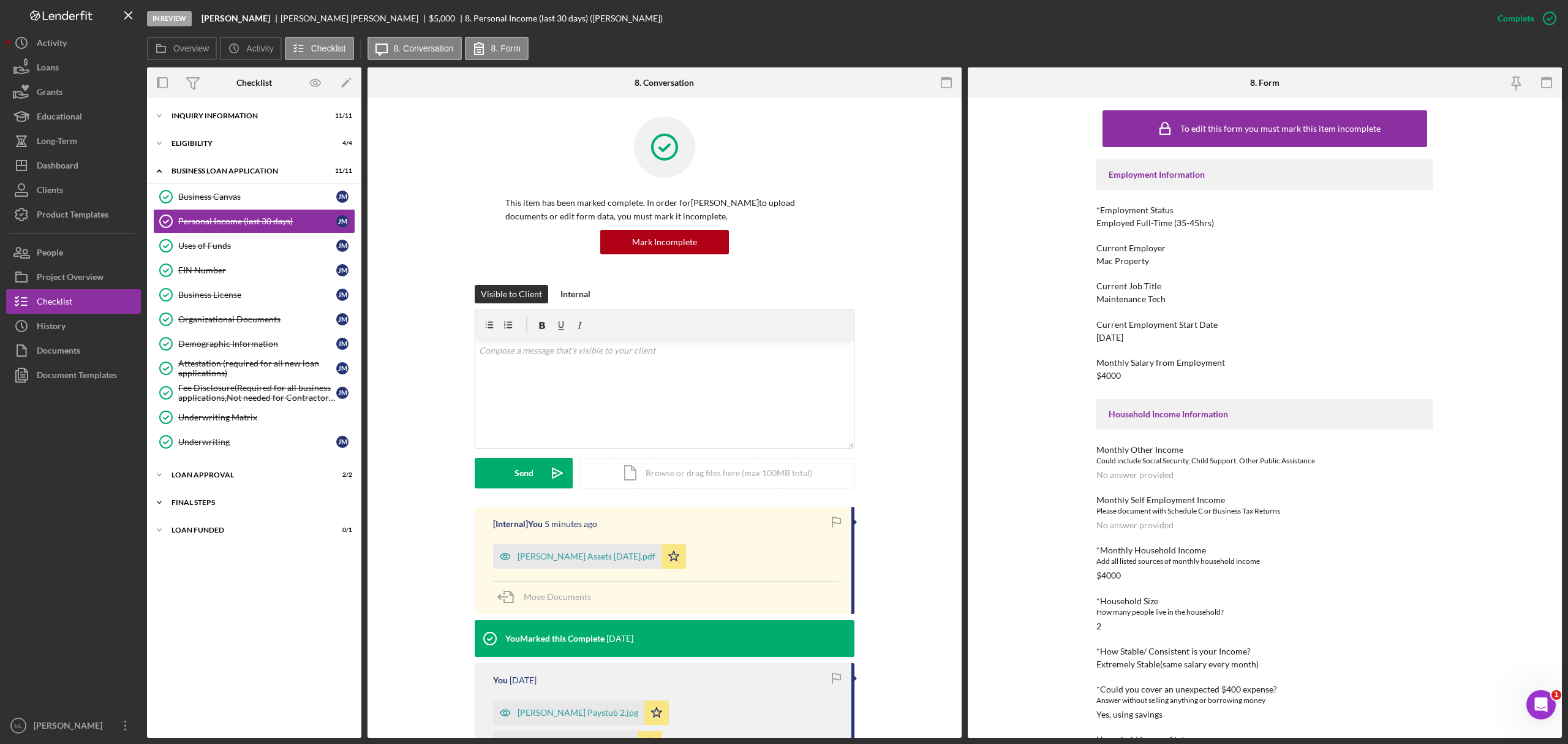
click at [220, 513] on div "Icon/Expander Final Steps 6 / 13" at bounding box center [254, 502] width 215 height 25
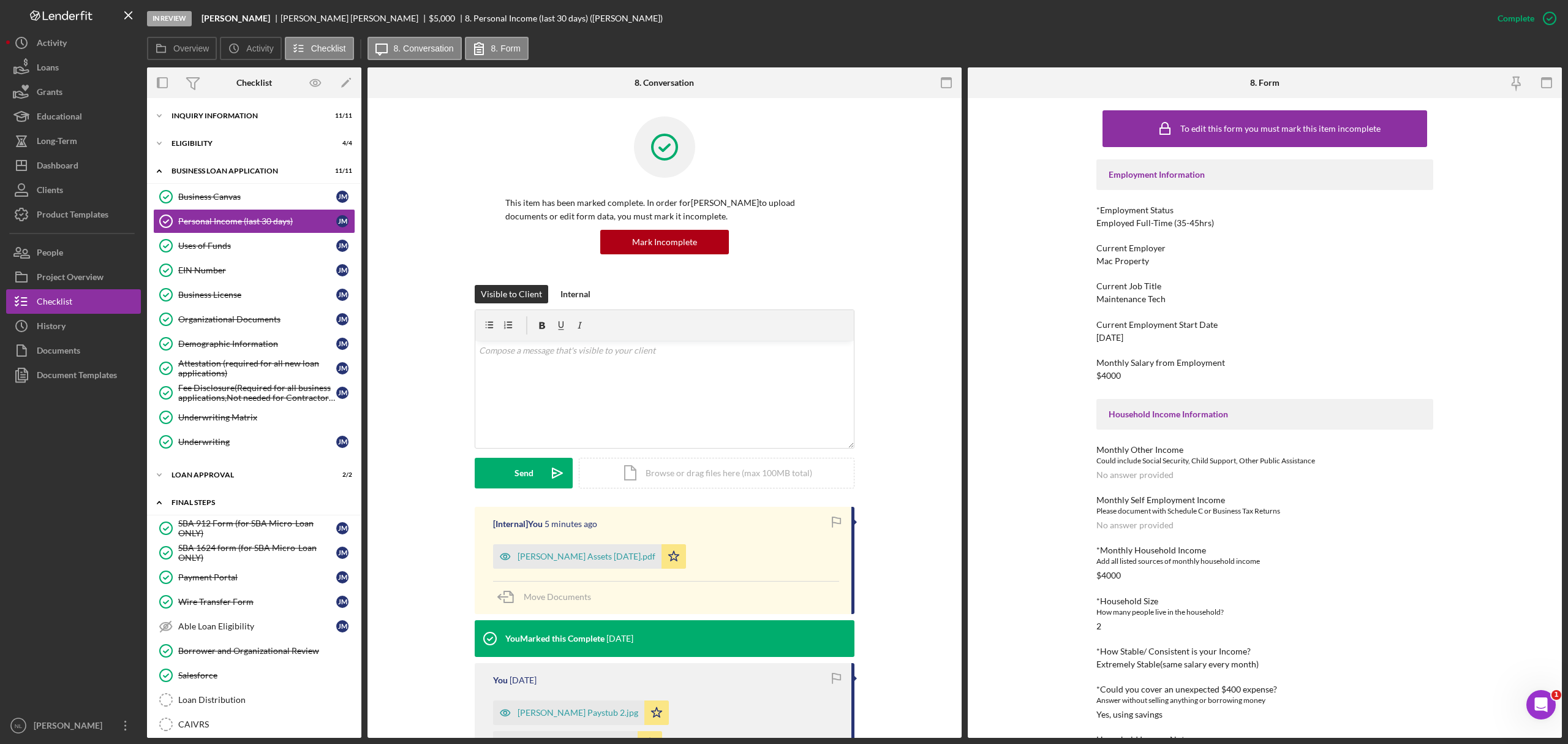
scroll to position [146, 0]
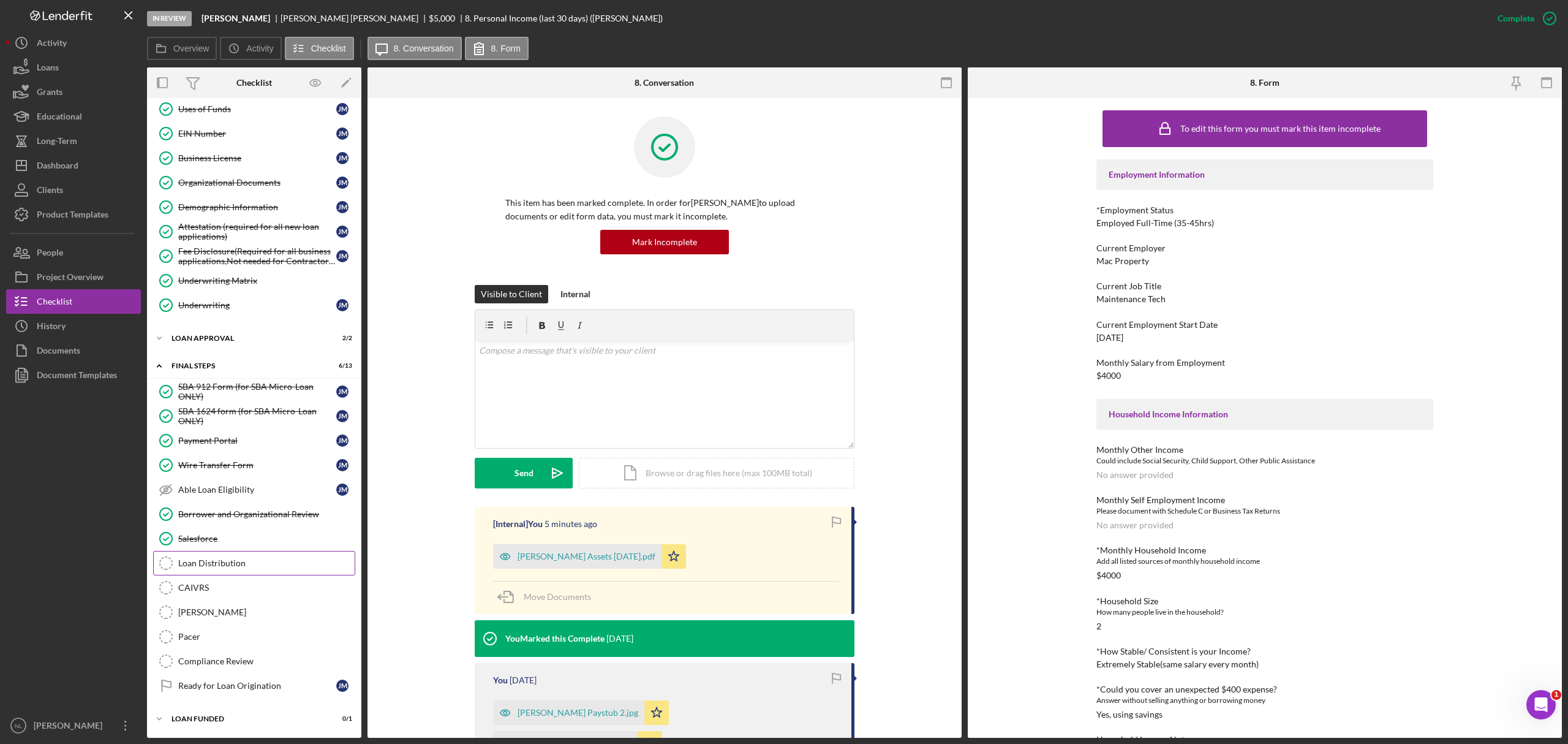
click at [215, 559] on div "Loan Distribution" at bounding box center [266, 563] width 176 height 10
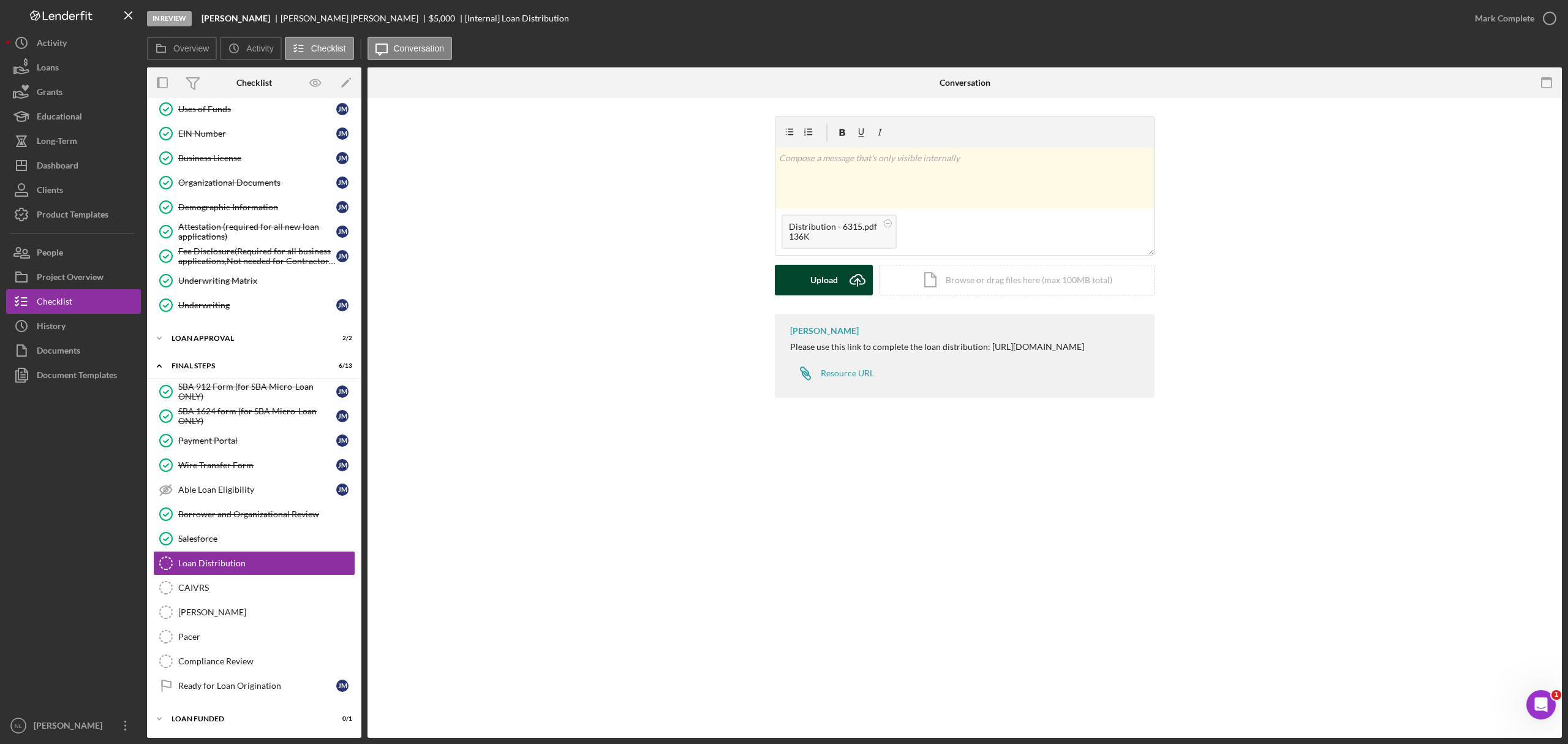
click at [853, 292] on icon "Icon/Upload" at bounding box center [857, 280] width 31 height 31
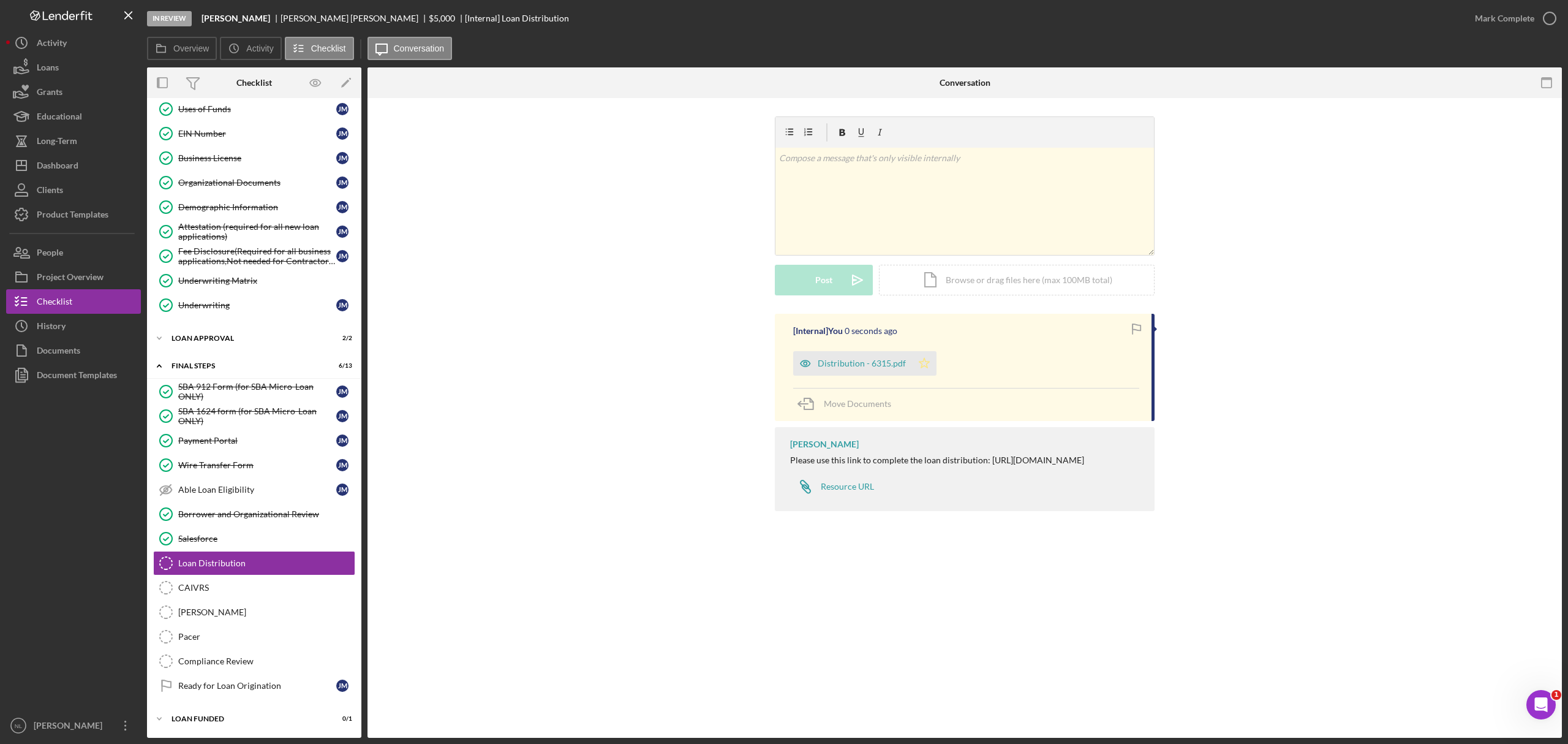
click at [927, 363] on icon "Icon/Star" at bounding box center [924, 363] width 25 height 25
click at [1494, 17] on div "Mark Complete" at bounding box center [1505, 18] width 59 height 25
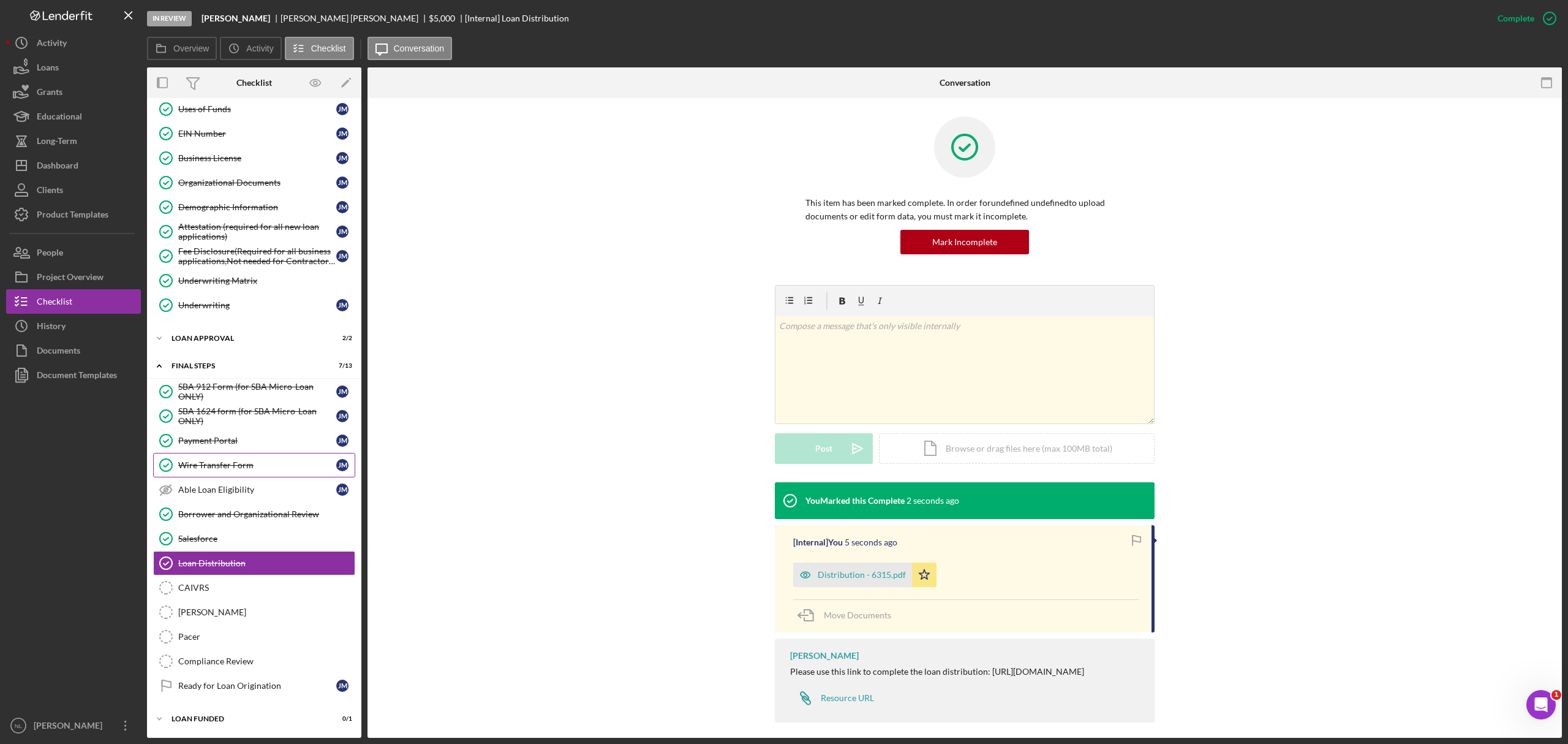
click at [273, 464] on div "Wire Transfer Form" at bounding box center [257, 465] width 158 height 10
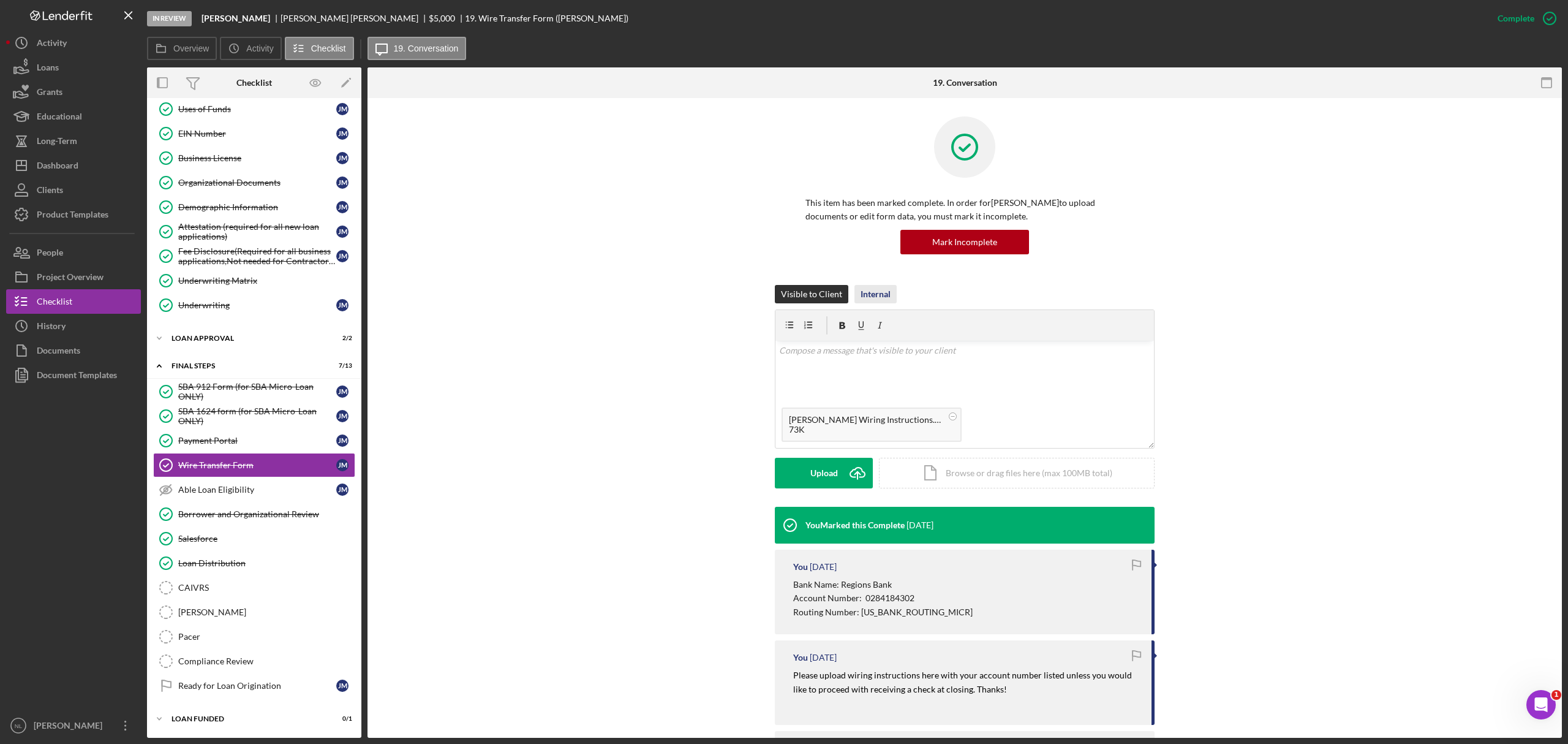
click at [874, 298] on div "Internal" at bounding box center [876, 294] width 30 height 18
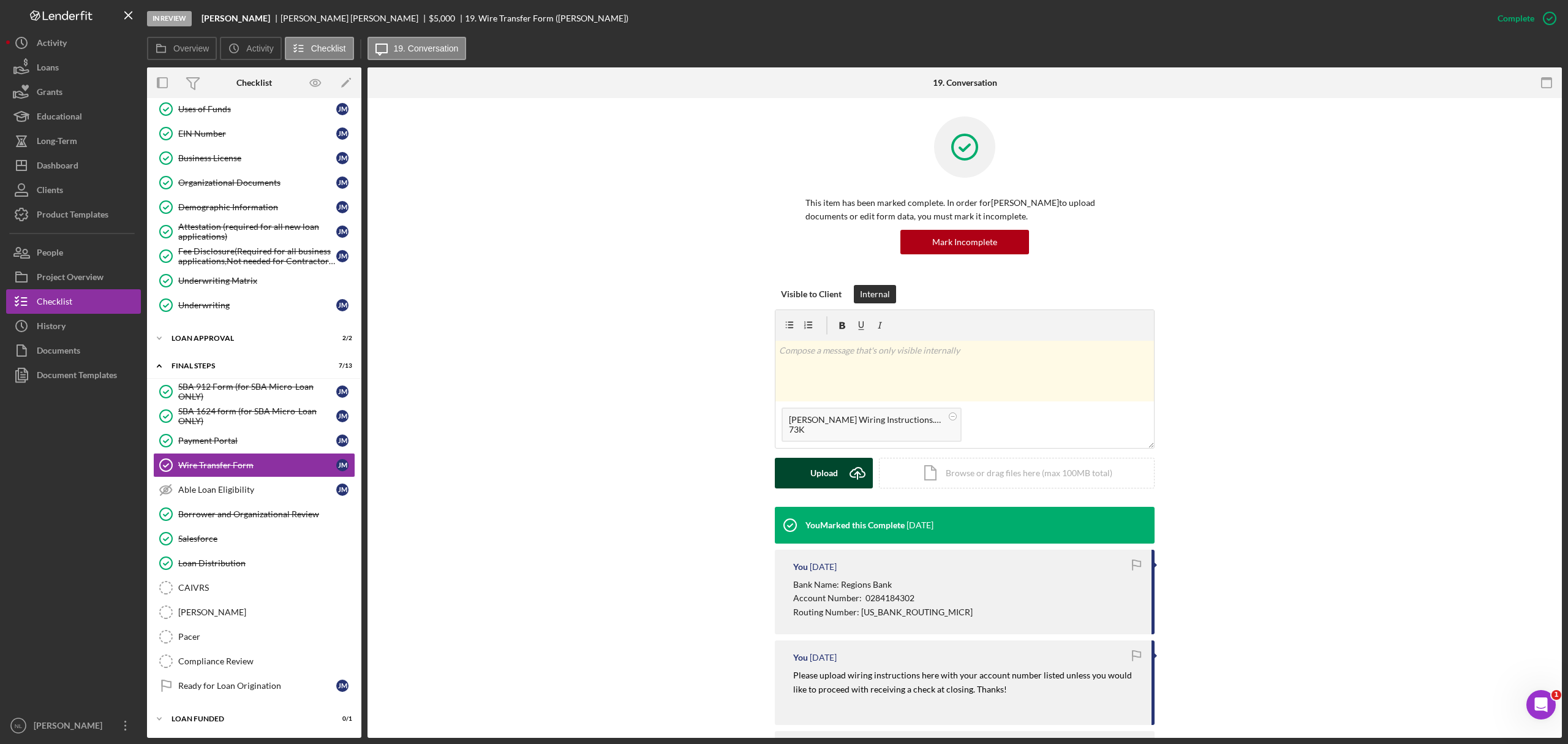
click at [837, 469] on button "Upload Icon/Upload" at bounding box center [824, 473] width 98 height 31
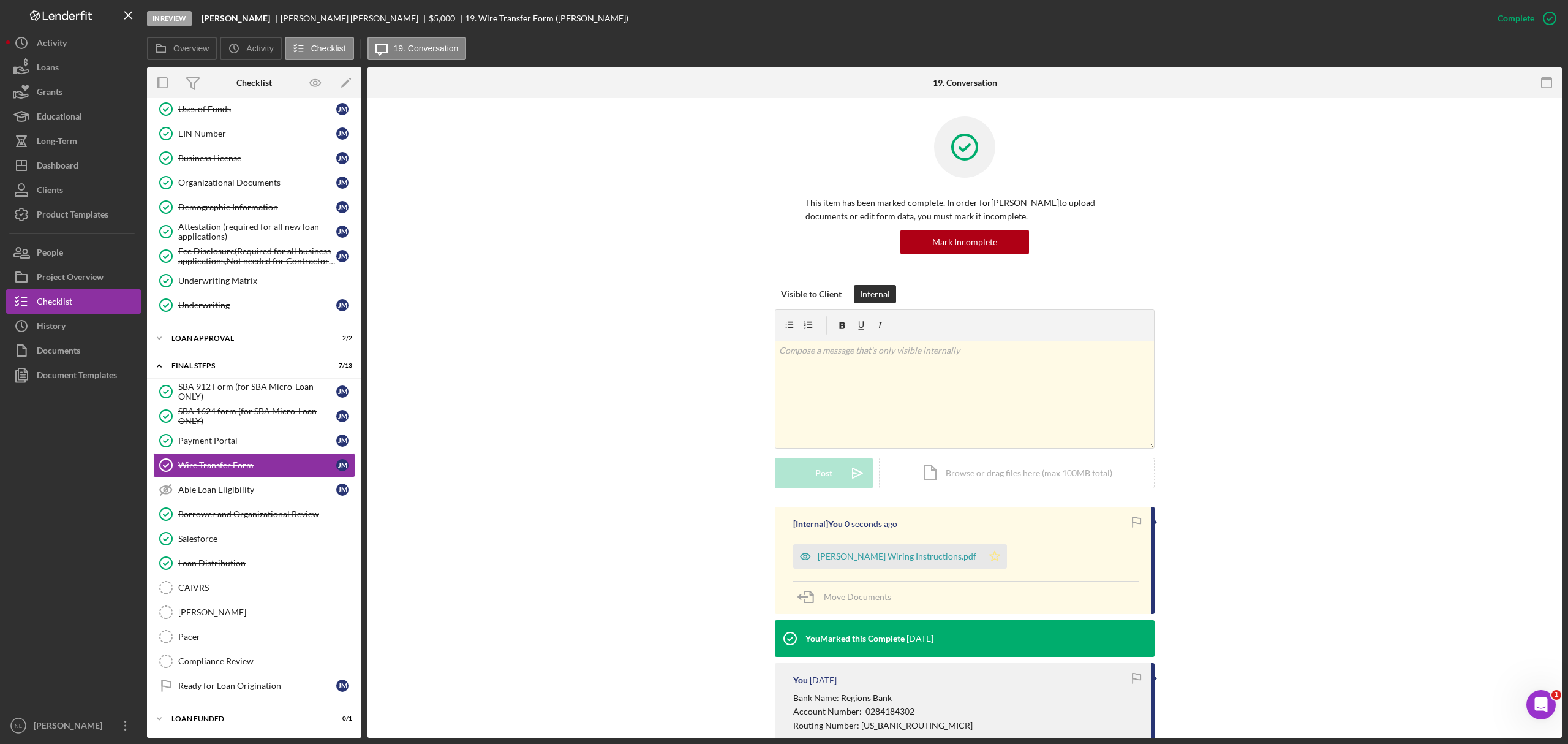
click at [983, 569] on icon "Icon/Star" at bounding box center [995, 556] width 25 height 25
click at [282, 545] on link "Salesforce Salesforce" at bounding box center [254, 539] width 202 height 25
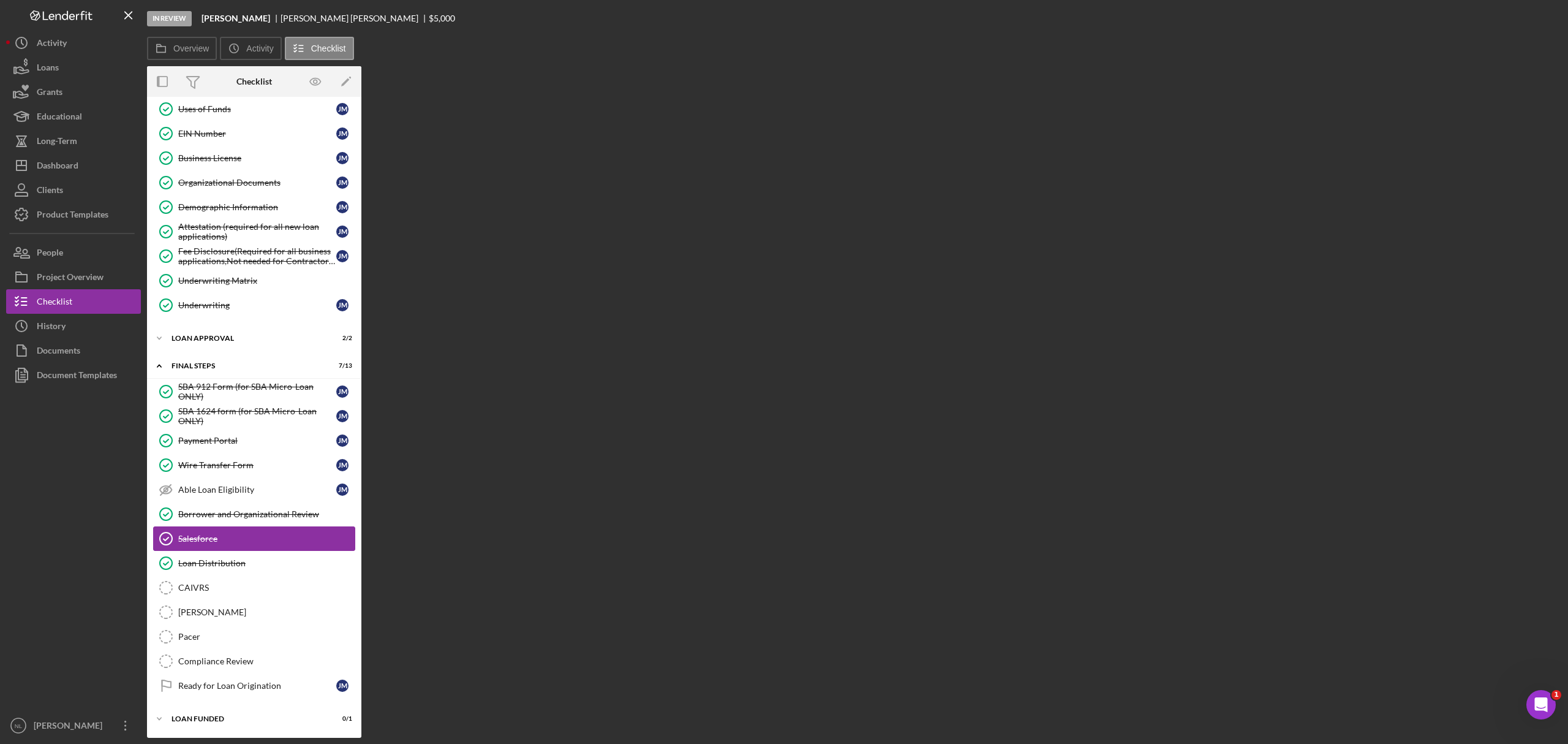
scroll to position [146, 0]
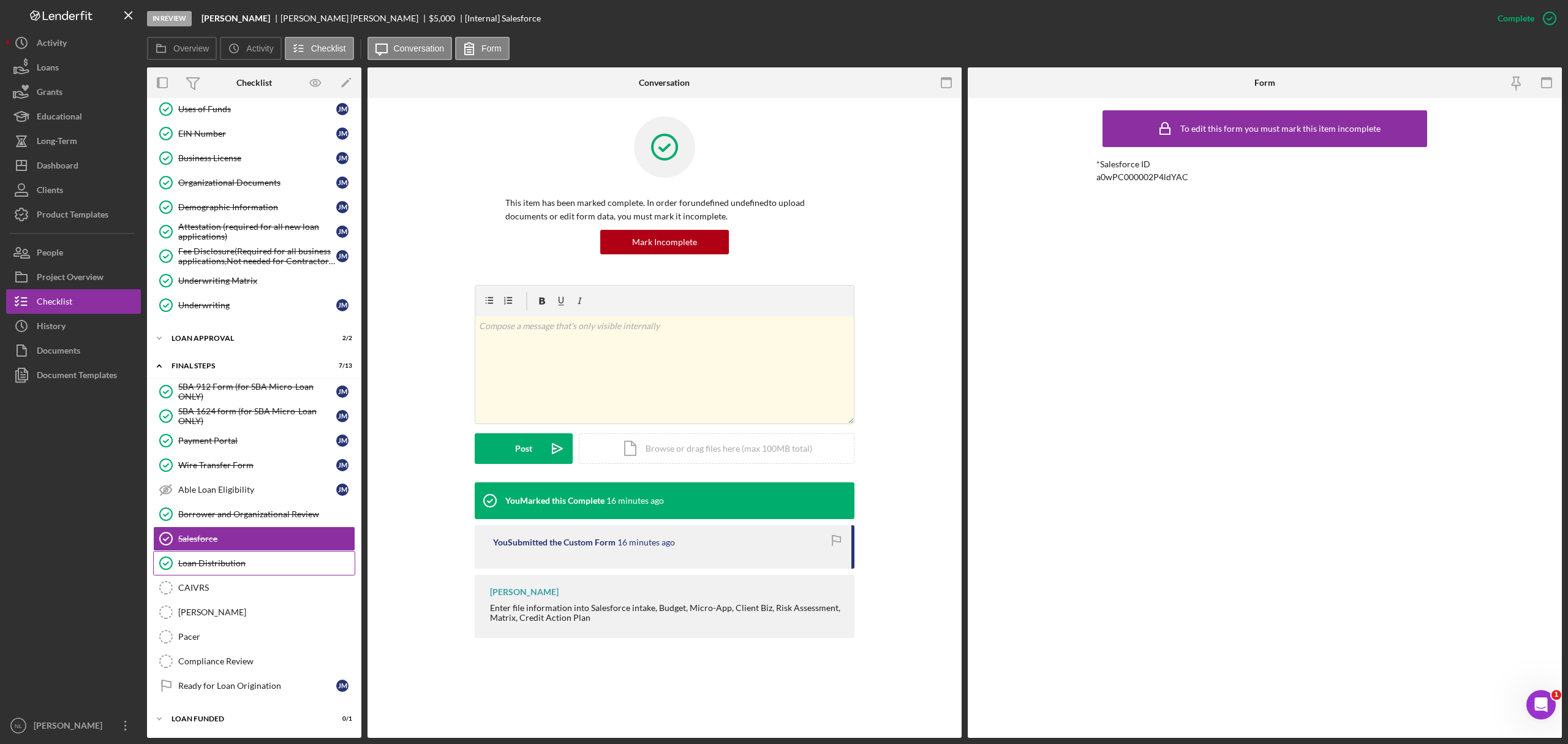
click at [273, 561] on div "Loan Distribution" at bounding box center [266, 563] width 176 height 10
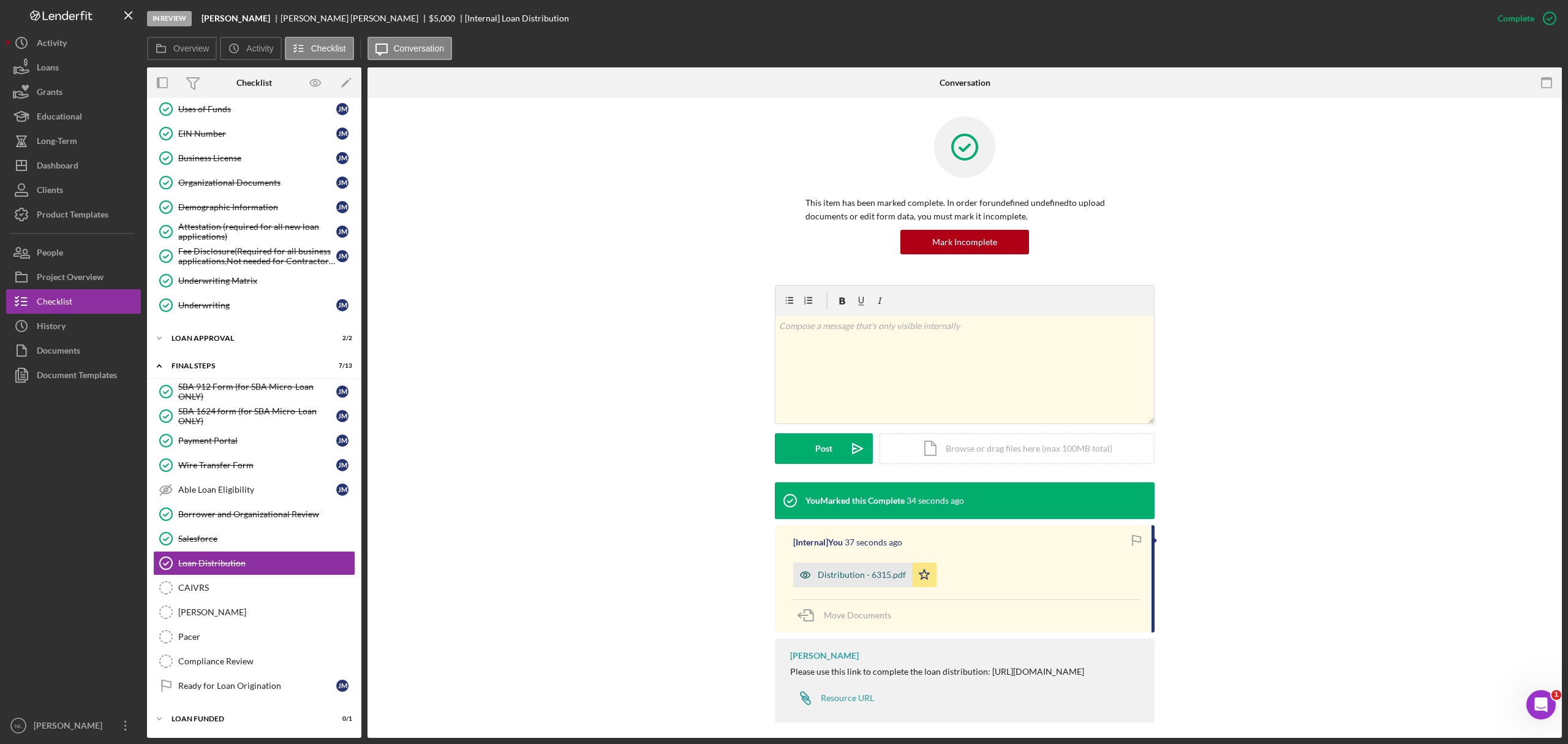
click at [850, 571] on div "Distribution - 6315.pdf" at bounding box center [862, 575] width 88 height 10
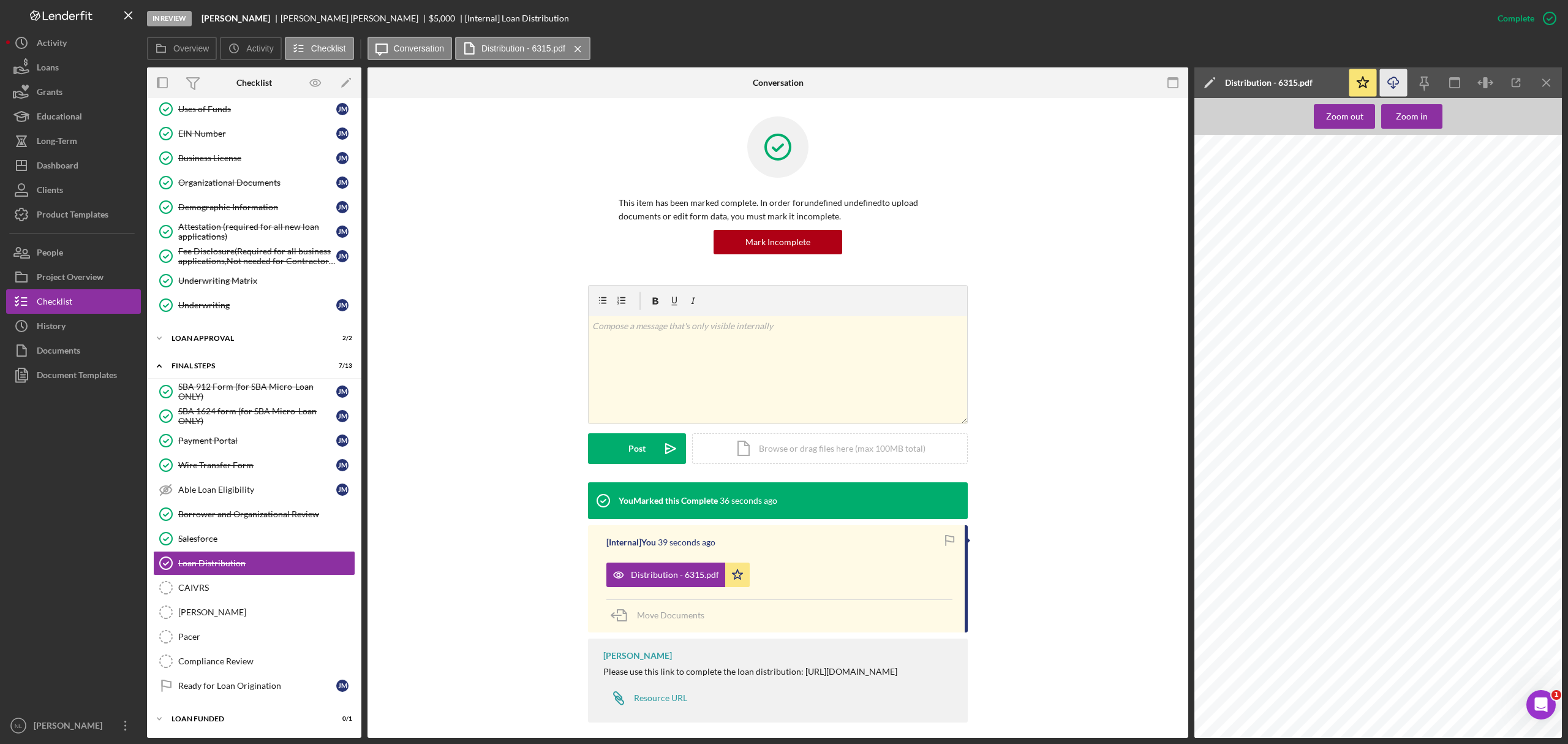
click at [1401, 81] on icon "Icon/Download" at bounding box center [1394, 83] width 28 height 28
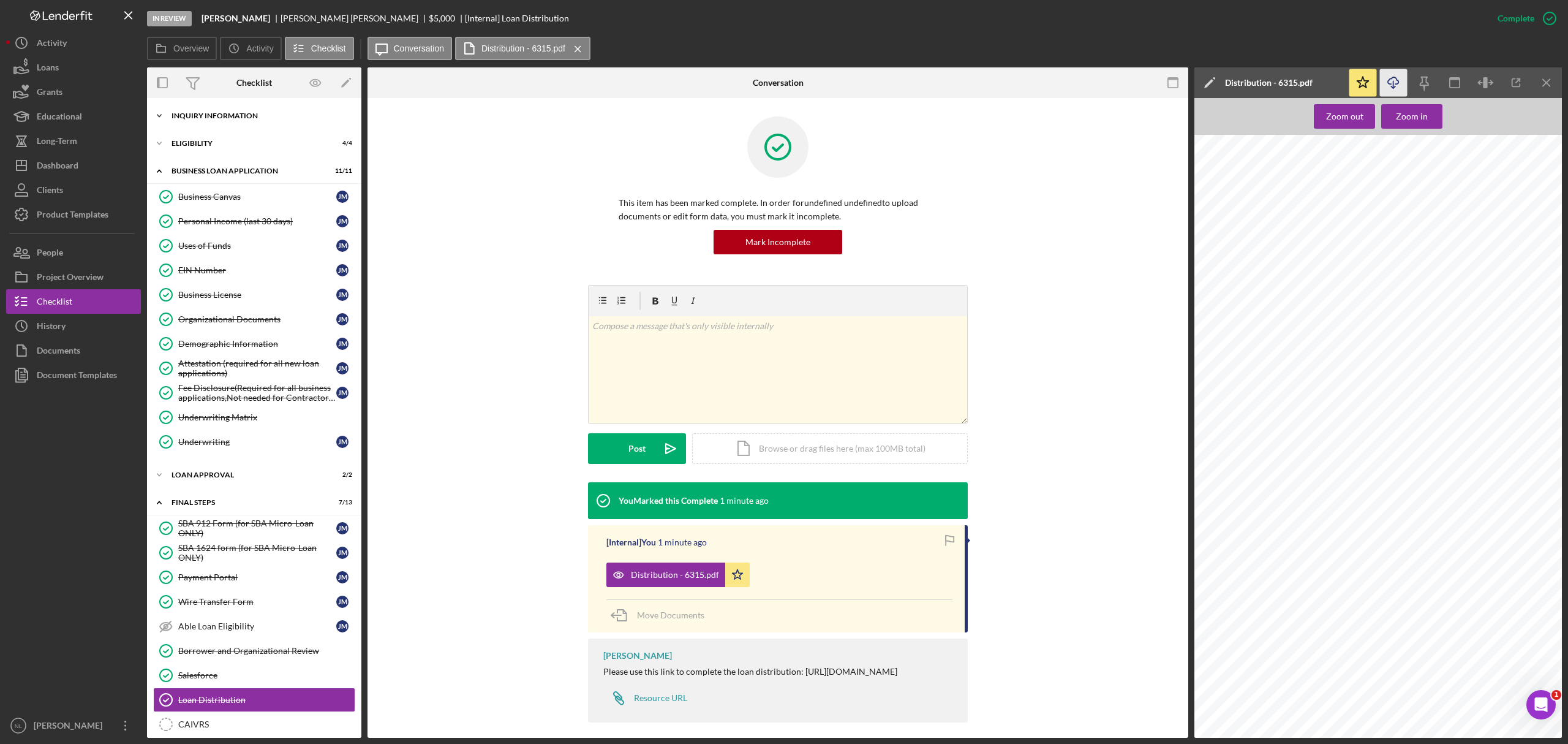
click at [238, 106] on div "Icon/Expander INQUIRY INFORMATION 11 / 11" at bounding box center [254, 116] width 215 height 25
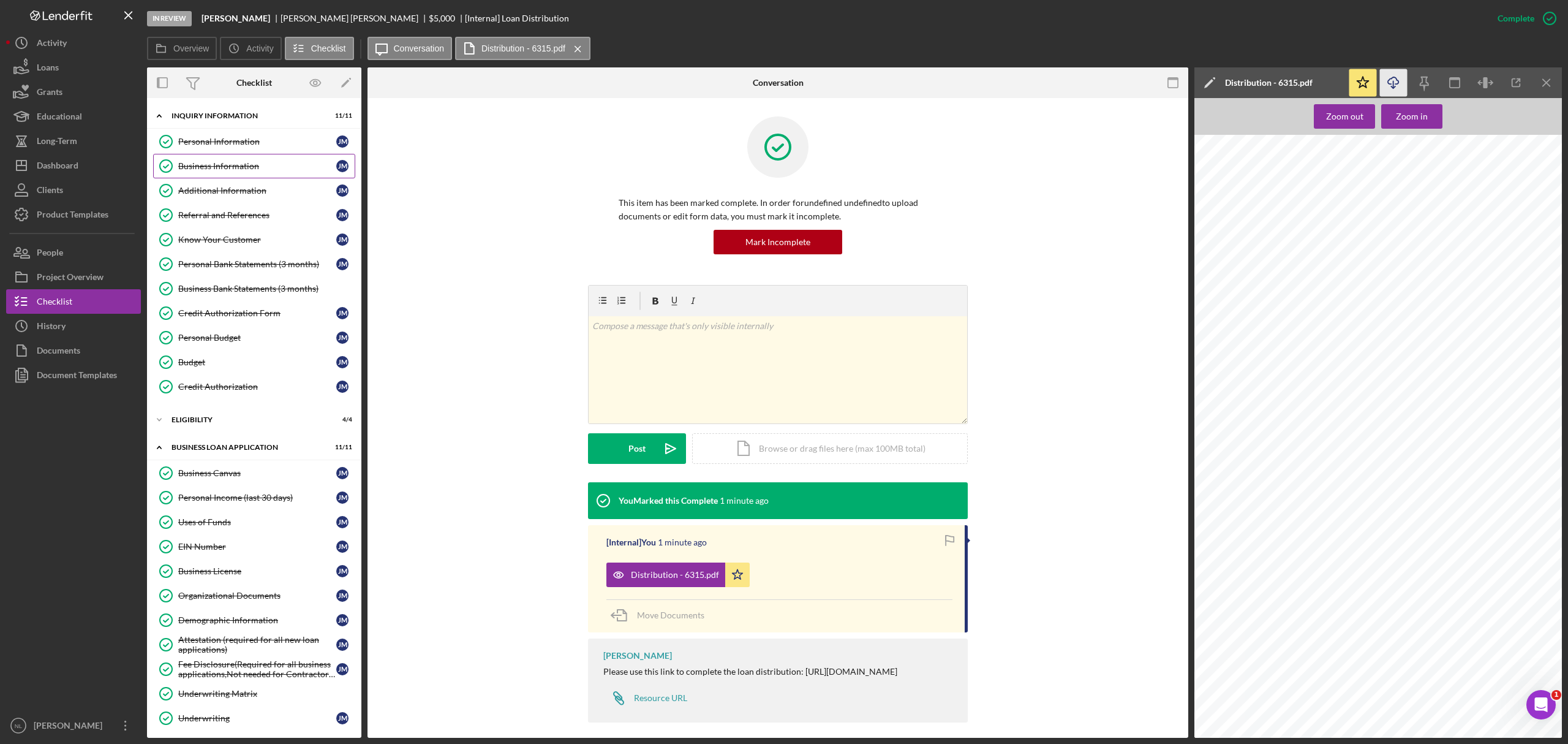
click at [227, 170] on div "Business Information" at bounding box center [257, 166] width 158 height 10
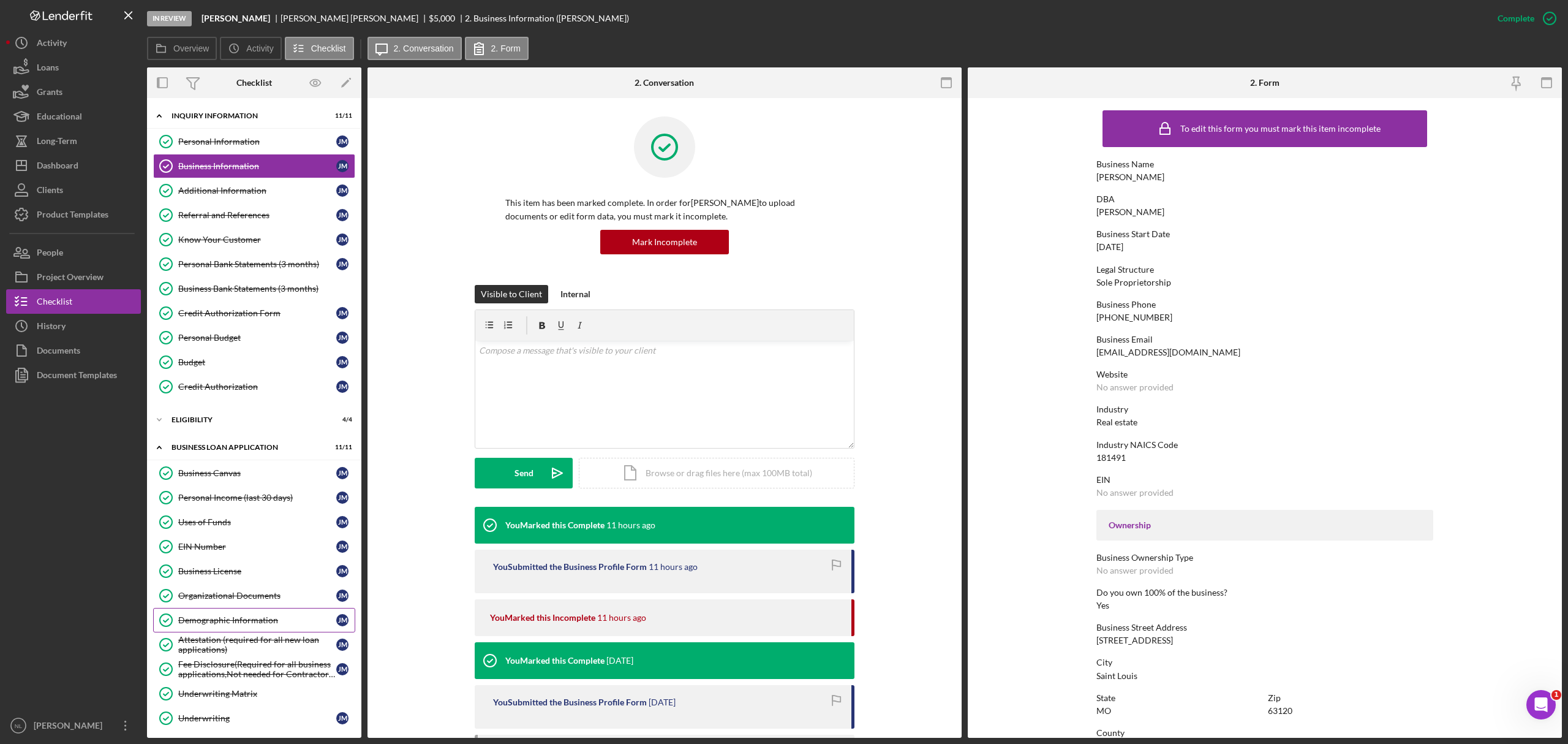
click at [258, 625] on div "Demographic Information" at bounding box center [257, 620] width 158 height 10
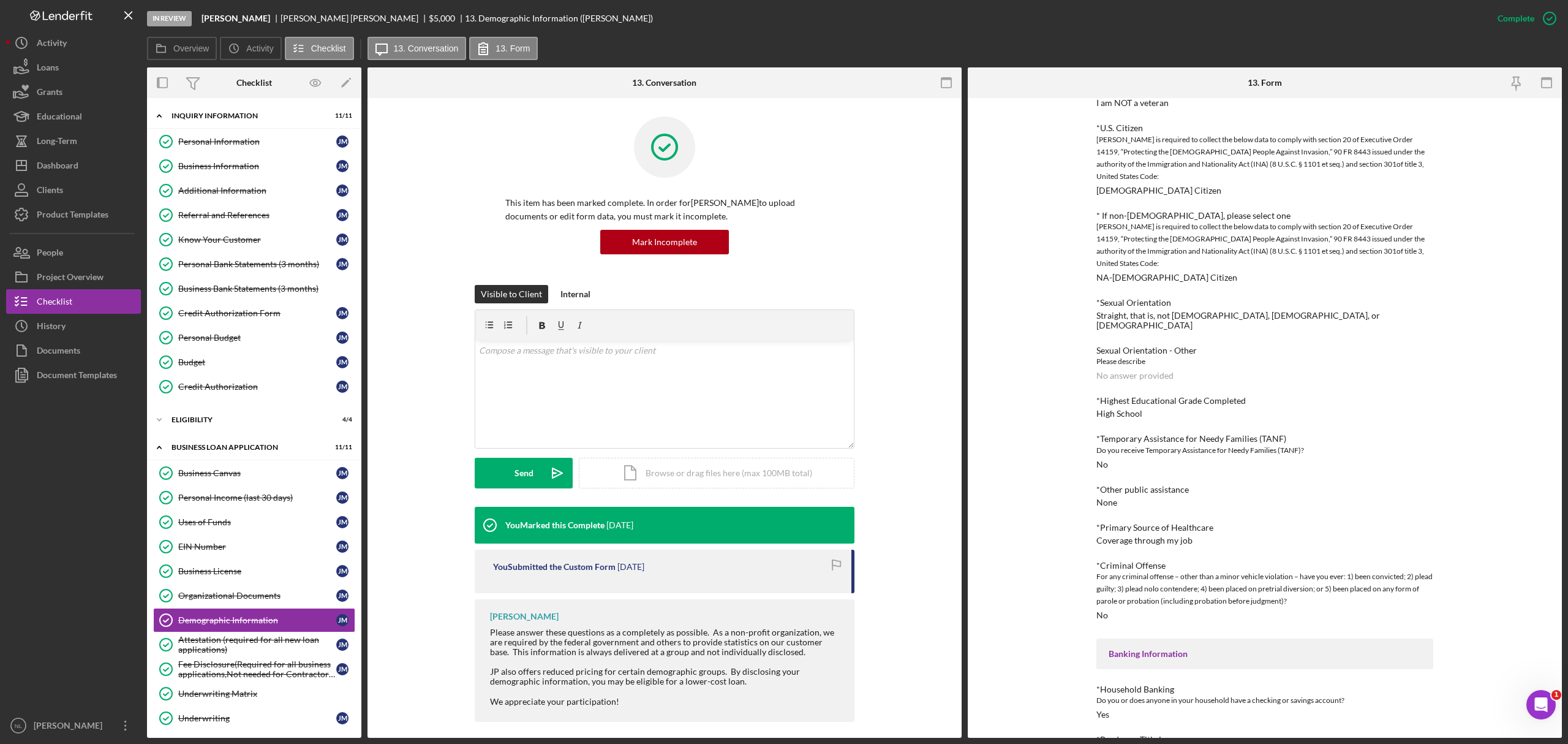
scroll to position [616, 0]
click at [278, 510] on link "Personal Income (last 30 days) Personal Income (last 30 days) [PERSON_NAME]" at bounding box center [254, 498] width 202 height 25
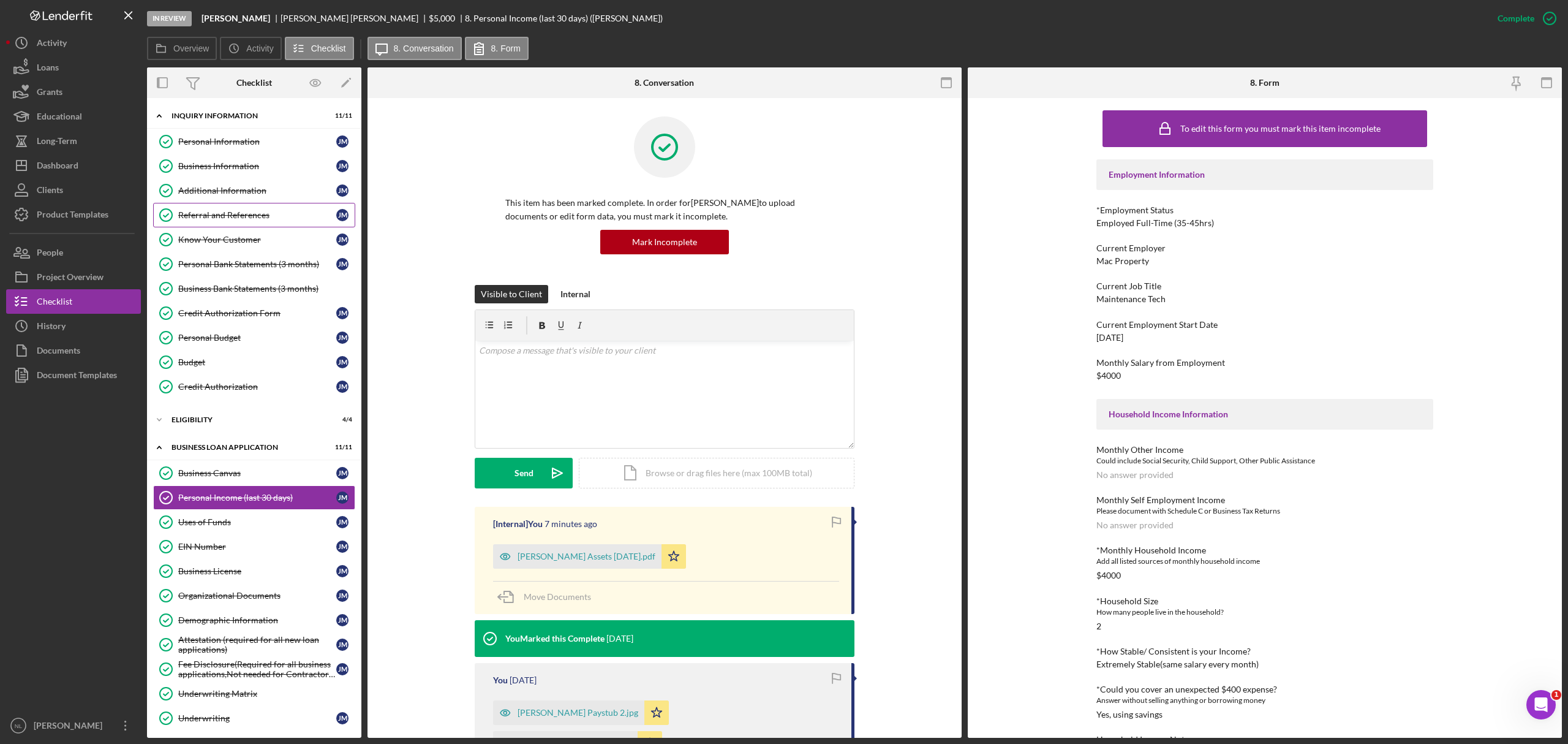
click at [254, 222] on link "Referral and References [PERSON_NAME] and References [PERSON_NAME]" at bounding box center [254, 215] width 202 height 25
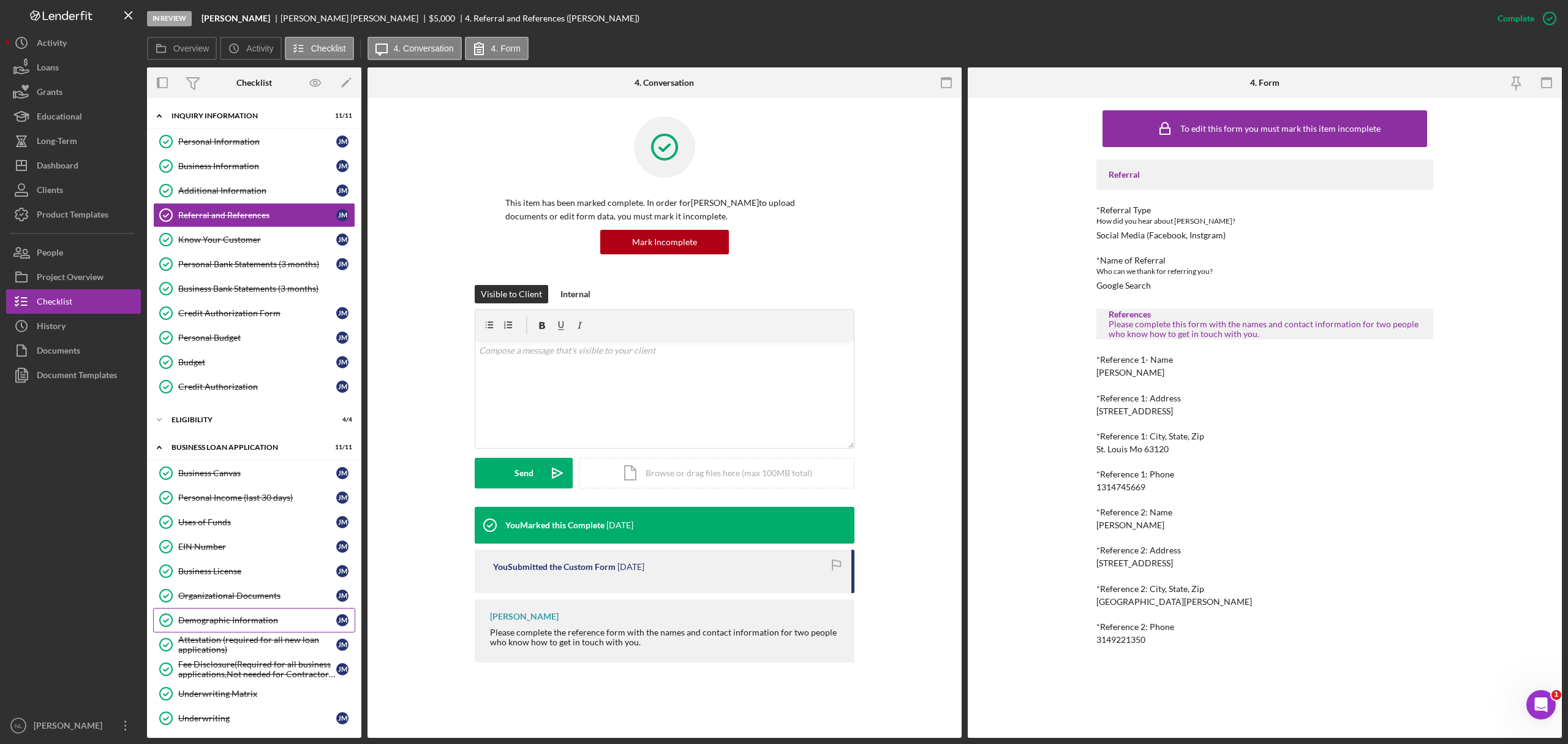
click at [245, 618] on link "Demographic Information Demographic Information [PERSON_NAME]" at bounding box center [254, 620] width 202 height 25
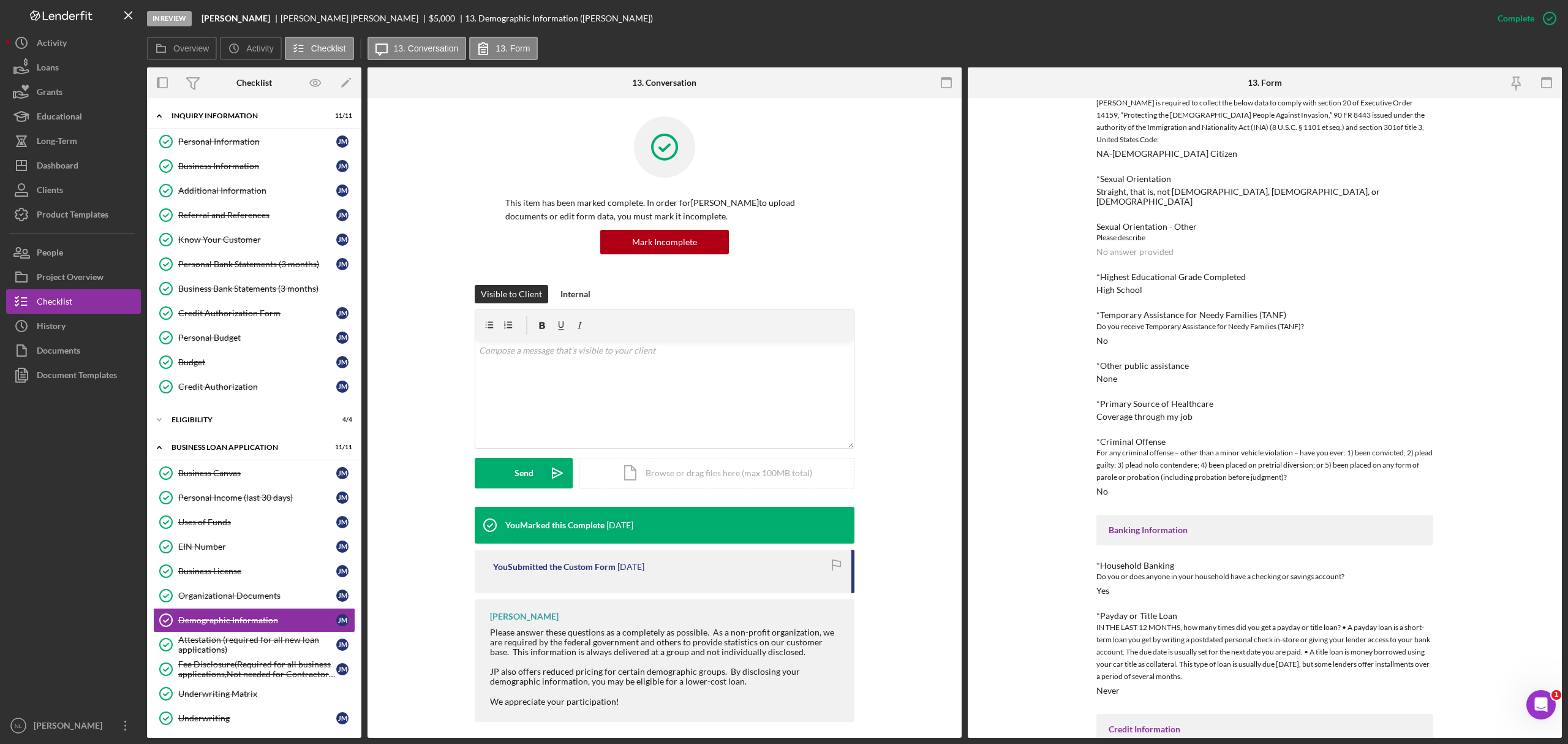
scroll to position [827, 0]
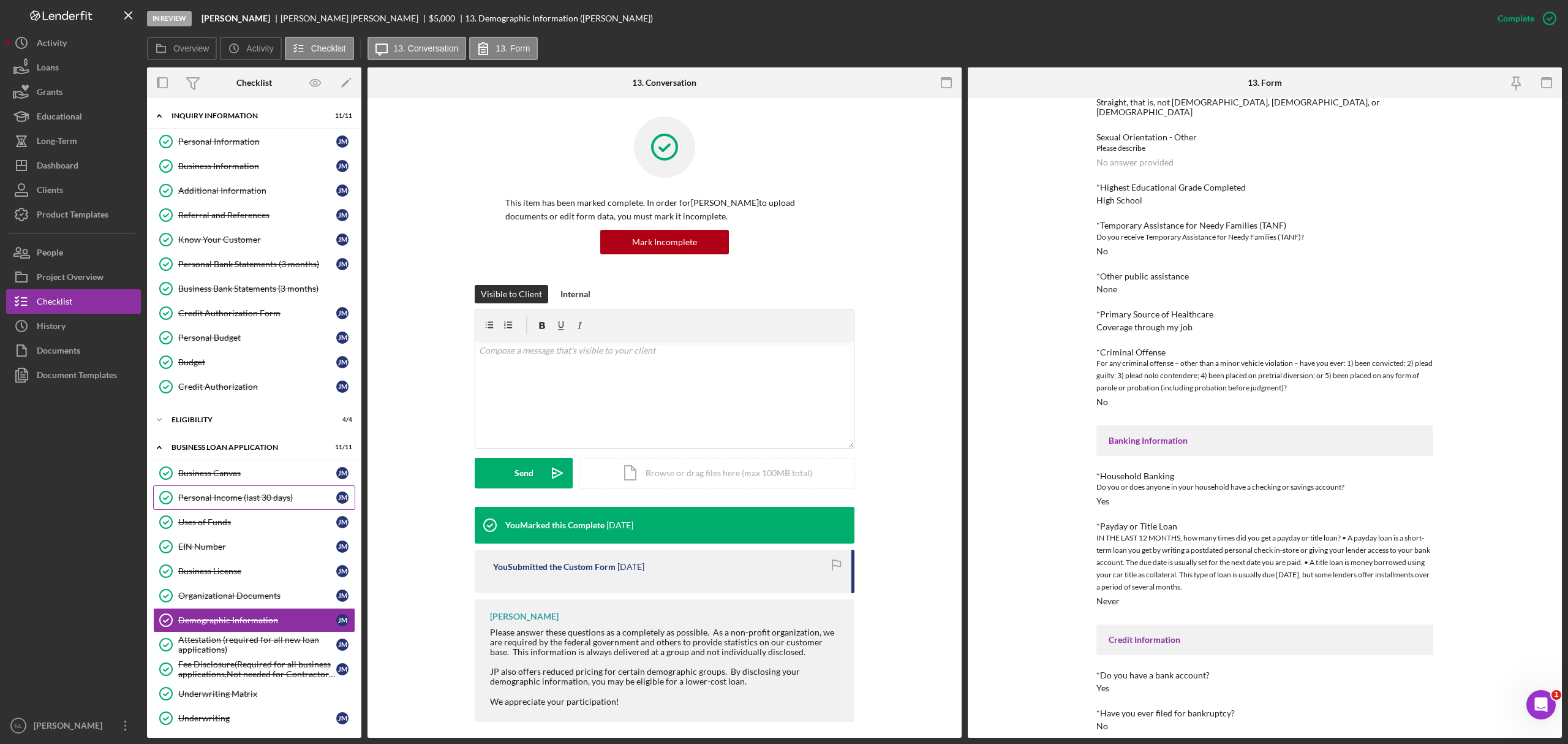
click at [282, 503] on div "Personal Income (last 30 days)" at bounding box center [257, 498] width 158 height 10
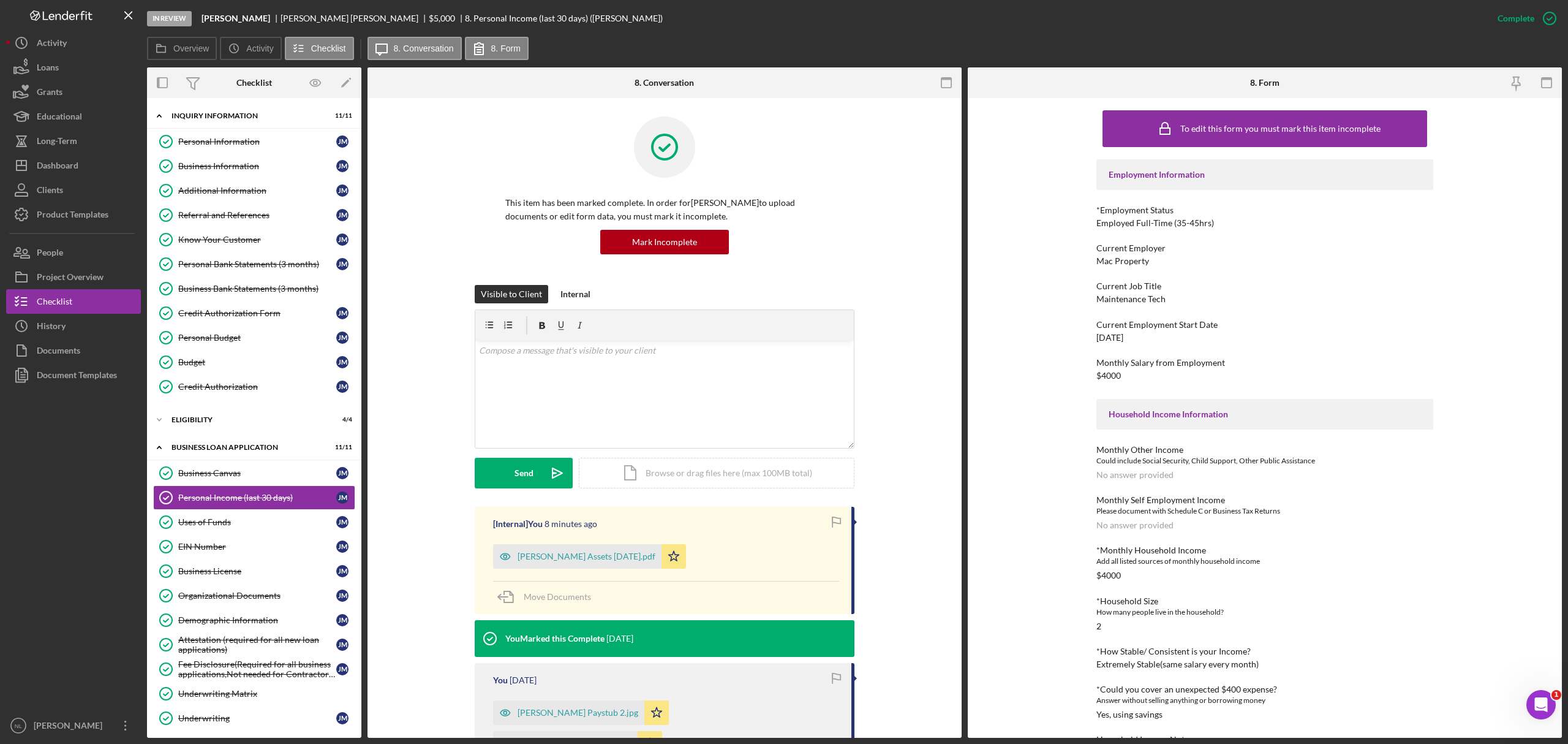
scroll to position [50, 0]
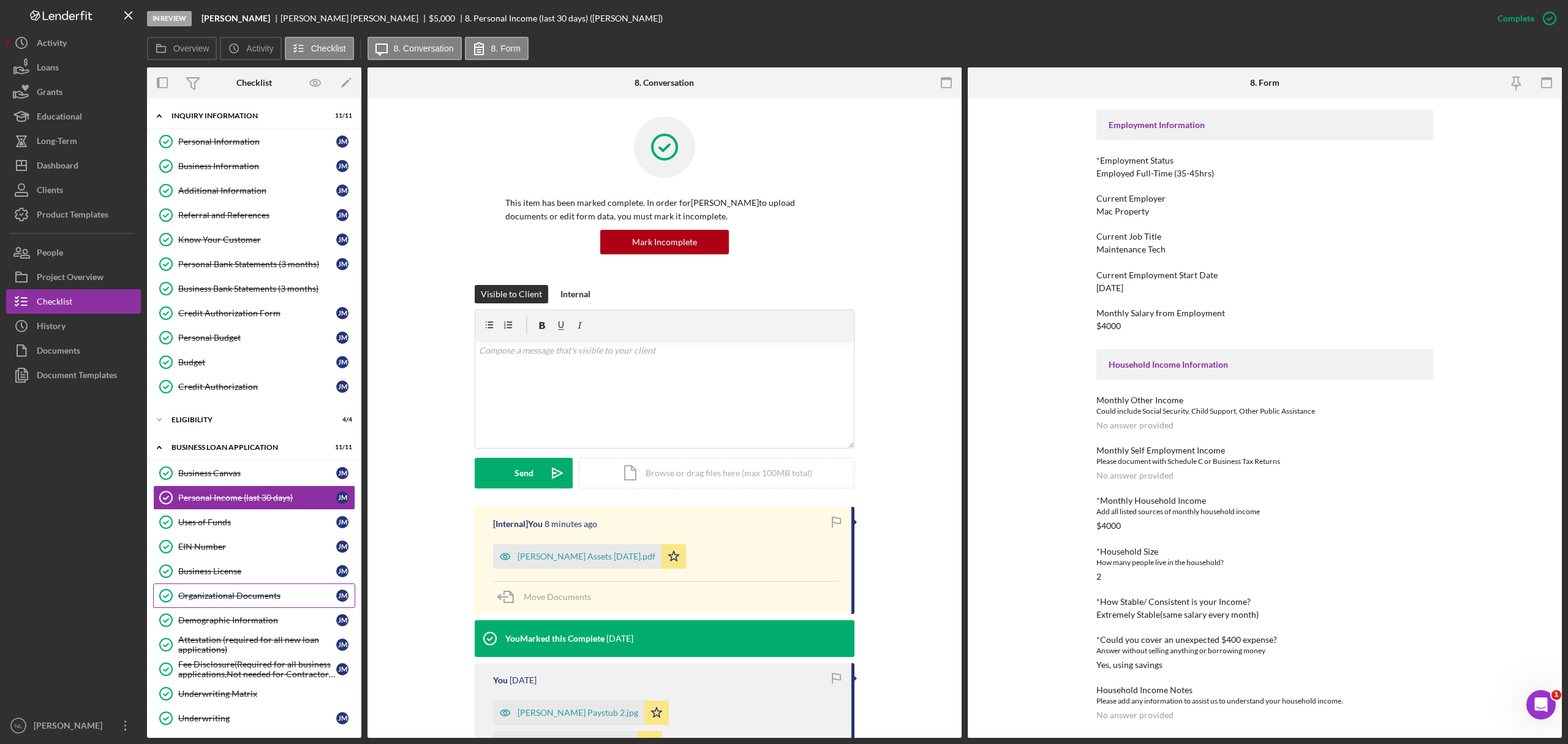
click at [224, 608] on link "Organizational Documents Organizational Documents [PERSON_NAME]" at bounding box center [254, 596] width 202 height 25
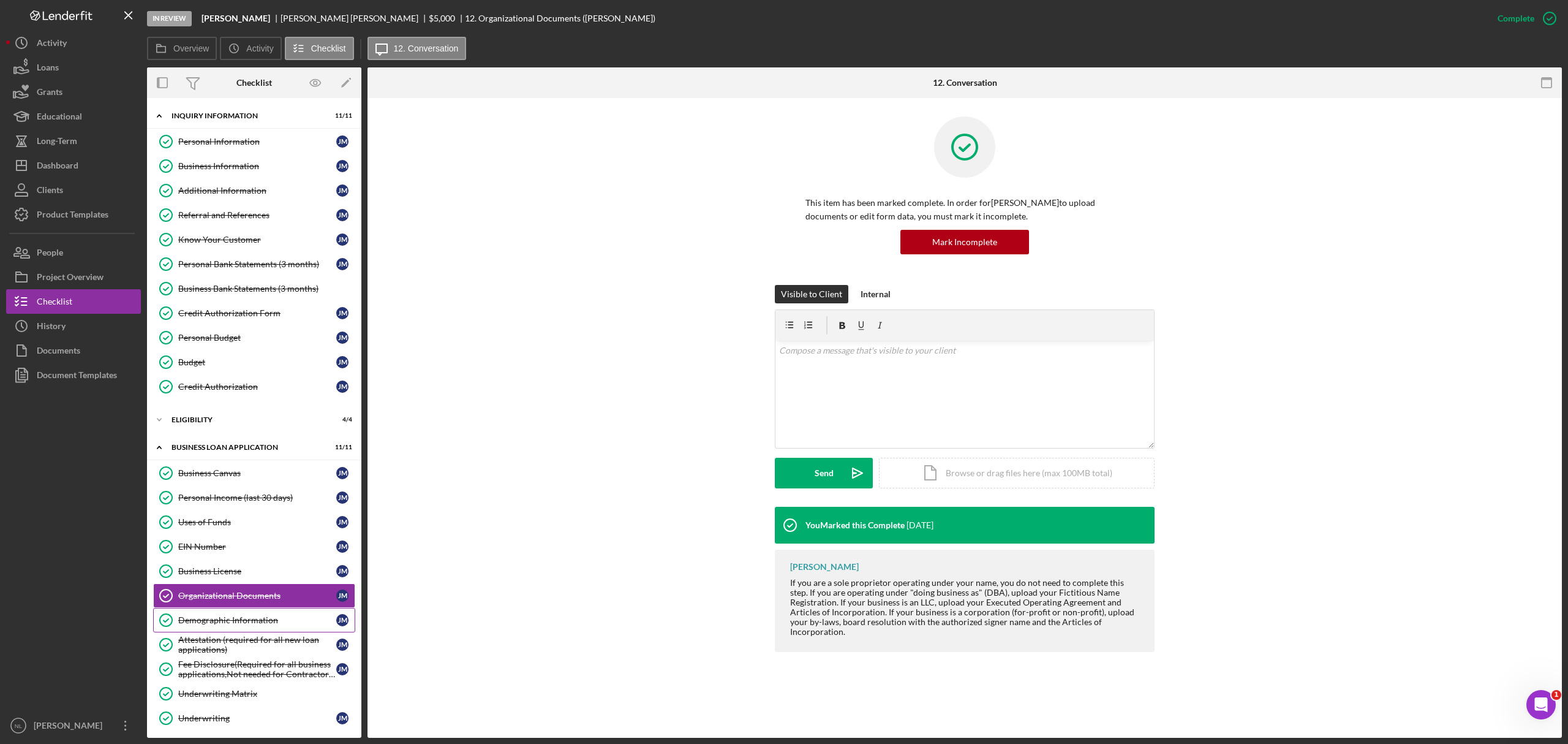
click at [220, 625] on div "Demographic Information" at bounding box center [257, 620] width 158 height 10
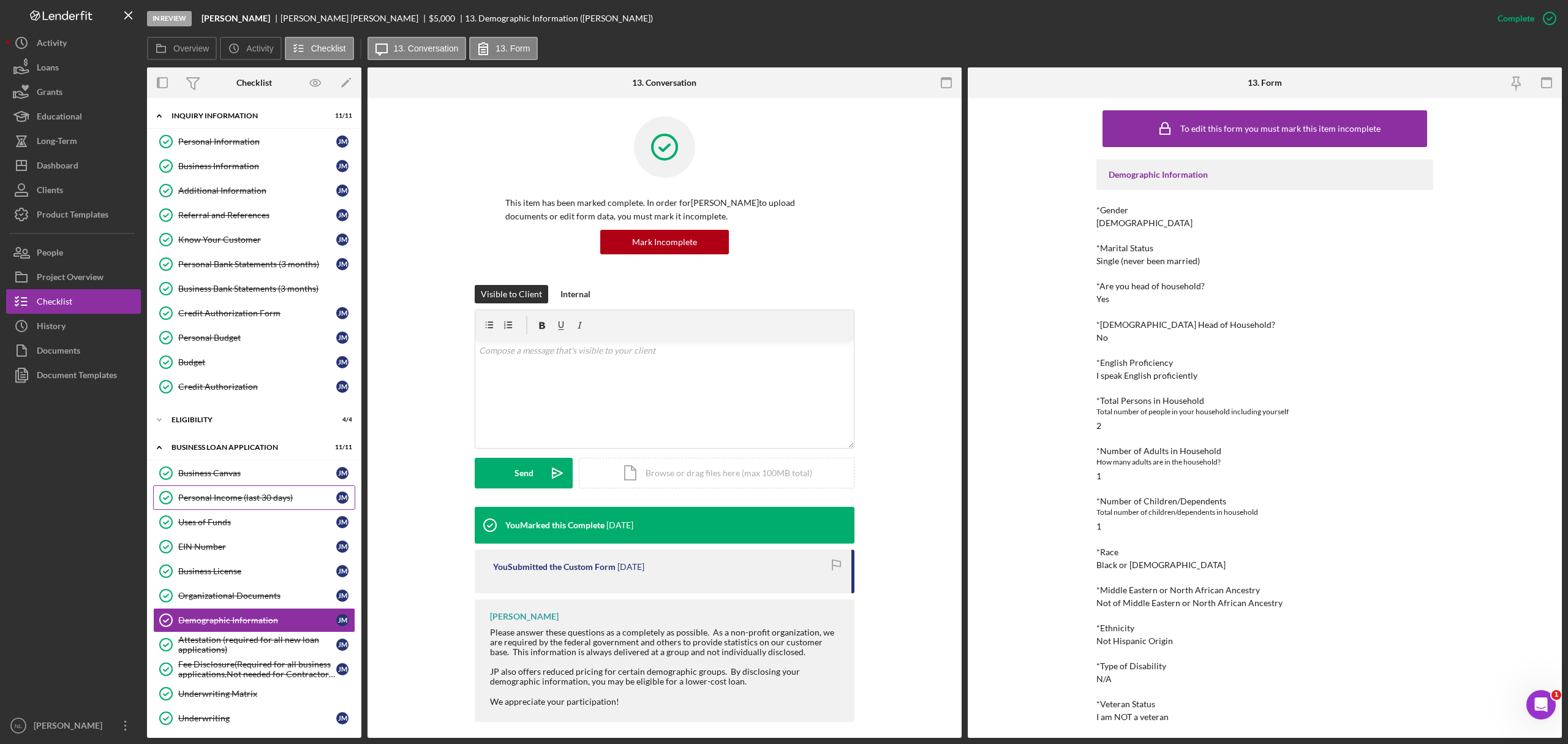
click at [229, 498] on div "Personal Income (last 30 days)" at bounding box center [257, 498] width 158 height 10
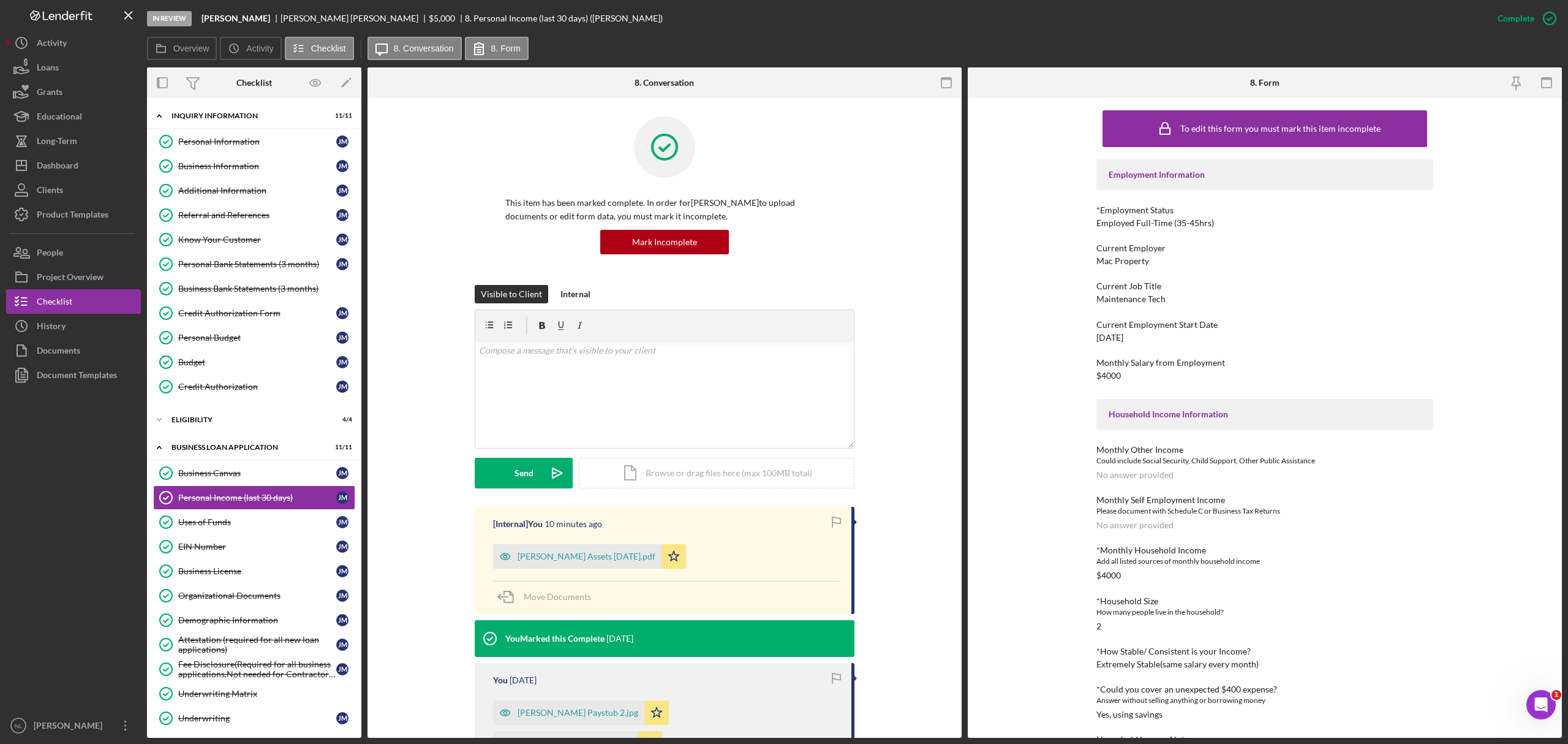
scroll to position [50, 0]
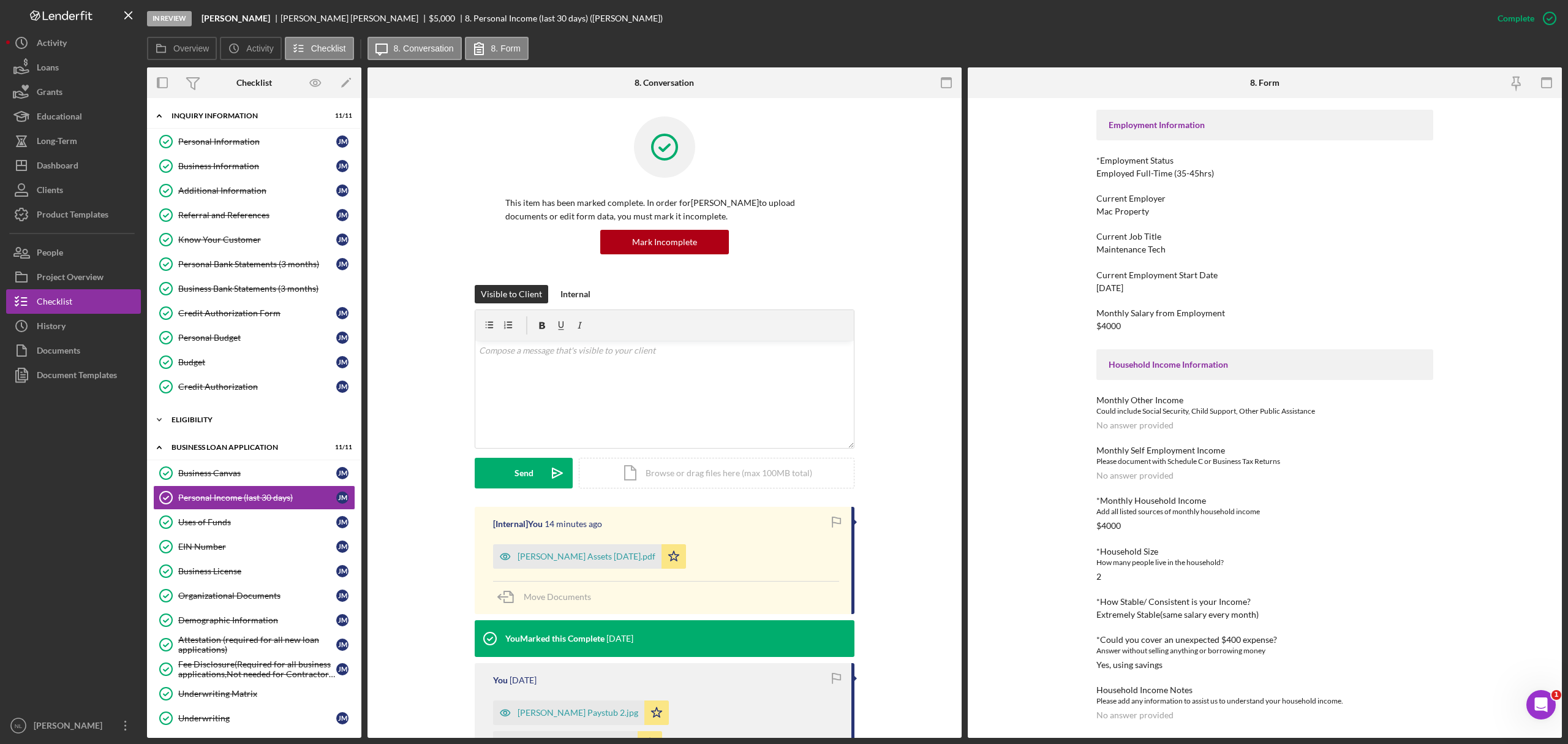
click at [212, 421] on div "Eligibility" at bounding box center [259, 420] width 175 height 8
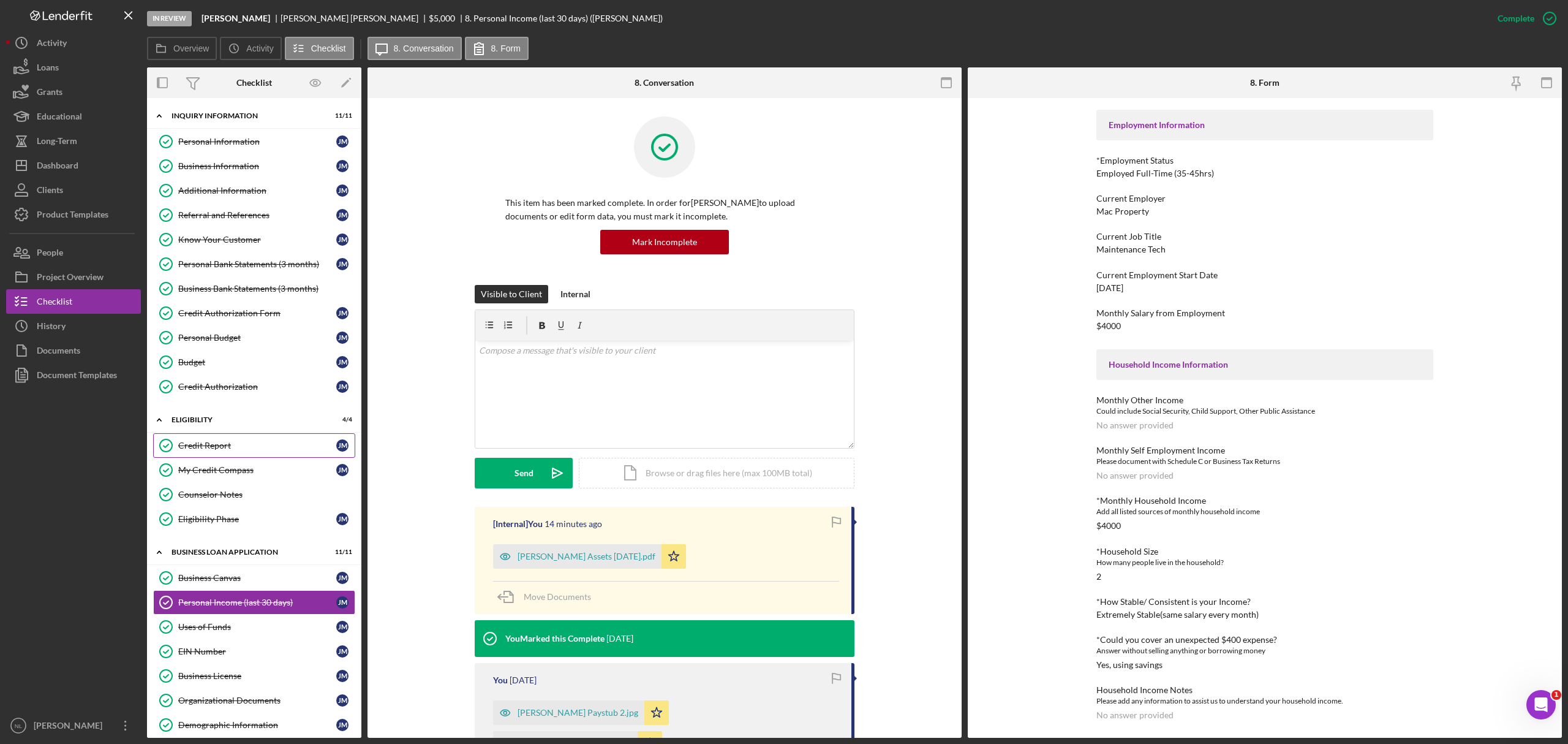
click at [214, 457] on link "Credit Report Credit Report [PERSON_NAME]" at bounding box center [254, 445] width 202 height 25
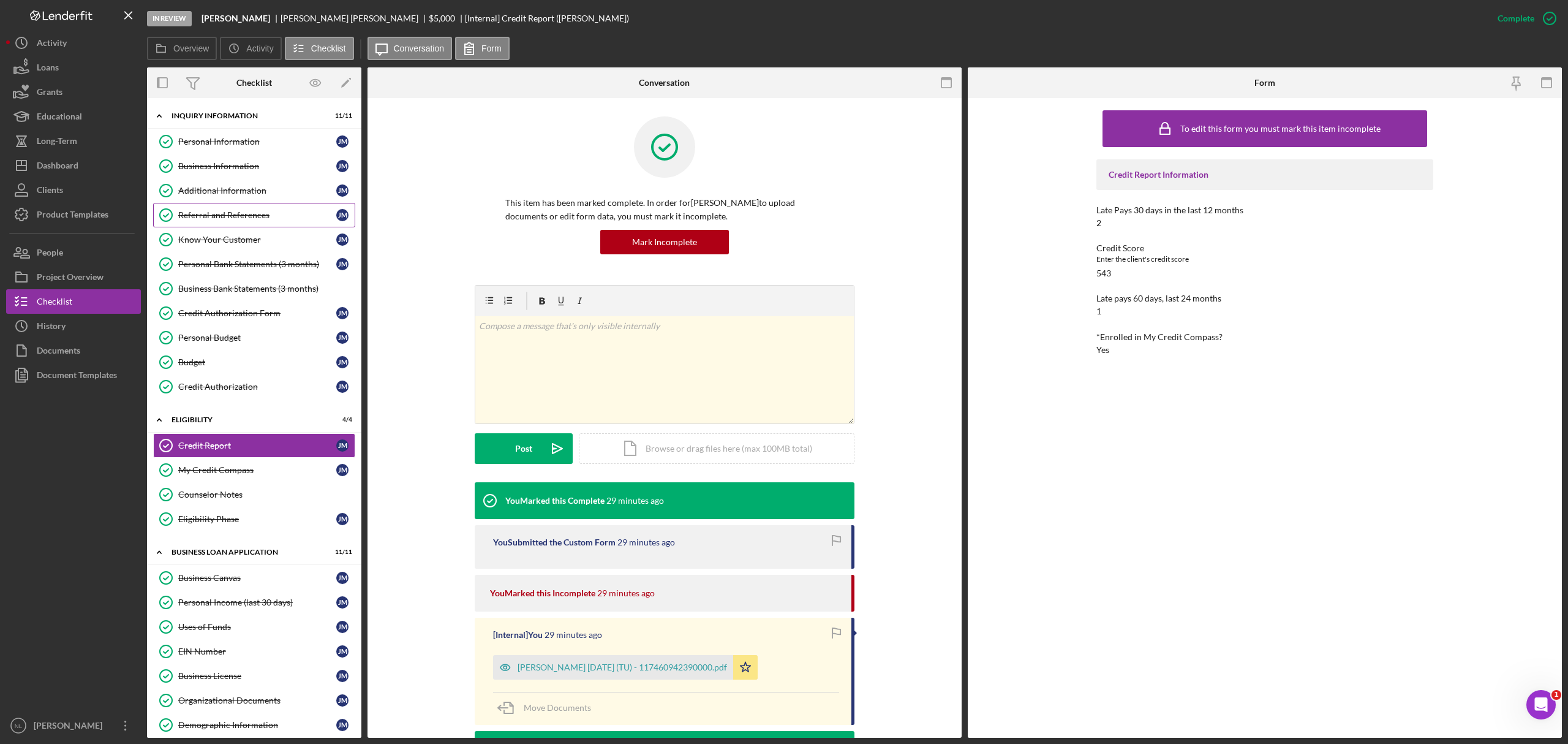
click at [243, 212] on div "Referral and References" at bounding box center [257, 215] width 158 height 10
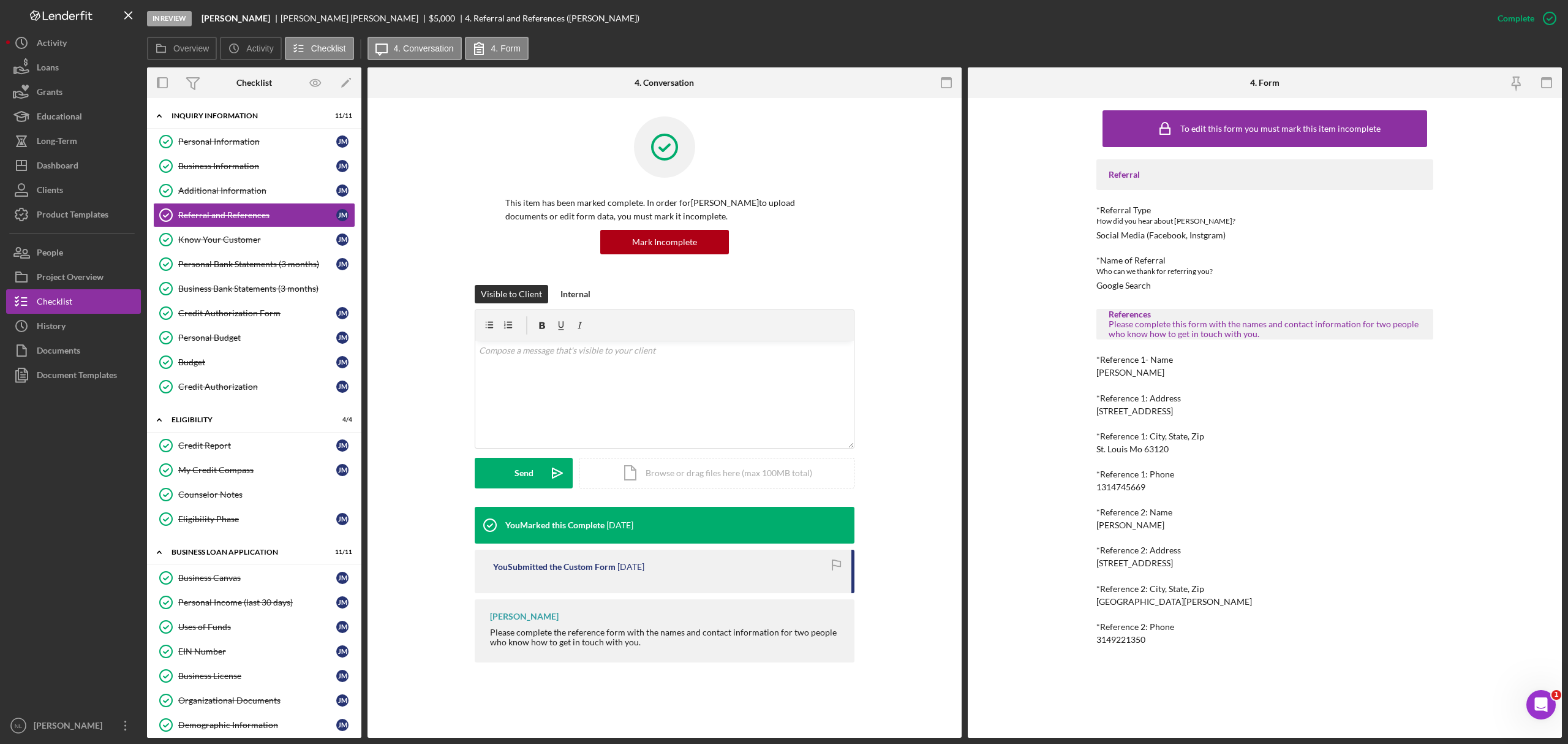
click at [1125, 484] on div "1314745669" at bounding box center [1121, 488] width 49 height 10
click at [1118, 642] on div "3149221350" at bounding box center [1121, 640] width 49 height 10
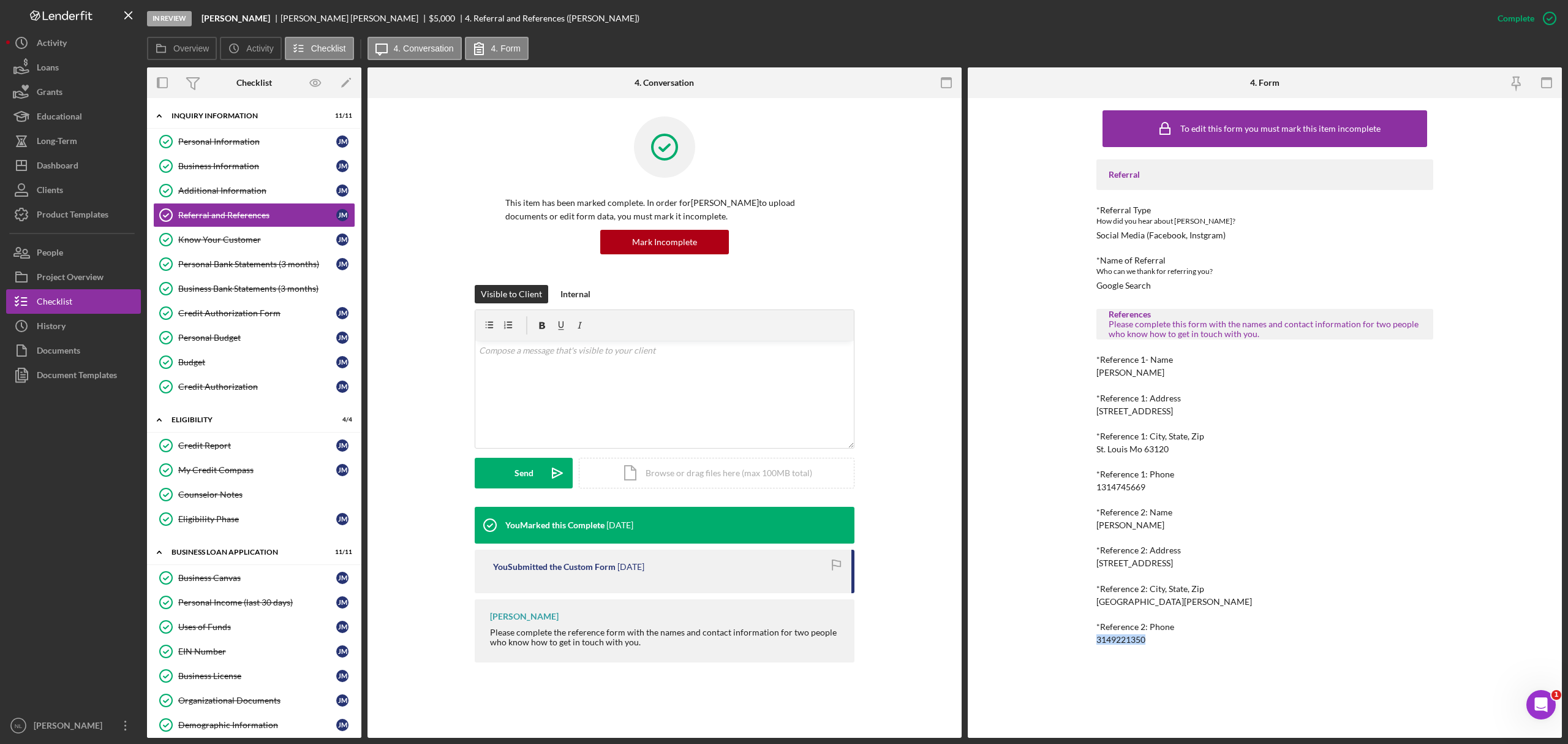
copy div "3149221350 Logo-Reversed Created with Sketch. Icon/Menu Close Icon/Dashboard Da…"
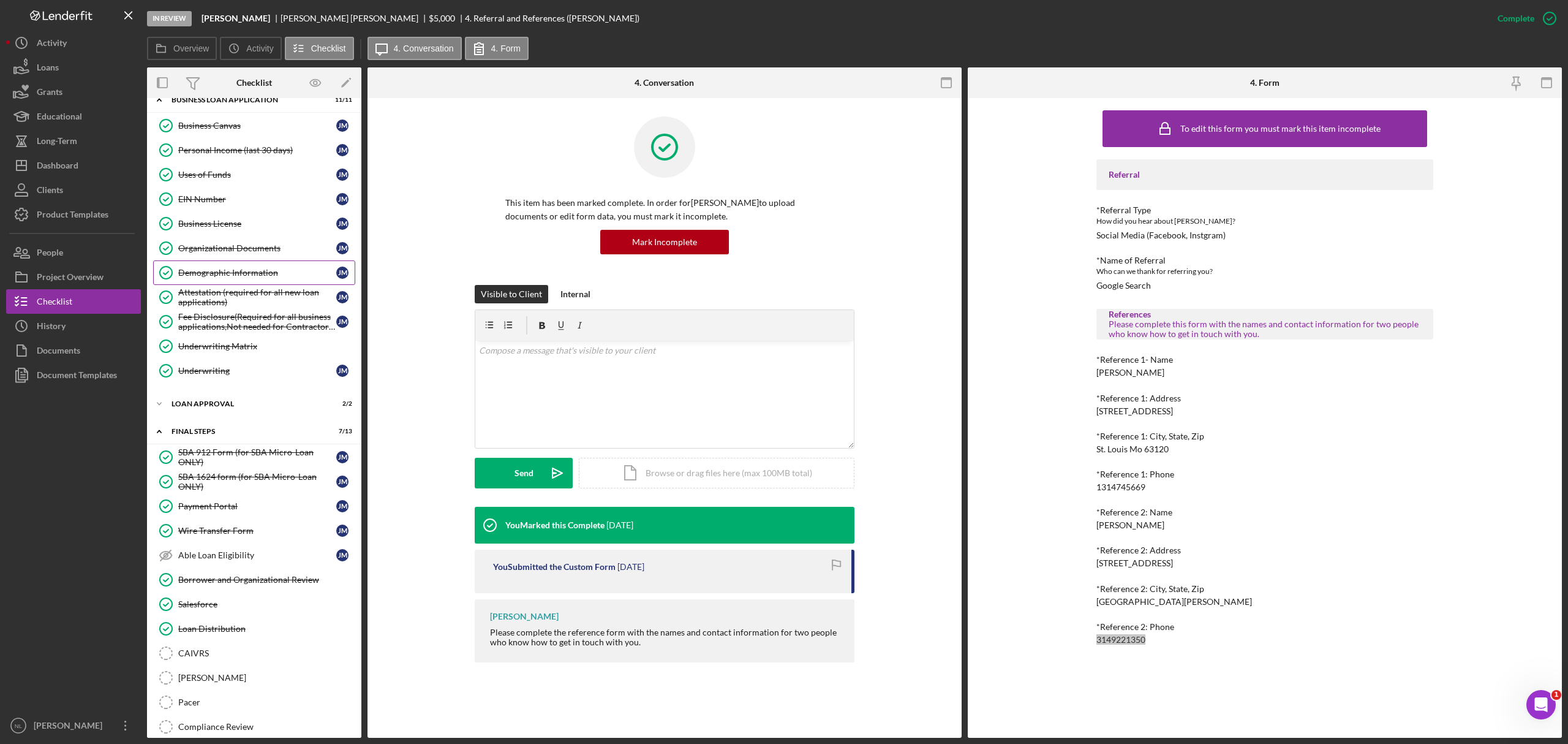
scroll to position [498, 0]
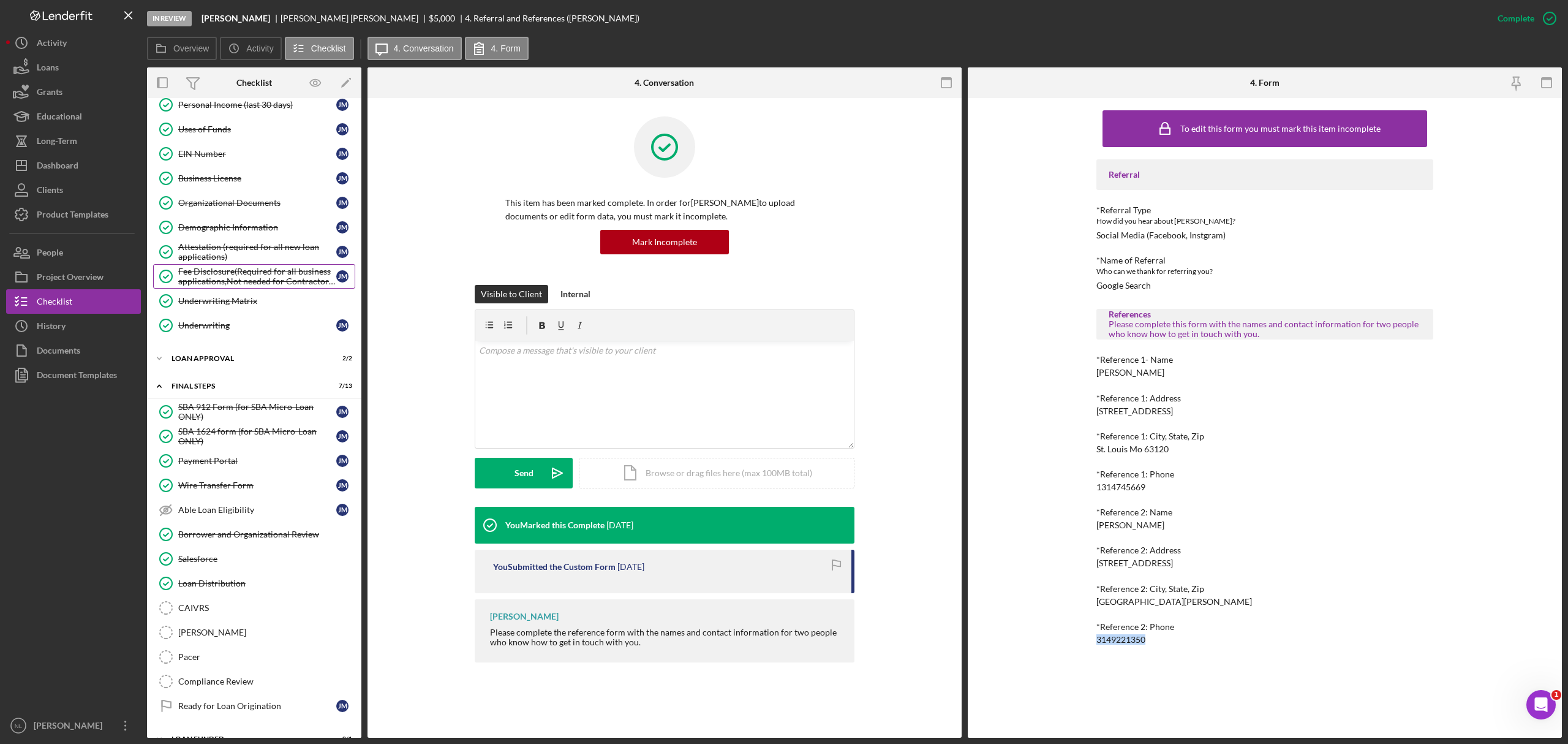
click at [253, 289] on link "Fee Disclosure(Required for all business applications,Not needed for Contractor…" at bounding box center [254, 276] width 202 height 25
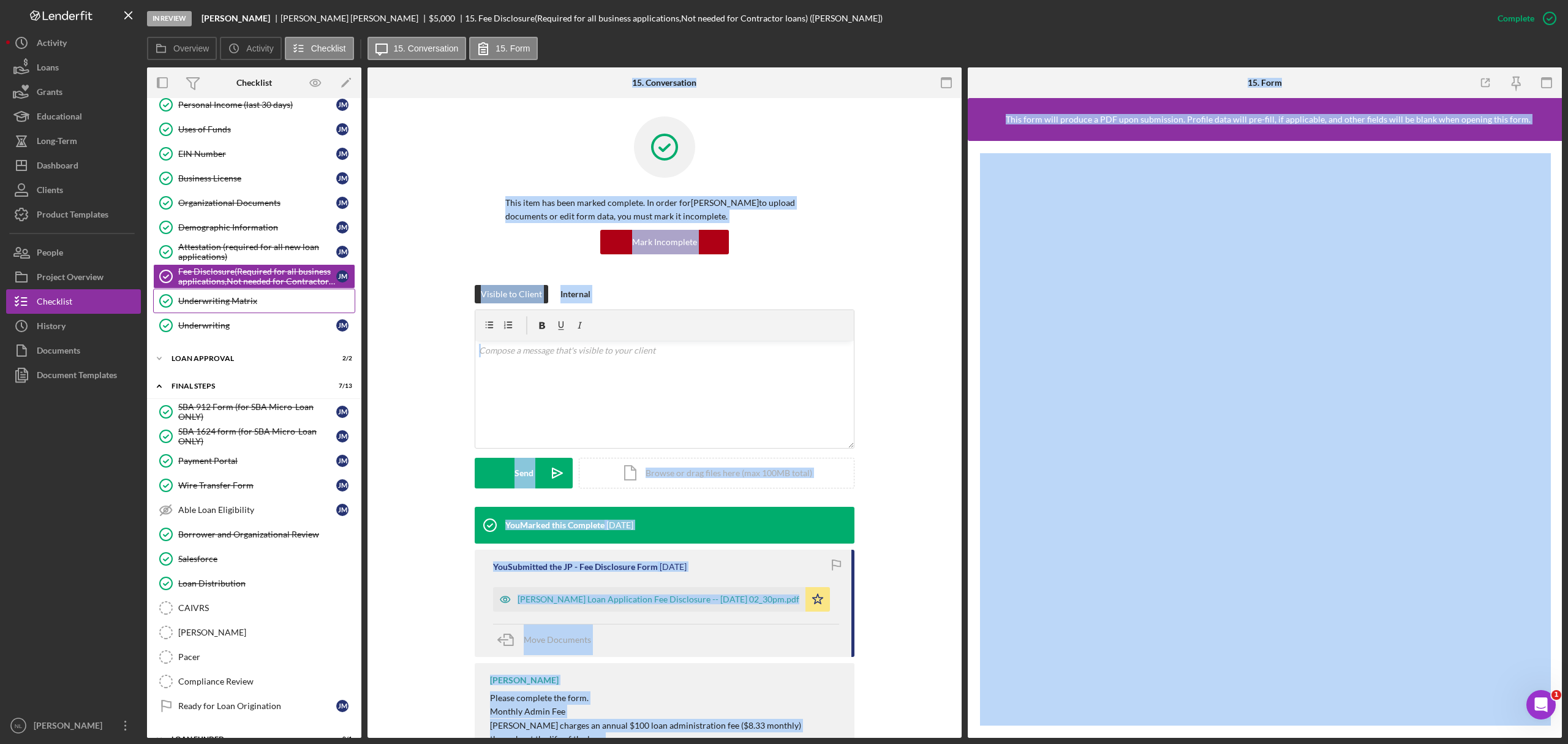
click at [254, 301] on link "Underwriting Matrix Underwriting Matrix" at bounding box center [254, 301] width 202 height 25
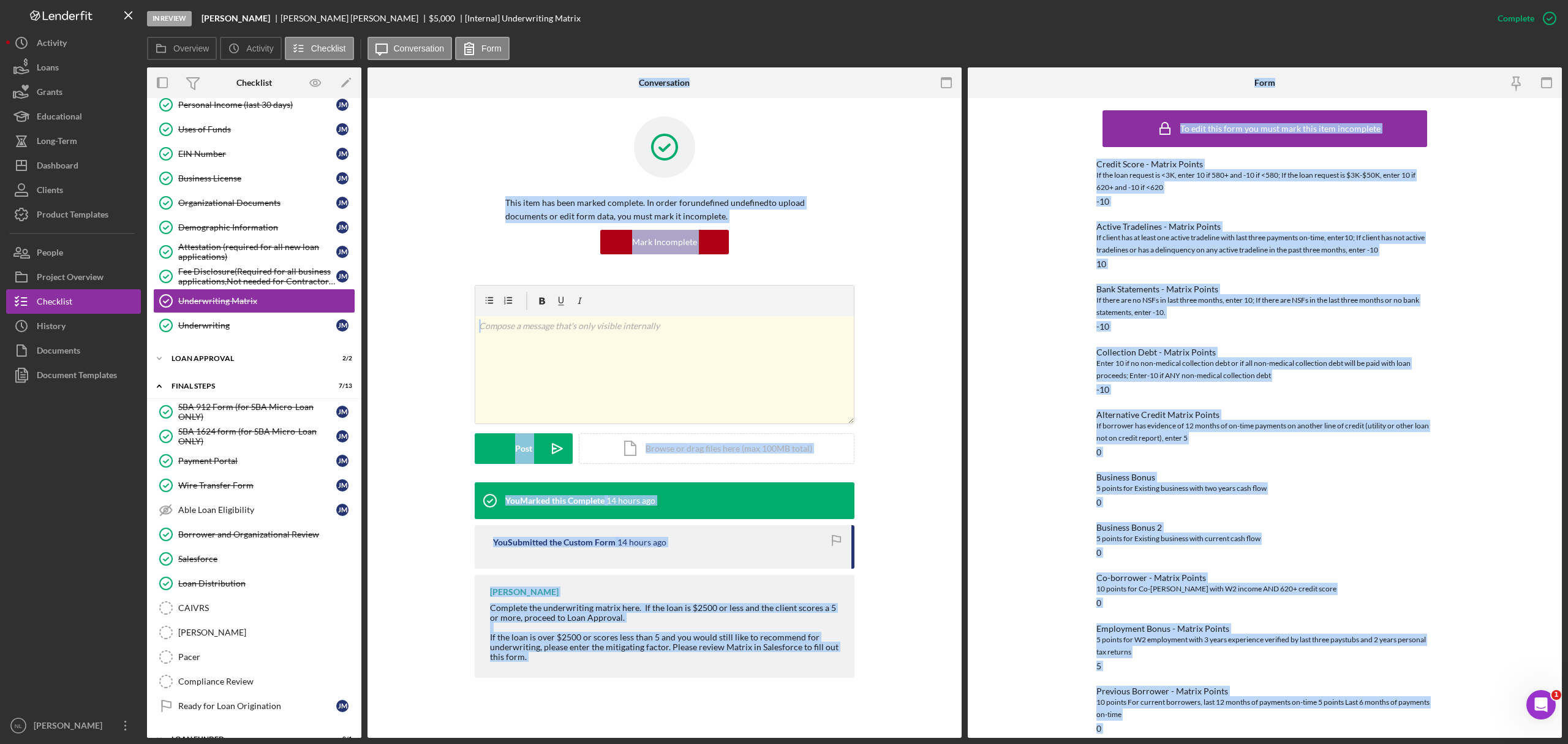
click at [1014, 407] on div "To edit this form you must mark this item incomplete Credit Score - Matrix Poin…" at bounding box center [1264, 417] width 594 height 640
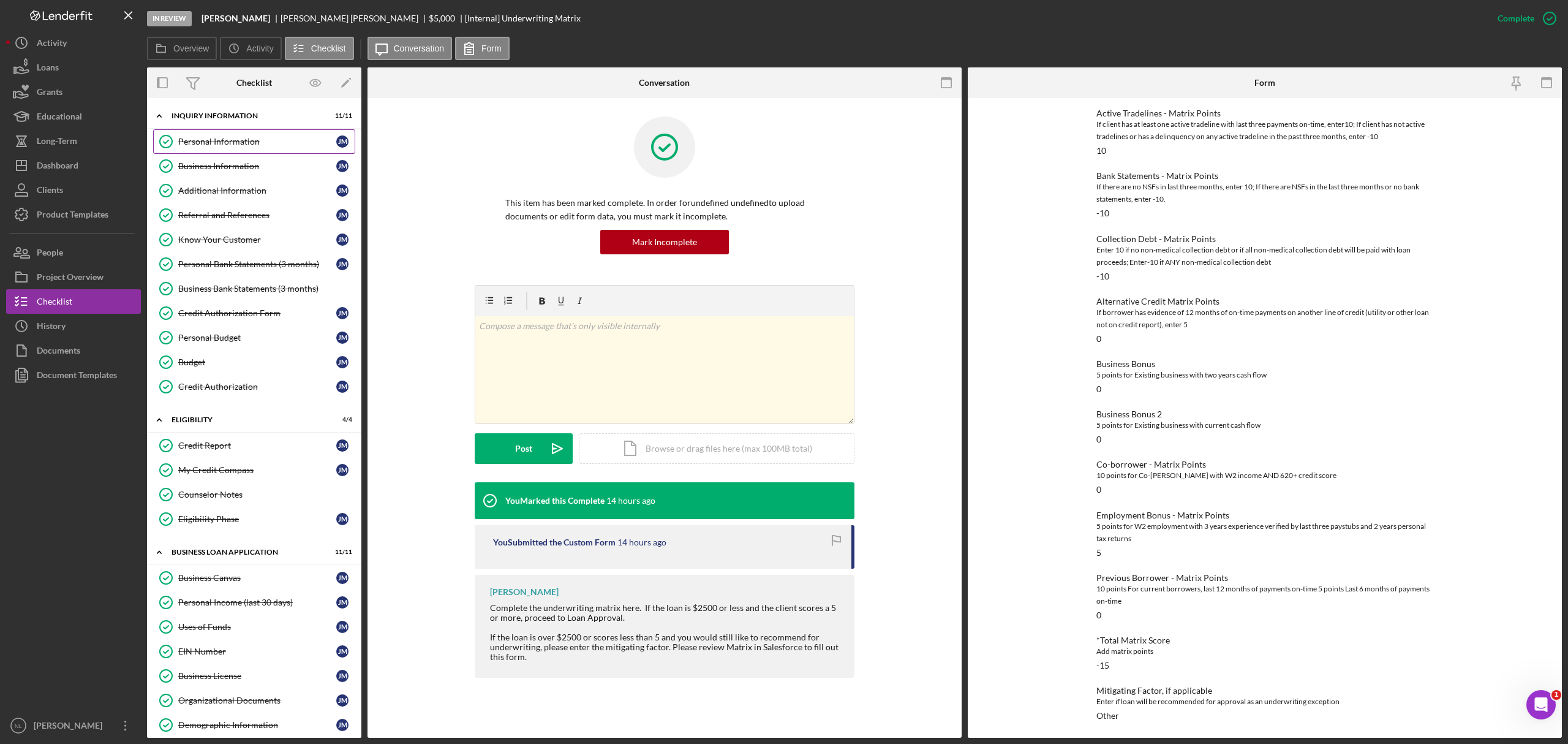
click at [223, 152] on link "Personal Information Personal Information [PERSON_NAME]" at bounding box center [254, 141] width 202 height 25
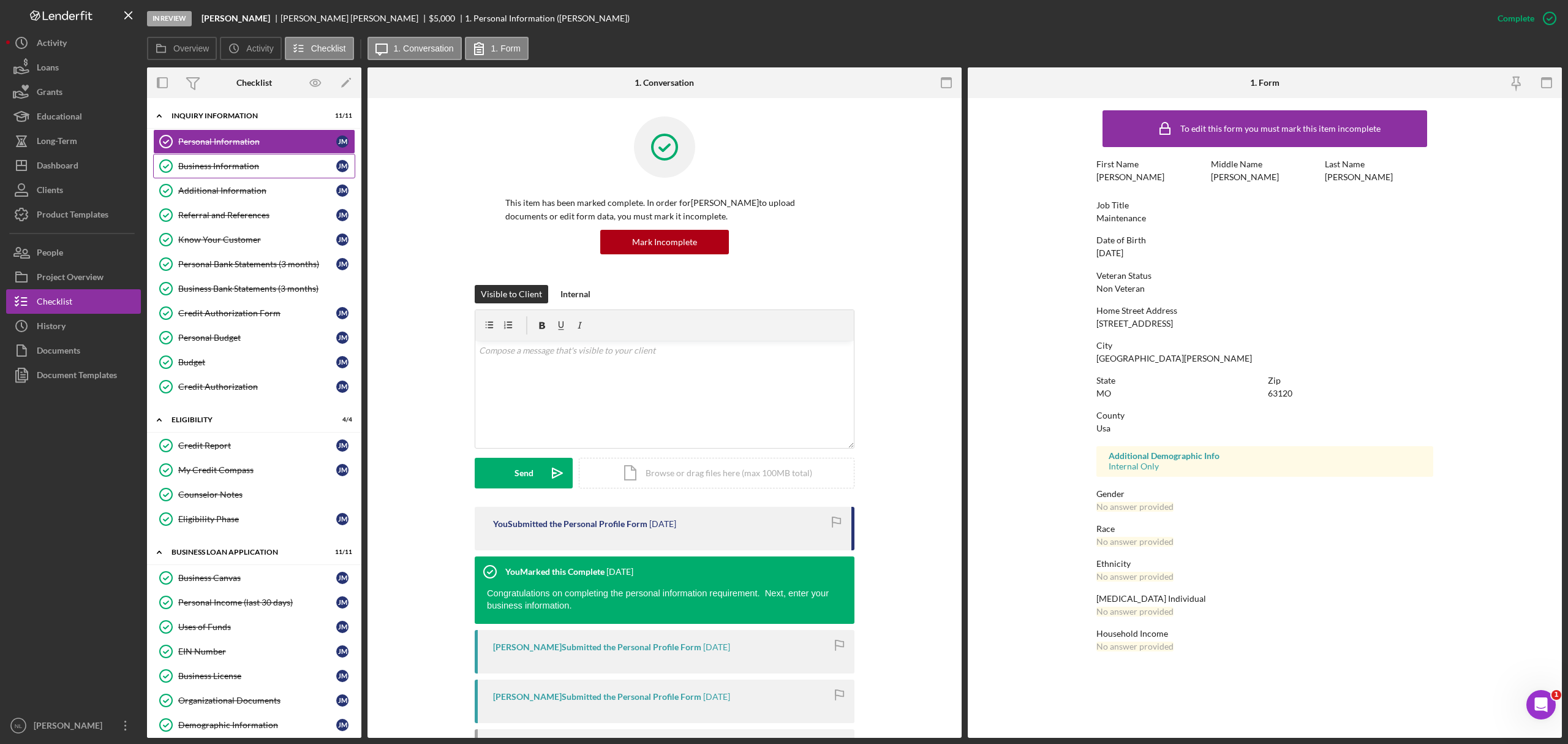
click at [176, 170] on icon "Business Information" at bounding box center [166, 166] width 31 height 31
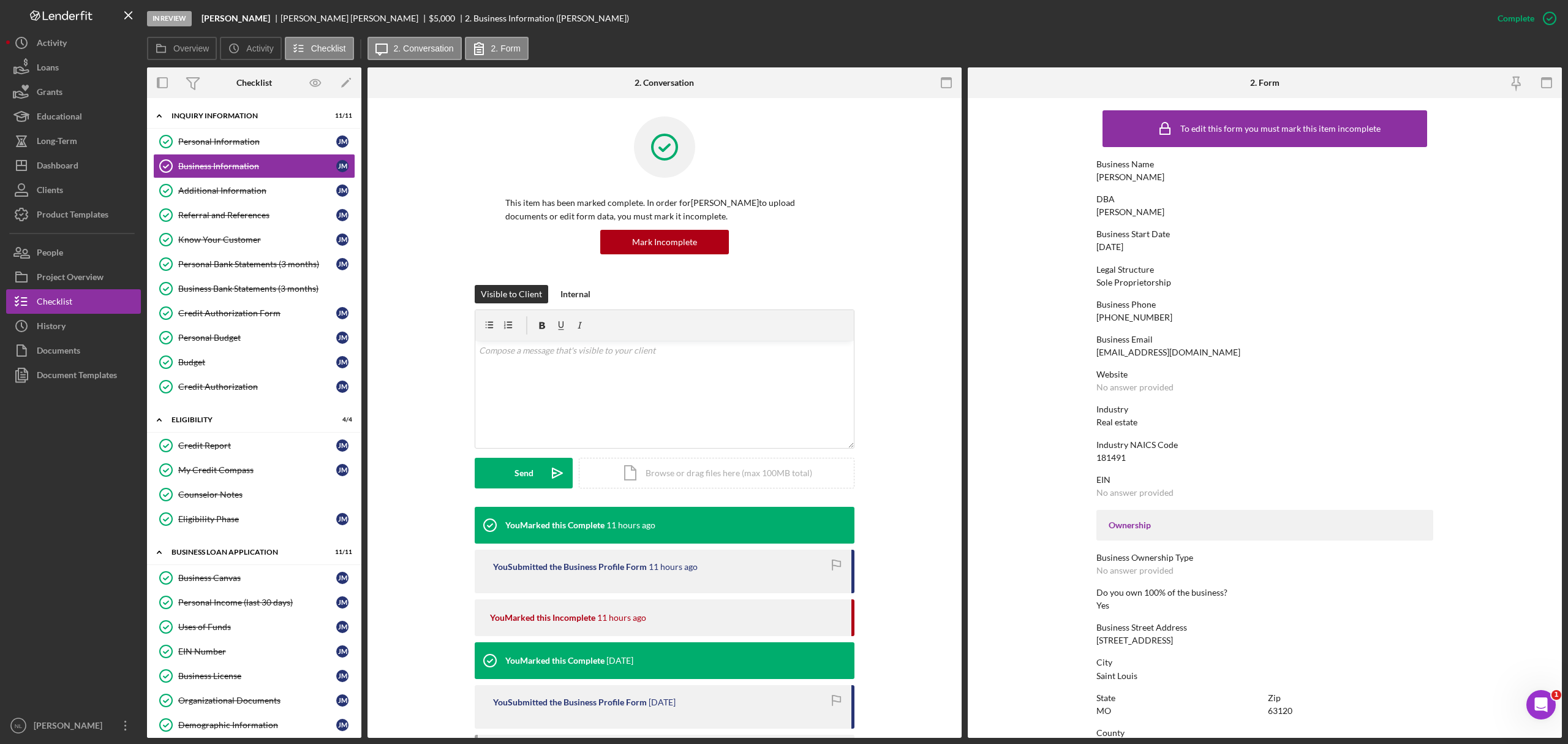
scroll to position [283, 0]
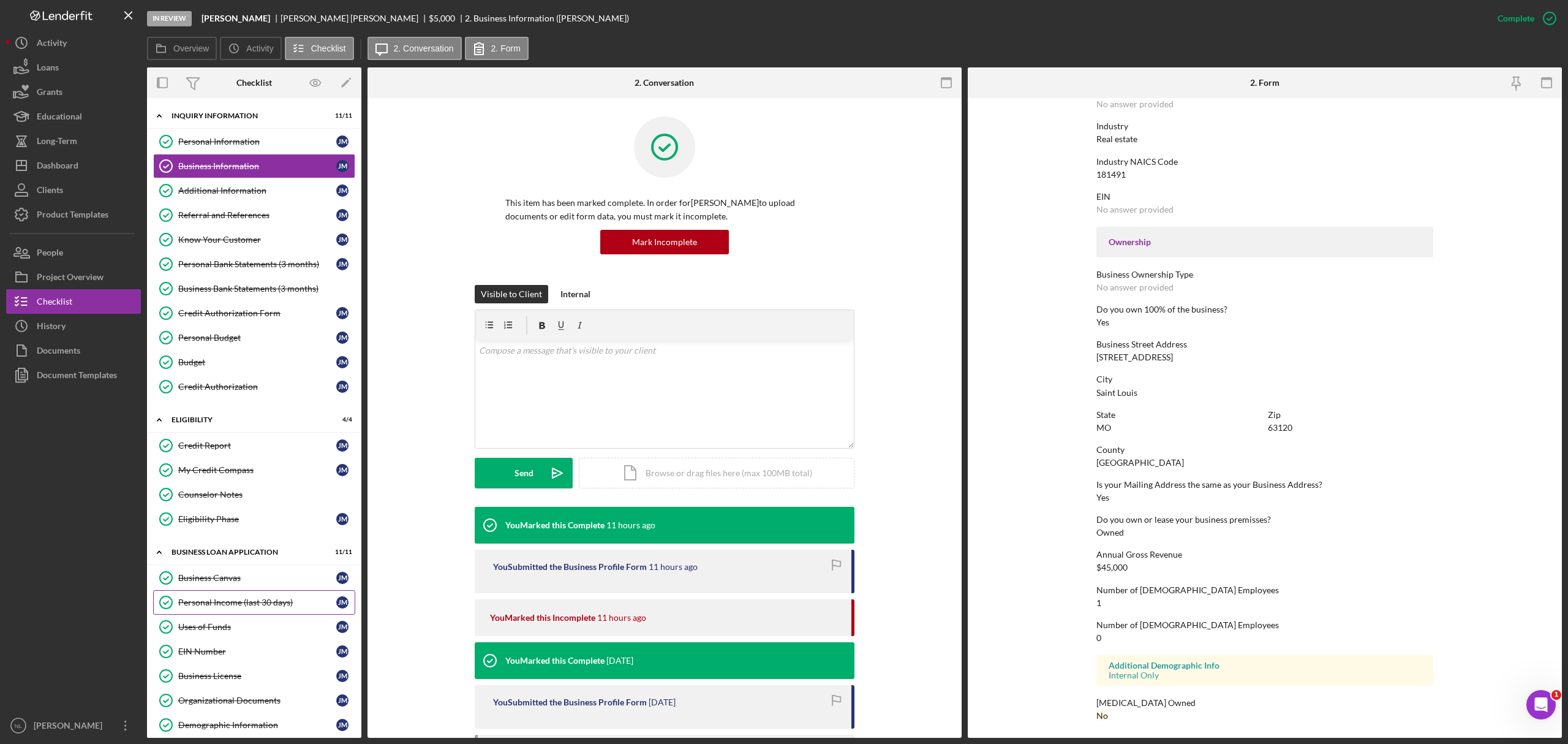
click at [199, 608] on div "Personal Income (last 30 days)" at bounding box center [257, 603] width 158 height 10
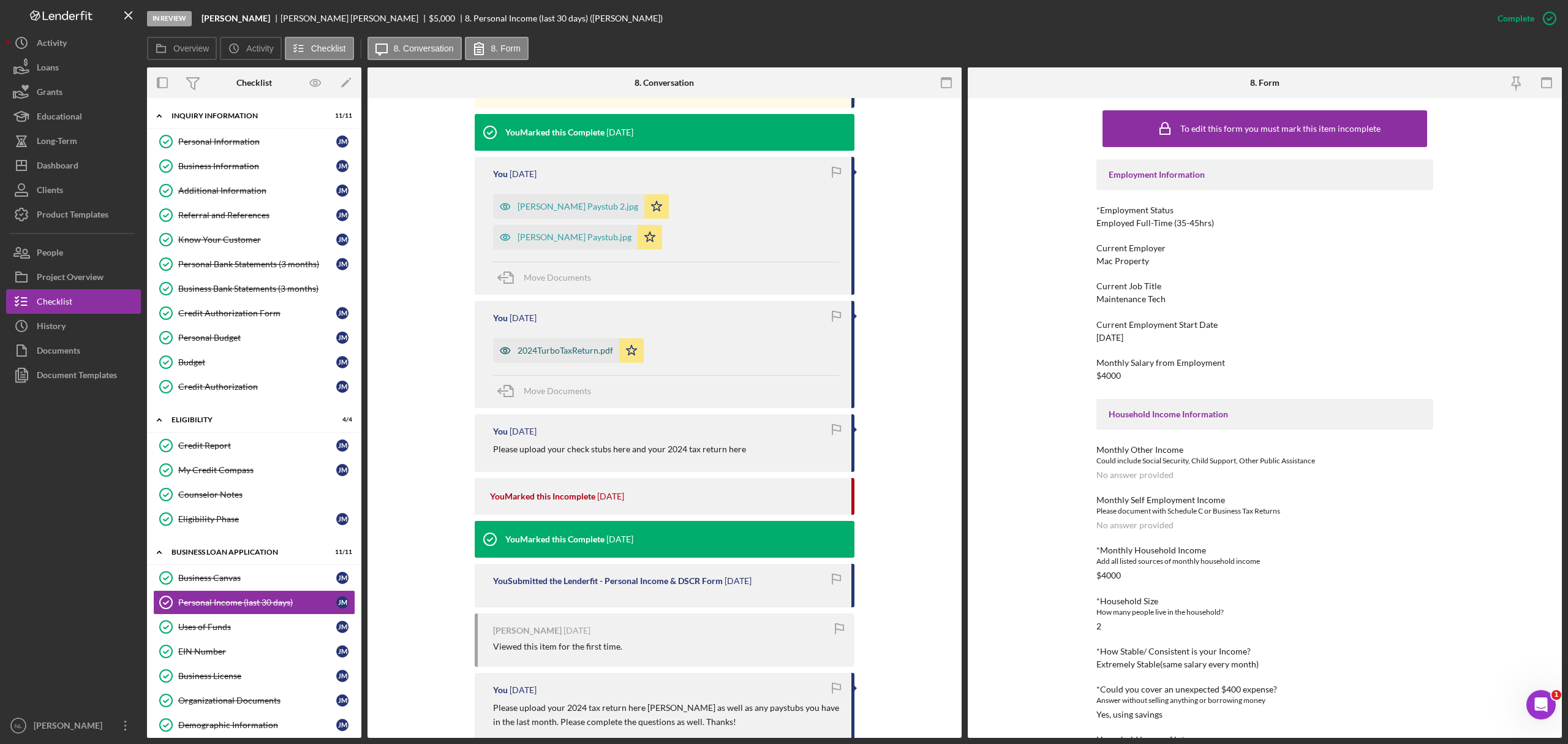
scroll to position [508, 0]
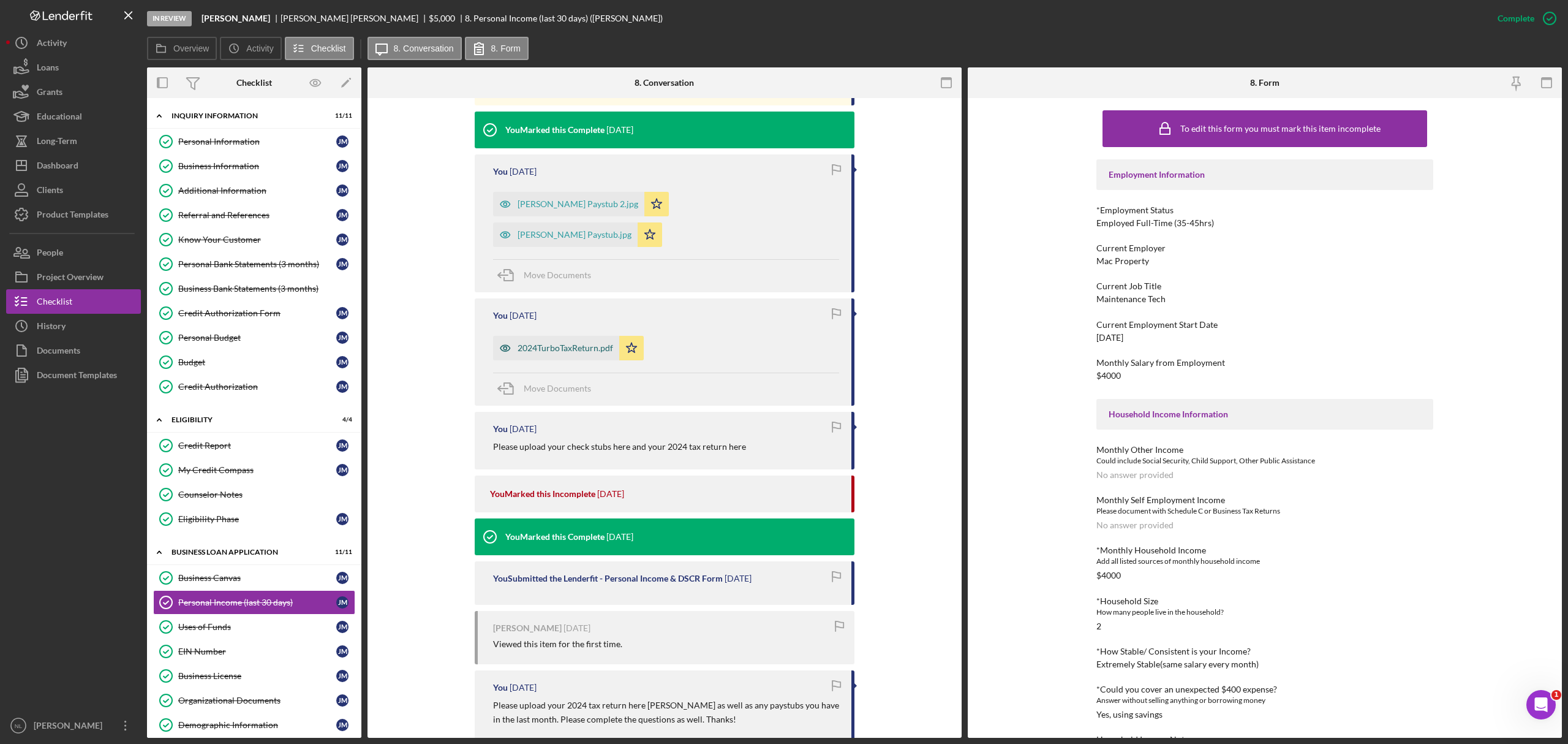
click at [587, 336] on div "2024TurboTaxReturn.pdf" at bounding box center [556, 348] width 126 height 25
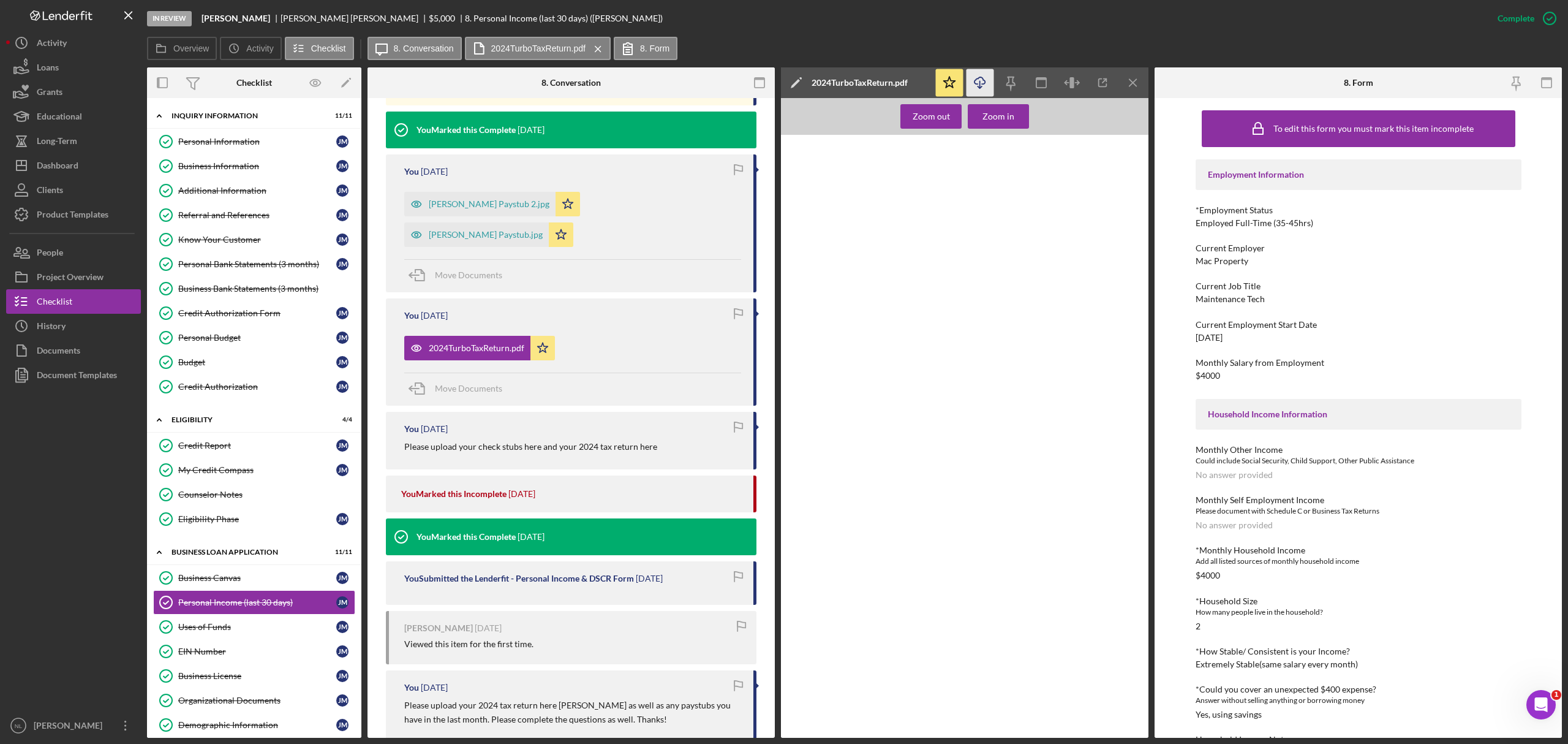
click at [987, 86] on icon "Icon/Download" at bounding box center [980, 83] width 28 height 28
click at [1274, 15] on div "In Review [PERSON_NAME] [PERSON_NAME] $5,000 $5,000 8. Personal Income (last 30…" at bounding box center [816, 18] width 1338 height 37
click at [205, 172] on link "Business Information Business Information [PERSON_NAME]" at bounding box center [254, 166] width 202 height 25
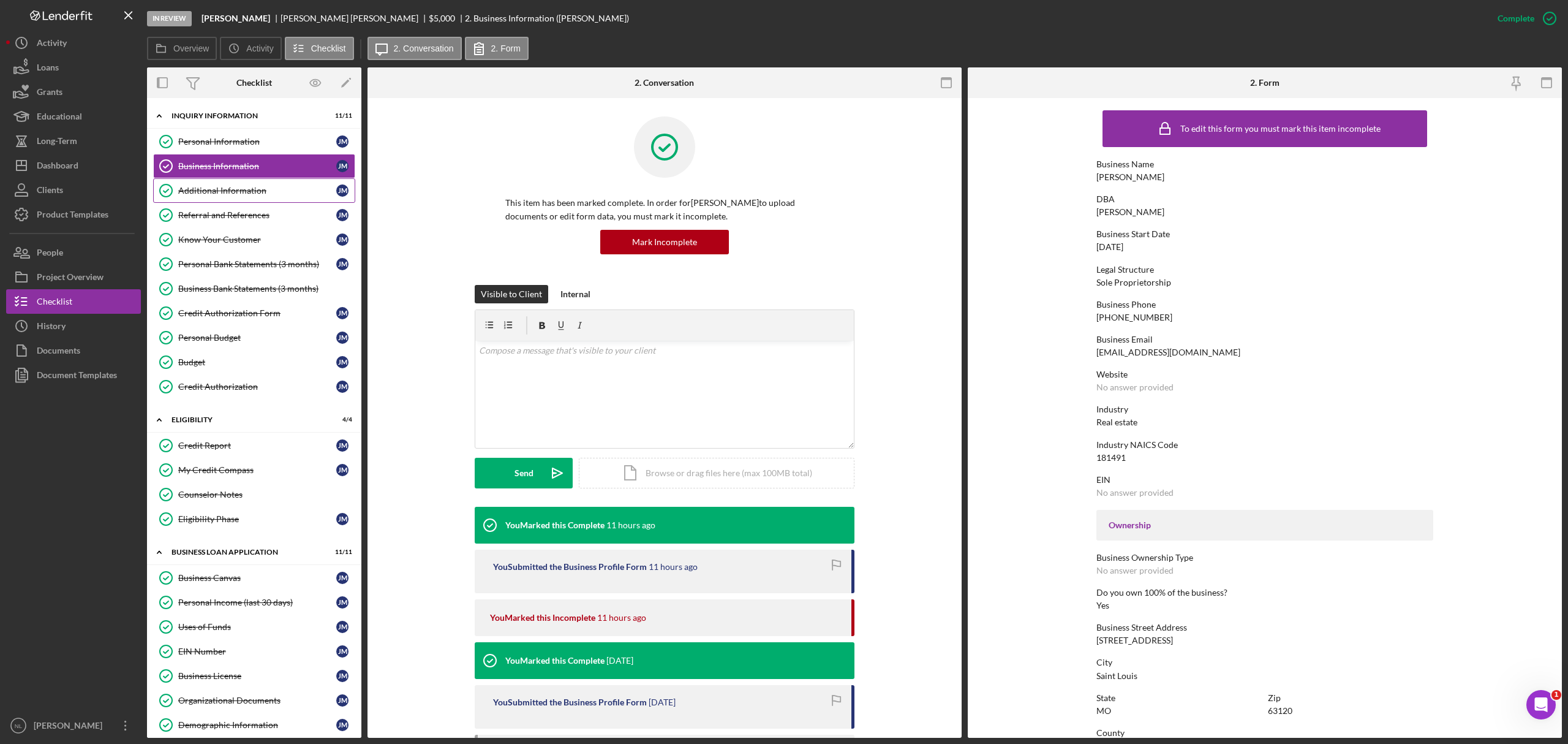
click at [241, 191] on div "Additional Information" at bounding box center [257, 191] width 158 height 10
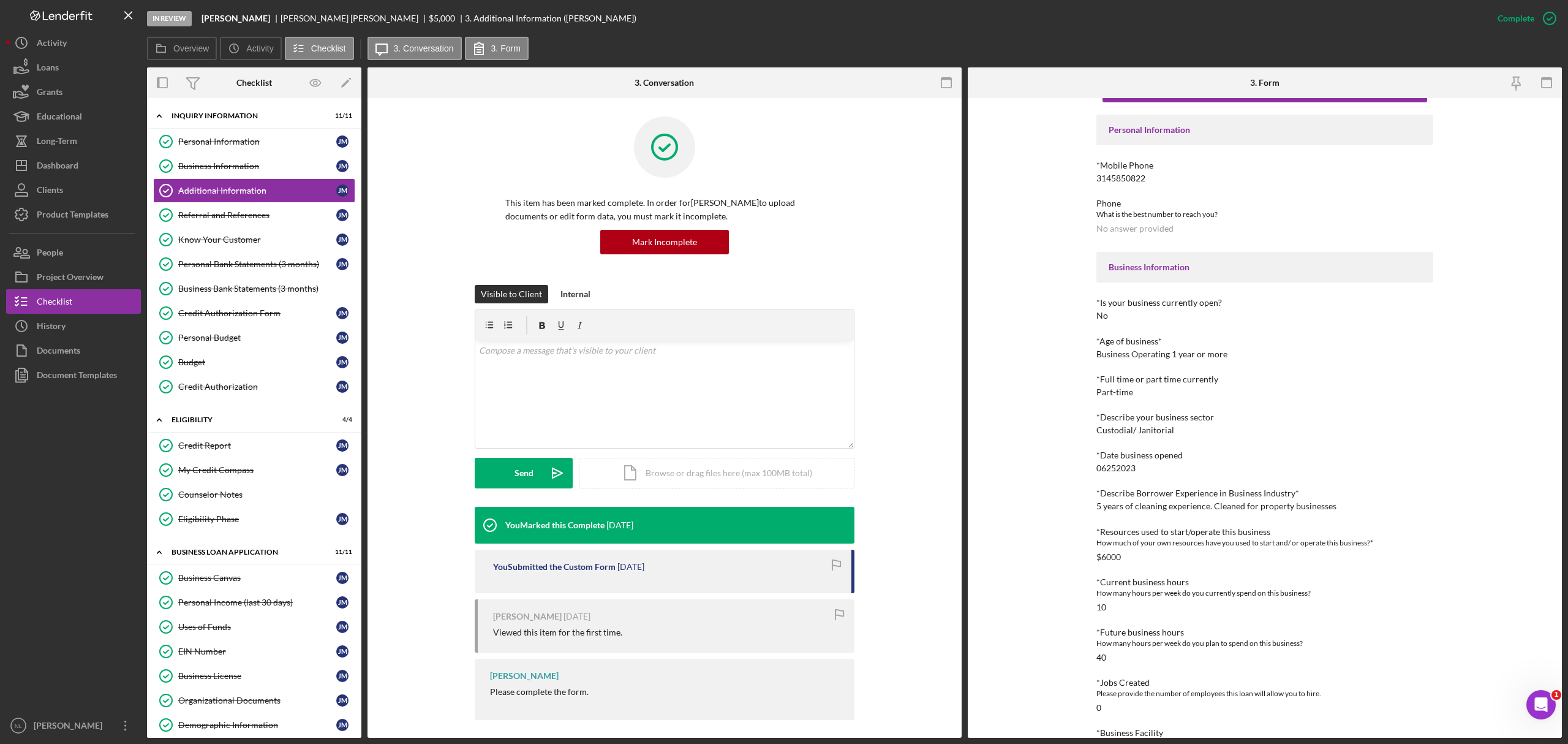
scroll to position [64, 0]
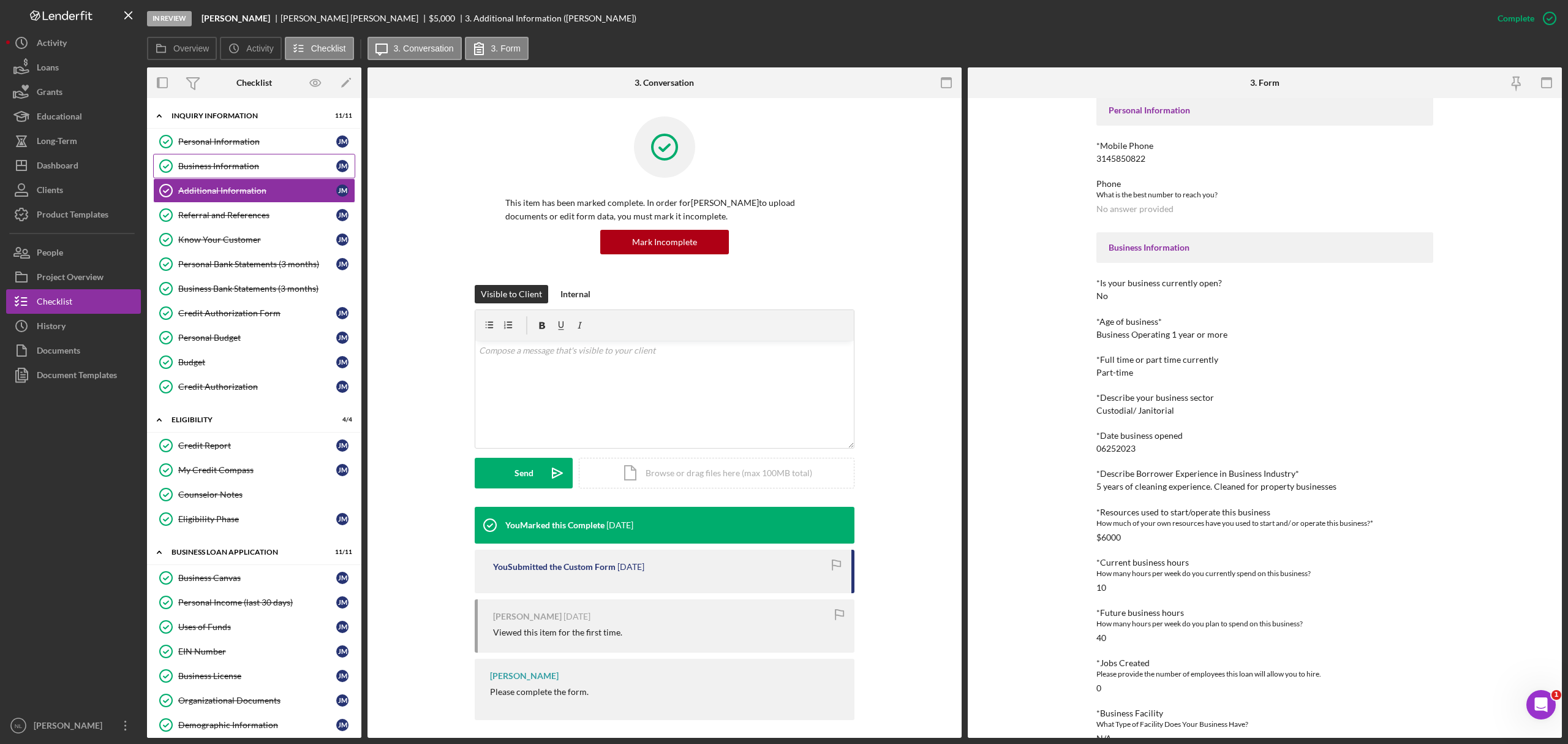
click at [231, 167] on div "Business Information" at bounding box center [257, 166] width 158 height 10
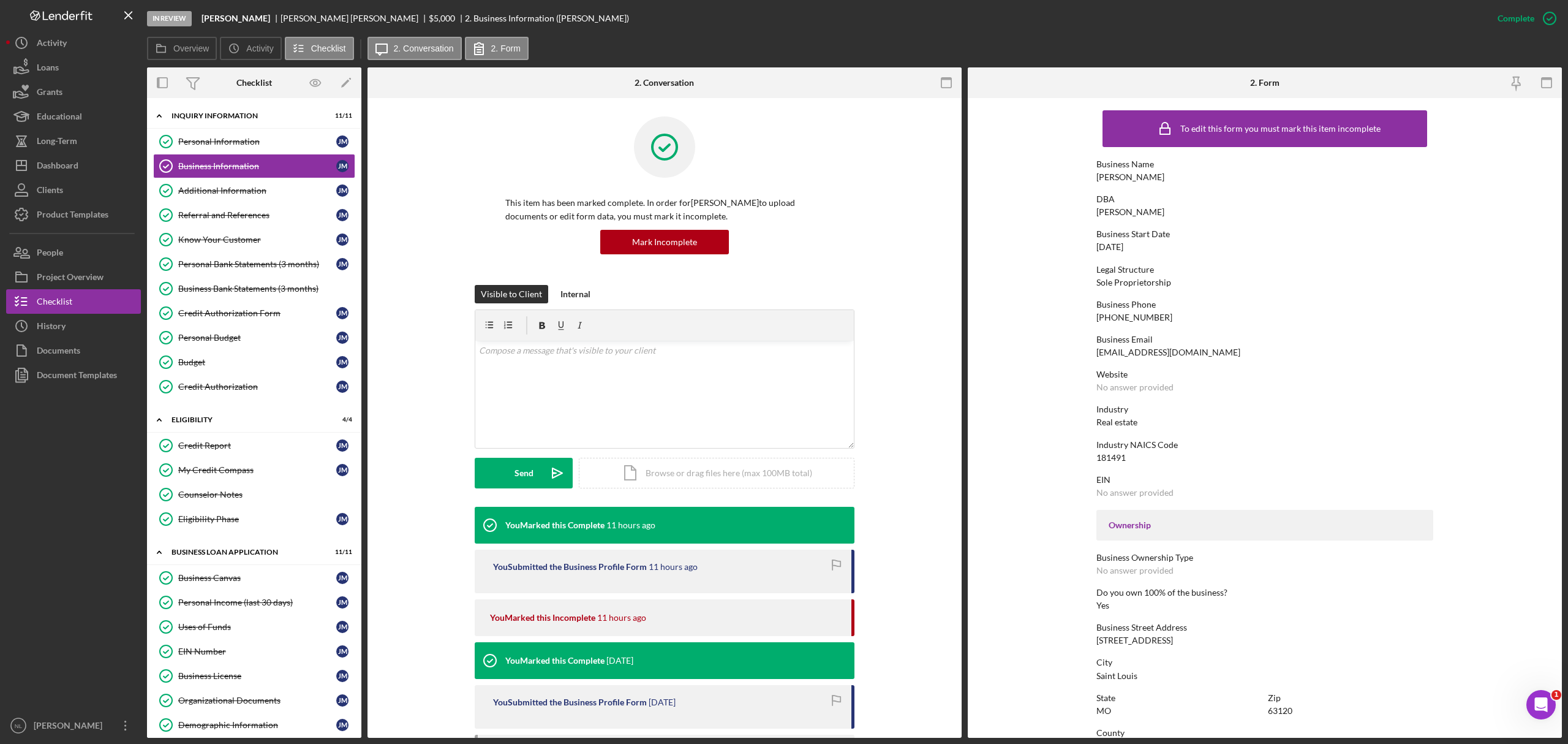
scroll to position [283, 0]
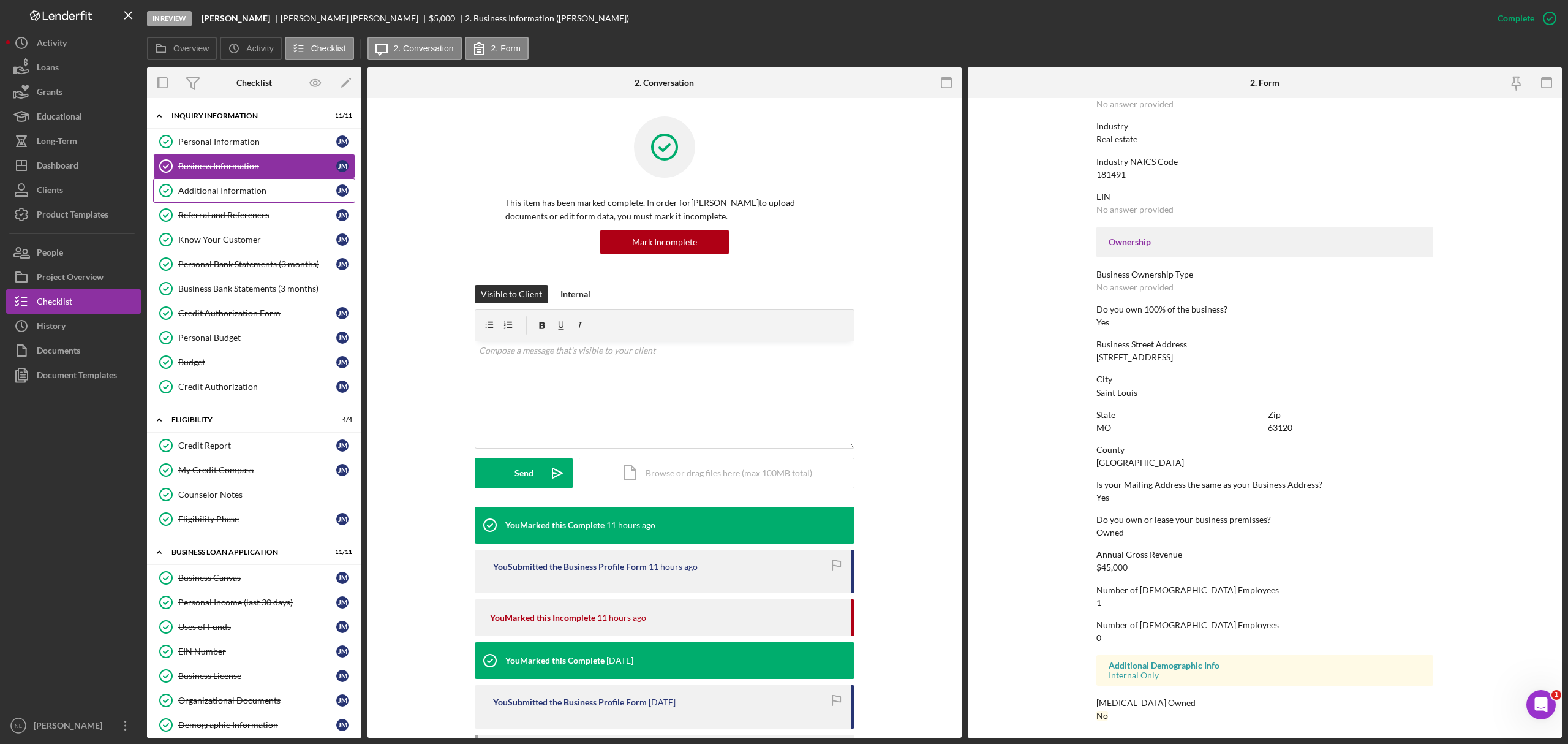
click at [260, 194] on div "Additional Information" at bounding box center [257, 191] width 158 height 10
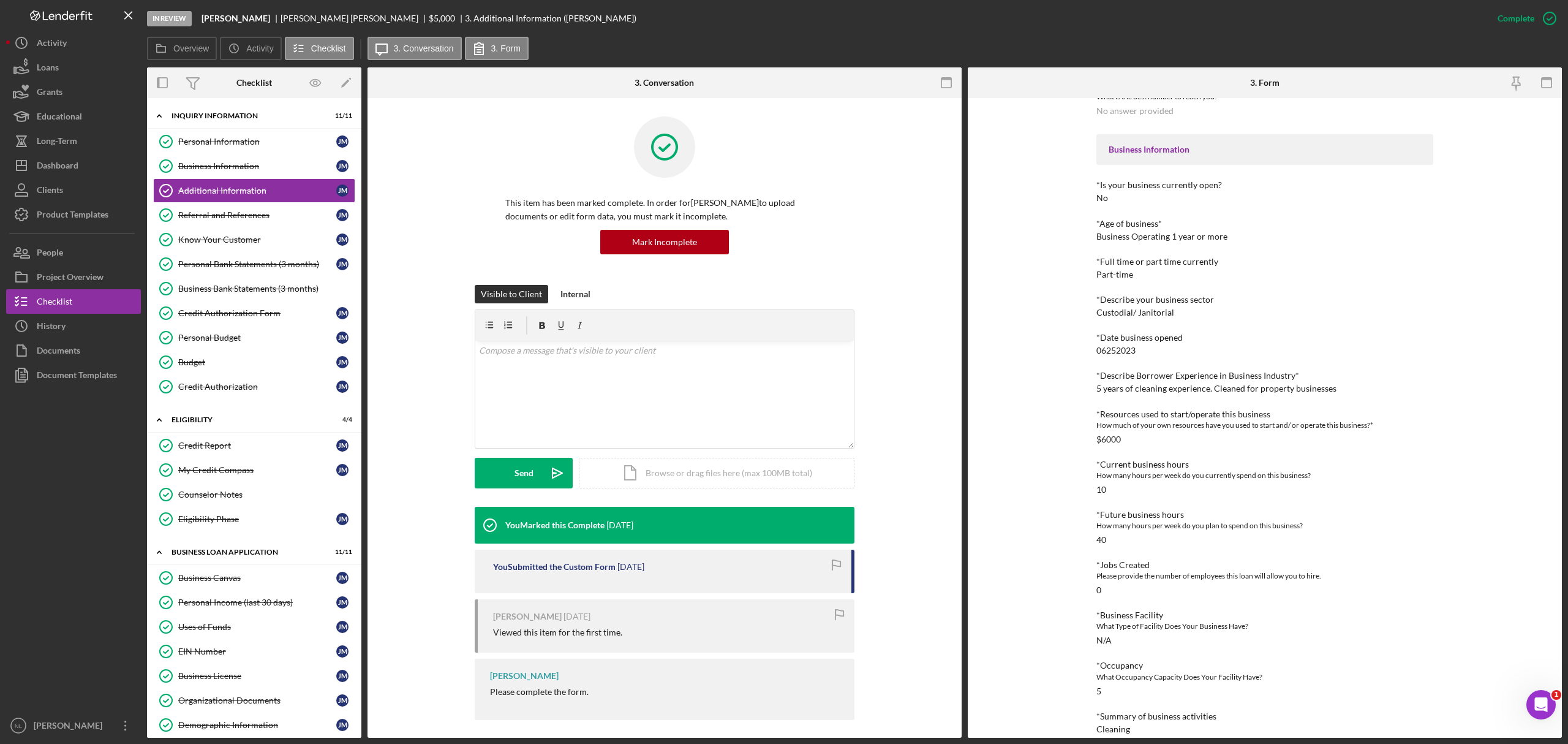
scroll to position [253, 0]
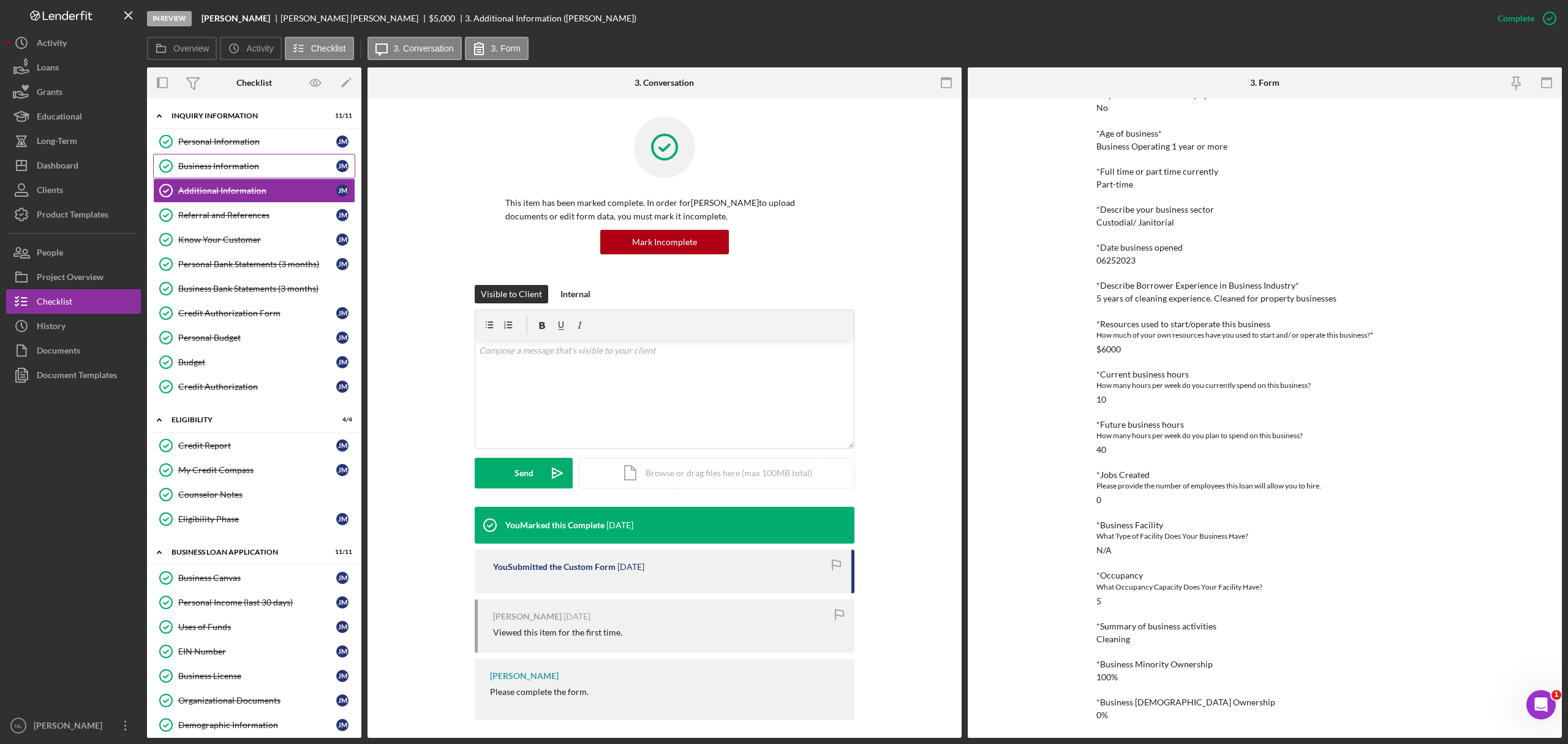
click at [258, 176] on link "Business Information Business Information [PERSON_NAME]" at bounding box center [254, 166] width 202 height 25
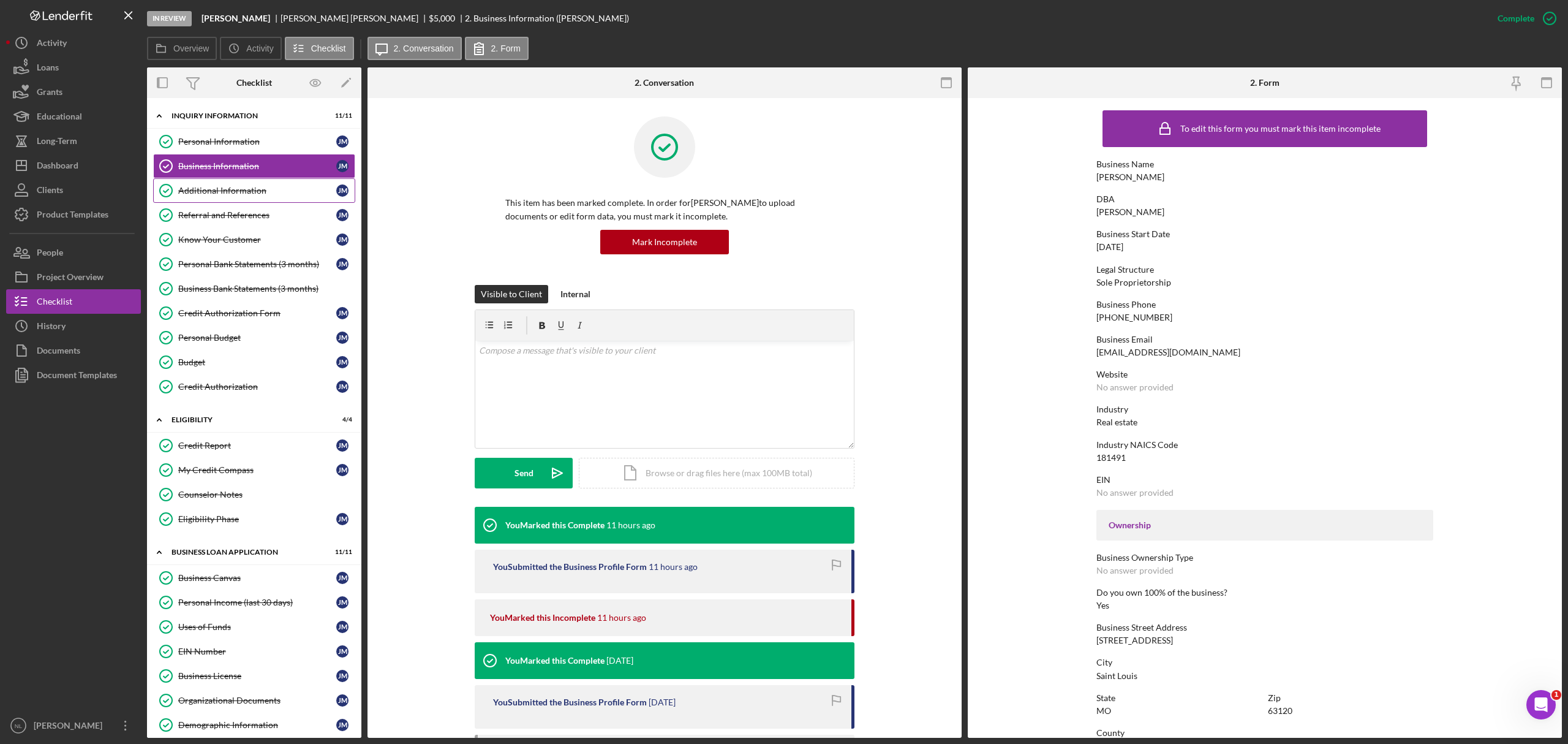
click at [218, 197] on link "Additional Information Additional Information [PERSON_NAME]" at bounding box center [254, 190] width 202 height 25
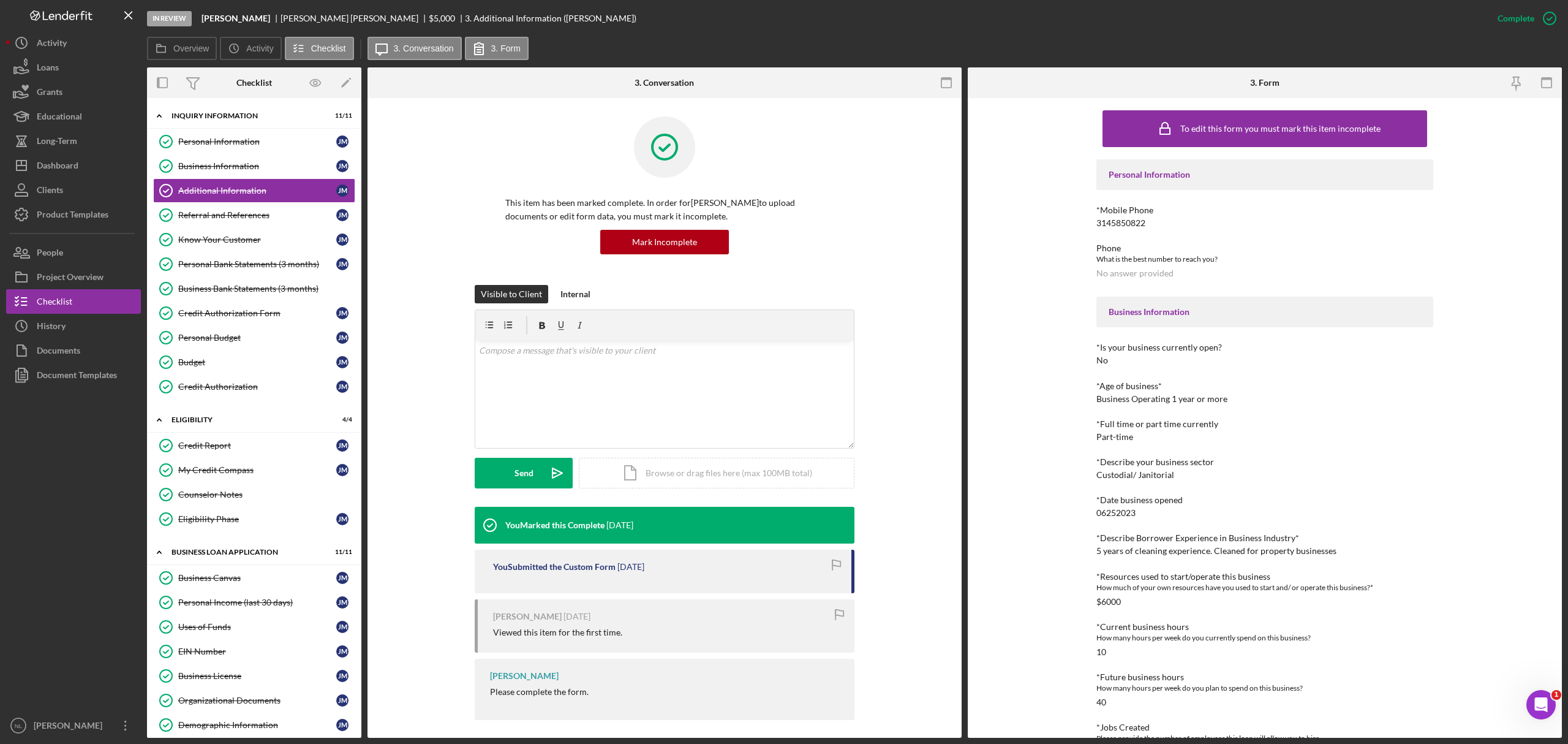
scroll to position [11, 0]
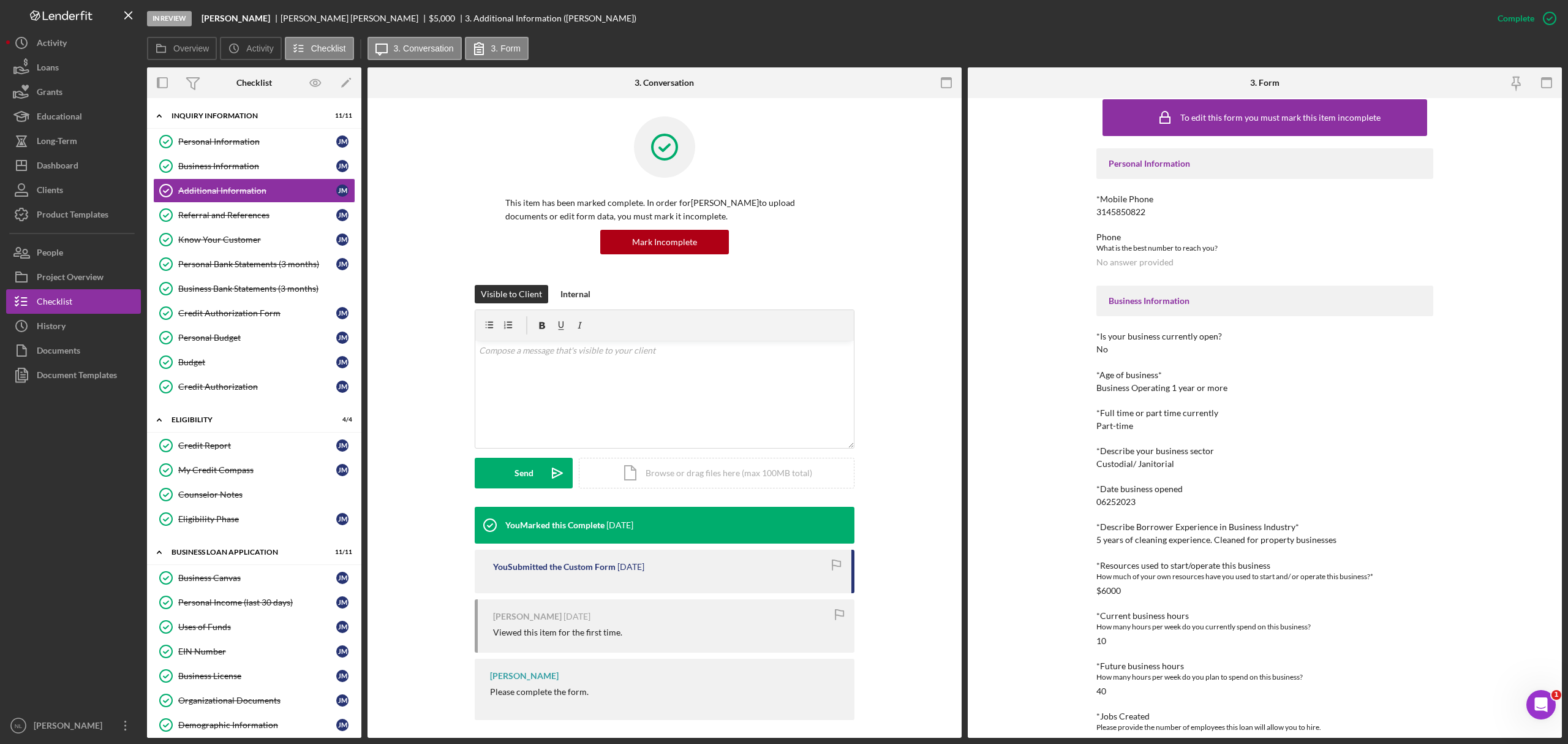
click at [1139, 466] on div "Custodial/ Janitorial" at bounding box center [1135, 464] width 78 height 10
click at [1128, 535] on div "5 years of cleaning experience. Cleaned for property businesses" at bounding box center [1216, 540] width 240 height 10
copy div "5 years of cleaning experience. Cleaned for property businesses"
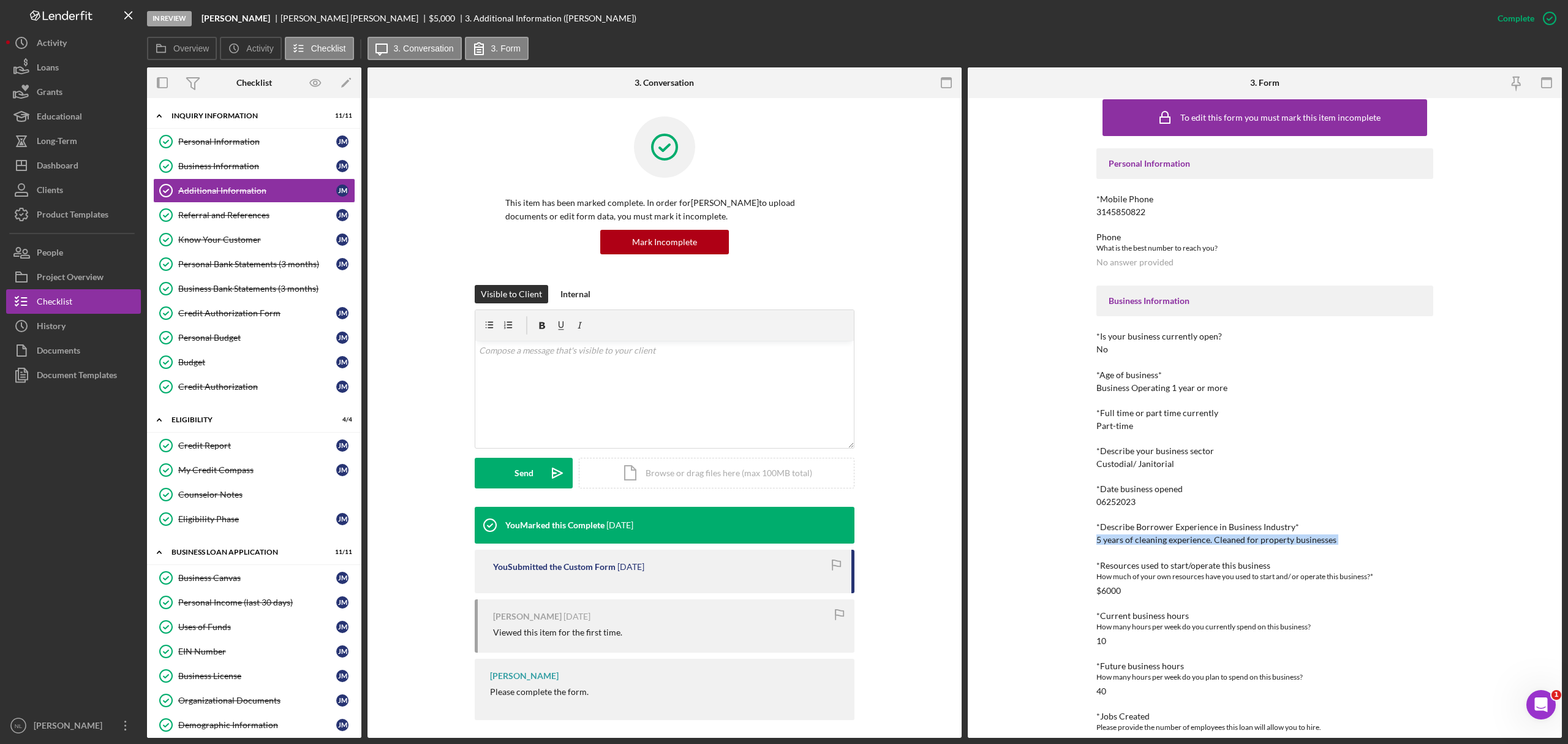
click at [1177, 567] on div "*Resources used to start/operate this business" at bounding box center [1265, 566] width 337 height 10
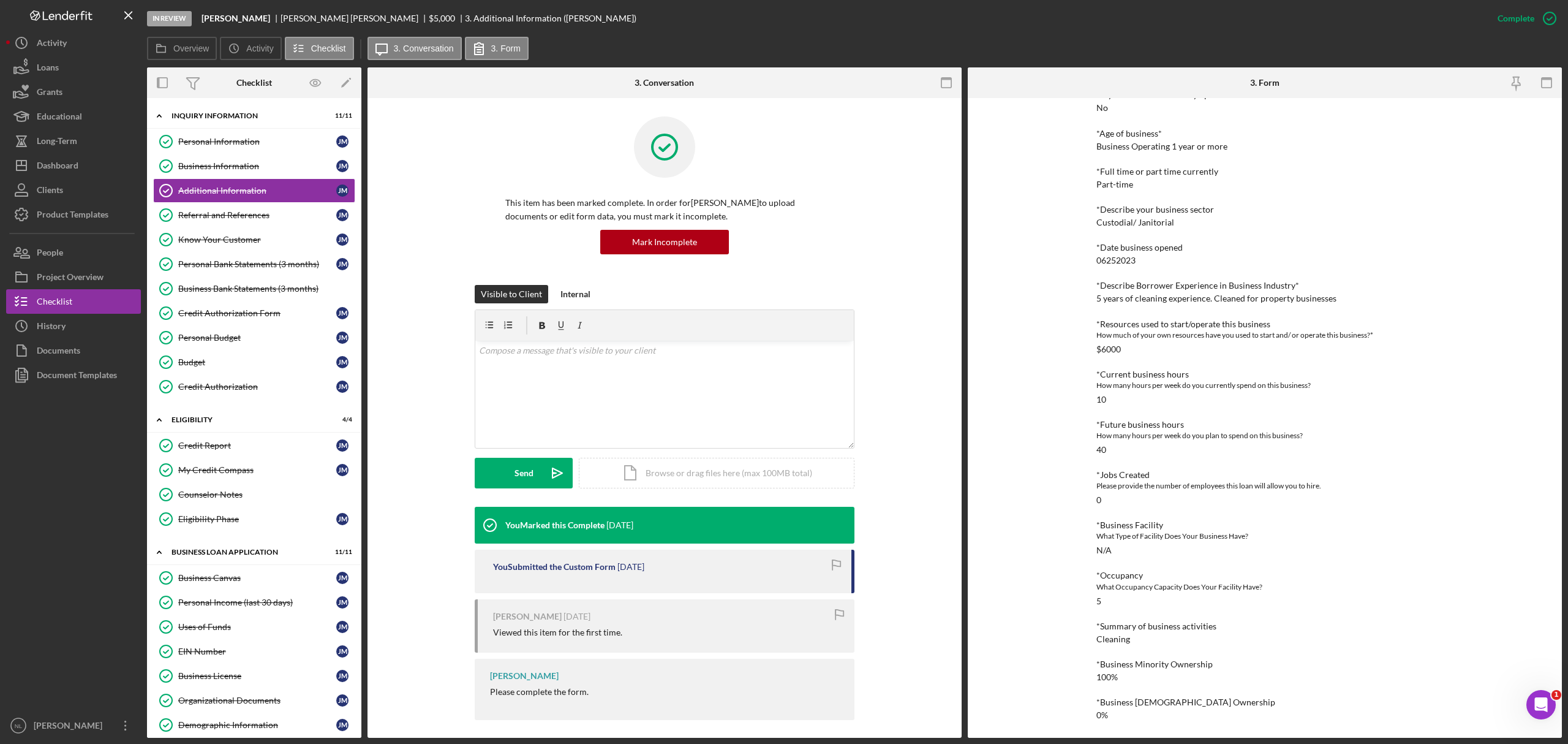
click at [1111, 635] on div "Cleaning" at bounding box center [1113, 639] width 33 height 10
copy div "Cleaning"
click at [259, 188] on div "Additional Information" at bounding box center [257, 191] width 158 height 10
click at [251, 177] on link "Business Information Business Information [PERSON_NAME]" at bounding box center [254, 166] width 202 height 25
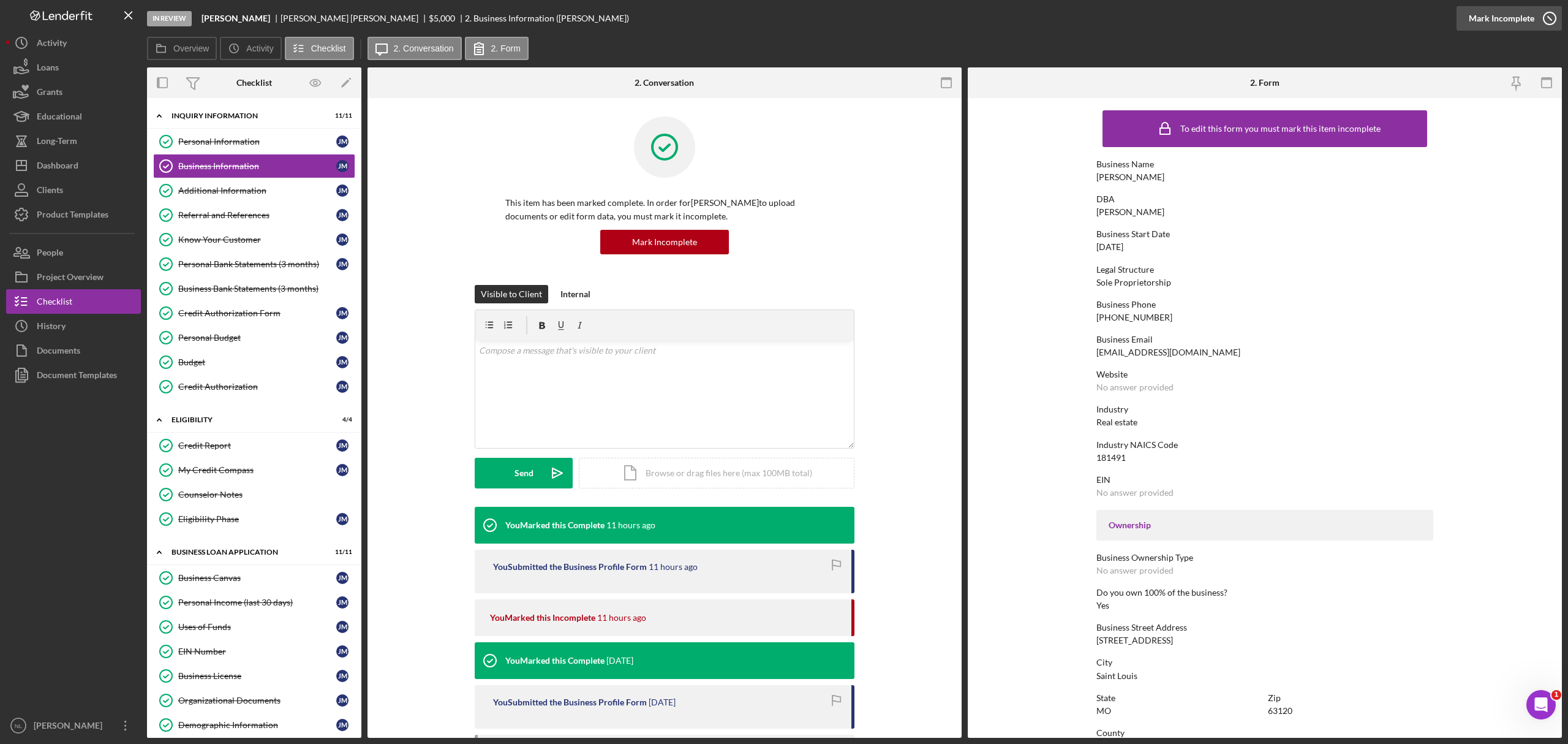
click at [1518, 23] on div "Mark Incomplete" at bounding box center [1502, 18] width 66 height 25
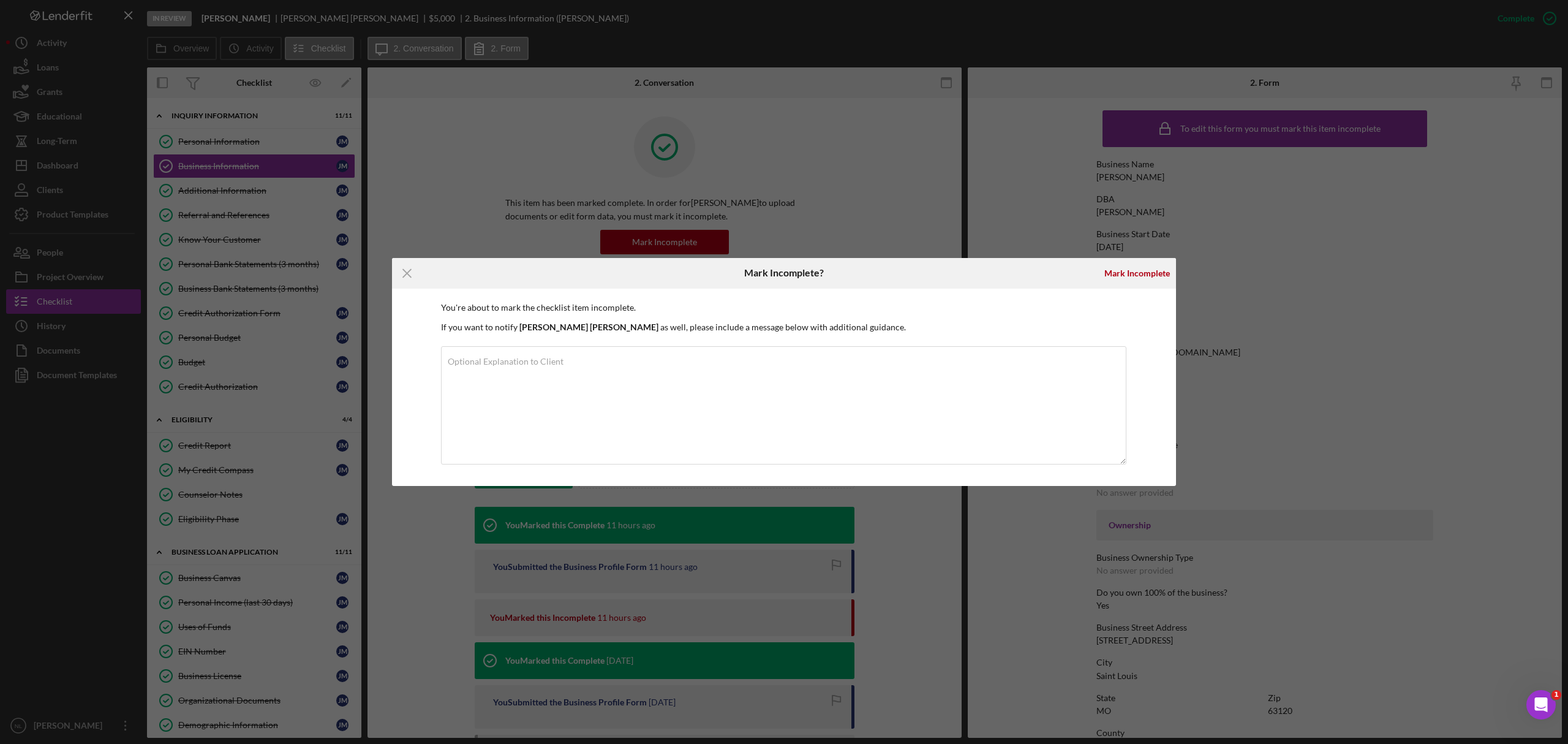
click at [1140, 287] on div "Mark Incomplete" at bounding box center [1137, 273] width 78 height 31
click at [1137, 282] on div "Mark Incomplete" at bounding box center [1137, 273] width 66 height 25
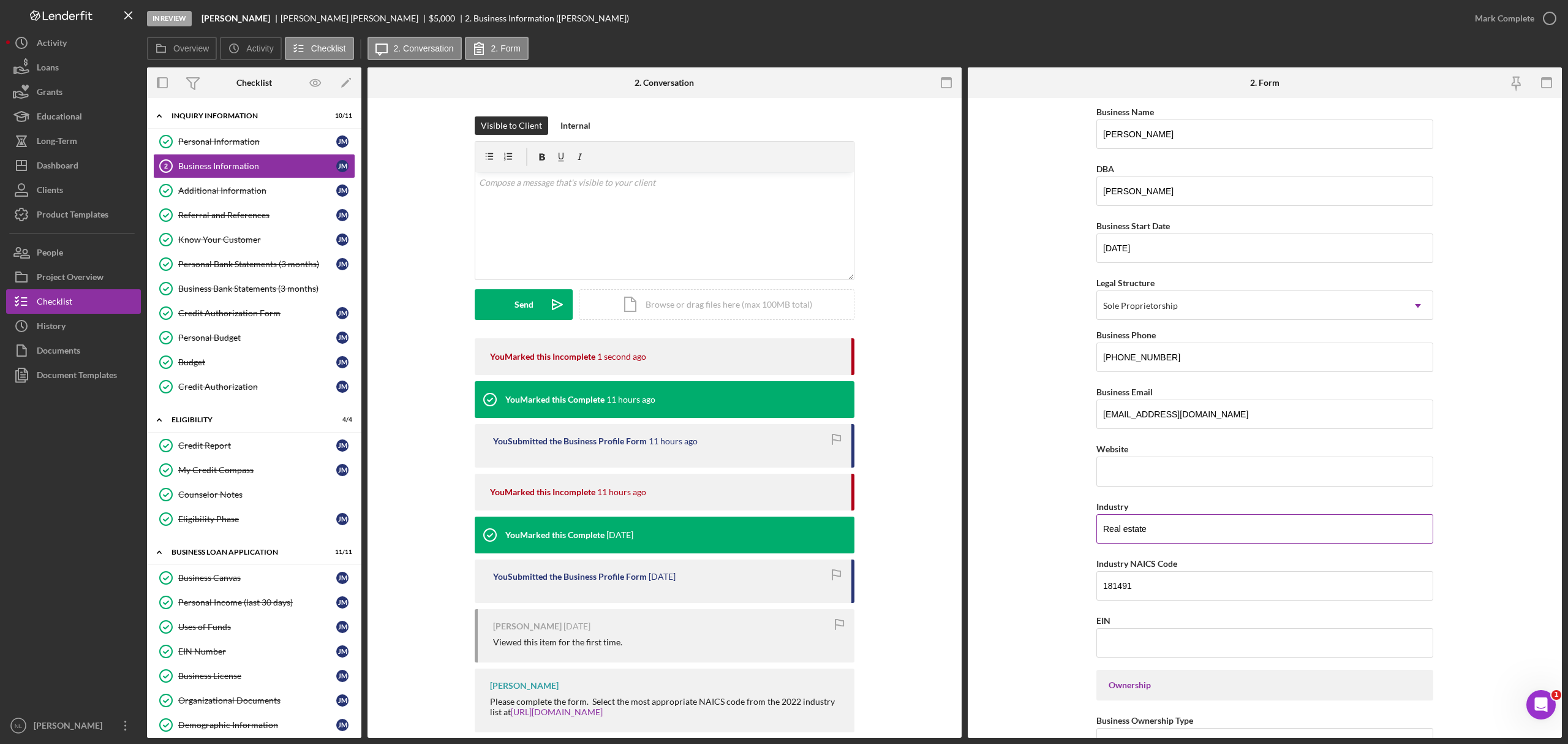
click at [1155, 542] on input "Real estate" at bounding box center [1265, 529] width 337 height 30
type input "Cleaning"
click at [1121, 601] on input "181491" at bounding box center [1265, 585] width 337 height 30
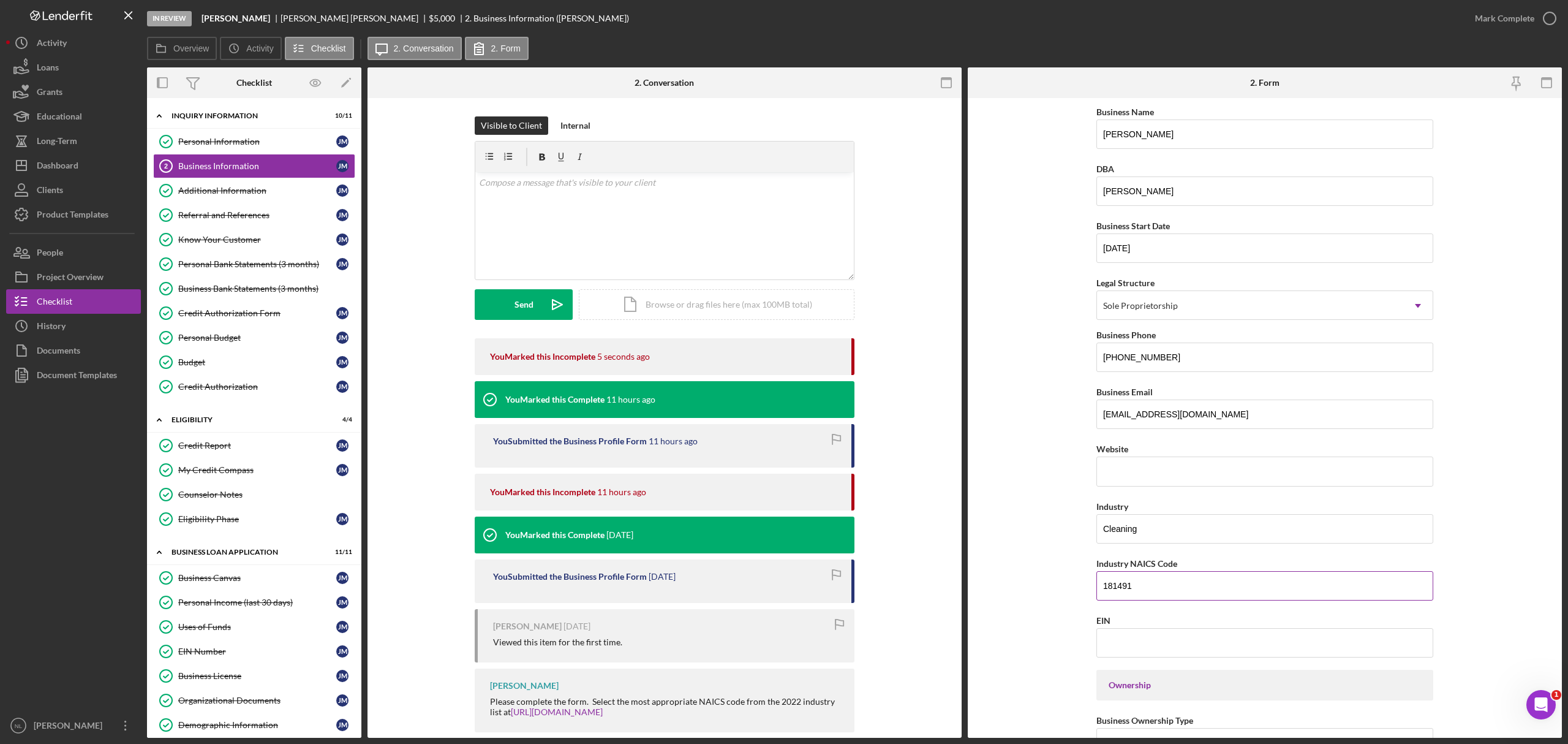
click at [1121, 601] on input "181491" at bounding box center [1265, 585] width 337 height 30
paste input "561720"
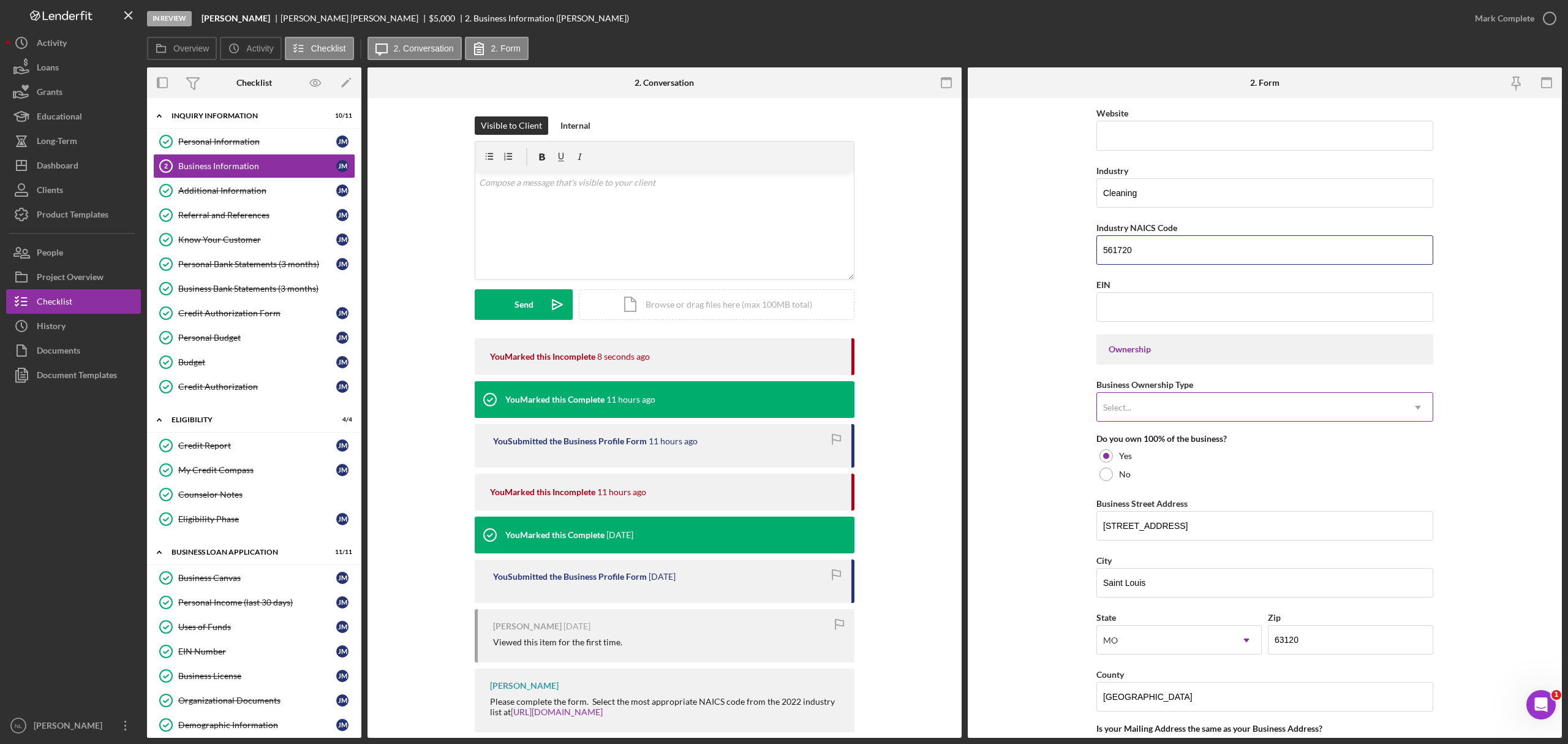
type input "561720"
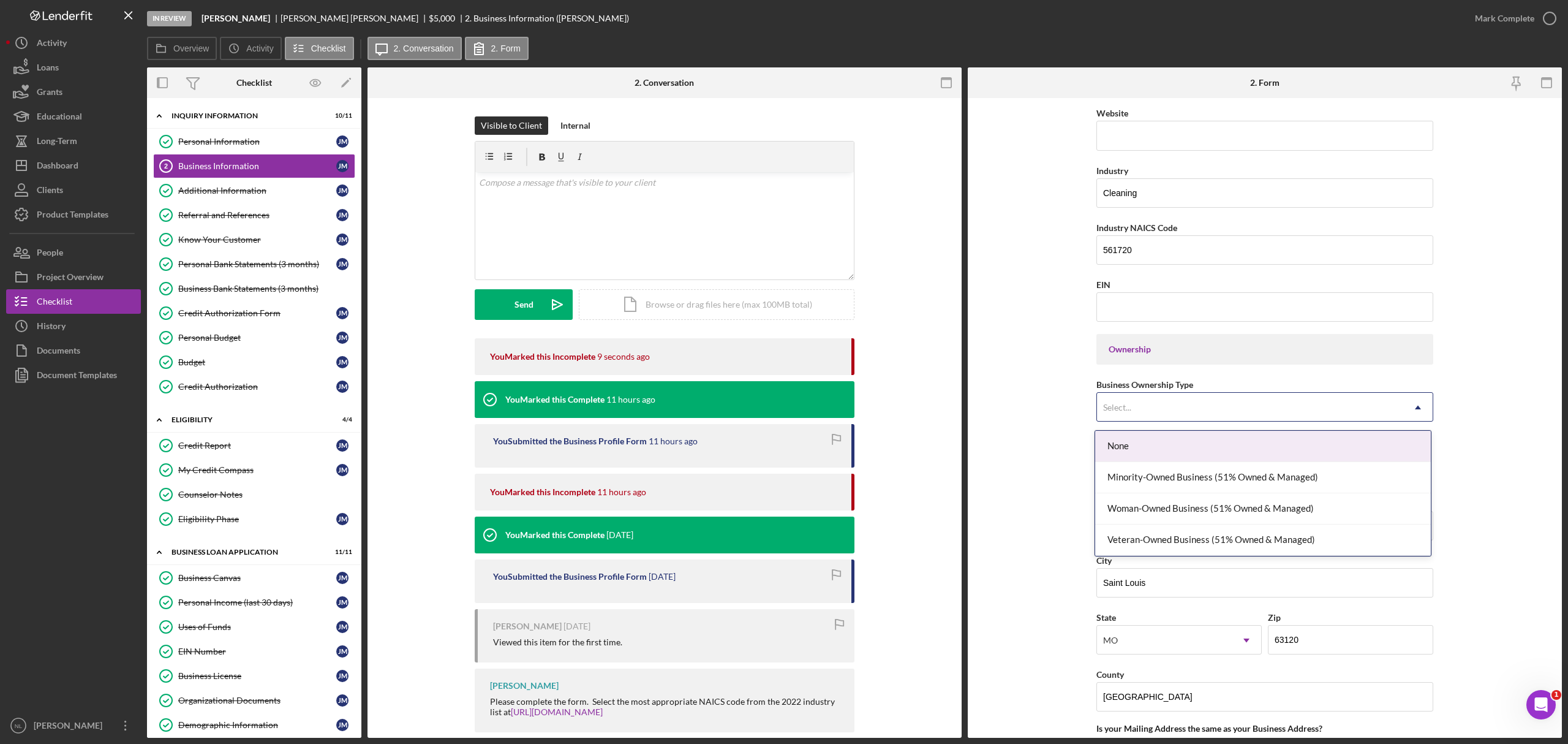
click at [1119, 408] on div "Select..." at bounding box center [1117, 408] width 28 height 10
click at [1148, 466] on div "Minority-Owned Business (51% Owned & Managed)" at bounding box center [1263, 477] width 336 height 31
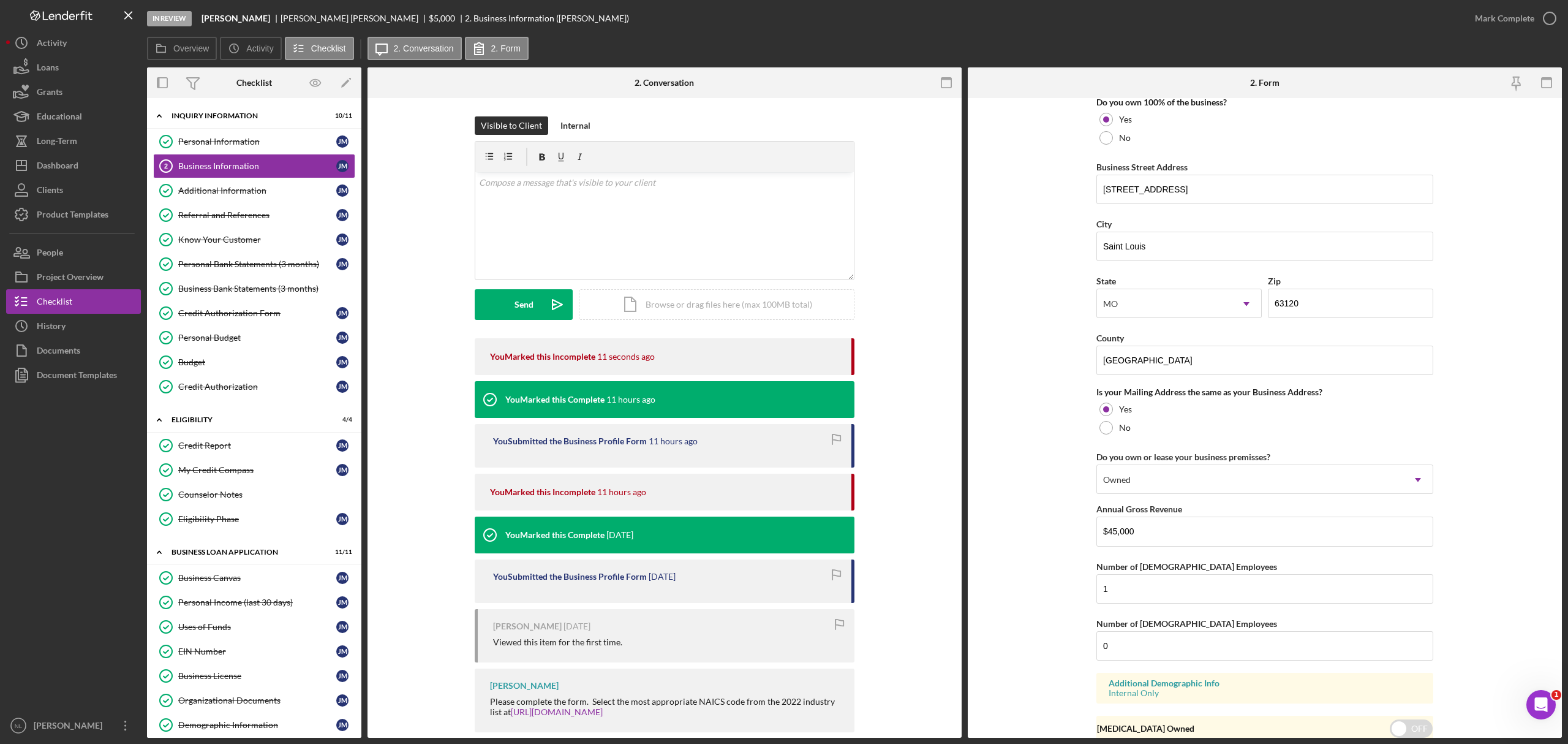
scroll to position [726, 0]
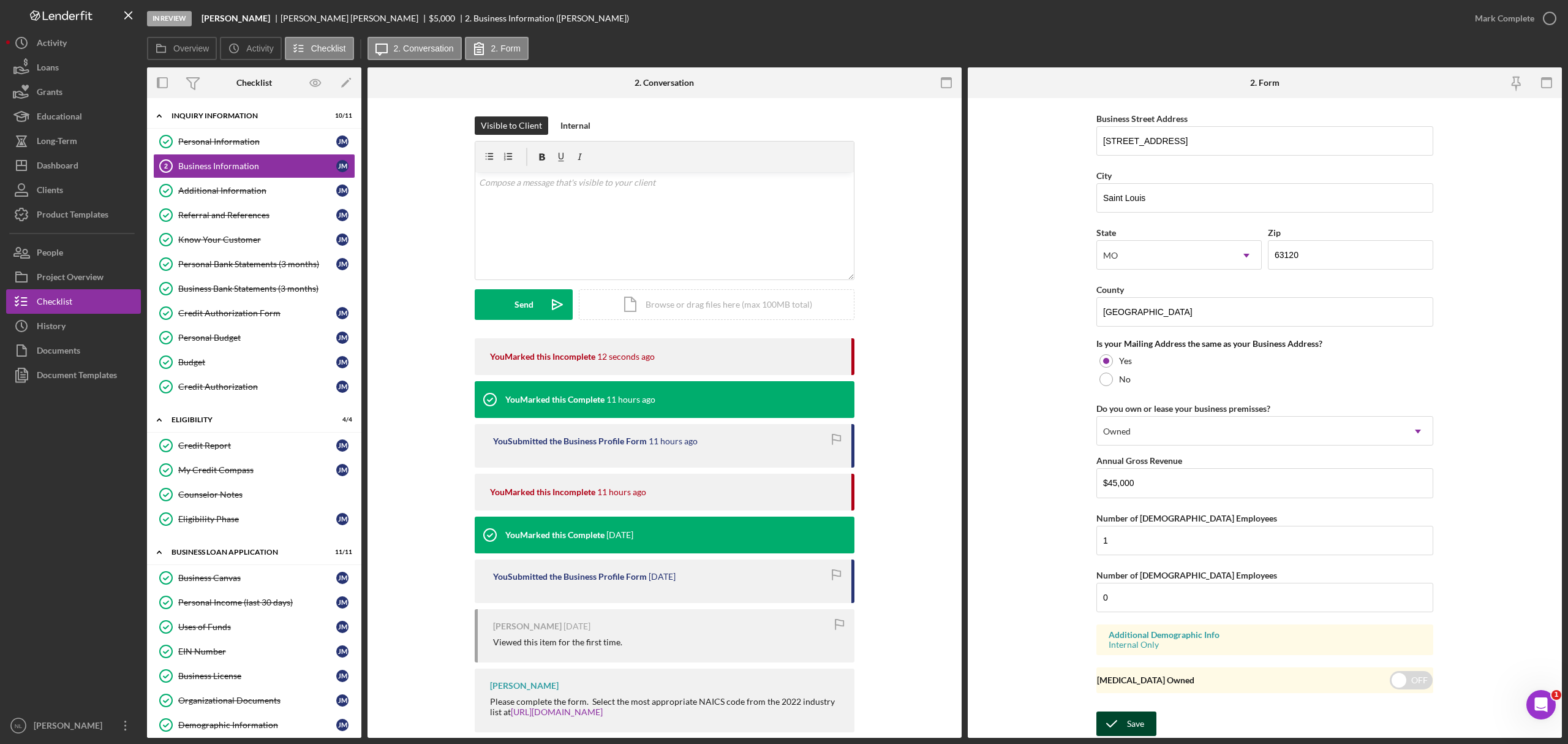
click at [1148, 723] on button "Save" at bounding box center [1126, 724] width 60 height 25
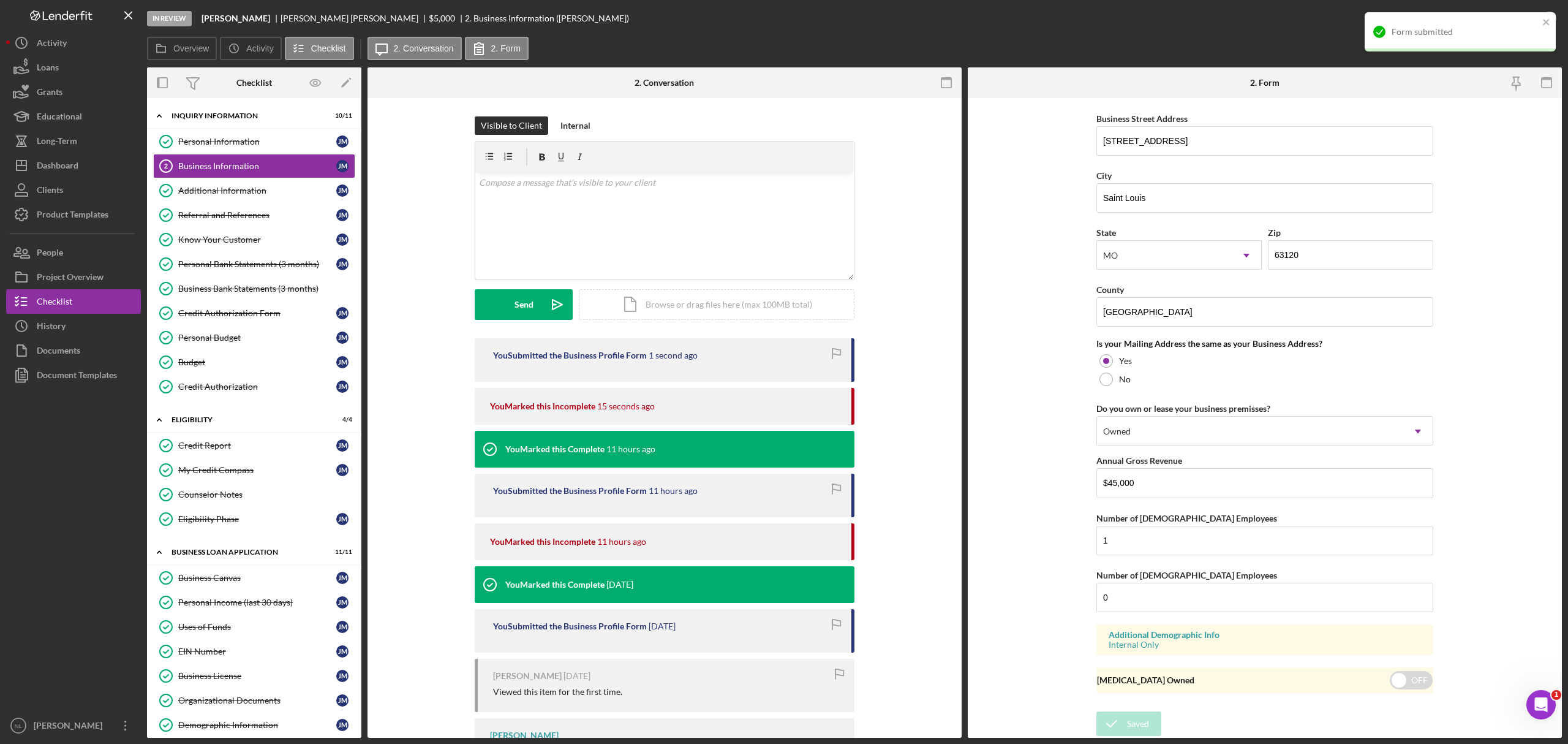
click at [1555, 23] on div "Form submitted" at bounding box center [1460, 32] width 191 height 39
click at [1524, 21] on div "Mark Complete" at bounding box center [1505, 18] width 59 height 25
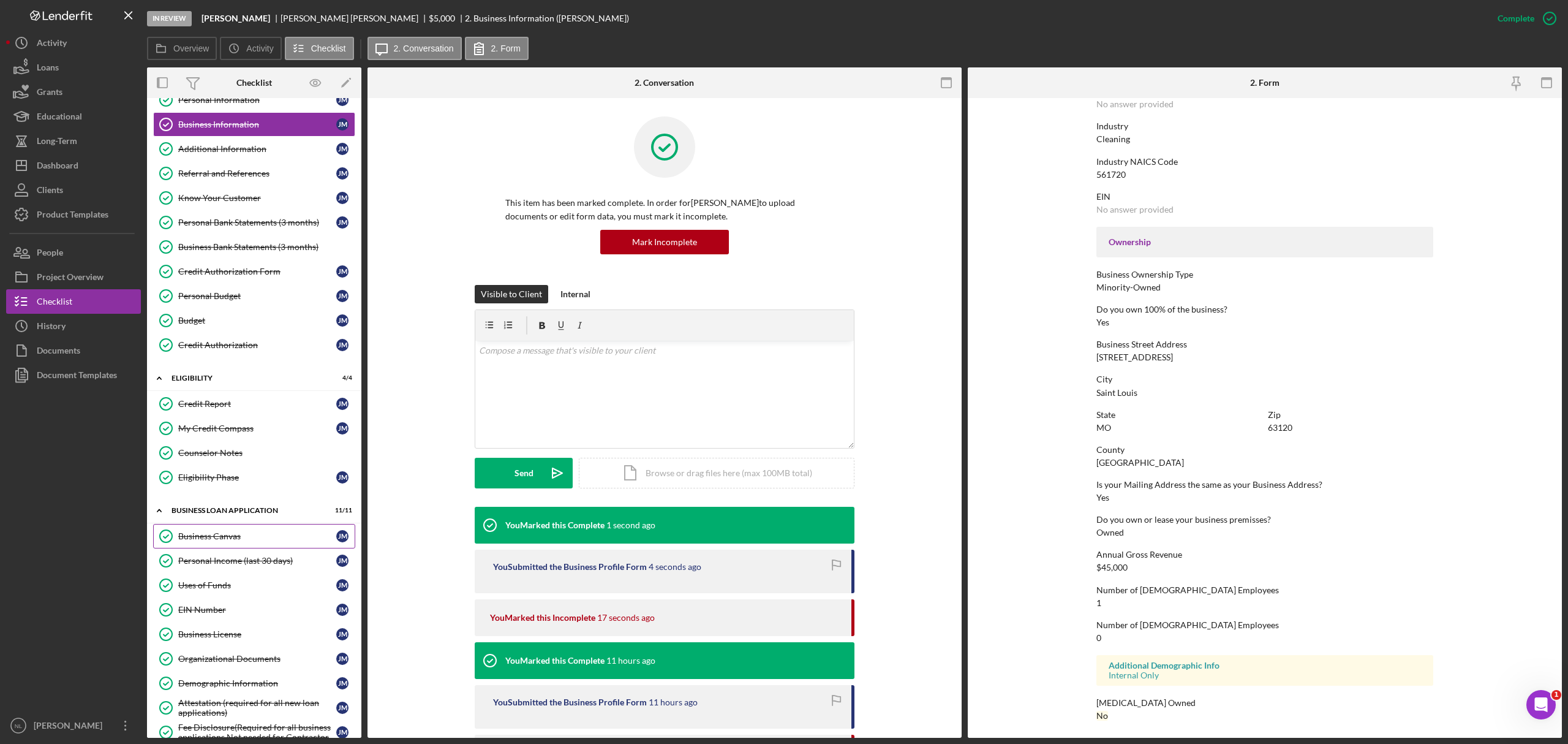
scroll to position [0, 0]
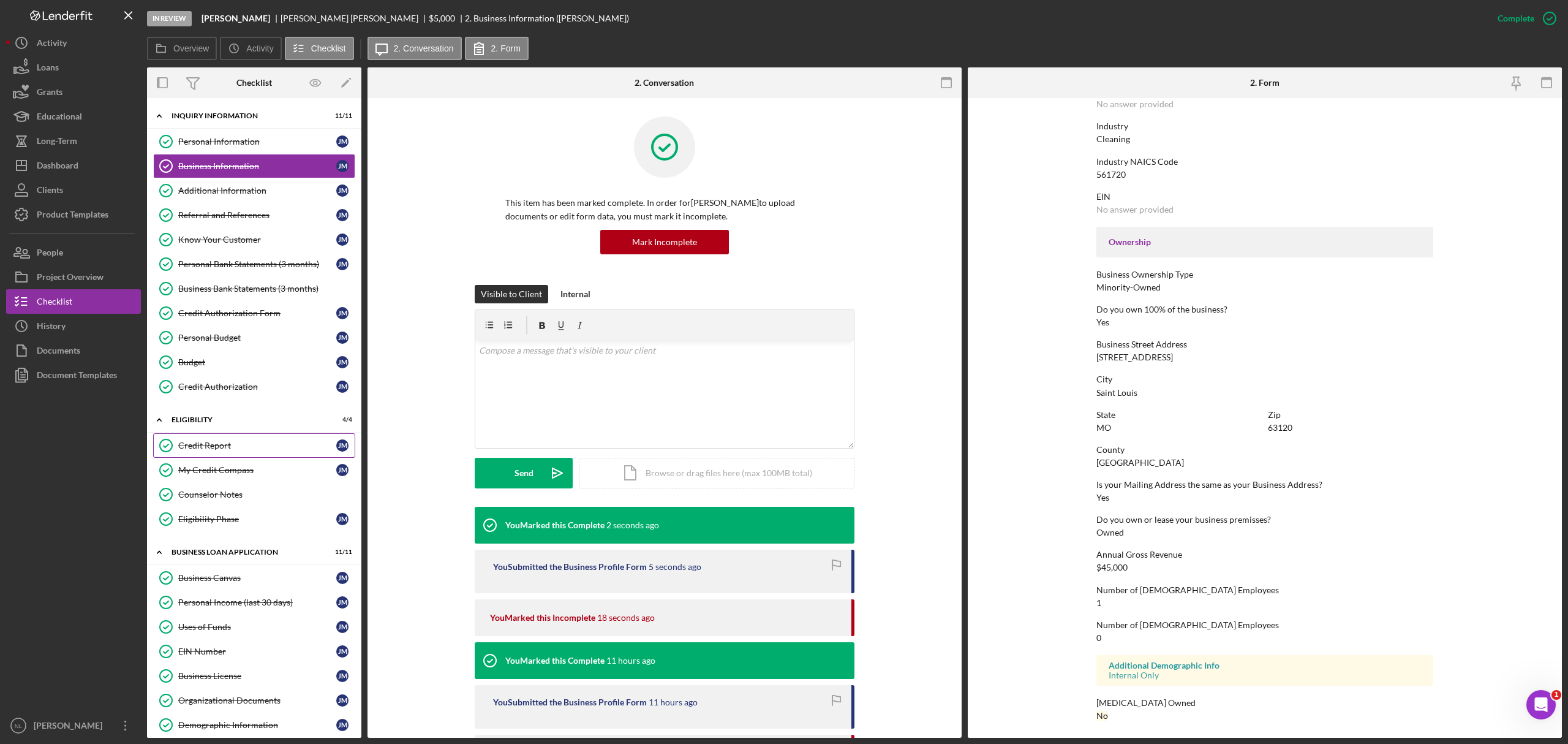
click at [237, 448] on div "Credit Report" at bounding box center [257, 446] width 158 height 10
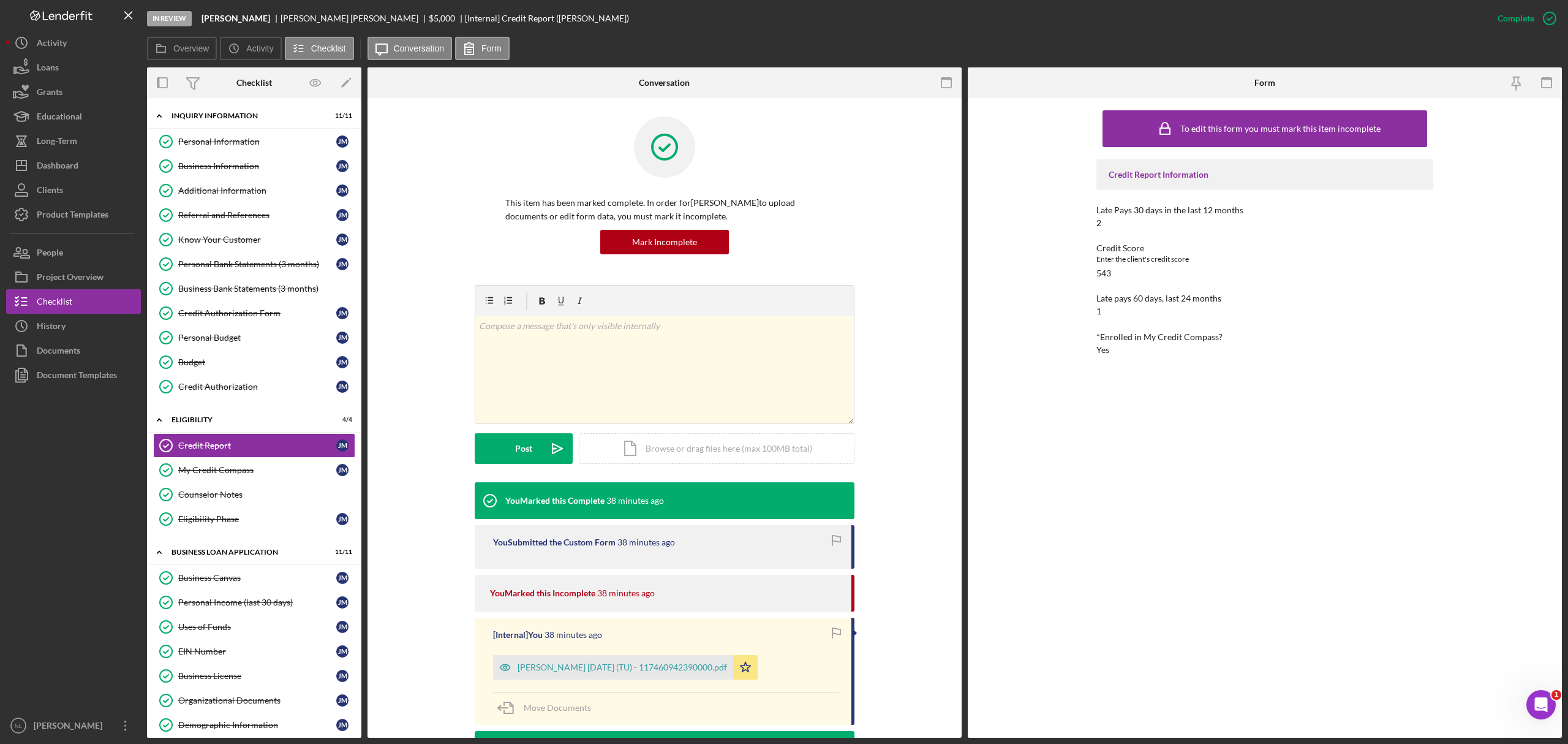
scroll to position [173, 0]
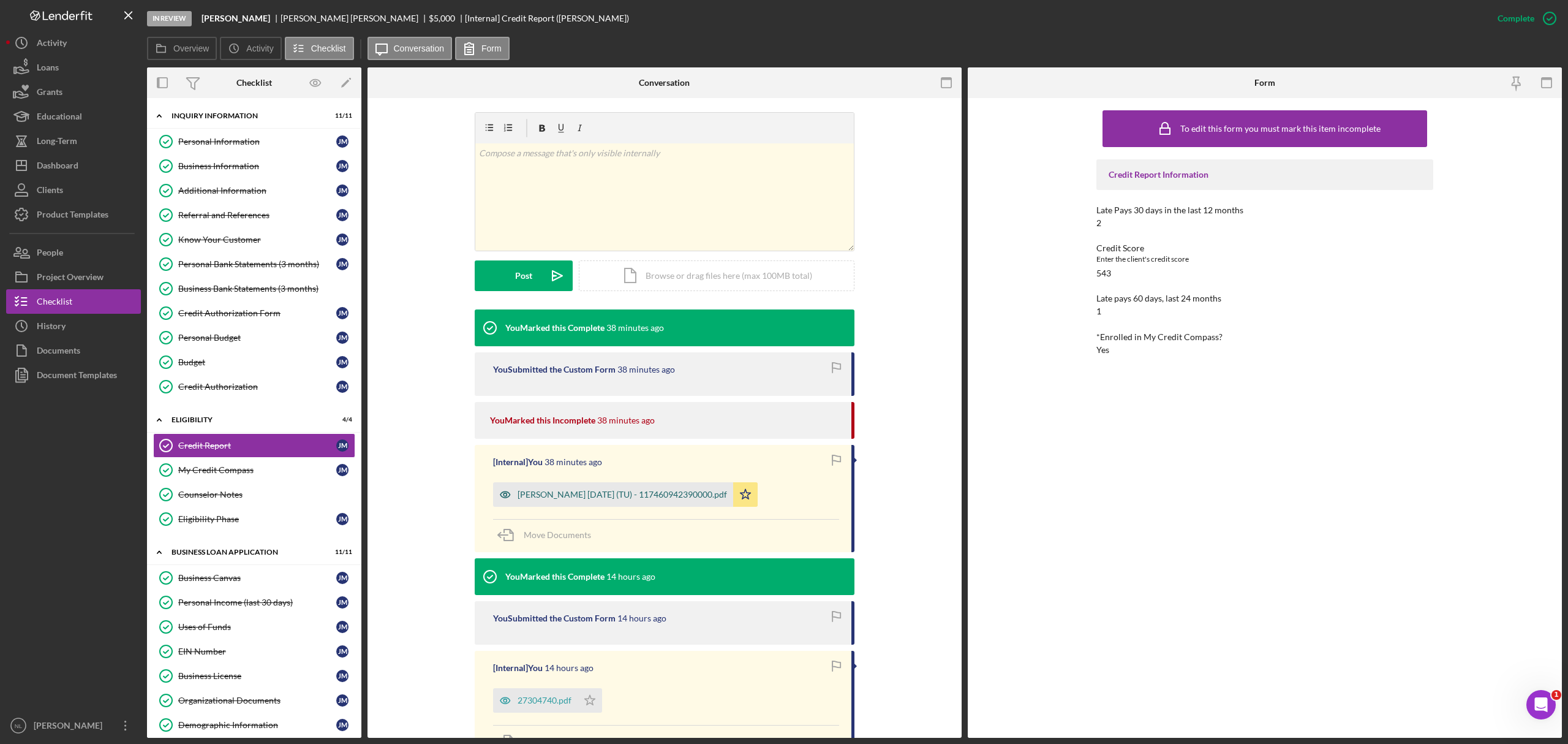
click at [687, 503] on div "[PERSON_NAME] [DATE] (TU) - 117460942390000.pdf" at bounding box center [613, 495] width 240 height 25
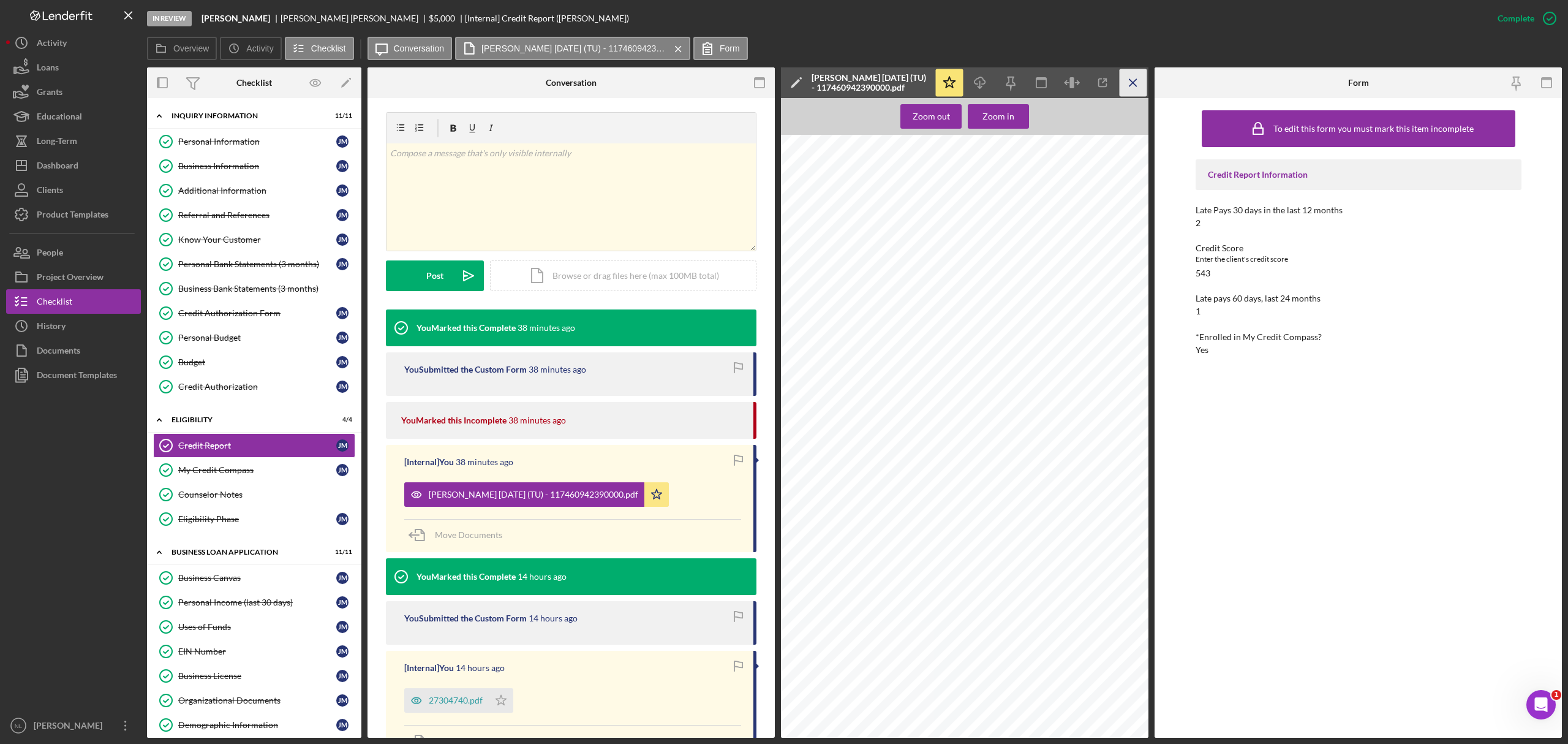
click at [1132, 75] on icon "Icon/Menu Close" at bounding box center [1134, 83] width 28 height 28
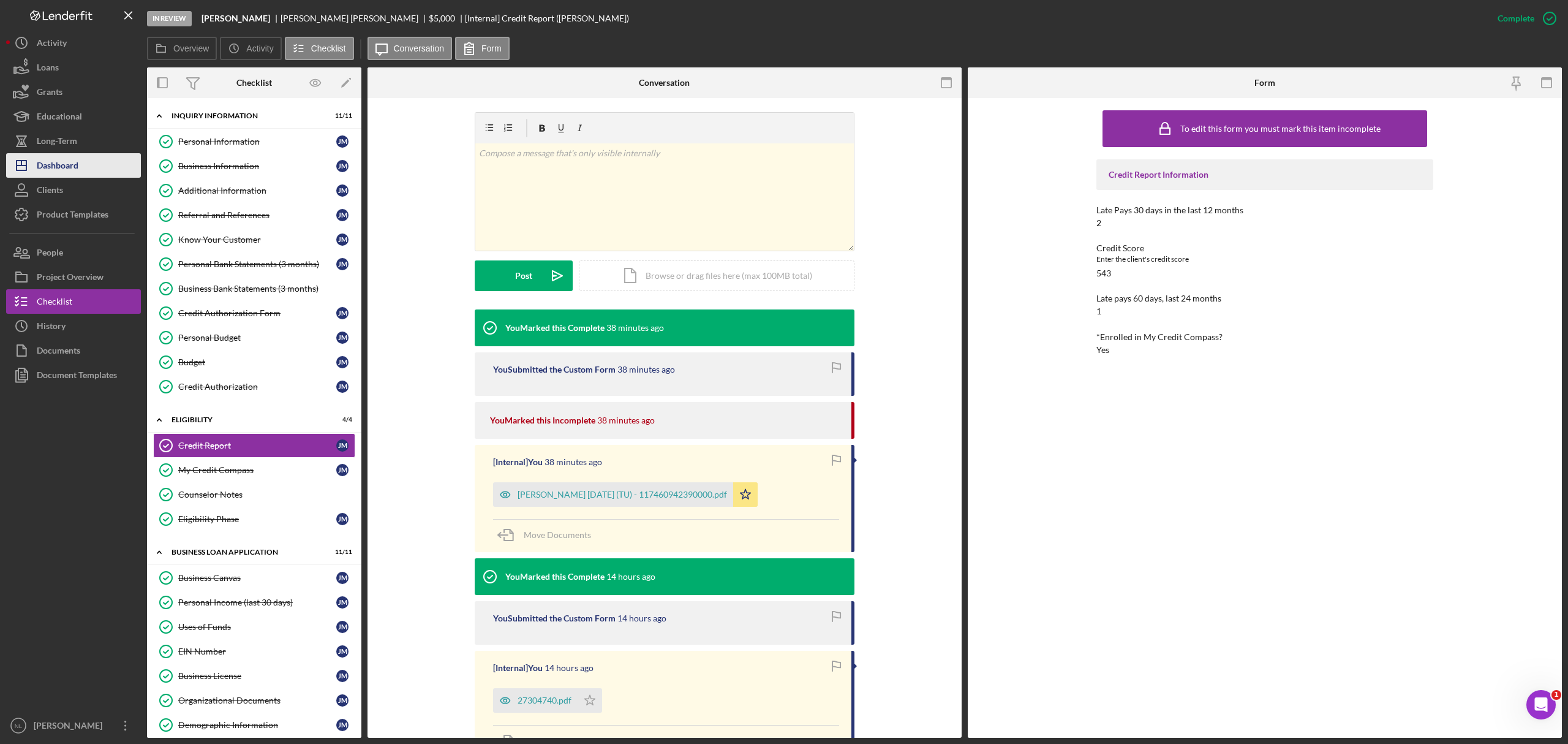
click at [83, 157] on button "Icon/Dashboard Dashboard" at bounding box center [73, 165] width 134 height 25
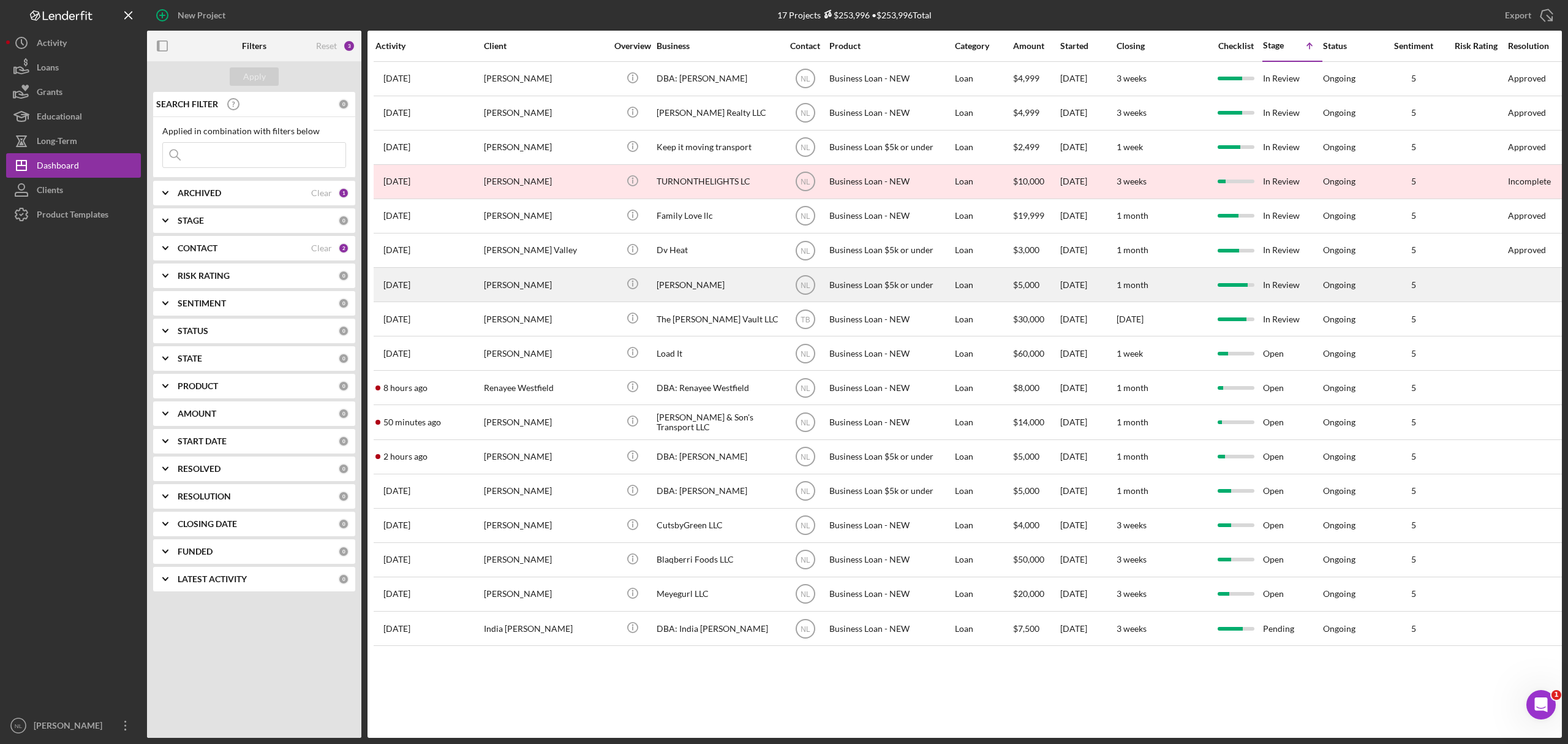
click at [593, 292] on div "[PERSON_NAME]" at bounding box center [545, 284] width 122 height 32
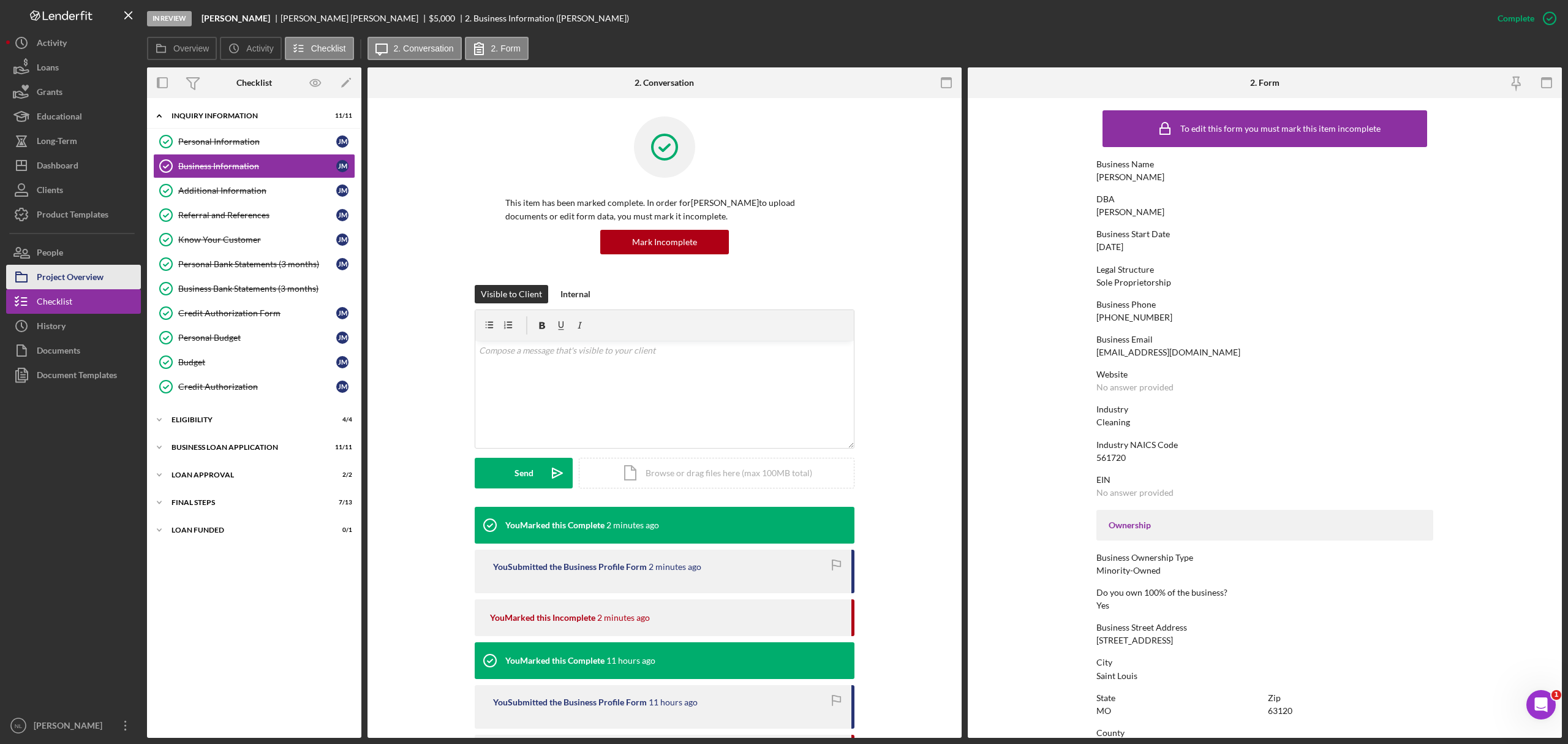
click at [82, 273] on div "Project Overview" at bounding box center [70, 279] width 67 height 28
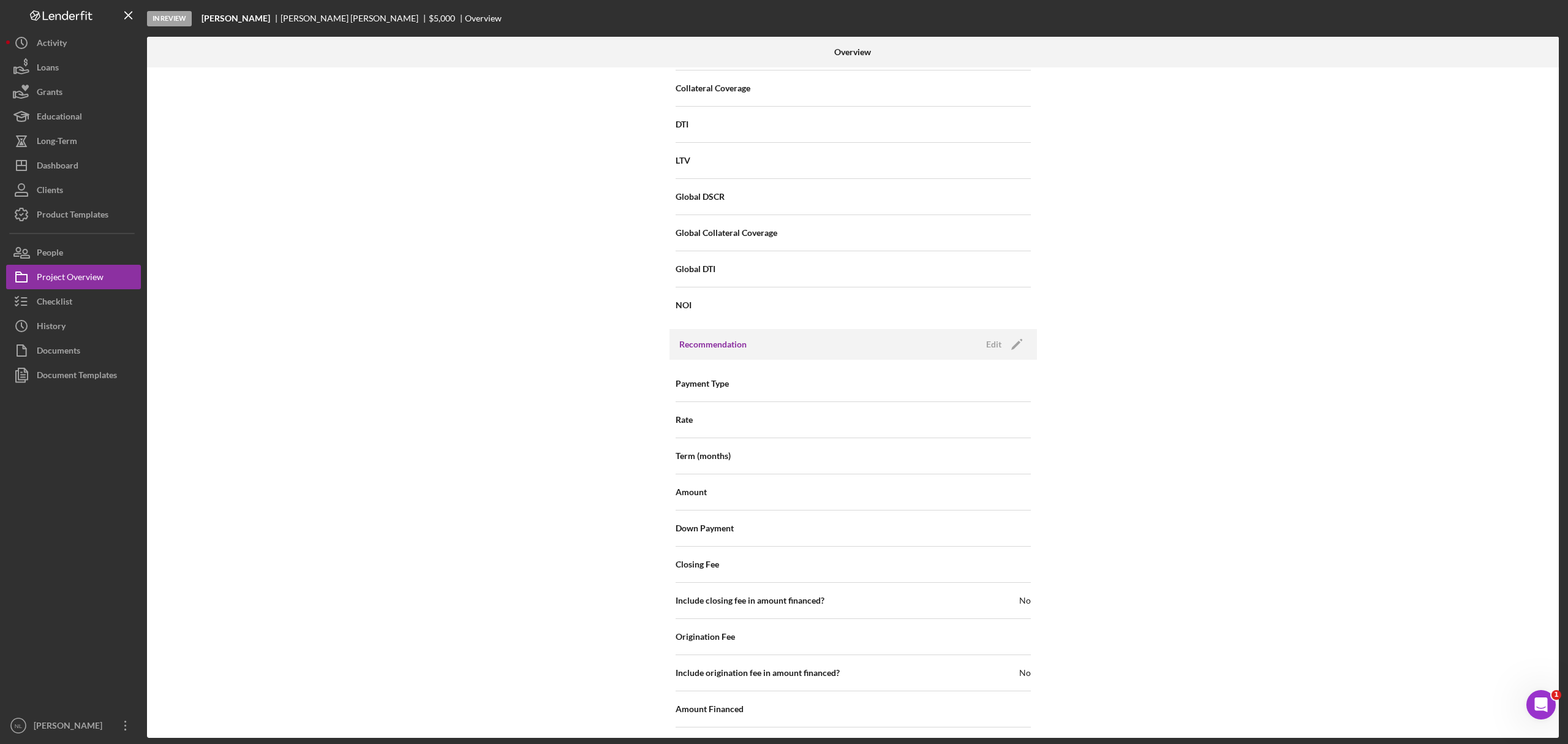
scroll to position [1089, 0]
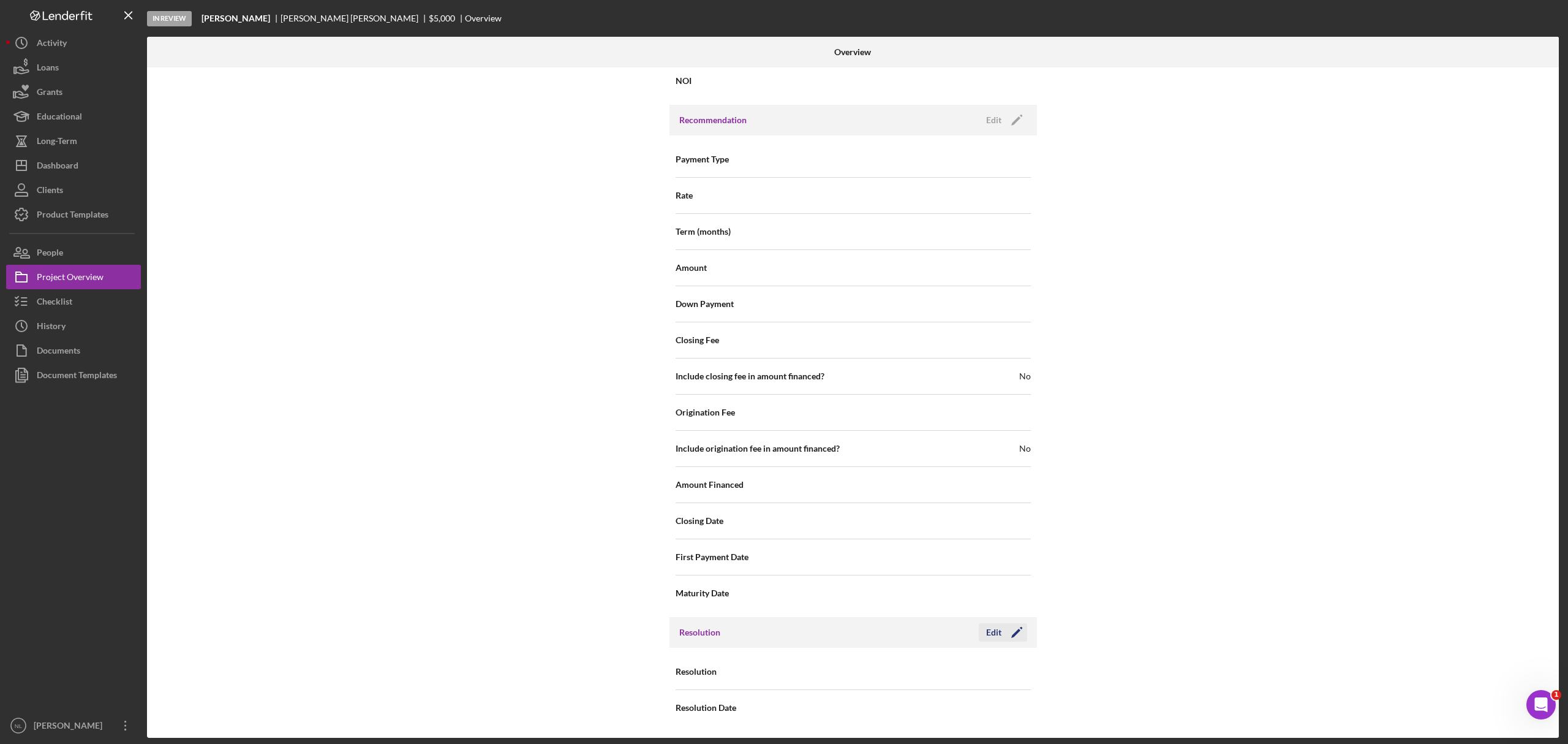
click at [1021, 635] on icon "Icon/Edit" at bounding box center [1017, 632] width 31 height 31
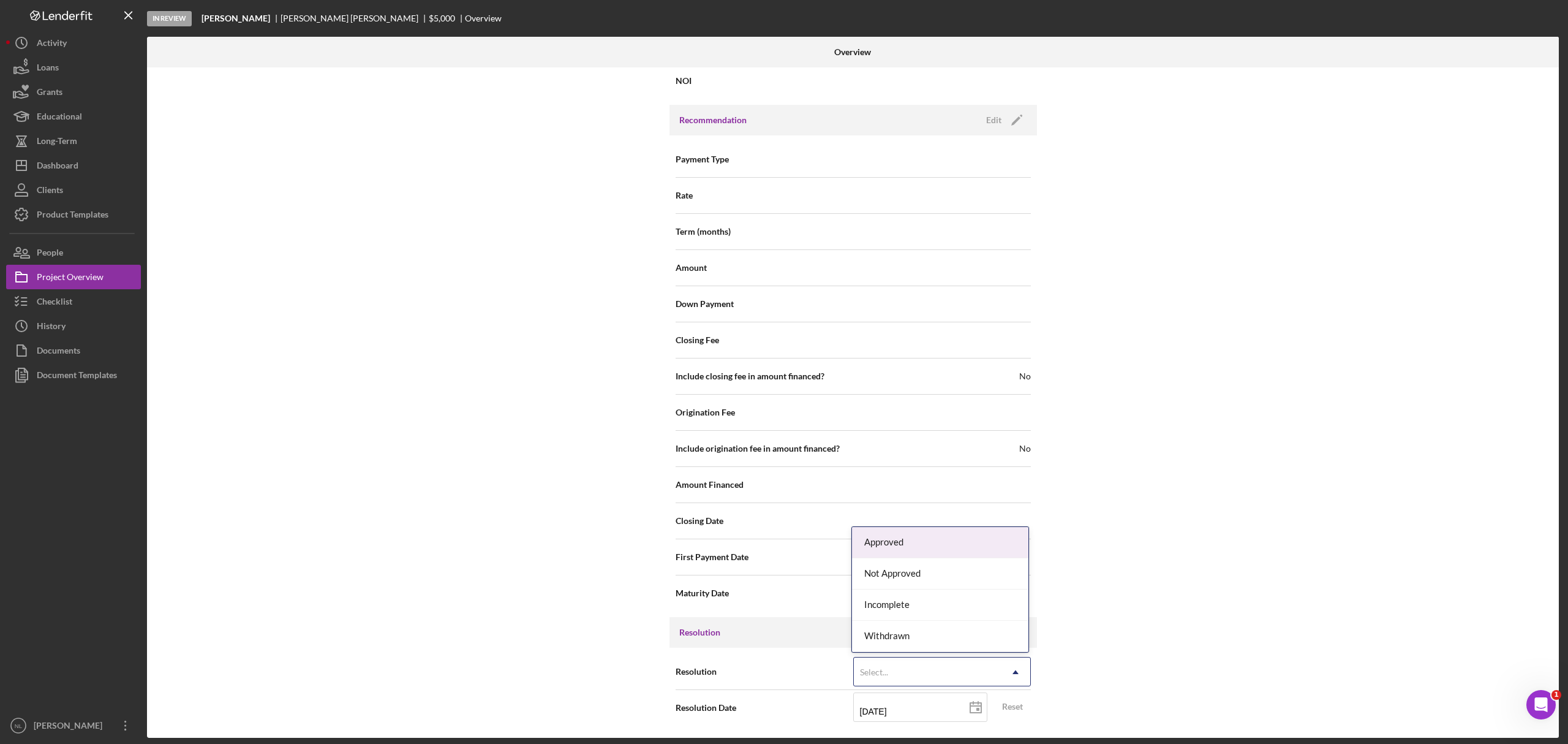
click at [970, 672] on div "Select..." at bounding box center [927, 672] width 147 height 28
click at [897, 532] on div "Approved" at bounding box center [940, 543] width 176 height 31
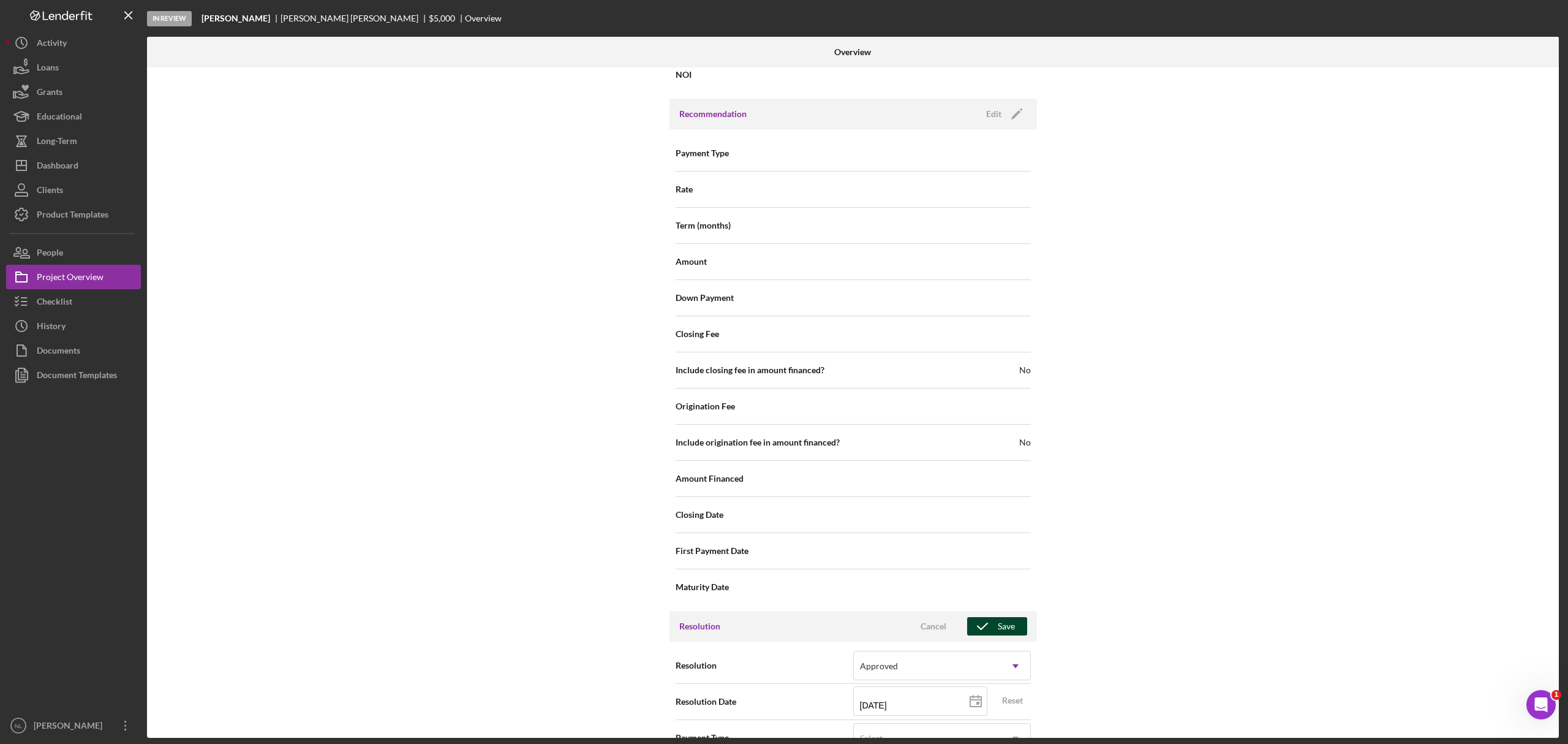
click at [980, 633] on icon "button" at bounding box center [982, 627] width 31 height 31
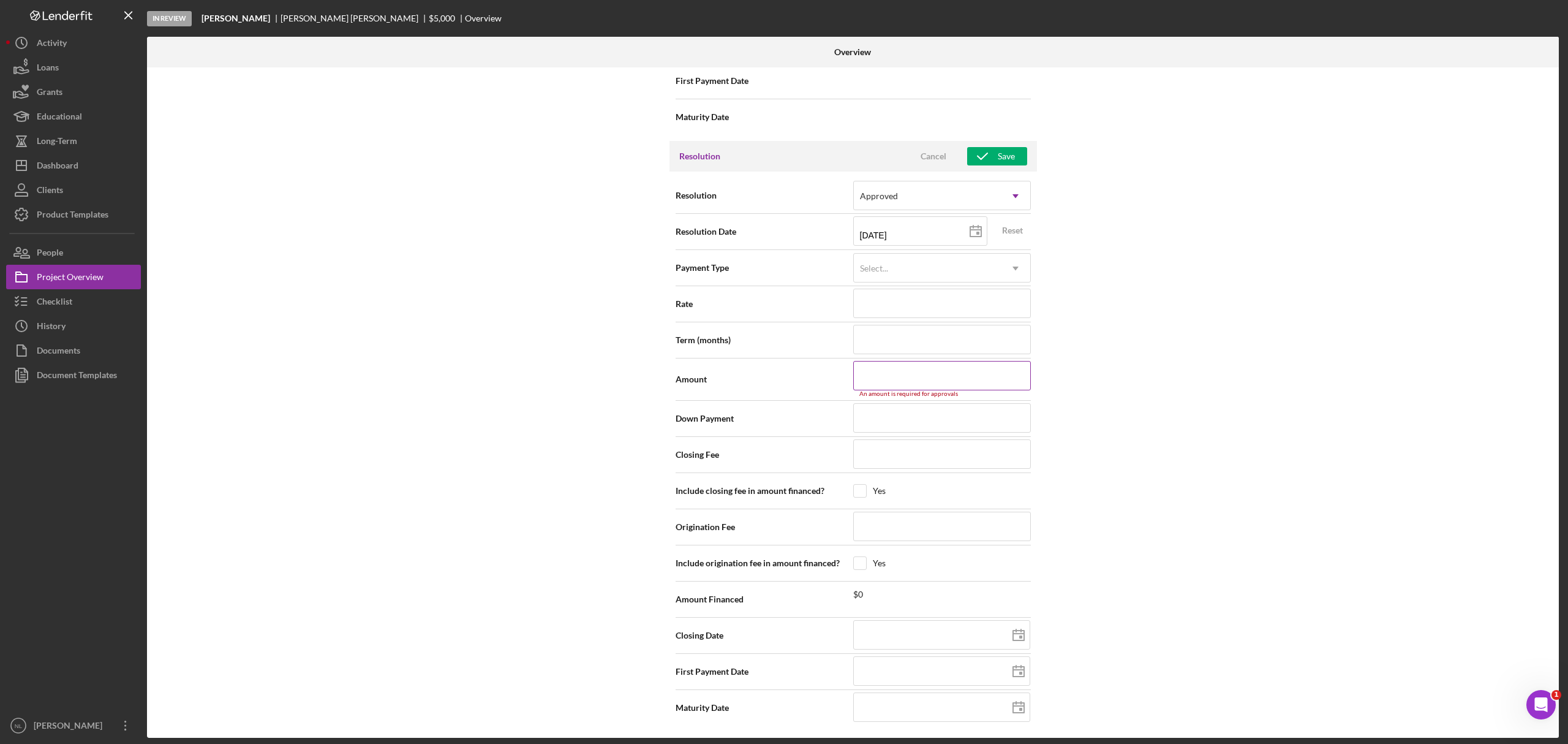
click at [888, 385] on input at bounding box center [942, 376] width 177 height 30
type input "$4"
type input "$49"
type input "$499"
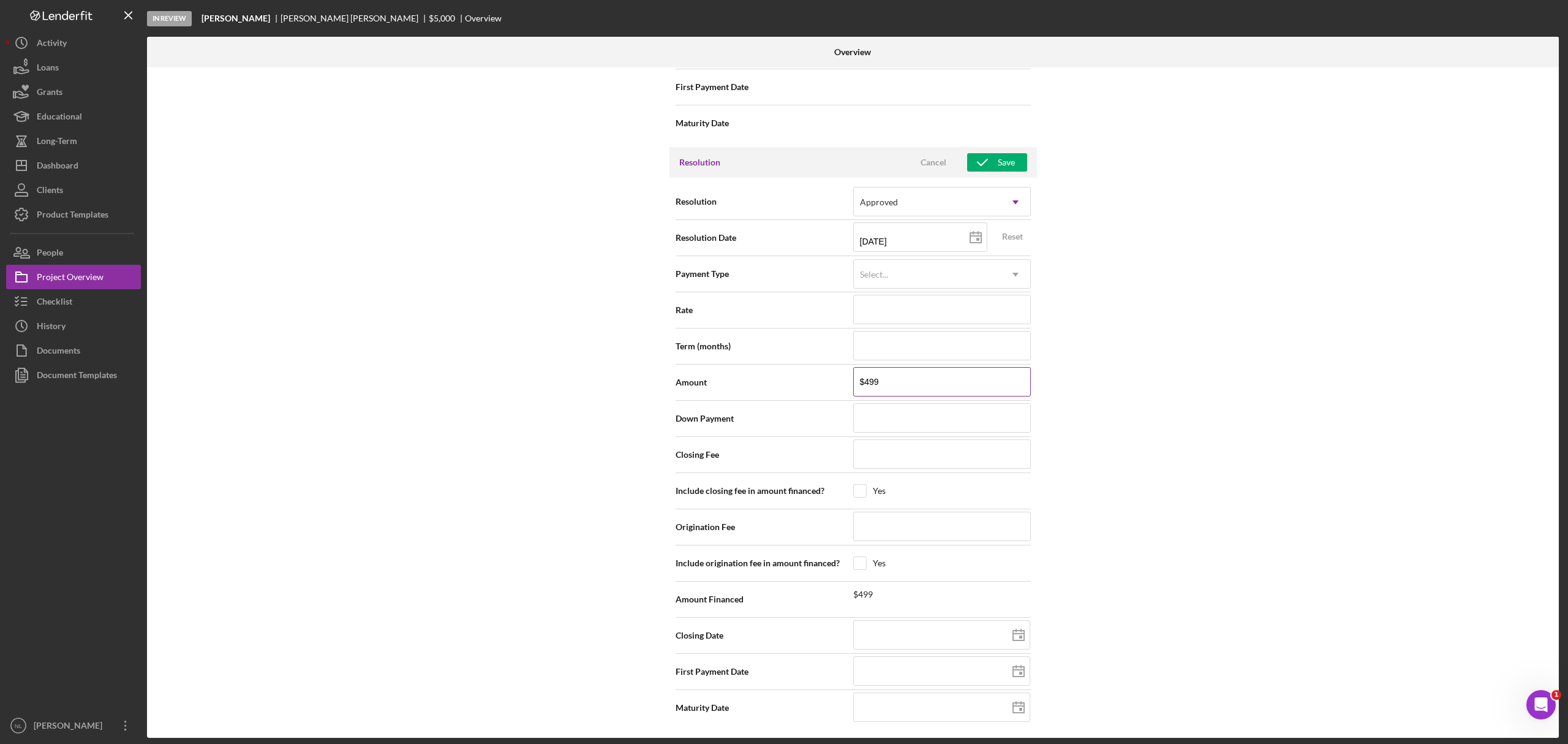
type input "$4,999"
click at [983, 165] on icon "button" at bounding box center [982, 162] width 31 height 31
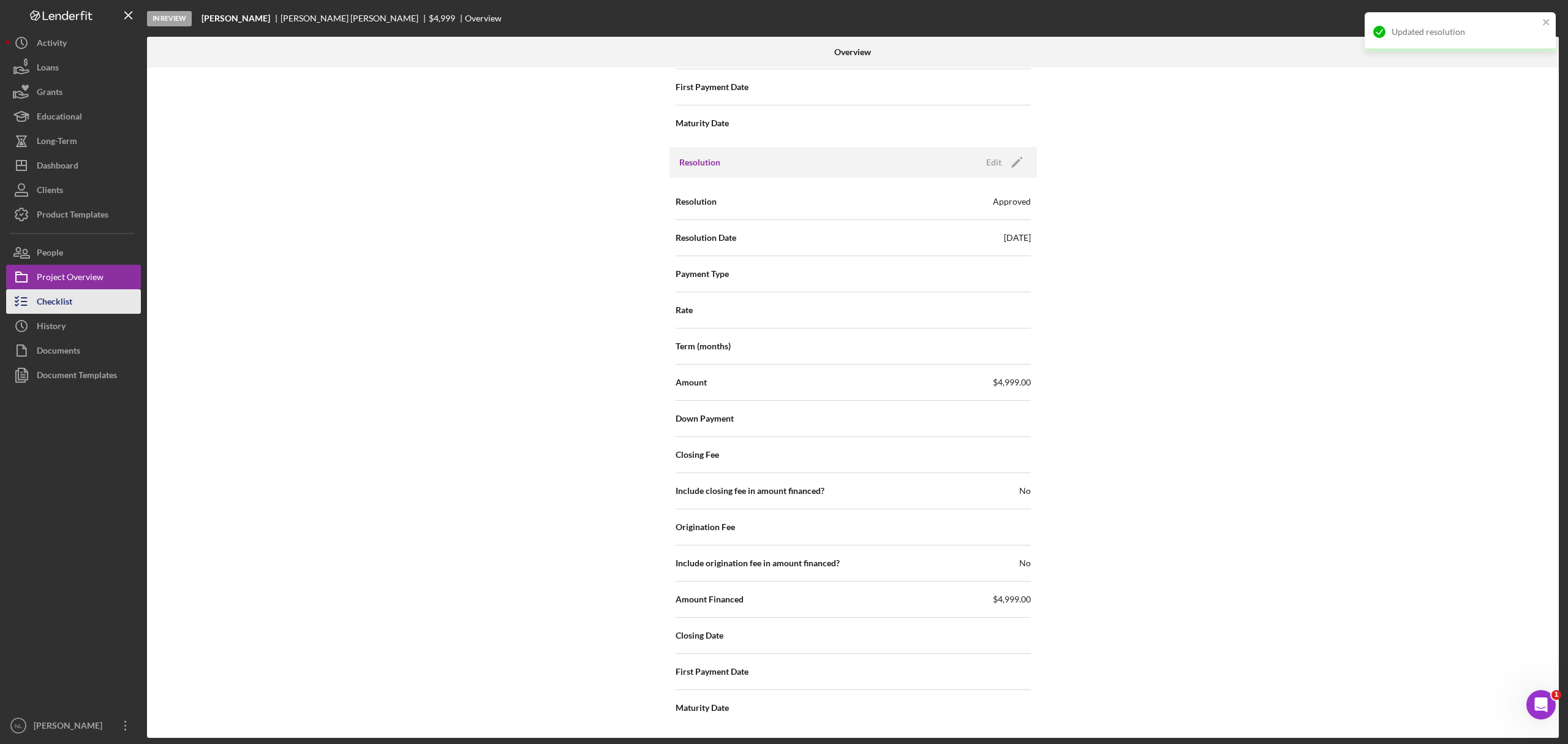
click at [33, 291] on icon "button" at bounding box center [21, 301] width 31 height 31
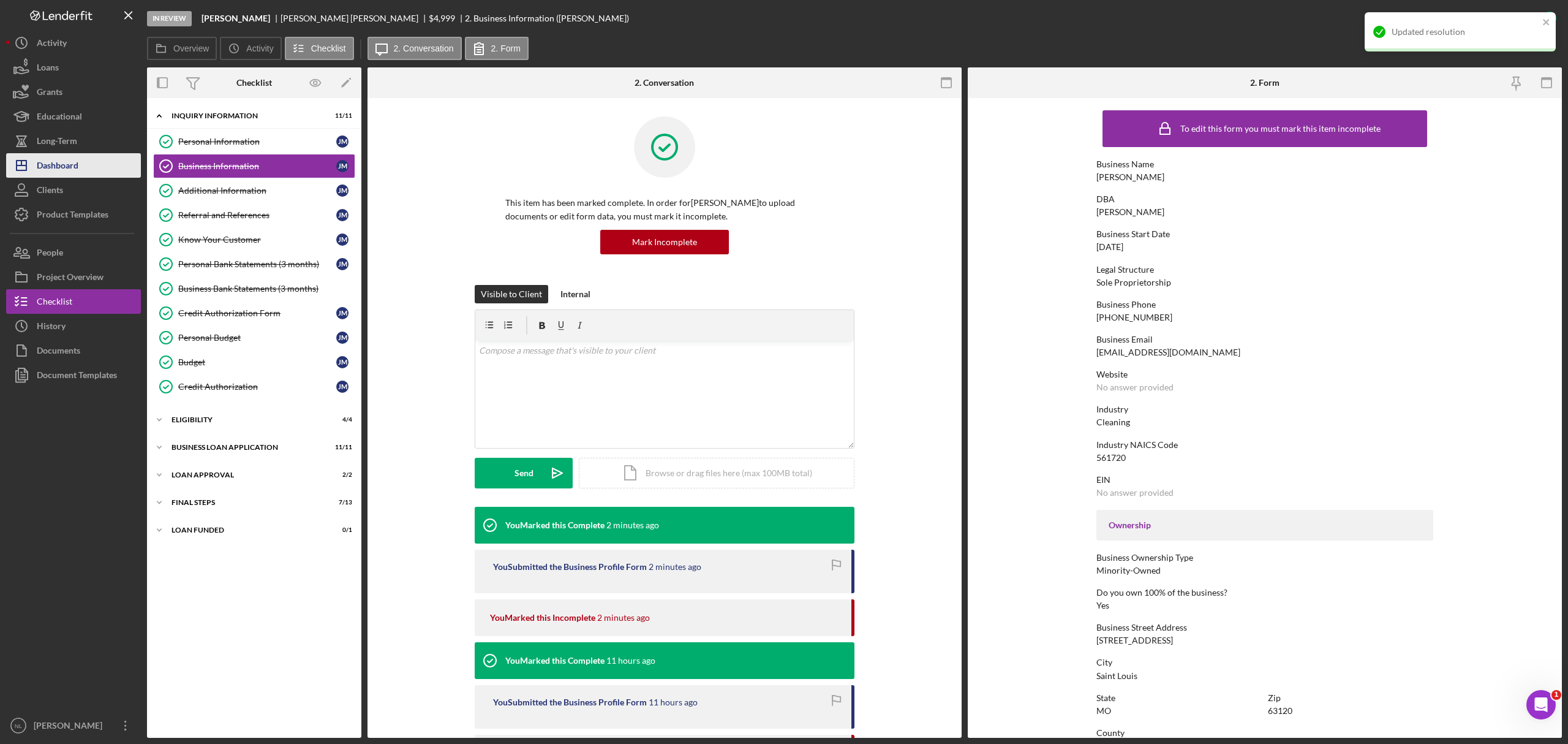
click at [67, 164] on div "Dashboard" at bounding box center [57, 167] width 42 height 28
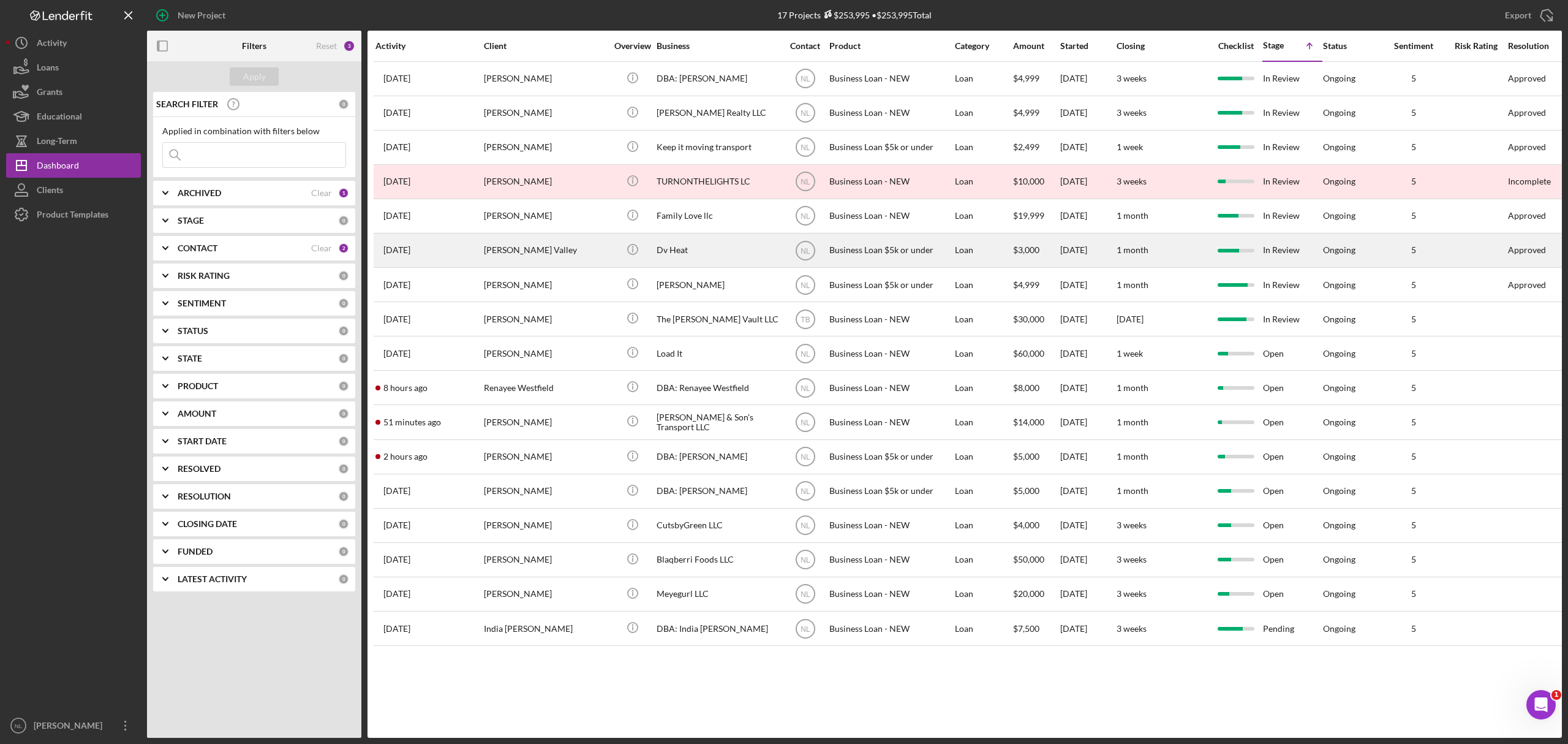
click at [534, 248] on div "[PERSON_NAME] Valley" at bounding box center [545, 250] width 122 height 32
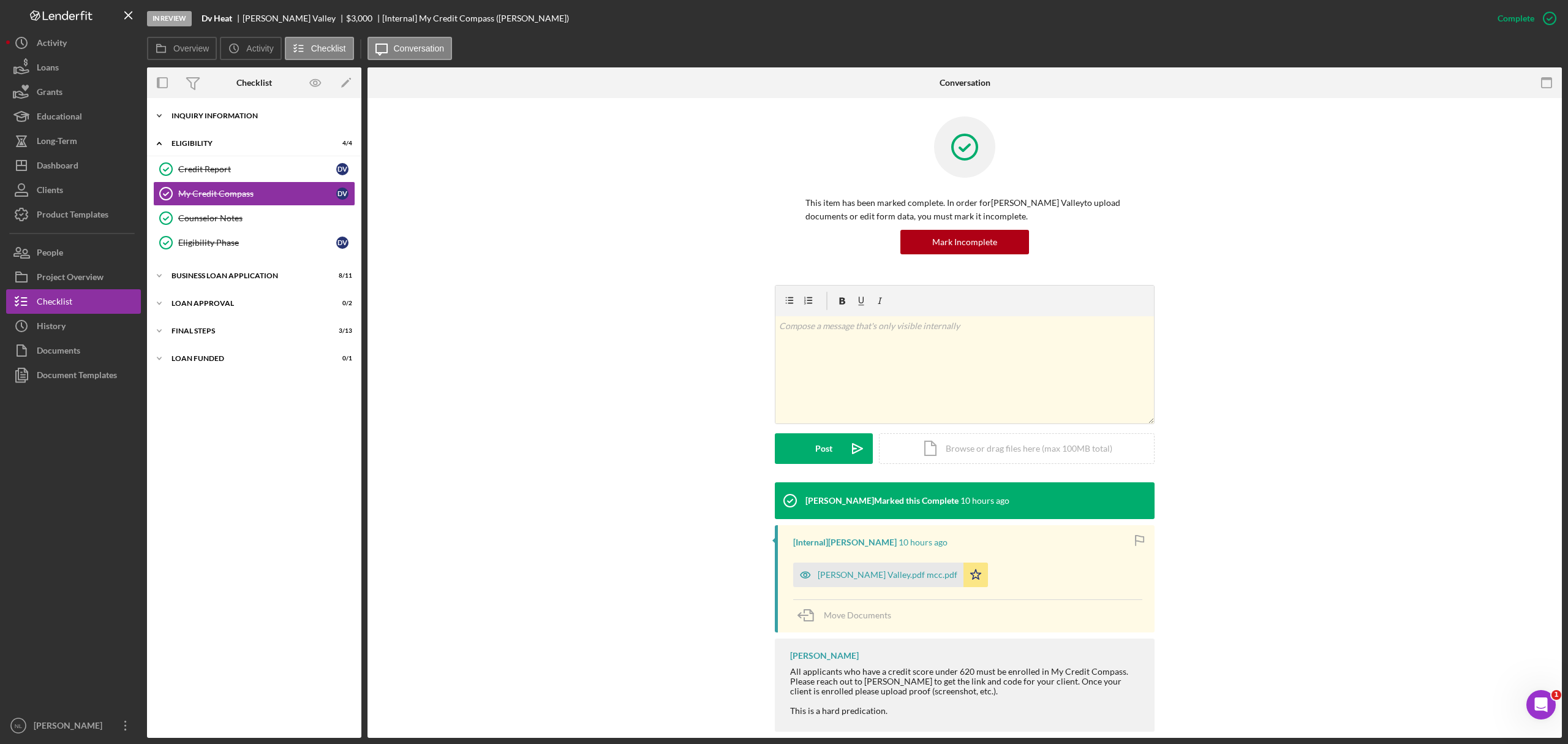
click at [238, 121] on div "Icon/Expander INQUIRY INFORMATION 10 / 11" at bounding box center [254, 116] width 215 height 25
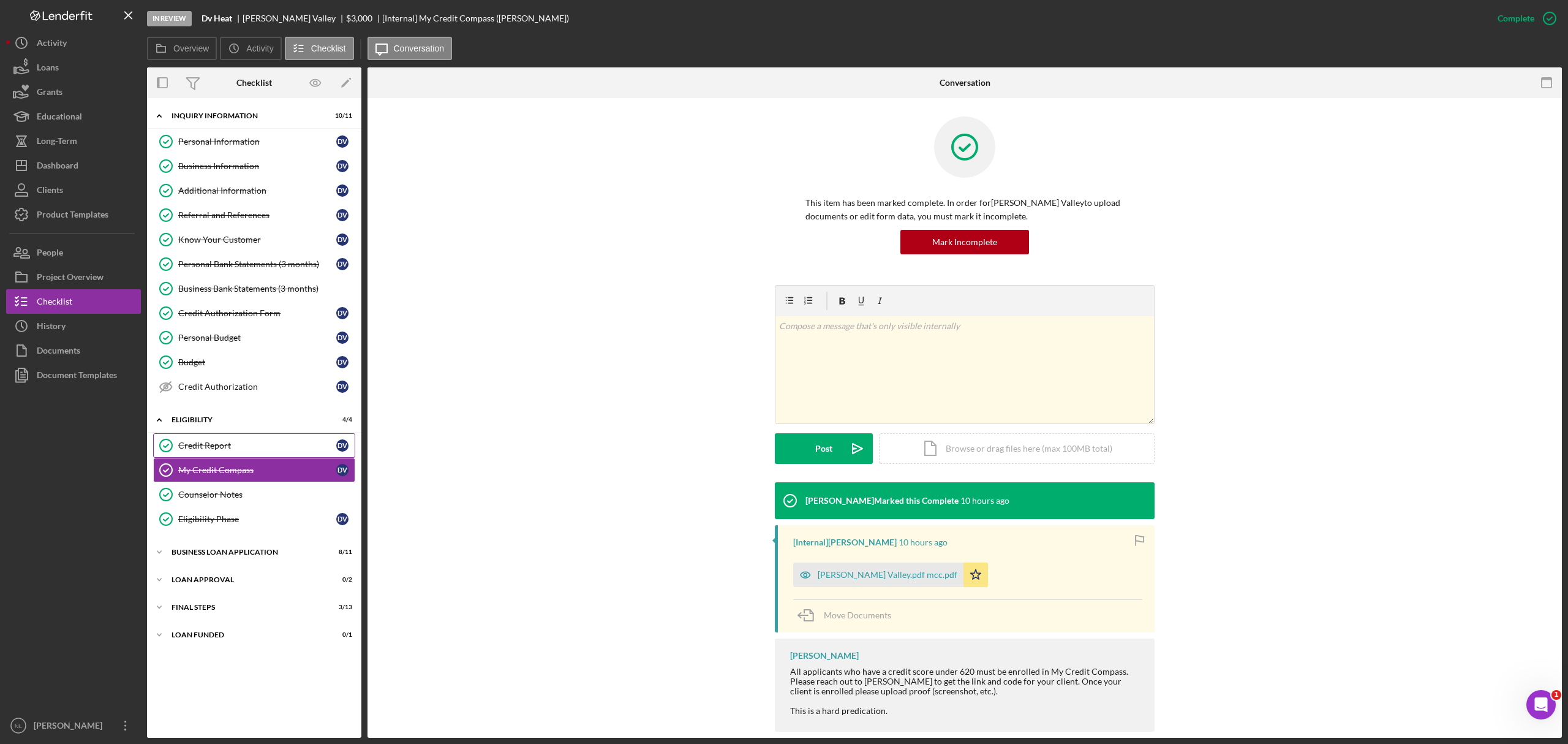
click at [207, 458] on link "Credit Report Credit Report D V" at bounding box center [254, 445] width 202 height 25
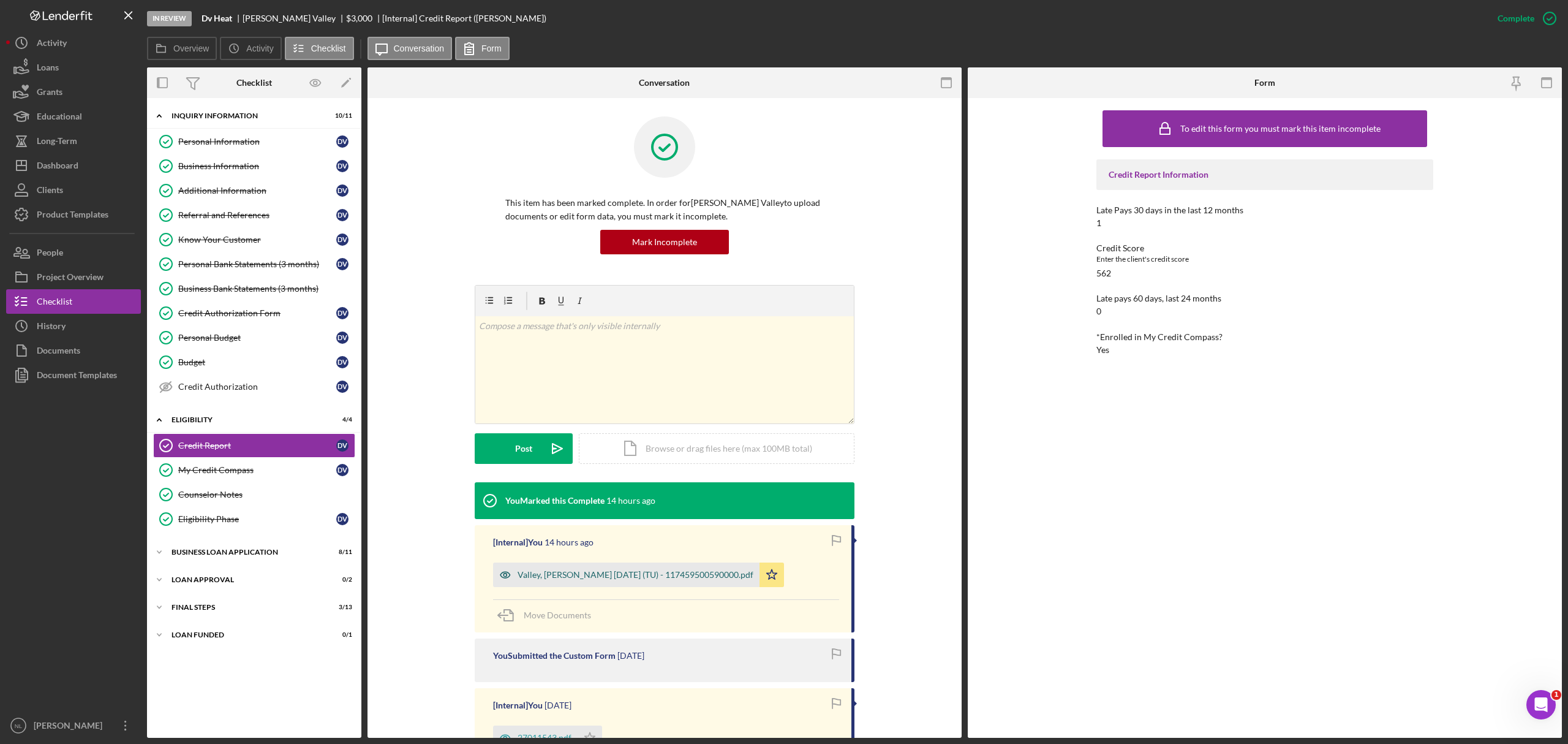
click at [635, 585] on div "Valley, [PERSON_NAME] [DATE] (TU) - 117459500590000.pdf" at bounding box center [626, 575] width 266 height 25
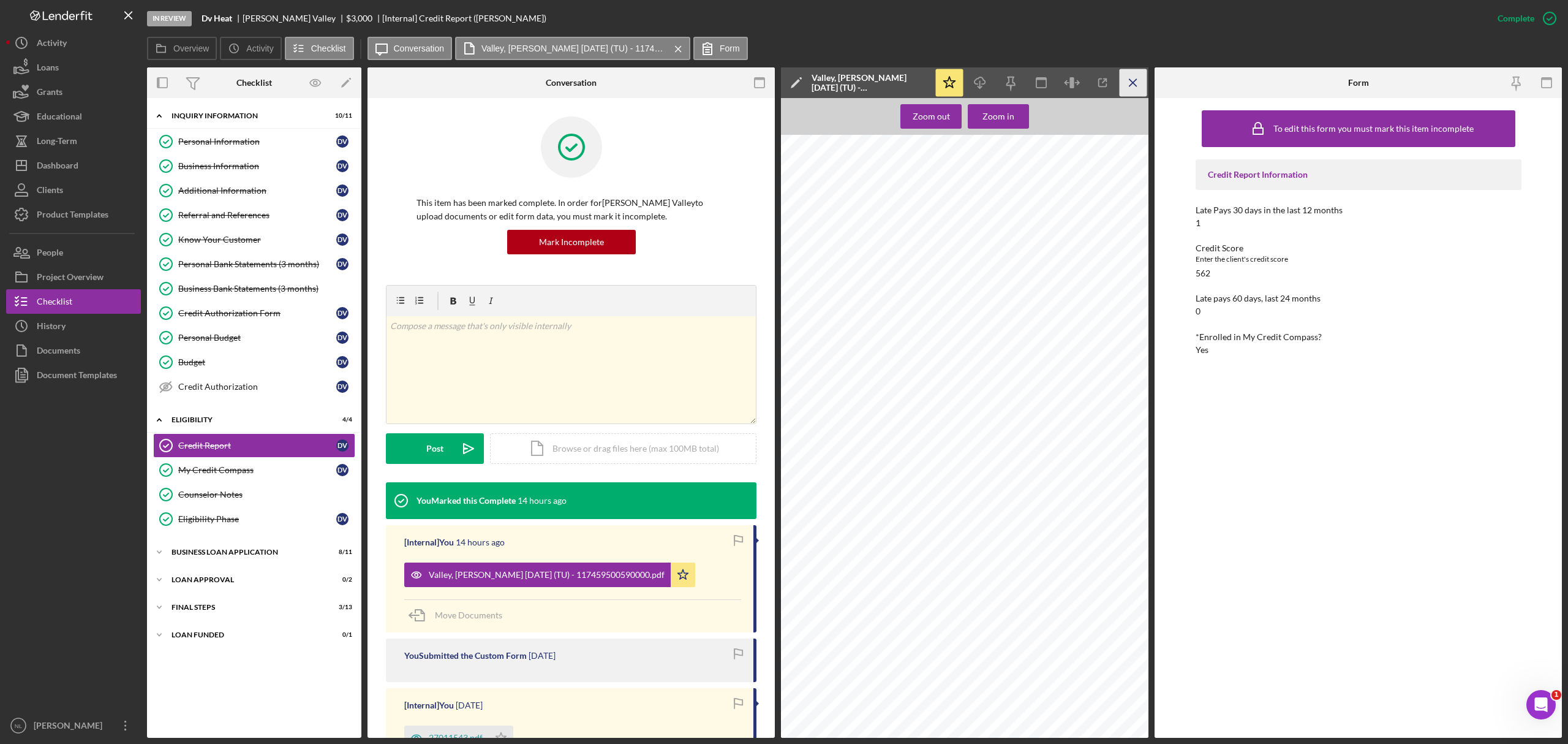
click at [1129, 80] on icon "Icon/Menu Close" at bounding box center [1134, 83] width 28 height 28
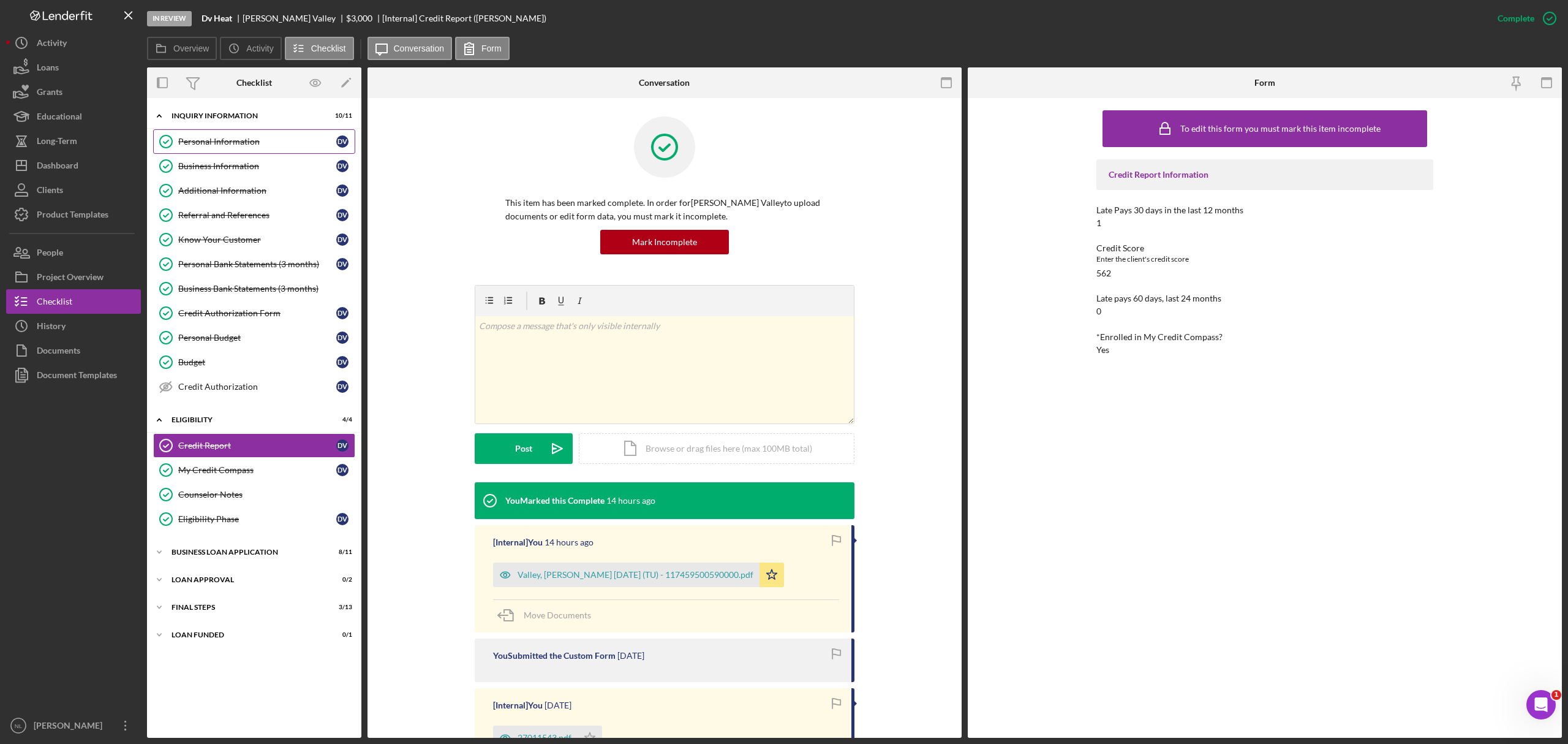
click at [252, 140] on div "Personal Information" at bounding box center [257, 141] width 158 height 10
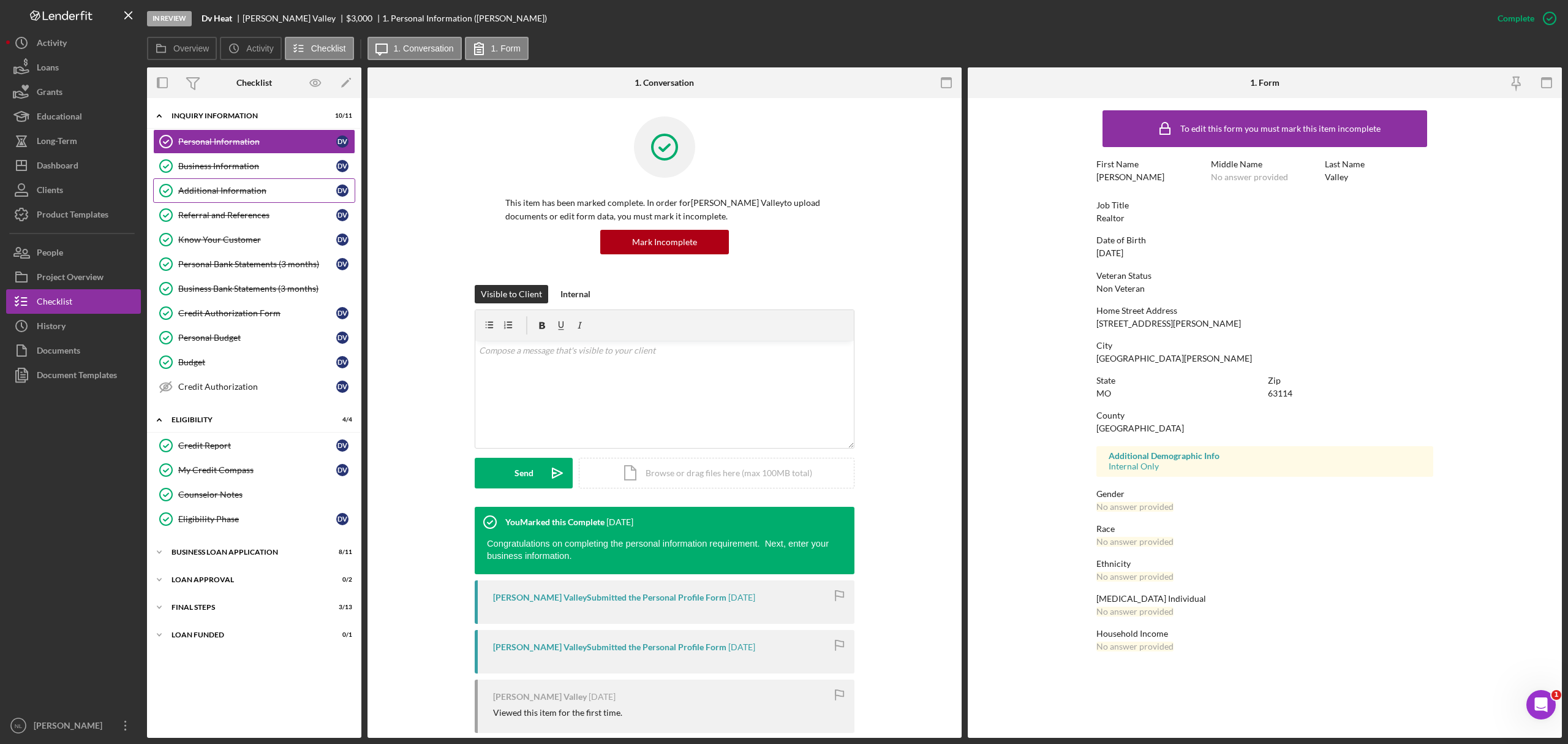
click at [240, 189] on div "Additional Information" at bounding box center [257, 191] width 158 height 10
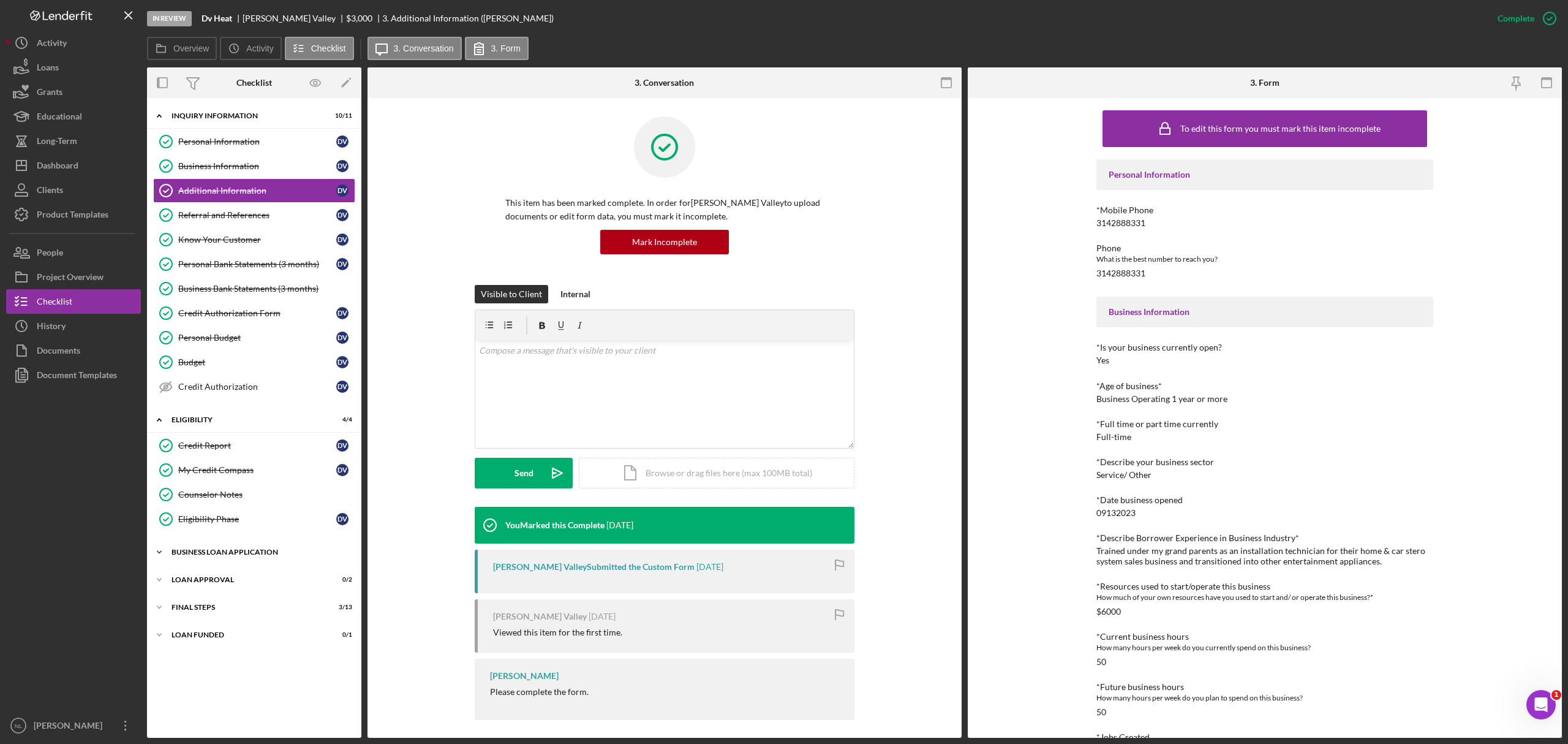
click at [209, 553] on div "Icon/Expander BUSINESS LOAN APPLICATION 8 / 11" at bounding box center [254, 552] width 215 height 25
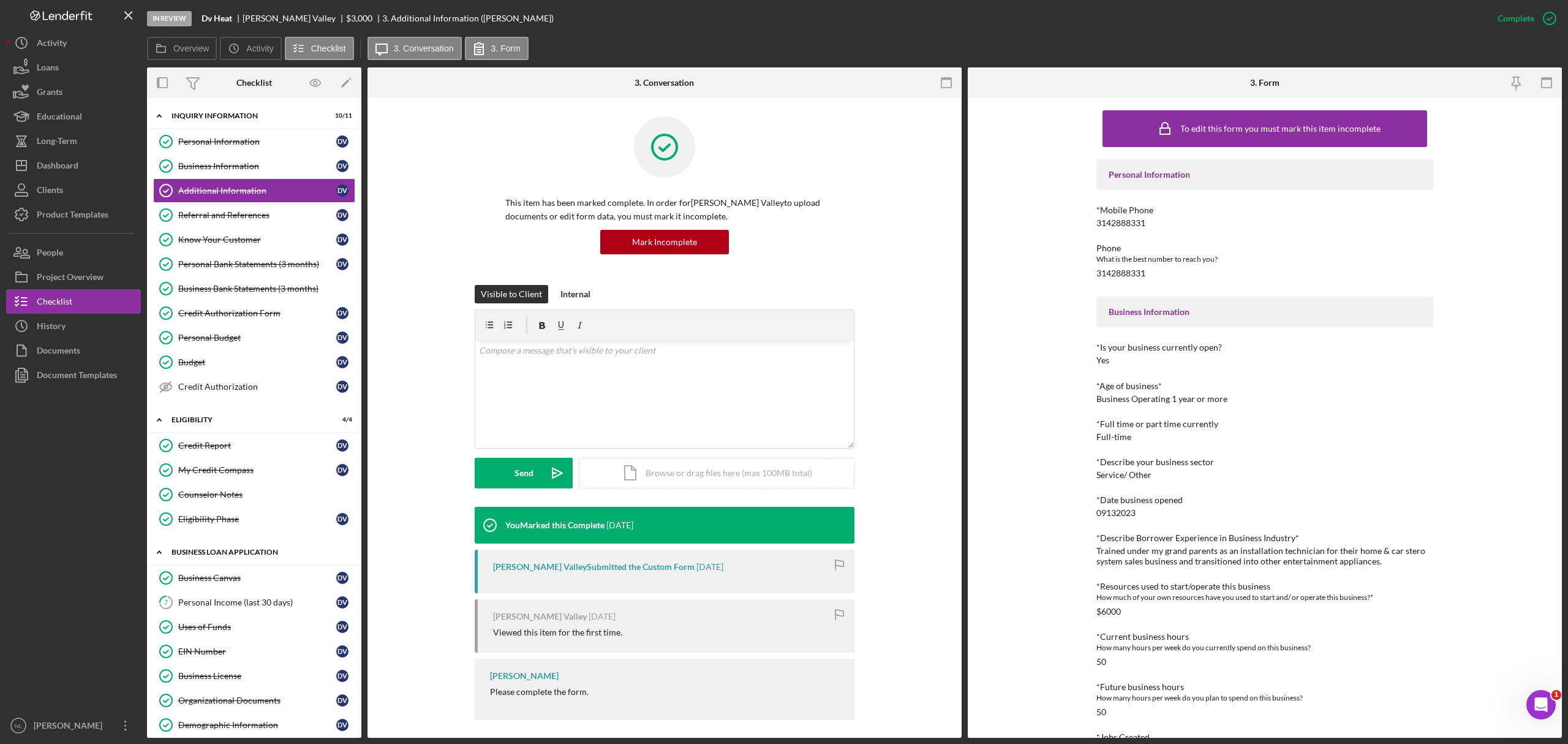
scroll to position [202, 0]
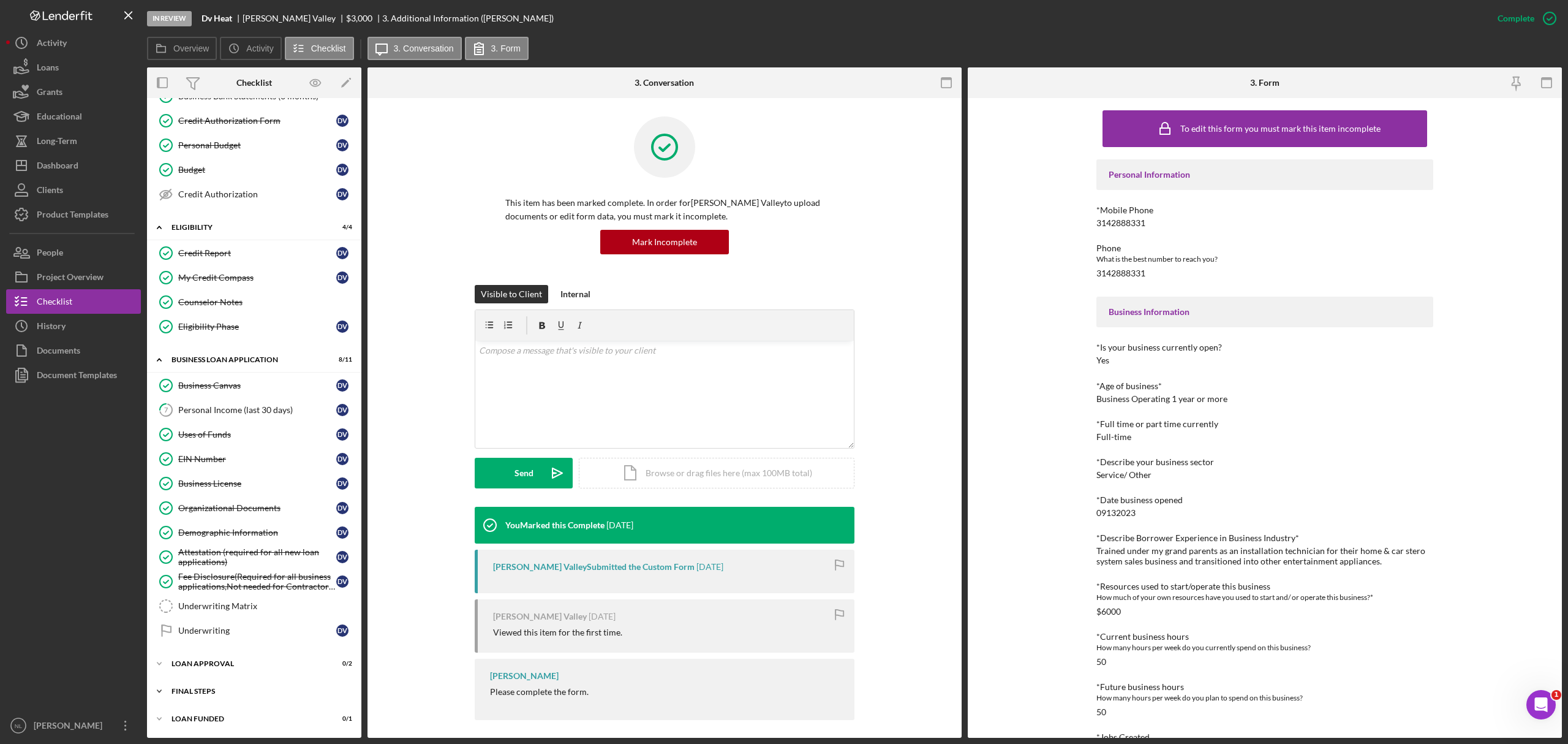
click at [206, 681] on div "Icon/Expander Final Steps 3 / 13" at bounding box center [254, 691] width 215 height 25
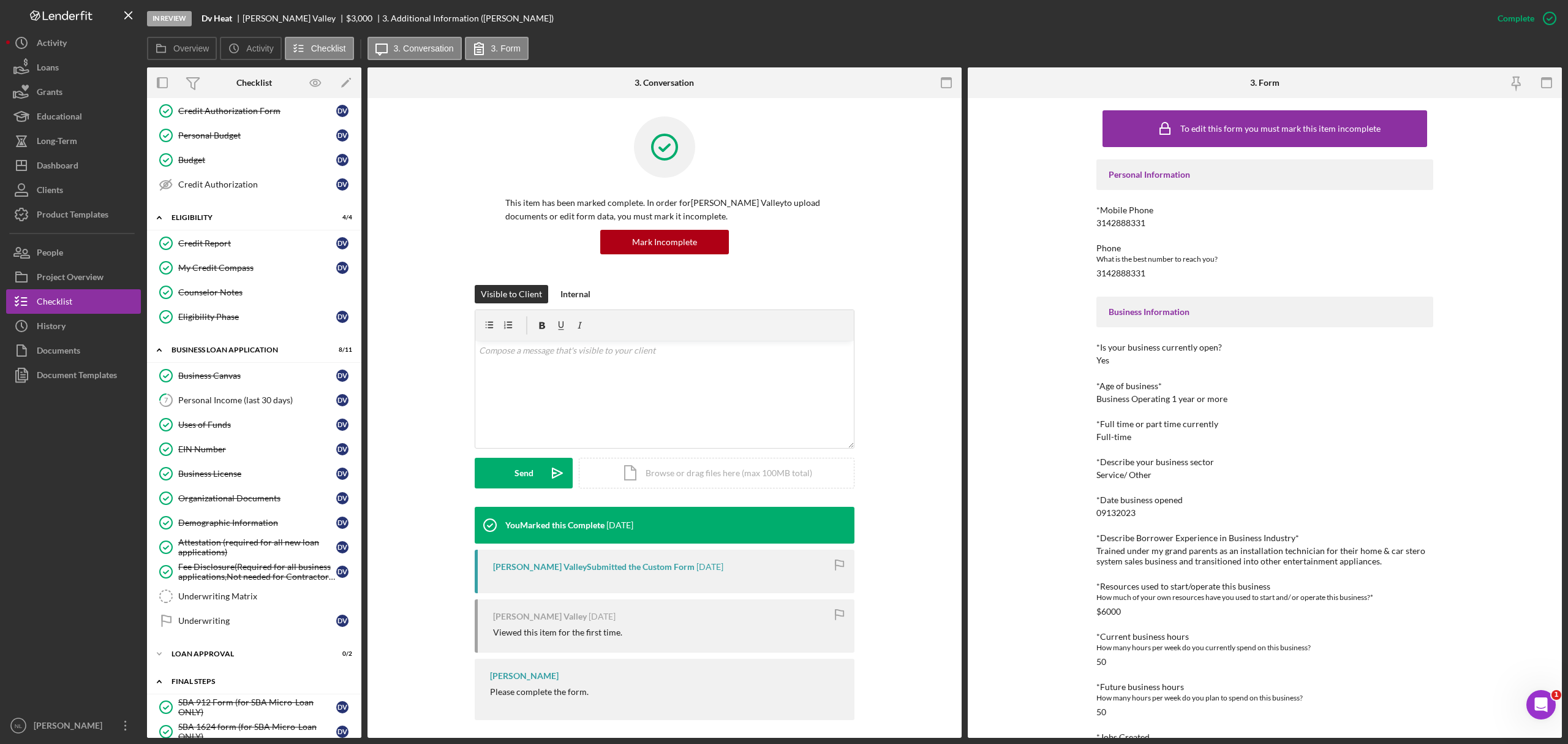
scroll to position [533, 0]
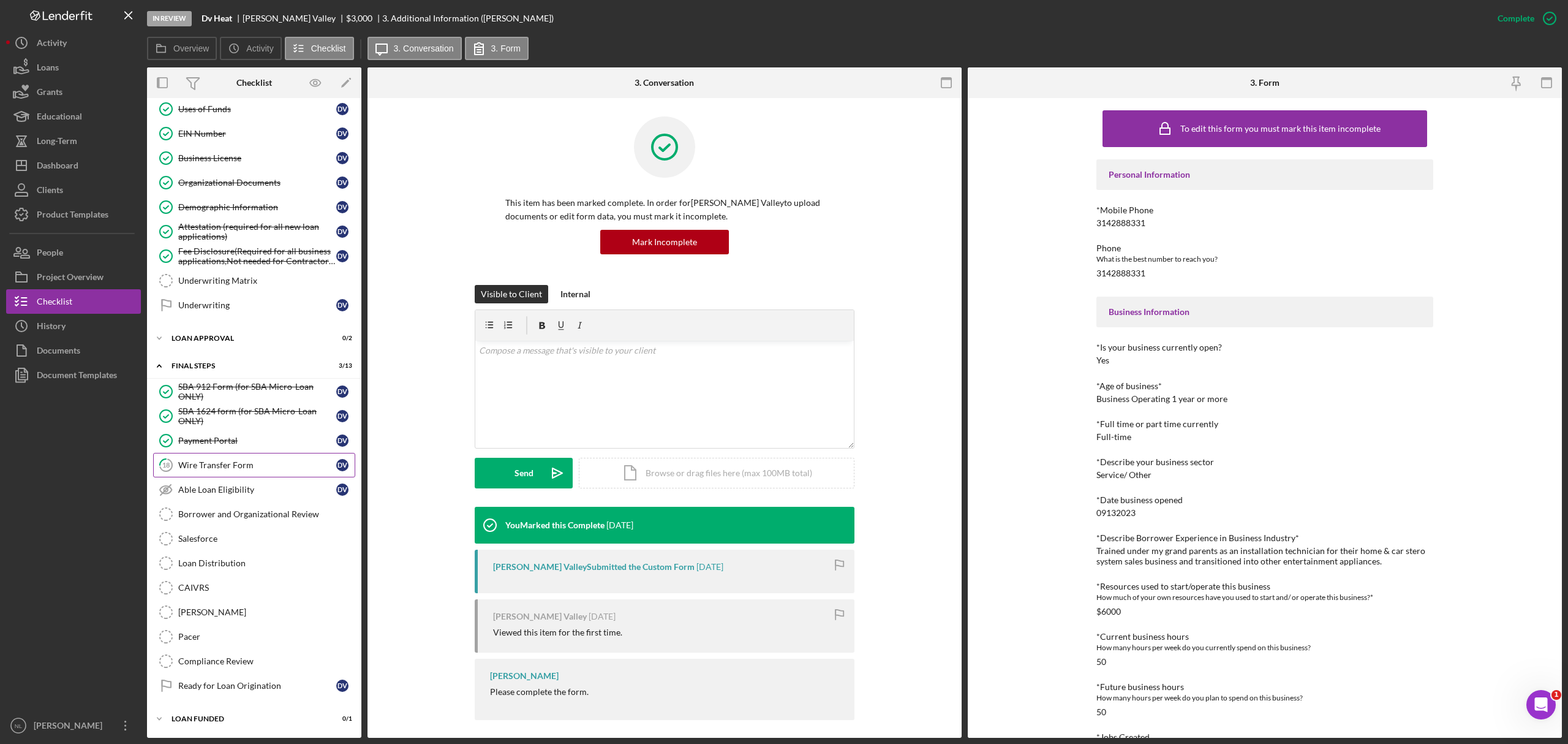
click at [206, 460] on div "Wire Transfer Form" at bounding box center [257, 465] width 158 height 10
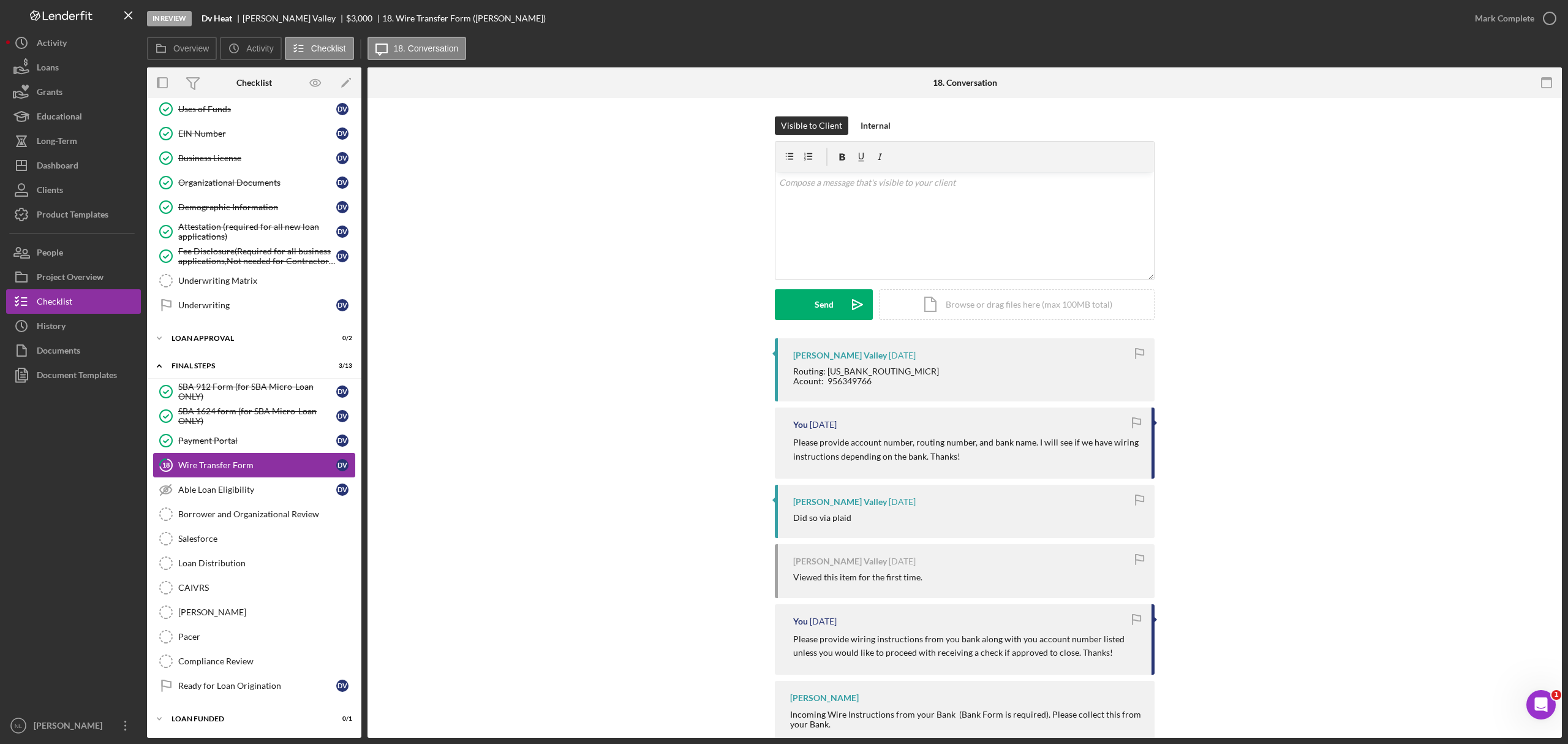
scroll to position [481, 0]
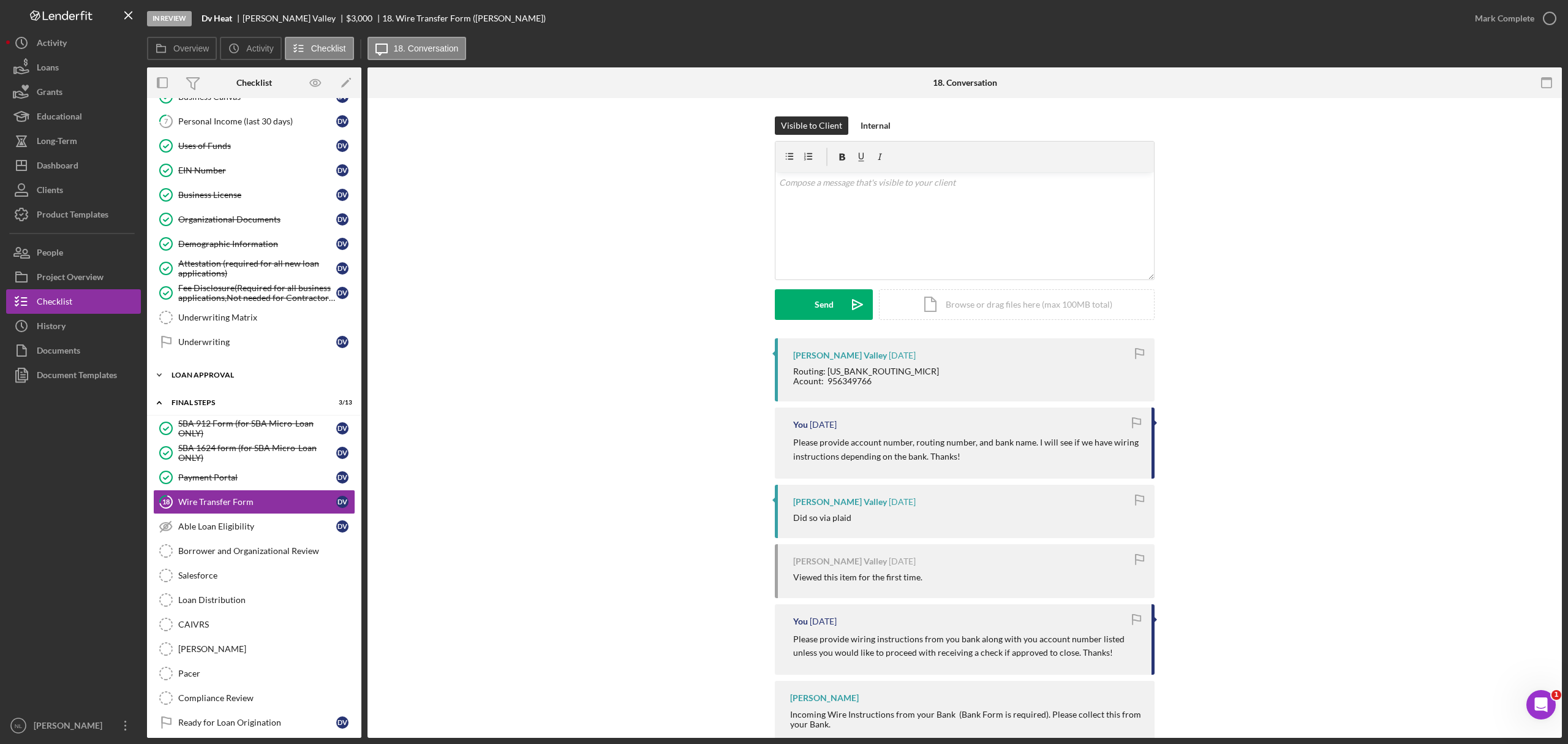
click at [207, 381] on div "Icon/Expander Loan Approval 0 / 2" at bounding box center [254, 375] width 215 height 25
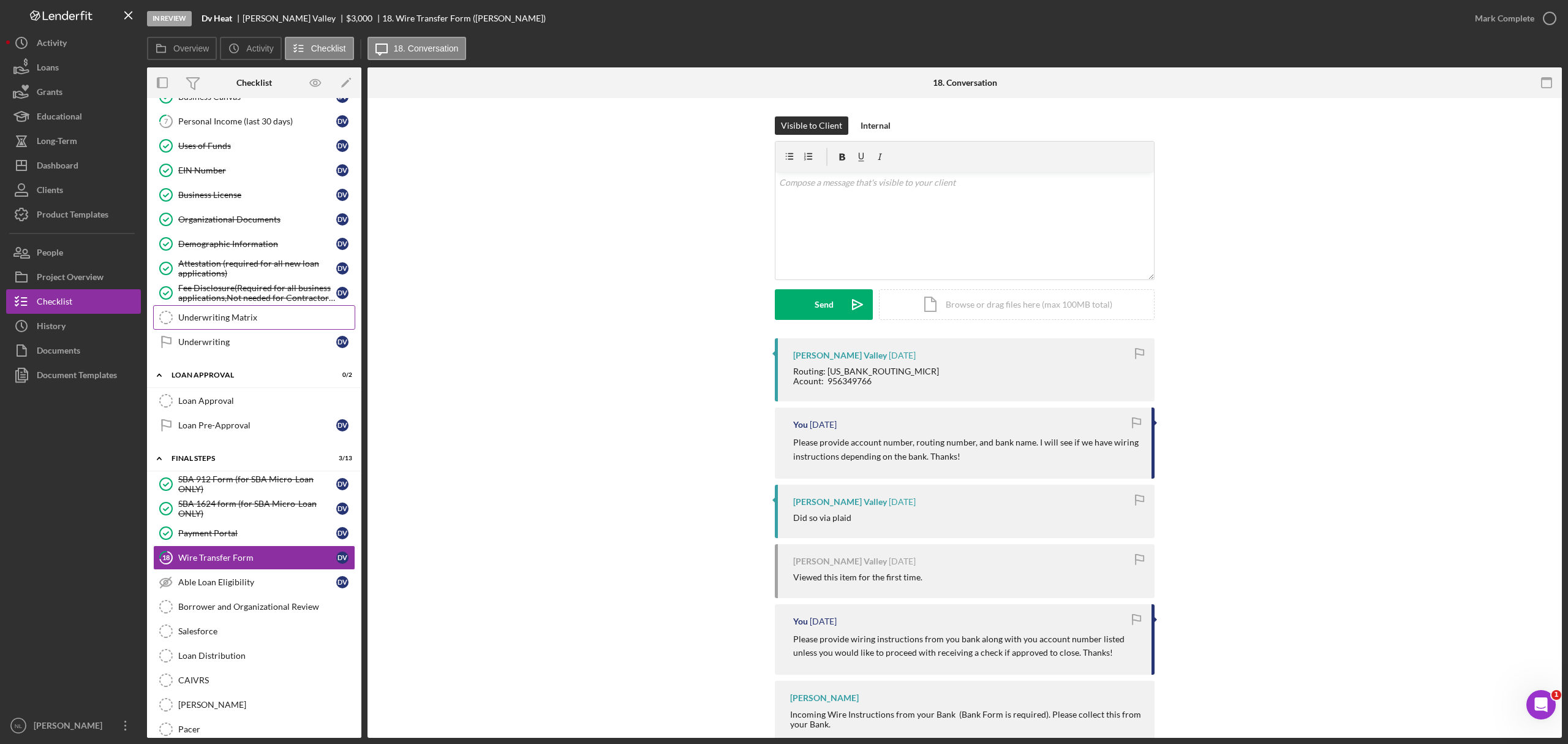
click at [202, 322] on div "Underwriting Matrix" at bounding box center [266, 318] width 176 height 10
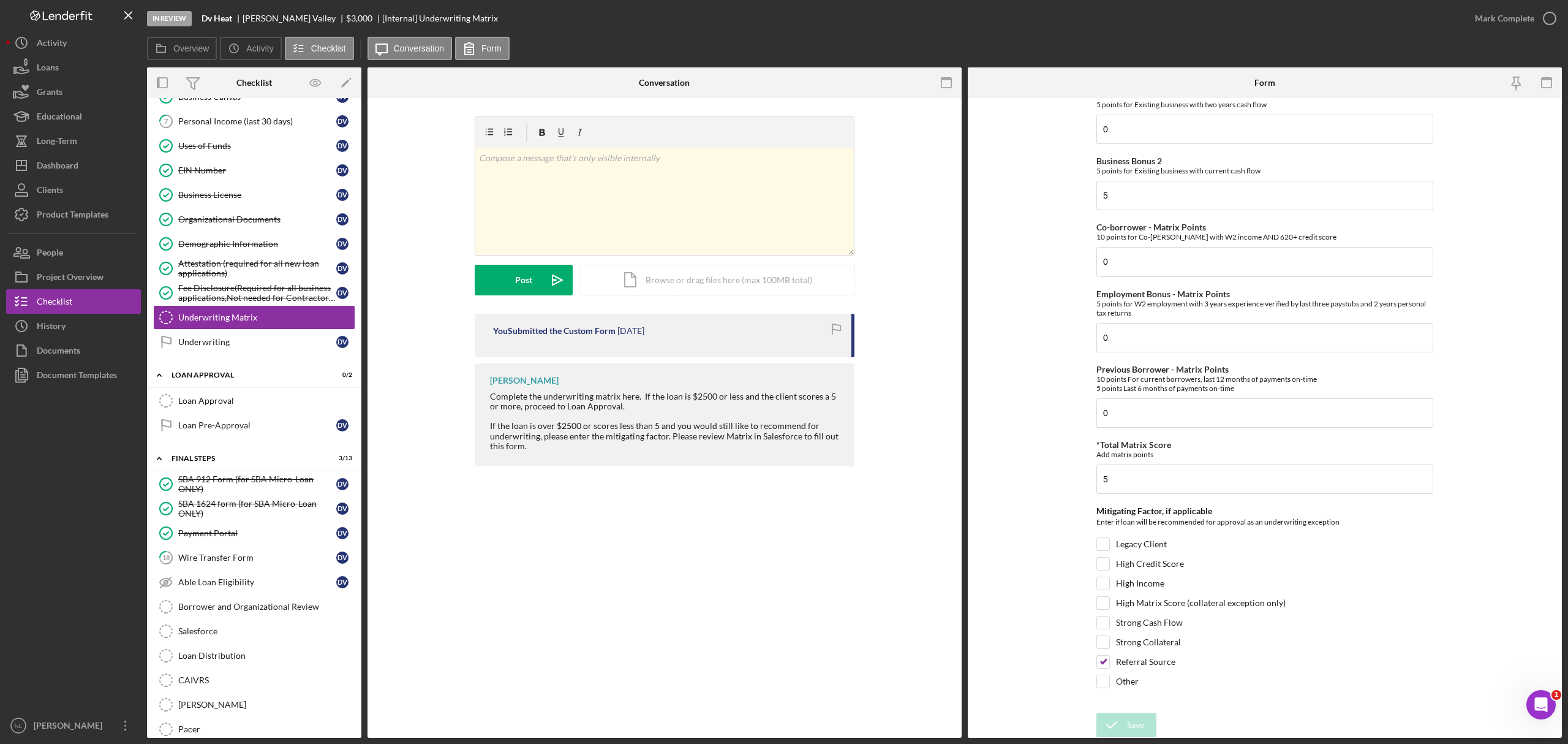
scroll to position [420, 0]
click at [1511, 15] on div "Mark Complete" at bounding box center [1505, 18] width 59 height 25
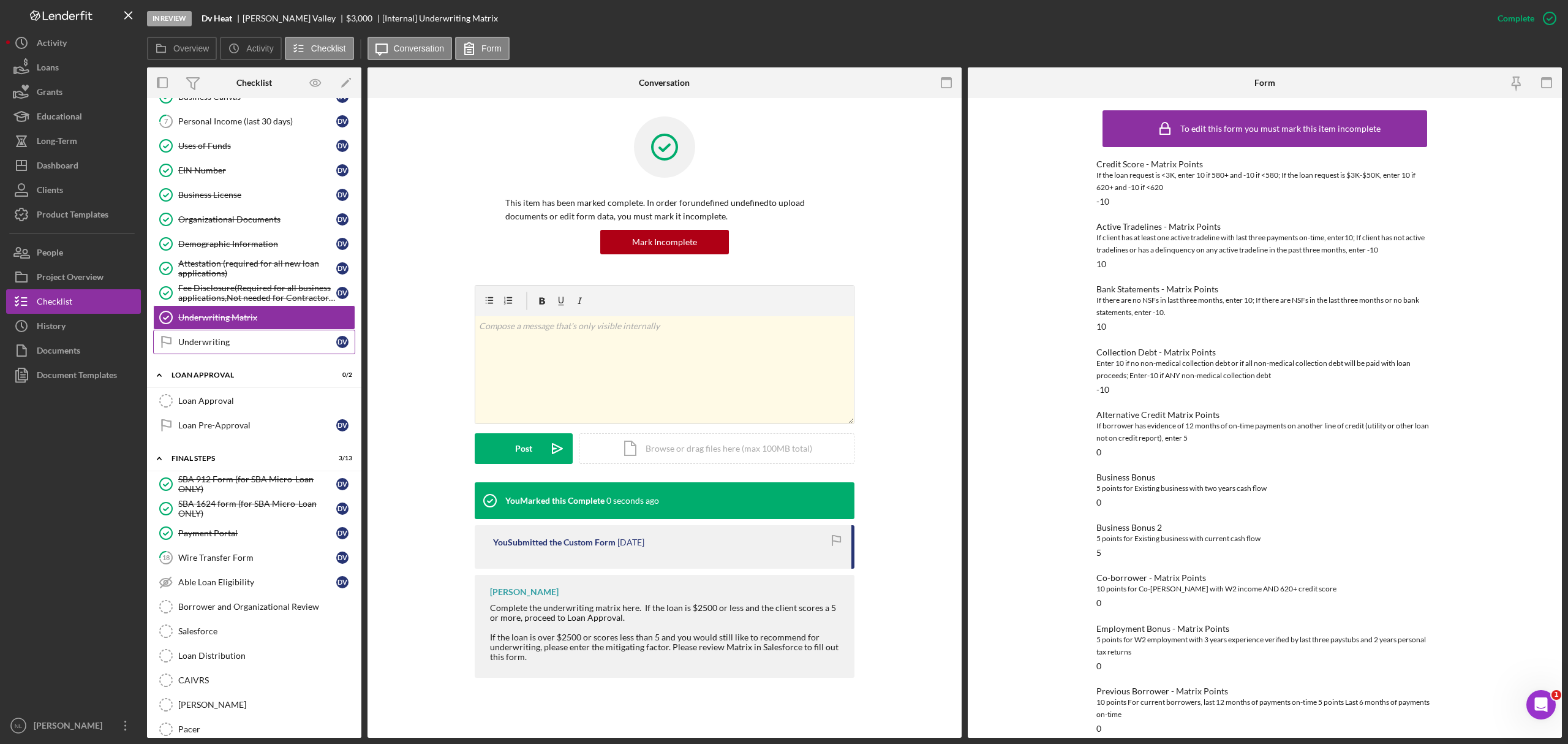
click at [218, 347] on div "Underwriting" at bounding box center [257, 342] width 158 height 10
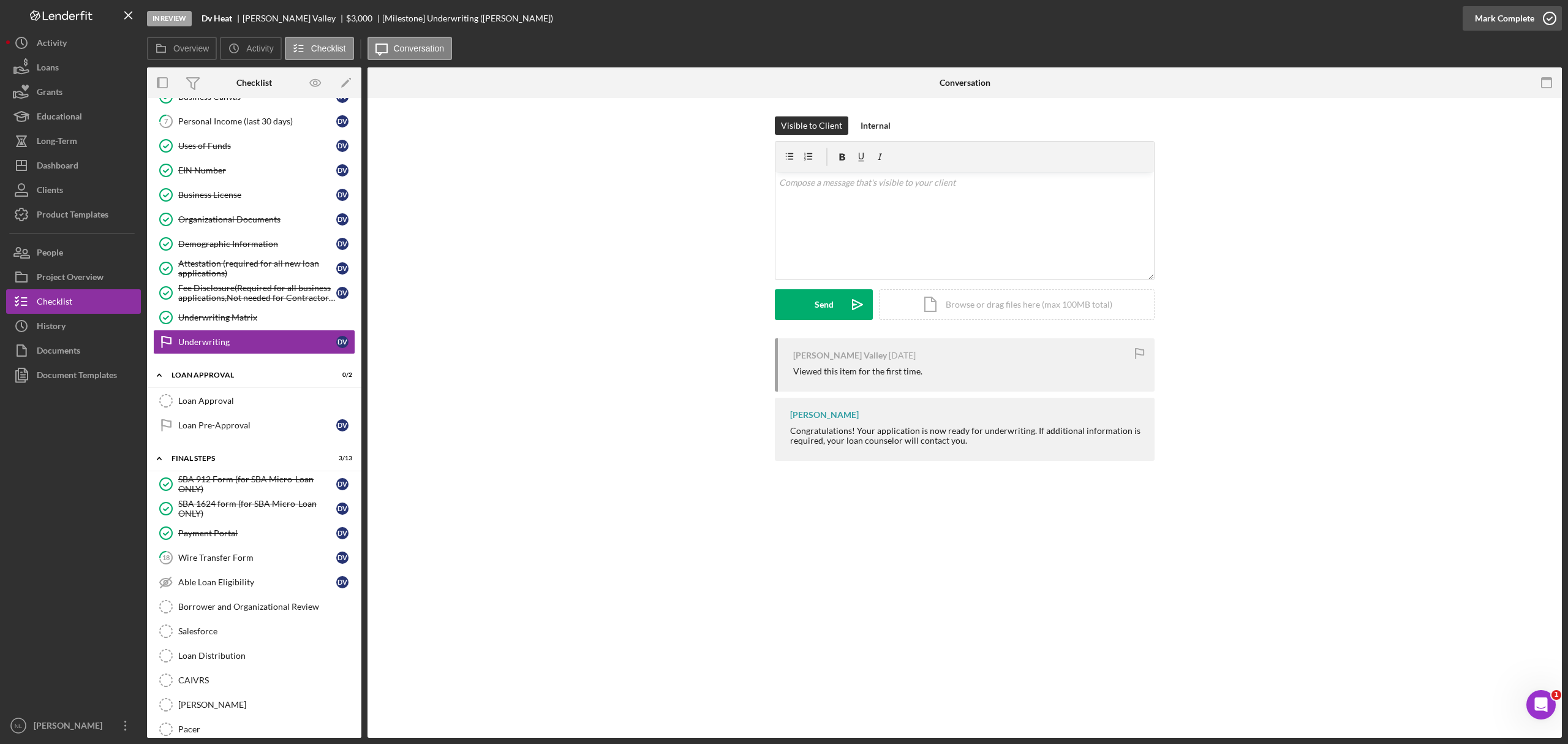
click at [1506, 20] on div "Mark Complete" at bounding box center [1505, 18] width 59 height 25
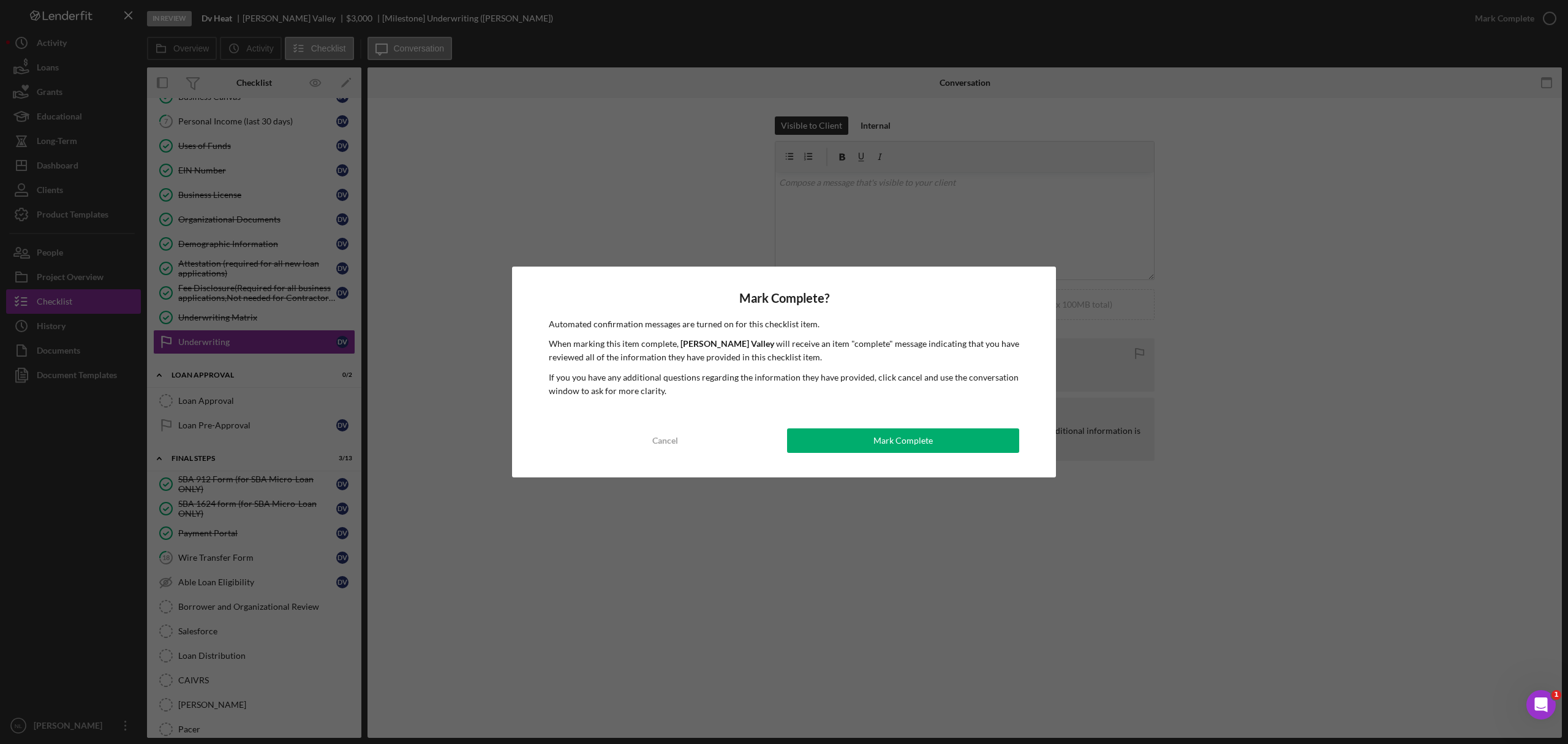
click at [833, 471] on div "Mark Complete? Automated confirmation messages are turned on for this checklist…" at bounding box center [784, 372] width 544 height 212
click at [824, 439] on button "Mark Complete" at bounding box center [903, 440] width 232 height 25
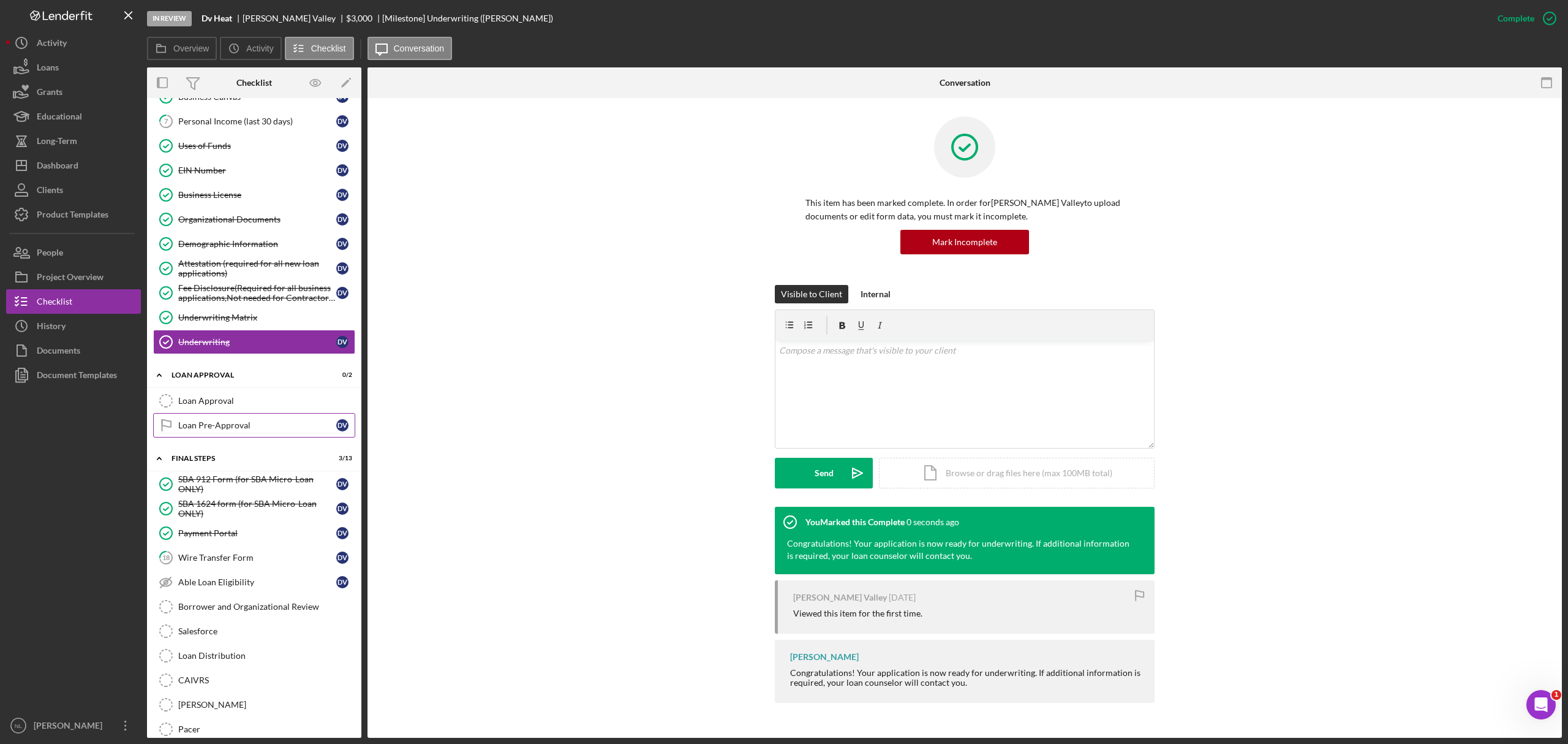
click at [268, 428] on link "Loan Pre-Approval Loan Pre-Approval D V" at bounding box center [254, 425] width 202 height 25
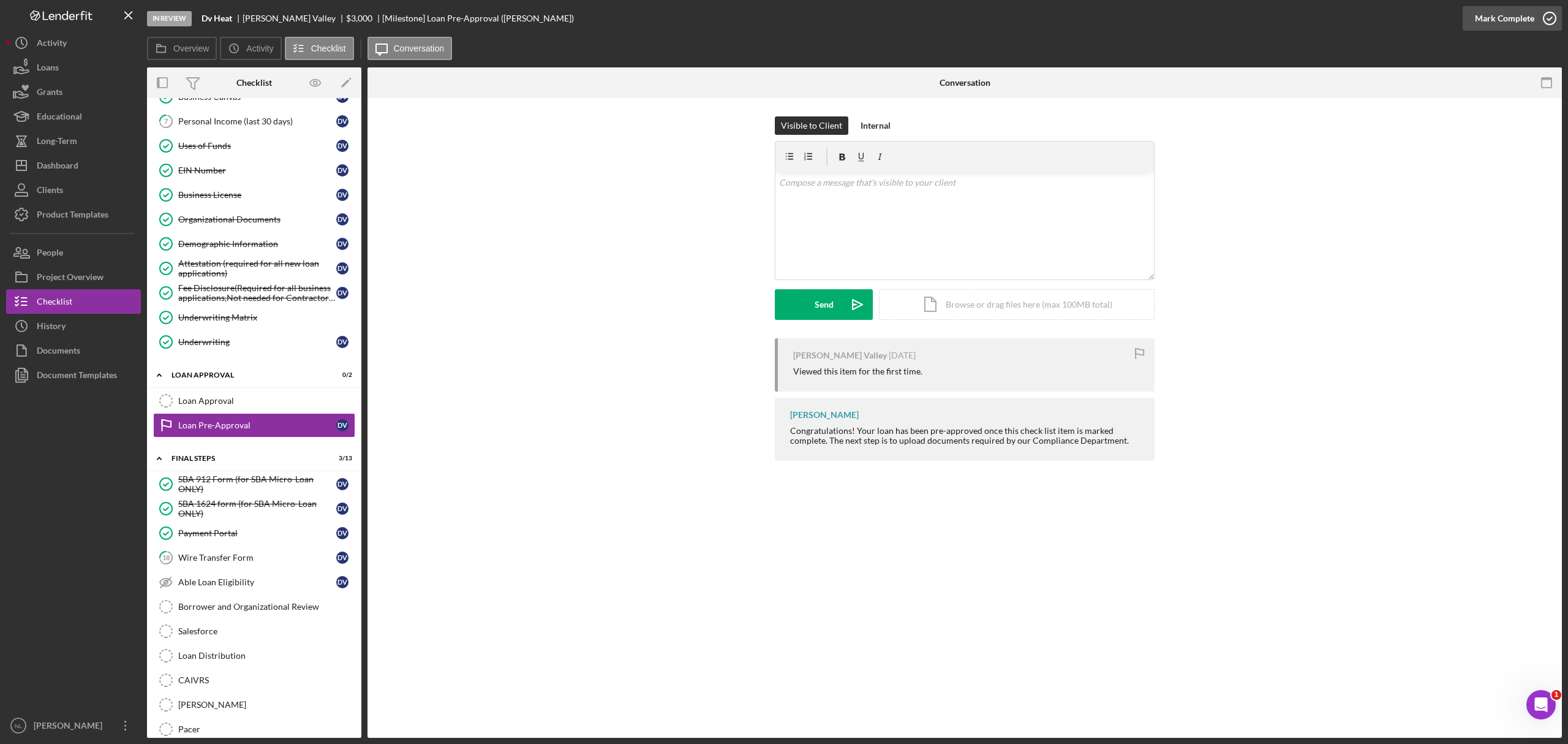
click at [1476, 13] on div "Mark Complete" at bounding box center [1505, 18] width 59 height 25
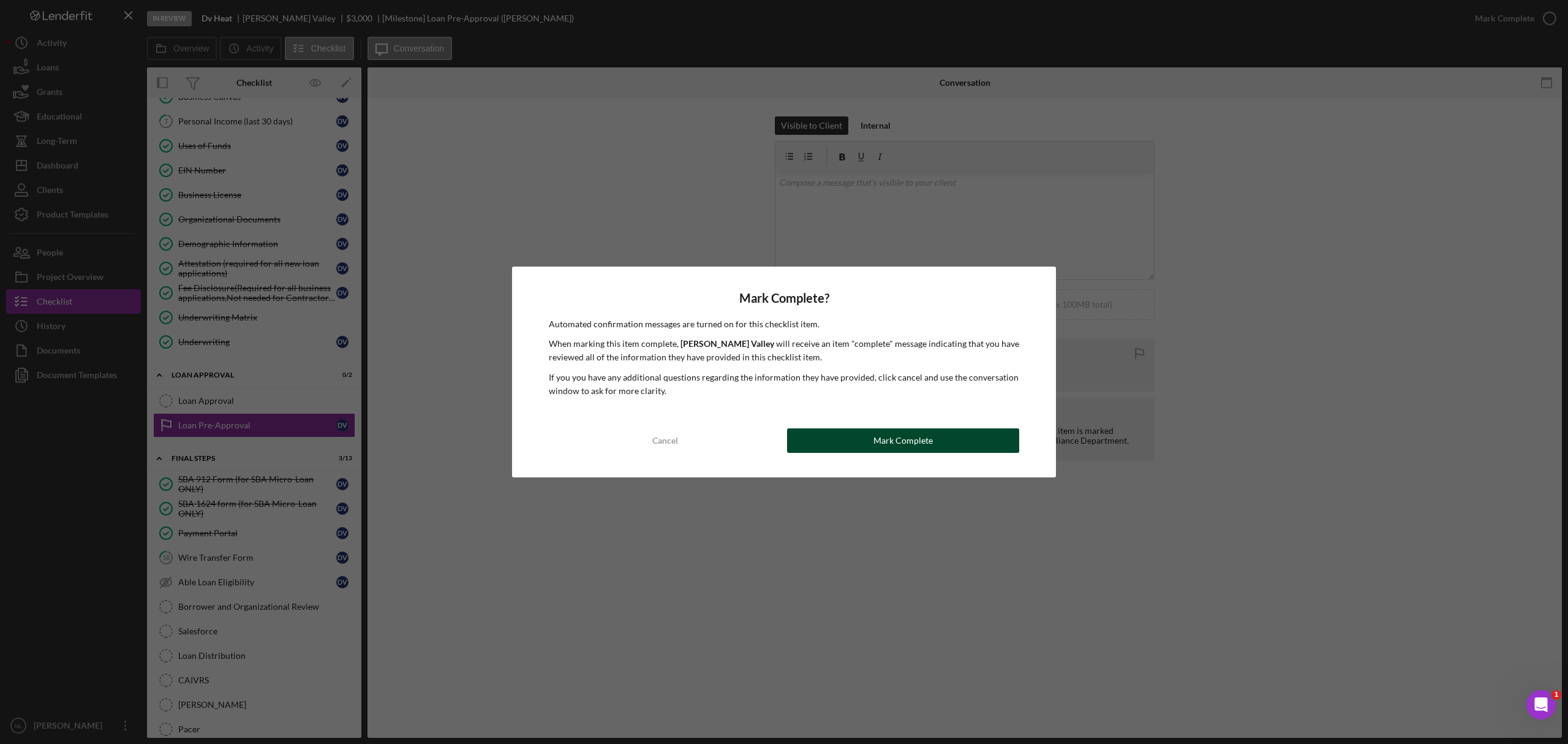
click at [910, 440] on div "Mark Complete" at bounding box center [903, 440] width 59 height 25
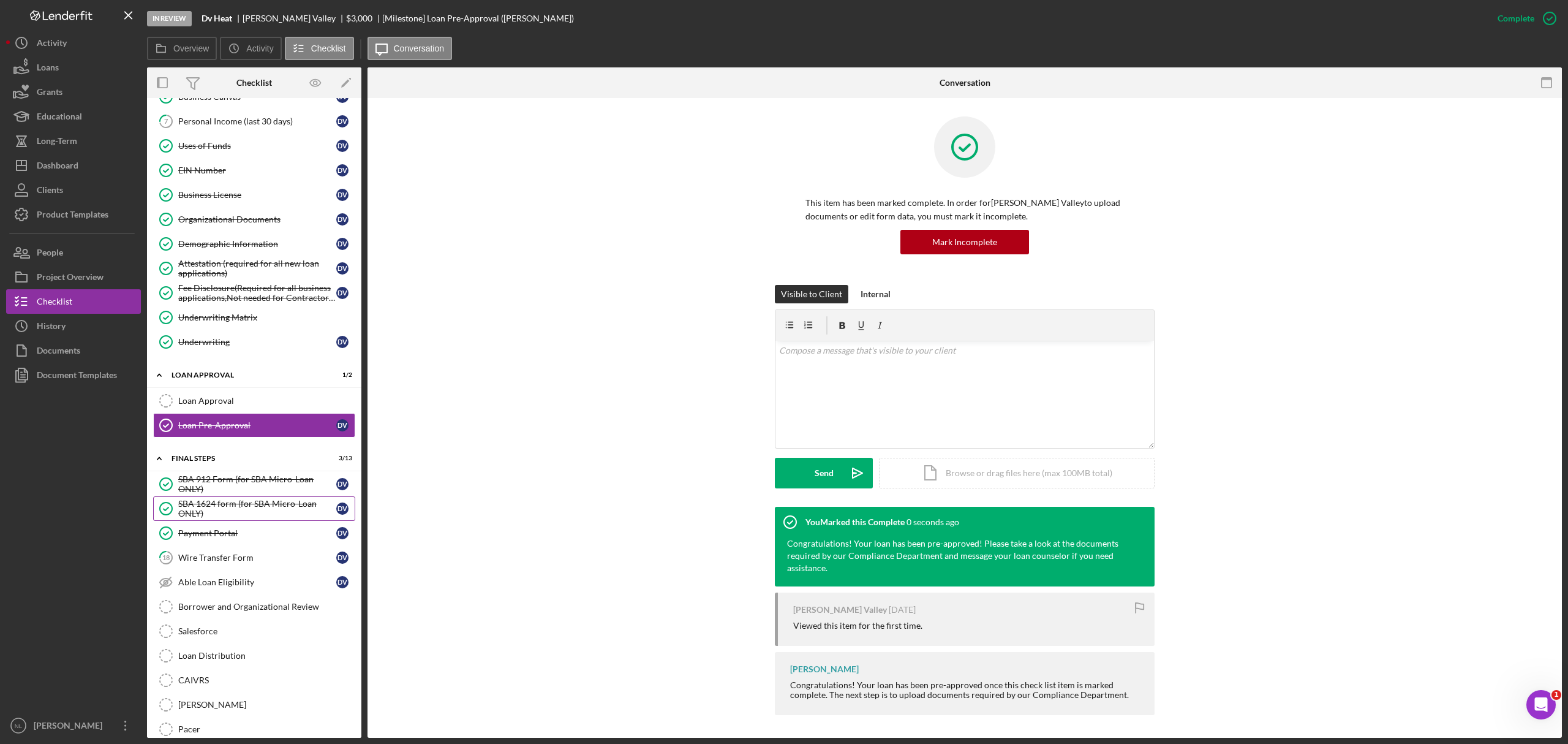
click at [249, 513] on div "SBA 1624 form (for SBA Micro-Loan ONLY)" at bounding box center [257, 508] width 158 height 20
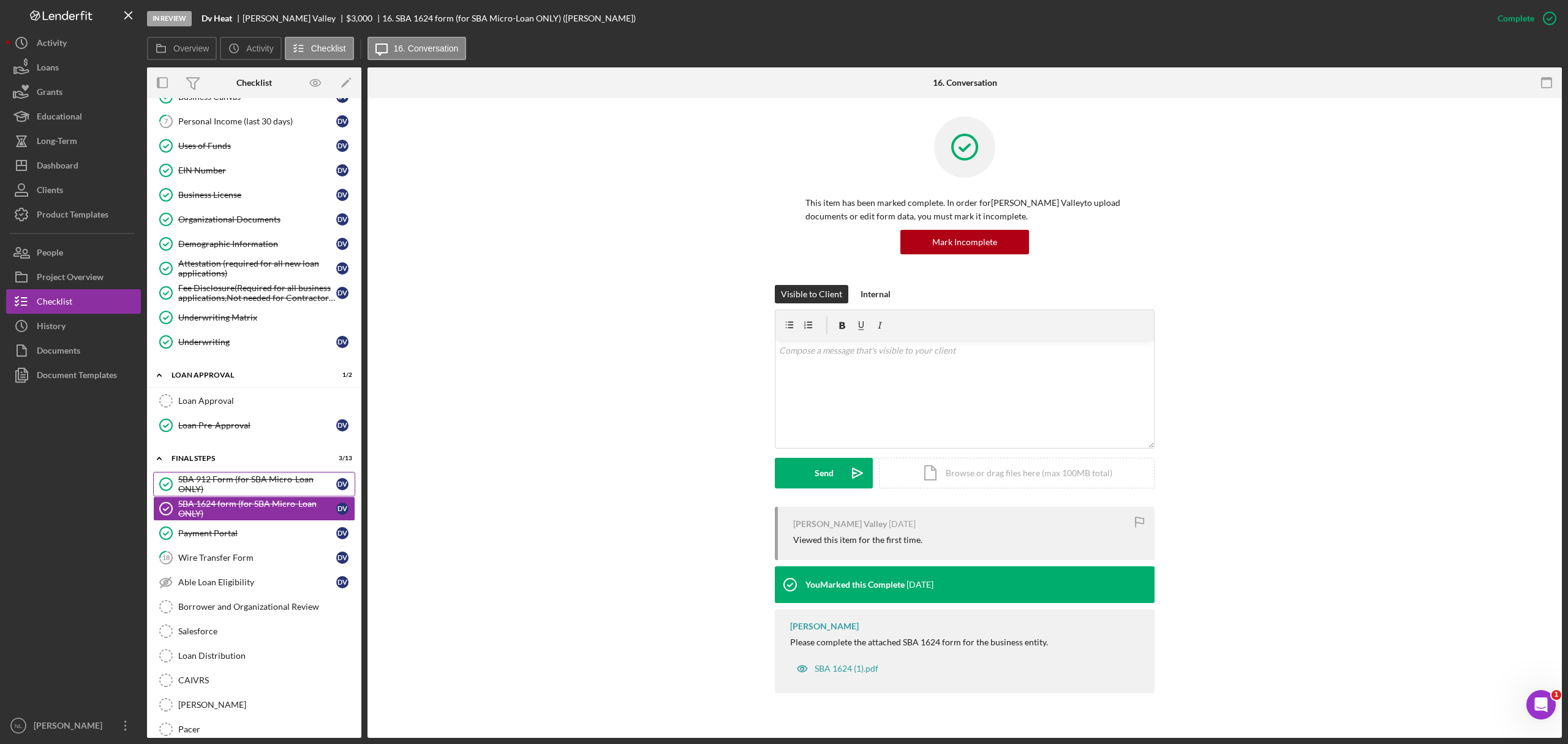
click at [232, 494] on div "SBA 912 Form (for SBA Micro-Loan ONLY)" at bounding box center [257, 484] width 158 height 20
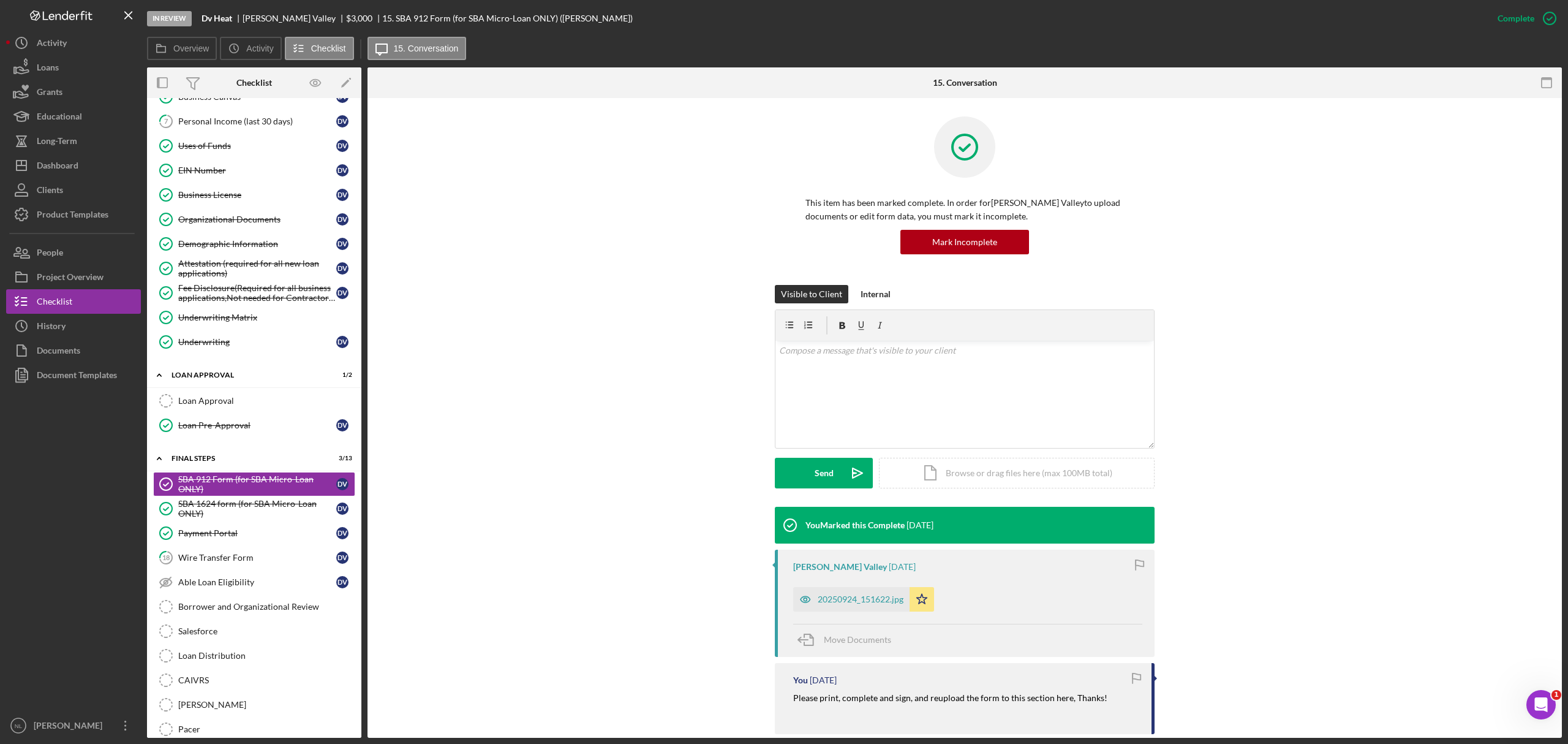
scroll to position [76, 0]
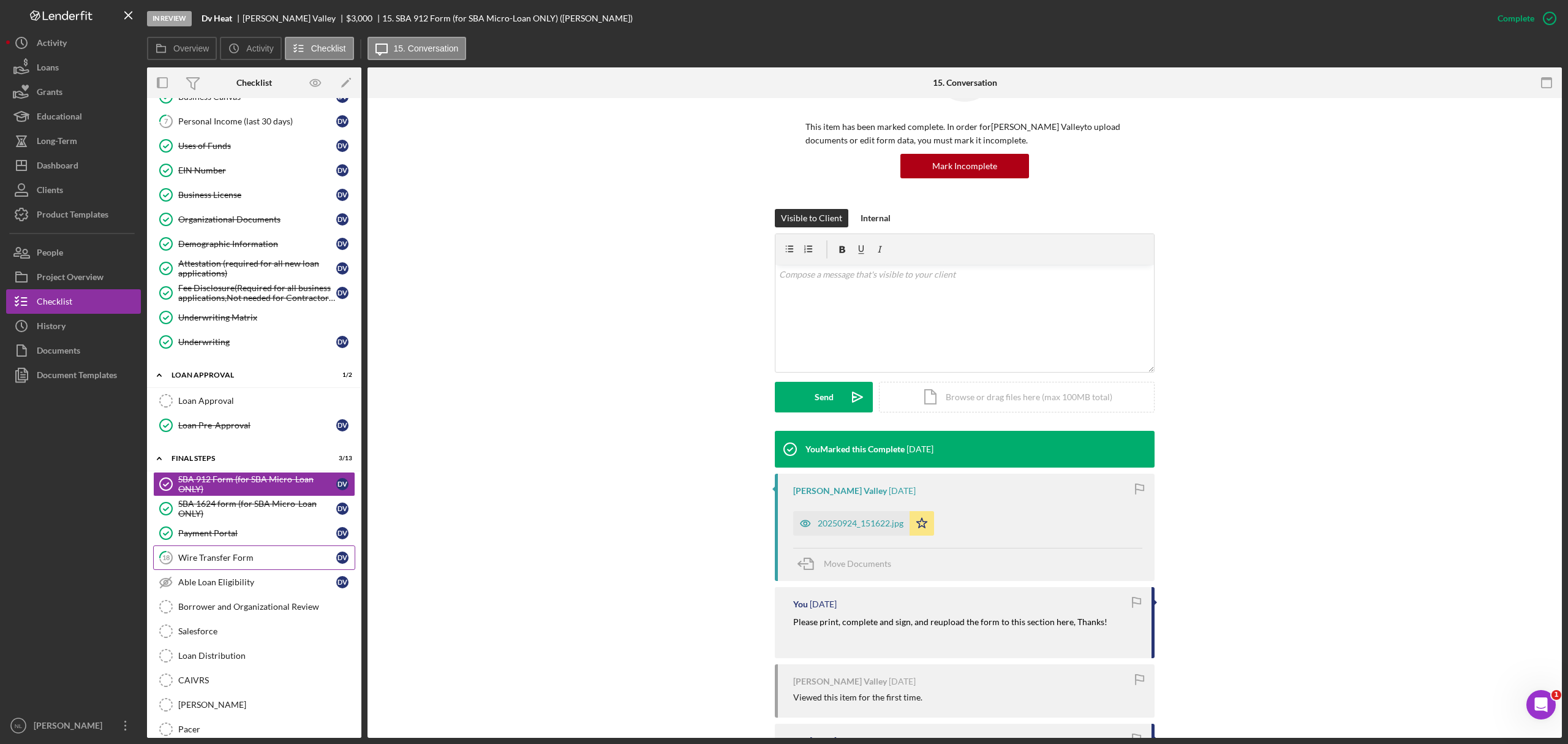
click at [275, 563] on div "Wire Transfer Form" at bounding box center [257, 558] width 158 height 10
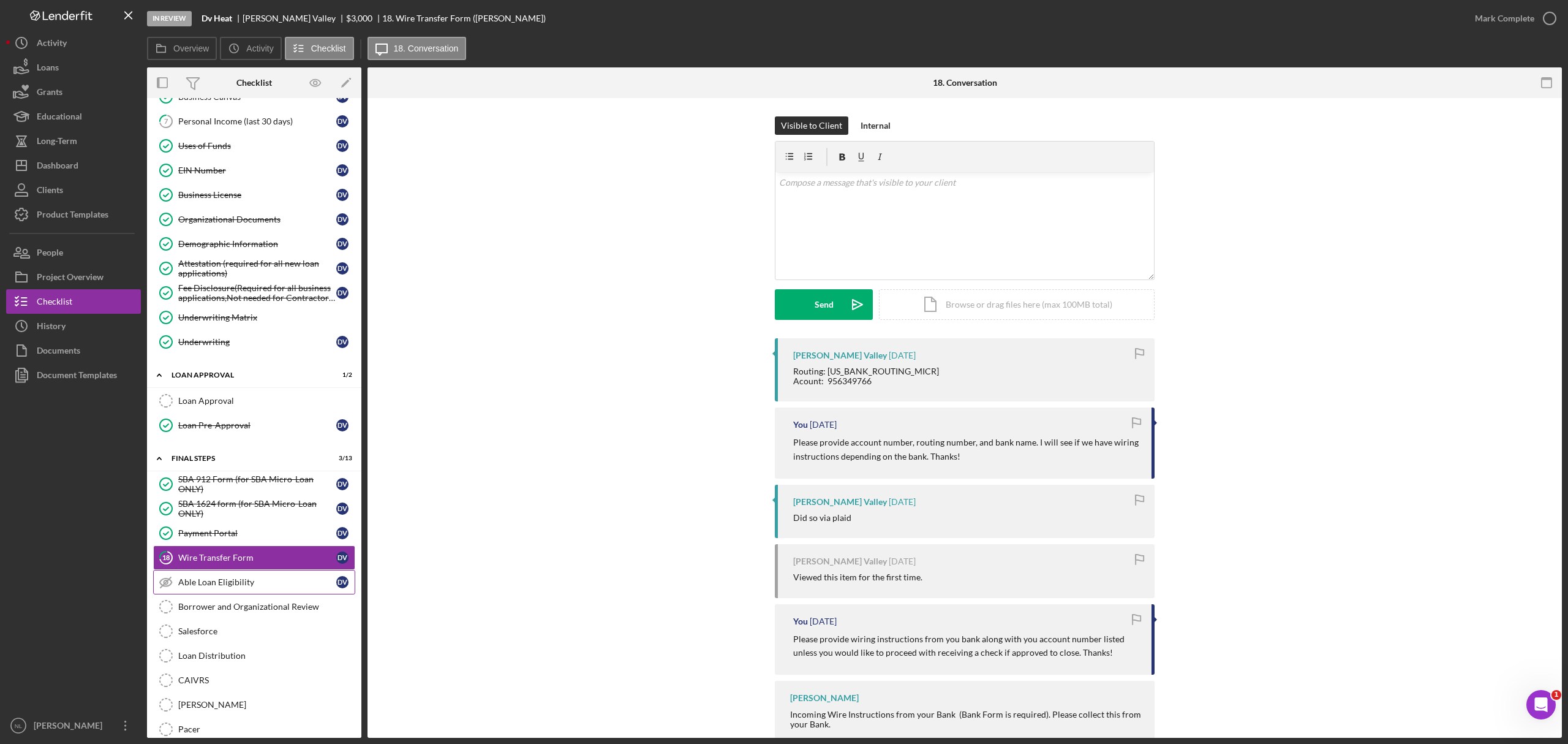
click at [258, 587] on div "Able Loan Eligibility" at bounding box center [257, 582] width 158 height 10
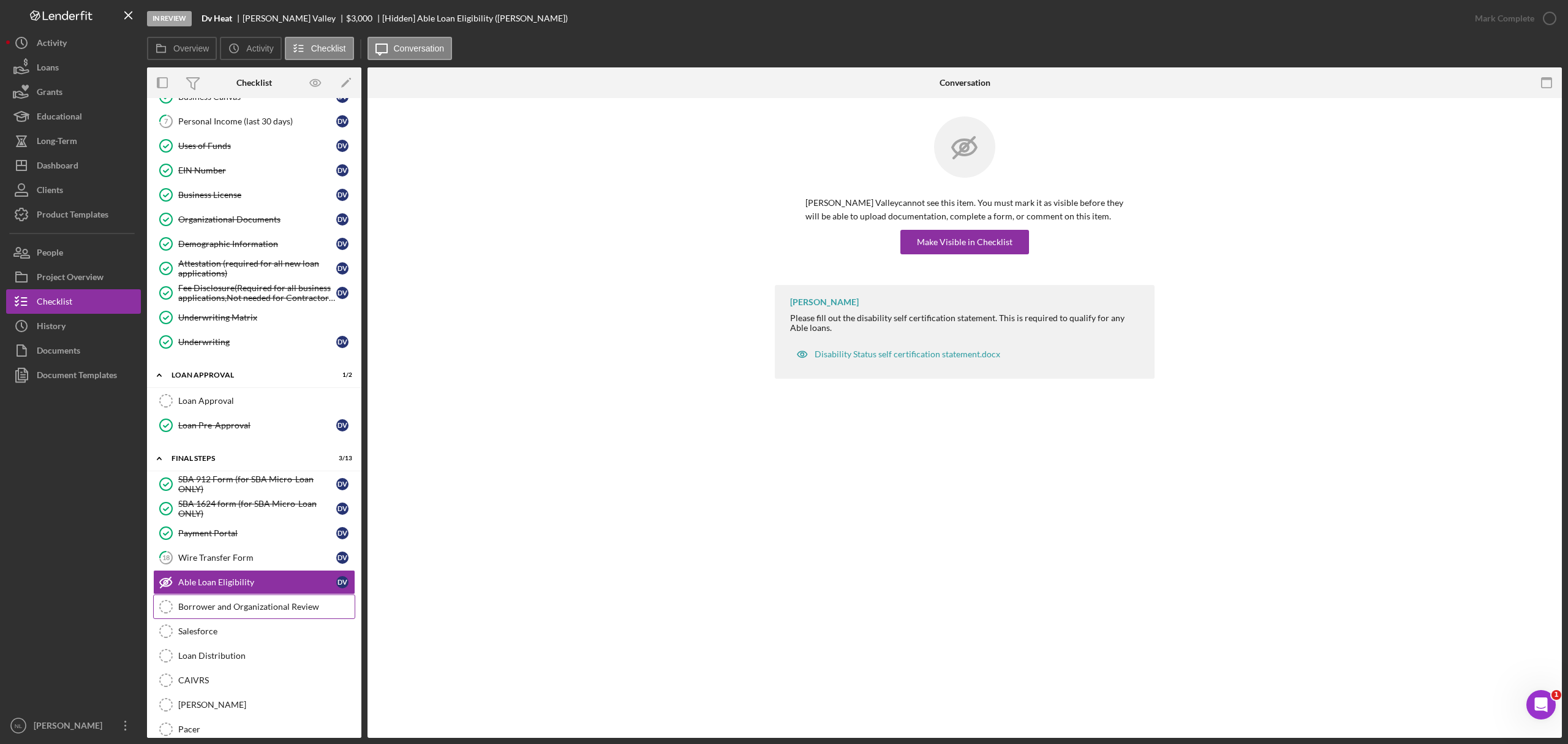
click at [251, 611] on link "Borrower and Organizational Review Borrower and Organizational Review" at bounding box center [254, 606] width 202 height 25
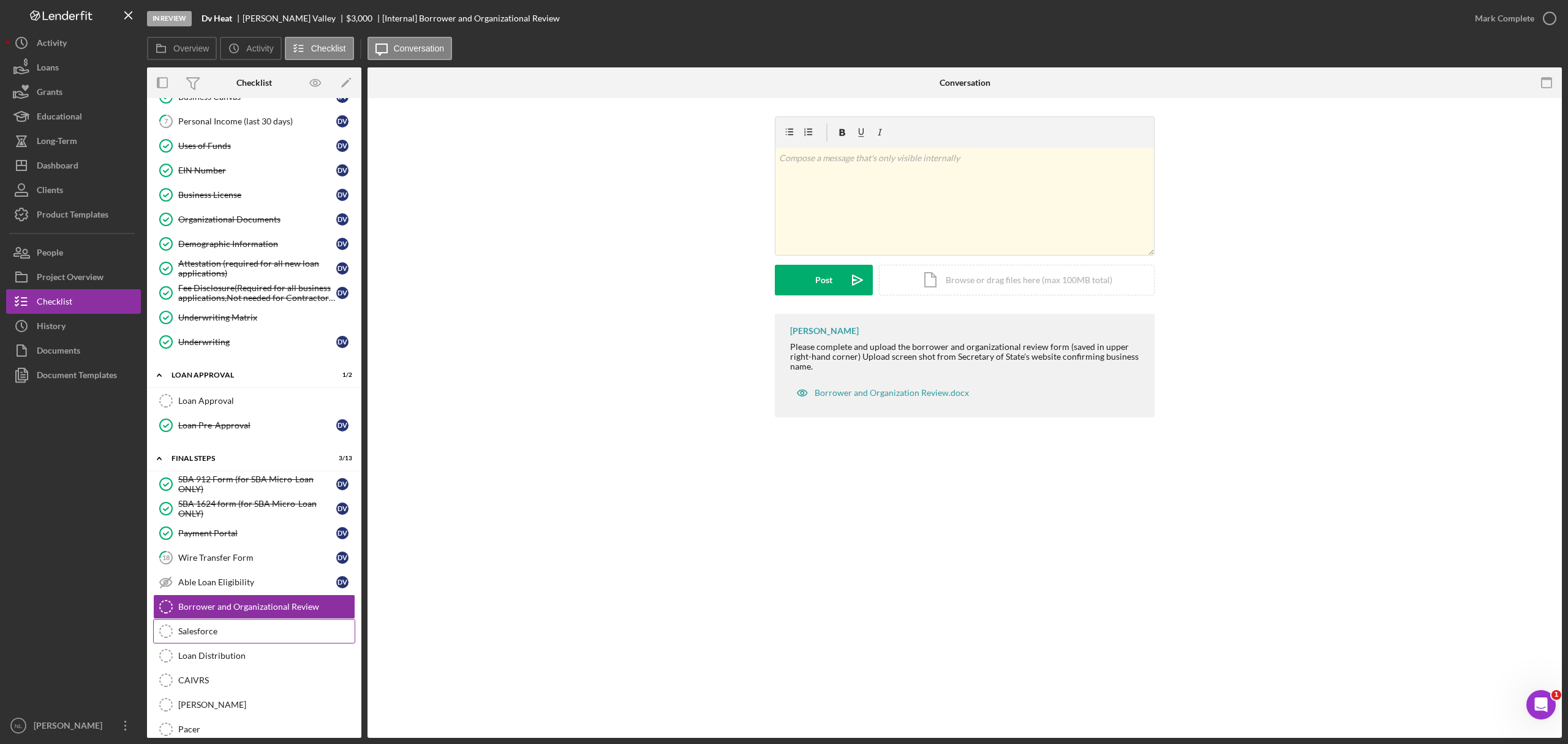
click at [230, 636] on div "Salesforce" at bounding box center [266, 632] width 176 height 10
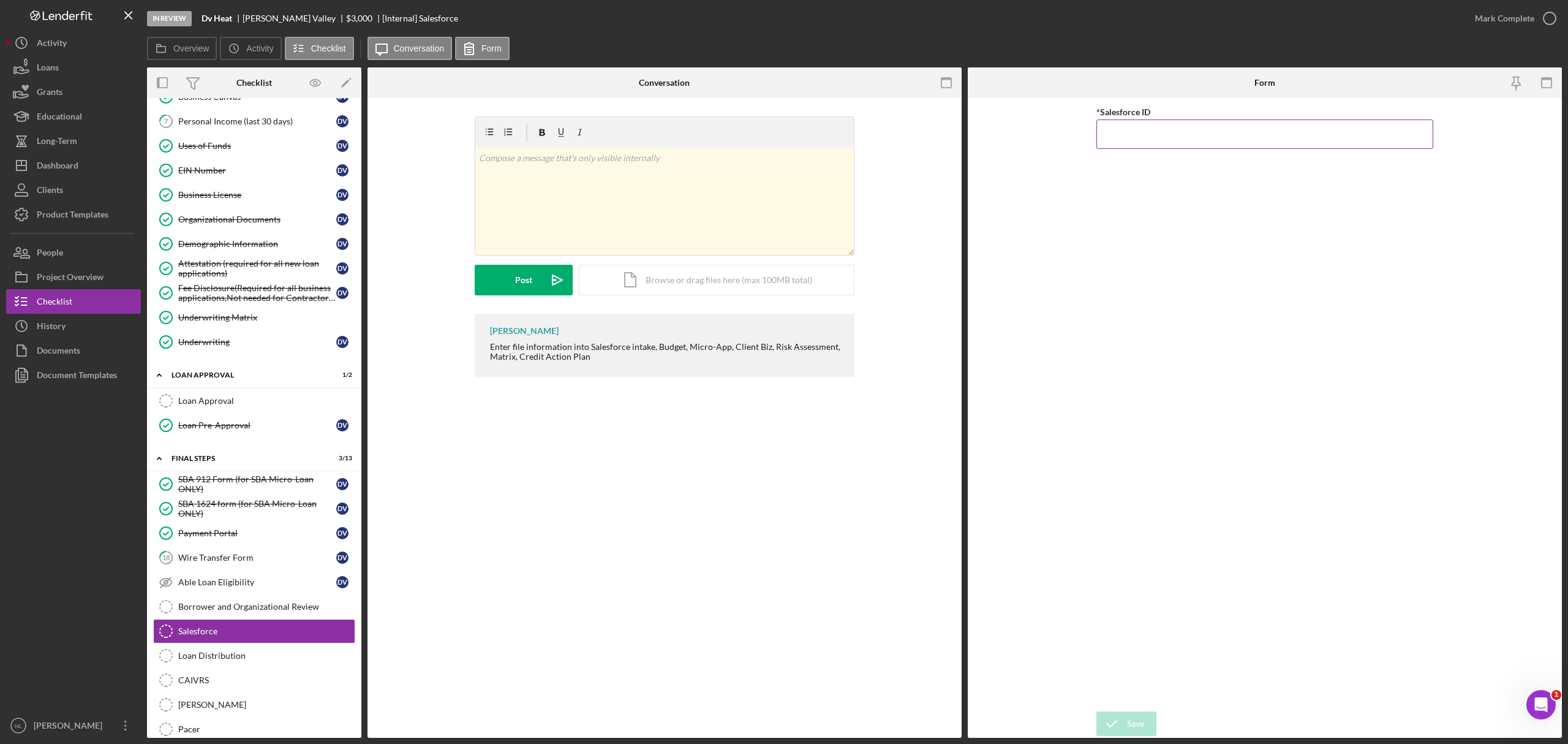
click at [1194, 128] on input "*Salesforce ID" at bounding box center [1265, 134] width 337 height 30
paste input "a0wPC000002KckjYAC"
type input "a0wPC000002KckjYAC"
click at [1127, 723] on div "Save" at bounding box center [1136, 724] width 17 height 25
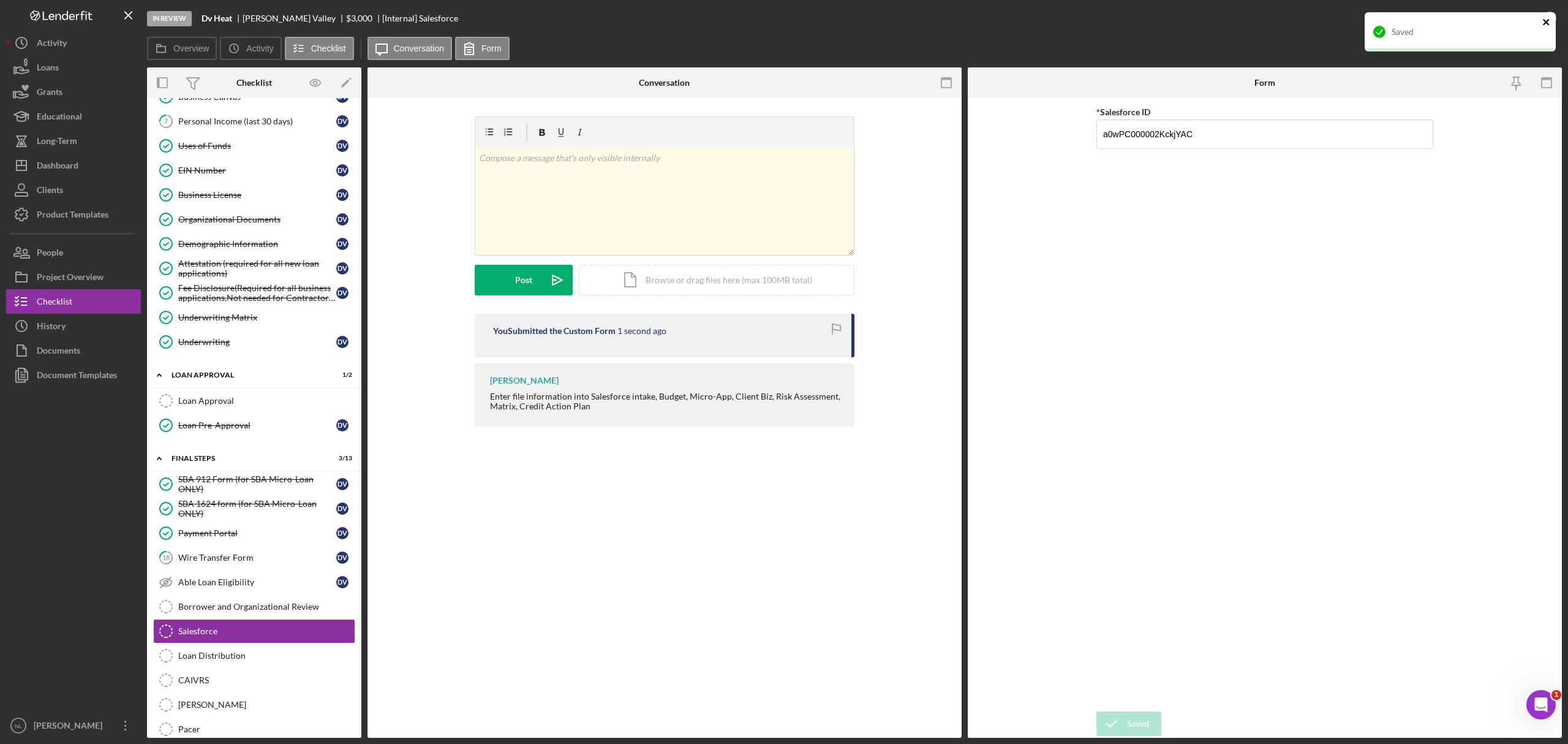
click at [1548, 23] on icon "close" at bounding box center [1547, 22] width 9 height 10
click at [1517, 20] on div "Mark Complete" at bounding box center [1505, 18] width 59 height 25
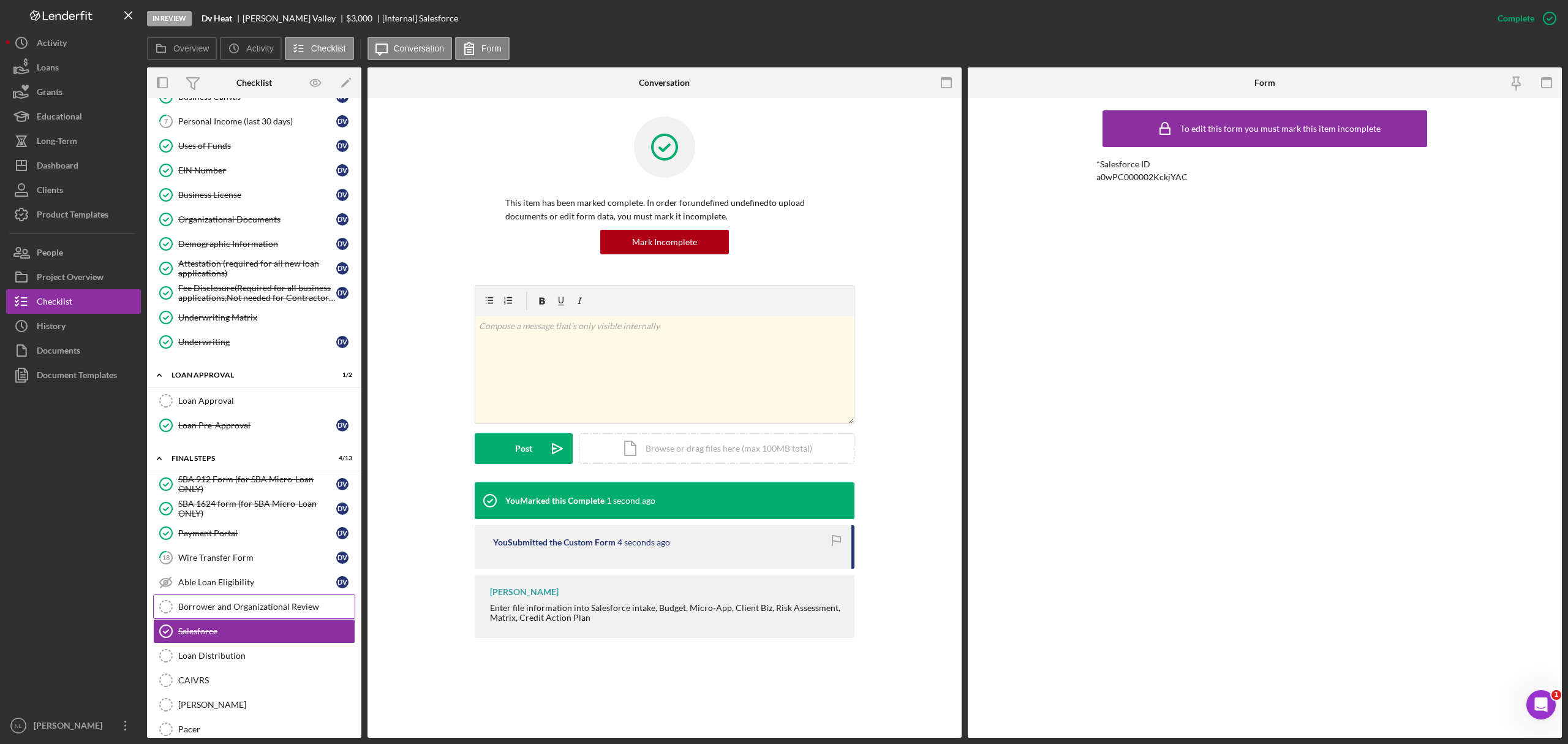
click at [251, 613] on link "Borrower and Organizational Review Borrower and Organizational Review" at bounding box center [254, 606] width 202 height 25
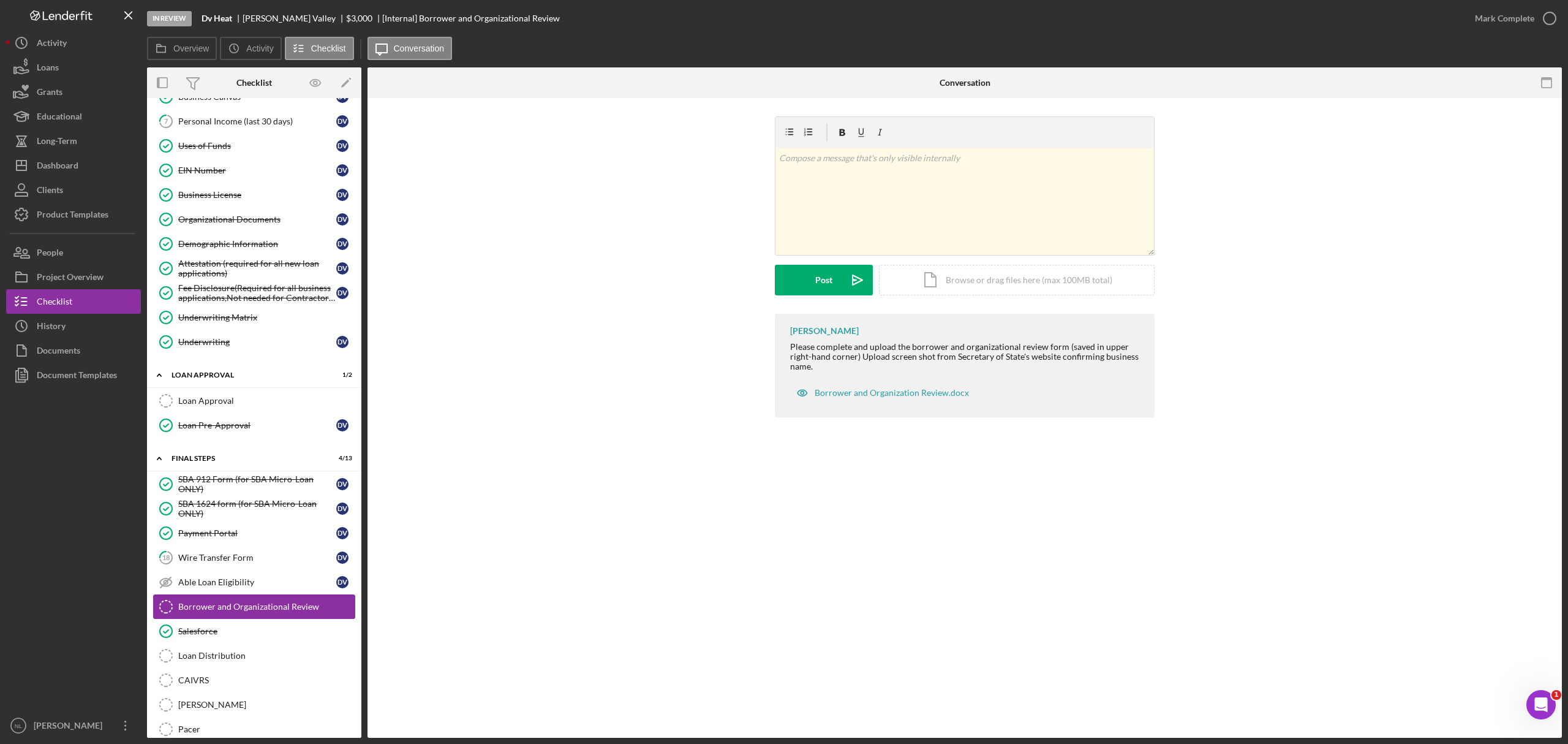
scroll to position [591, 0]
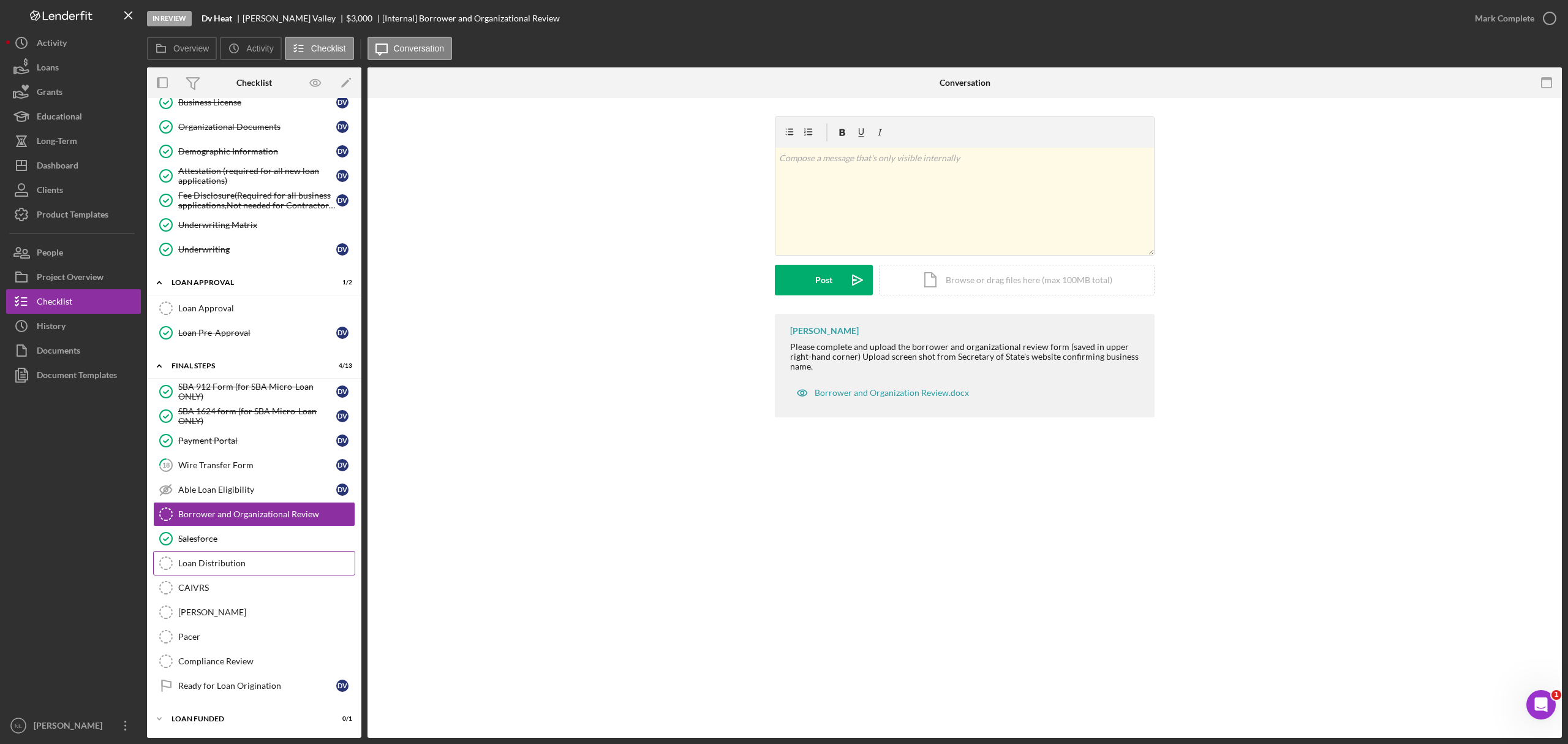
click at [222, 551] on link "Loan Distribution Loan Distribution" at bounding box center [254, 563] width 202 height 25
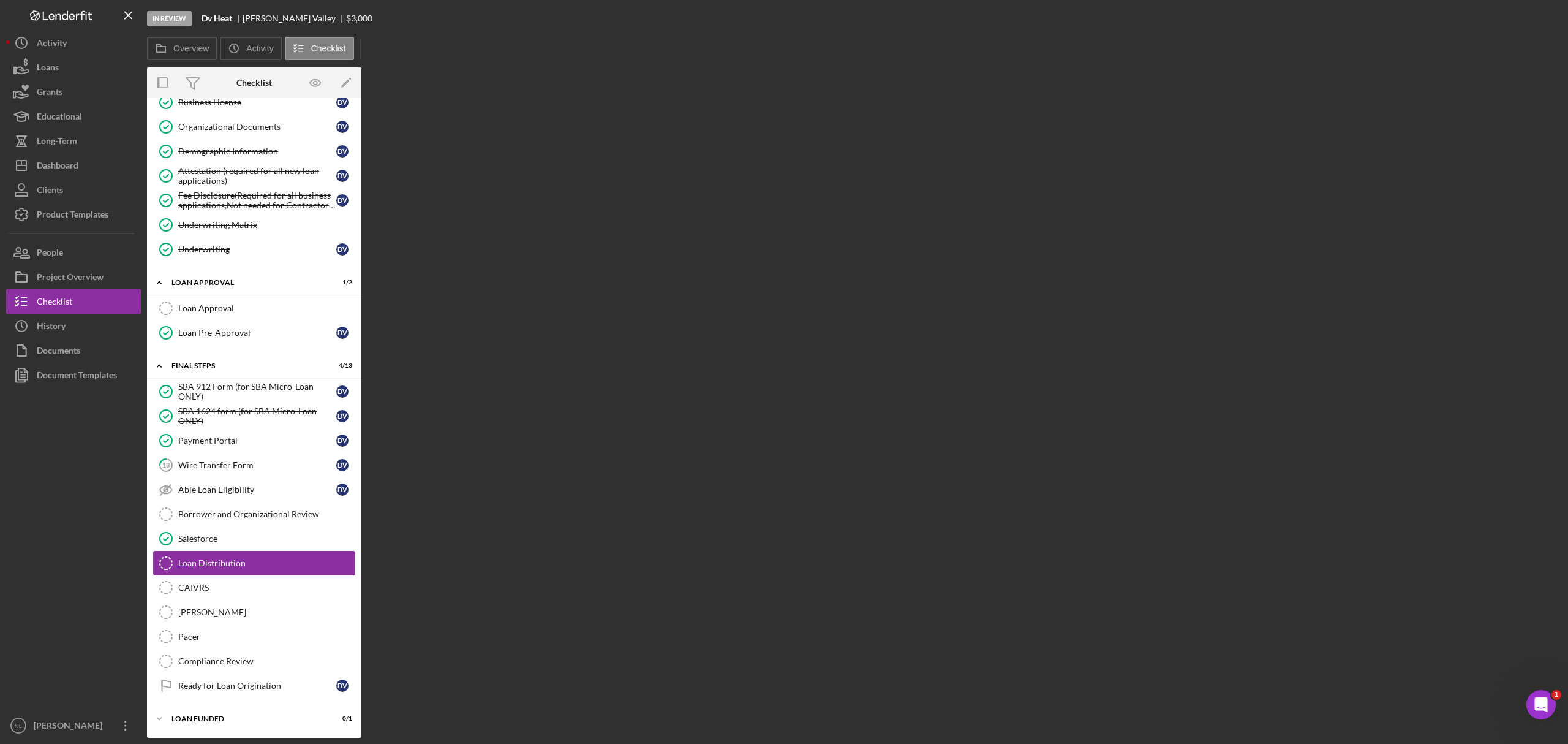
scroll to position [591, 0]
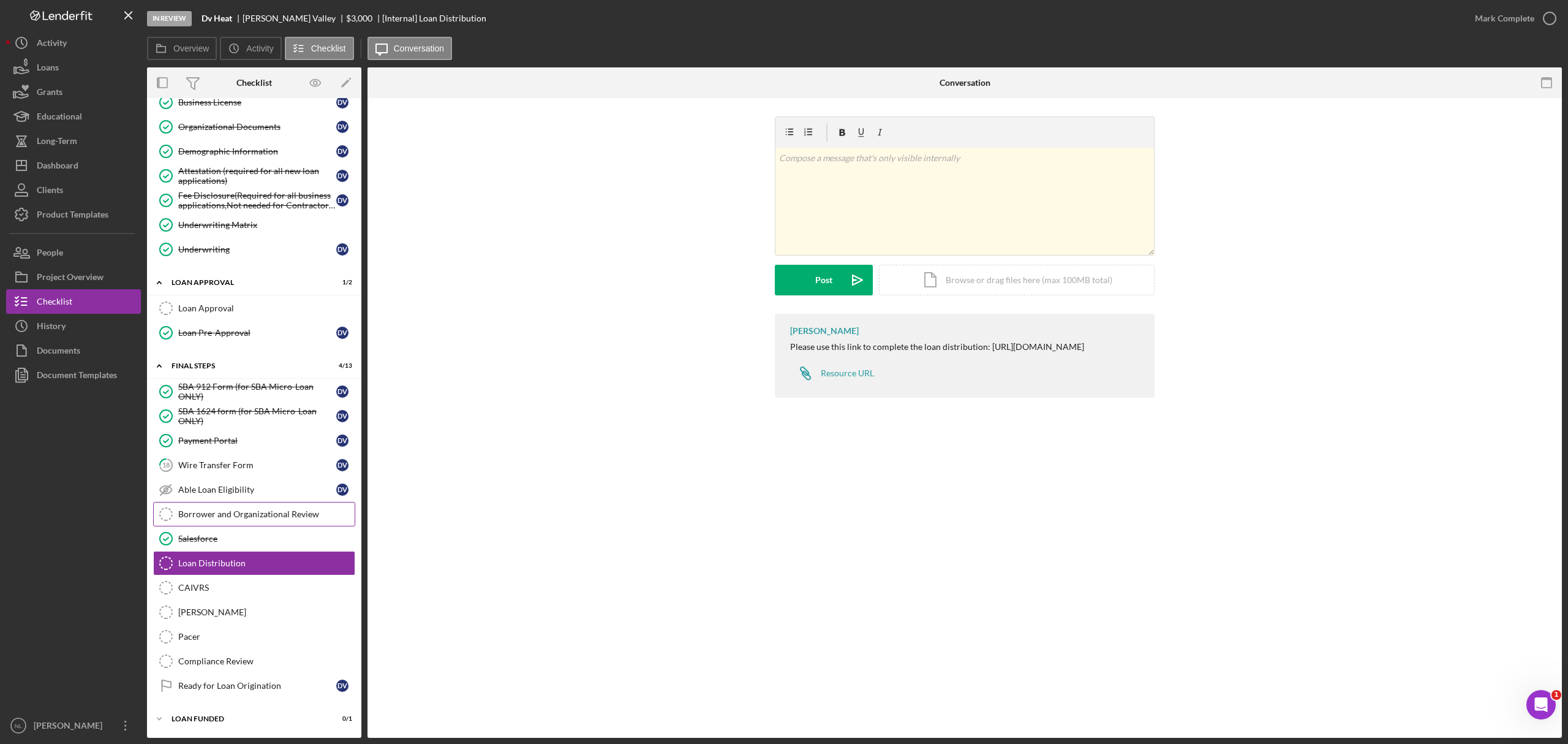
click at [191, 510] on div "Borrower and Organizational Review" at bounding box center [266, 514] width 176 height 10
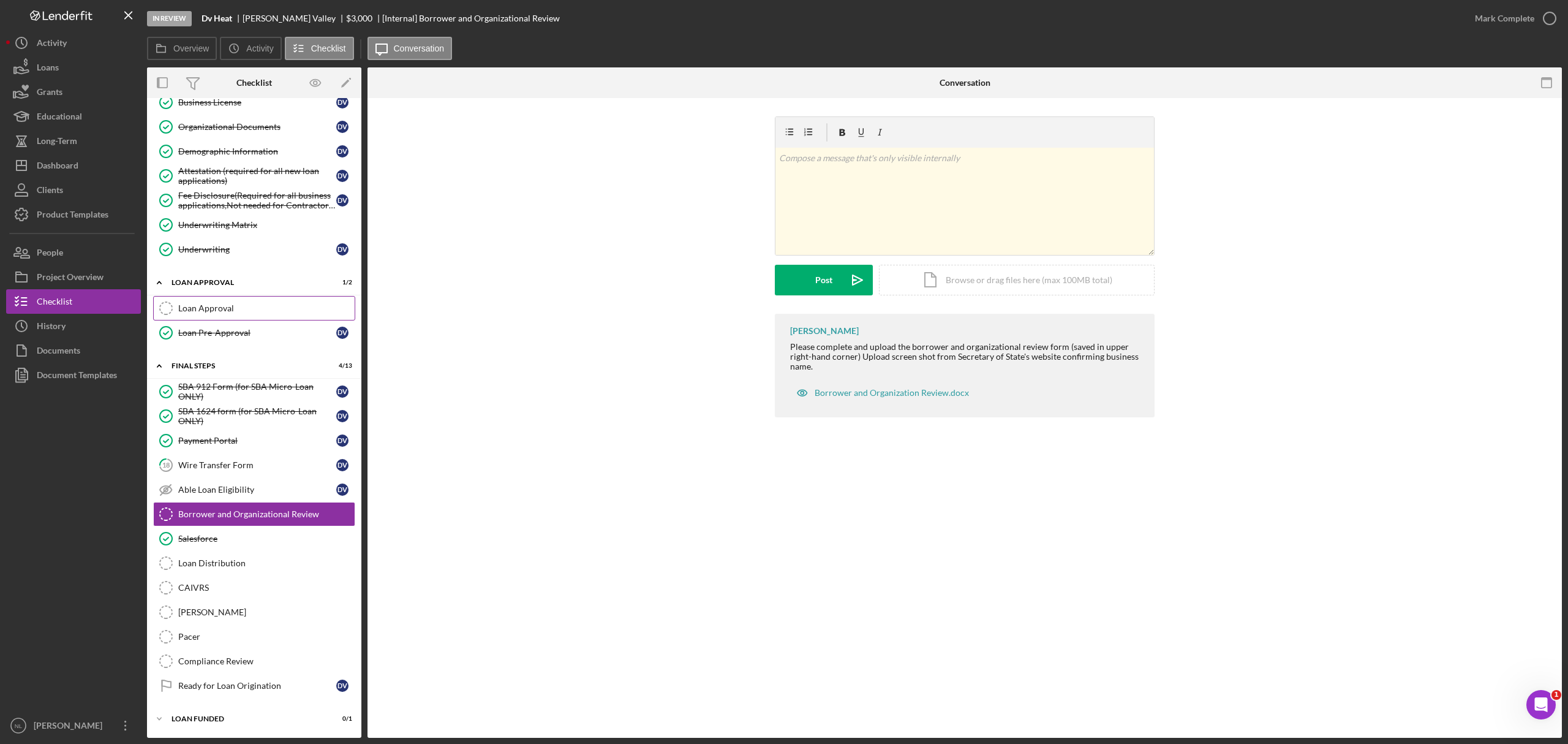
click at [258, 306] on div "Loan Approval" at bounding box center [266, 308] width 176 height 10
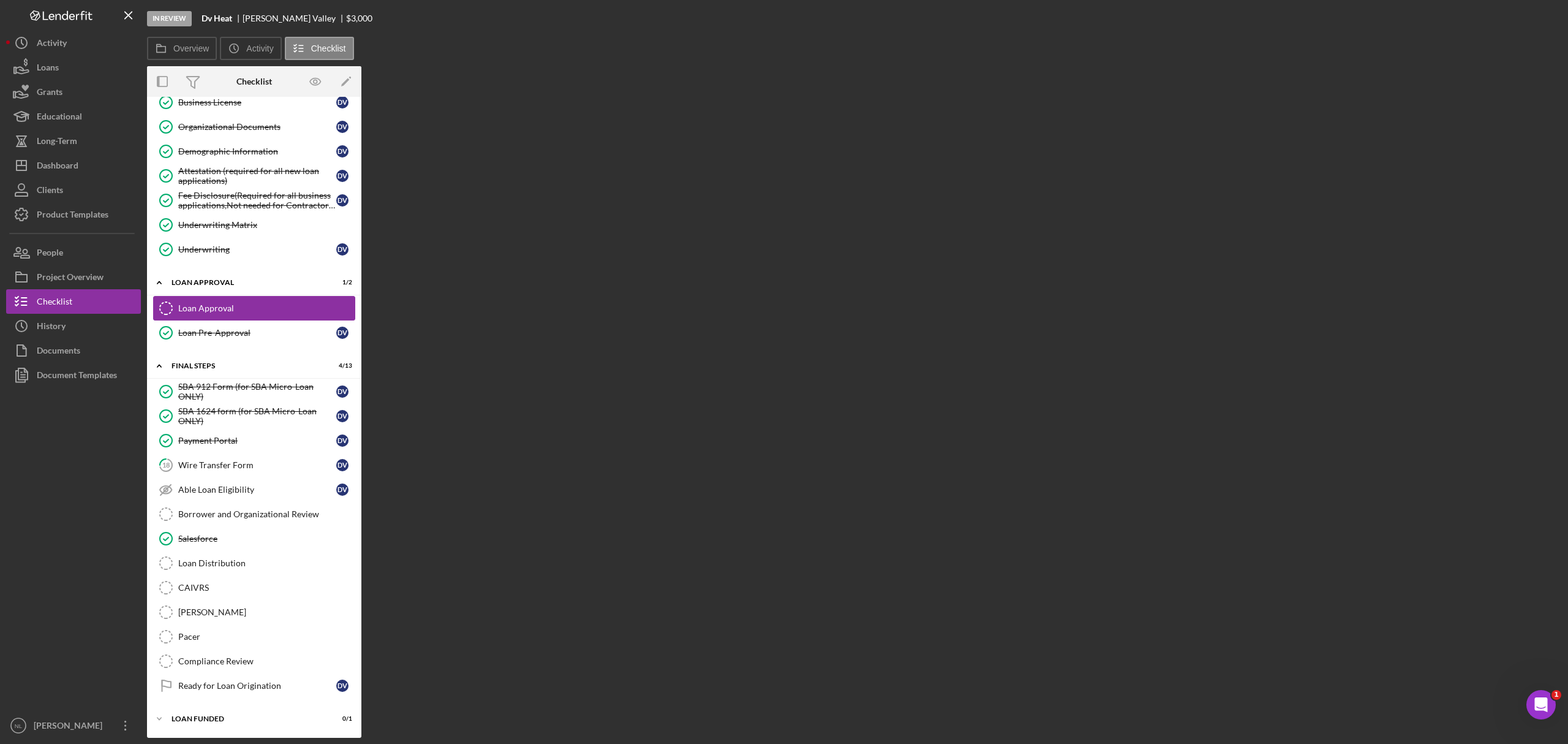
scroll to position [591, 0]
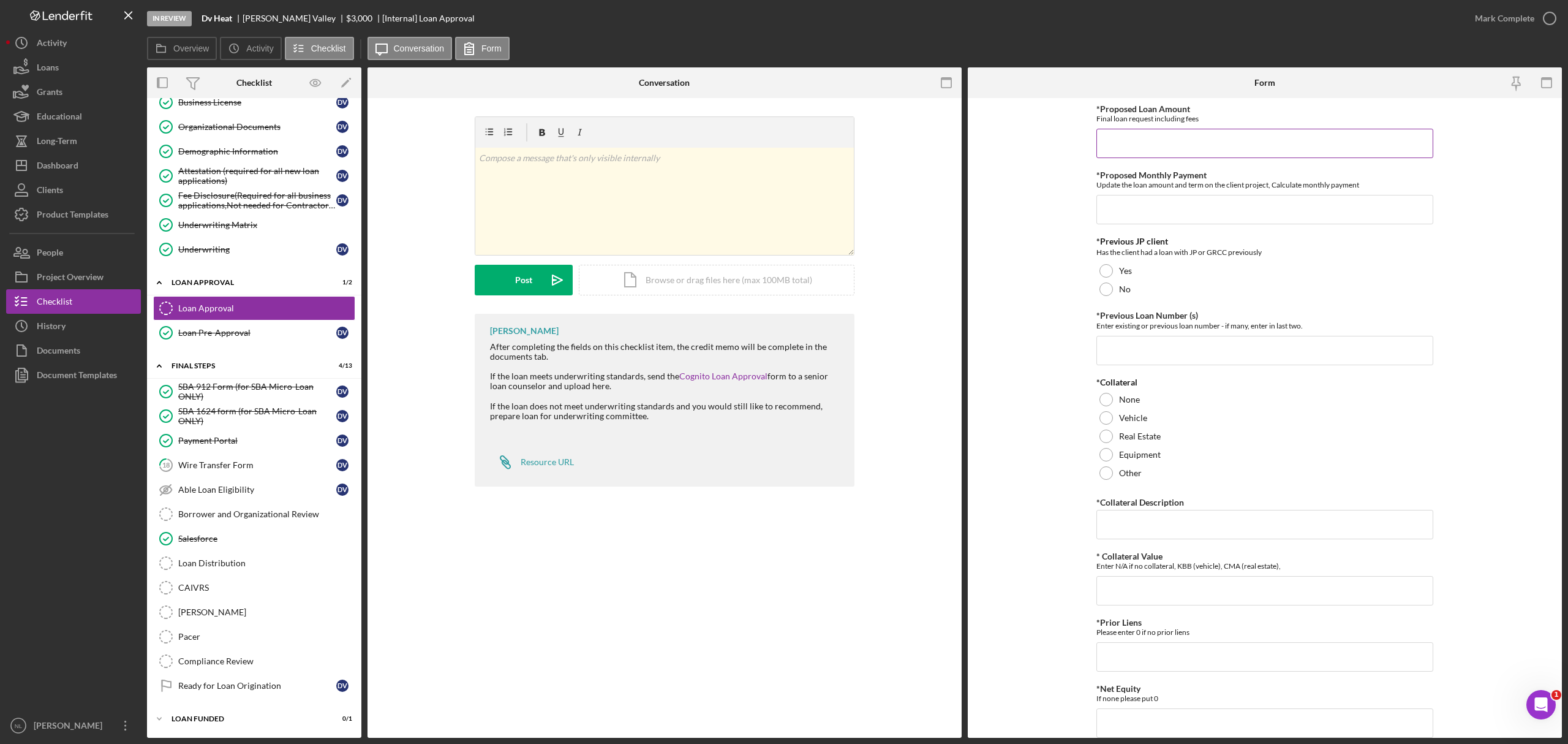
click at [1165, 153] on input "*Proposed Loan Amount" at bounding box center [1265, 143] width 337 height 30
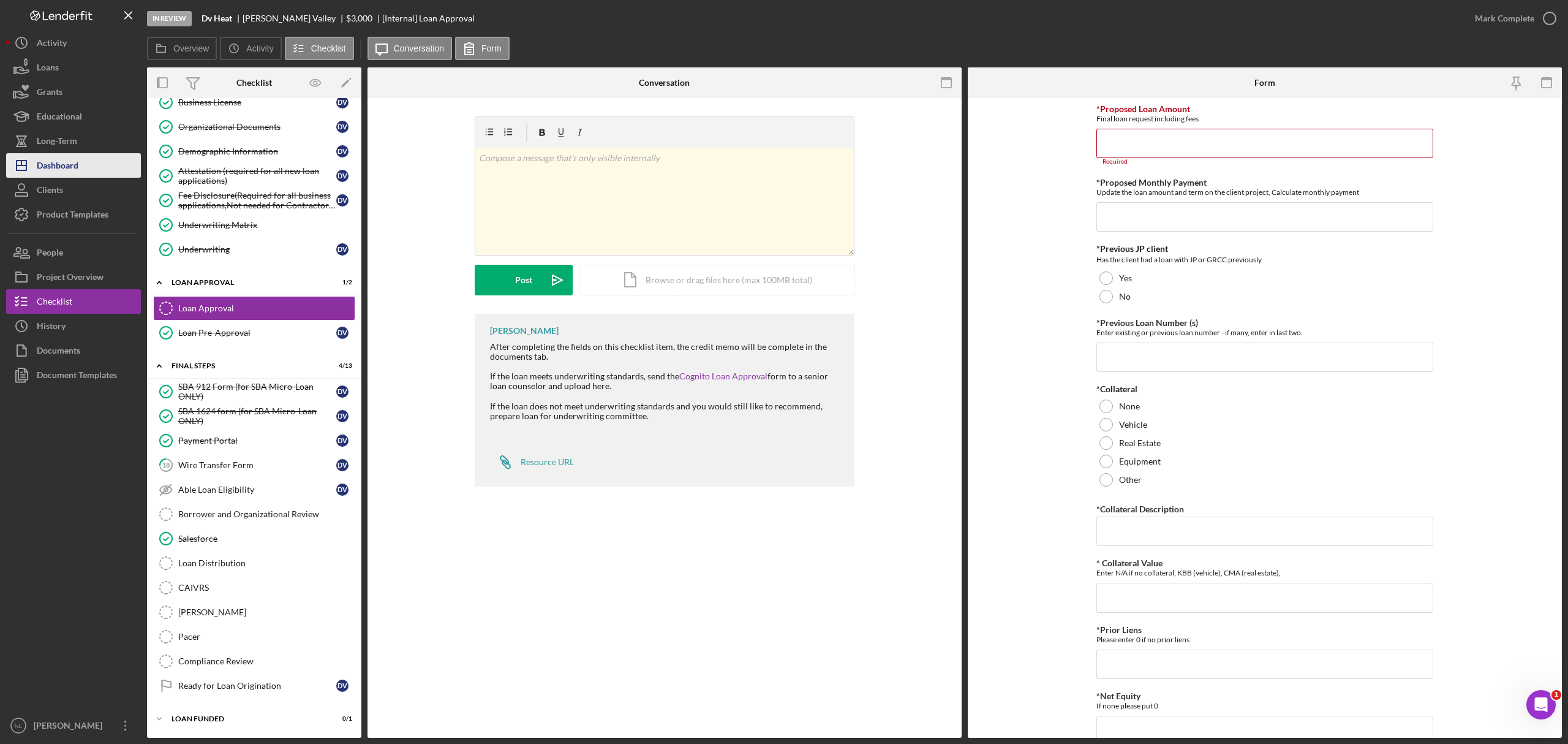
click at [93, 162] on button "Icon/Dashboard Dashboard" at bounding box center [73, 165] width 134 height 25
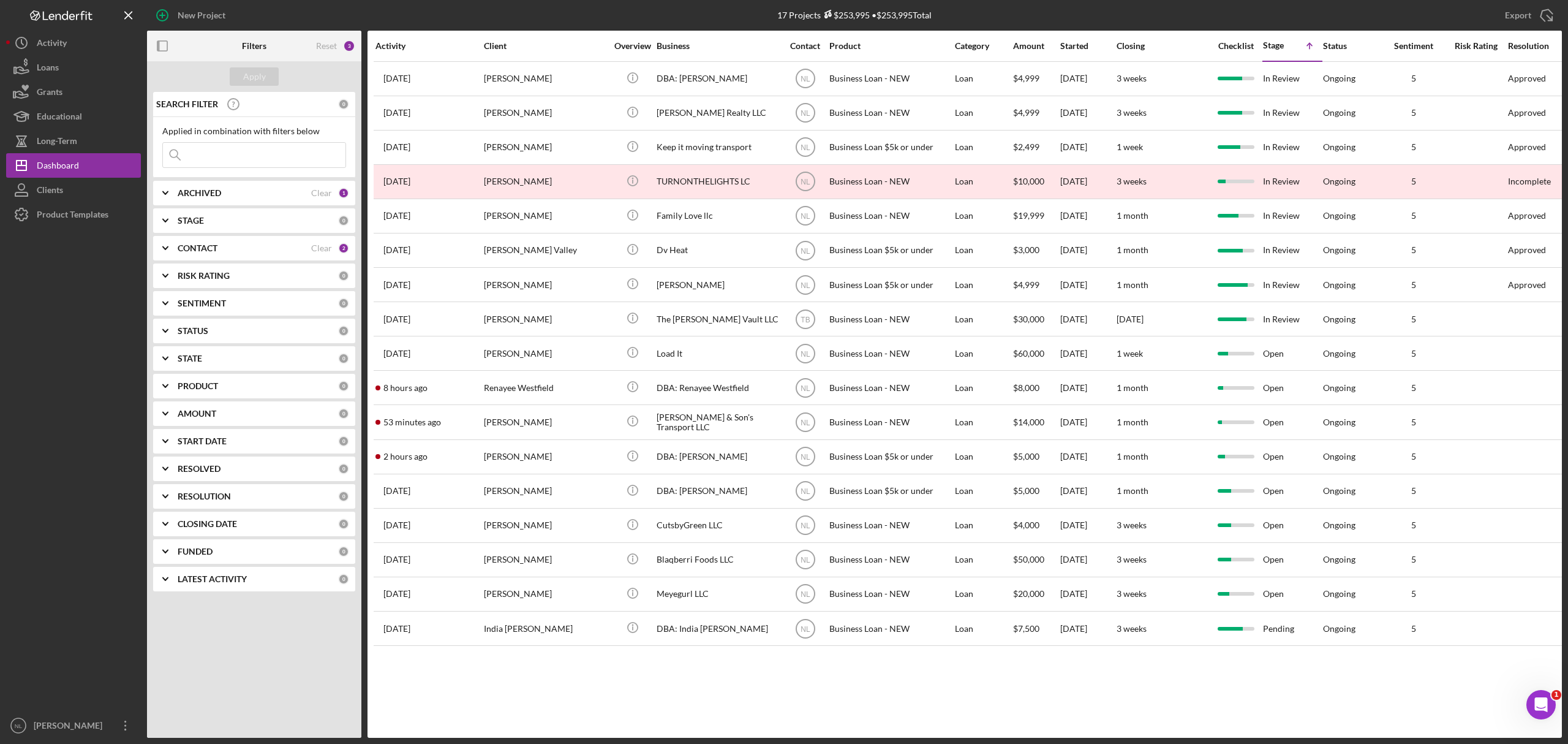
click at [258, 201] on div "ARCHIVED Clear 1" at bounding box center [263, 193] width 172 height 25
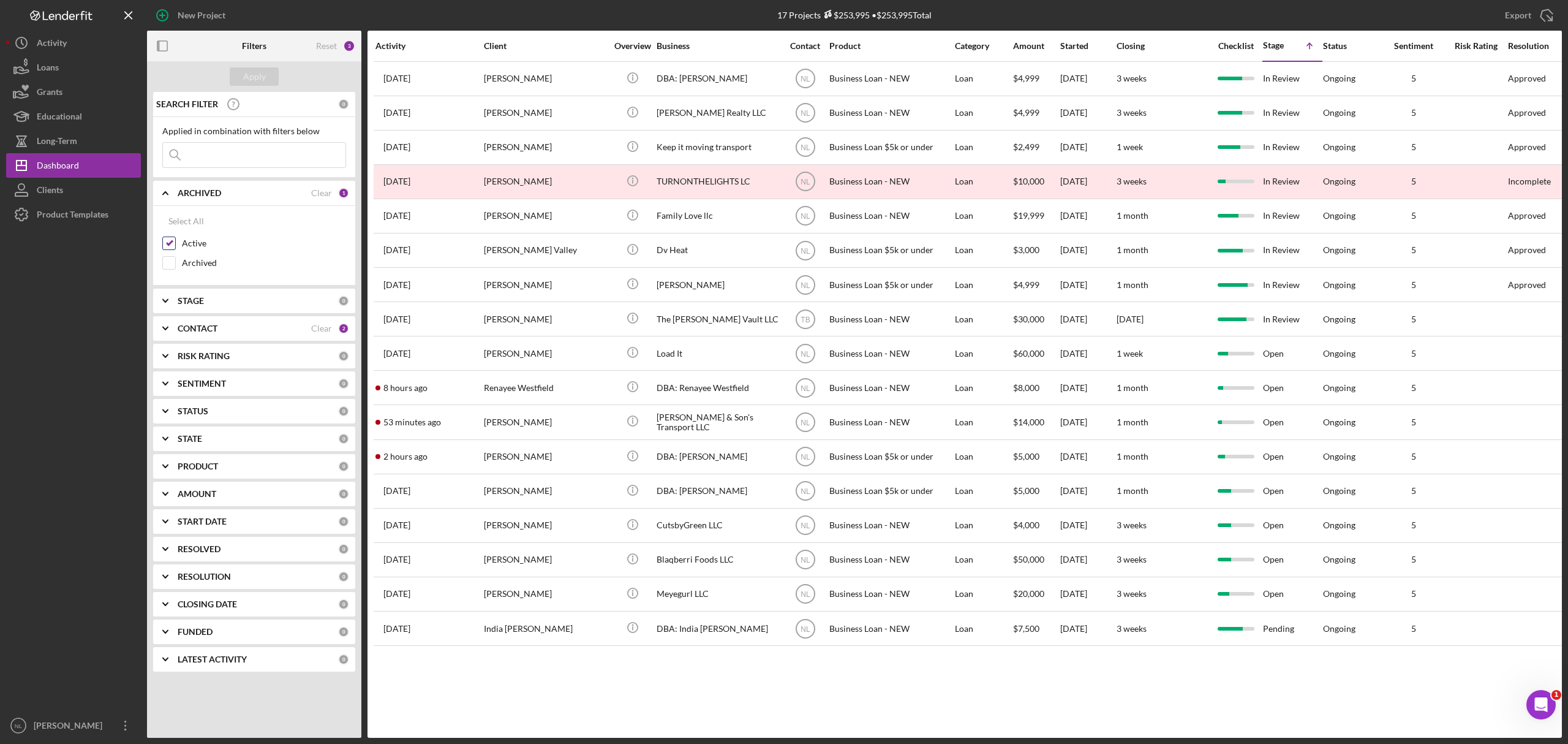
click at [165, 240] on input "Active" at bounding box center [169, 243] width 12 height 12
checkbox input "false"
click at [168, 262] on input "Archived" at bounding box center [169, 263] width 12 height 12
checkbox input "true"
click at [241, 76] on button "Apply" at bounding box center [254, 76] width 49 height 18
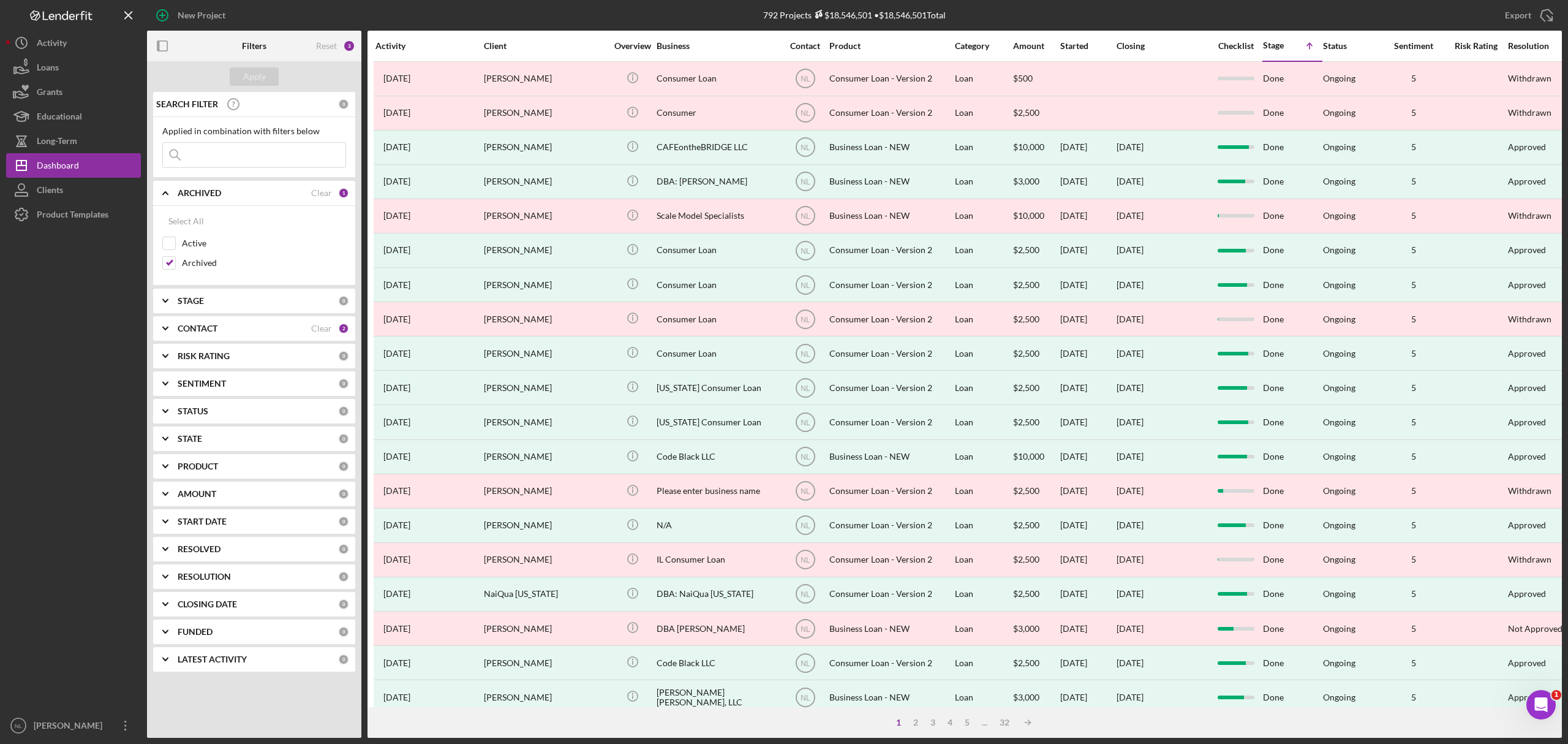
click at [270, 153] on input at bounding box center [254, 155] width 182 height 25
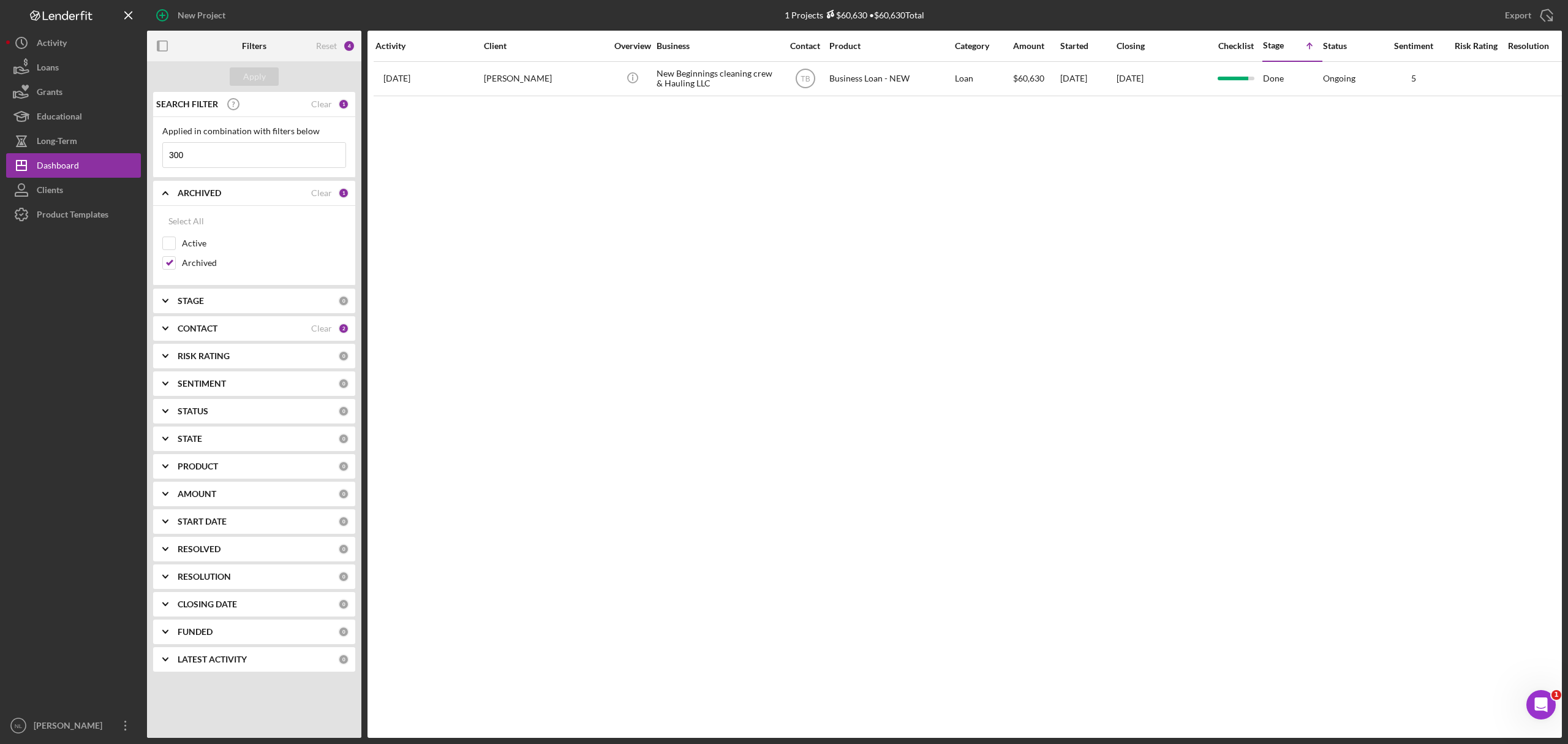
click at [256, 159] on input "300" at bounding box center [254, 155] width 182 height 25
type input "3000"
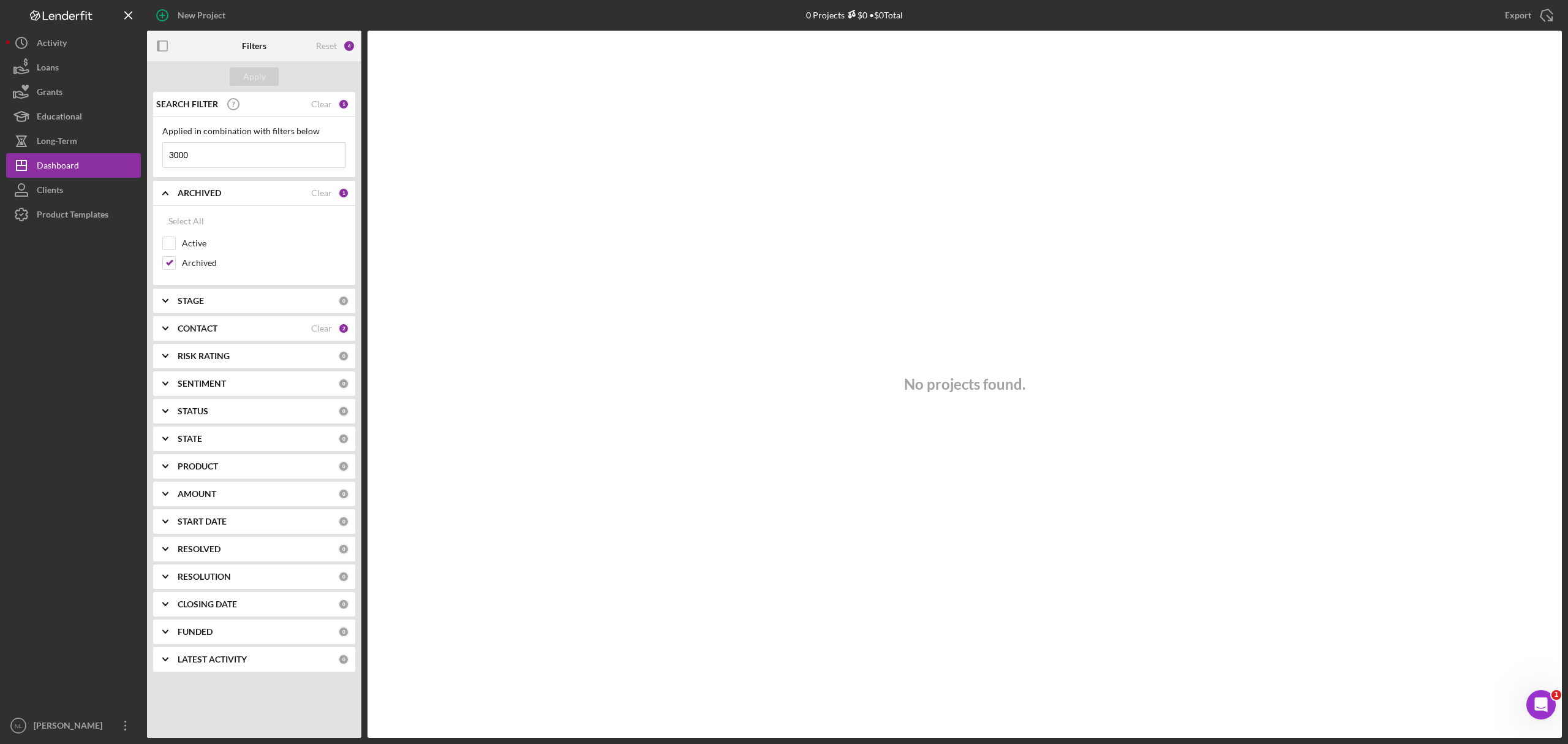
click at [252, 157] on input "3000" at bounding box center [254, 155] width 182 height 25
click at [259, 81] on div "Apply" at bounding box center [254, 76] width 23 height 18
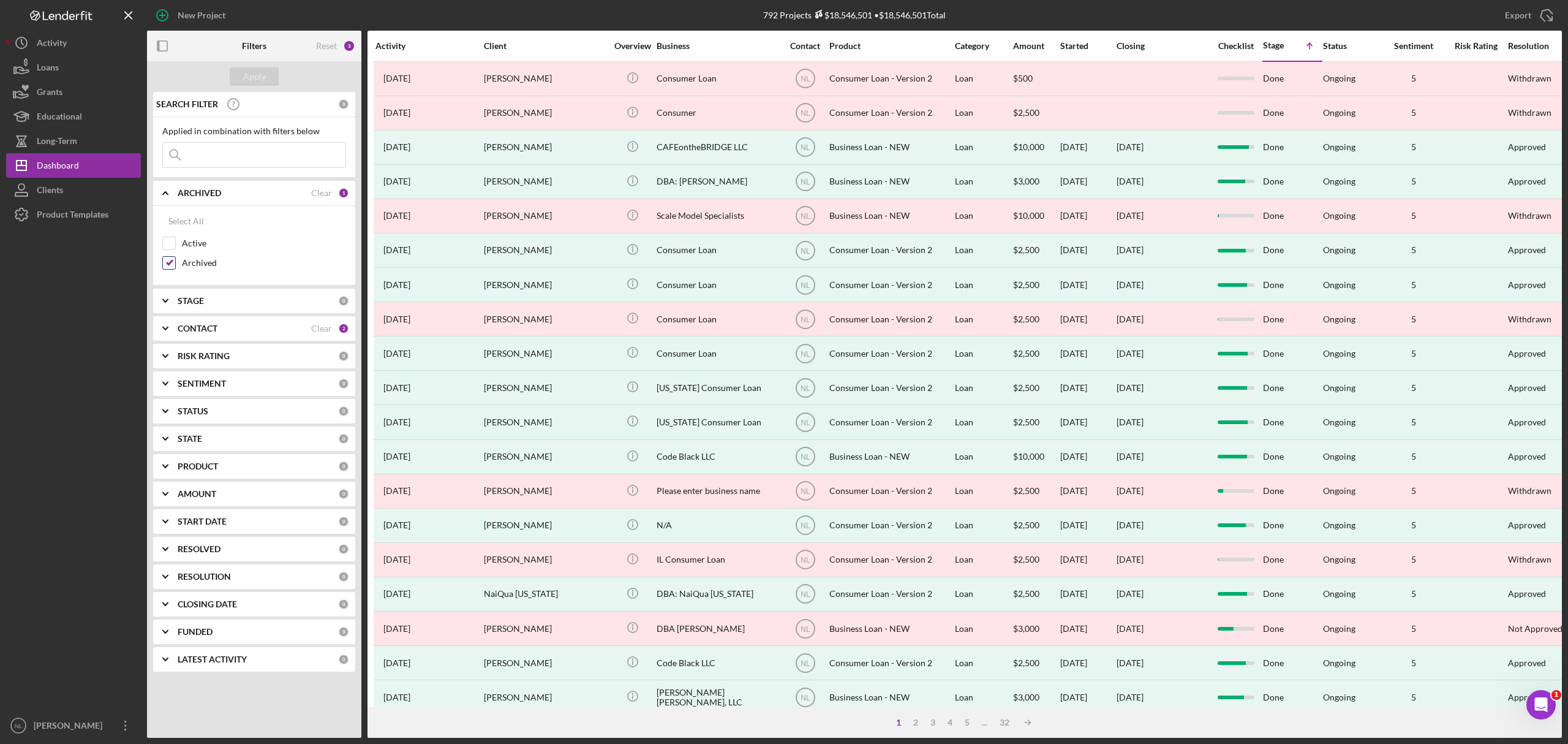
click at [170, 262] on input "Archived" at bounding box center [169, 263] width 12 height 12
checkbox input "false"
click at [168, 249] on input "Active" at bounding box center [169, 243] width 12 height 12
checkbox input "true"
click at [251, 70] on div "Apply" at bounding box center [254, 76] width 23 height 18
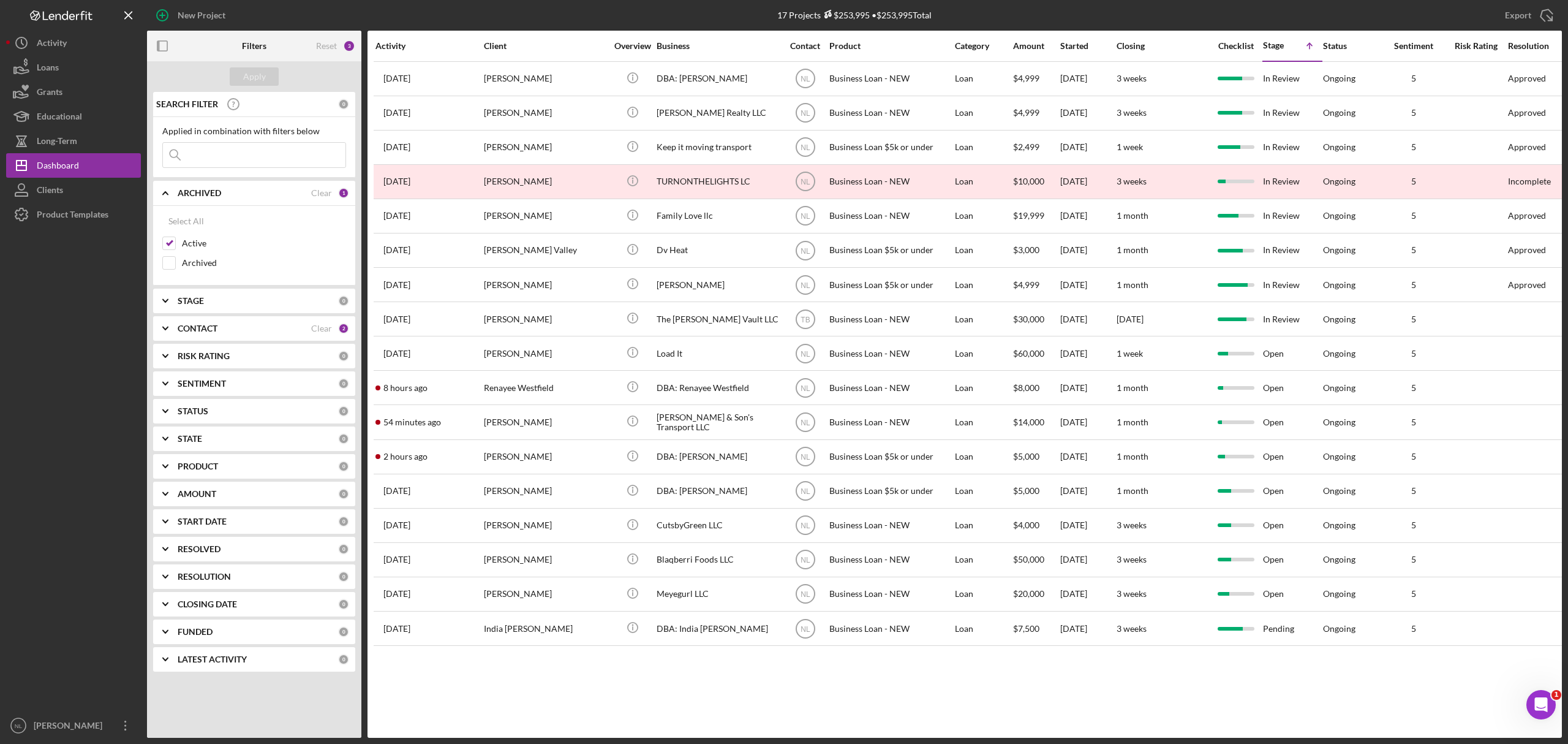
click at [222, 160] on input at bounding box center [254, 155] width 182 height 25
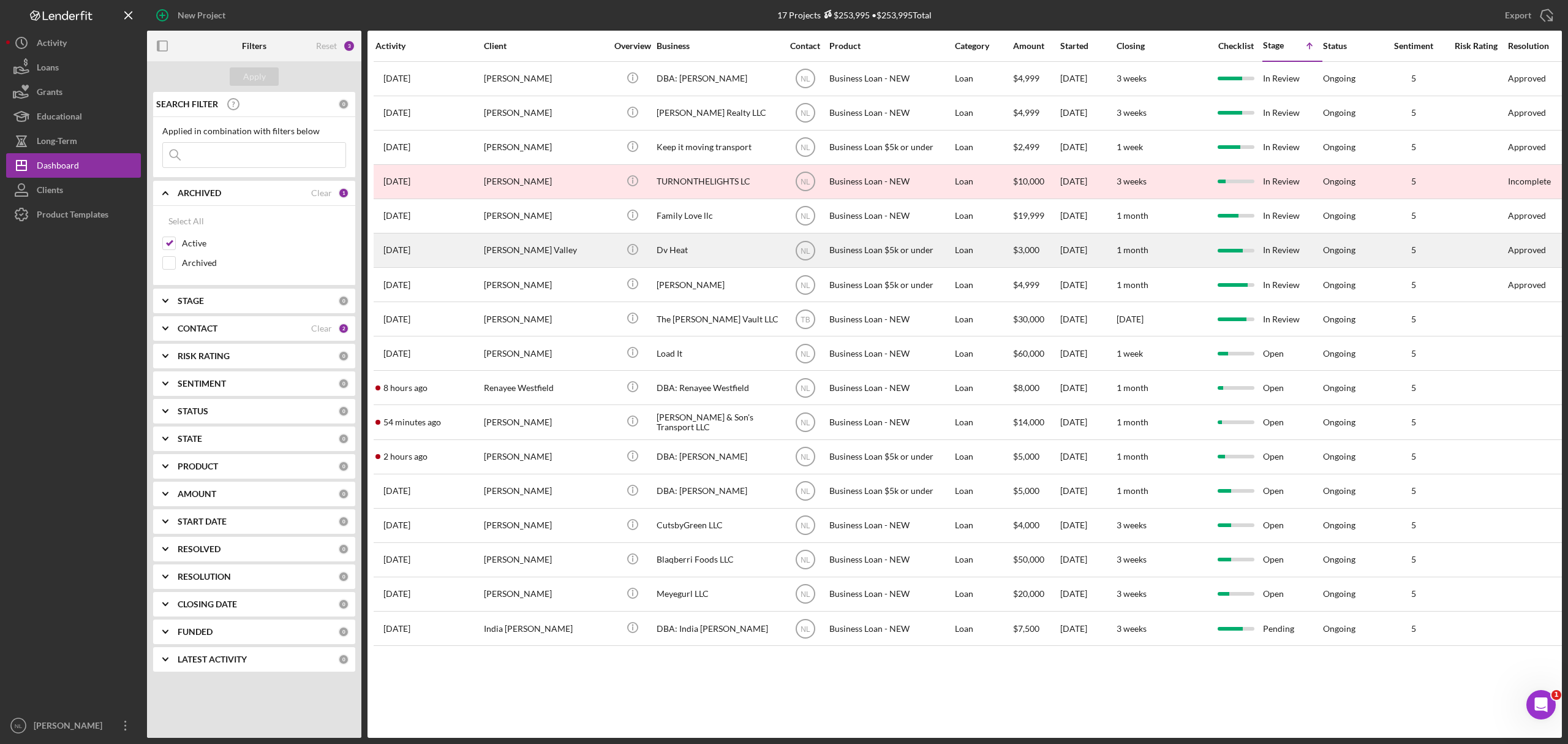
click at [556, 256] on div "[PERSON_NAME] Valley" at bounding box center [545, 250] width 122 height 32
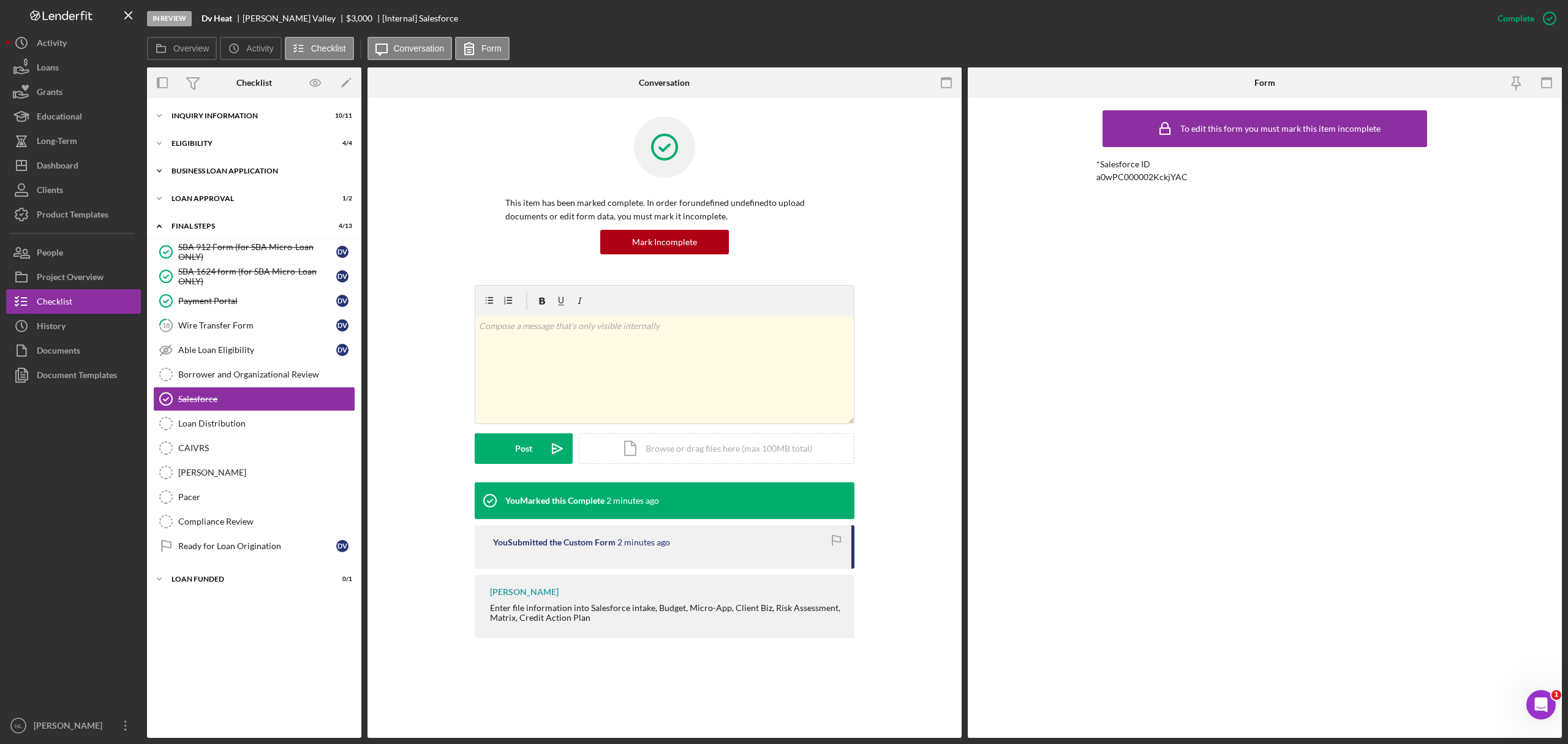
click at [245, 179] on div "Icon/Expander BUSINESS LOAN APPLICATION 10 / 11" at bounding box center [254, 171] width 215 height 25
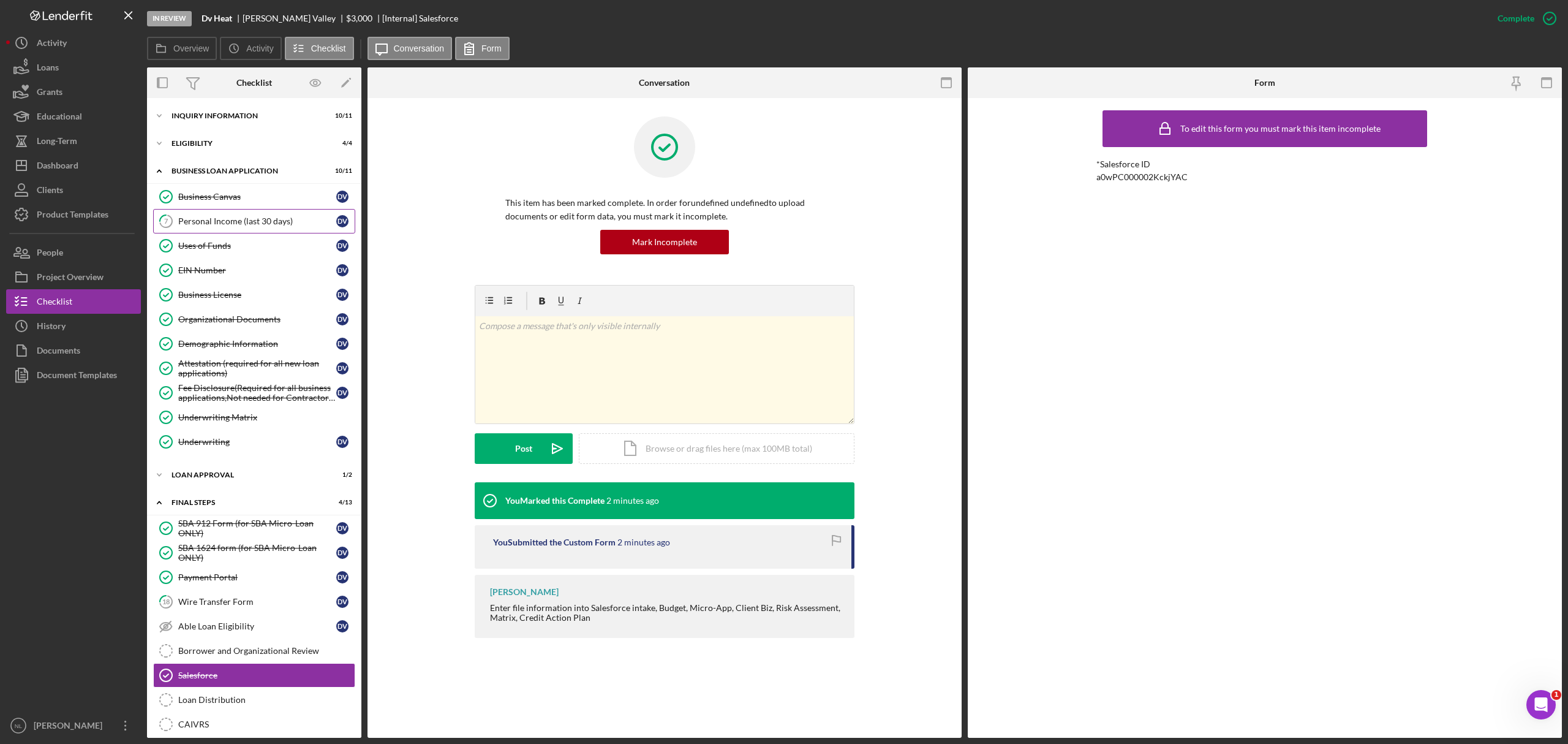
click at [243, 226] on div "Personal Income (last 30 days)" at bounding box center [257, 222] width 158 height 10
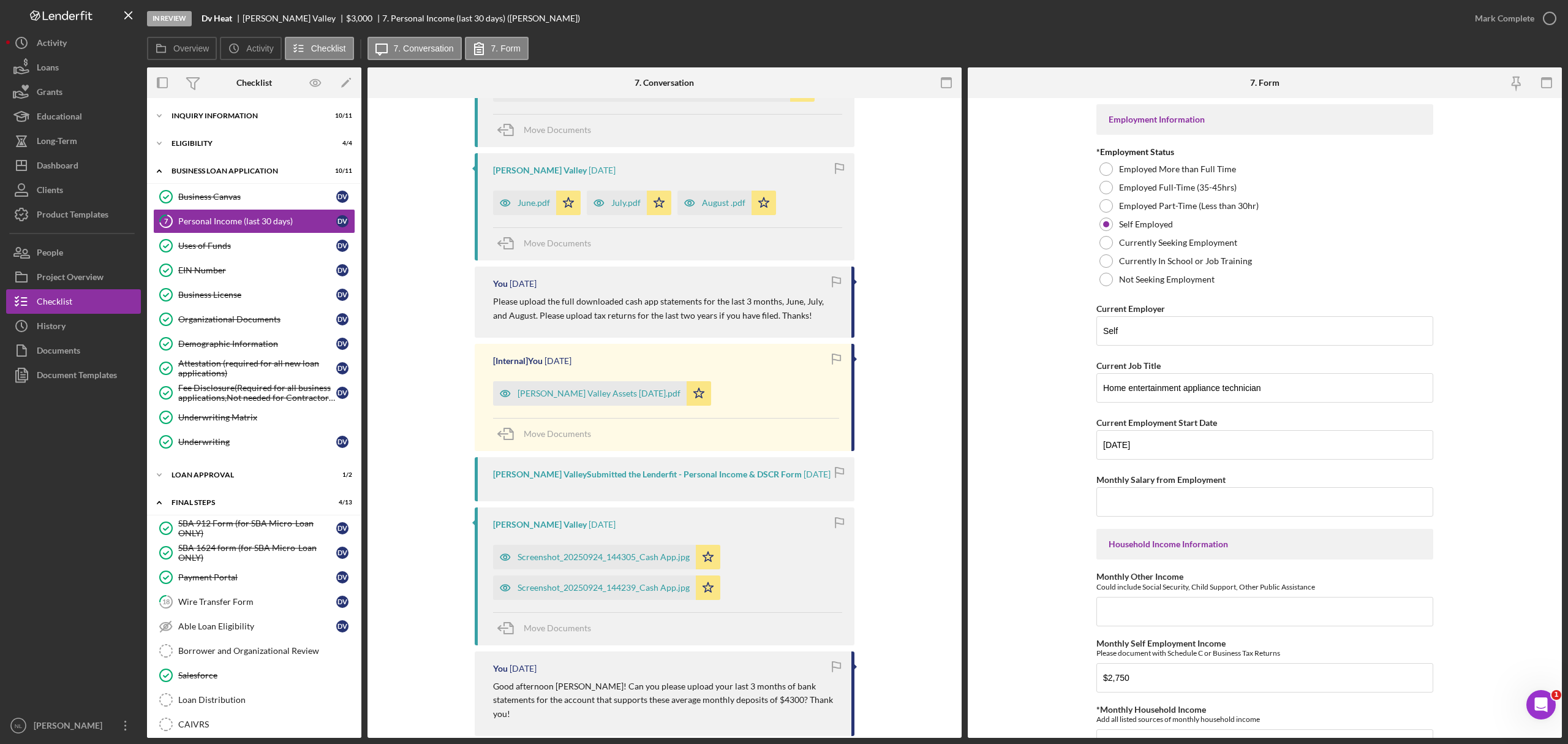
scroll to position [424, 0]
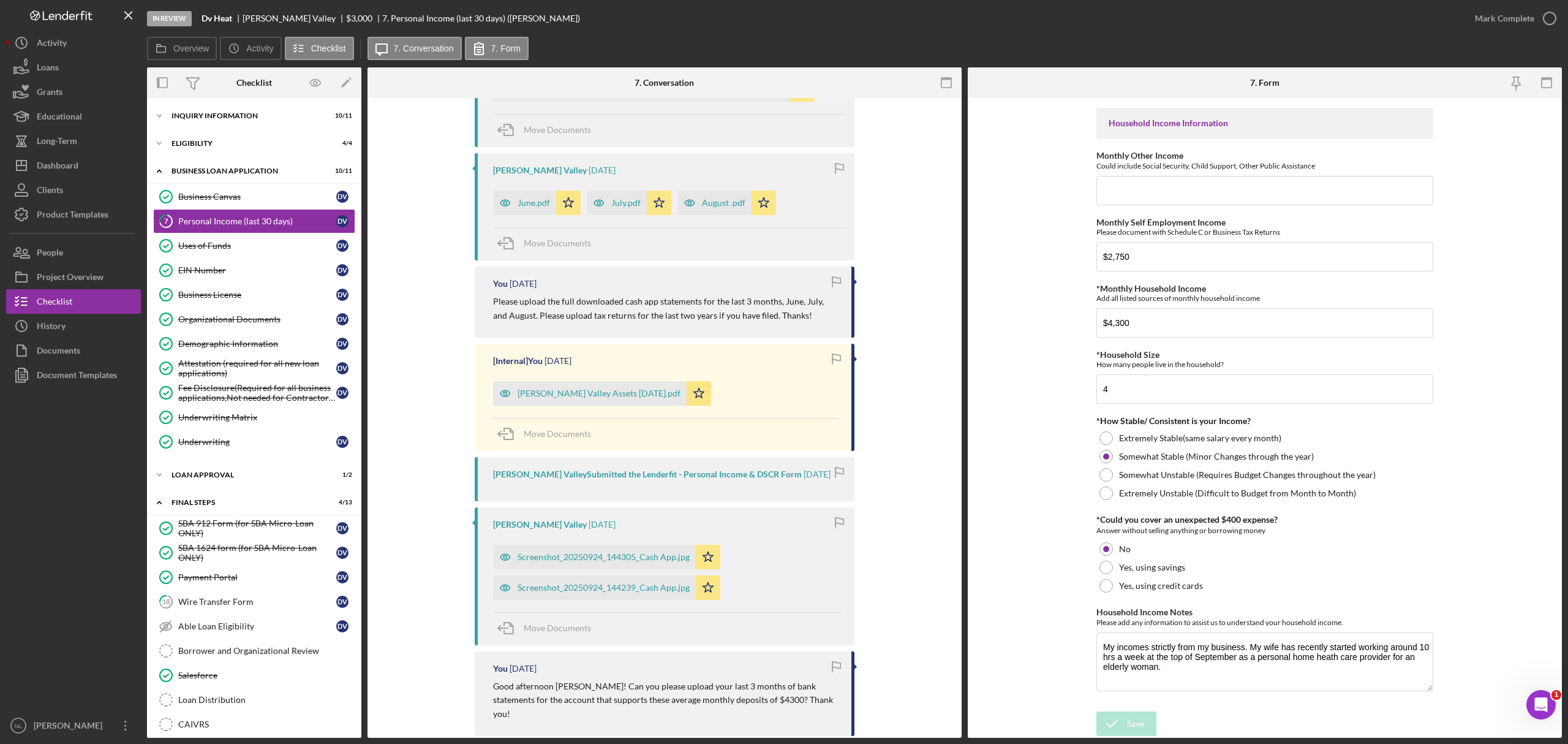
click at [1488, 37] on div "Overview Icon/History Activity Checklist Icon/Message 7. Conversation 7. Form" at bounding box center [855, 49] width 1415 height 25
click at [1488, 30] on div "Mark Complete" at bounding box center [1505, 18] width 59 height 25
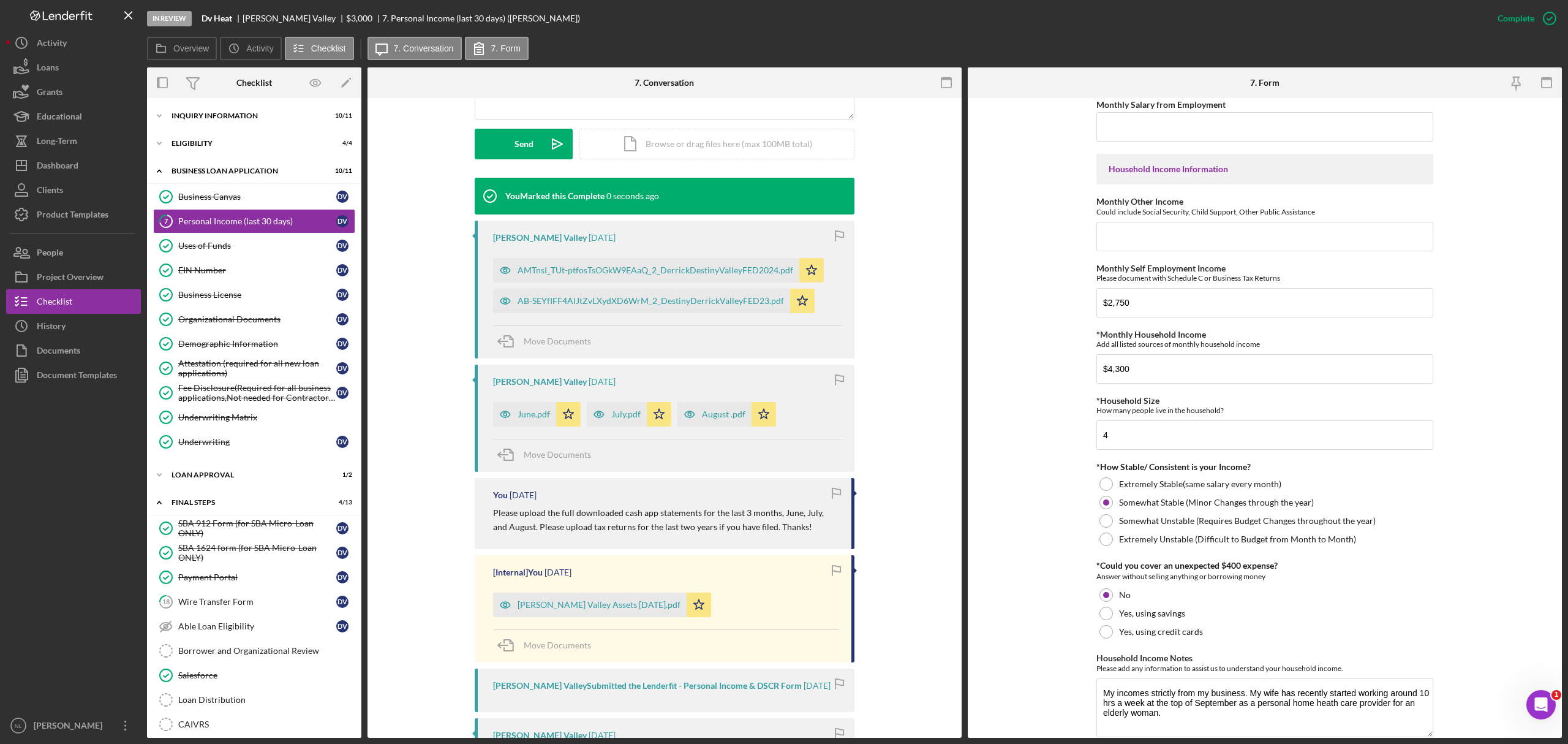
scroll to position [473, 0]
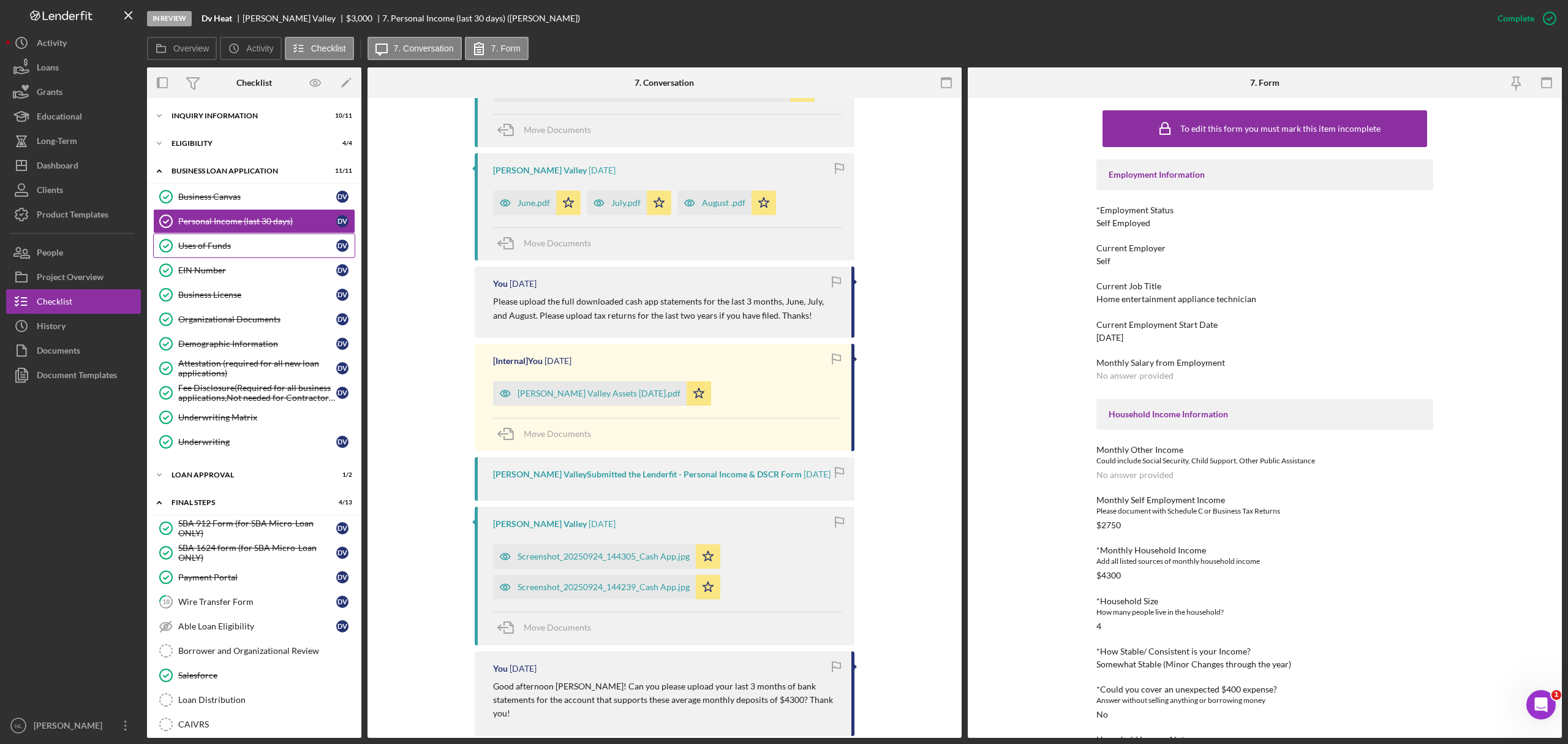
click at [289, 250] on div "Uses of Funds" at bounding box center [257, 246] width 158 height 10
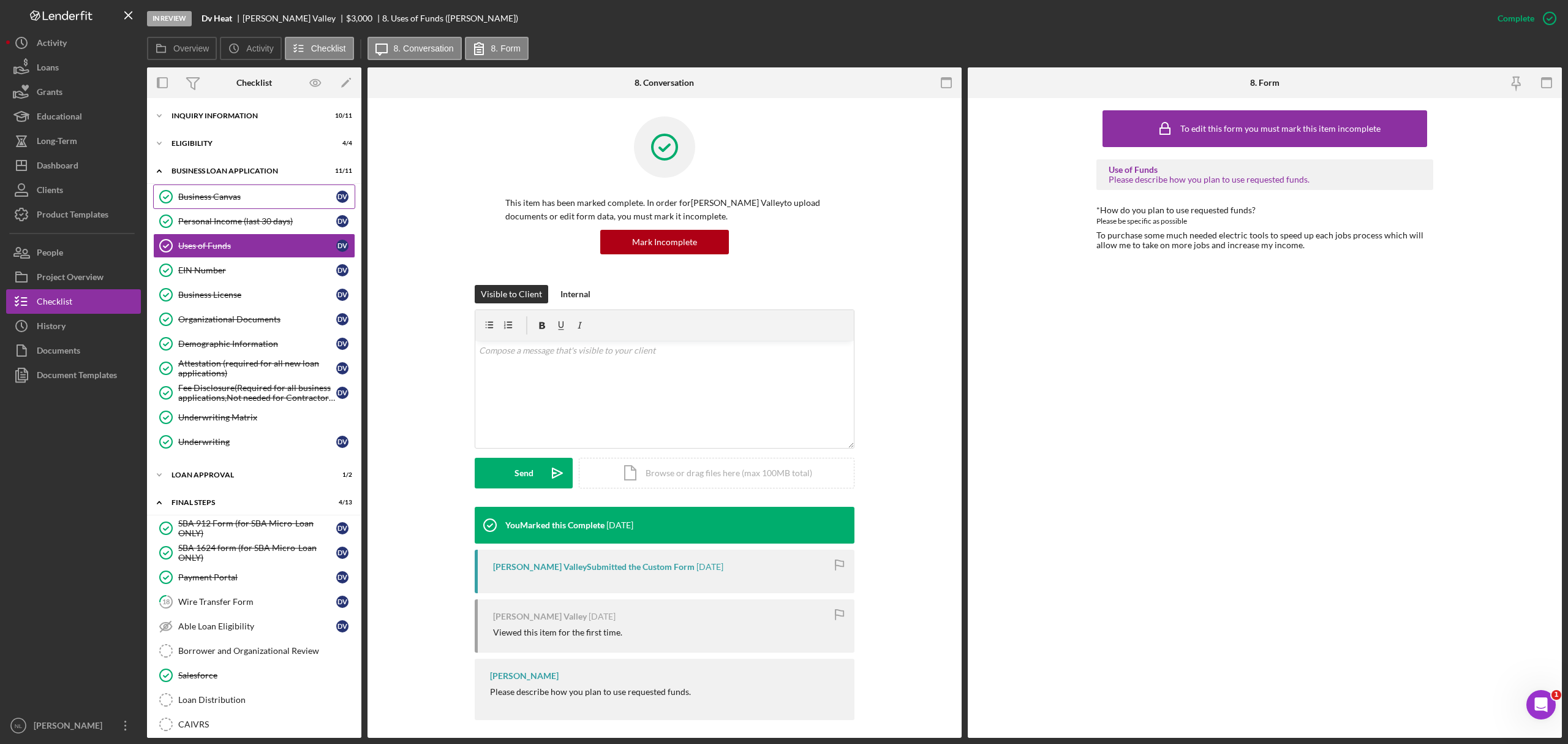
click at [253, 200] on div "Business Canvas" at bounding box center [257, 197] width 158 height 10
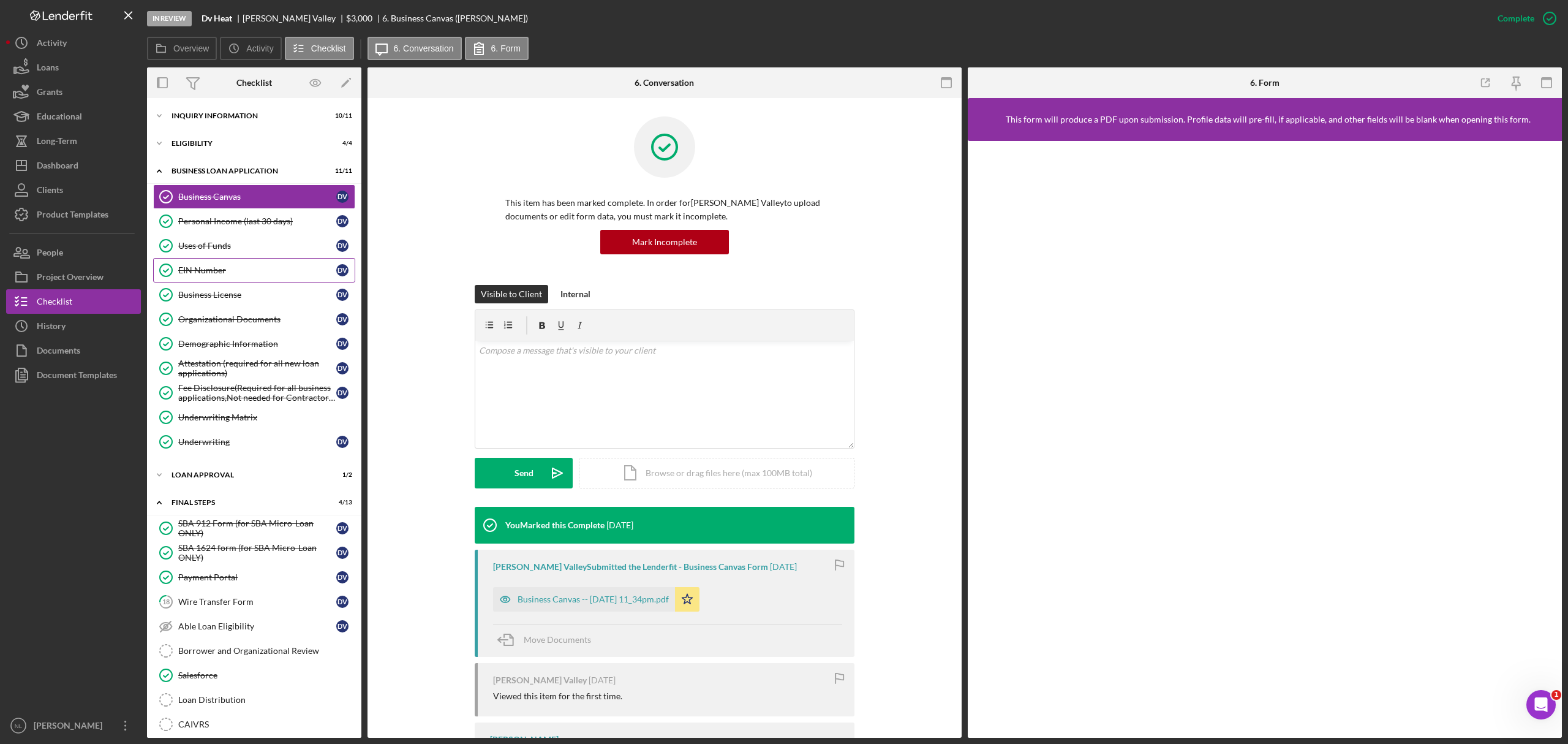
click at [244, 272] on div "EIN Number" at bounding box center [257, 270] width 158 height 10
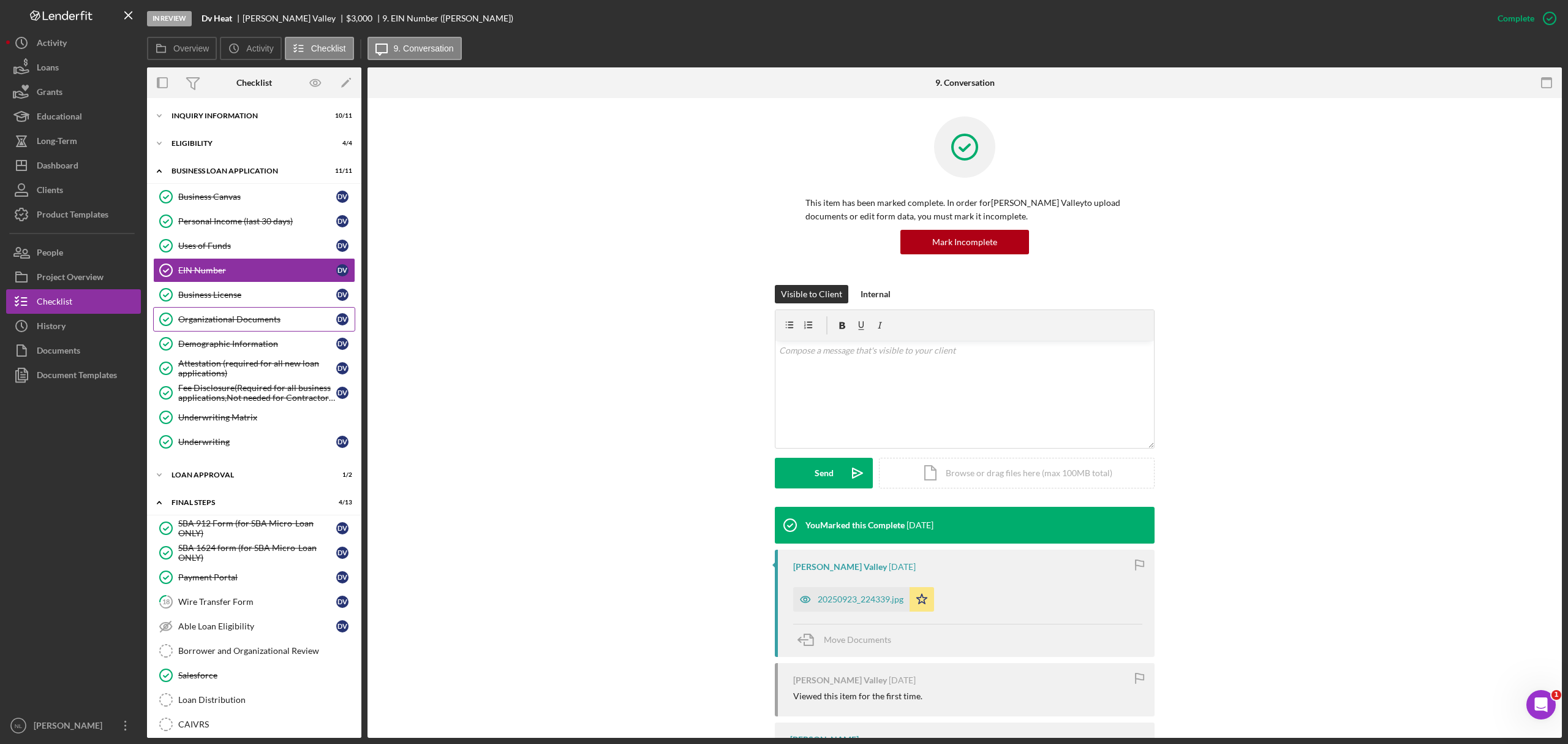
click at [270, 322] on div "Organizational Documents" at bounding box center [257, 320] width 158 height 10
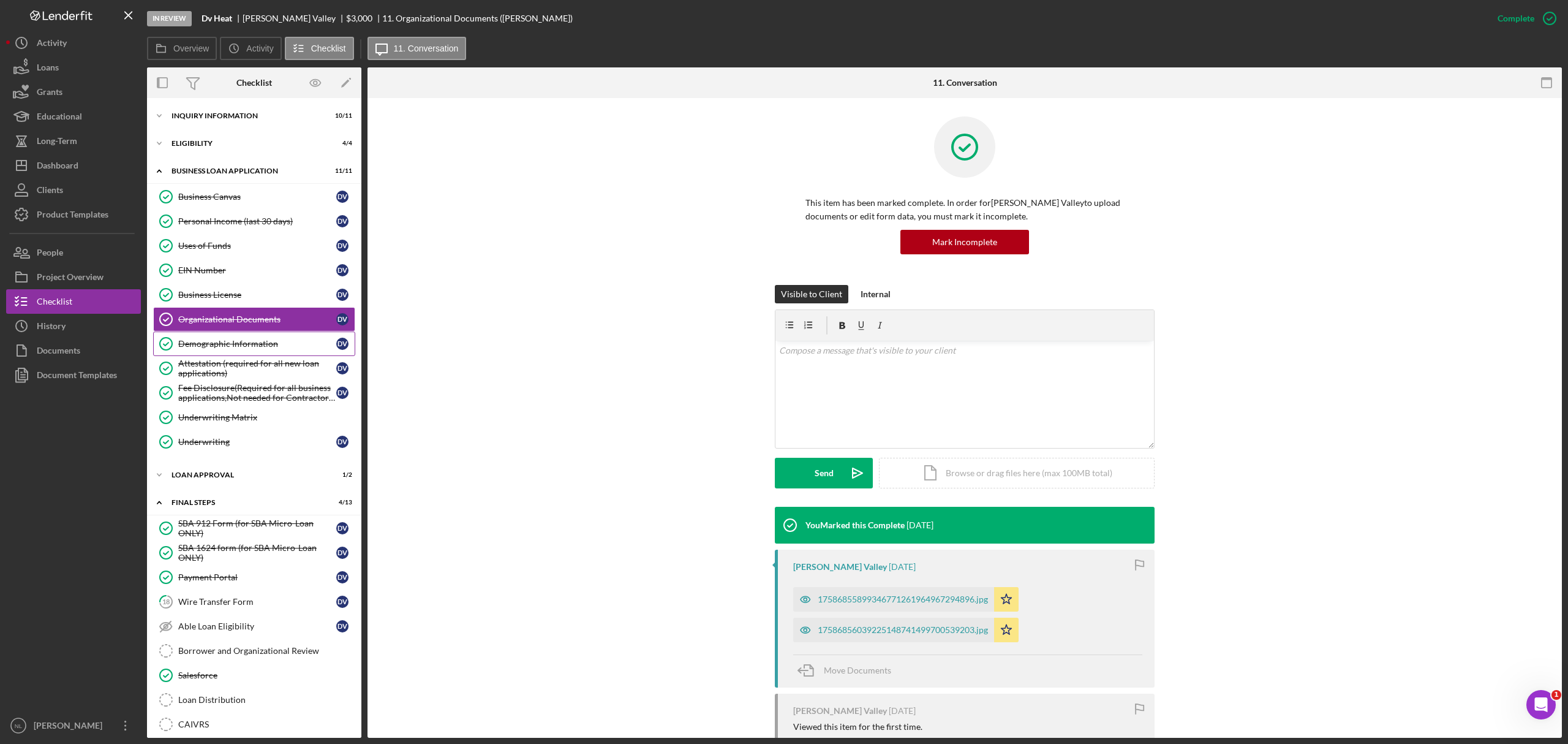
click at [245, 341] on link "Demographic Information Demographic Information D V" at bounding box center [254, 344] width 202 height 25
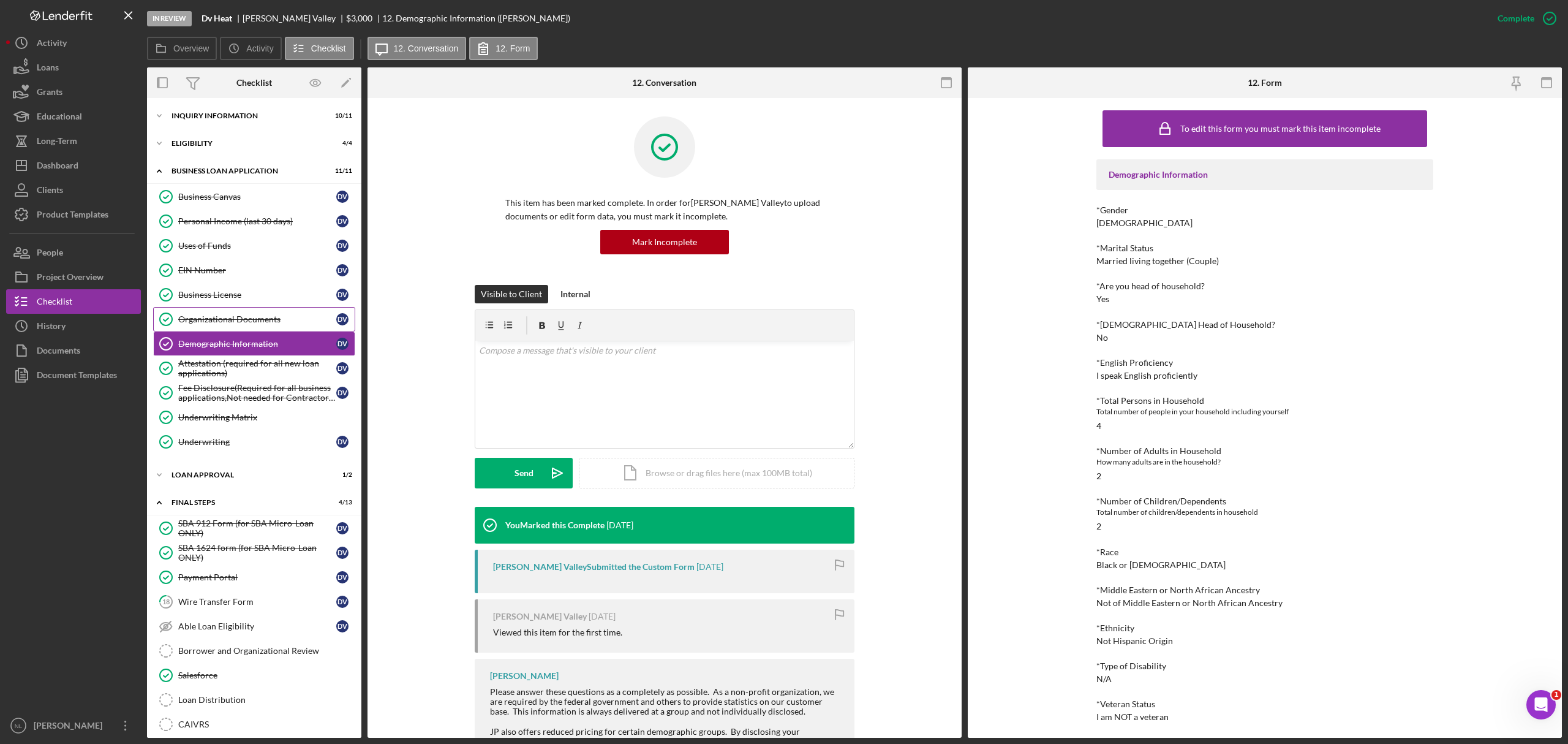
click at [236, 324] on div "Organizational Documents" at bounding box center [257, 320] width 158 height 10
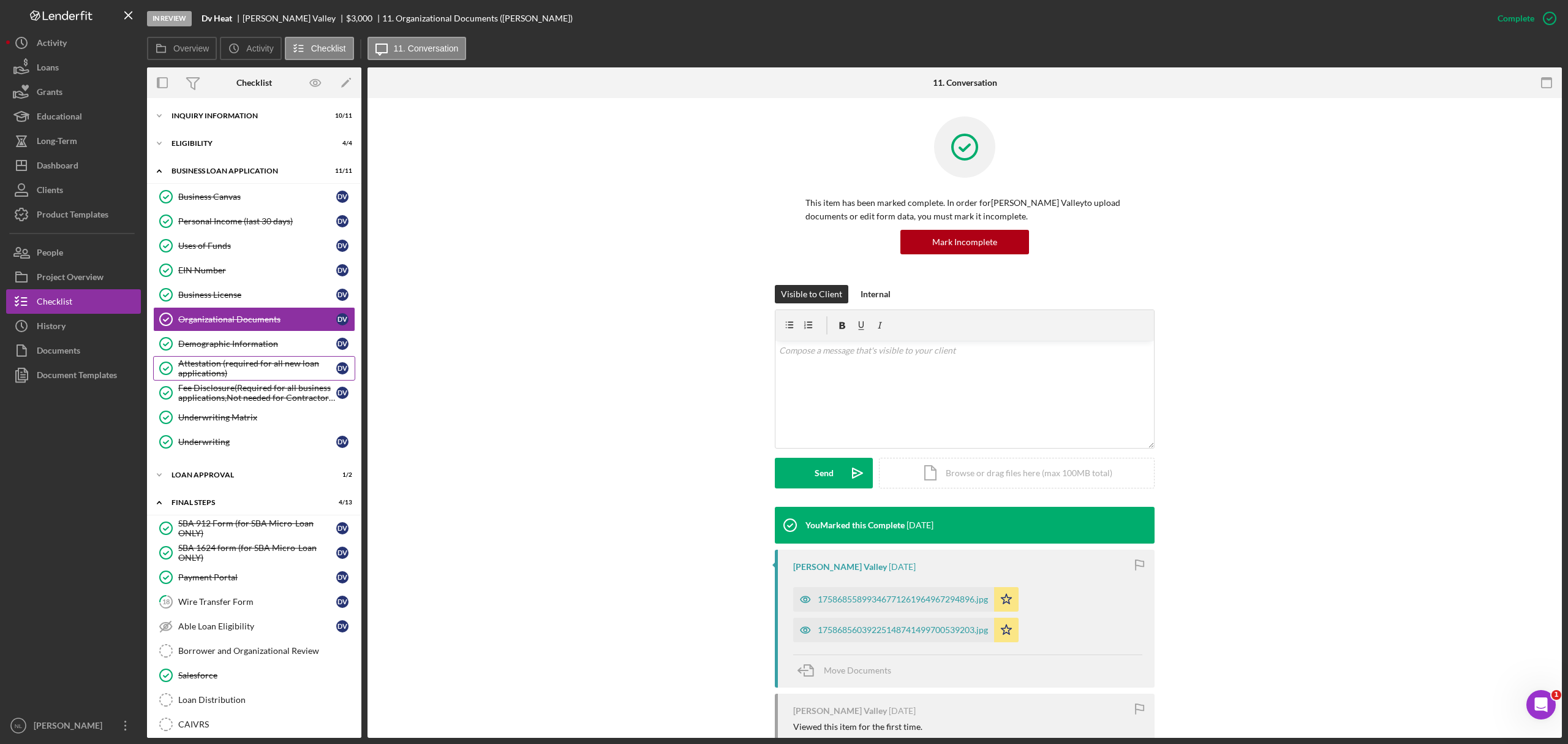
click at [231, 359] on link "Attestation (required for all new loan applications) Attestation (required for …" at bounding box center [254, 368] width 202 height 25
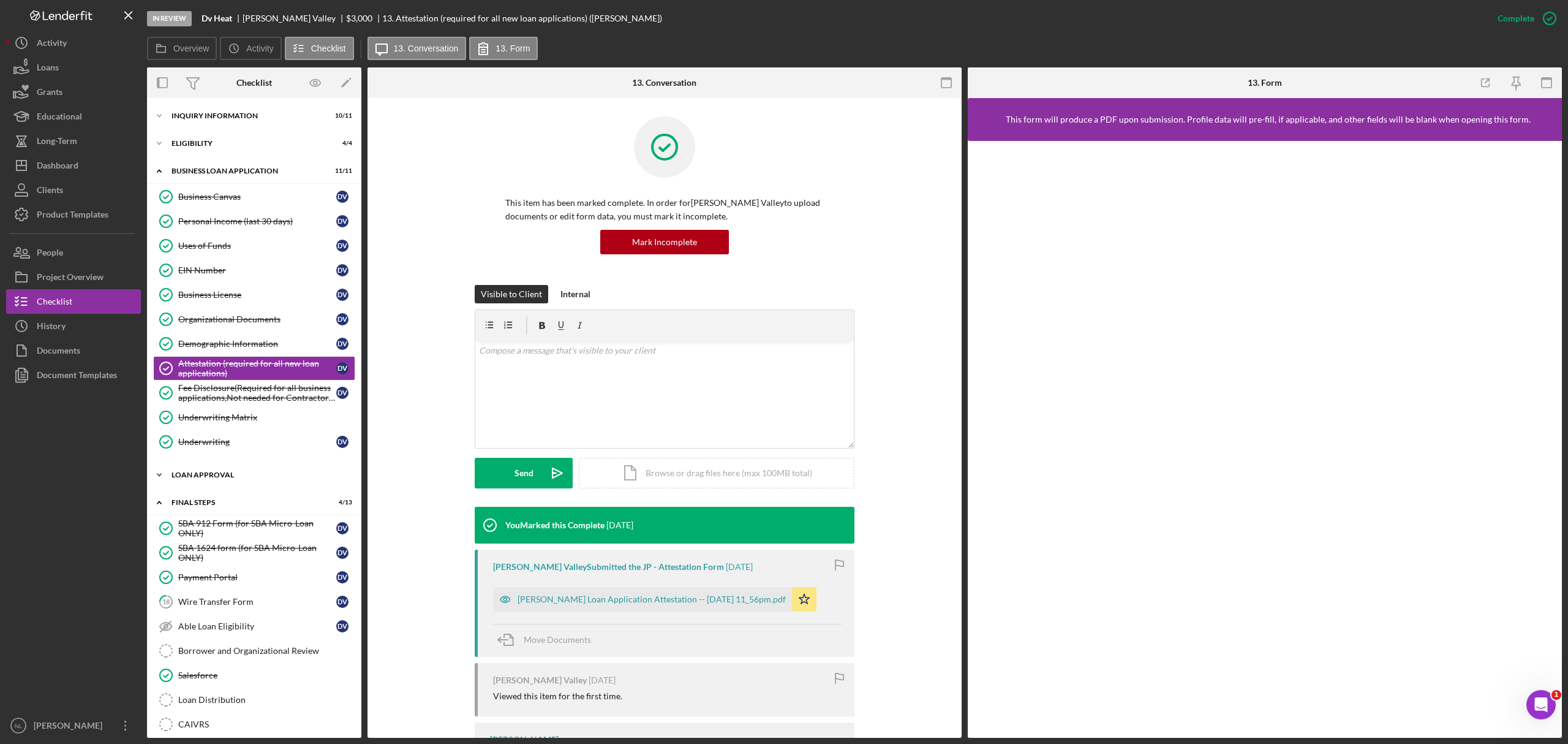
click at [232, 484] on div "Icon/Expander Loan Approval 1 / 2" at bounding box center [254, 475] width 215 height 25
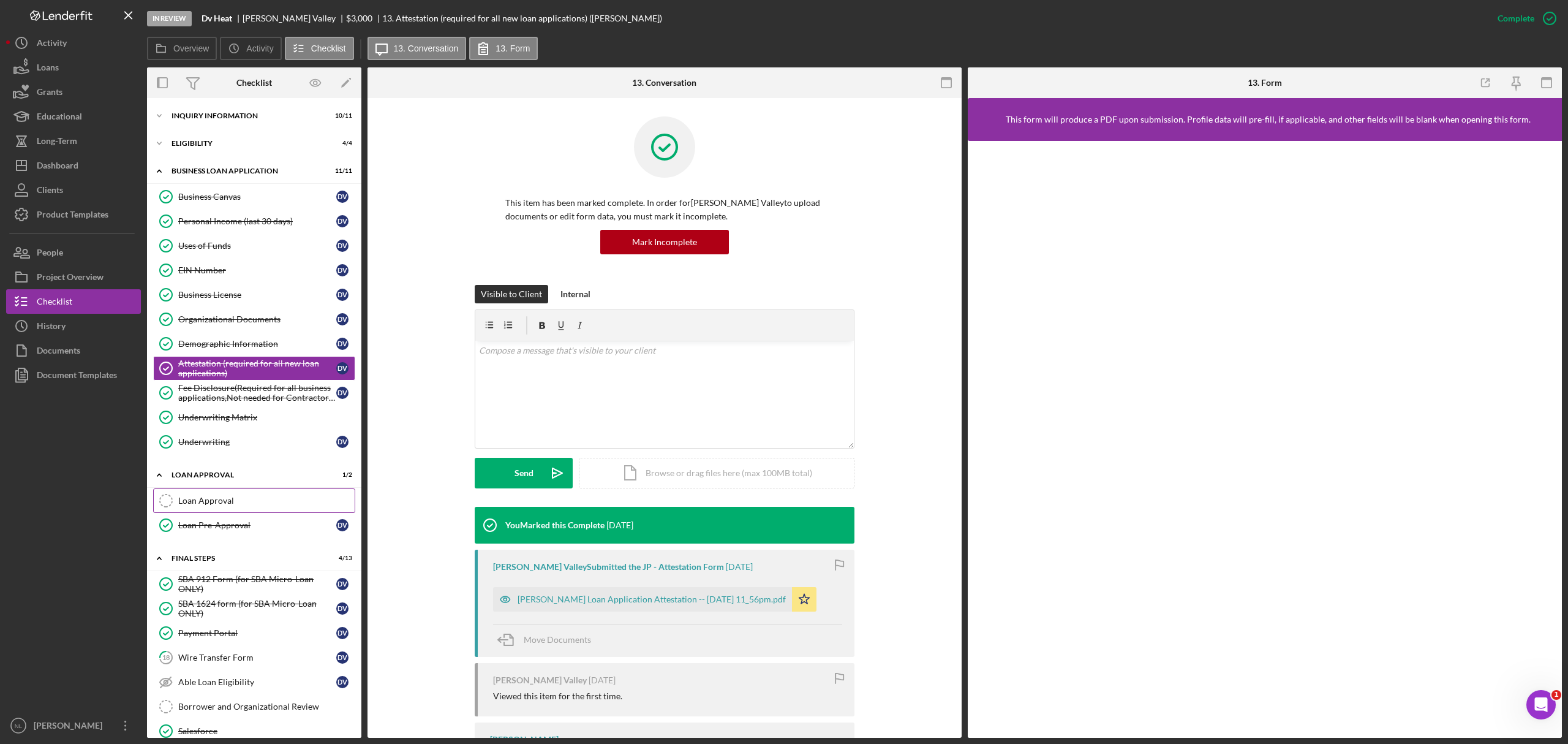
click at [230, 503] on div "Loan Approval" at bounding box center [266, 501] width 176 height 10
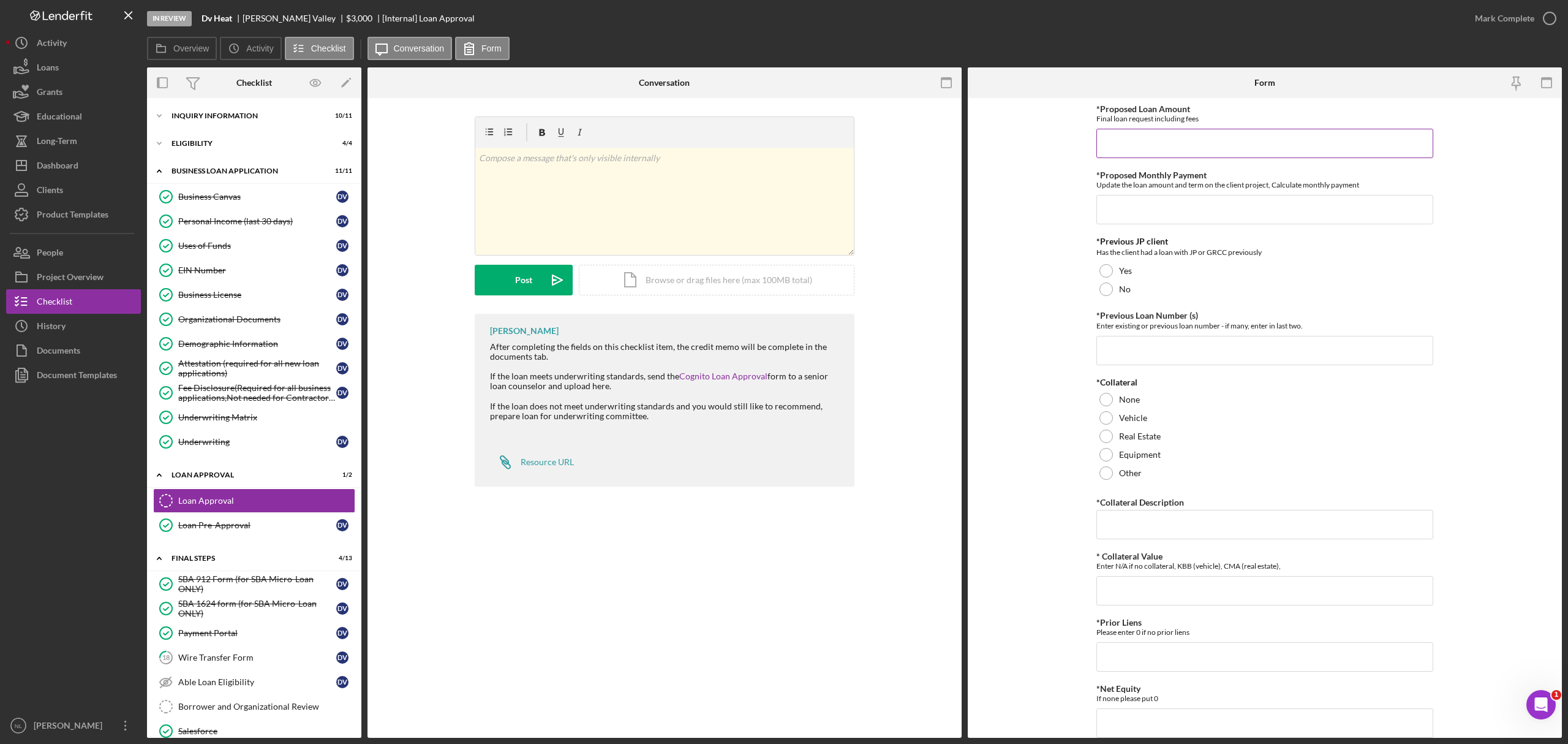
click at [1137, 137] on input "*Proposed Loan Amount" at bounding box center [1265, 143] width 337 height 30
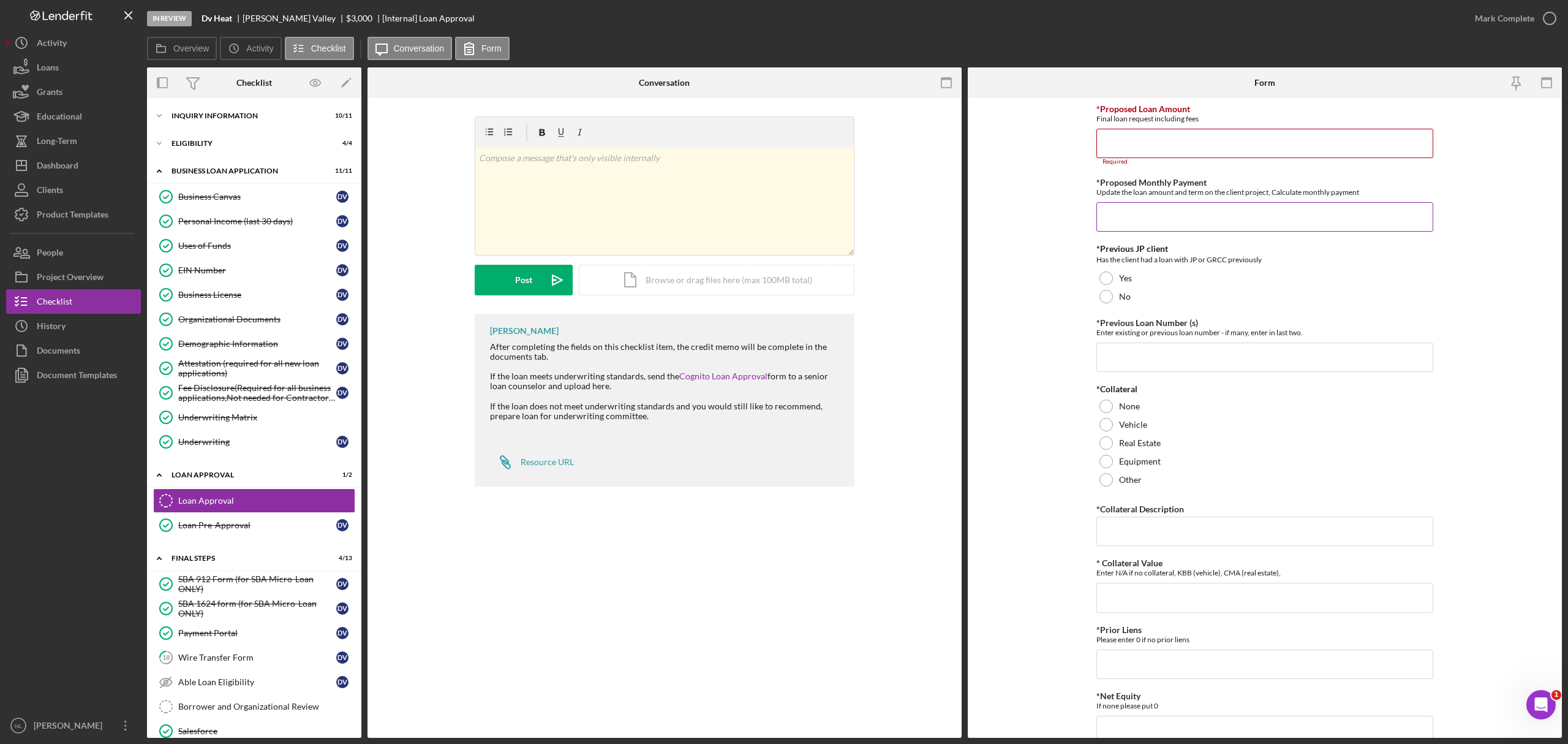
click at [1132, 206] on input "*Proposed Monthly Payment" at bounding box center [1265, 217] width 337 height 30
type input "$82"
click at [1137, 155] on input "*Proposed Loan Amount" at bounding box center [1265, 143] width 337 height 30
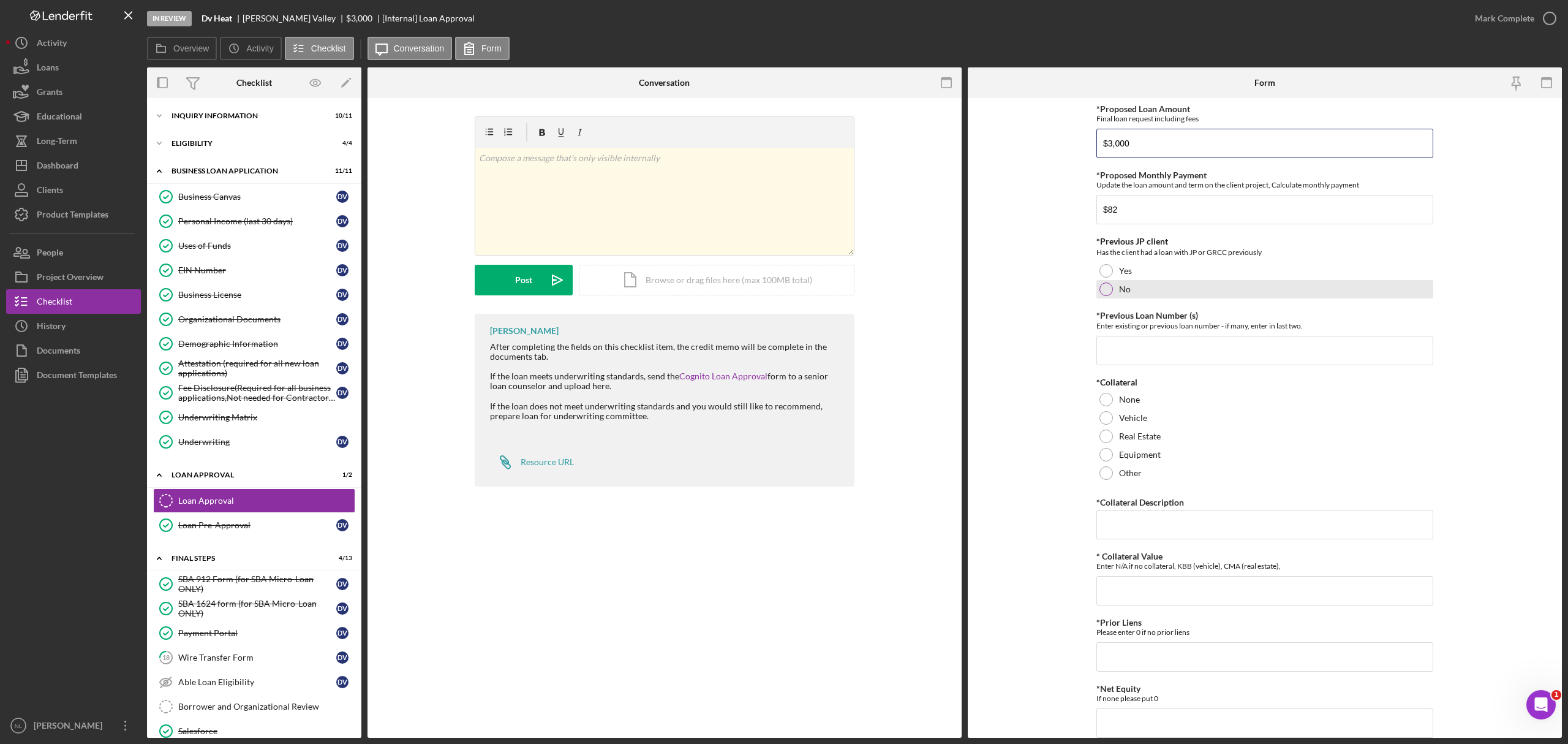
type input "$3,000"
click at [1115, 282] on div "No" at bounding box center [1265, 289] width 337 height 18
click at [1127, 339] on input "*Previous Loan Number (s)" at bounding box center [1265, 351] width 337 height 30
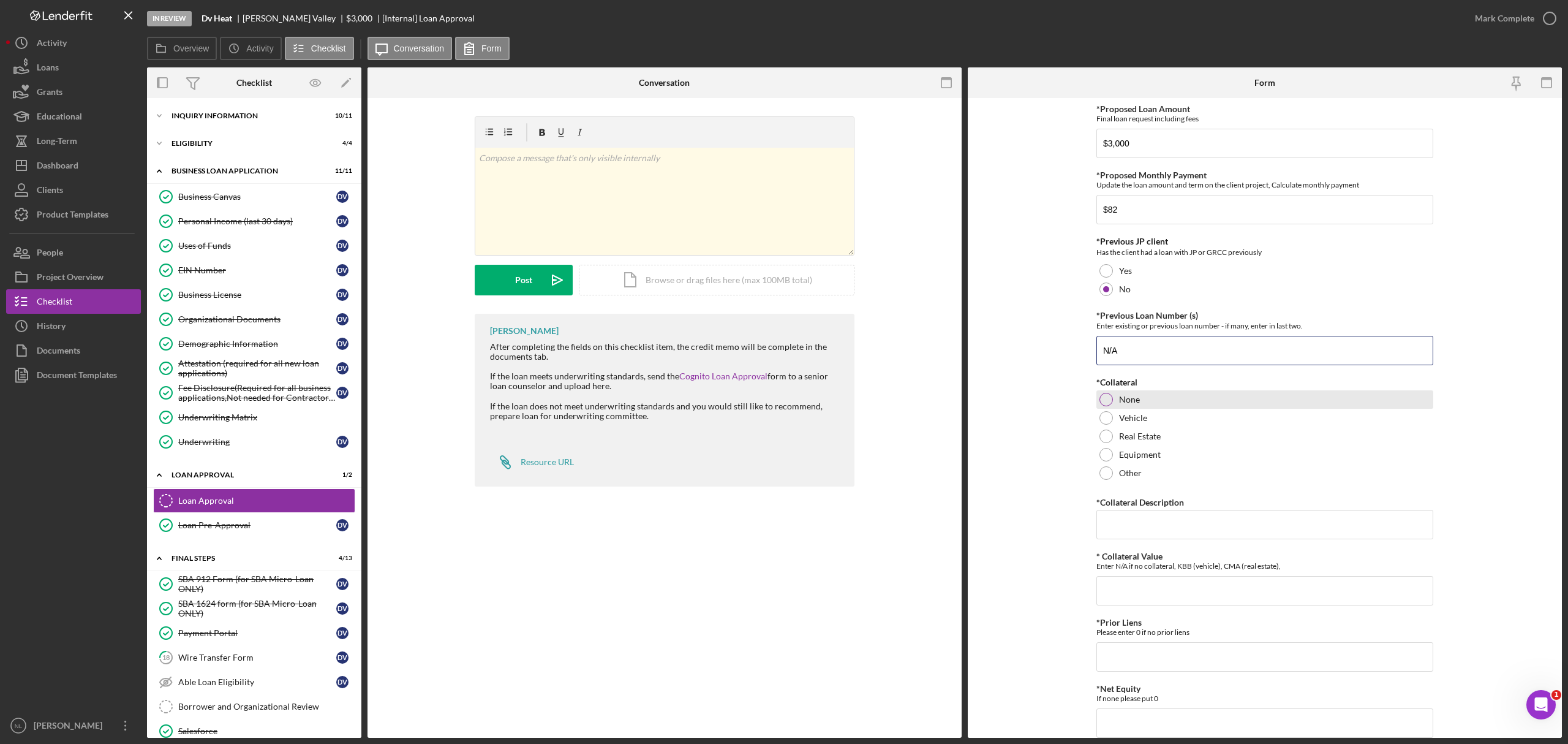
type input "N/A"
click at [1103, 401] on div at bounding box center [1106, 399] width 13 height 13
click at [1122, 537] on input "*Collateral Description" at bounding box center [1265, 524] width 337 height 30
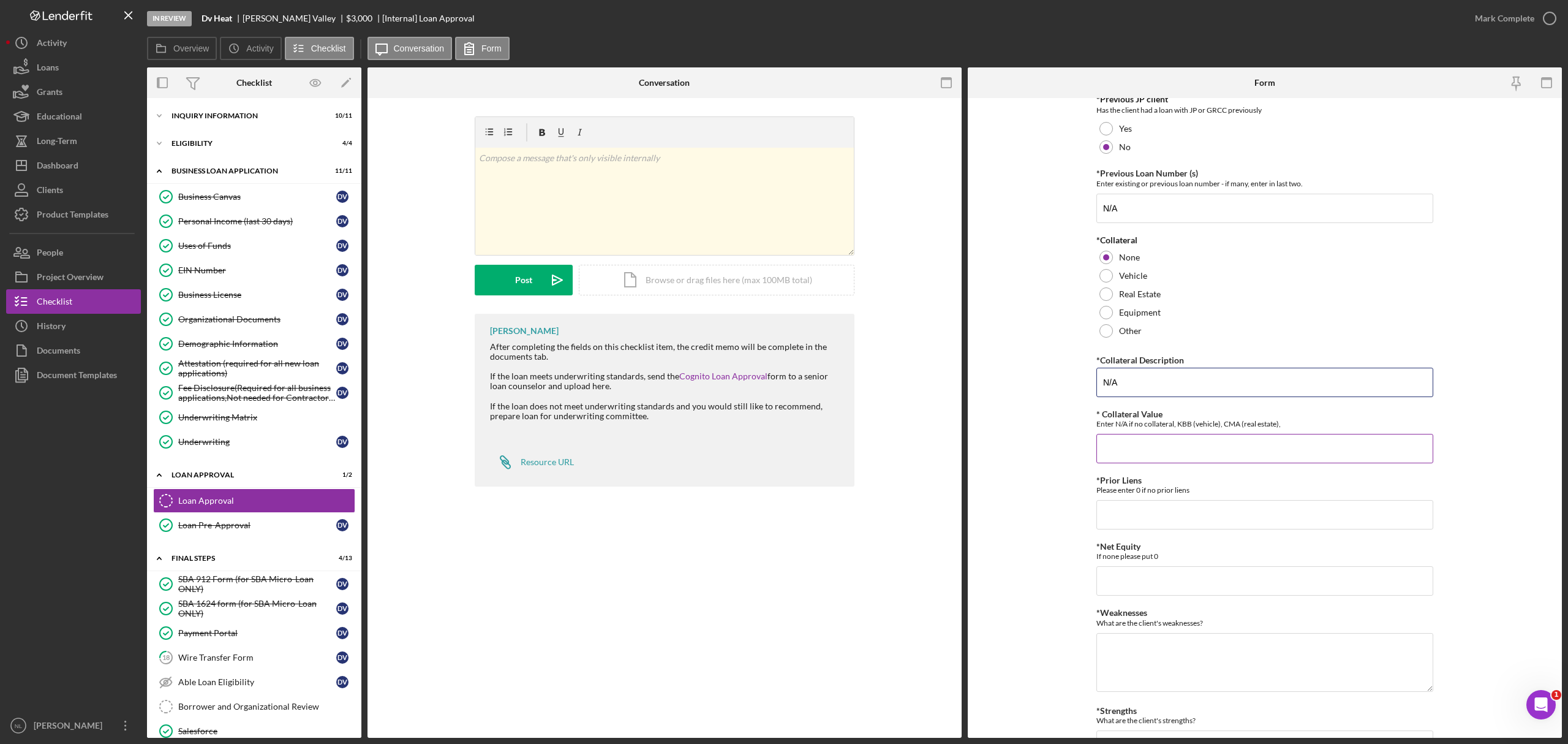
type input "N/A"
click at [1120, 452] on input "* Collateral Value" at bounding box center [1265, 448] width 337 height 30
type input "N/A"
click at [1115, 520] on input "*Prior Liens" at bounding box center [1265, 515] width 337 height 30
type input "0"
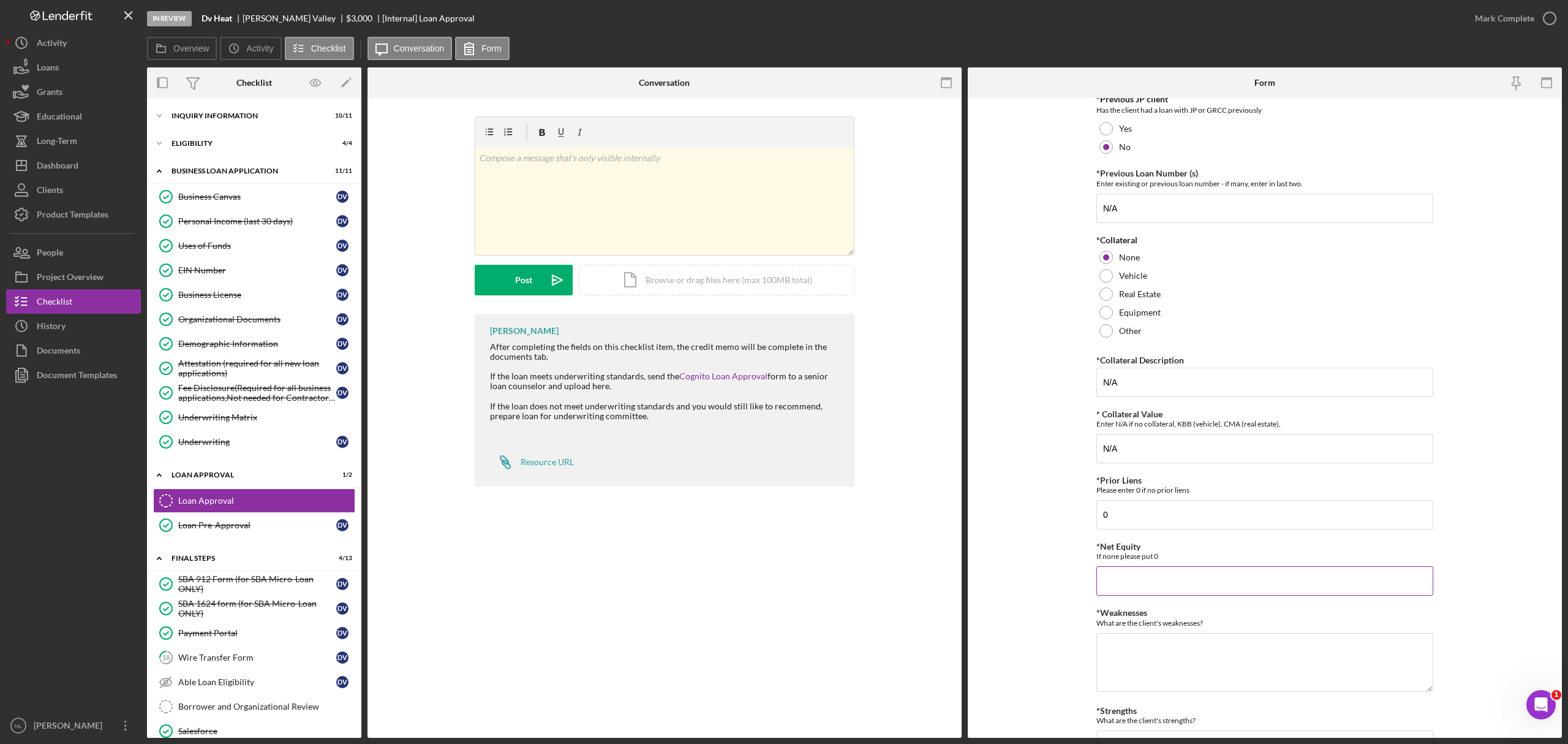
click at [1120, 596] on input "*Net Equity" at bounding box center [1265, 581] width 337 height 30
type input "0"
click at [1124, 661] on textarea "*Weaknesses" at bounding box center [1265, 662] width 337 height 59
type textarea "N"
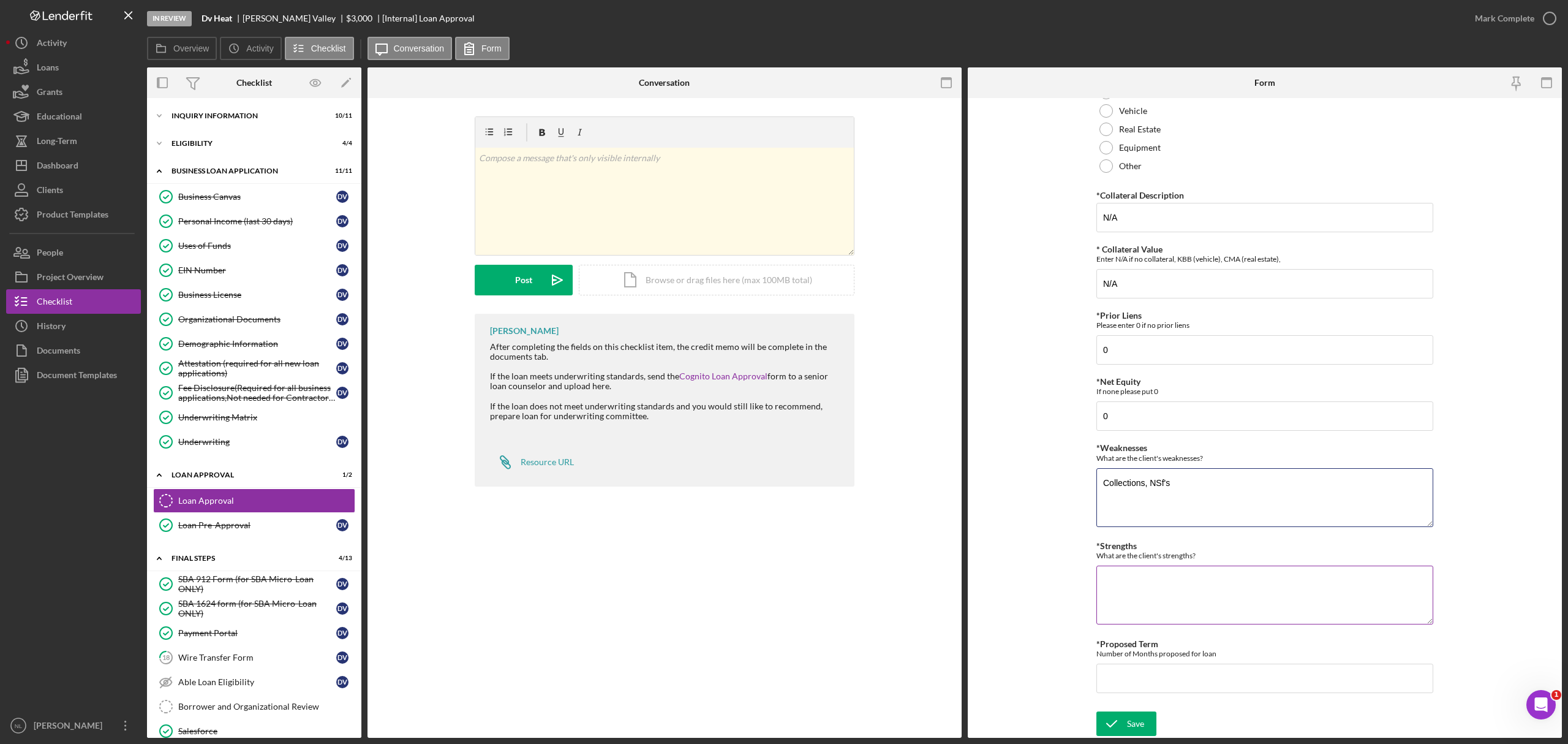
type textarea "Collections, NSf's"
click at [1132, 589] on textarea "*Strengths" at bounding box center [1265, 595] width 337 height 59
type textarea "No recent delenquencies"
click at [1169, 700] on div "*Proposed Loan Amount Final loan request including fees $3,000 *Proposed Monthl…" at bounding box center [1265, 251] width 337 height 908
click at [1164, 685] on input "*Proposed Term" at bounding box center [1265, 678] width 337 height 30
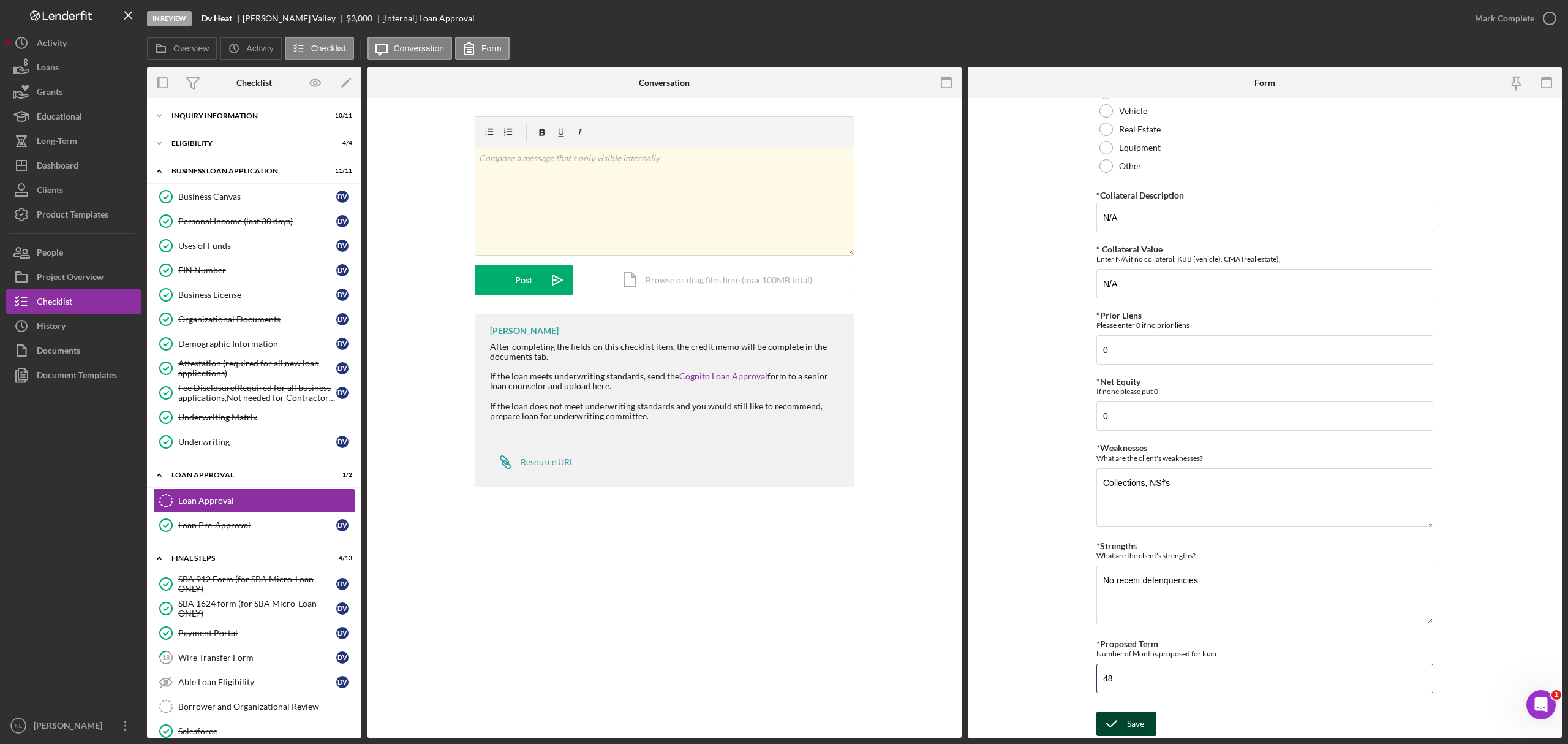
type input "48"
click at [1140, 724] on div "Save" at bounding box center [1136, 724] width 17 height 25
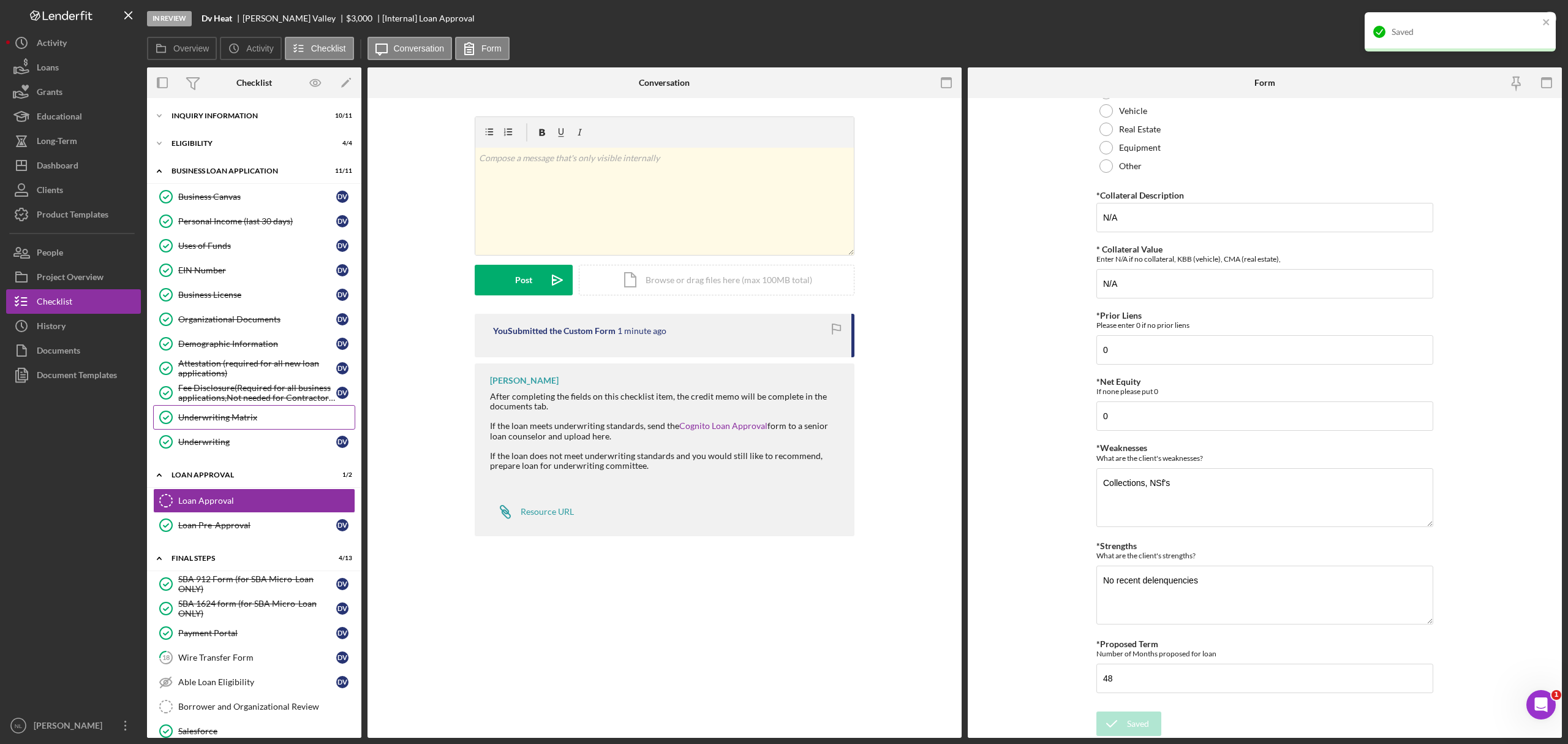
click at [243, 423] on div "Underwriting Matrix" at bounding box center [266, 417] width 176 height 10
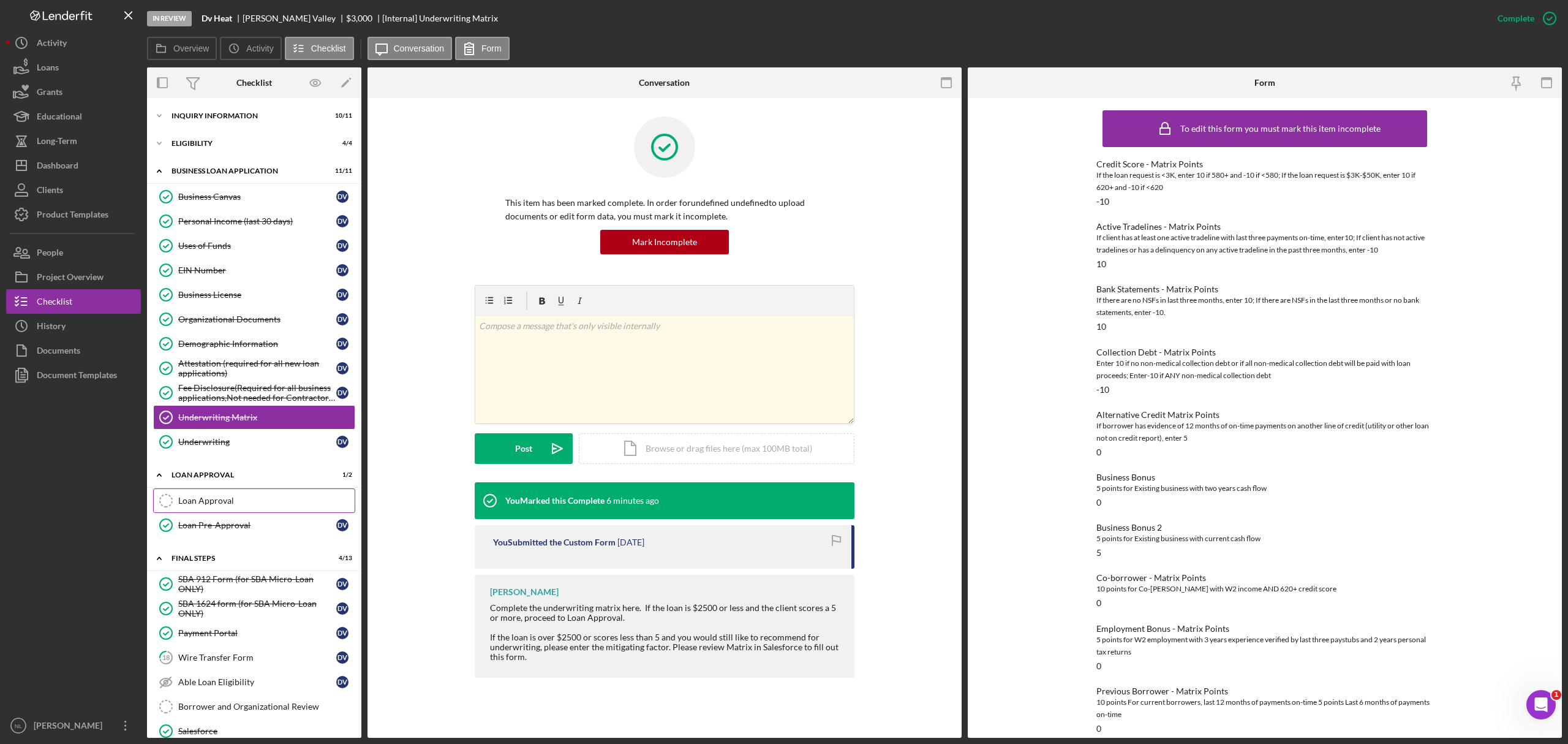
click at [245, 499] on link "Loan Approval Loan Approval" at bounding box center [254, 500] width 202 height 25
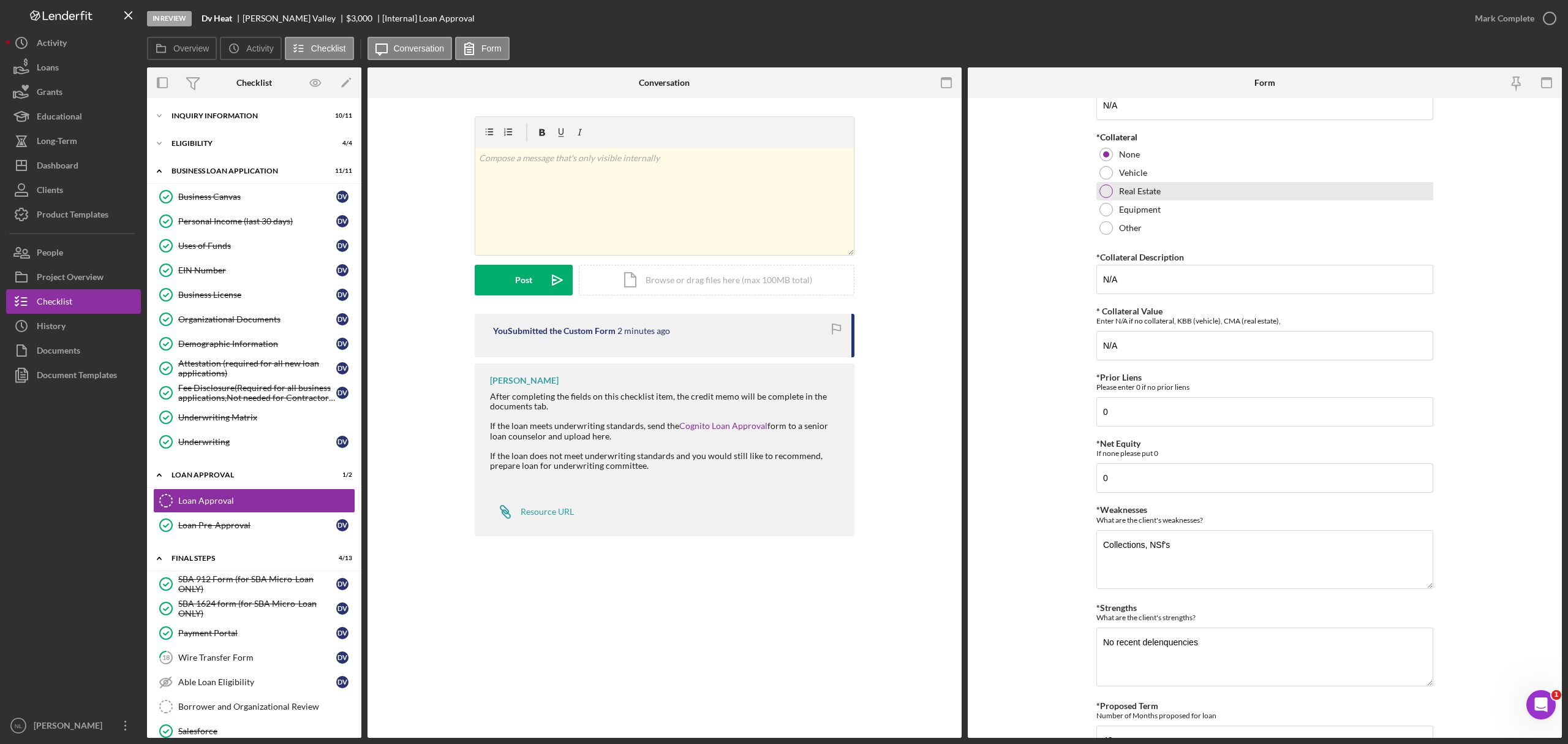
scroll to position [310, 0]
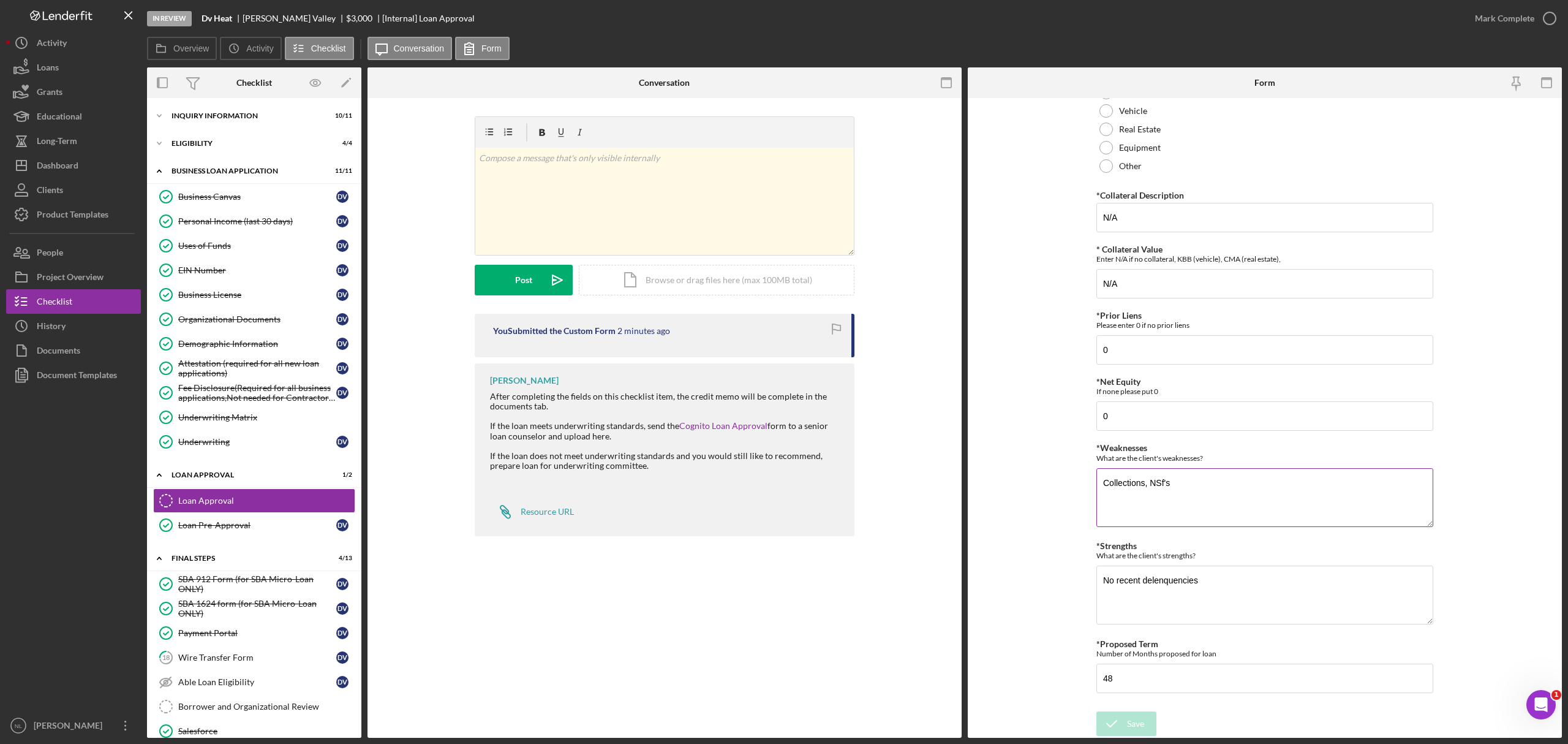
click at [1213, 491] on textarea "Collections, NSf's" at bounding box center [1265, 497] width 337 height 59
click at [1213, 491] on textarea "Collections," at bounding box center [1265, 497] width 337 height 59
type textarea "Collections, Low credit"
click at [1221, 599] on textarea "No recent delenquencies" at bounding box center [1265, 595] width 337 height 59
type textarea "No recent delenquencies, No NSF's"
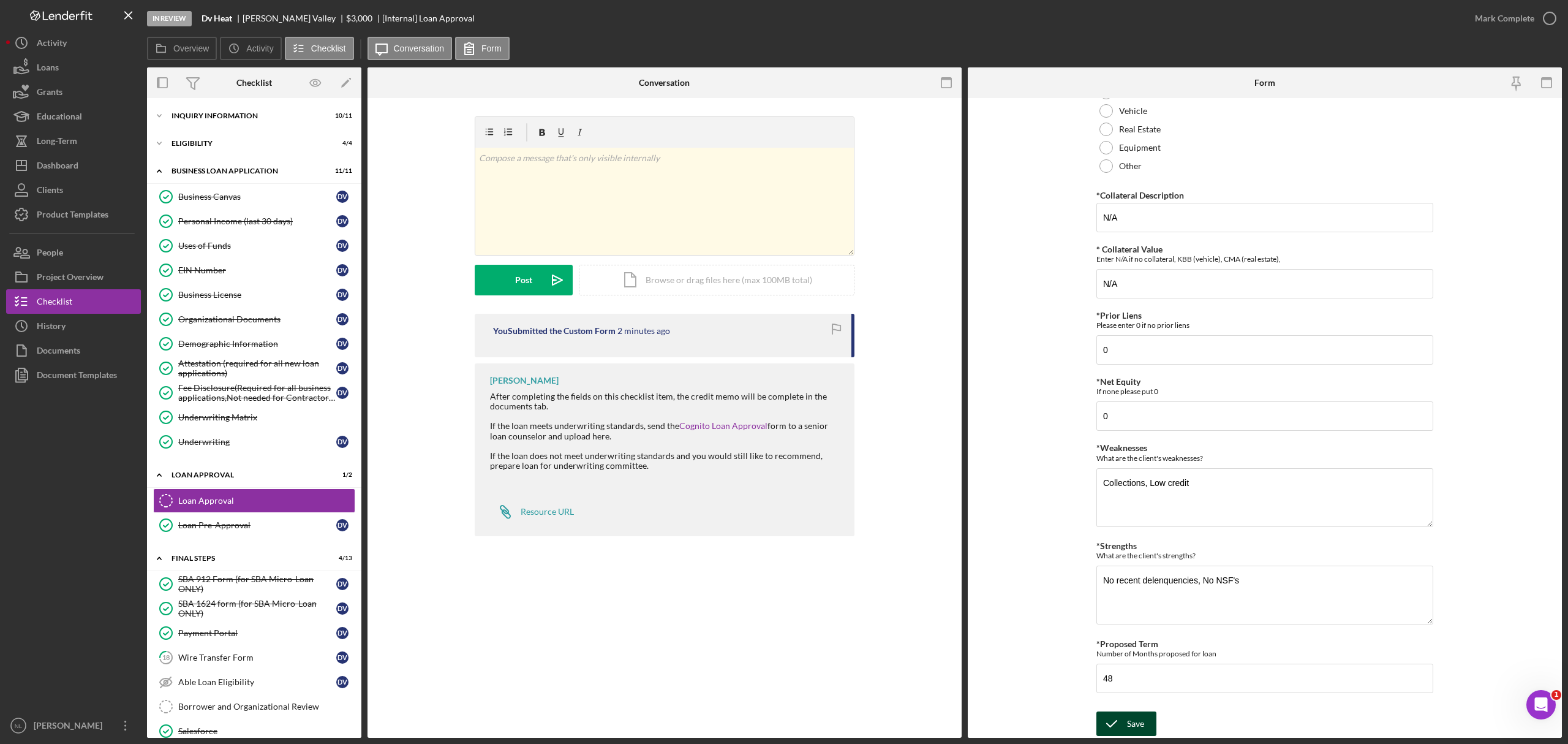
click at [1132, 722] on div "Save" at bounding box center [1136, 724] width 17 height 25
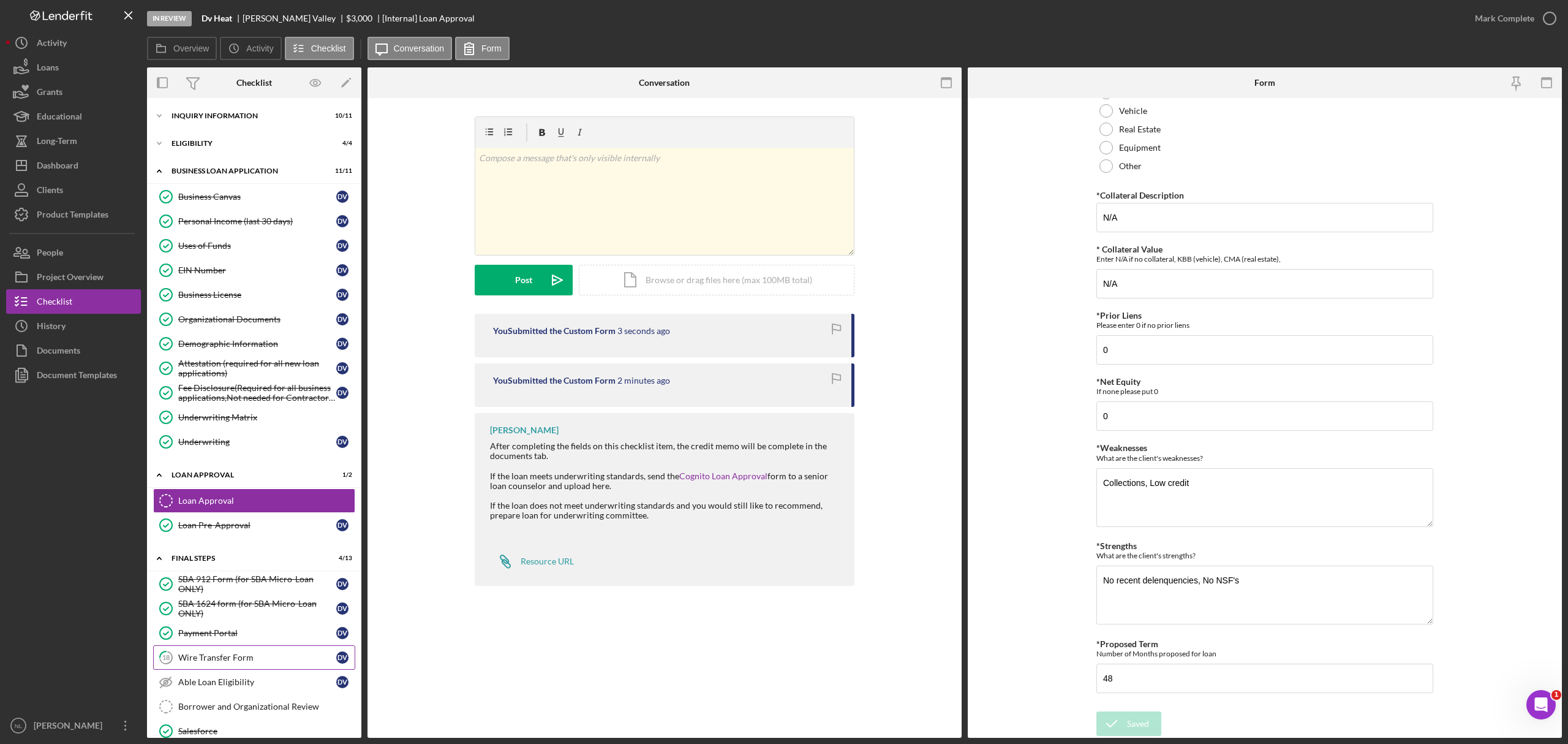
scroll to position [99, 0]
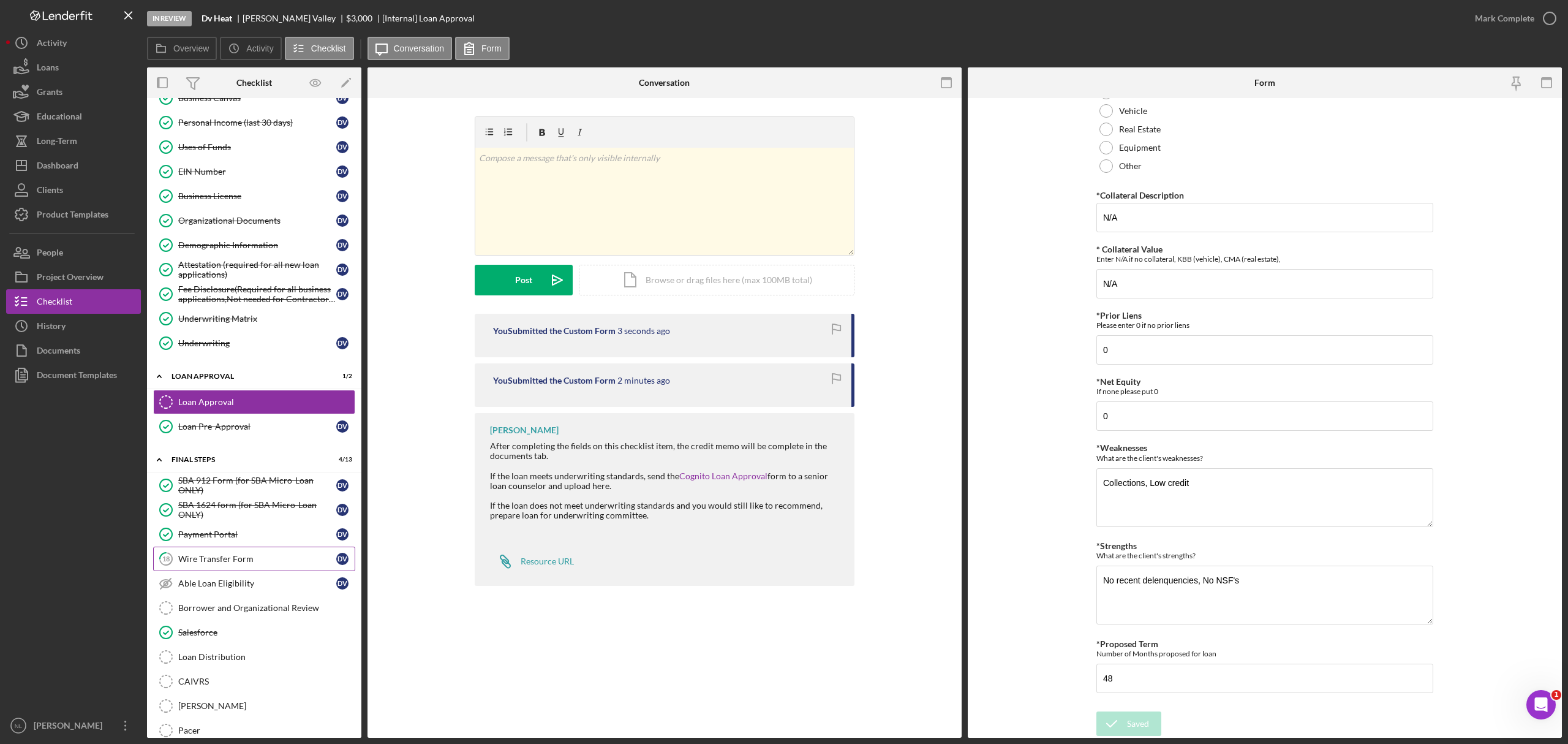
click at [224, 563] on div "Wire Transfer Form" at bounding box center [257, 559] width 158 height 10
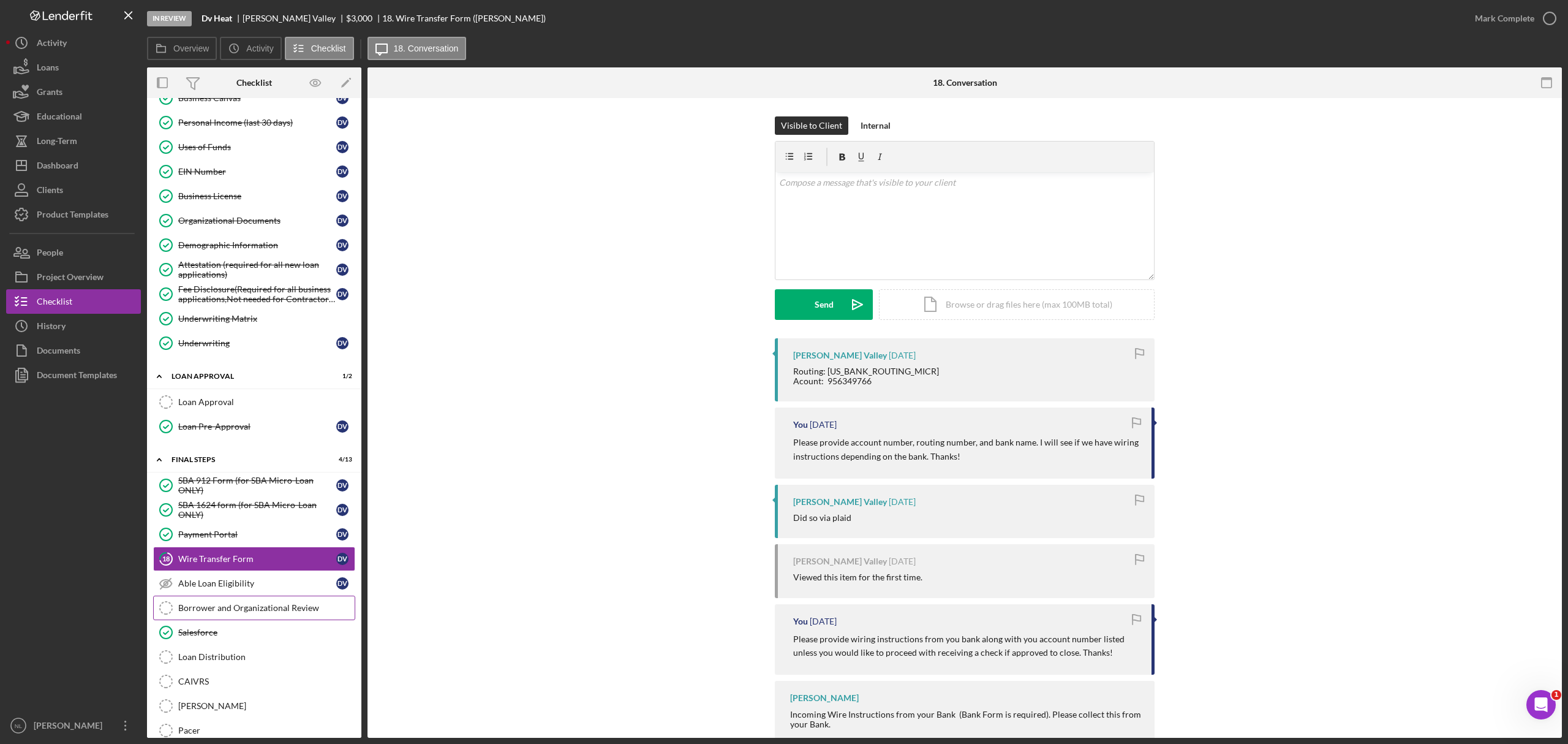
click at [222, 611] on div "Borrower and Organizational Review" at bounding box center [266, 608] width 176 height 10
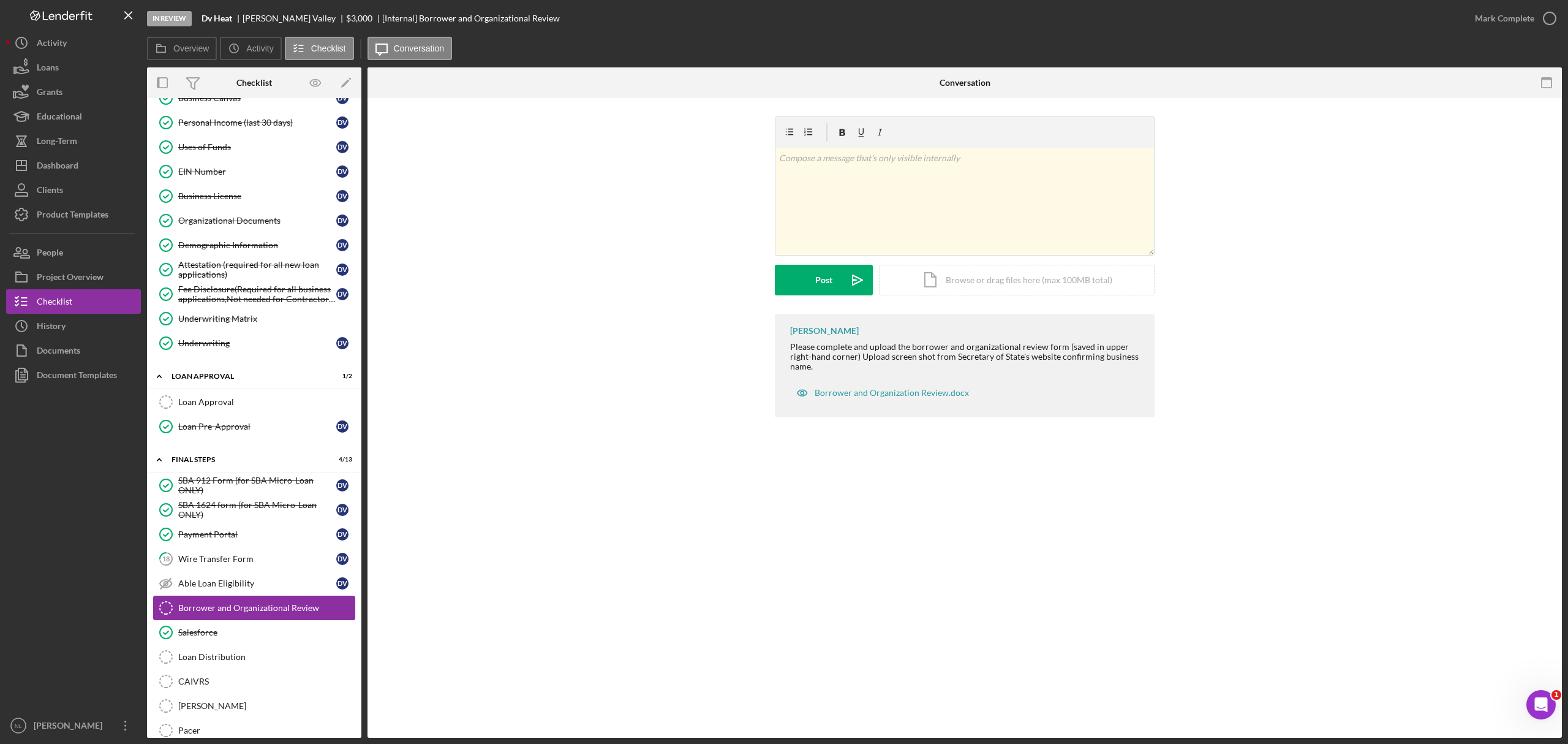
scroll to position [202, 0]
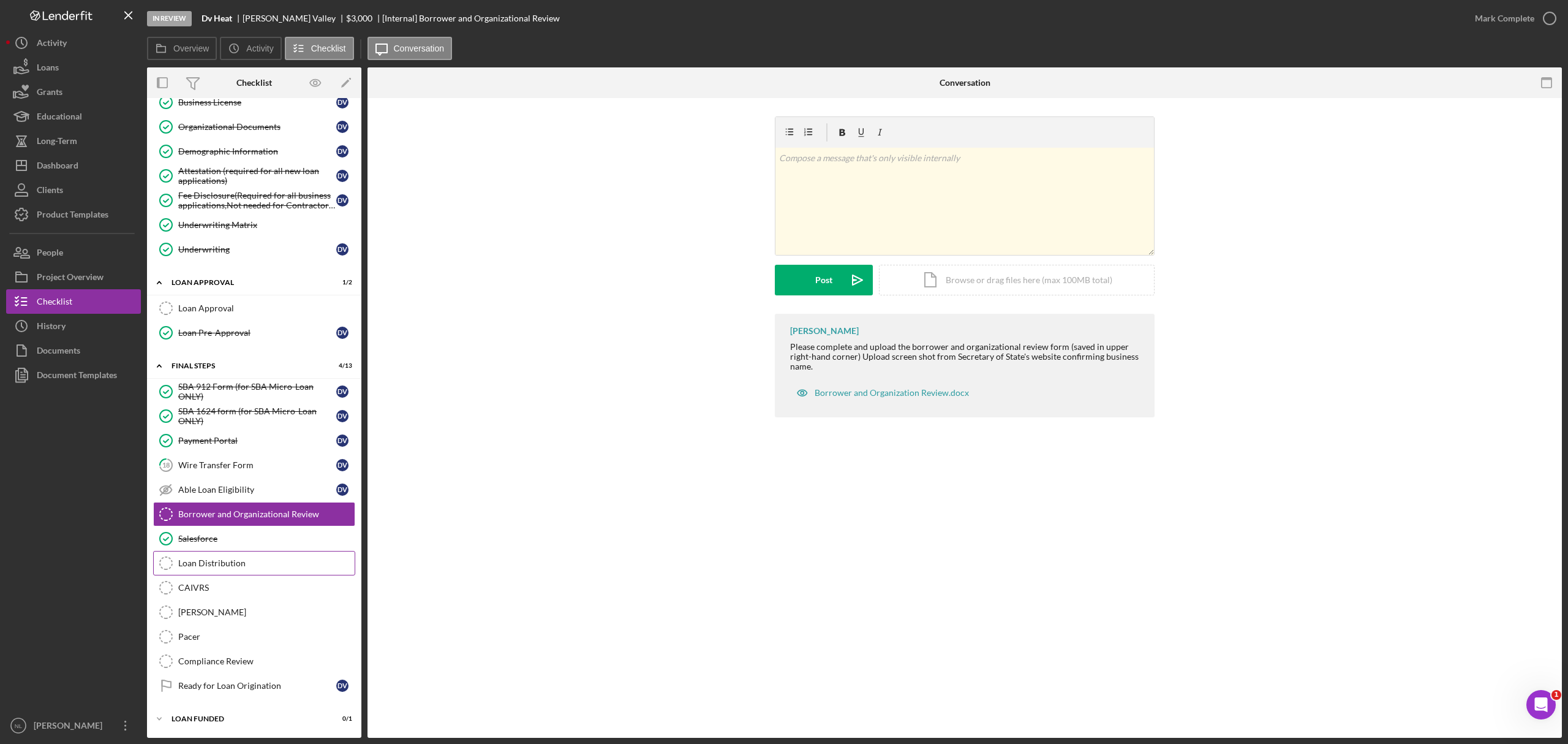
click at [212, 560] on div "Loan Distribution" at bounding box center [266, 563] width 176 height 10
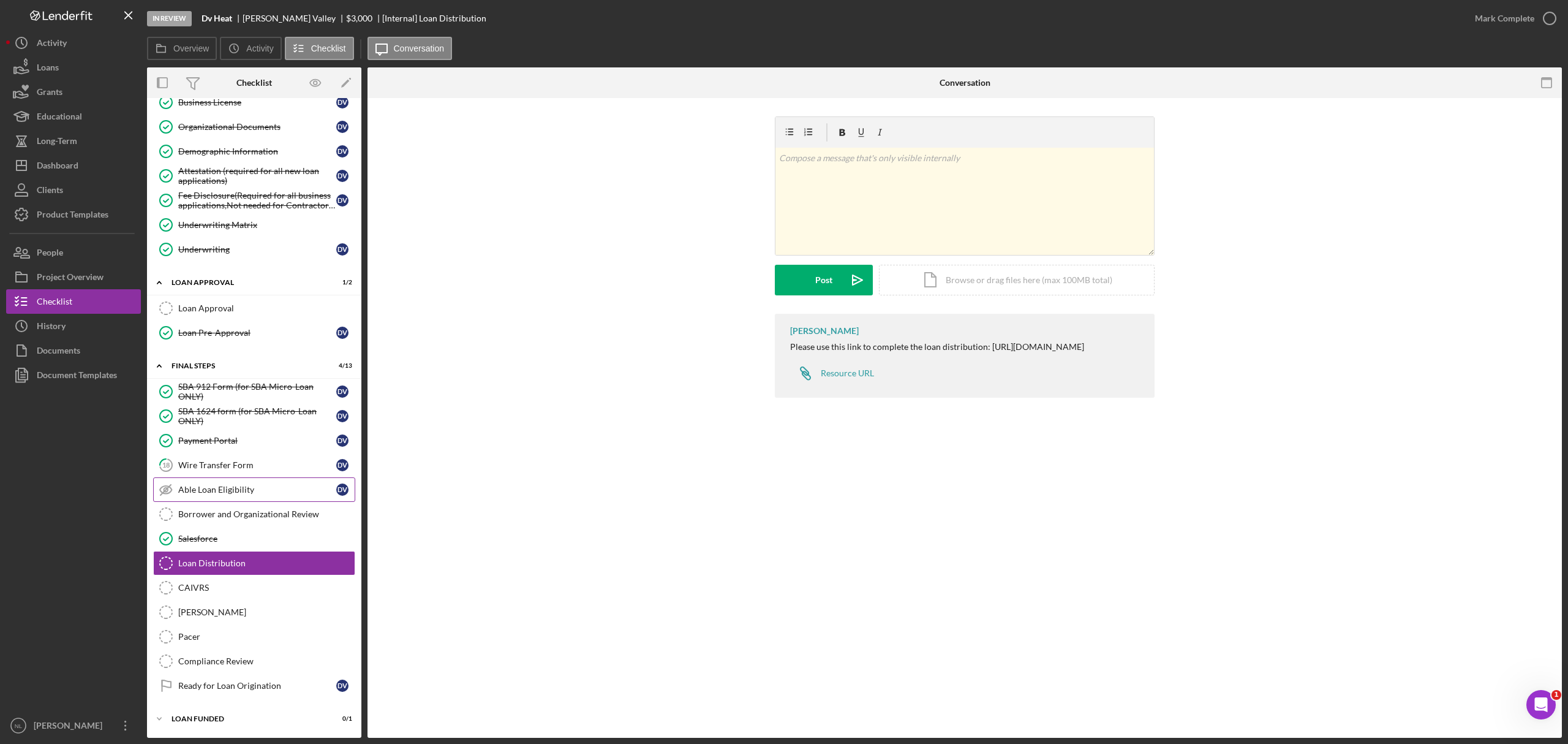
click at [186, 493] on link "Able Loan Eligibility Able Loan Eligibility D V" at bounding box center [254, 489] width 202 height 25
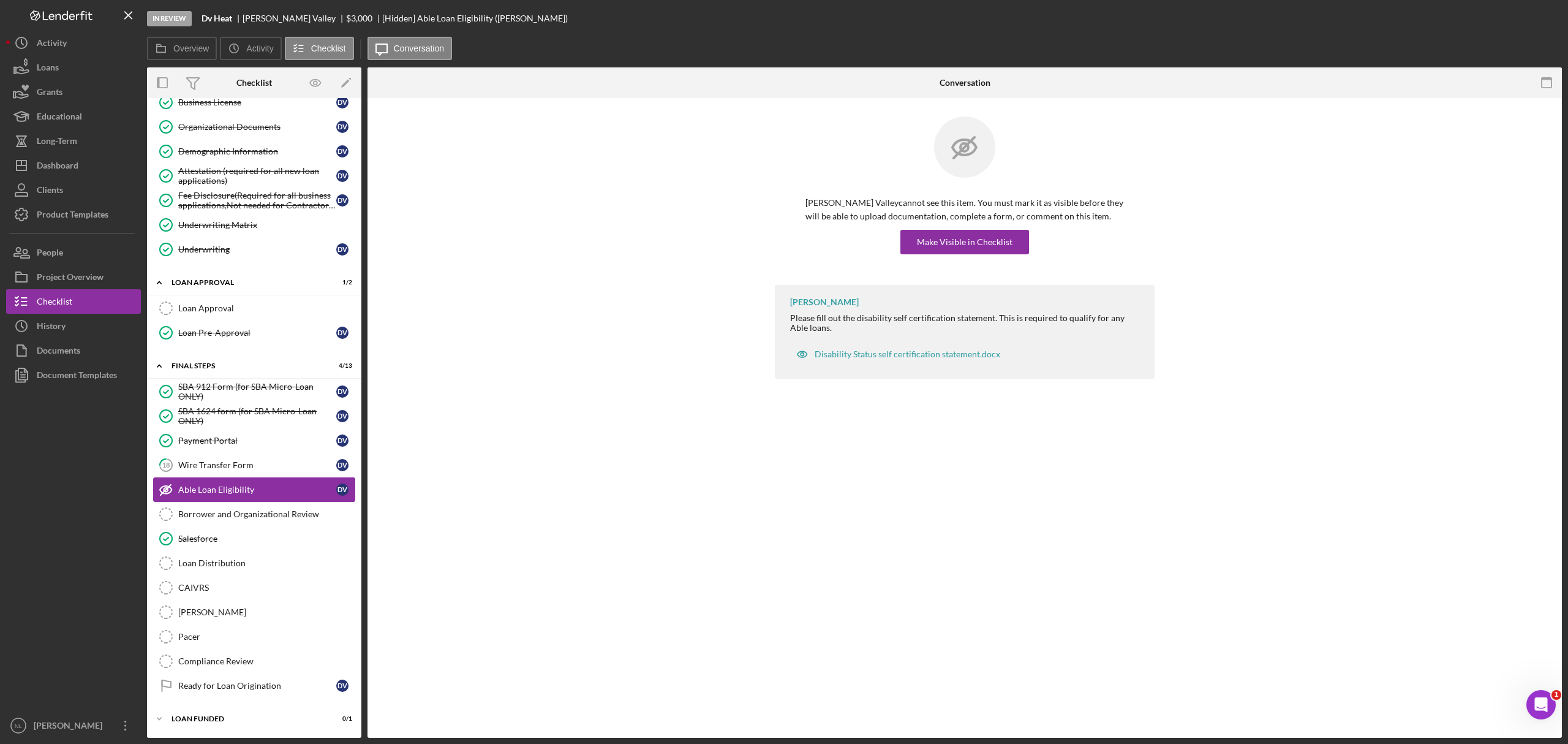
scroll to position [202, 0]
click at [182, 509] on div "Borrower and Organizational Review" at bounding box center [266, 514] width 176 height 10
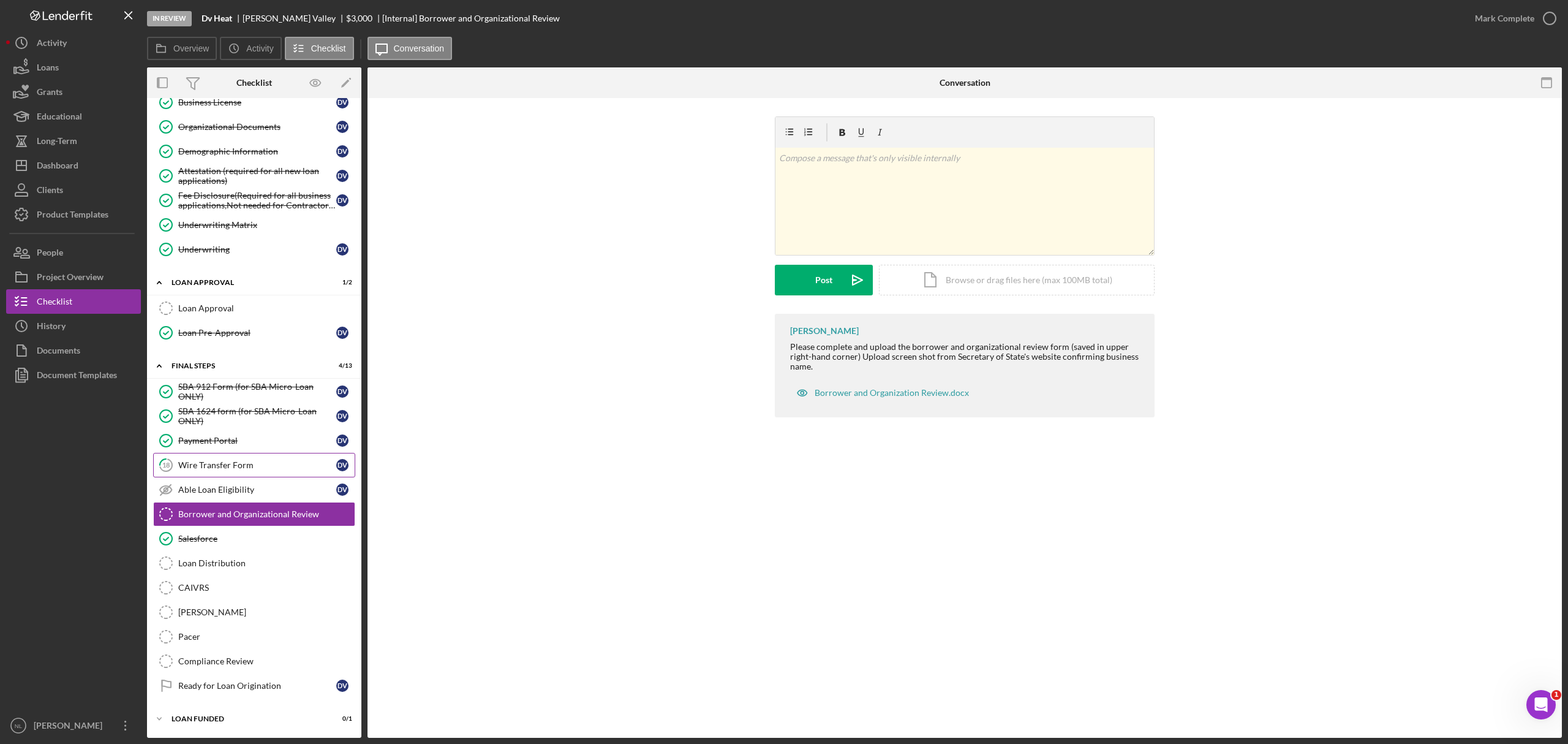
click at [177, 456] on icon "18" at bounding box center [166, 465] width 31 height 31
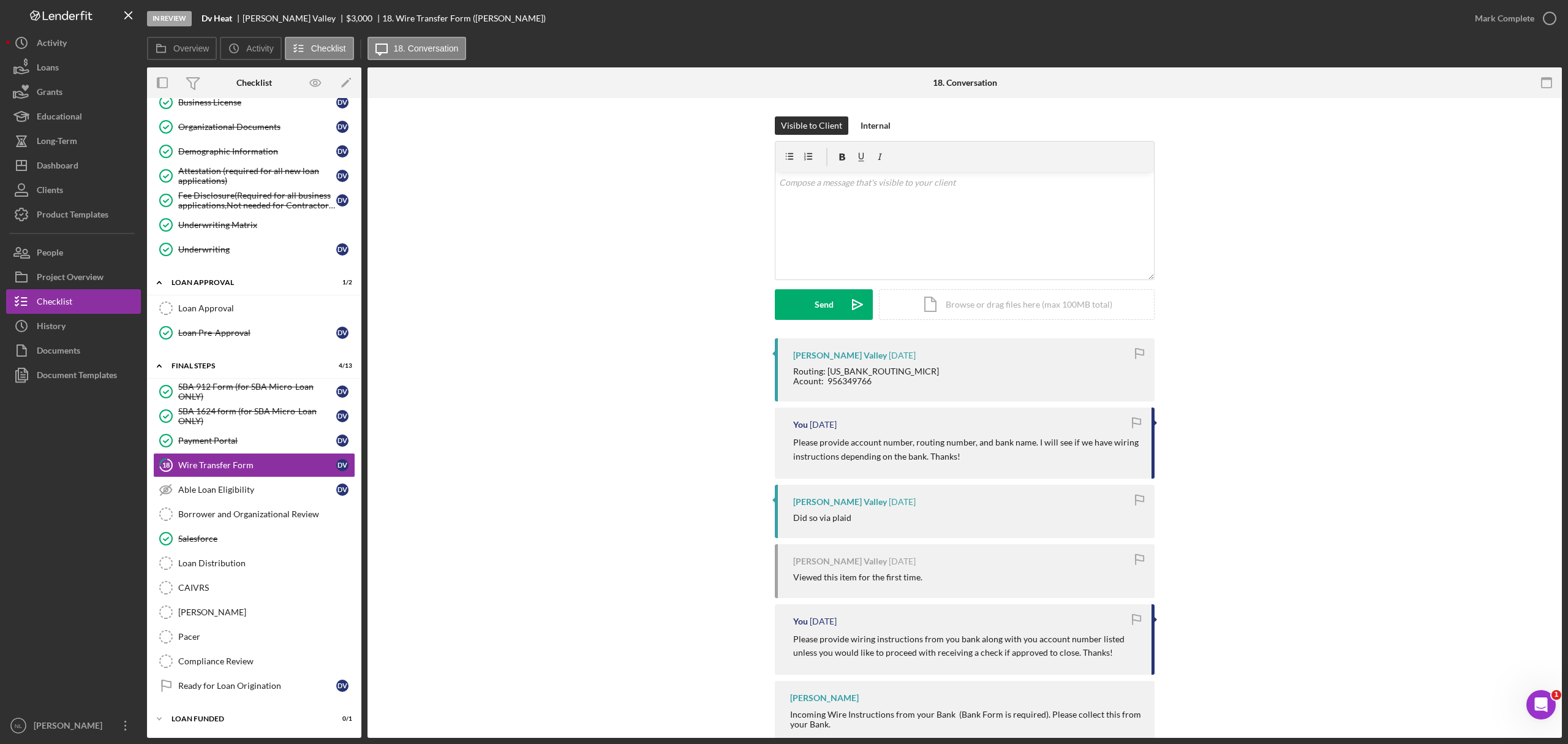
click at [846, 385] on div "Routing: [US_BANK_ROUTING_MICR] Acount: 956349766" at bounding box center [866, 376] width 146 height 20
copy div "956349766"
click at [856, 370] on div "Routing: [US_BANK_ROUTING_MICR] Acount: 956349766" at bounding box center [866, 376] width 146 height 20
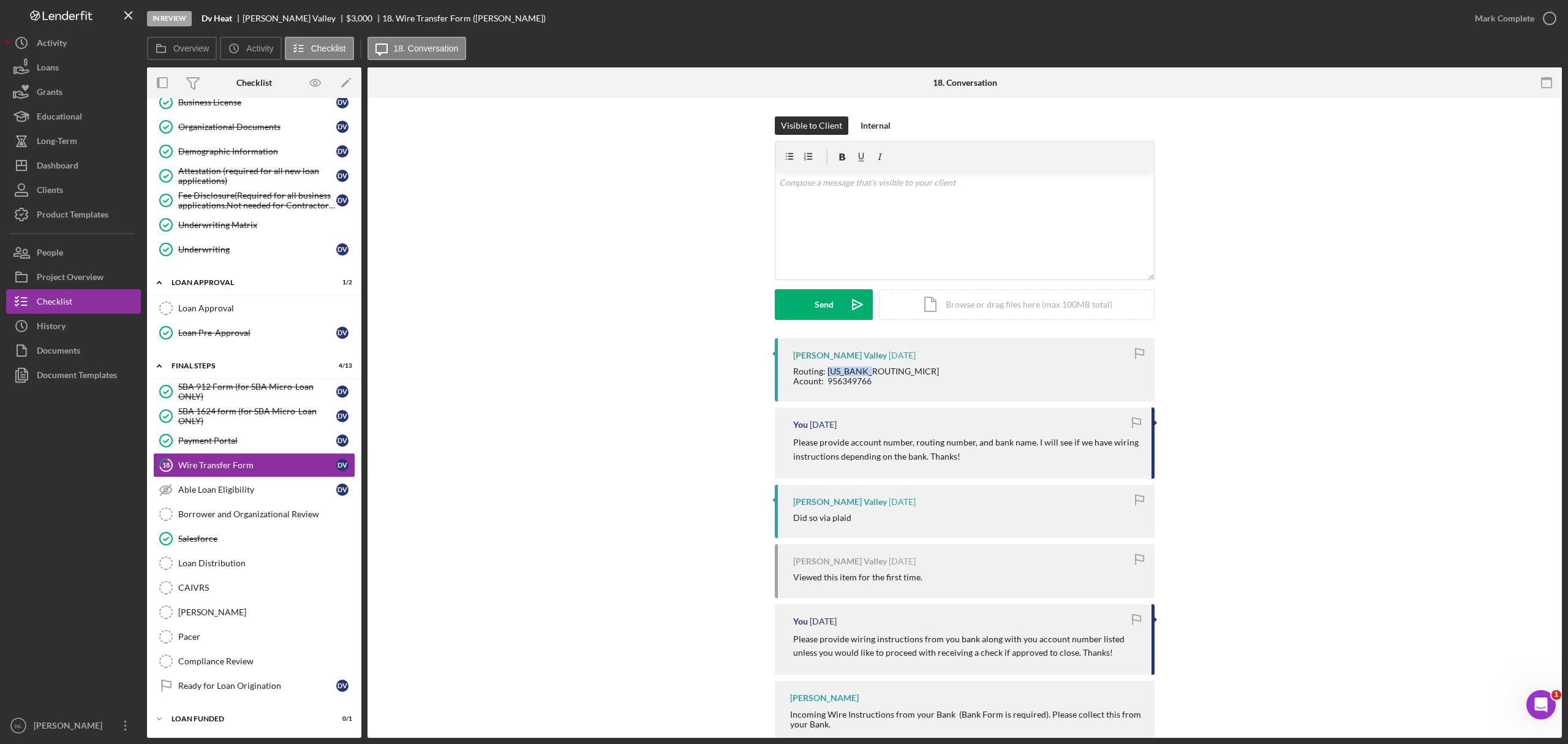
copy div "281081877"
click at [860, 128] on div "Internal" at bounding box center [876, 125] width 30 height 18
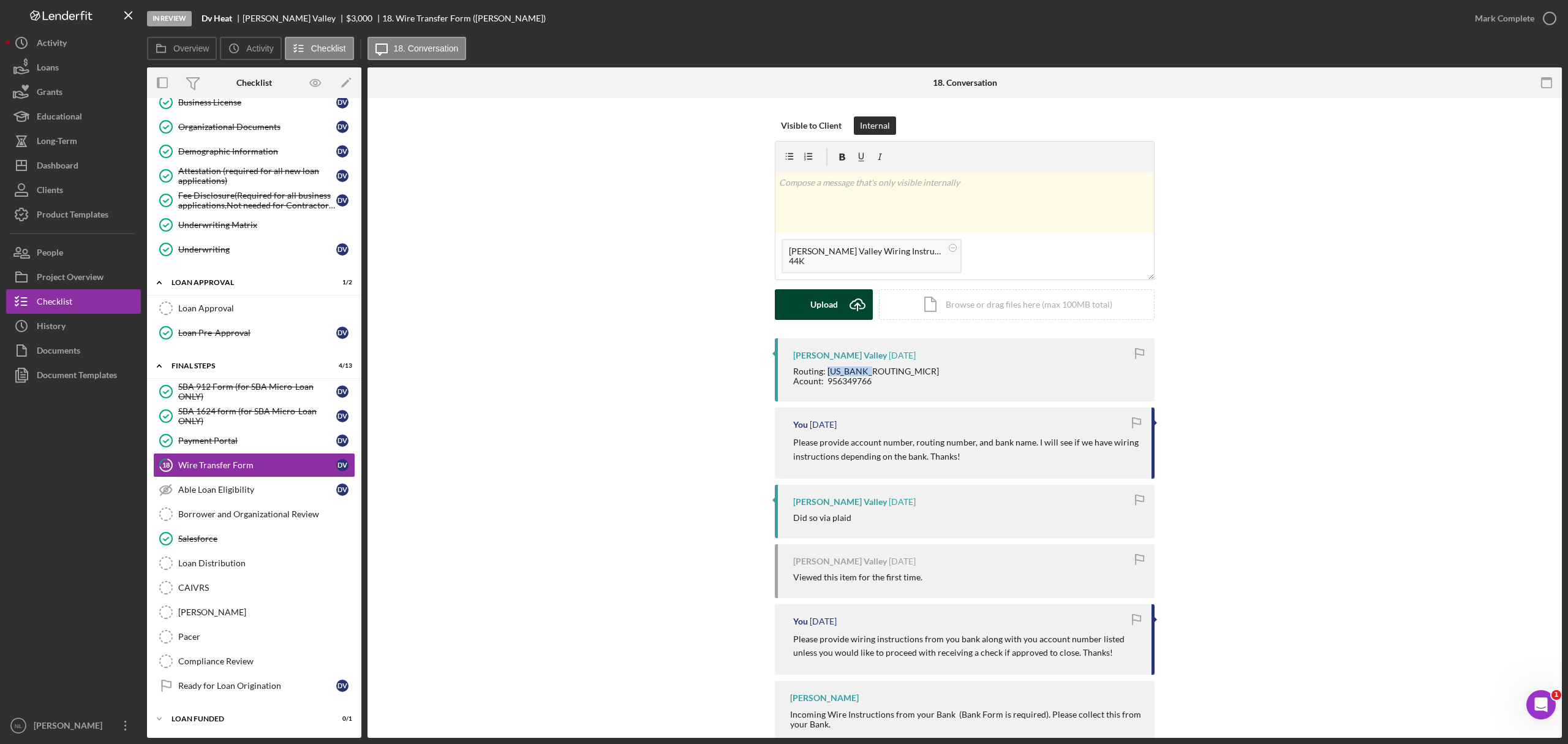
click at [816, 309] on div "Upload" at bounding box center [824, 304] width 28 height 31
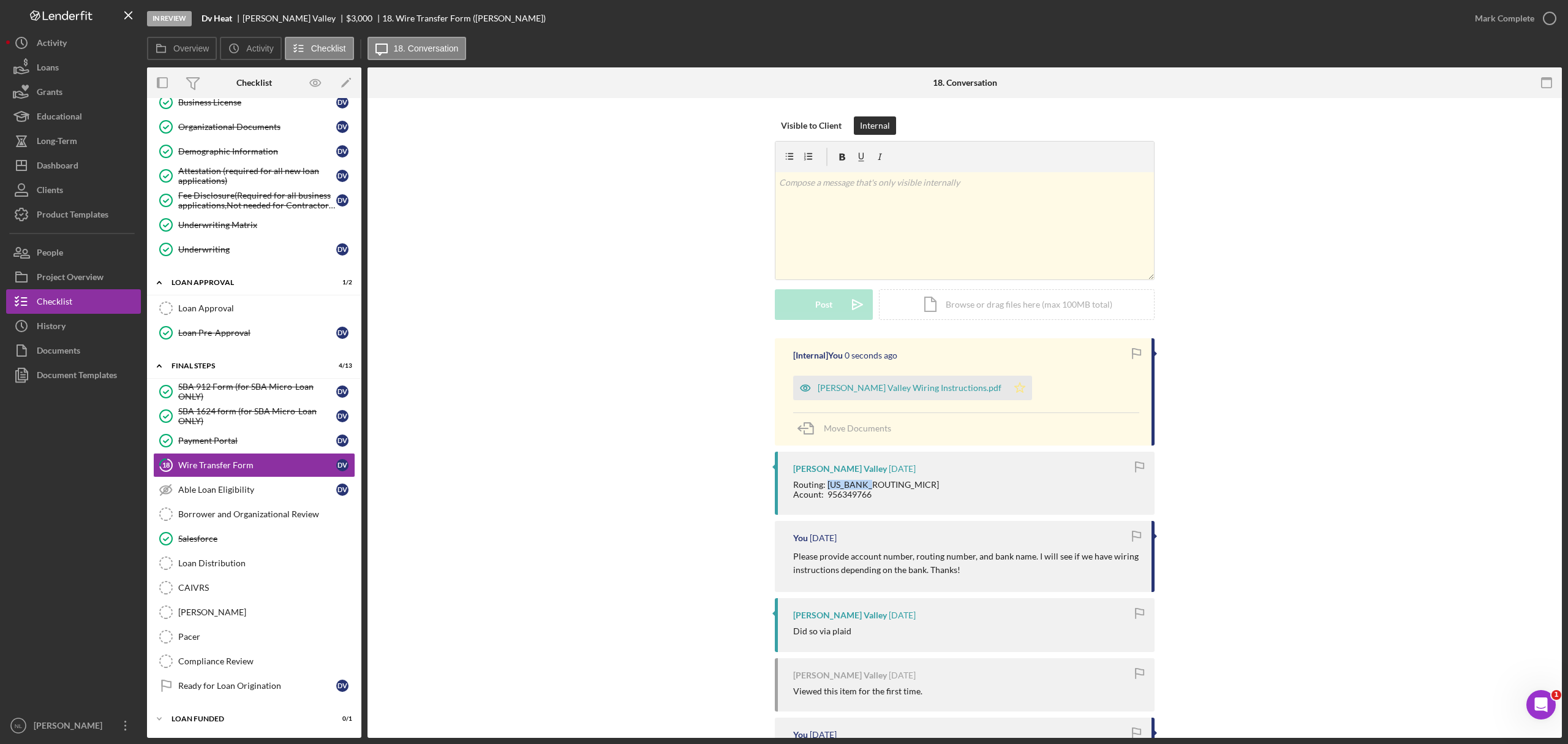
click at [1007, 390] on icon "Icon/Star" at bounding box center [1019, 388] width 25 height 25
click at [1481, 26] on div "Mark Complete" at bounding box center [1505, 18] width 59 height 25
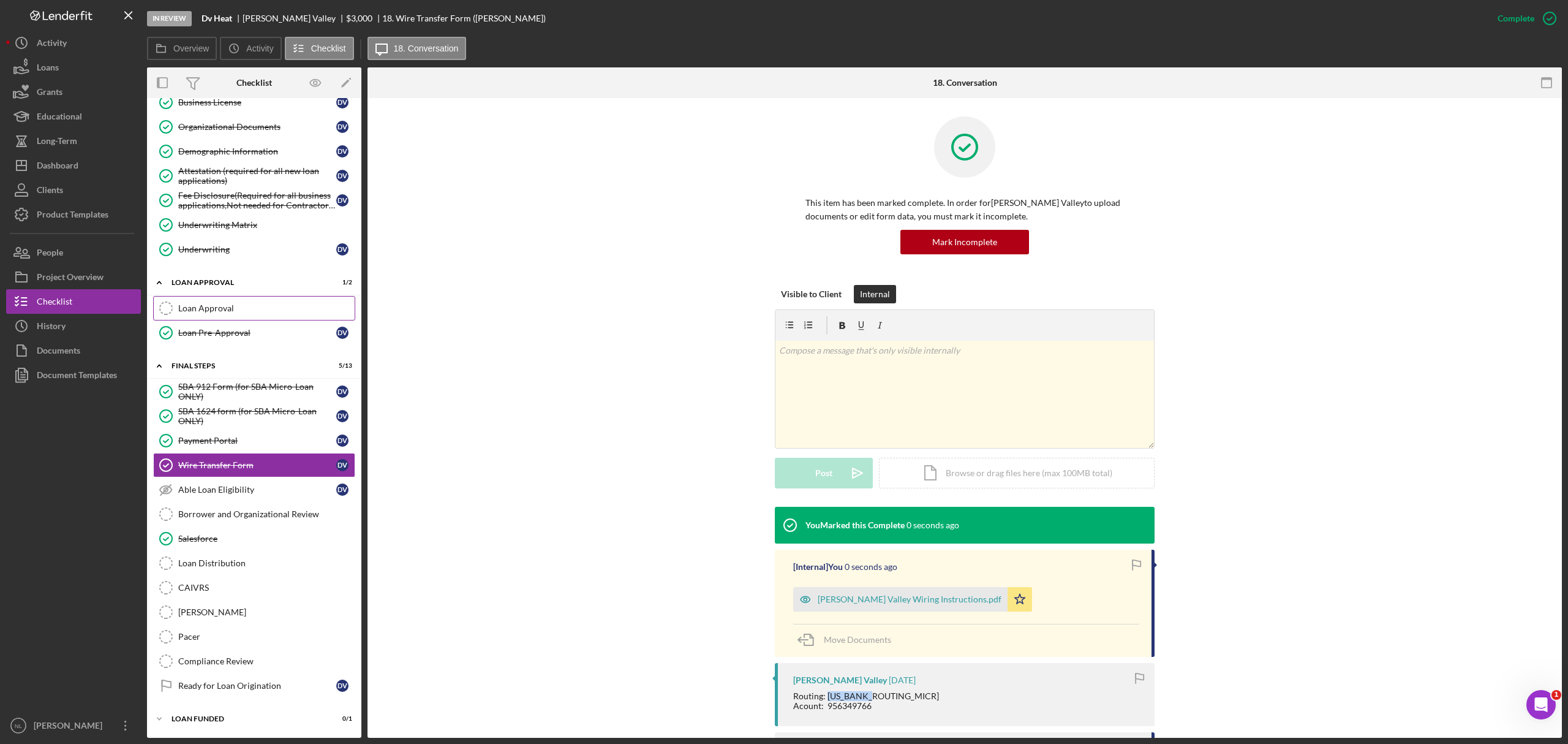
click at [285, 313] on link "Loan Approval Loan Approval" at bounding box center [254, 308] width 202 height 25
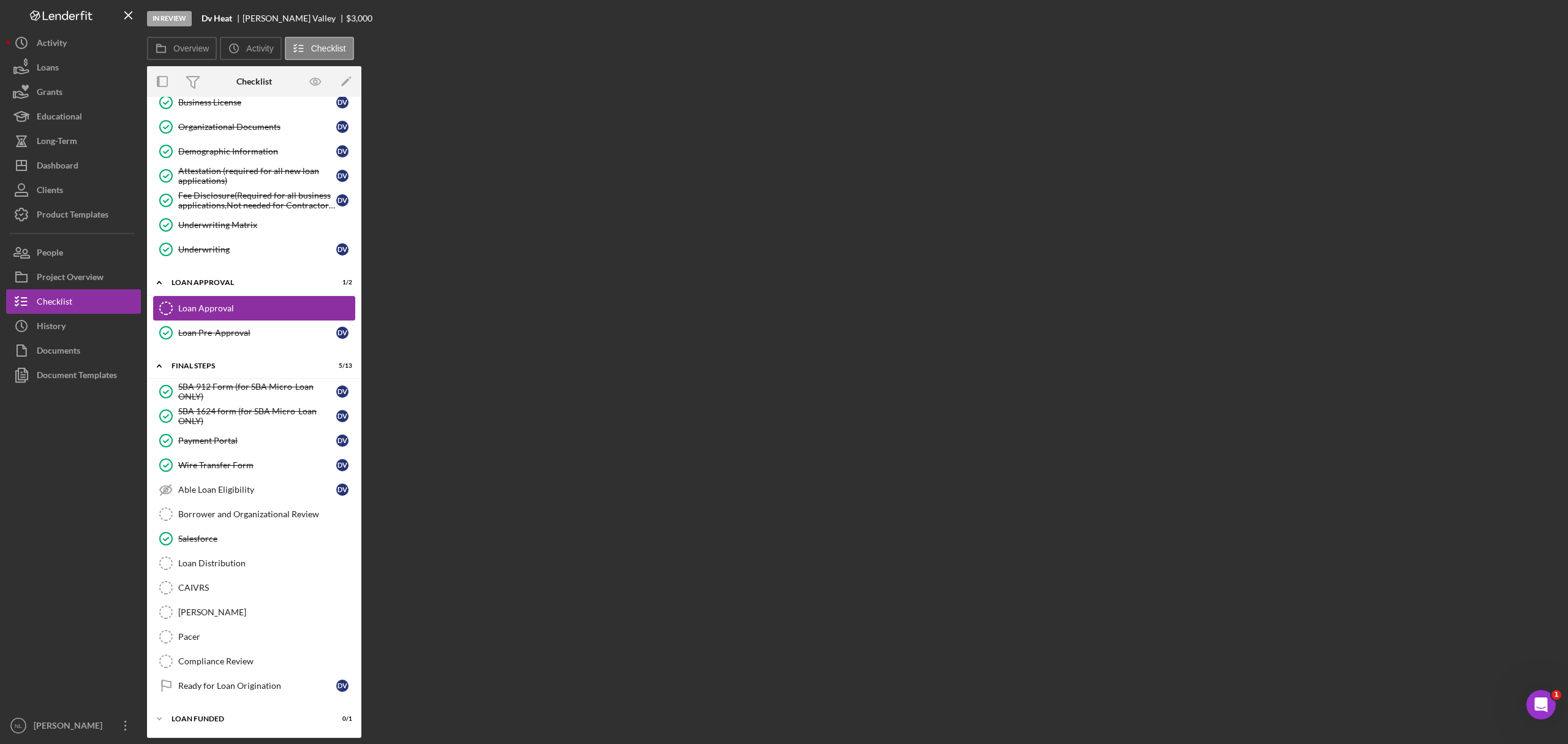
scroll to position [202, 0]
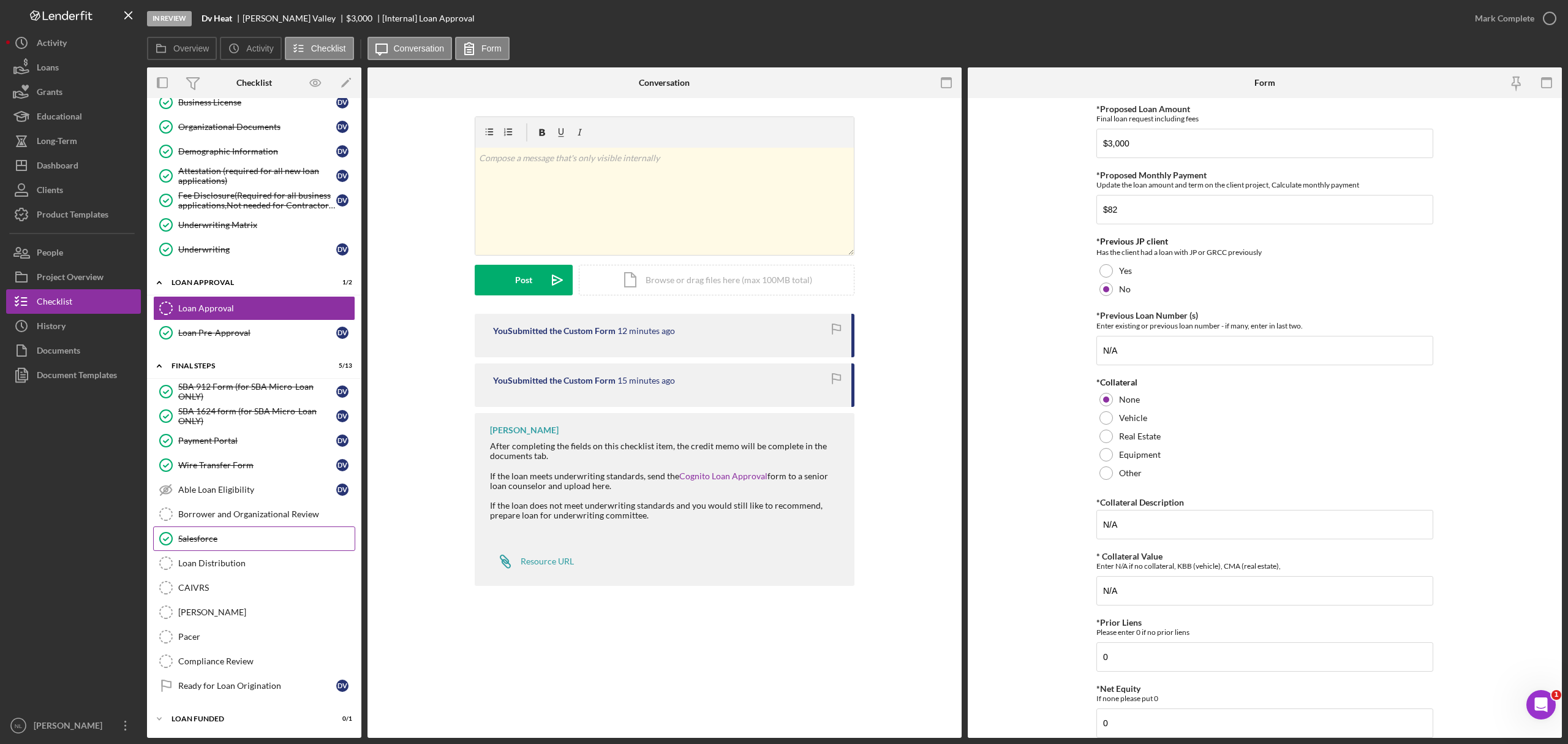
click at [254, 527] on link "Salesforce Salesforce" at bounding box center [254, 539] width 202 height 25
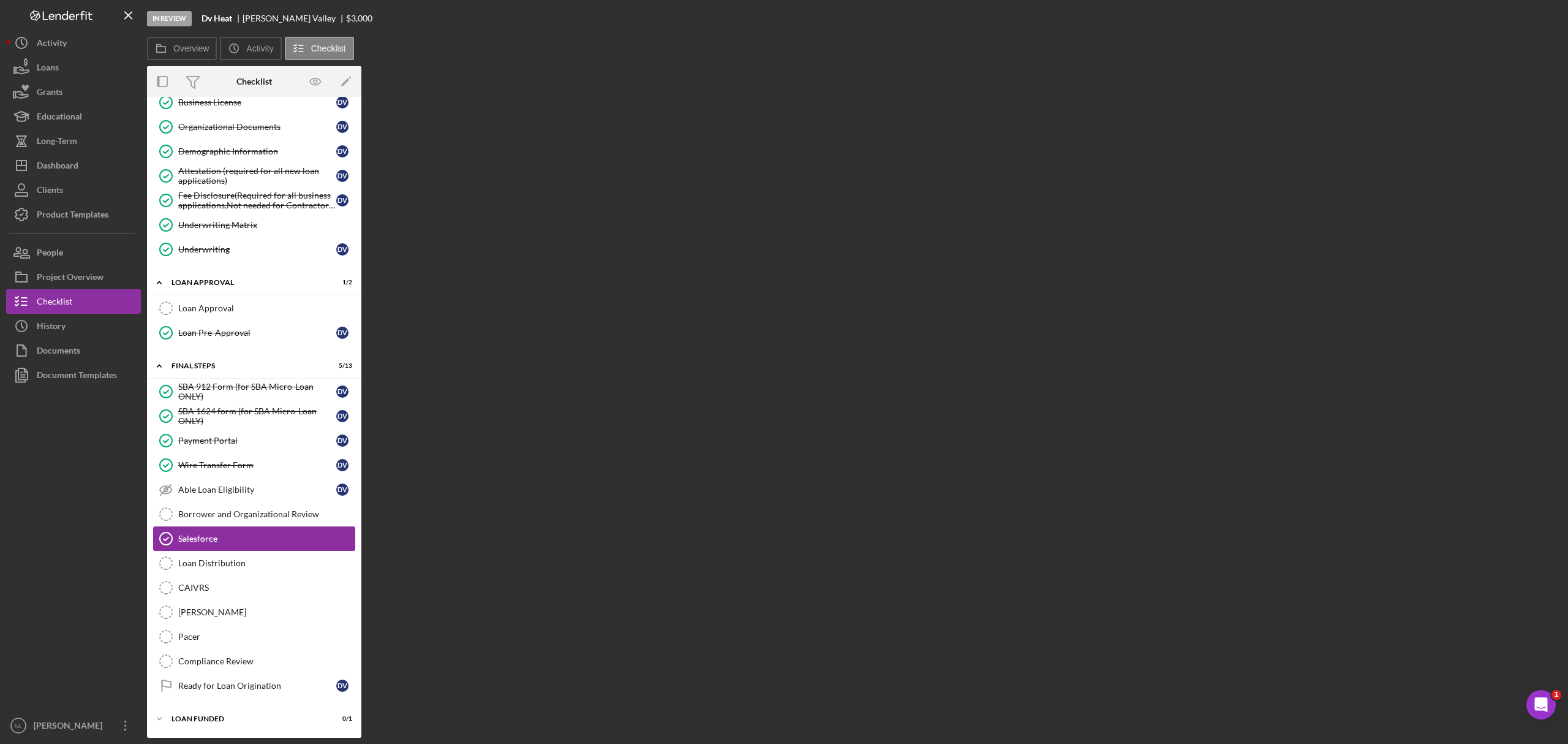
scroll to position [202, 0]
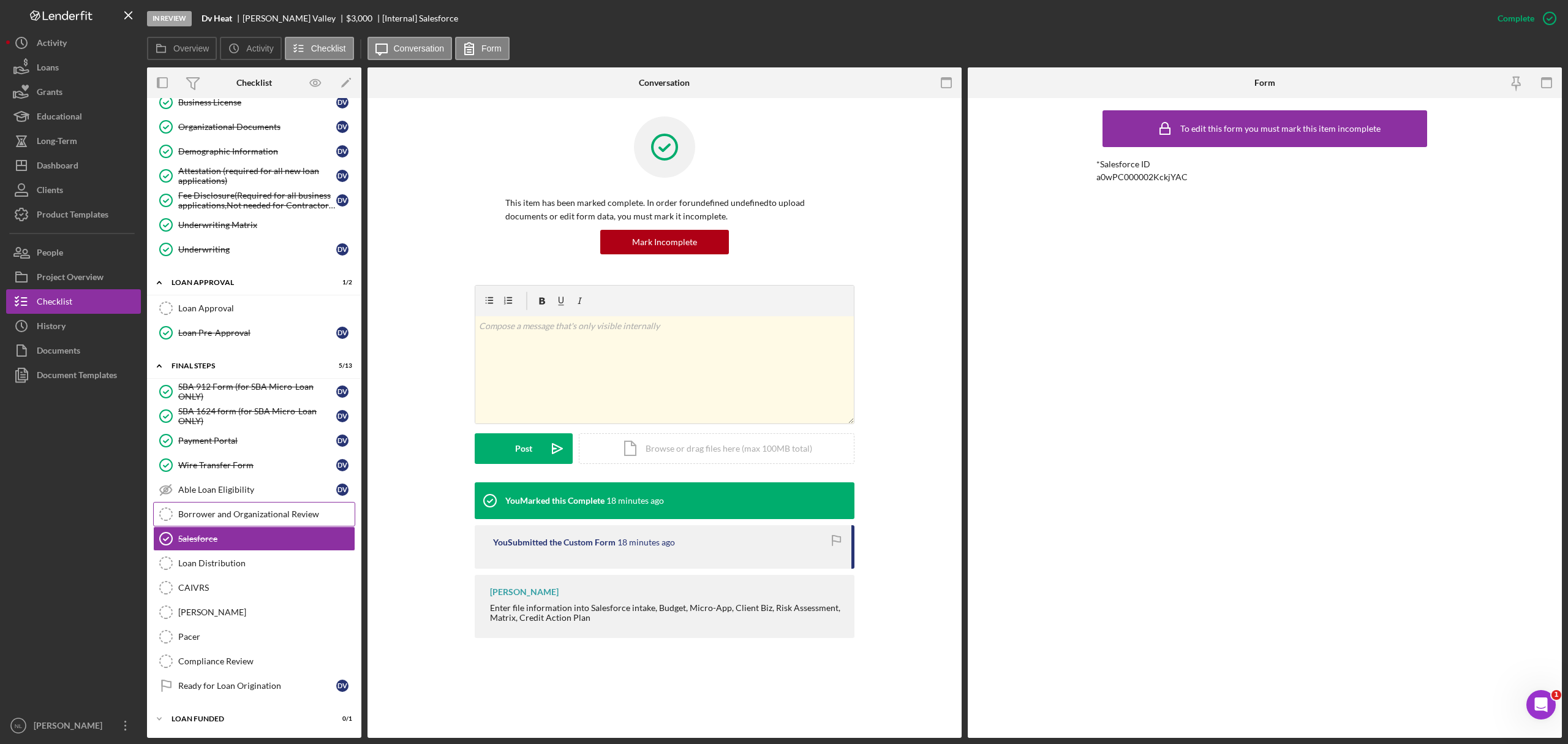
click at [252, 520] on link "Borrower and Organizational Review Borrower and Organizational Review" at bounding box center [254, 514] width 202 height 25
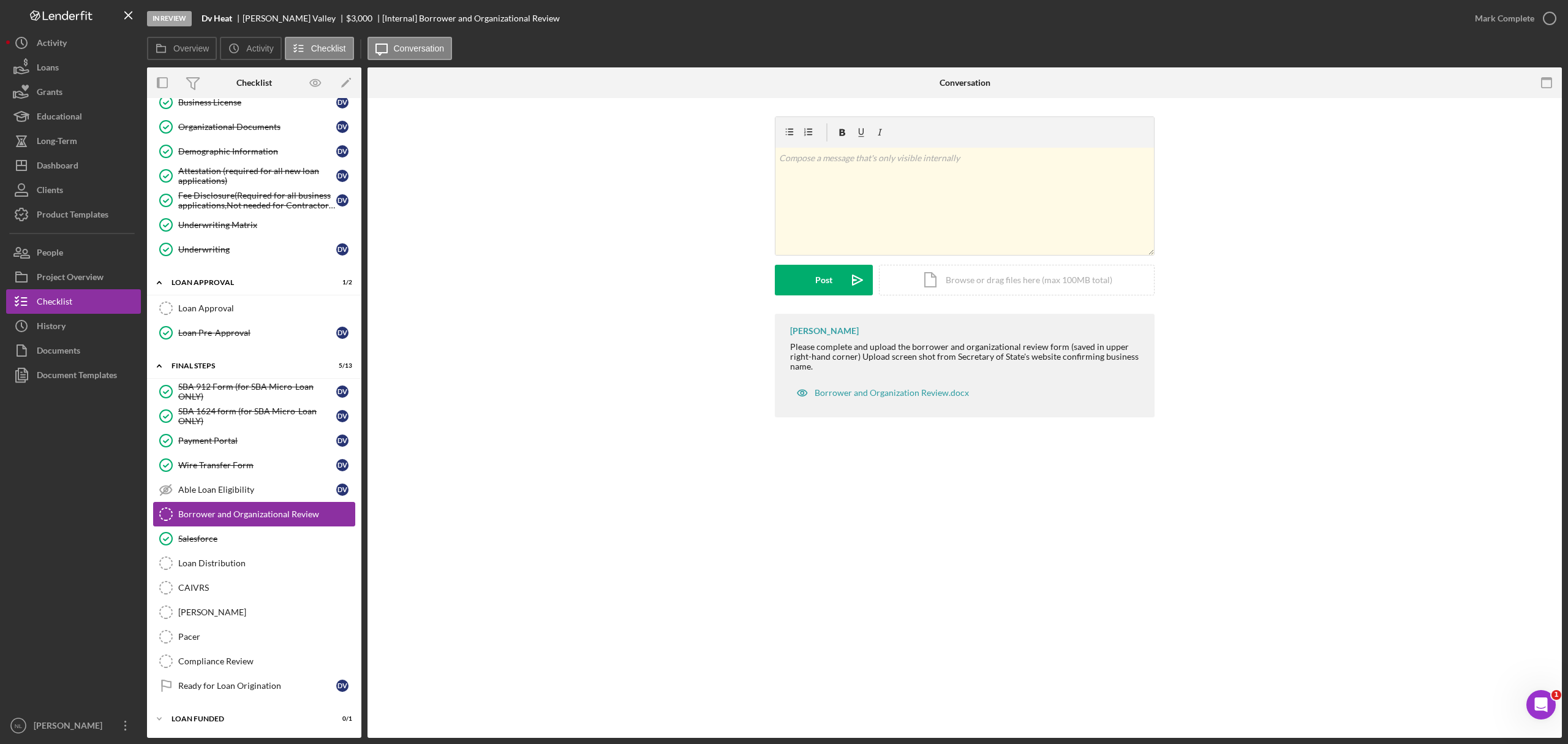
scroll to position [202, 0]
click at [217, 122] on div "Organizational Documents" at bounding box center [257, 127] width 158 height 10
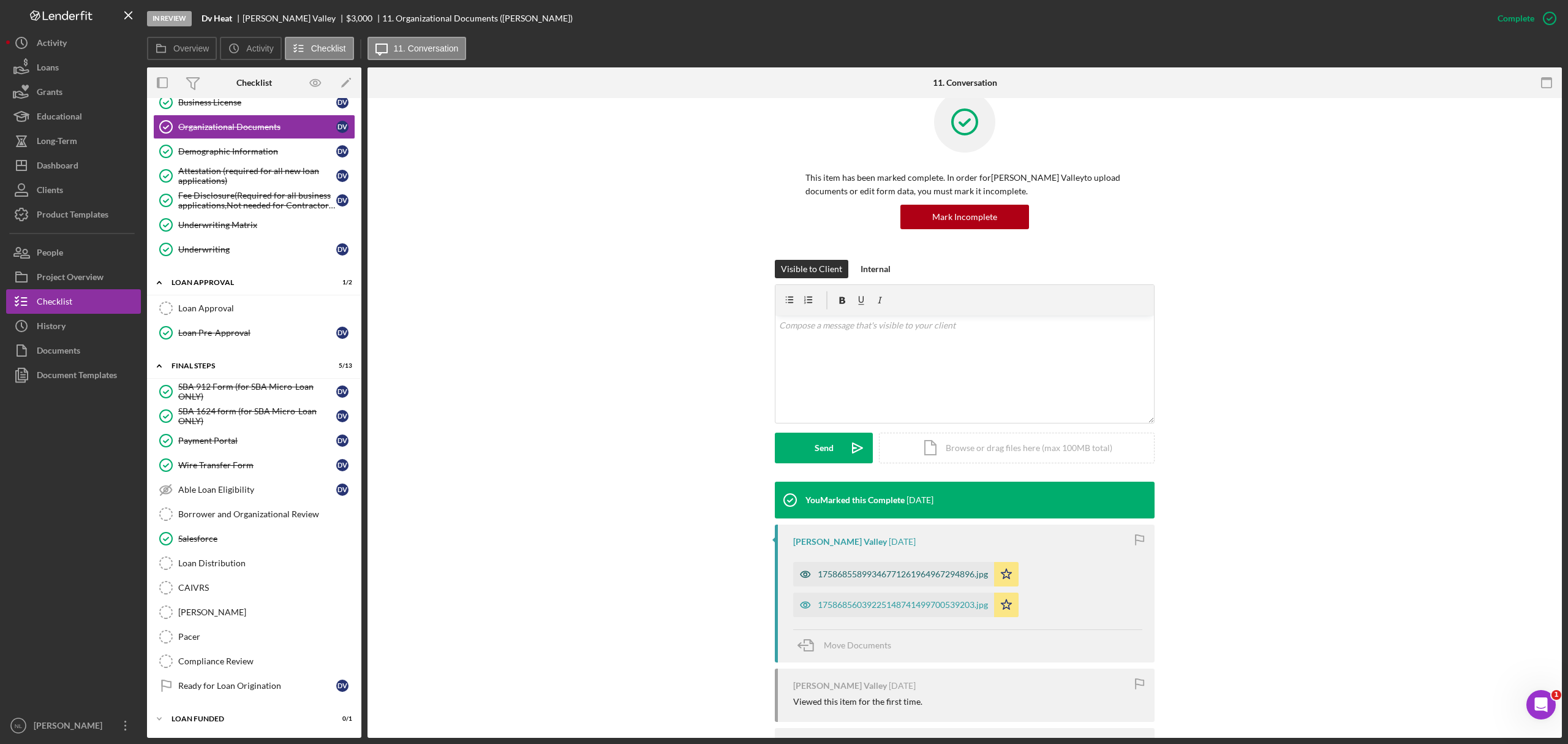
scroll to position [27, 0]
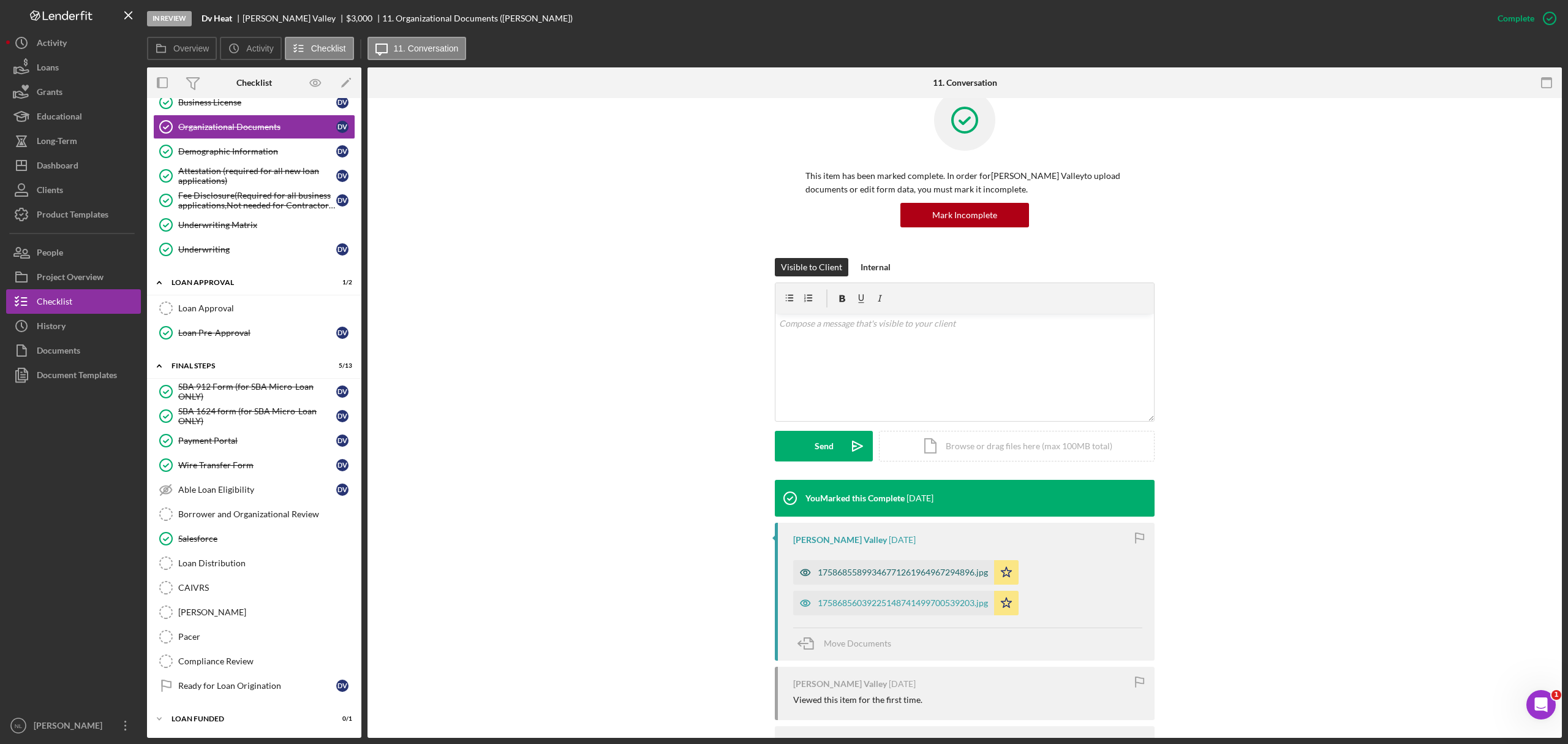
click at [890, 579] on div "17586855899346771261964967294896.jpg" at bounding box center [894, 572] width 201 height 25
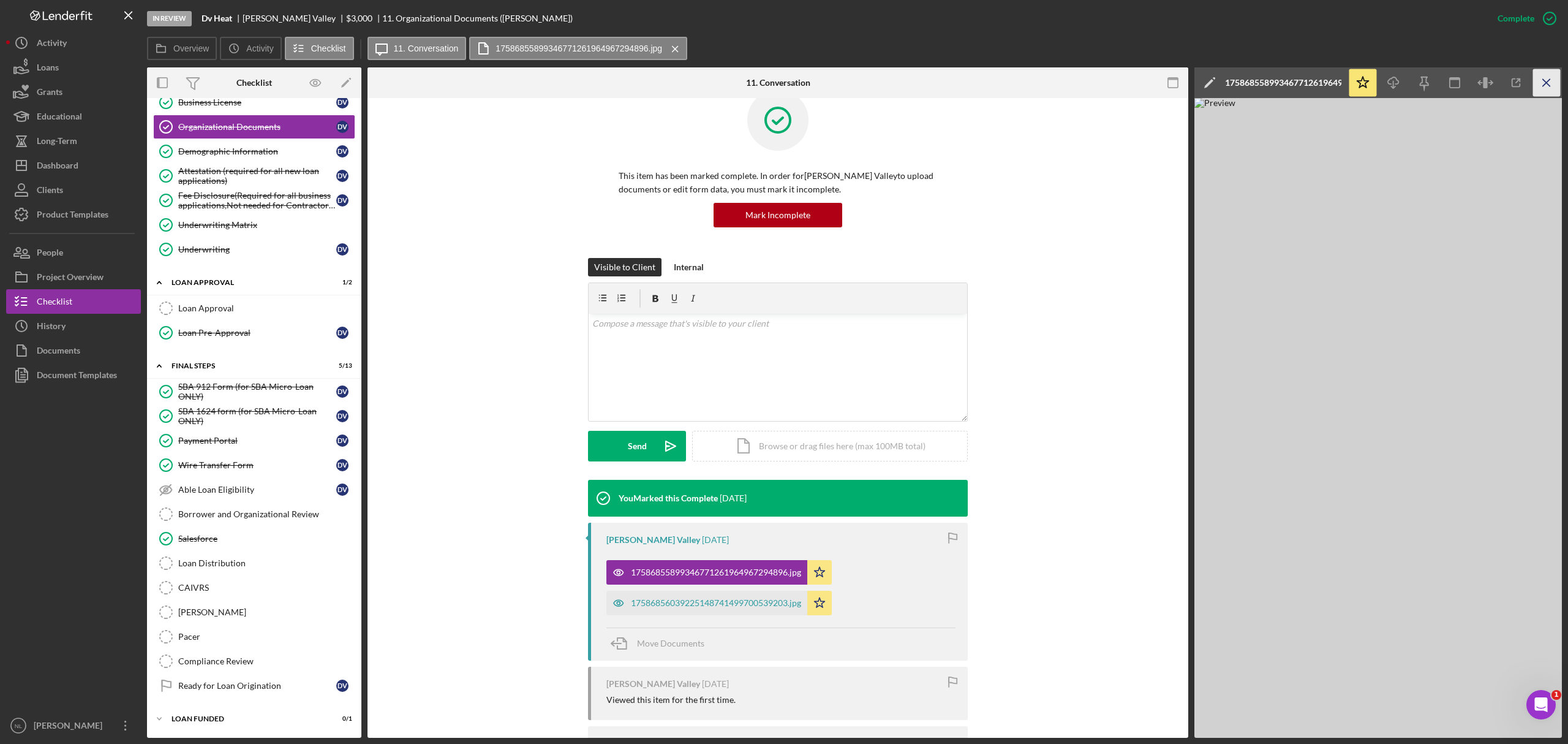
click at [1555, 78] on icon "Icon/Menu Close" at bounding box center [1547, 83] width 28 height 28
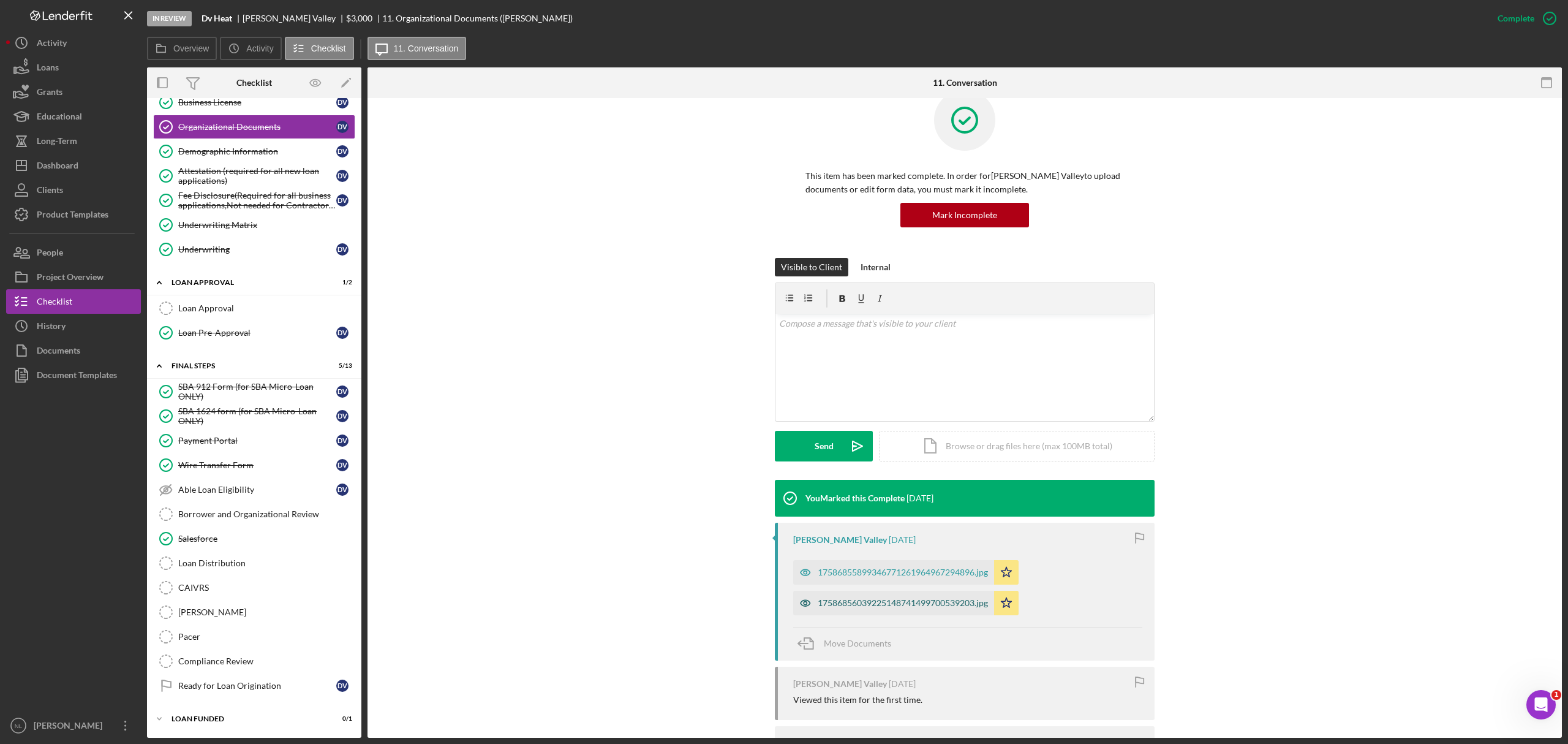
click at [891, 604] on div "17586856039225148741499700539203.jpg" at bounding box center [903, 603] width 170 height 10
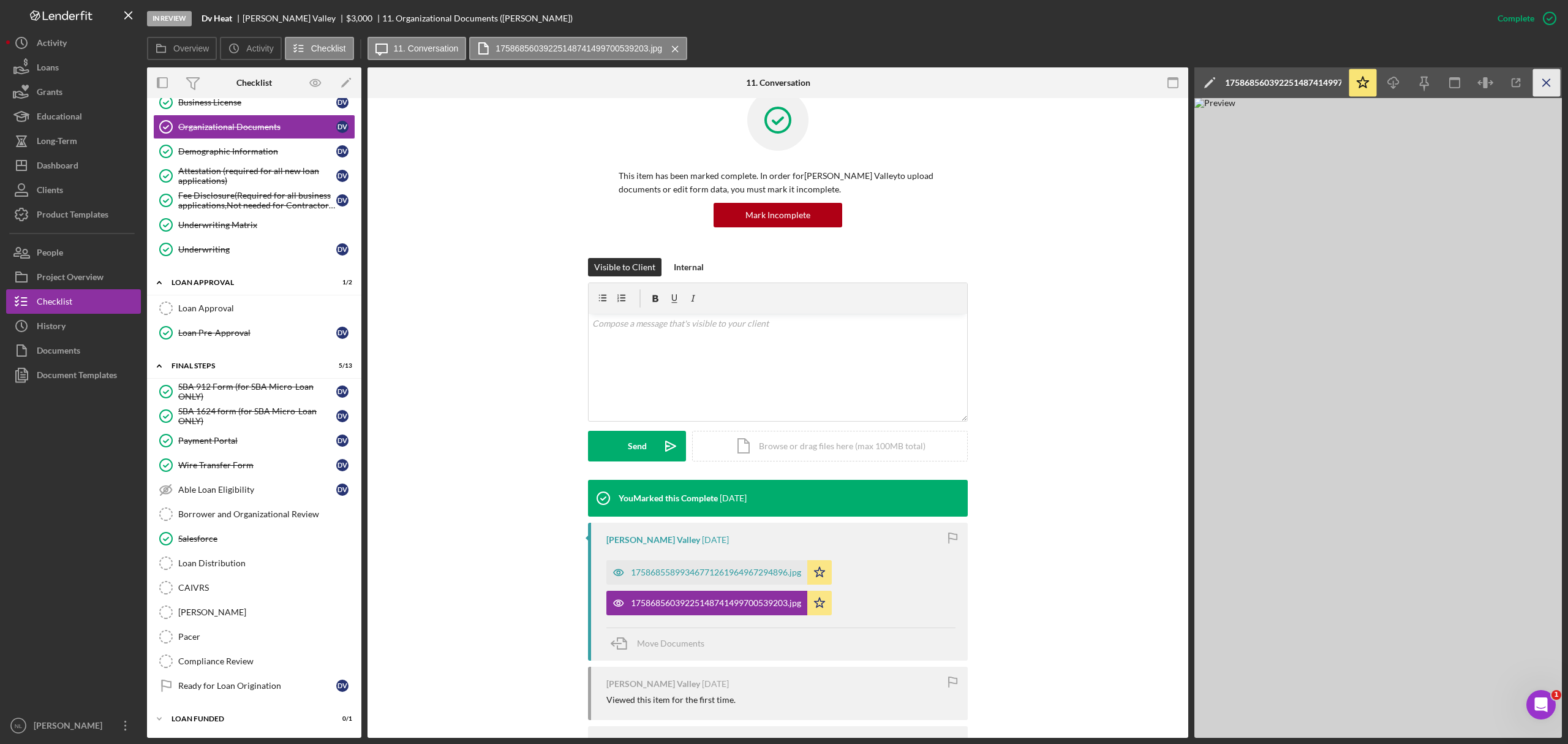
click at [1542, 90] on icon "Icon/Menu Close" at bounding box center [1547, 83] width 28 height 28
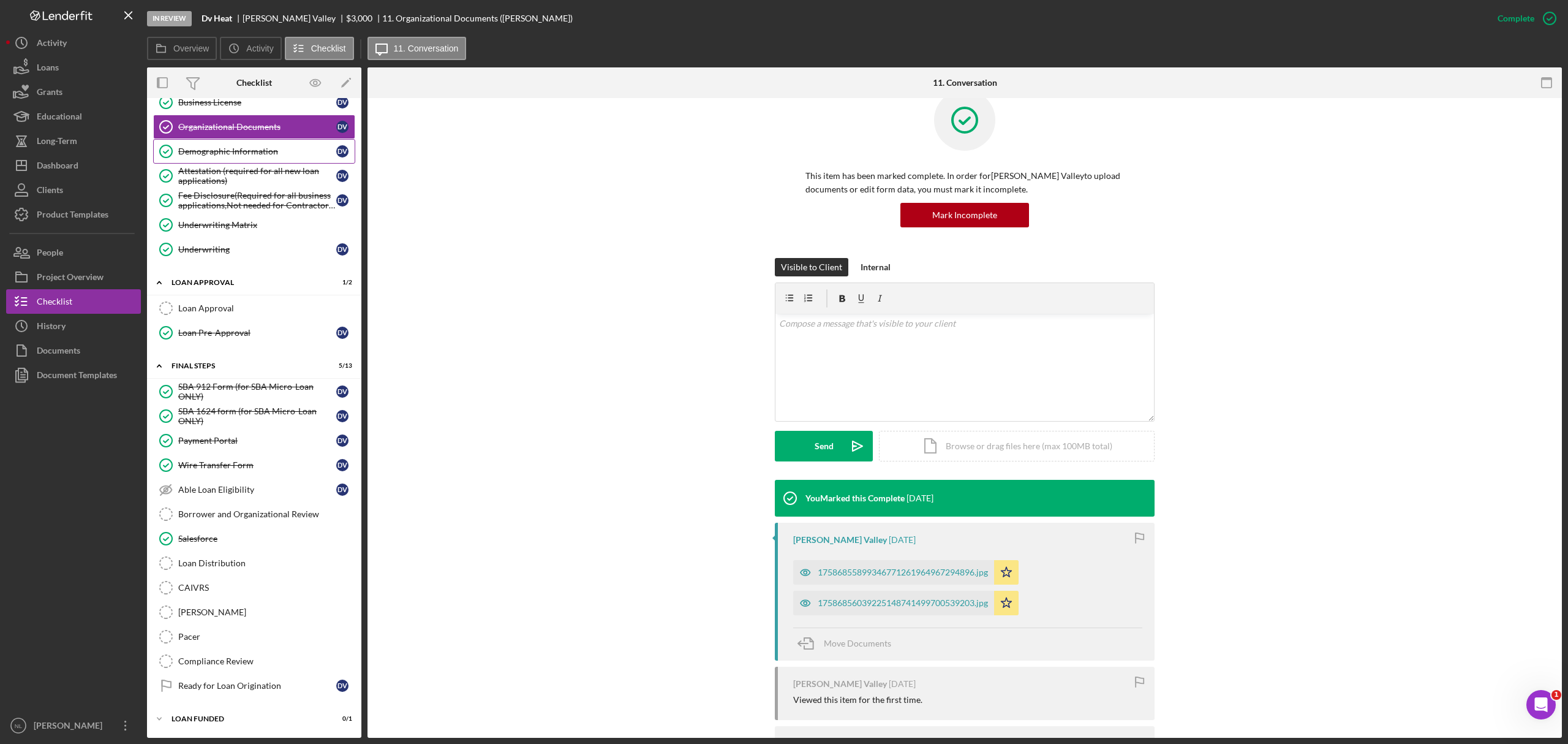
click at [243, 148] on div "Demographic Information" at bounding box center [257, 152] width 158 height 10
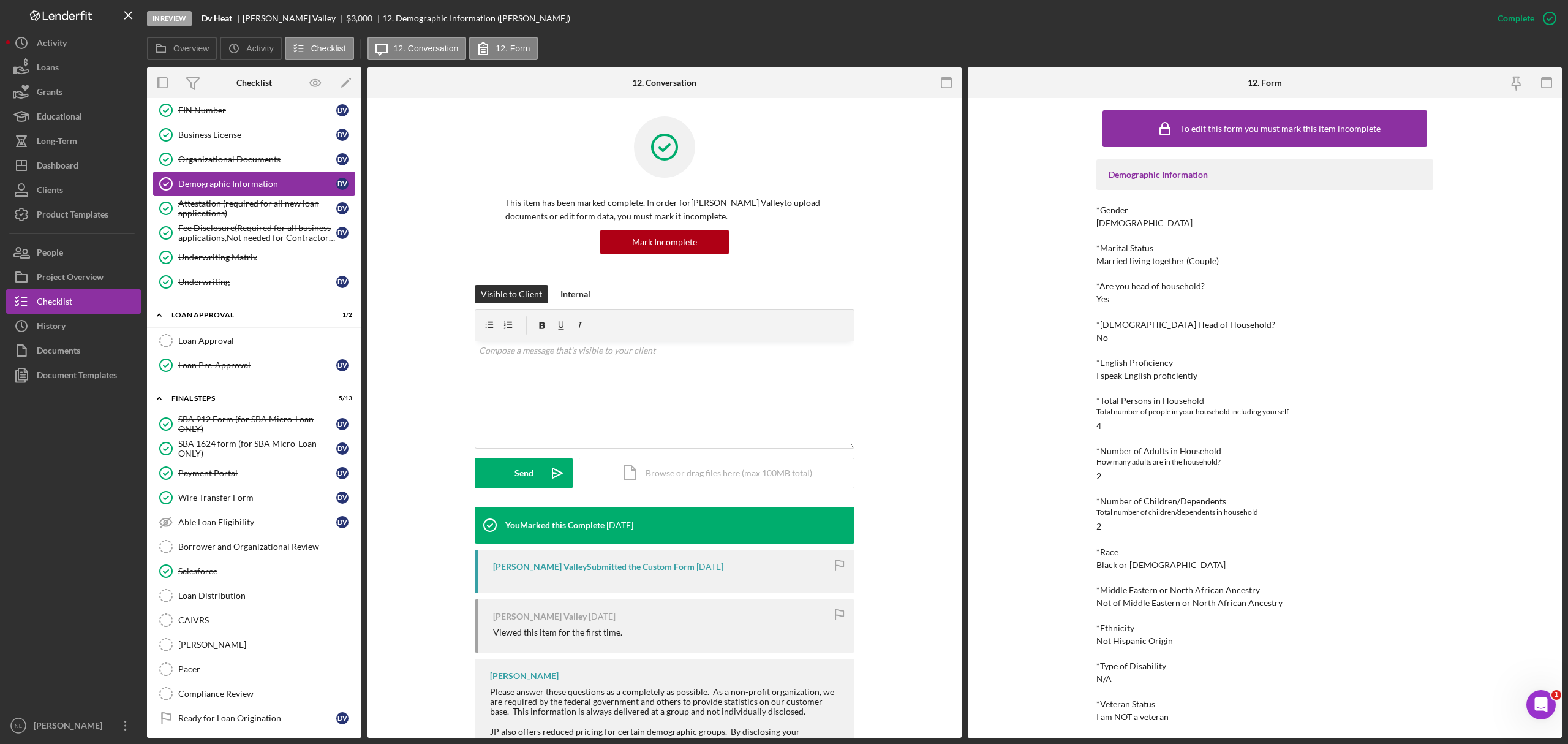
scroll to position [152, 0]
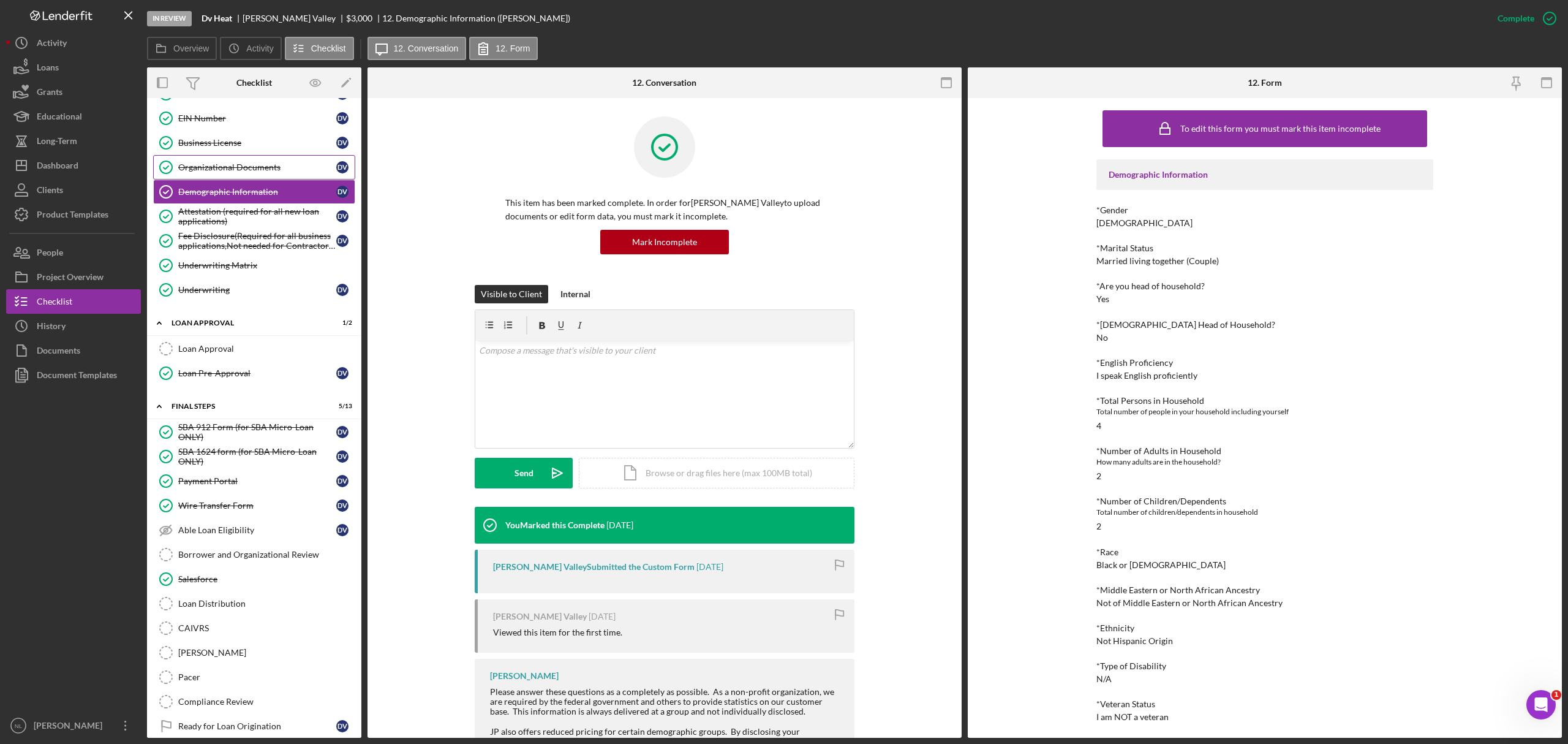
click at [240, 165] on div "Organizational Documents" at bounding box center [257, 167] width 158 height 10
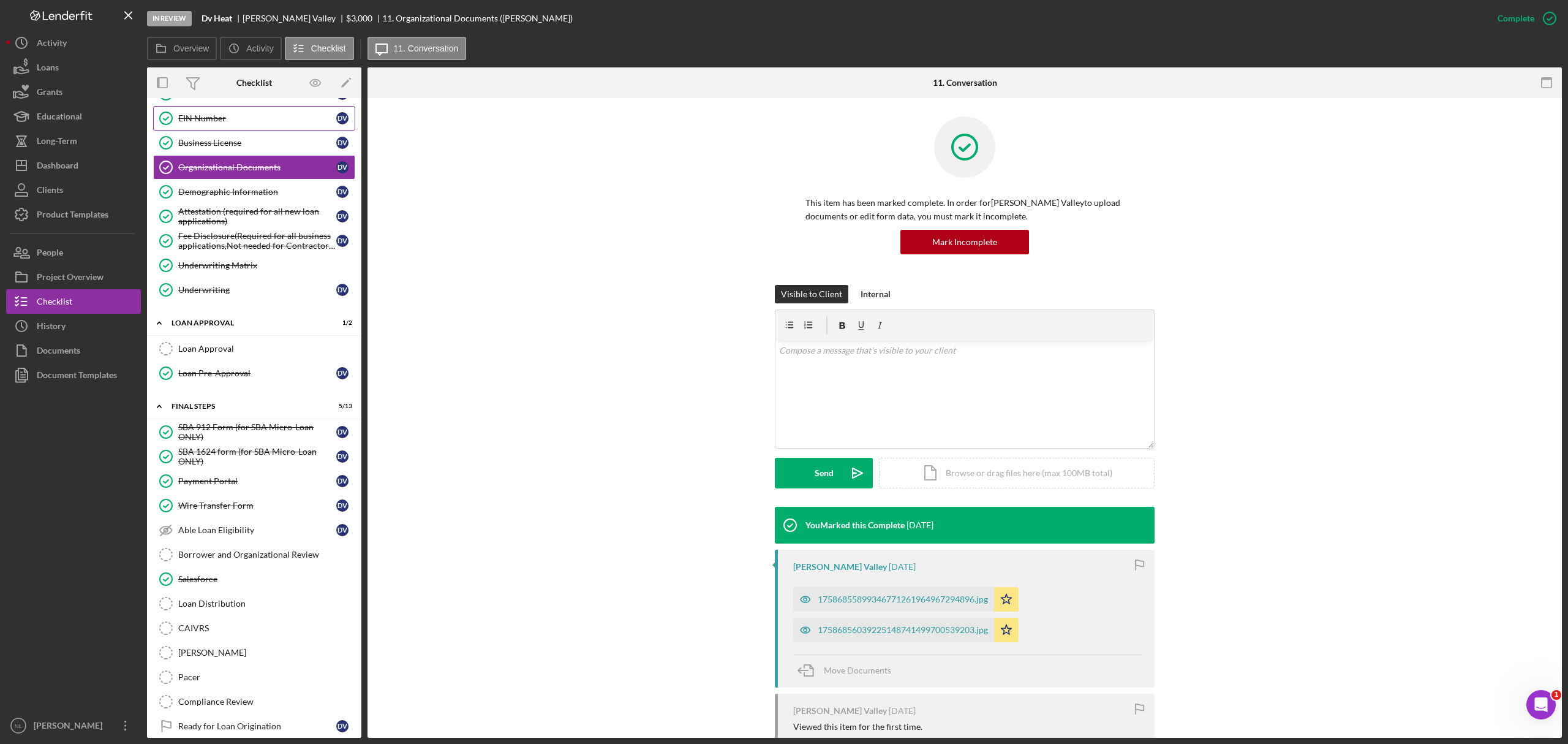
click at [214, 121] on div "EIN Number" at bounding box center [257, 119] width 158 height 10
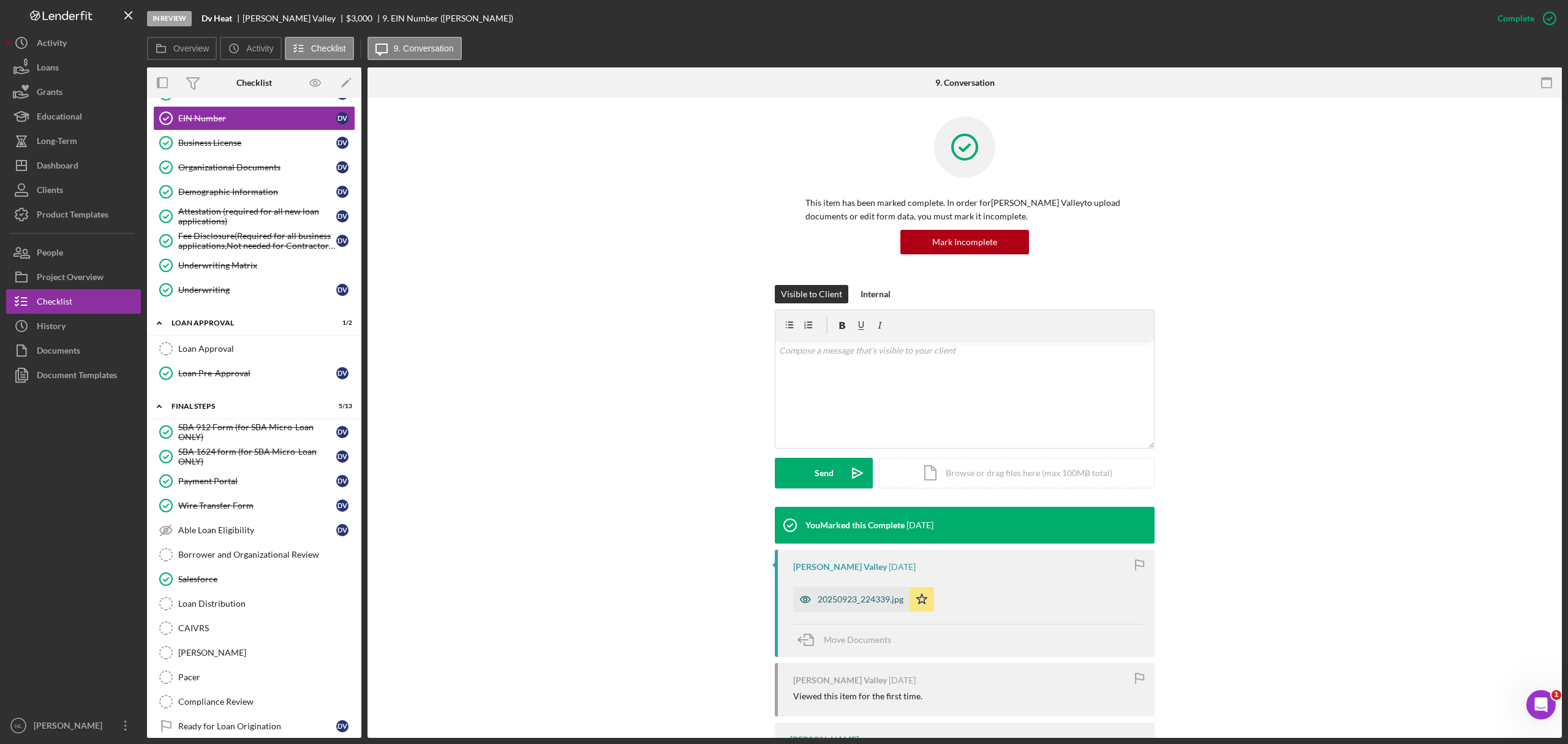
click at [828, 599] on div "20250923_224339.jpg" at bounding box center [861, 599] width 86 height 10
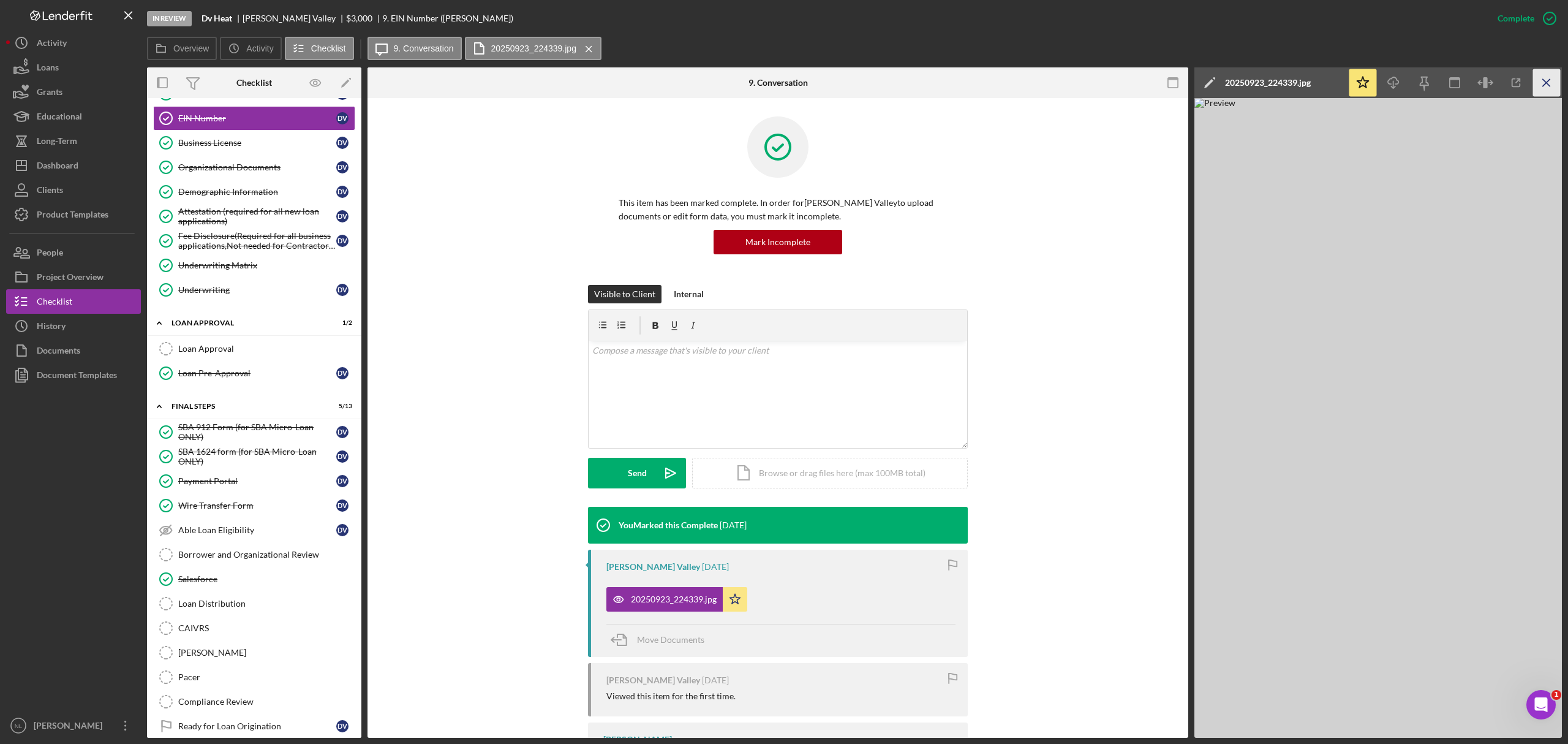
click at [1555, 85] on icon "Icon/Menu Close" at bounding box center [1547, 83] width 28 height 28
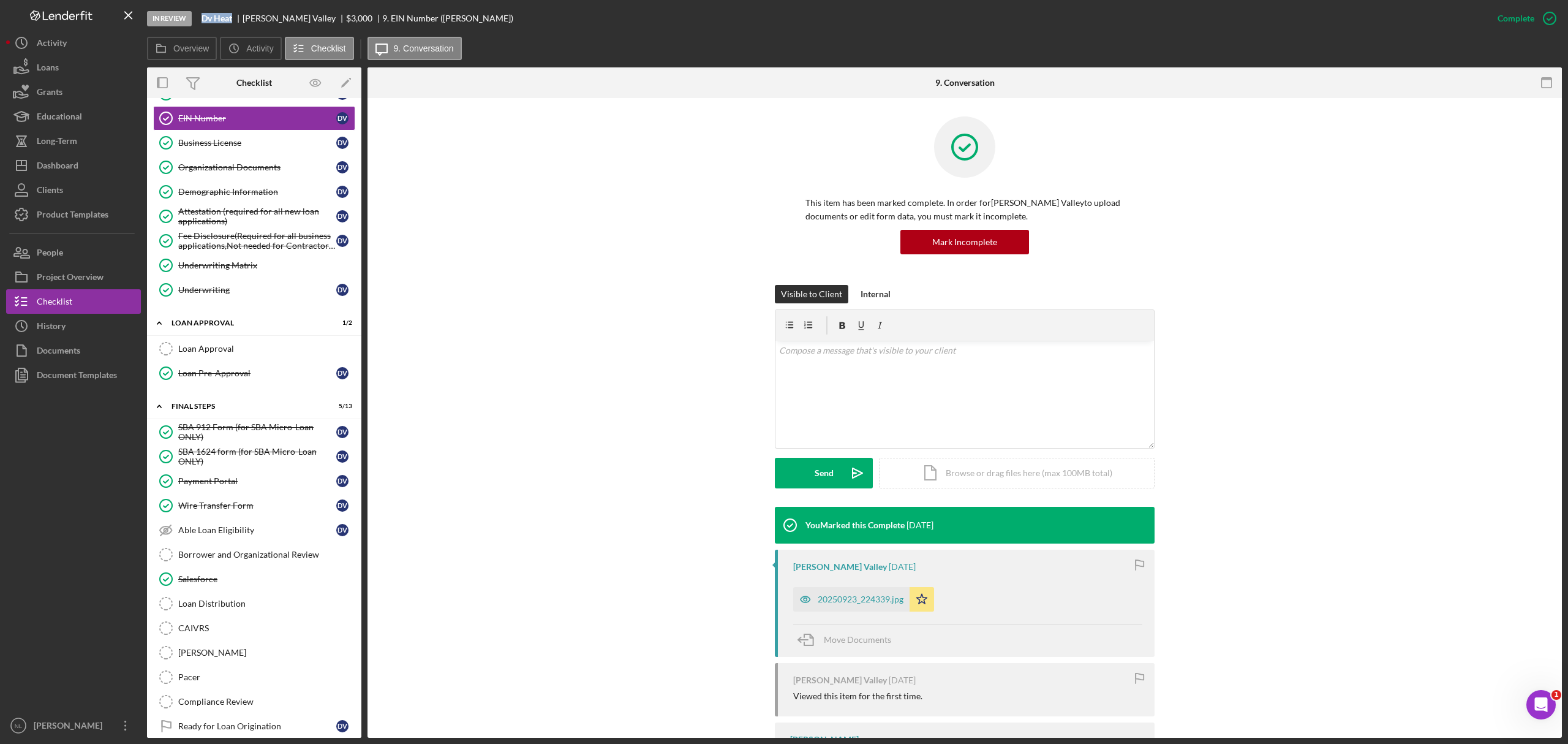
drag, startPoint x: 233, startPoint y: 16, endPoint x: 197, endPoint y: 17, distance: 36.0
click at [197, 17] on div "In Review Dv Heat [PERSON_NAME] Valley $3,000 9. EIN Number ([PERSON_NAME])" at bounding box center [816, 18] width 1338 height 37
copy div "Dv Heat"
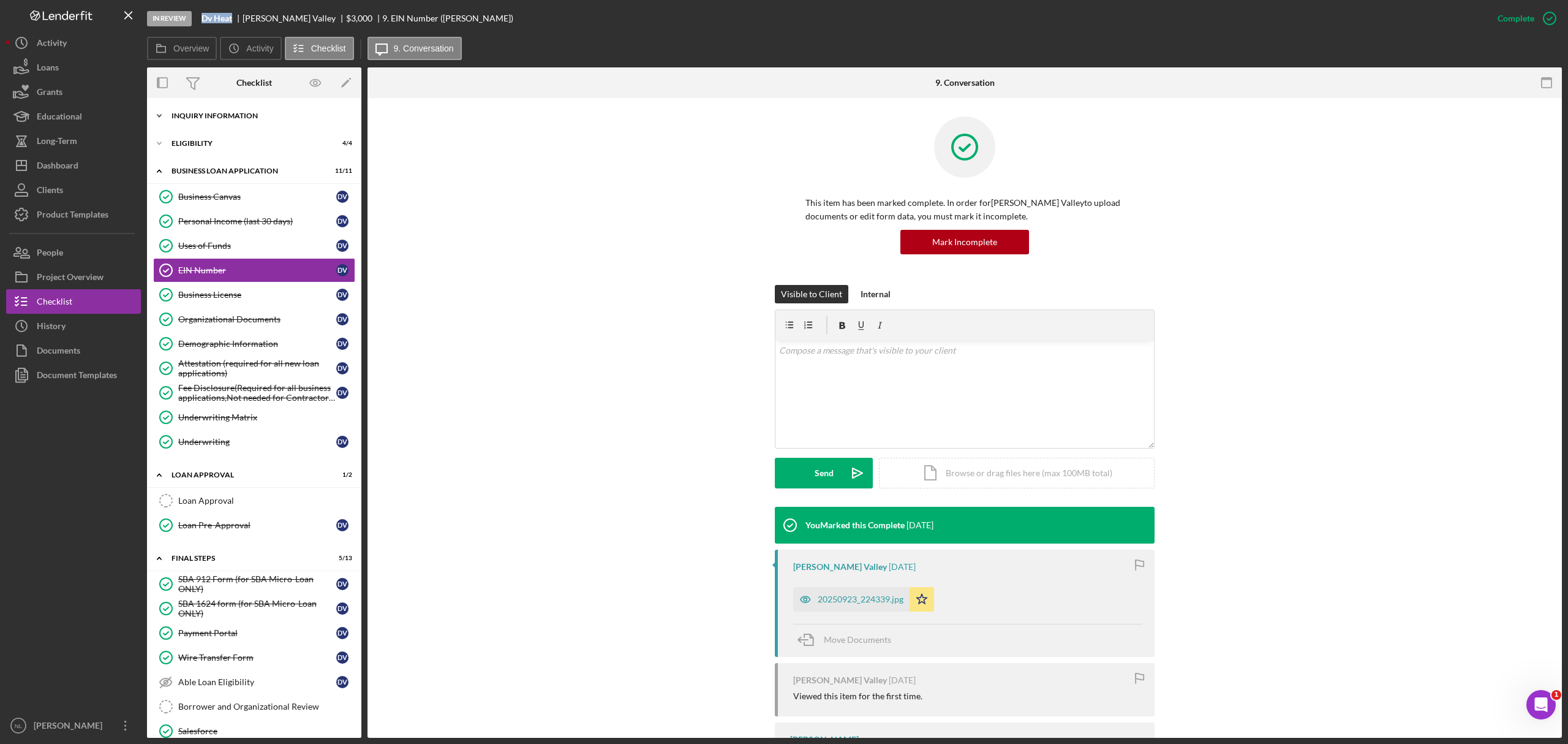
click at [227, 125] on div "Icon/Expander INQUIRY INFORMATION 10 / 11" at bounding box center [254, 116] width 215 height 25
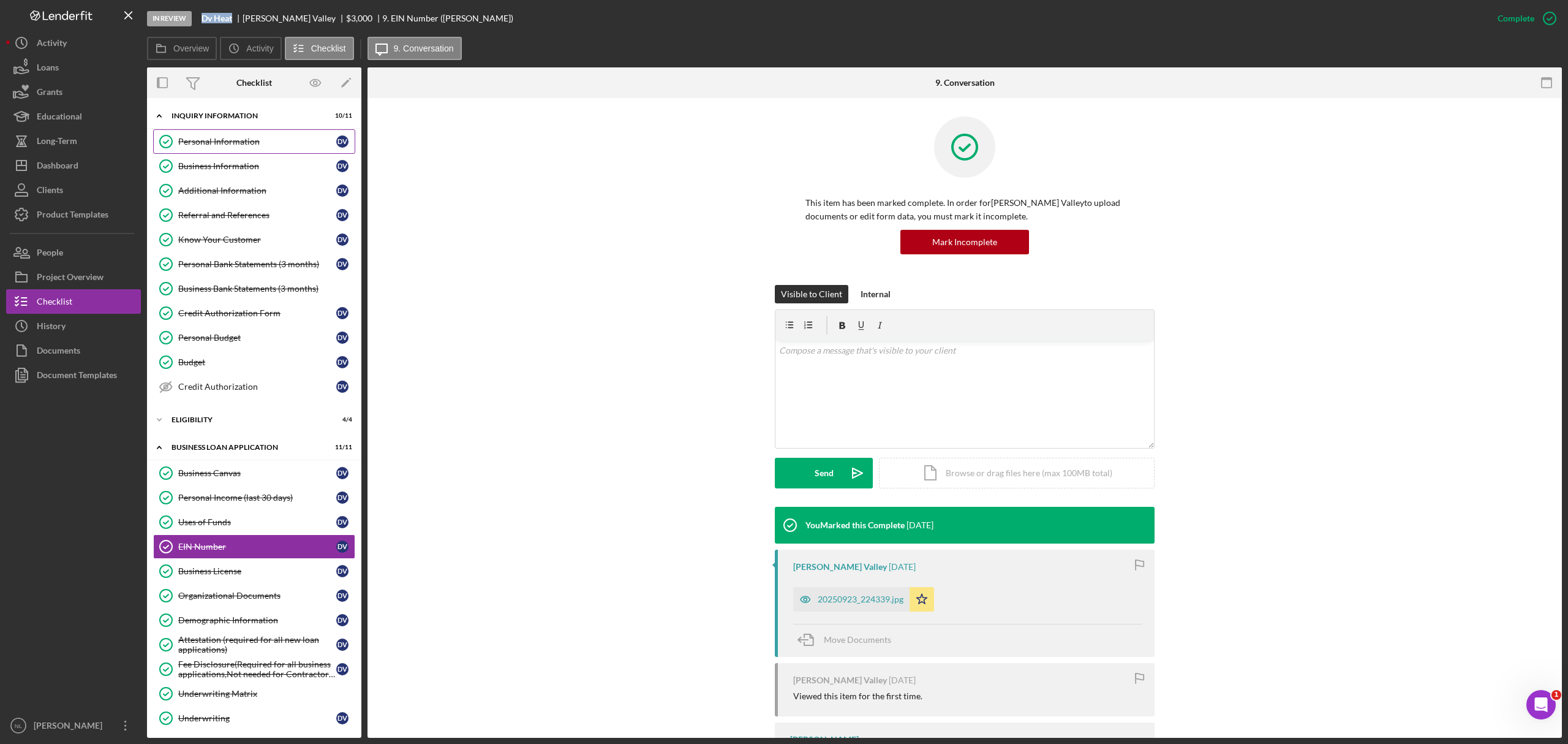
click at [222, 136] on div "Personal Information" at bounding box center [257, 141] width 158 height 10
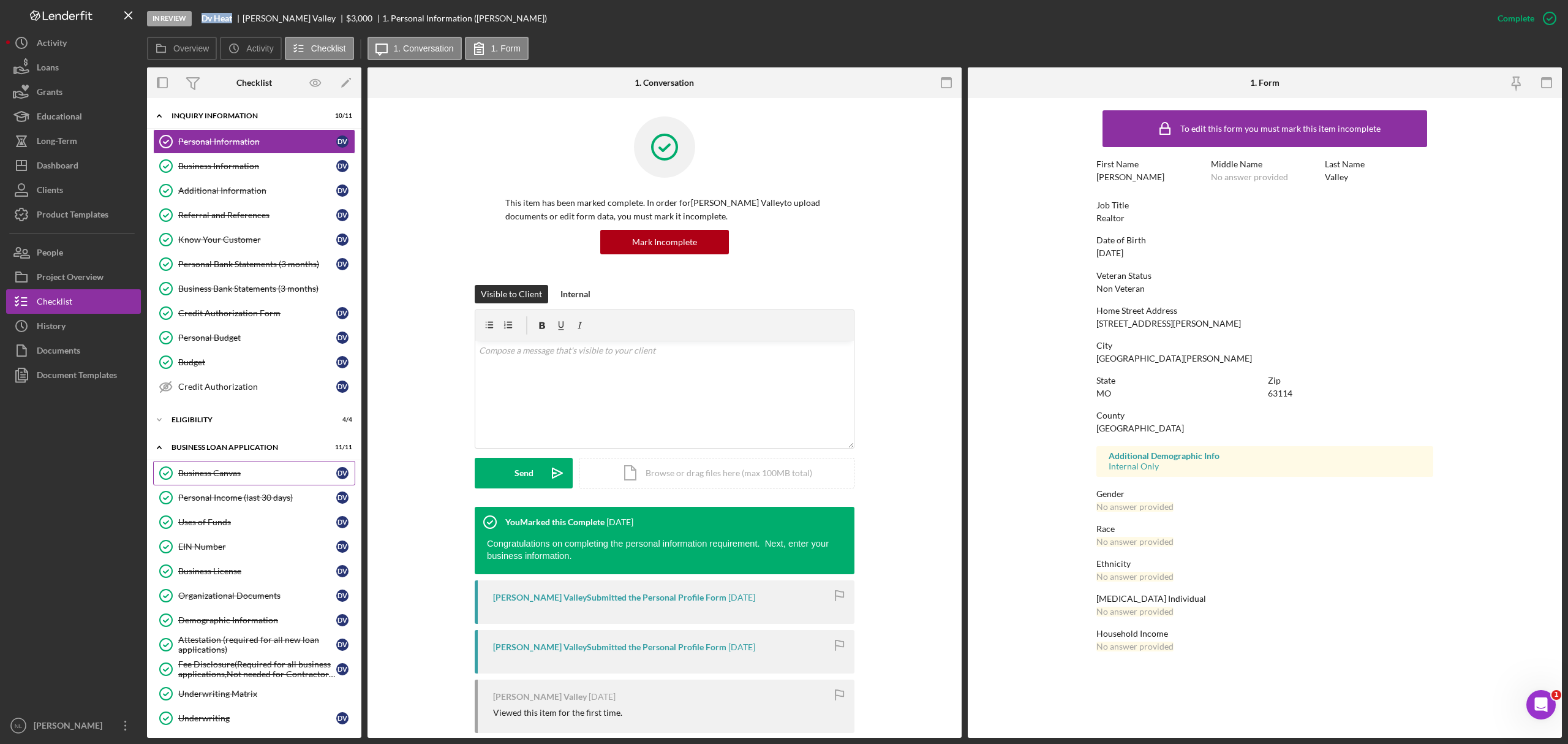
scroll to position [57, 0]
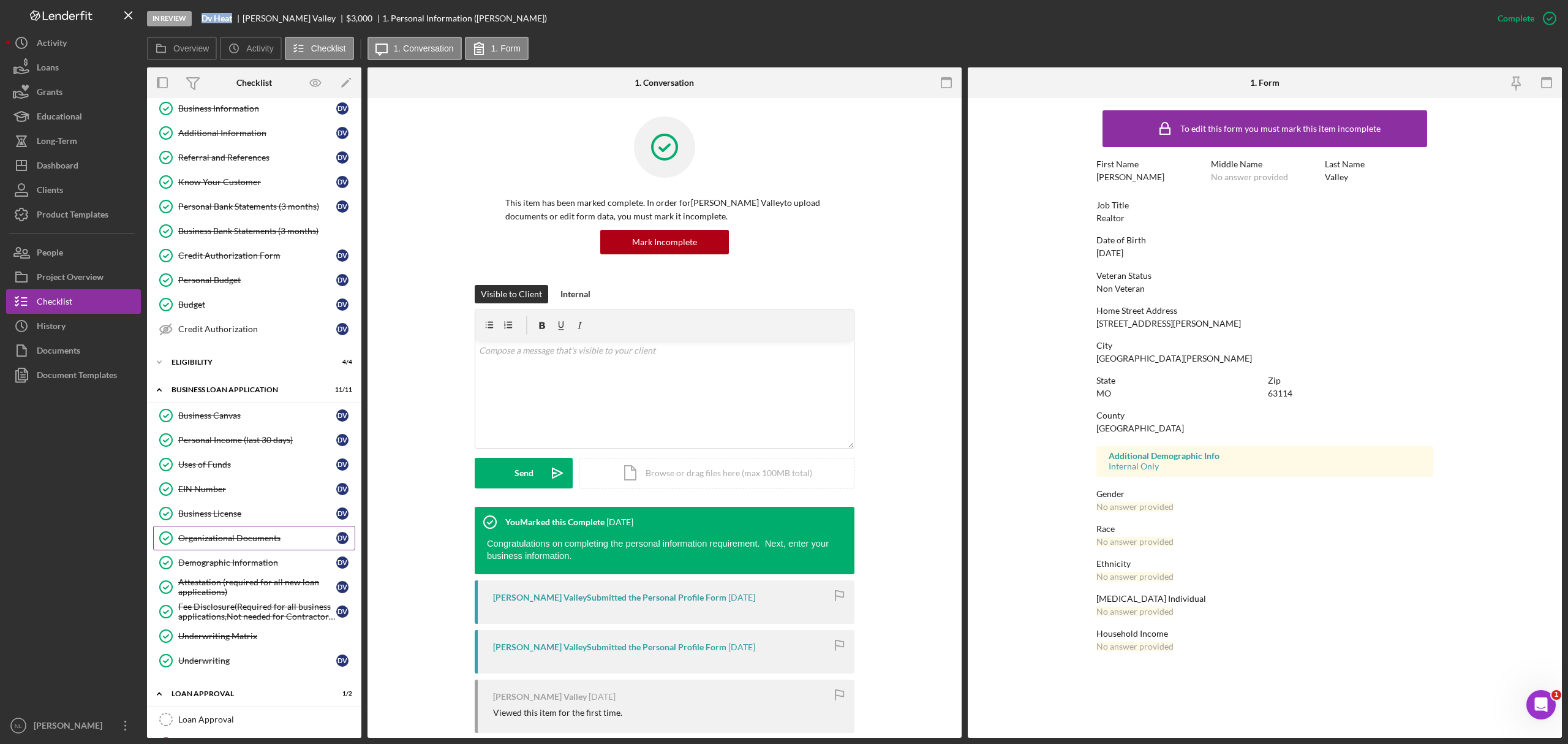
click at [268, 550] on link "Organizational Documents Organizational Documents D V" at bounding box center [254, 538] width 202 height 25
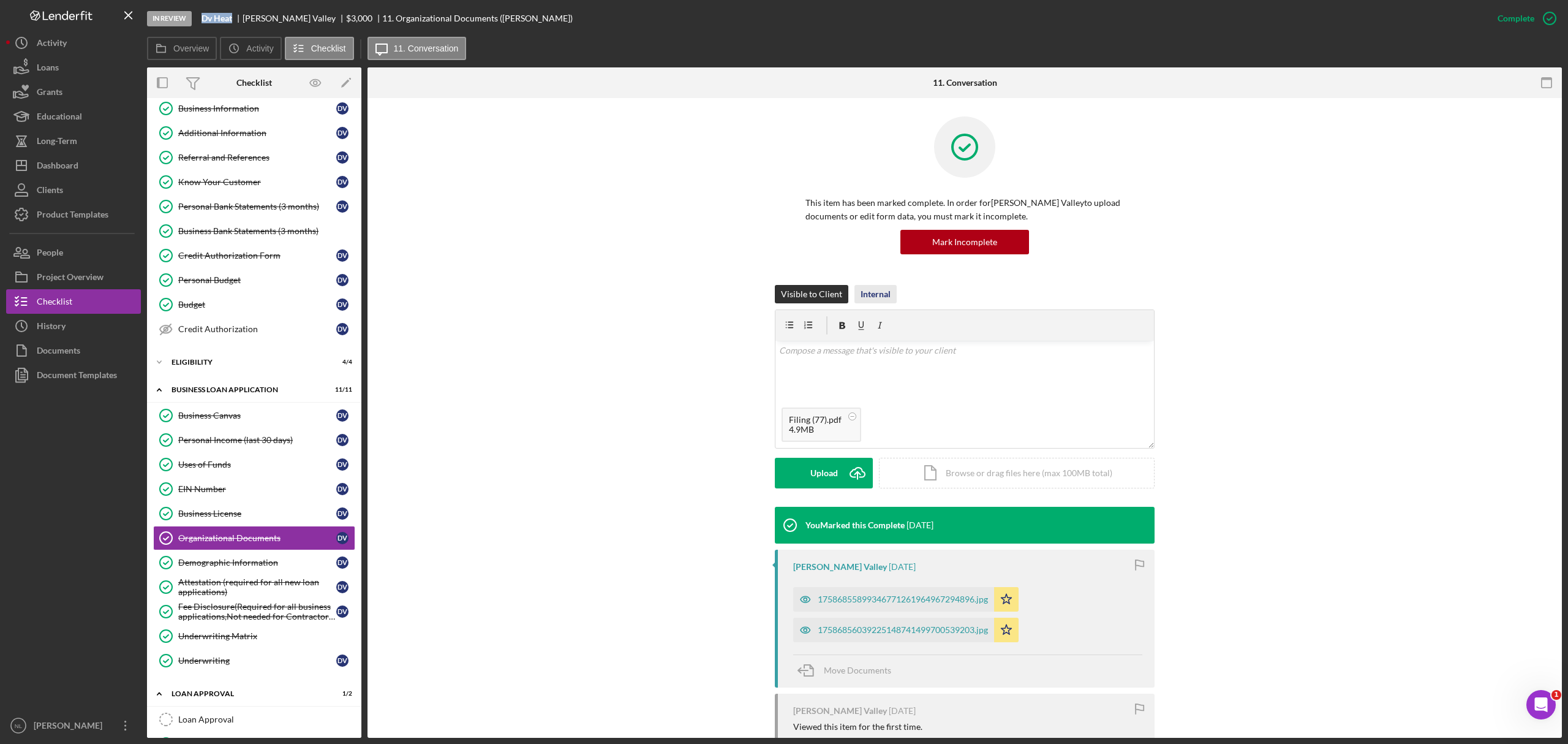
click at [865, 301] on div "Internal" at bounding box center [876, 294] width 30 height 18
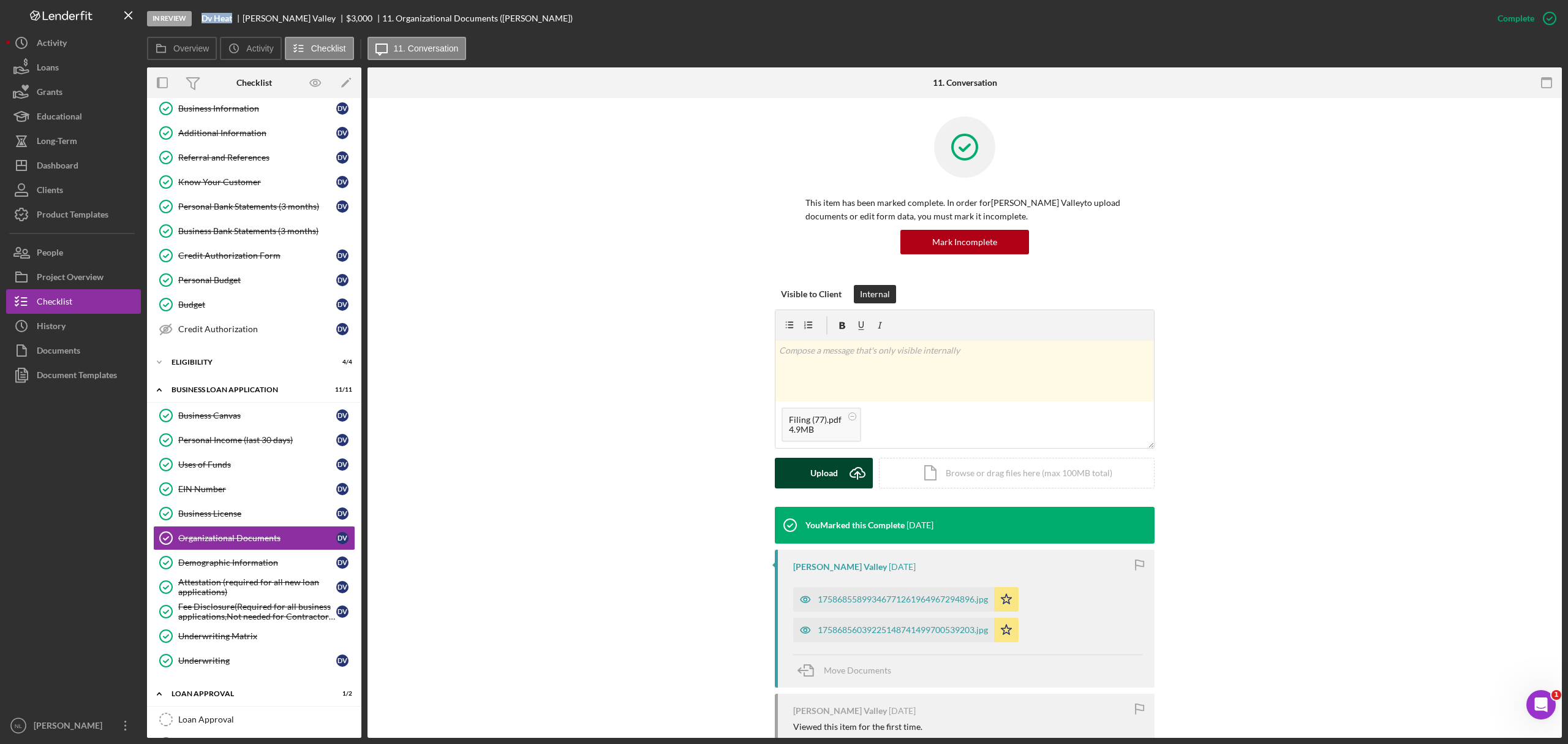
click at [843, 466] on icon "Icon/Upload" at bounding box center [857, 473] width 31 height 31
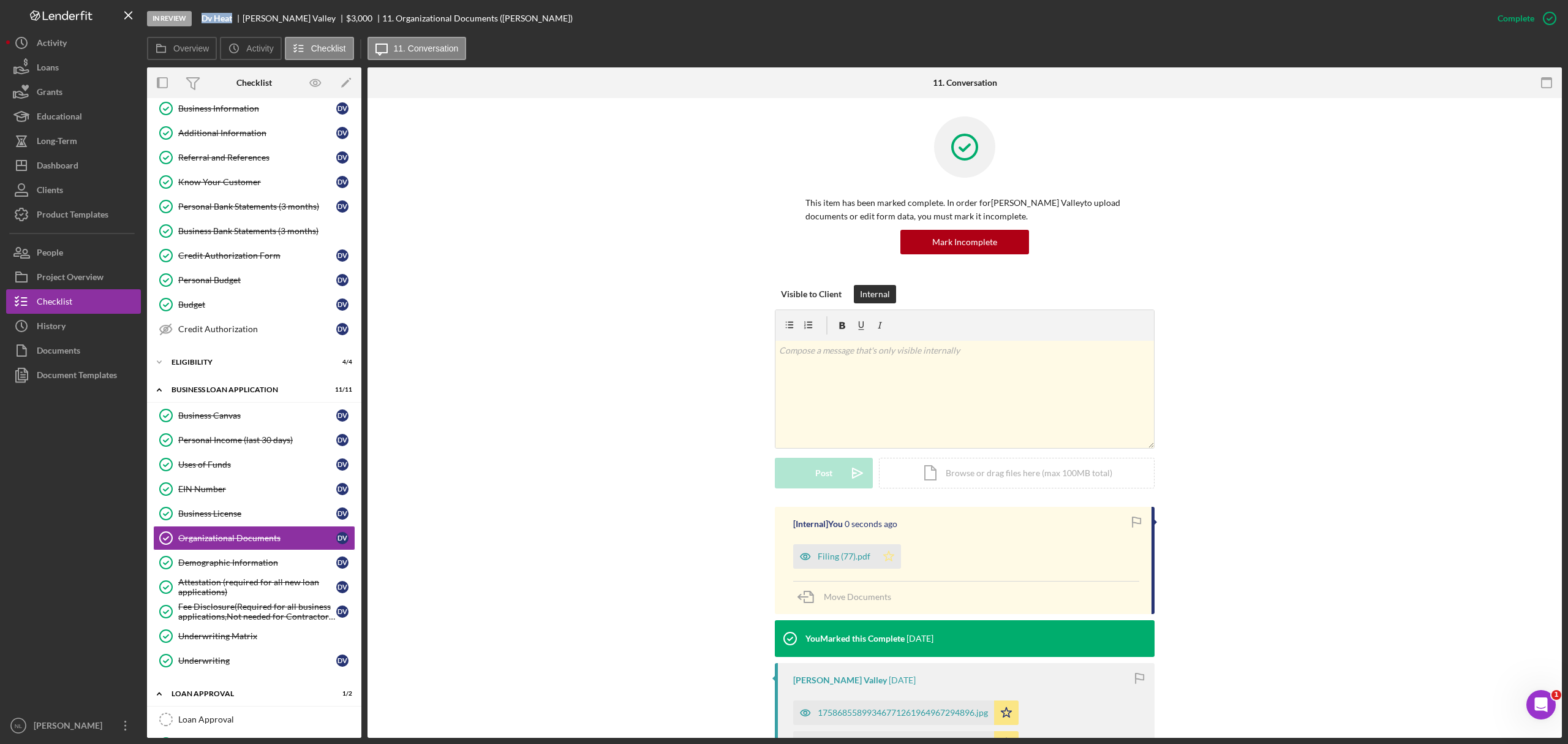
click at [895, 560] on icon "Icon/Star" at bounding box center [889, 556] width 25 height 25
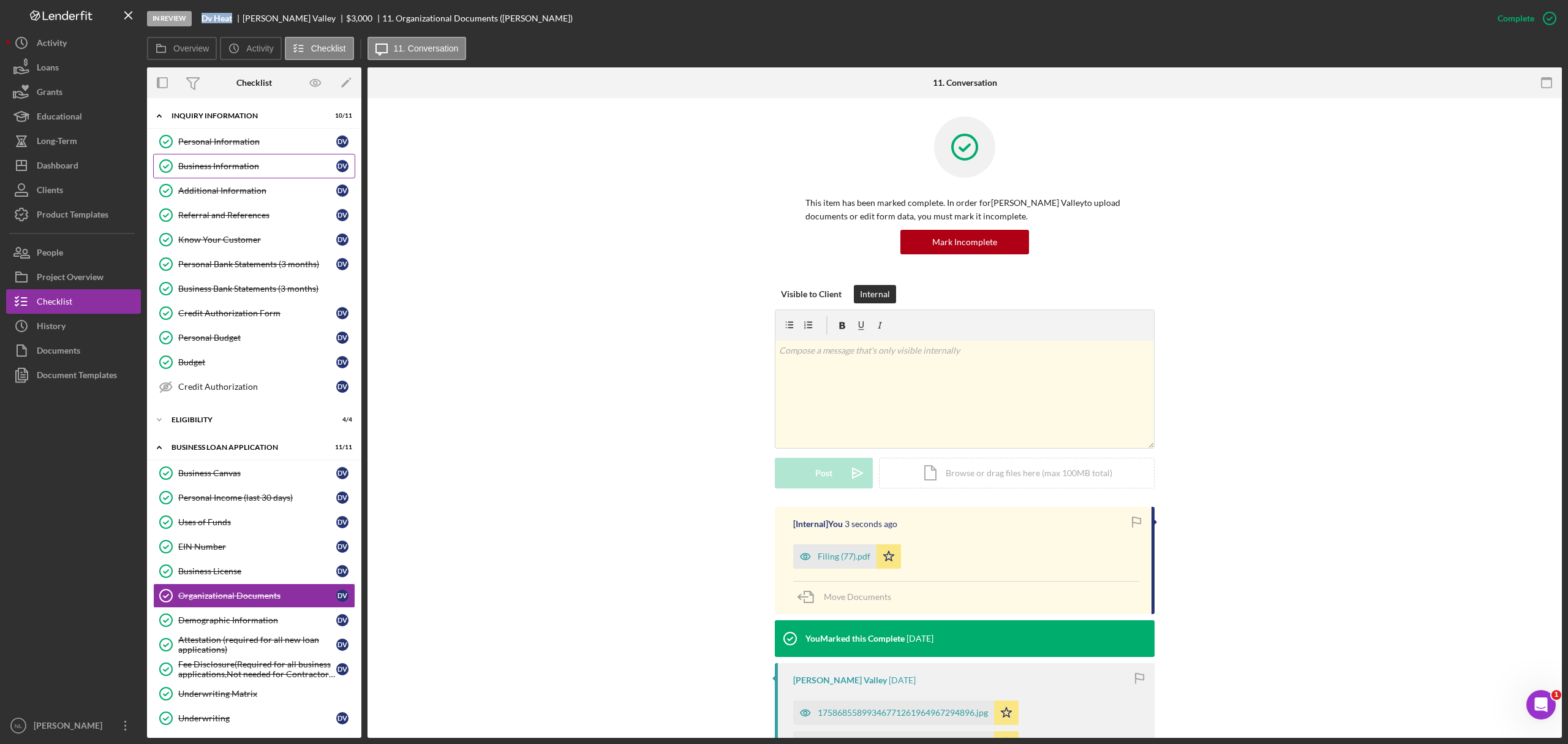
click at [225, 165] on div "Business Information" at bounding box center [257, 166] width 158 height 10
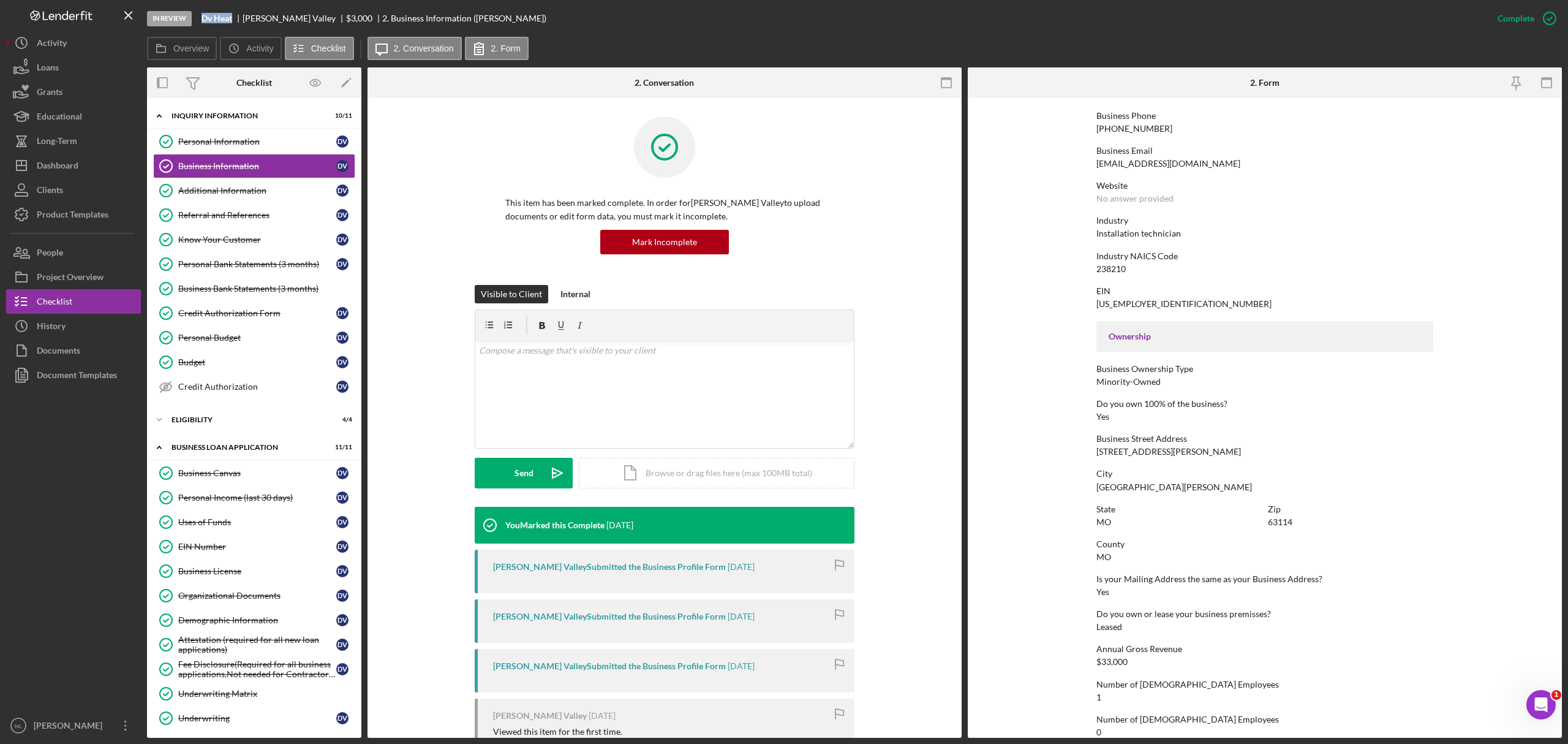
scroll to position [194, 0]
click at [1274, 518] on div "63114" at bounding box center [1280, 517] width 25 height 10
copy div "63114"
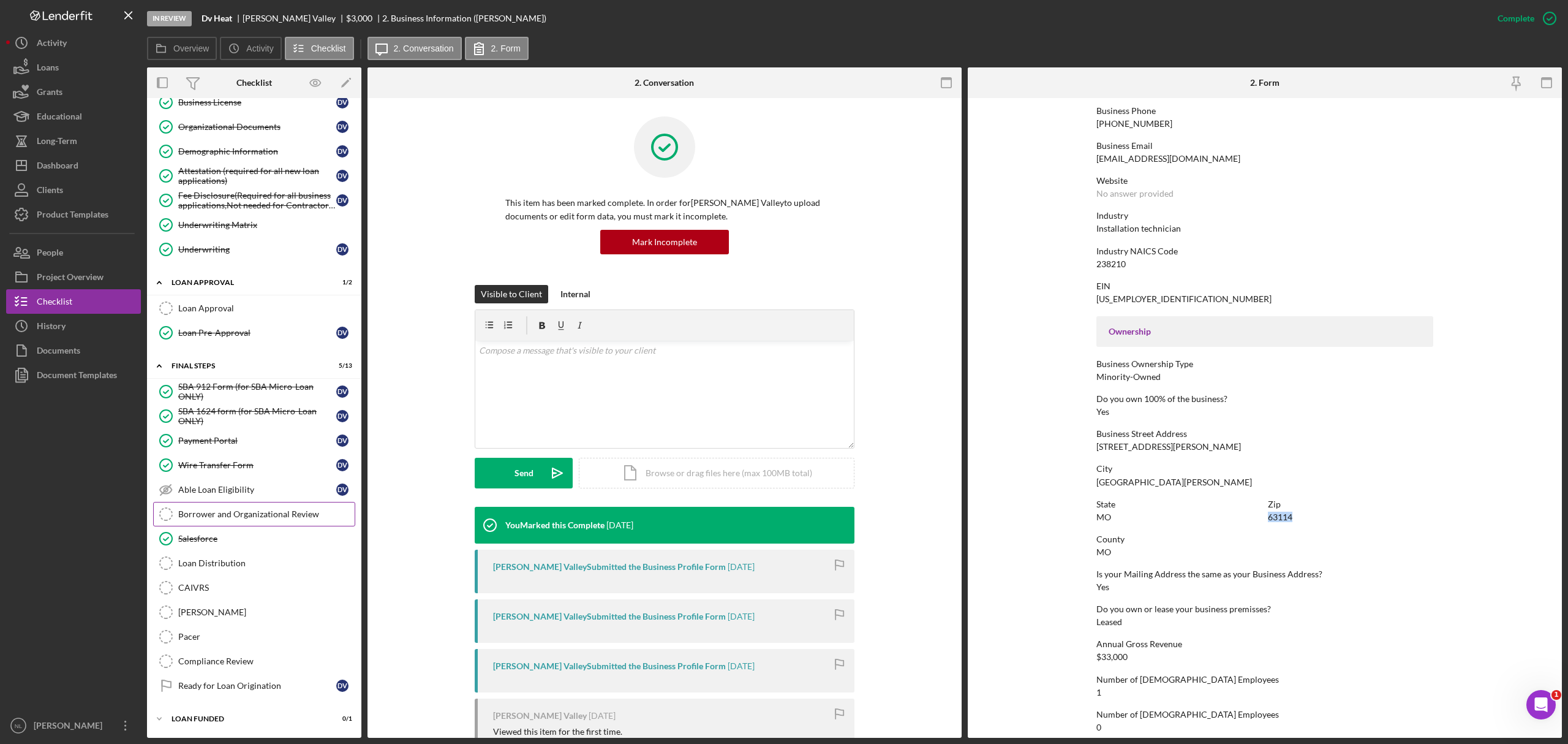
click at [213, 515] on div "Borrower and Organizational Review" at bounding box center [266, 514] width 176 height 10
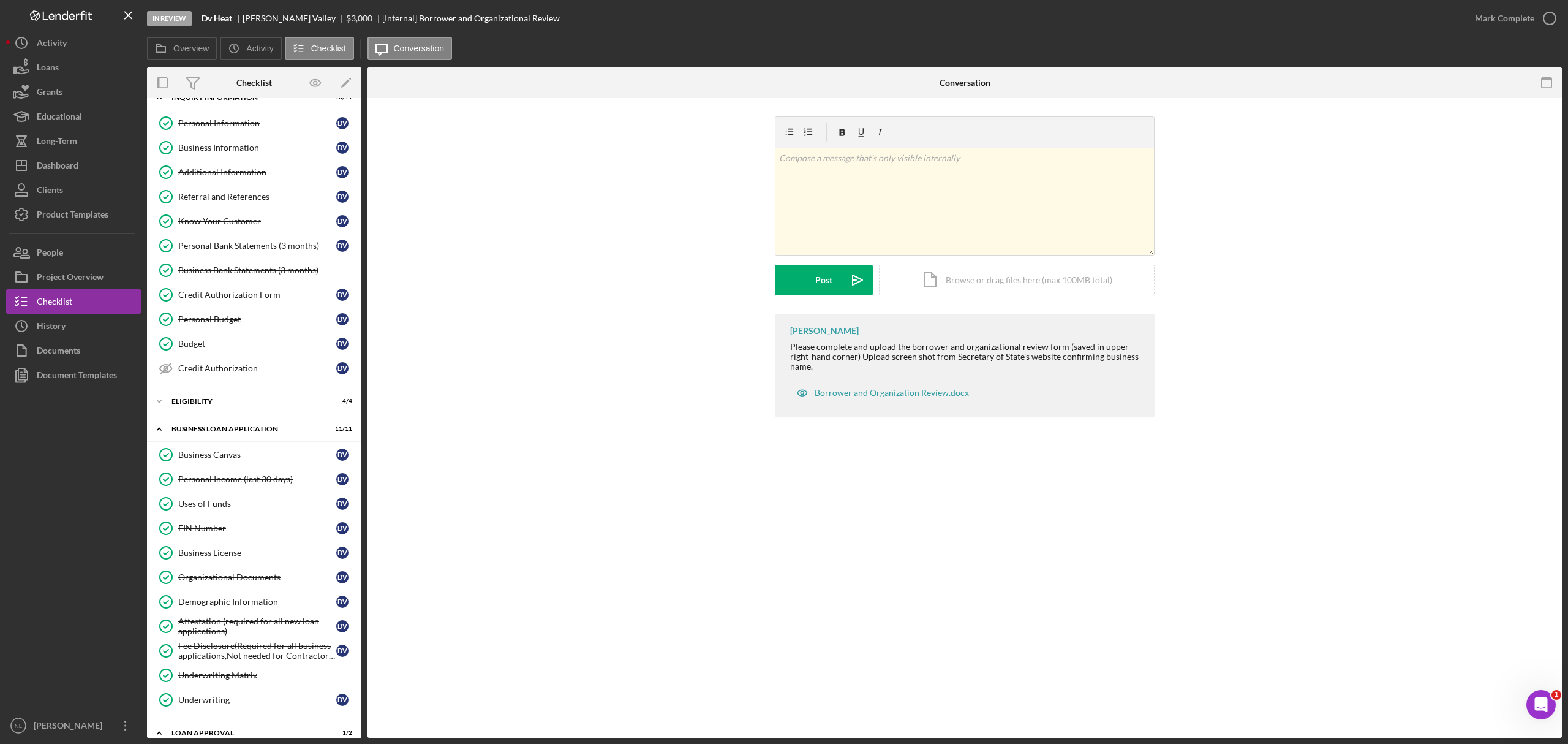
scroll to position [6, 0]
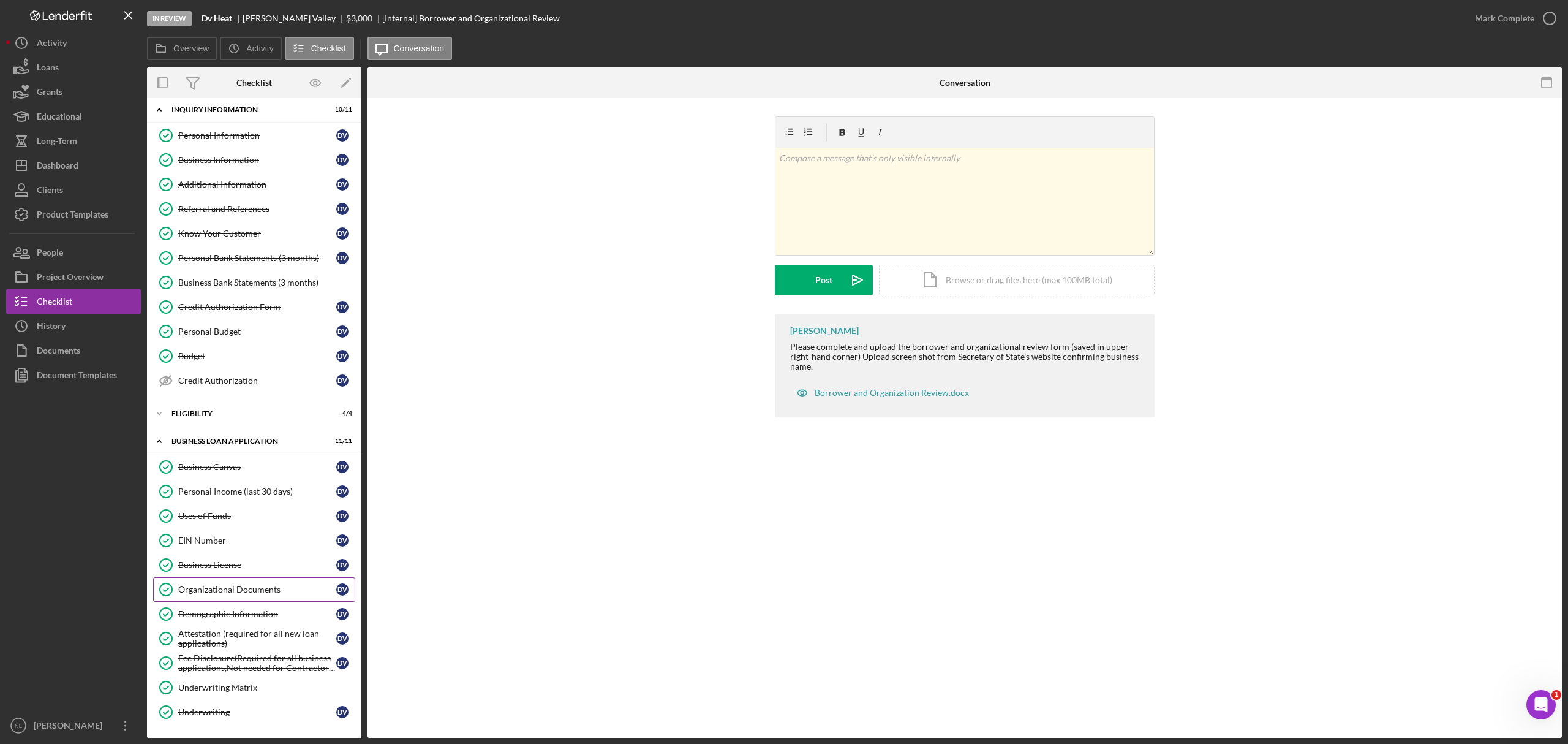
click at [251, 591] on div "Organizational Documents" at bounding box center [257, 590] width 158 height 10
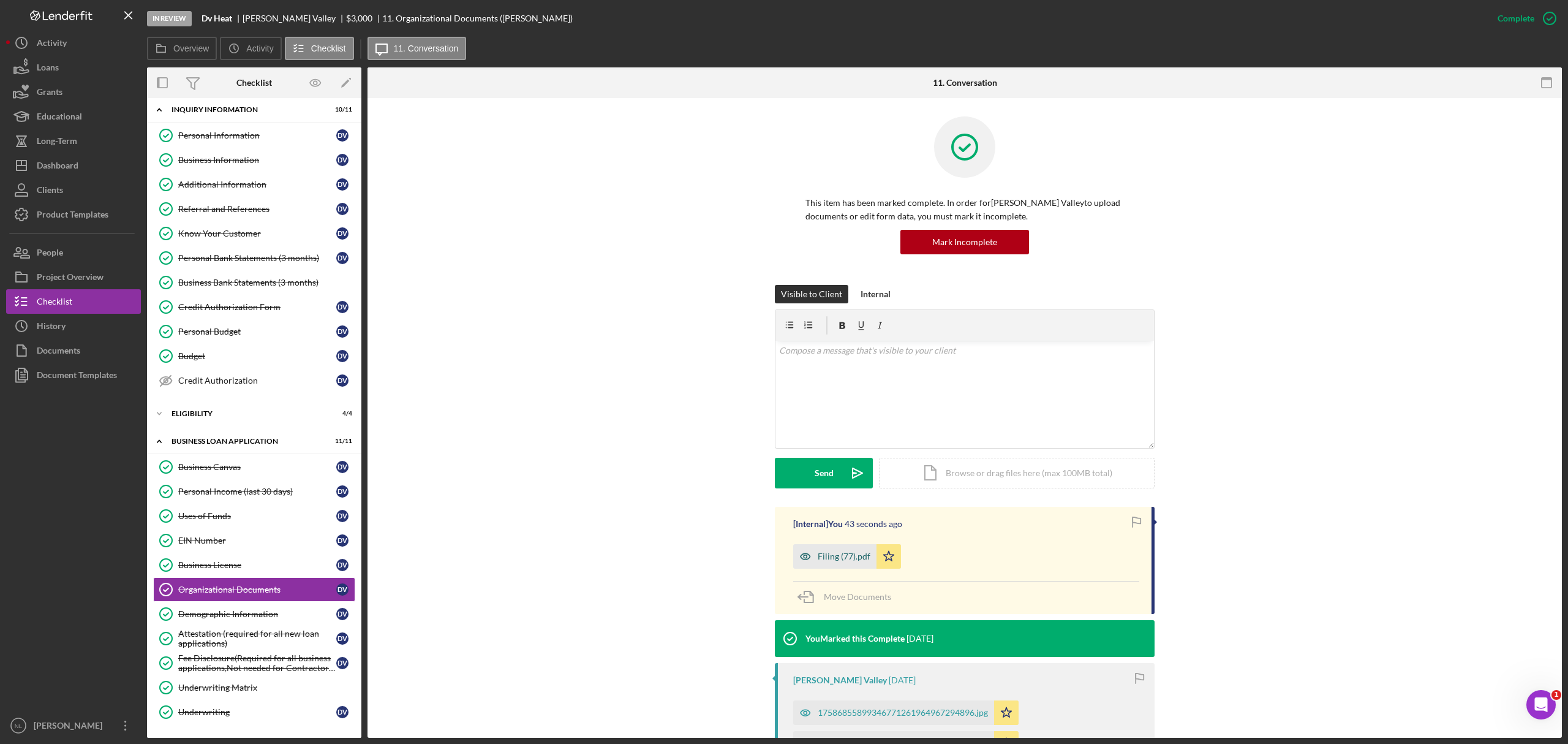
click at [845, 565] on div "Filing (77).pdf" at bounding box center [835, 556] width 83 height 25
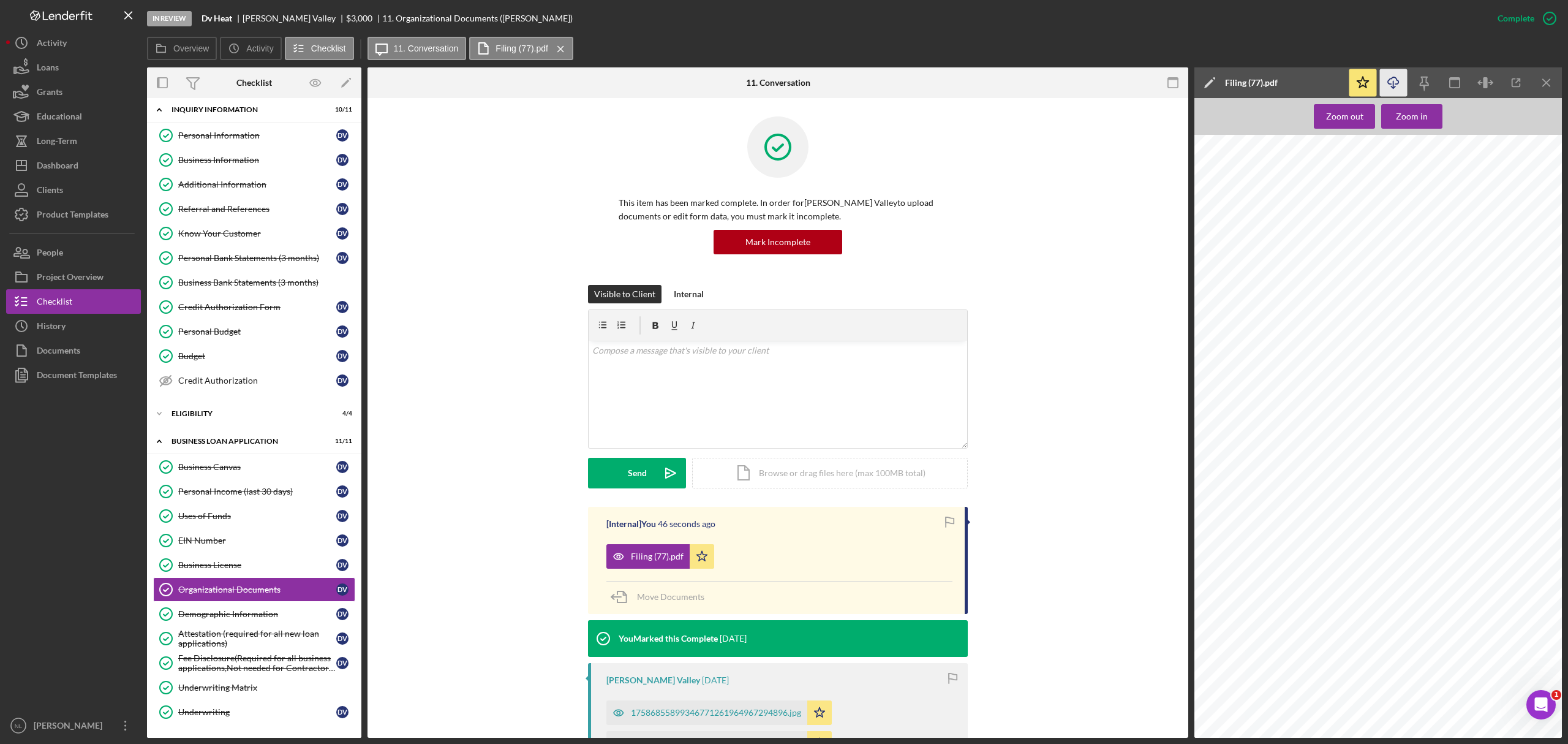
click at [1402, 76] on icon "Icon/Download" at bounding box center [1394, 83] width 28 height 28
click at [214, 157] on div "Business Information" at bounding box center [257, 160] width 158 height 10
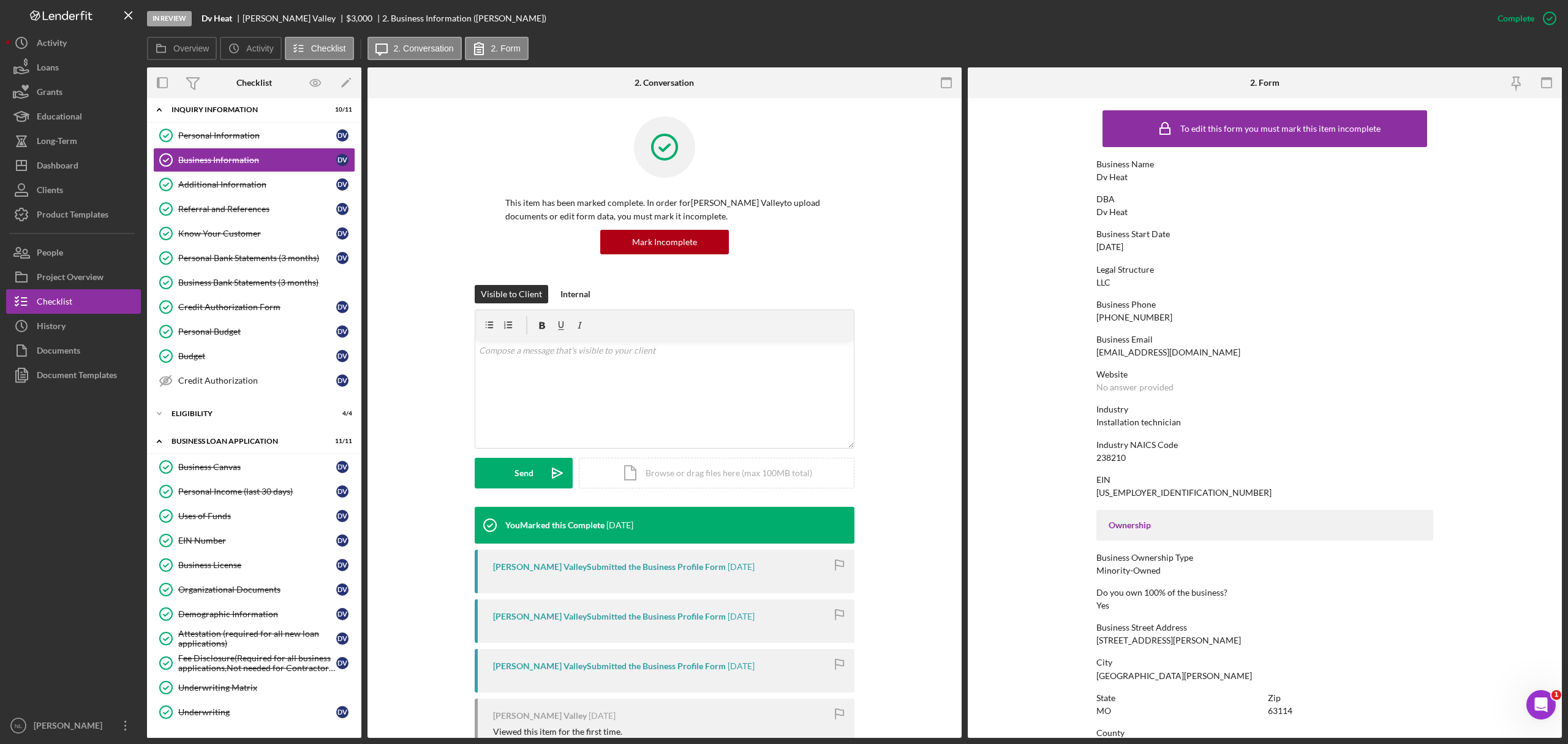
click at [1117, 493] on div "[US_EMPLOYER_IDENTIFICATION_NUMBER]" at bounding box center [1184, 493] width 175 height 10
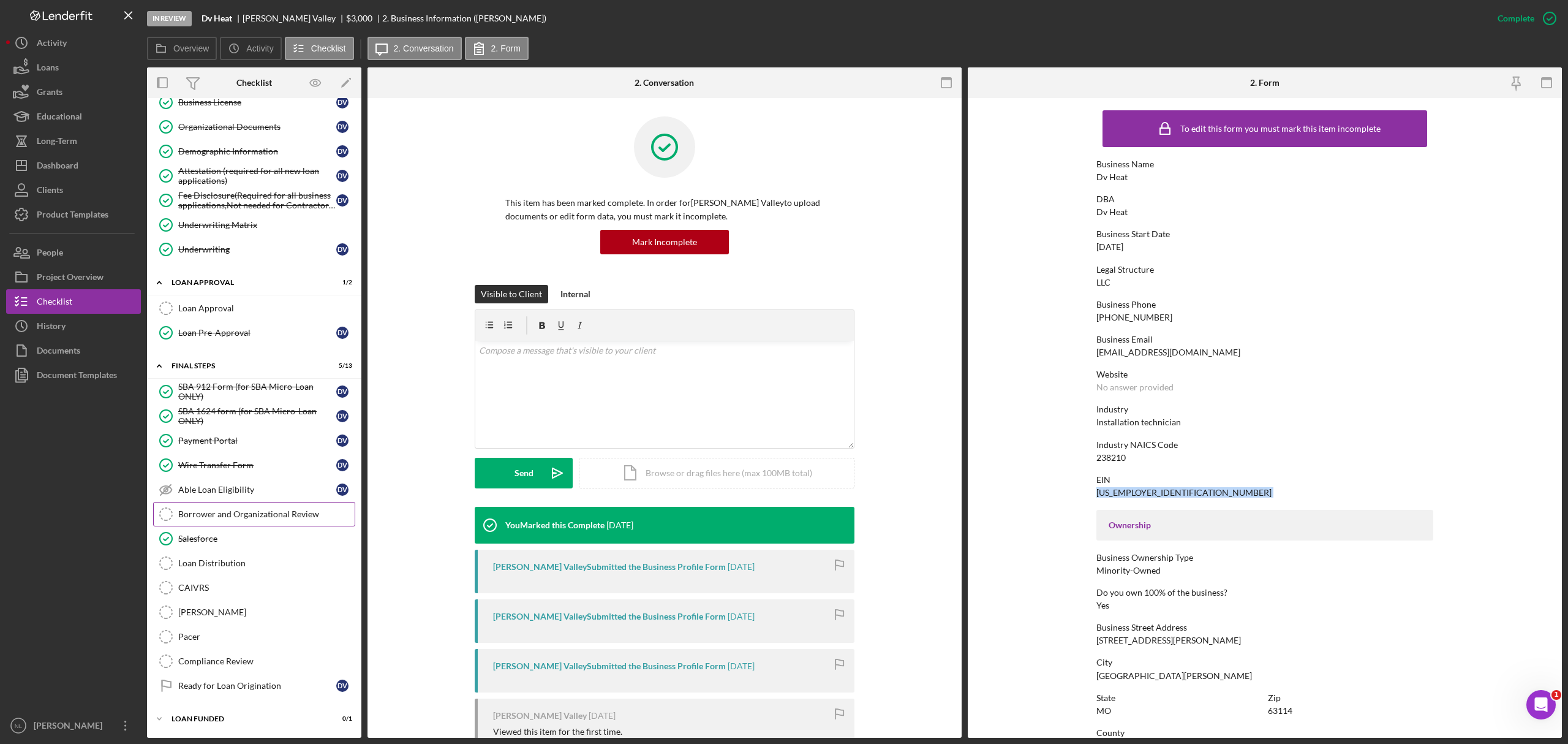
click at [270, 509] on div "Borrower and Organizational Review" at bounding box center [266, 514] width 176 height 10
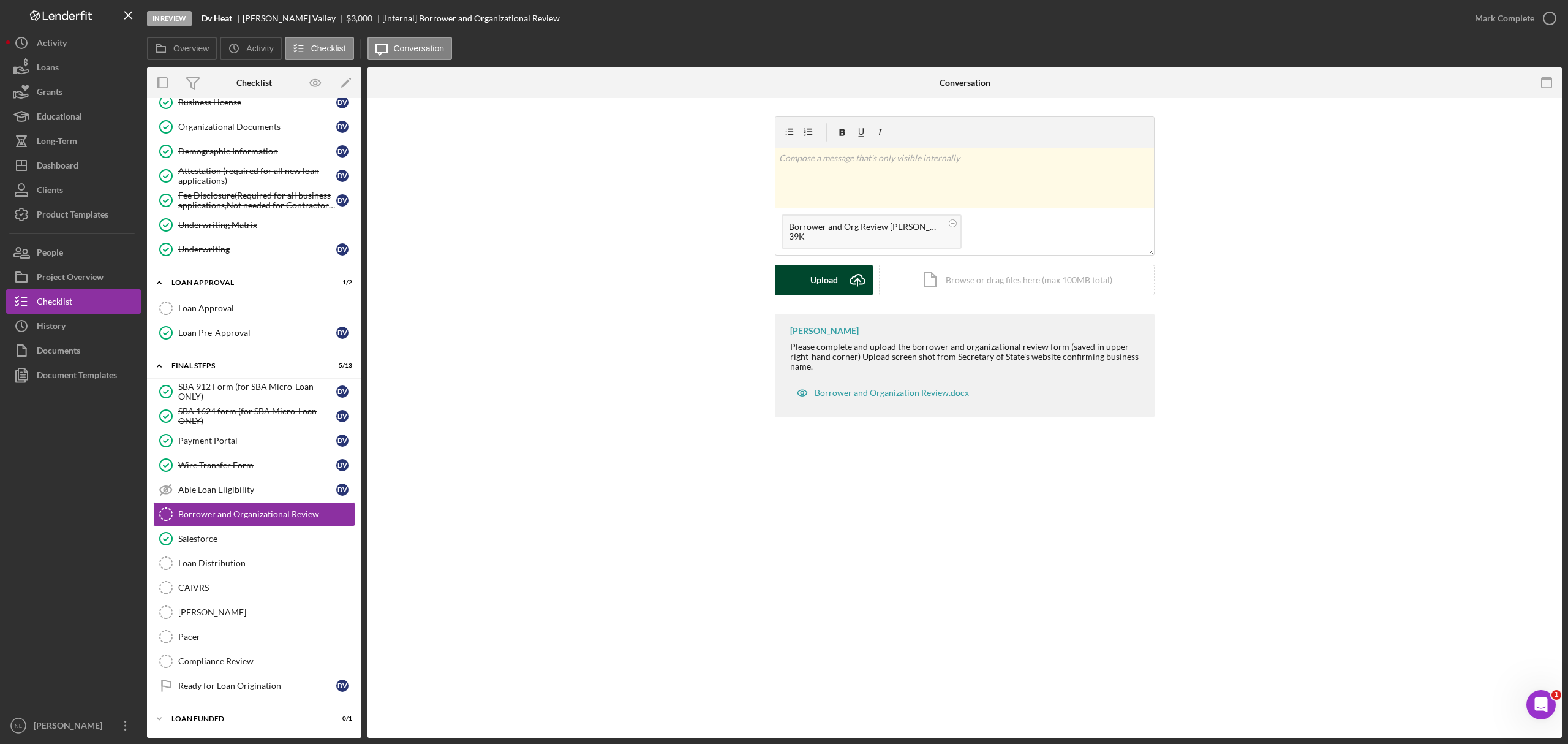
click at [826, 292] on div "Upload" at bounding box center [824, 280] width 28 height 31
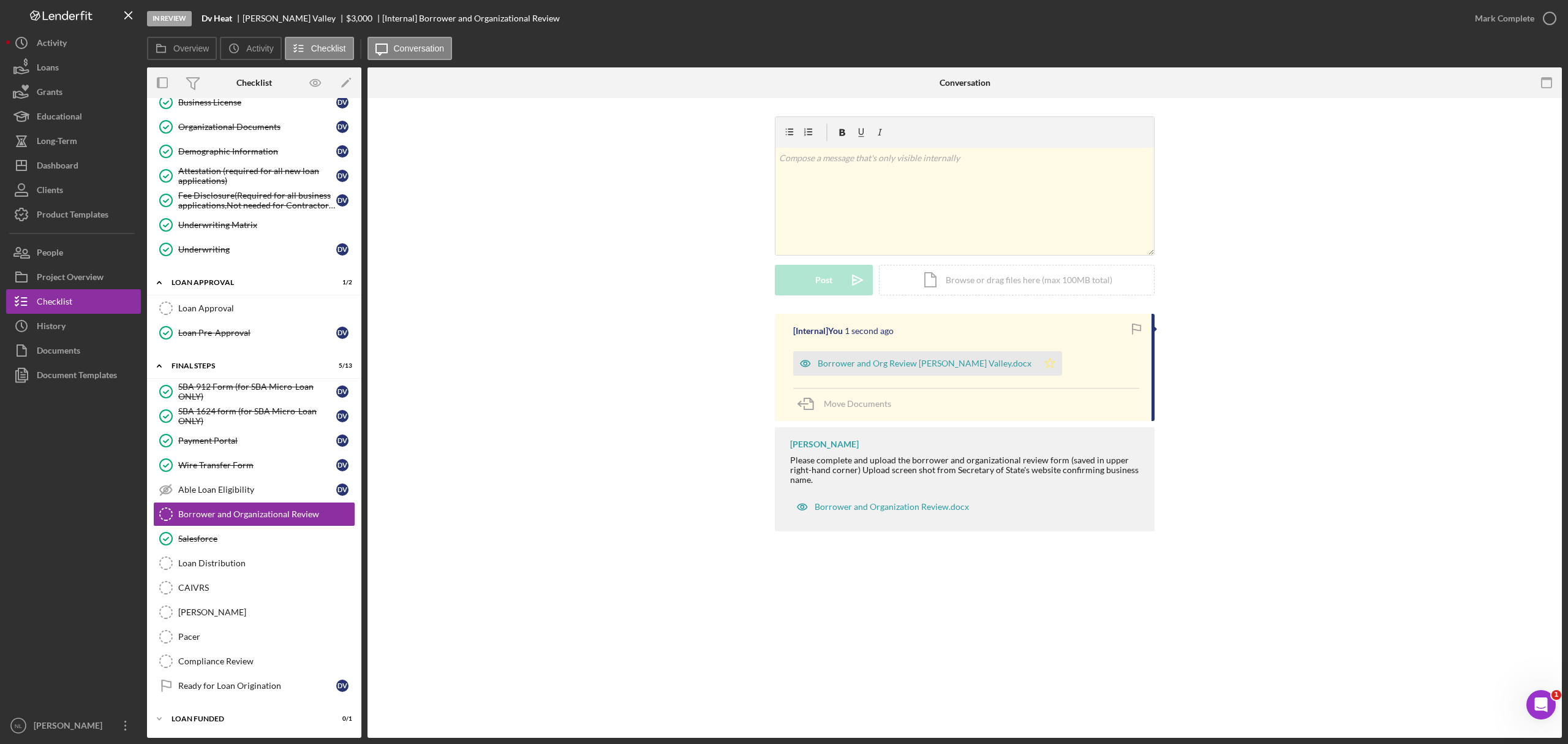
click at [1038, 365] on icon "Icon/Star" at bounding box center [1050, 363] width 25 height 25
click at [1473, 20] on button "Mark Complete" at bounding box center [1512, 18] width 99 height 25
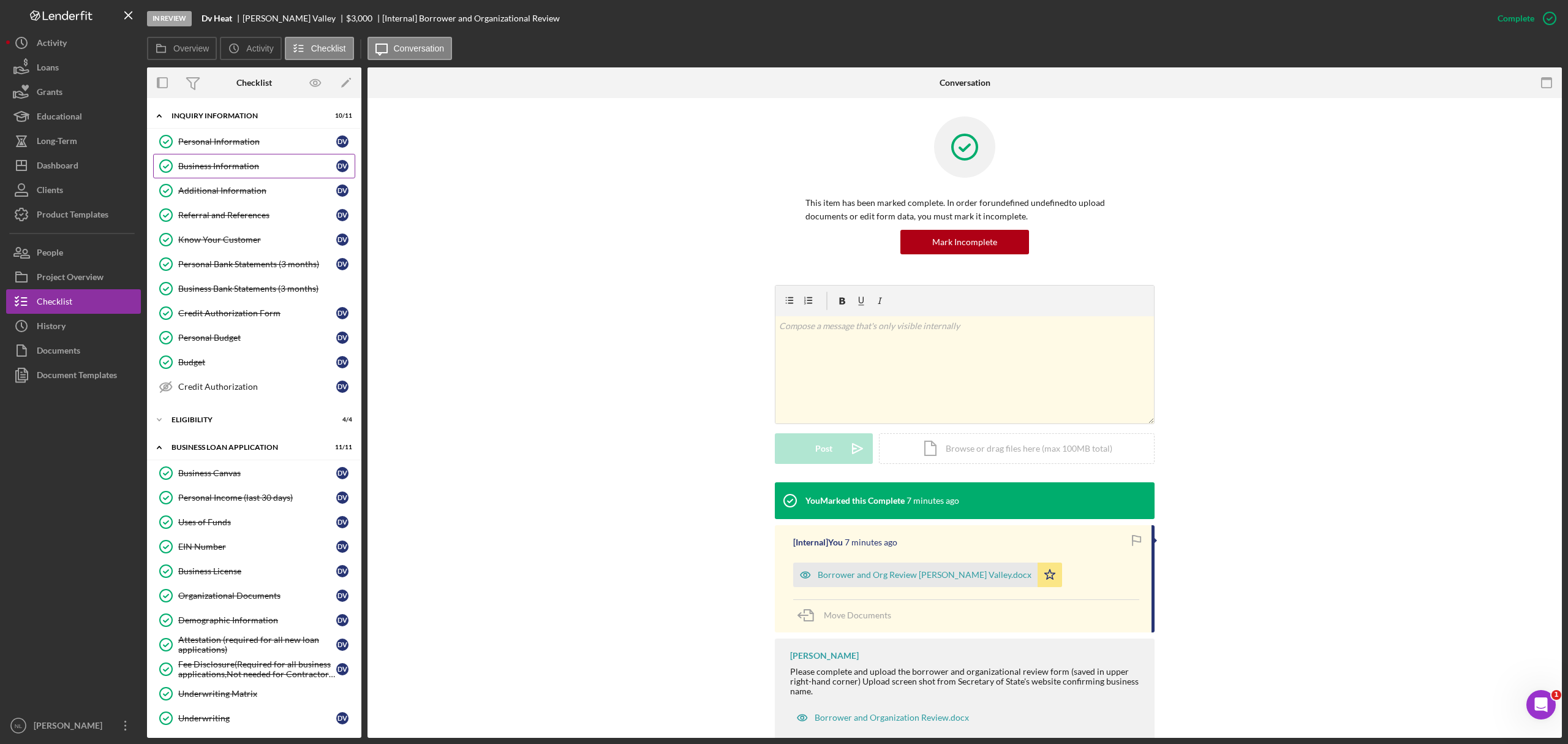
click at [251, 162] on div "Business Information" at bounding box center [257, 166] width 158 height 10
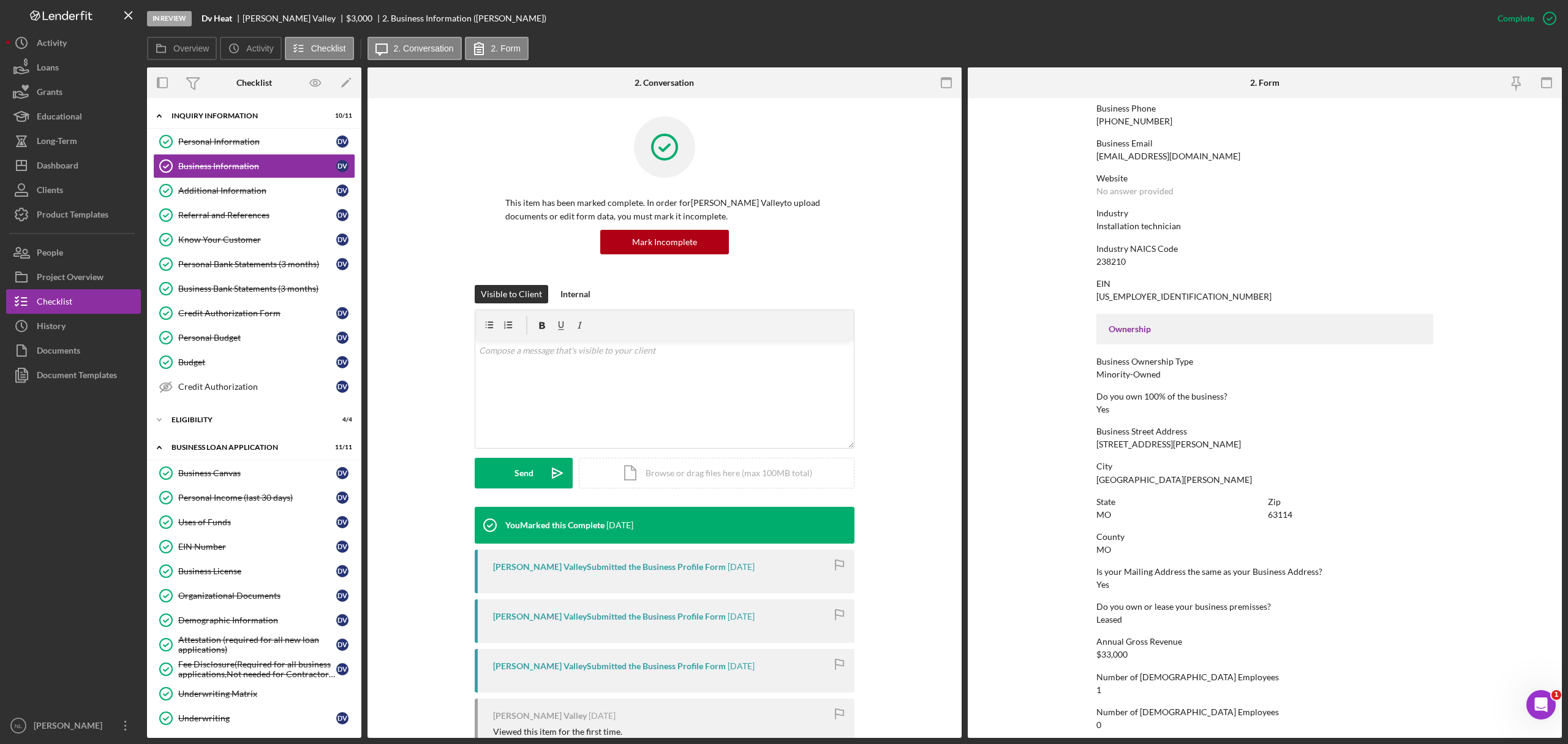
scroll to position [211, 0]
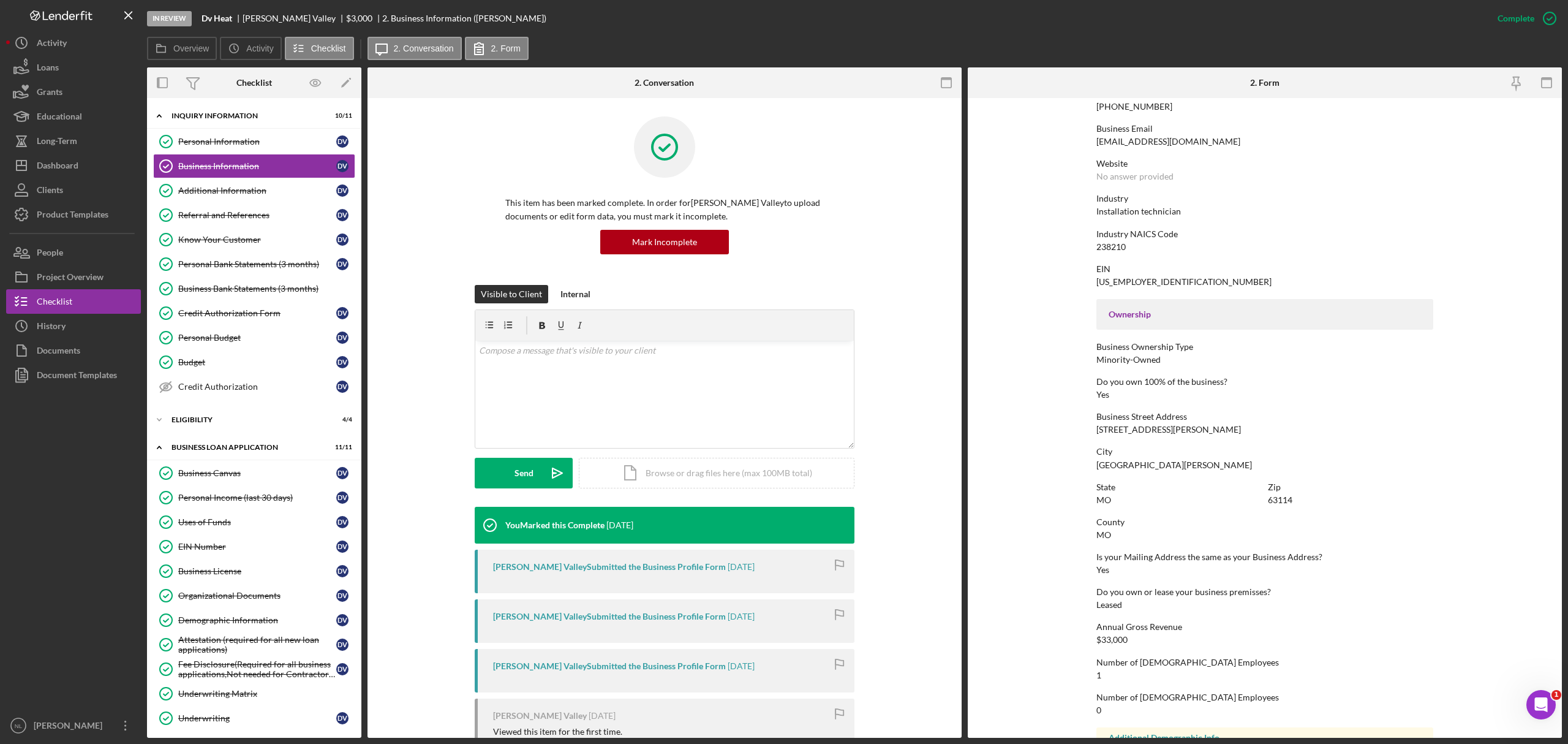
click at [1129, 428] on div "[STREET_ADDRESS][PERSON_NAME]" at bounding box center [1168, 430] width 145 height 10
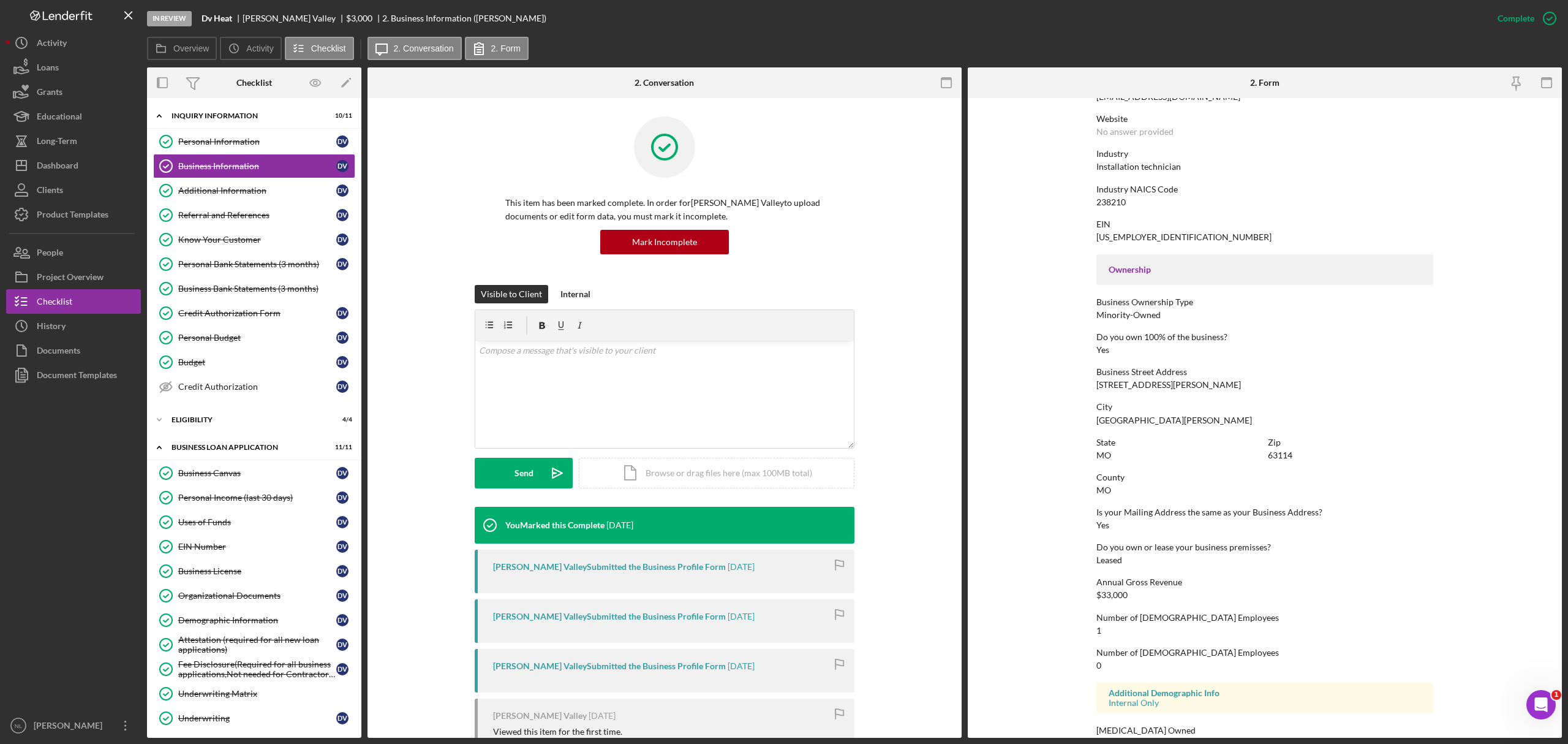
click at [1116, 423] on div "[GEOGRAPHIC_DATA][PERSON_NAME]" at bounding box center [1174, 421] width 155 height 10
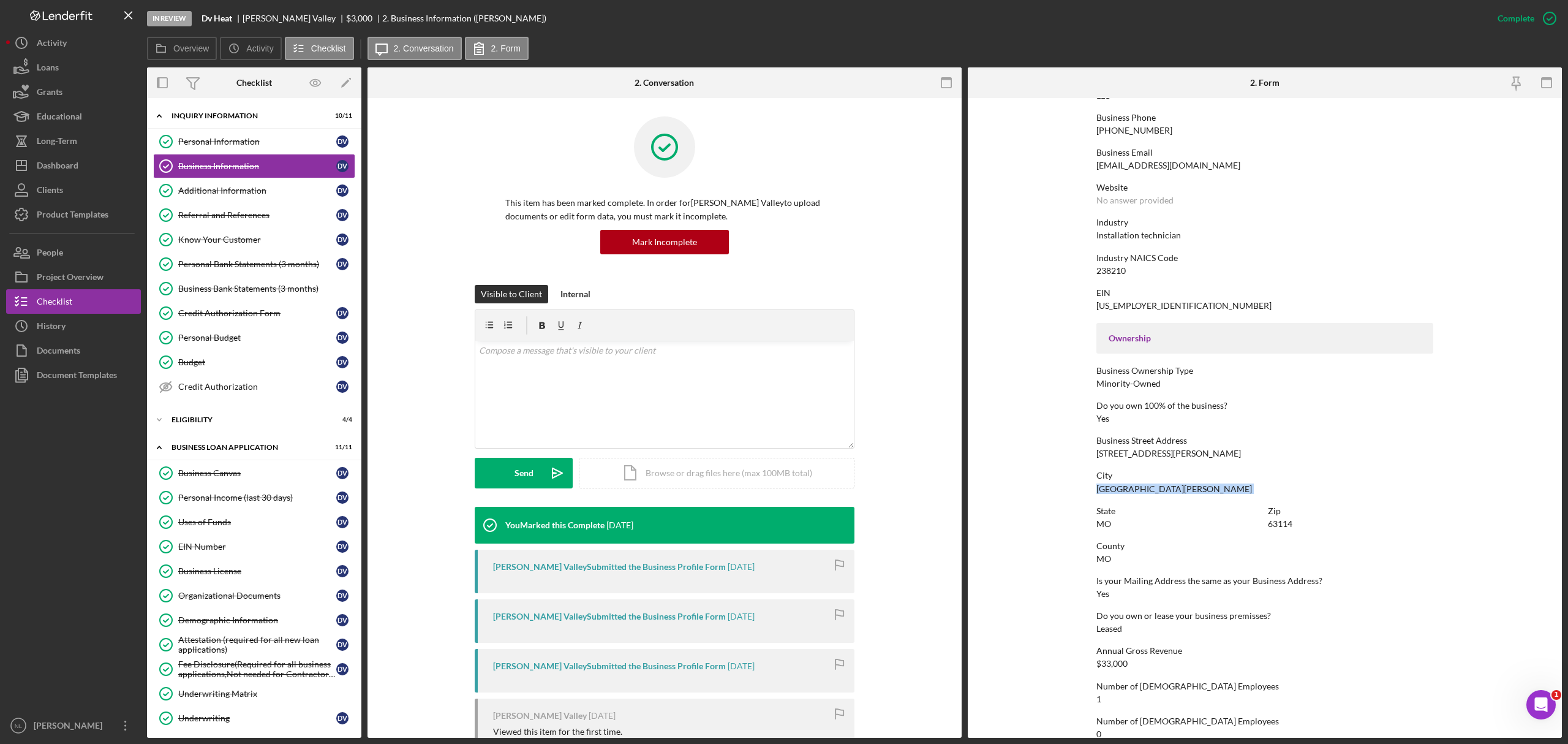
click at [1135, 236] on div "Installation technician" at bounding box center [1139, 236] width 85 height 10
click at [104, 251] on button "People" at bounding box center [73, 252] width 134 height 25
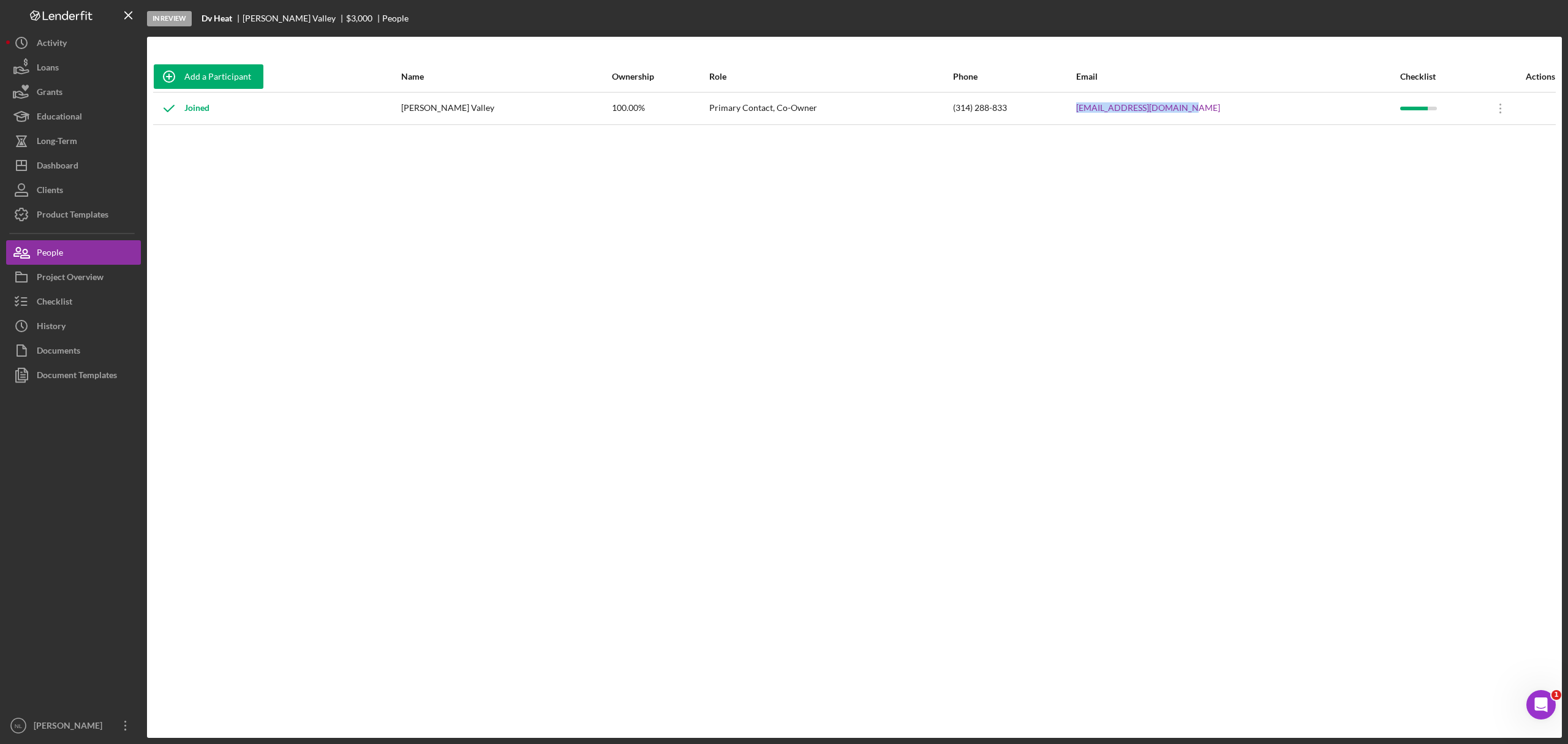
drag, startPoint x: 1240, startPoint y: 109, endPoint x: 1095, endPoint y: 106, distance: 145.0
click at [1095, 106] on tr "Joined [PERSON_NAME] Valley 100.00% Primary Contact, Co-Owner (314) 288-833 [EM…" at bounding box center [855, 108] width 1403 height 32
click at [71, 306] on div "Checklist" at bounding box center [54, 303] width 35 height 28
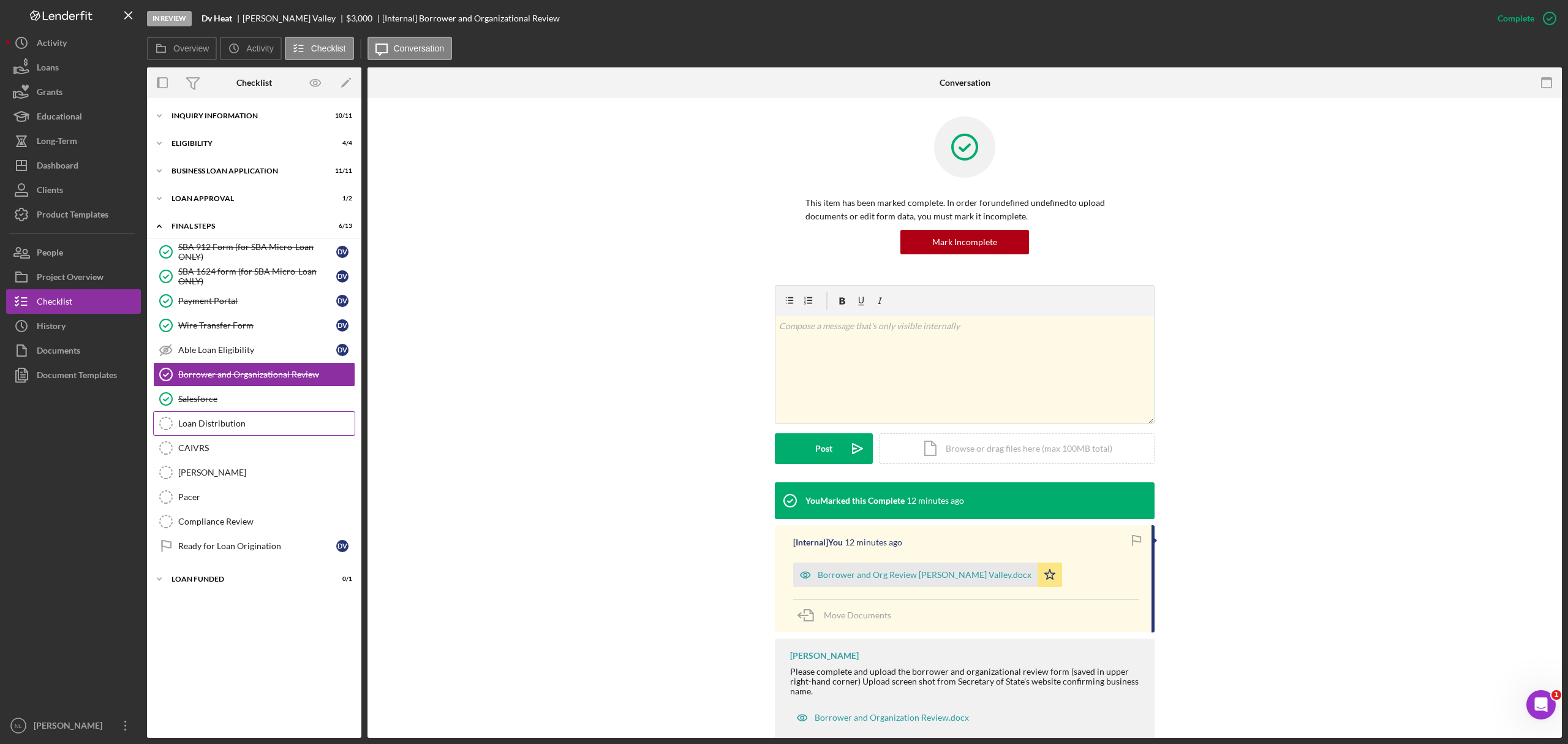
click at [229, 435] on link "Loan Distribution Loan Distribution" at bounding box center [254, 423] width 202 height 25
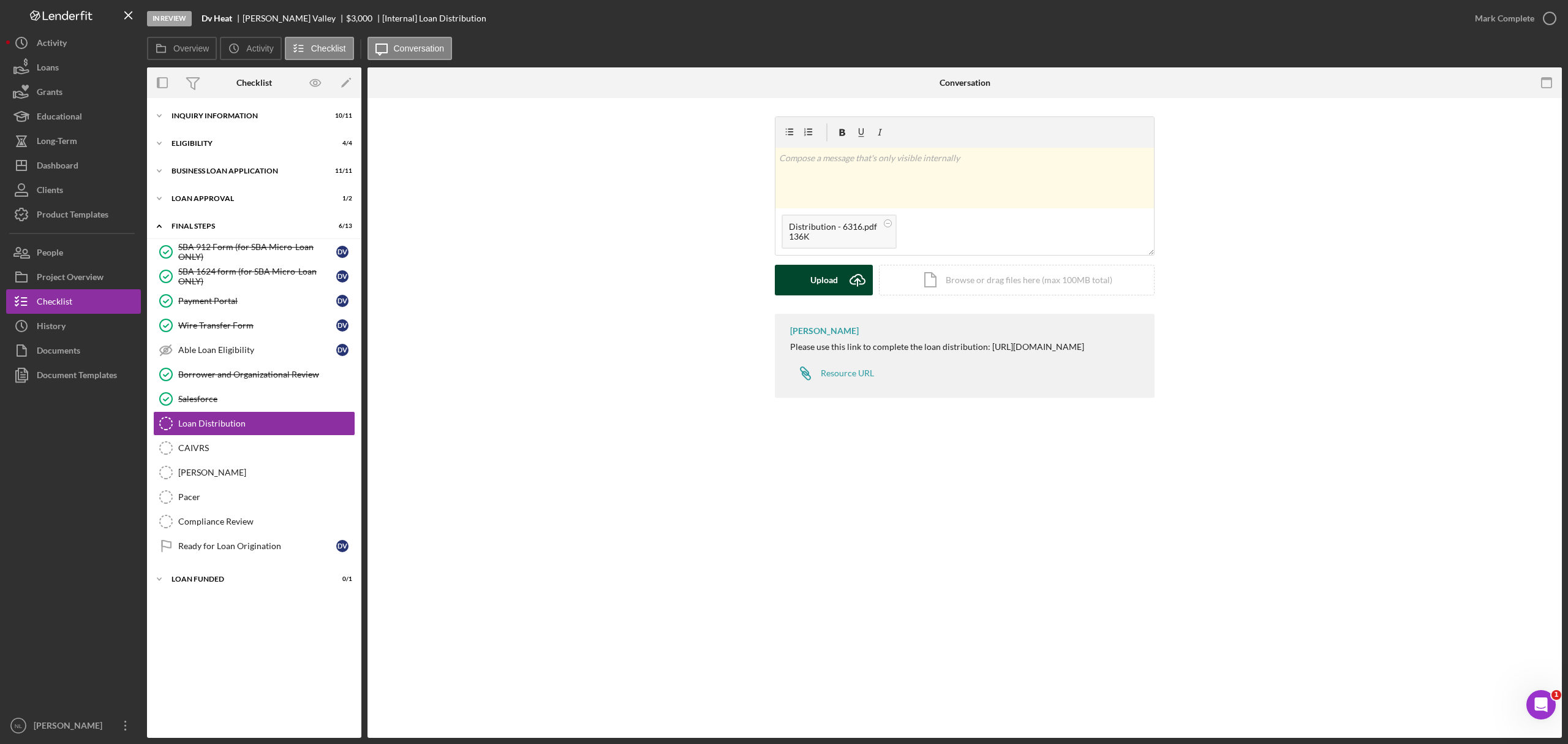
click at [837, 283] on div "Upload" at bounding box center [824, 280] width 28 height 31
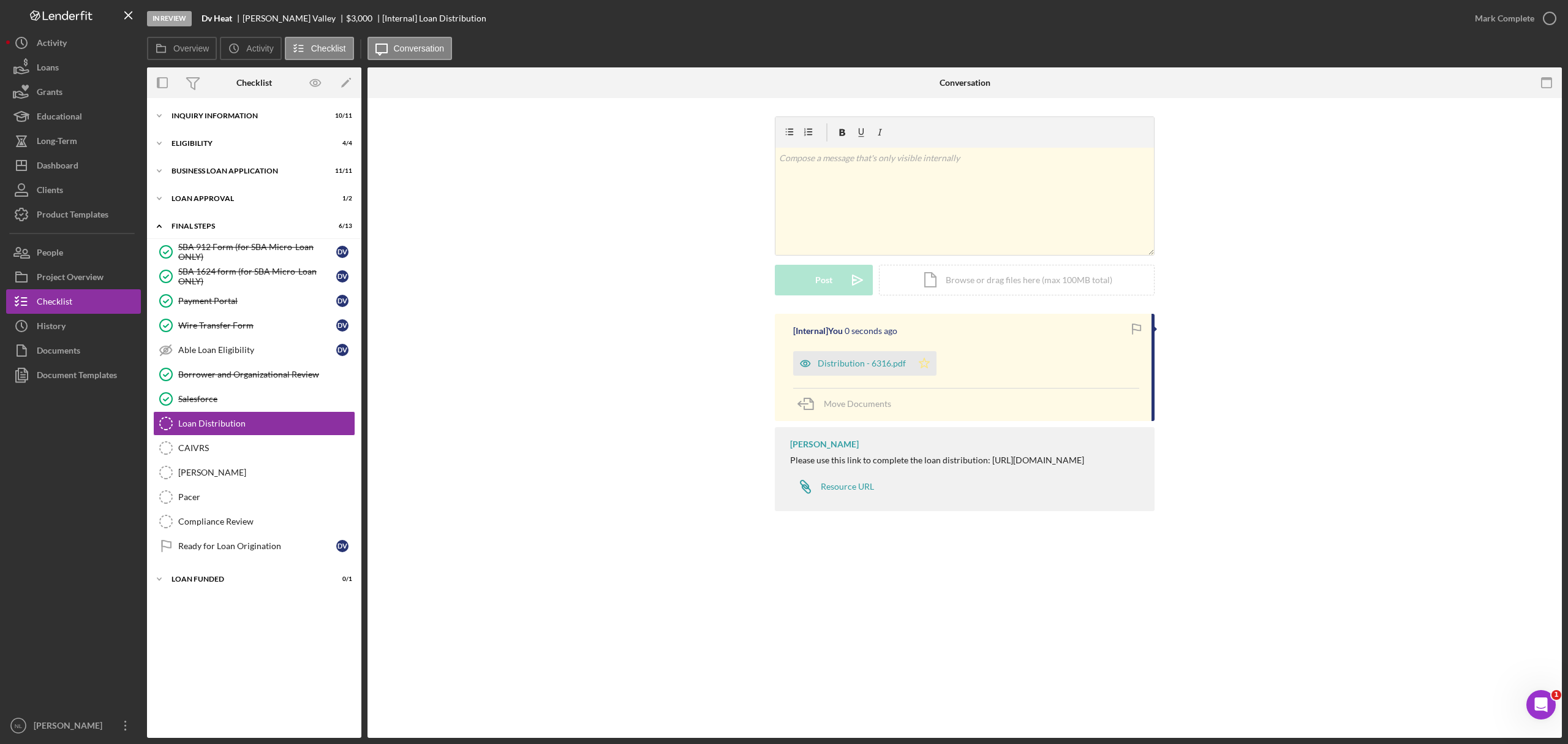
click at [920, 366] on icon "Icon/Star" at bounding box center [924, 363] width 25 height 25
click at [1480, 28] on div "Mark Complete" at bounding box center [1505, 18] width 59 height 25
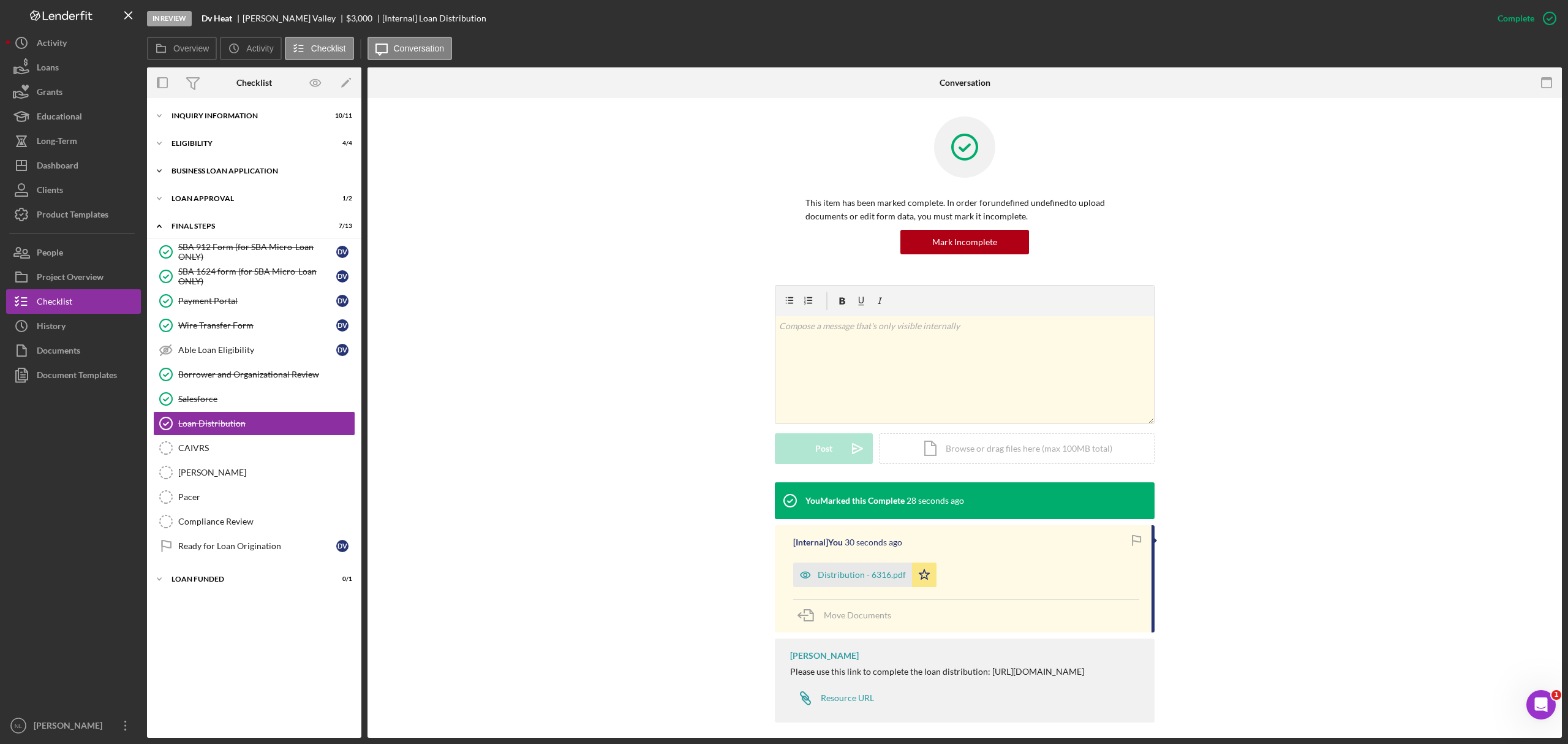
click at [267, 164] on div "Icon/Expander BUSINESS LOAN APPLICATION 11 / 11" at bounding box center [254, 171] width 215 height 25
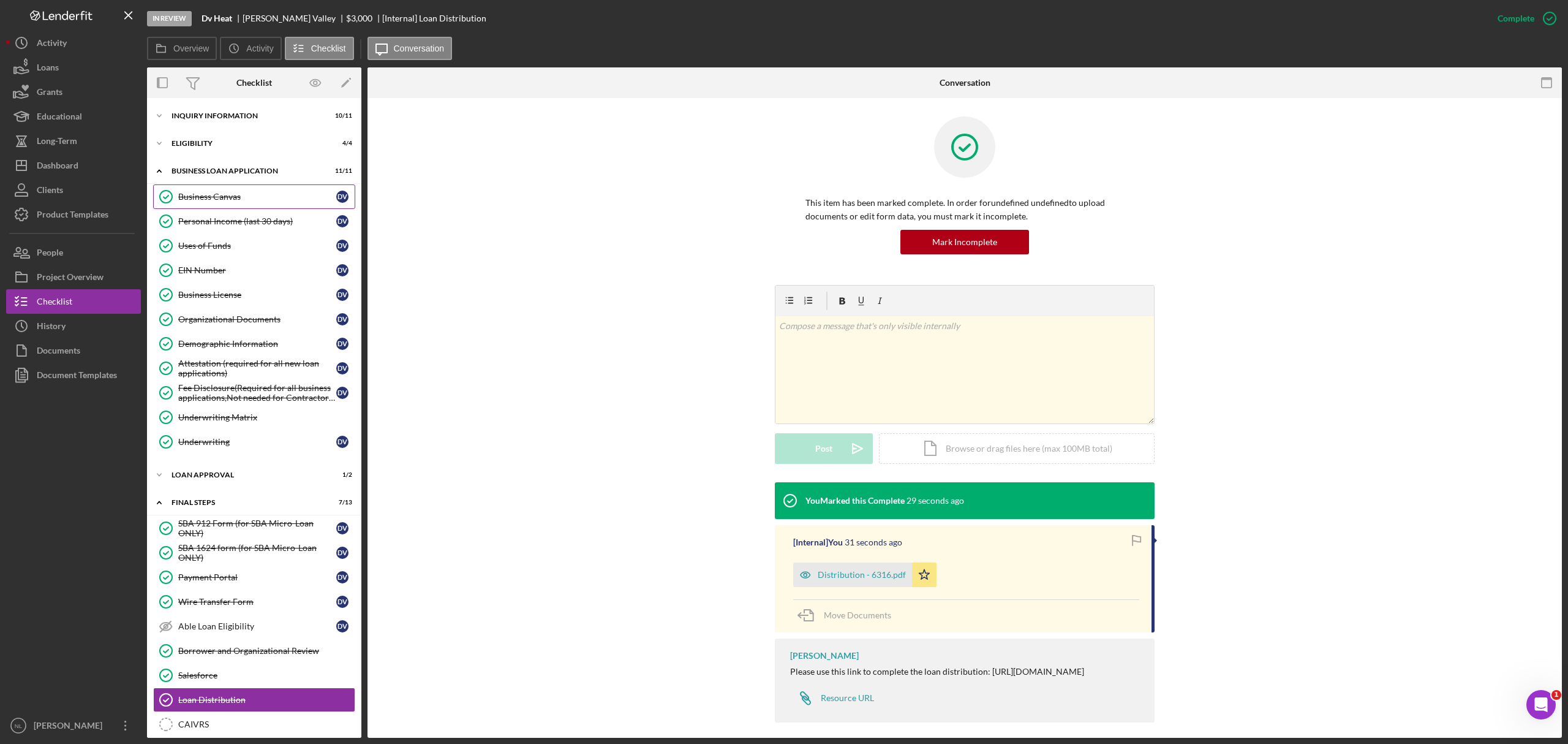
click at [246, 204] on link "Business Canvas Business Canvas D V" at bounding box center [254, 196] width 202 height 25
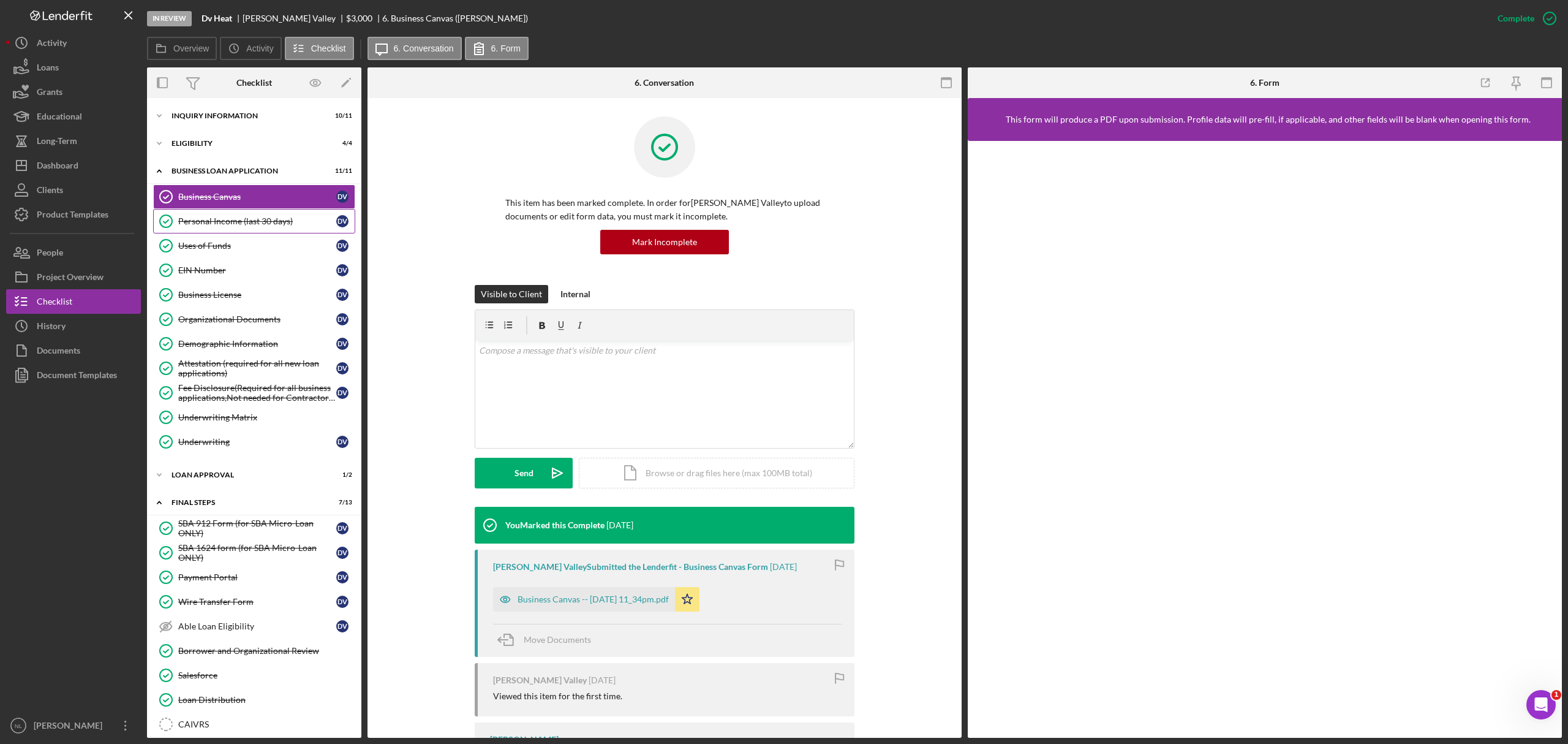
click at [243, 227] on link "Personal Income (last 30 days) Personal Income (last 30 days) D V" at bounding box center [254, 221] width 202 height 25
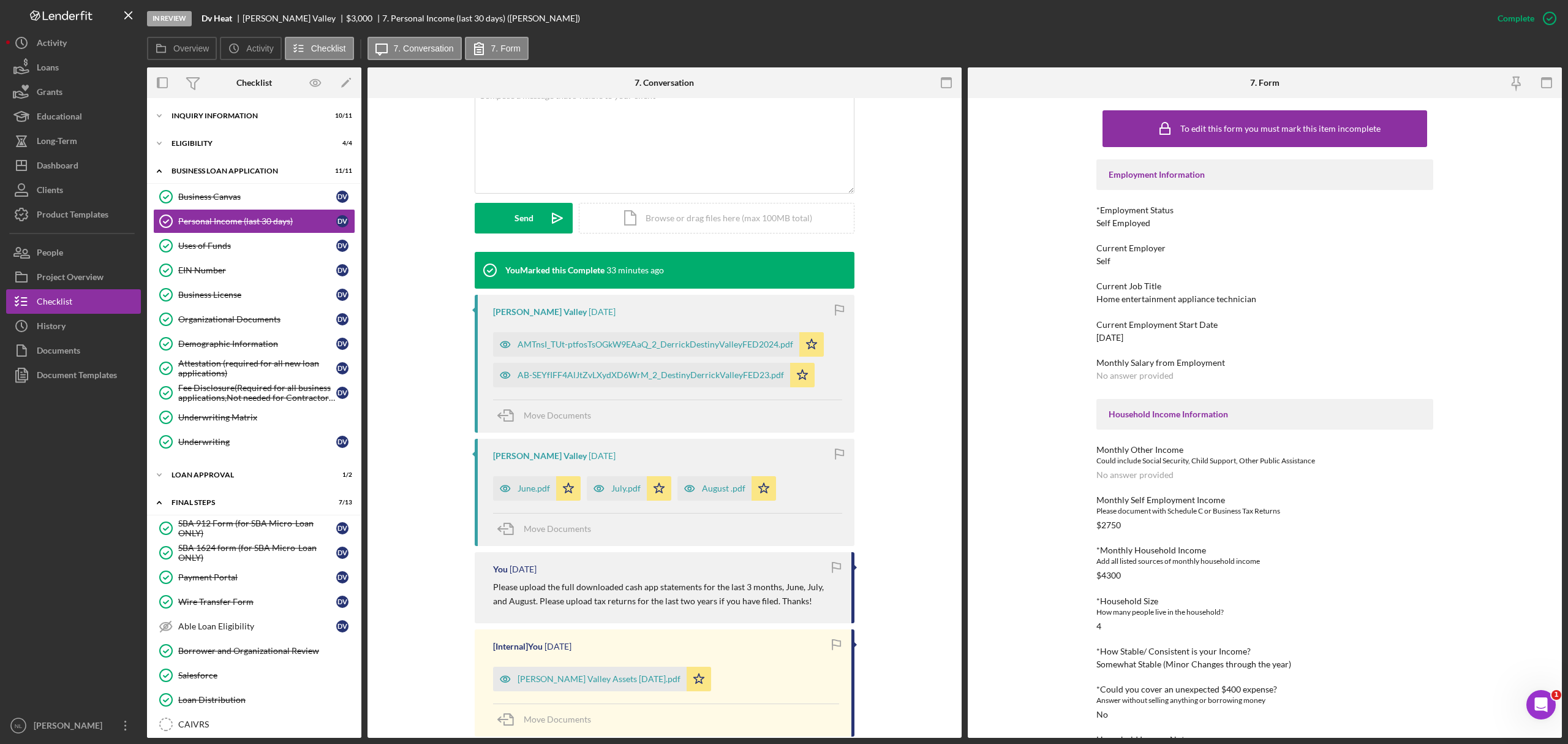
scroll to position [256, 0]
click at [670, 344] on div "AMTnsI_TUt-ptfosTsOGkW9EAaQ_2_DerrickDestinyValleyFED2024.pdf" at bounding box center [655, 344] width 276 height 10
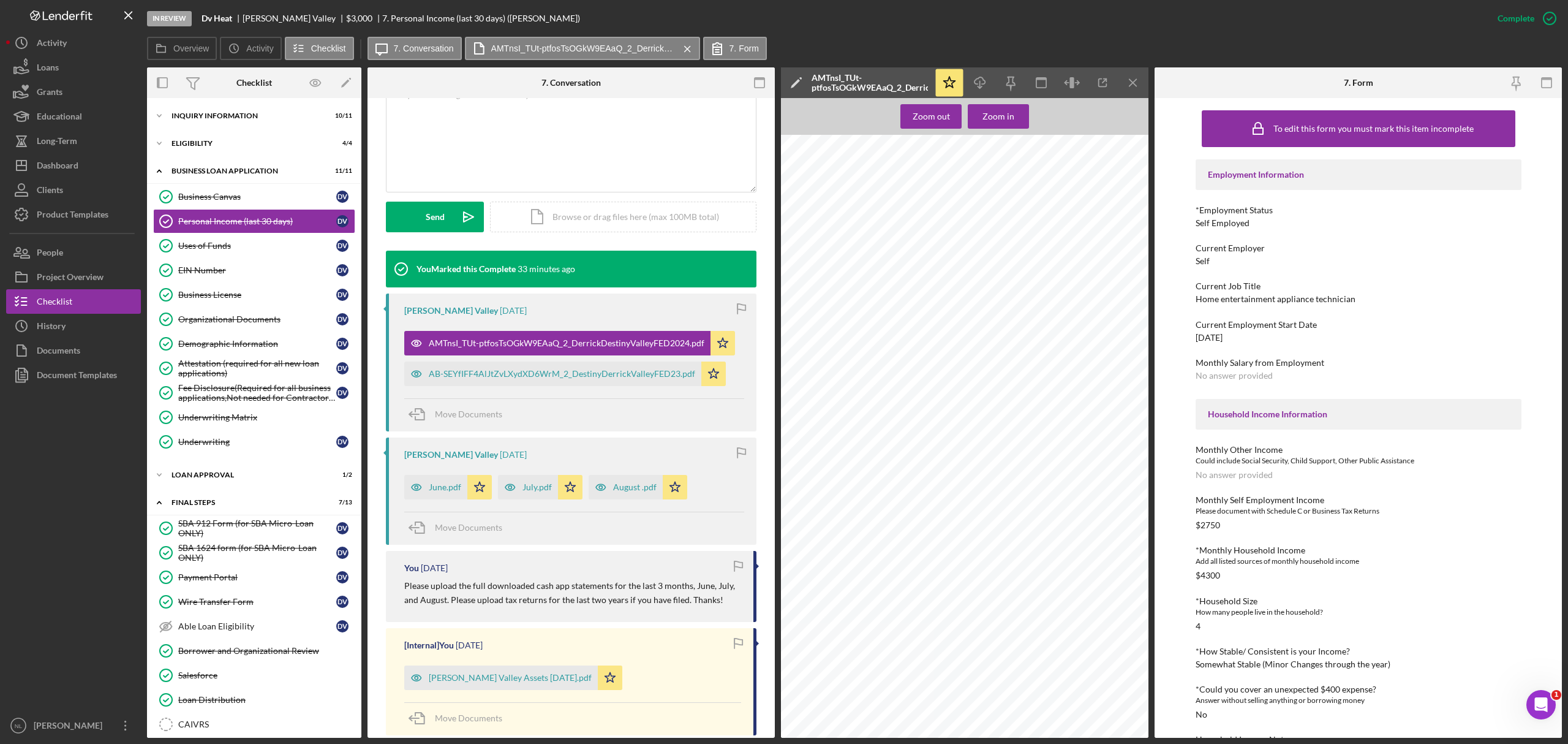
scroll to position [457, 0]
click at [984, 81] on icon "Icon/Download" at bounding box center [980, 83] width 28 height 28
